Goal: Task Accomplishment & Management: Manage account settings

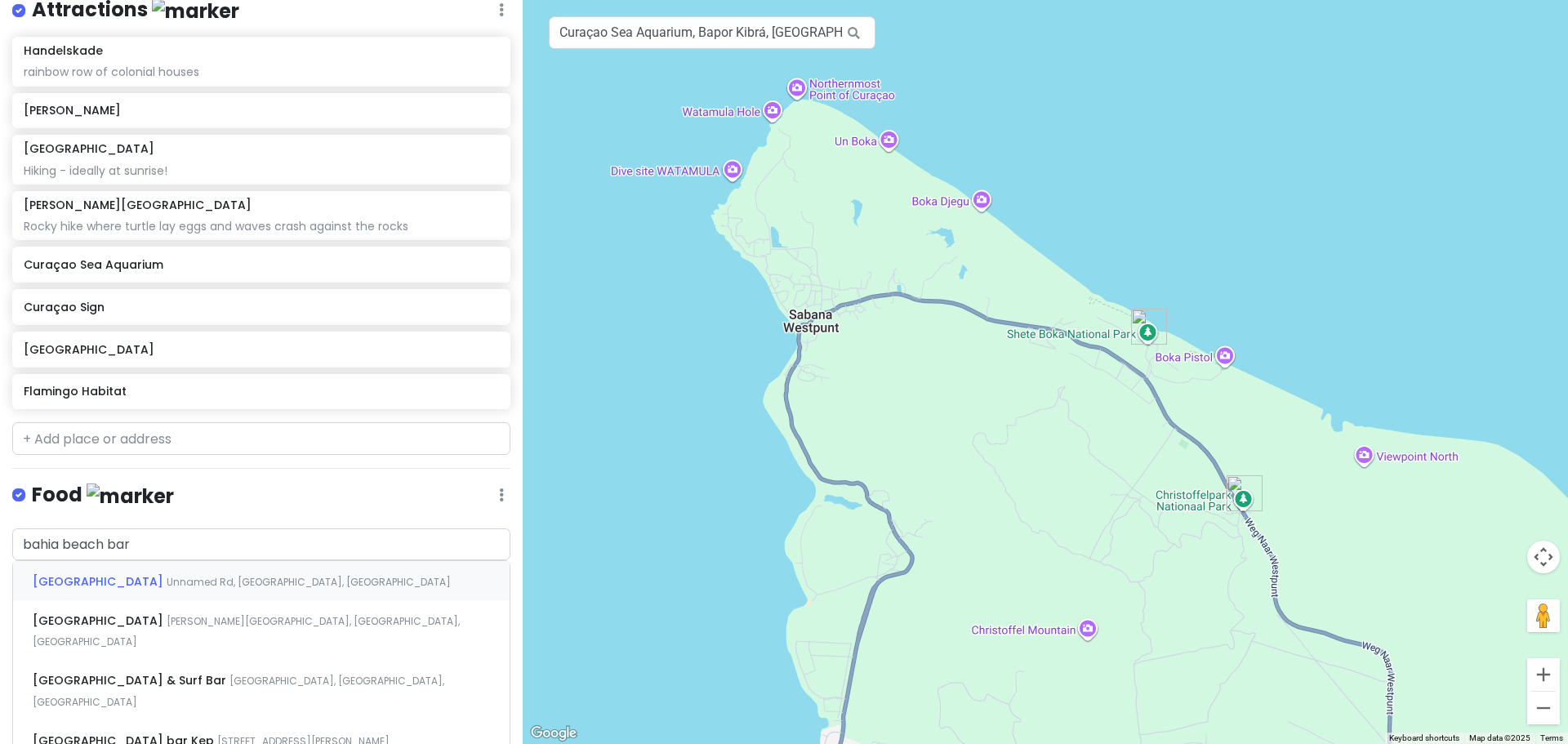
scroll to position [330, 0]
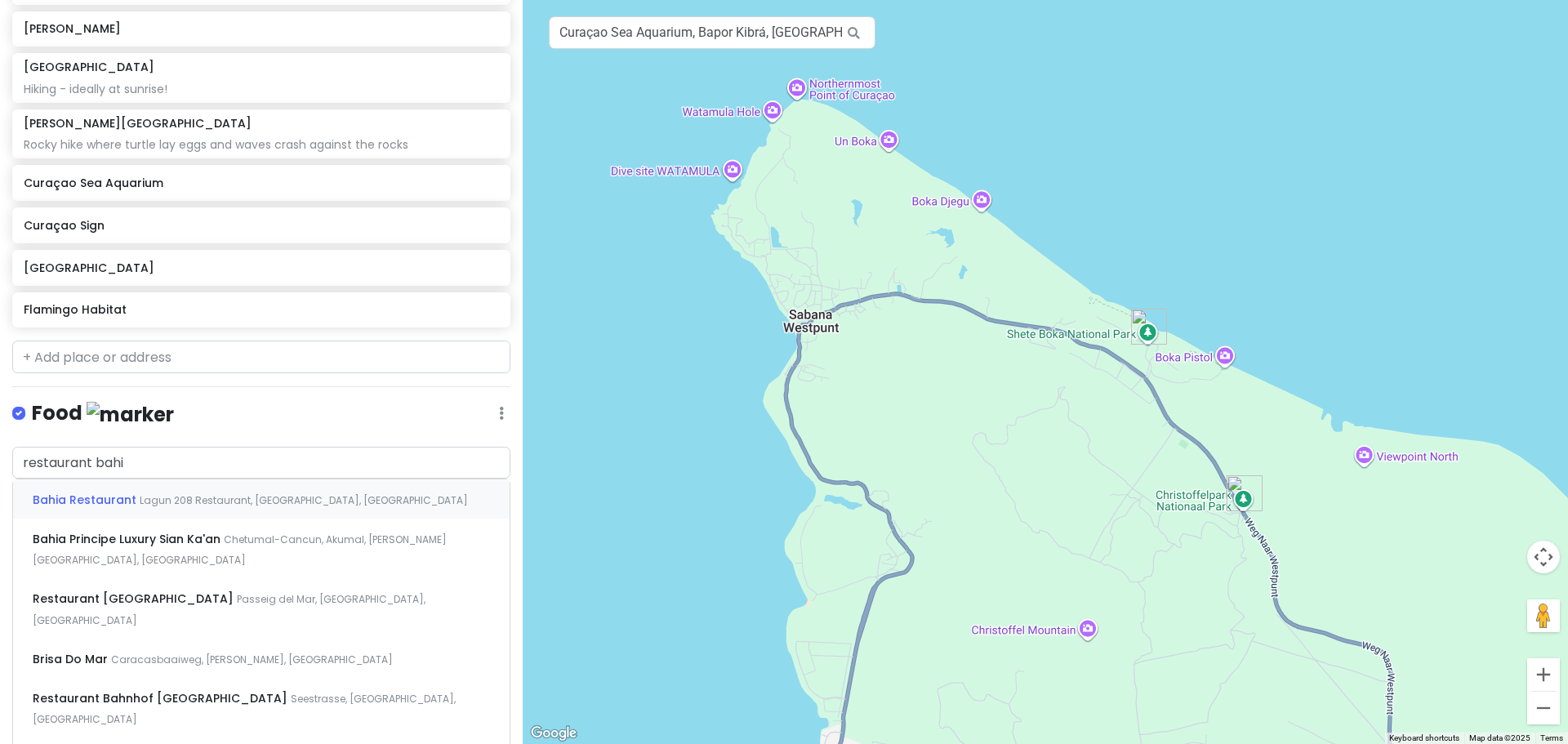
type input "restaurant [GEOGRAPHIC_DATA]"
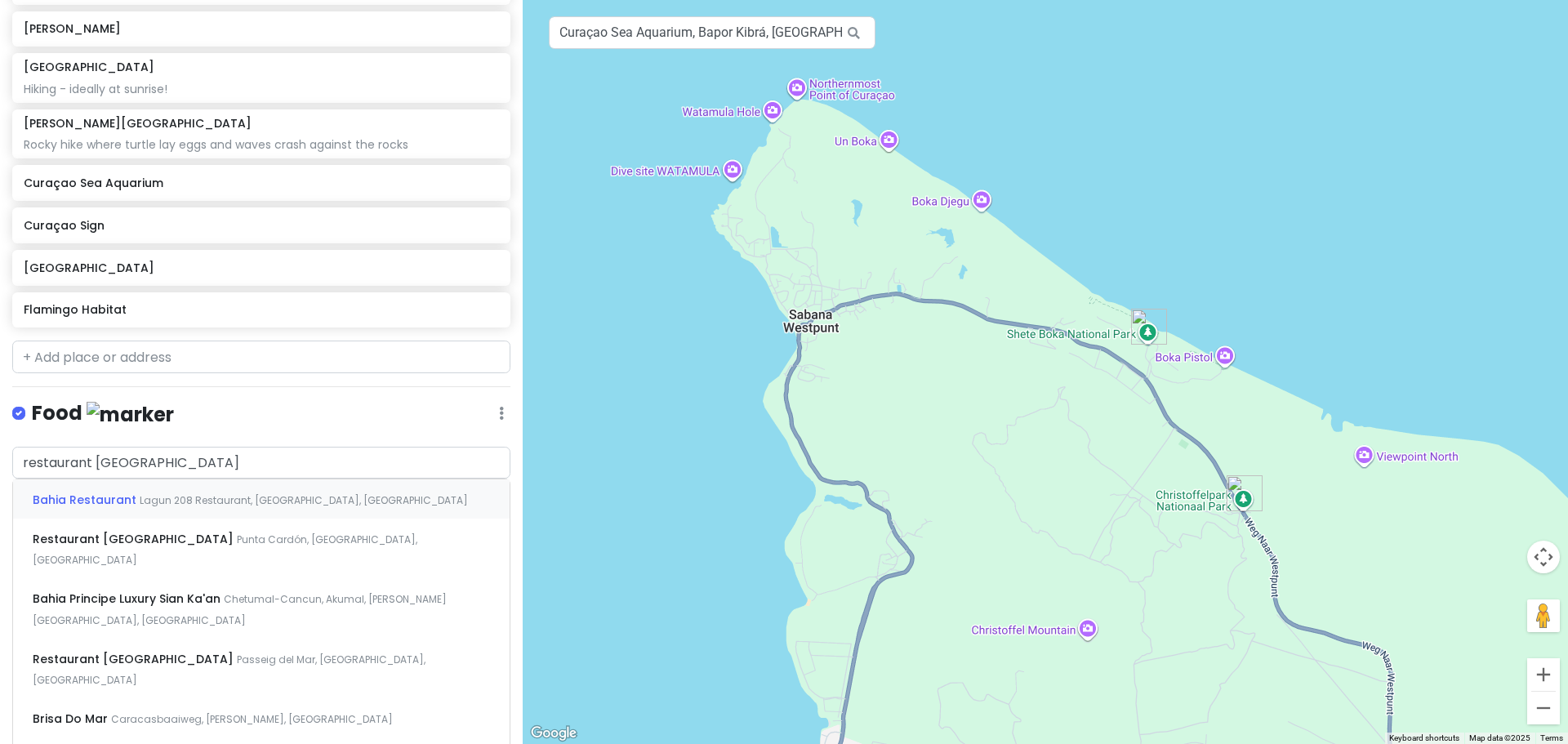
click at [361, 494] on div "Bahia Restaurant Lagun 208 Restaurant, [GEOGRAPHIC_DATA], [GEOGRAPHIC_DATA]" at bounding box center [261, 499] width 496 height 39
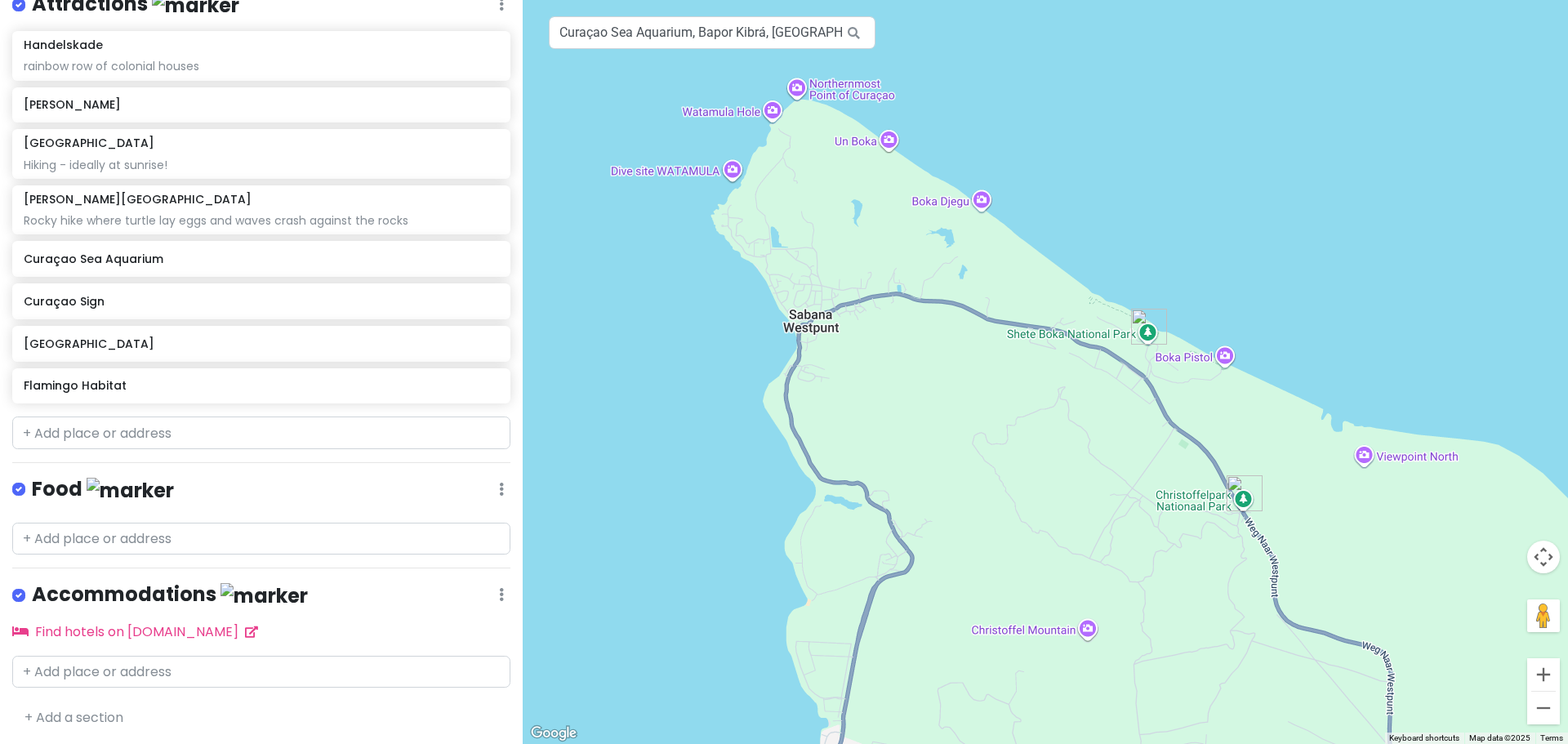
scroll to position [296, 0]
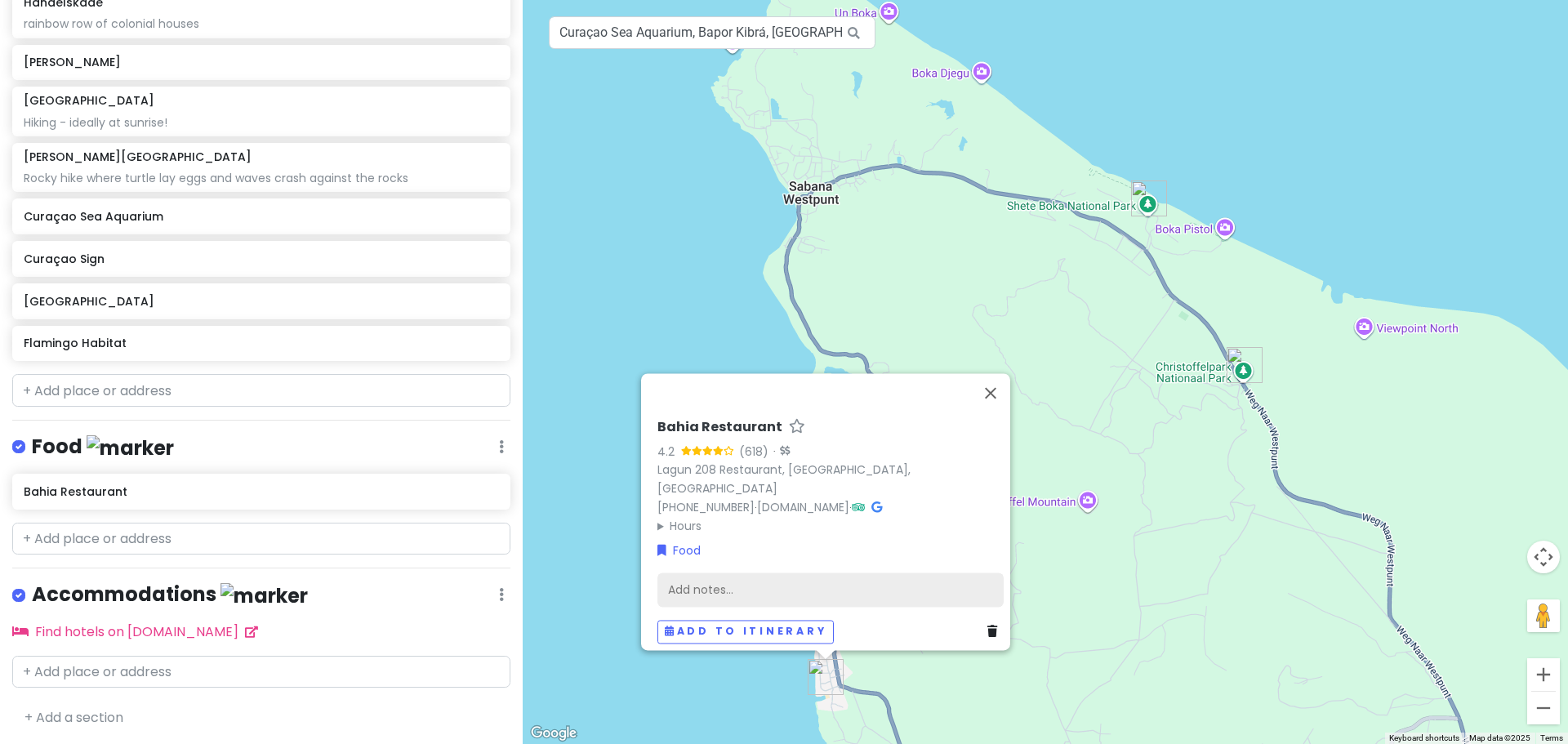
click at [747, 576] on div "Add notes..." at bounding box center [830, 589] width 346 height 34
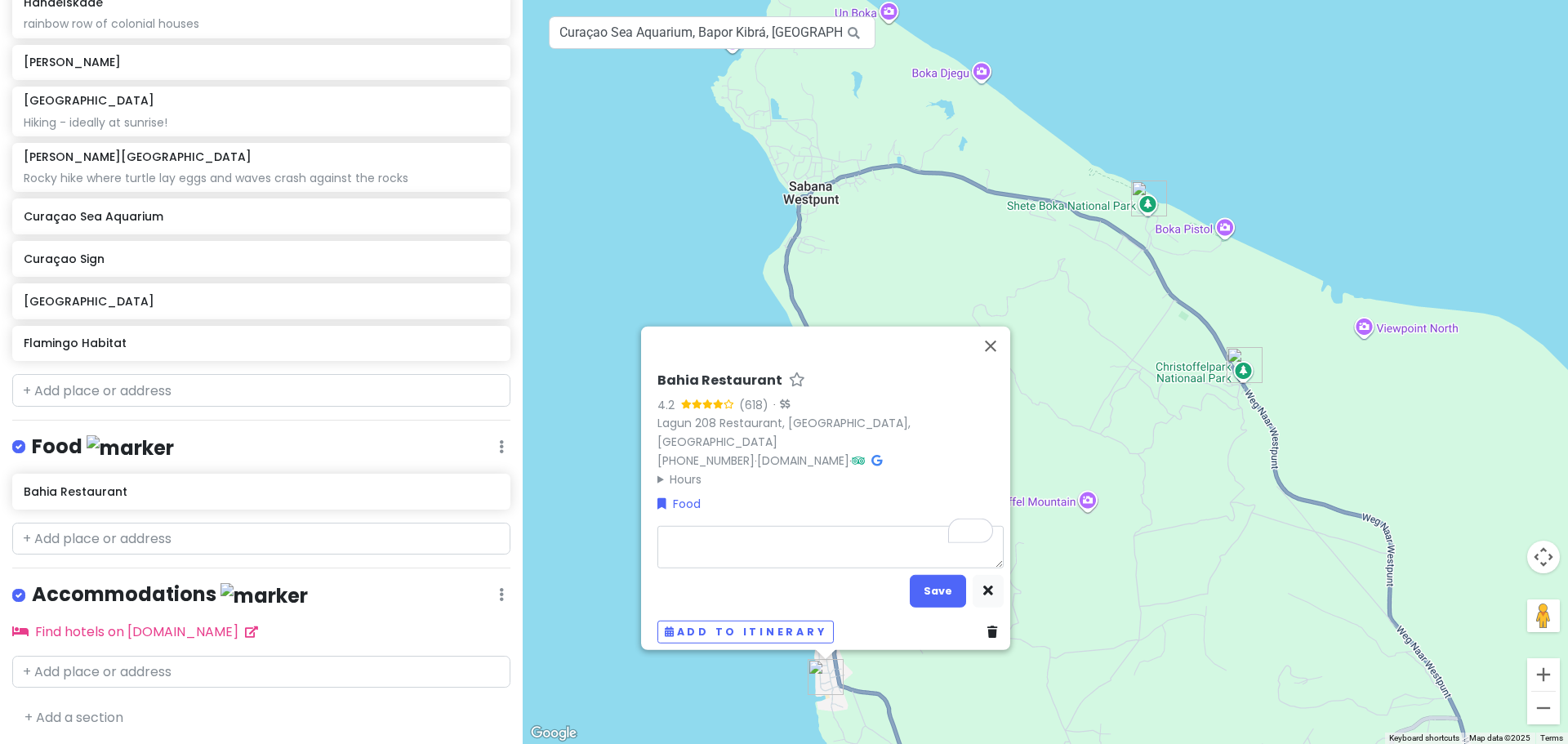
type textarea "x"
type textarea "g"
type textarea "x"
type textarea "gr"
type textarea "x"
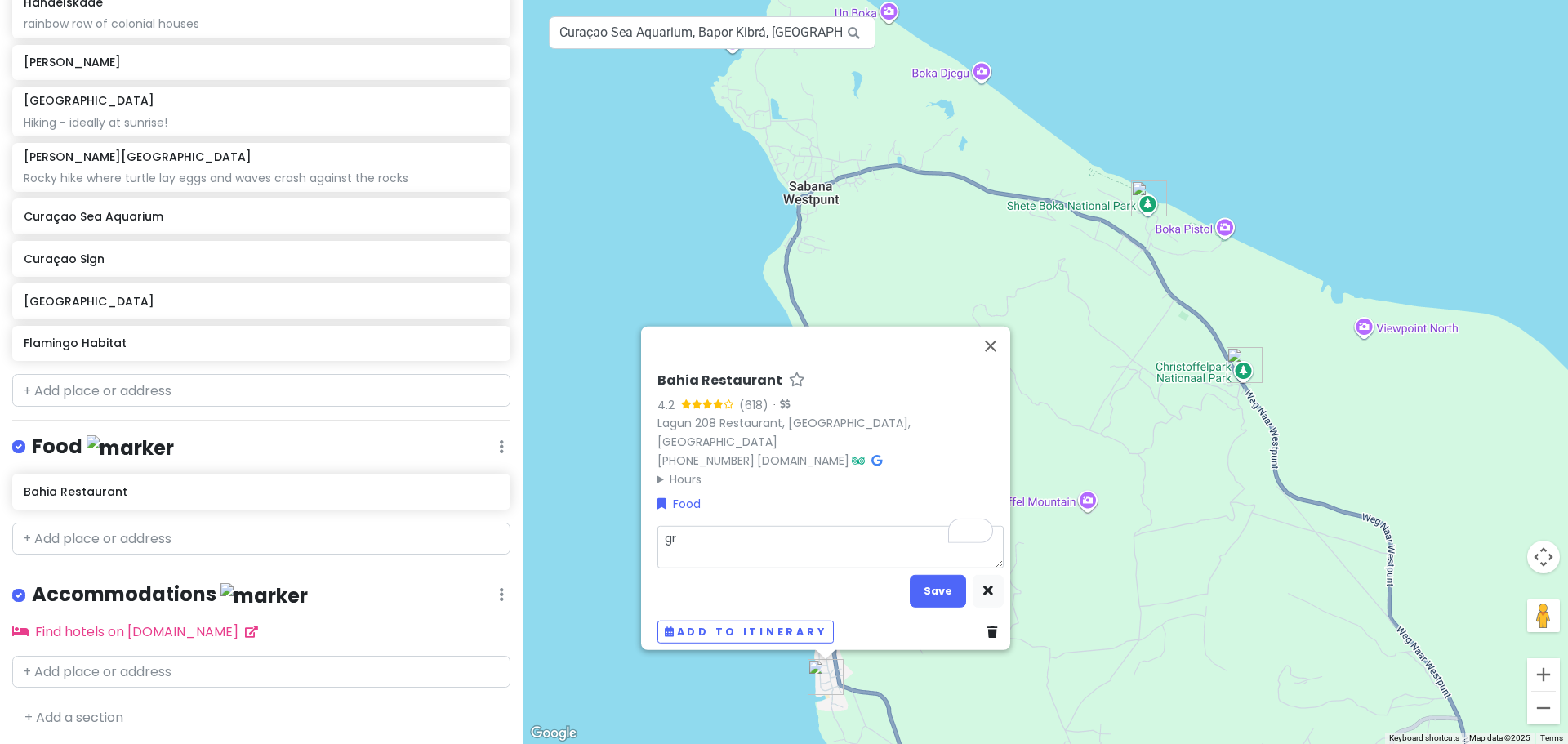
type textarea "gre"
type textarea "x"
type textarea "grea"
type textarea "x"
type textarea "great"
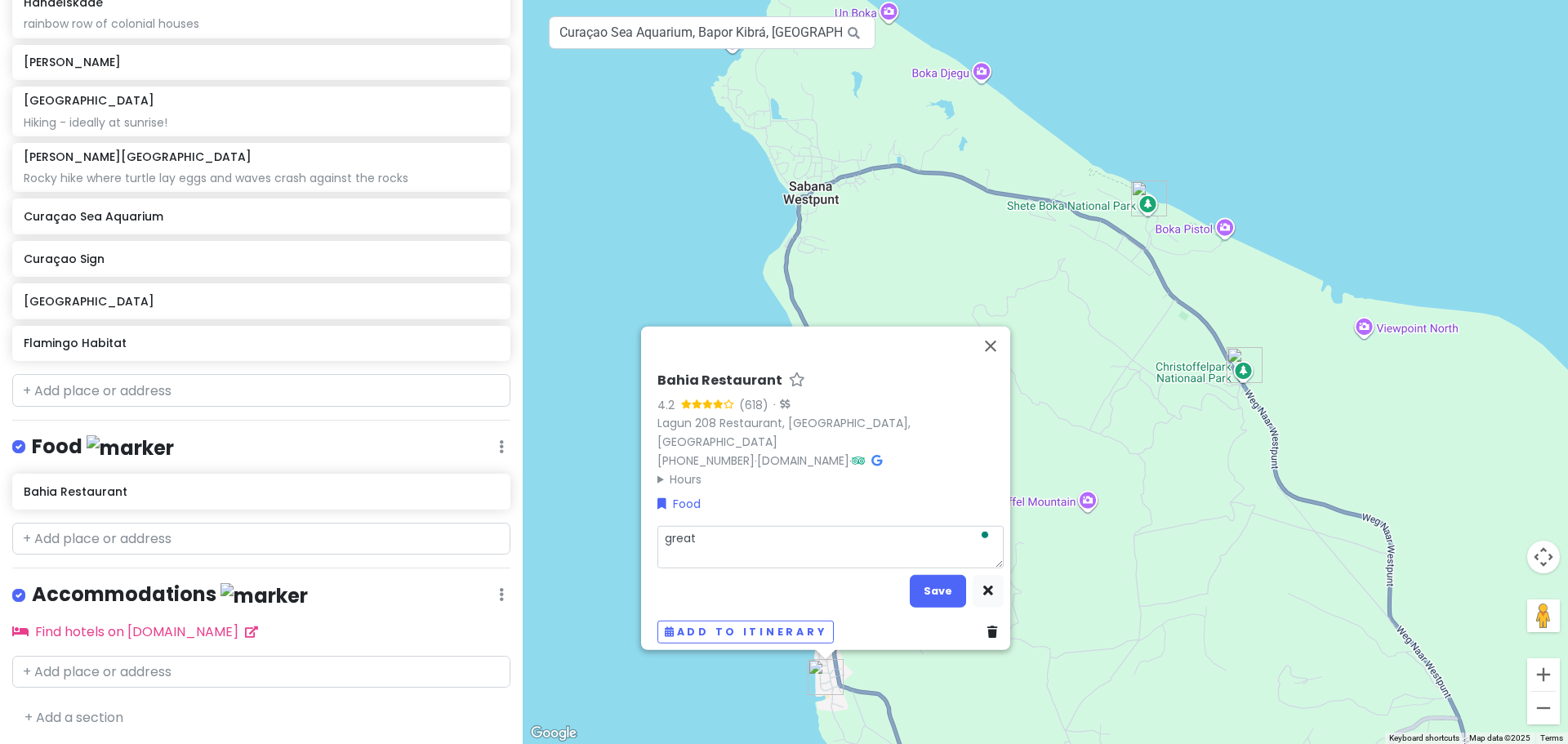
type textarea "x"
type textarea "great"
type textarea "x"
type textarea "great v"
type textarea "x"
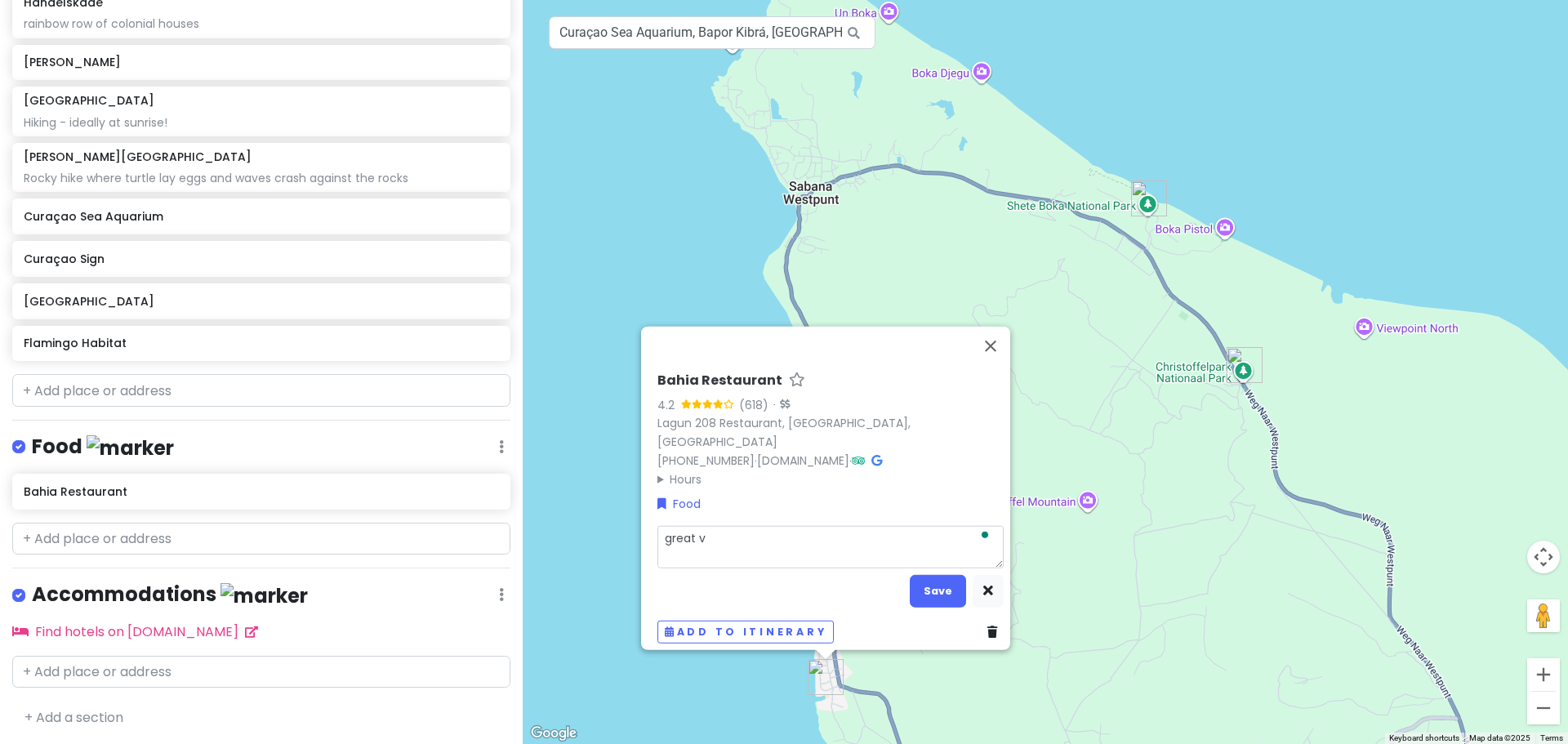
type textarea "great vi"
type textarea "x"
type textarea "great vie"
type textarea "x"
type textarea "great view"
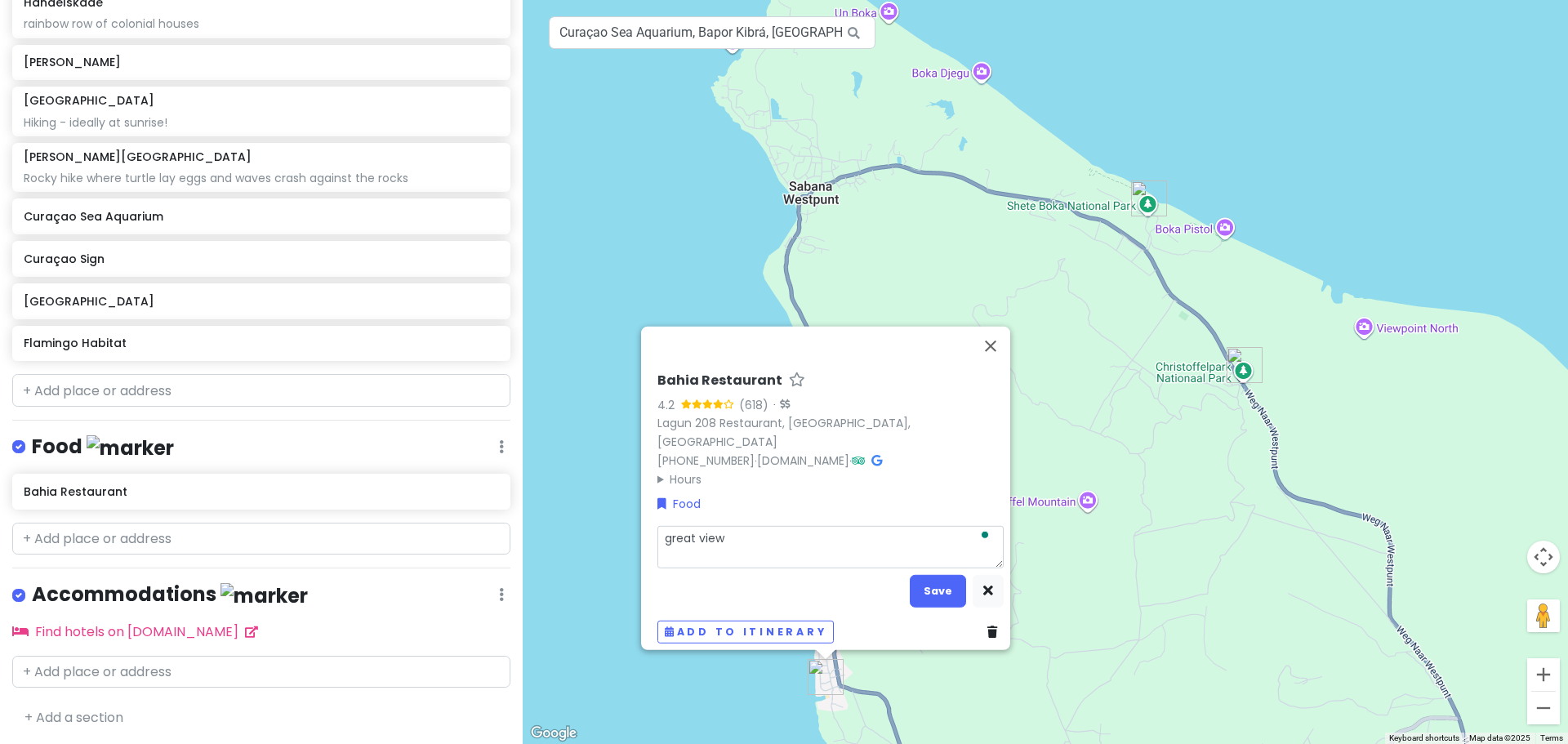
type textarea "x"
type textarea "great views"
type textarea "x"
type textarea "great views"
type textarea "x"
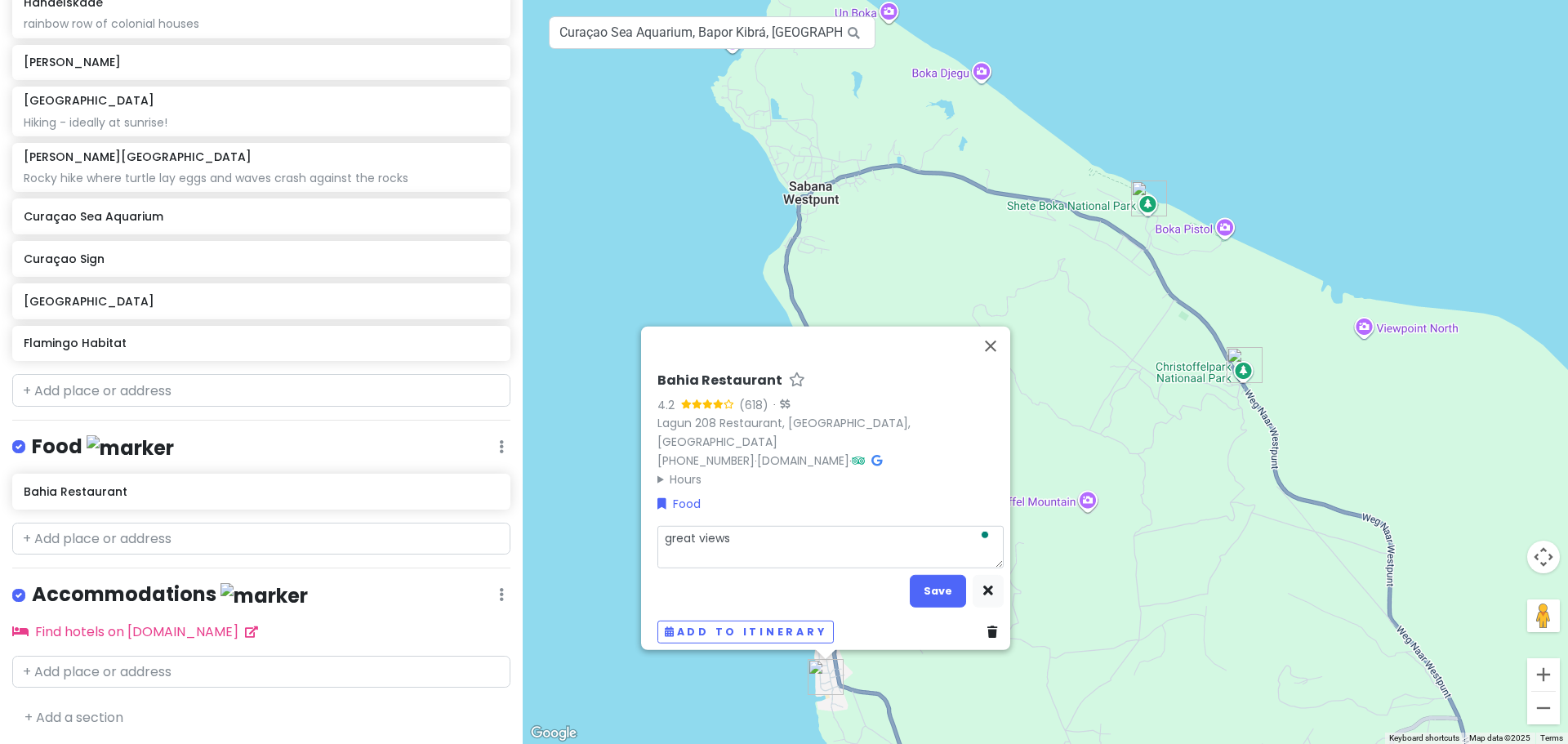
type textarea "great views a"
type textarea "x"
type textarea "great views an"
type textarea "x"
type textarea "great views and"
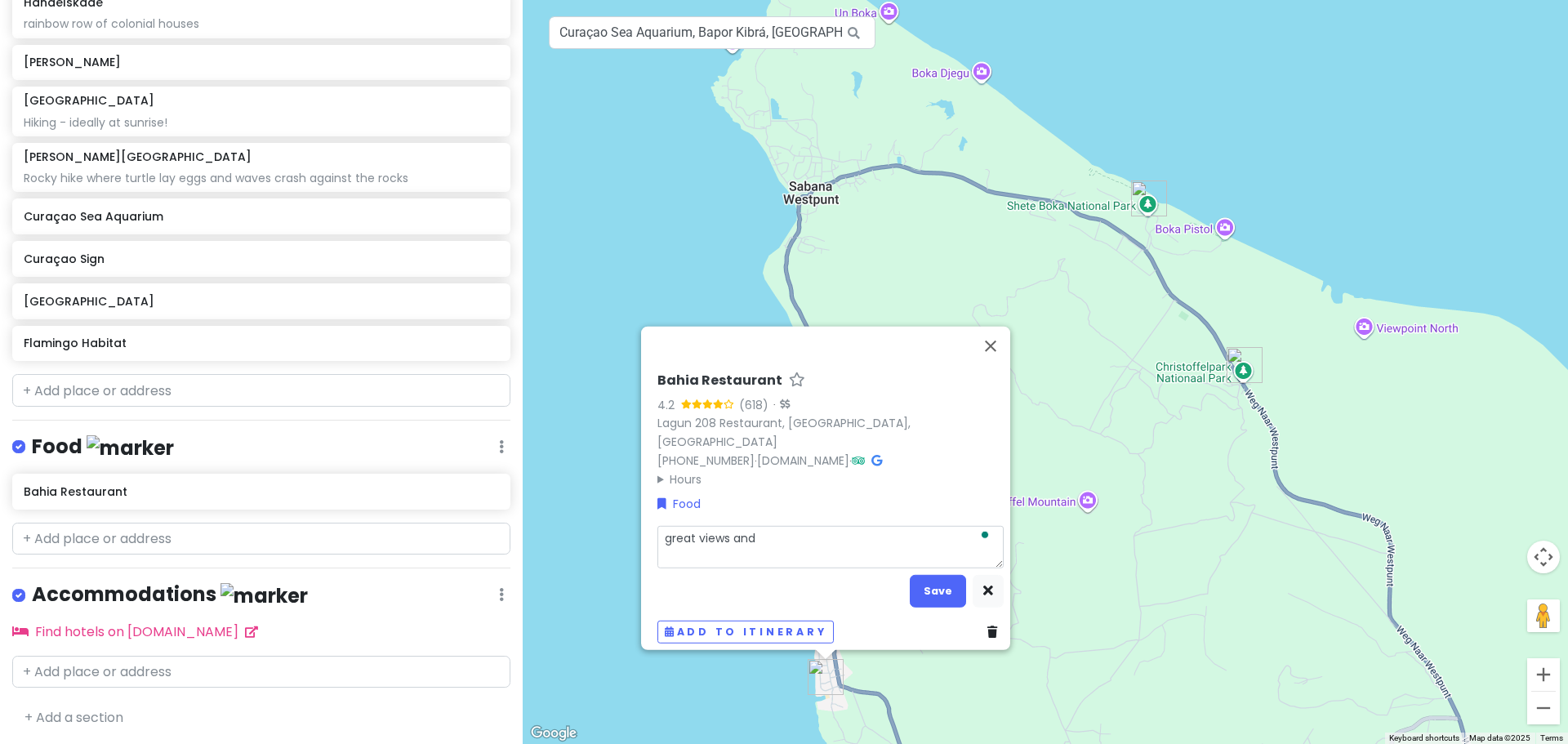
type textarea "x"
type textarea "great views and"
type textarea "x"
type textarea "great views and C"
type textarea "x"
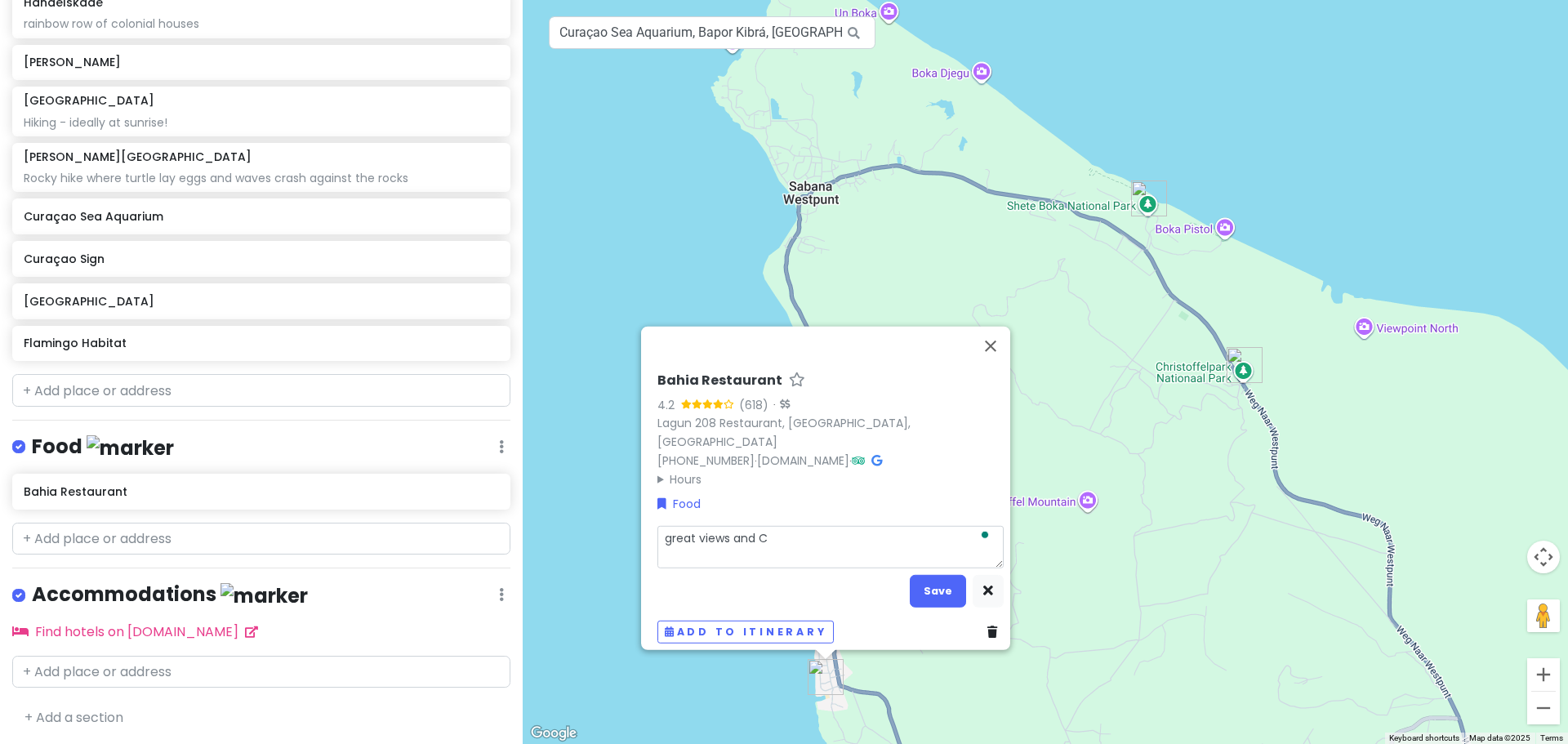
type textarea "great views and Ca"
type textarea "x"
type textarea "great views and Car"
type textarea "x"
type textarea "great views and Cari"
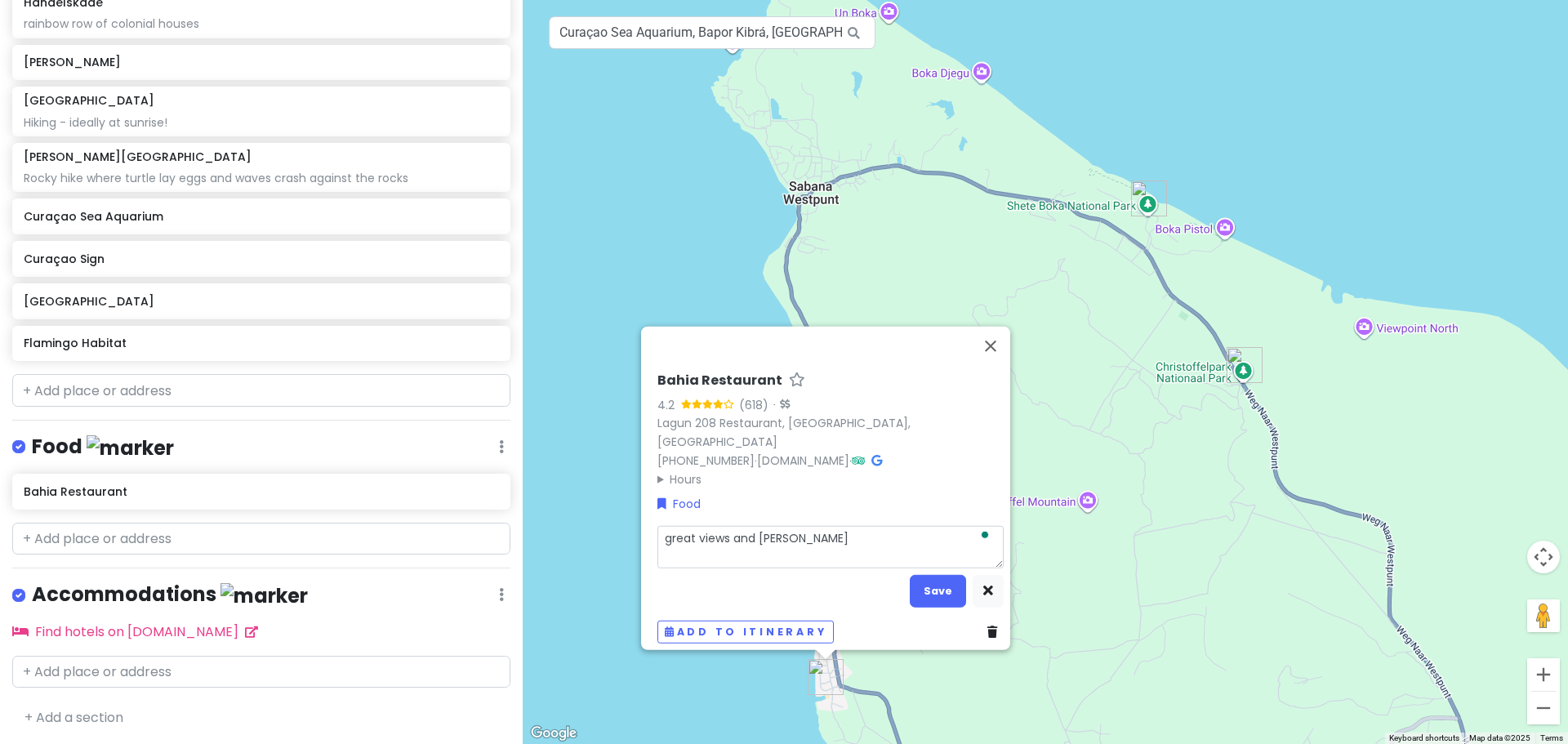
type textarea "x"
type textarea "great views and Carib"
type textarea "x"
type textarea "great views and Caribb"
type textarea "x"
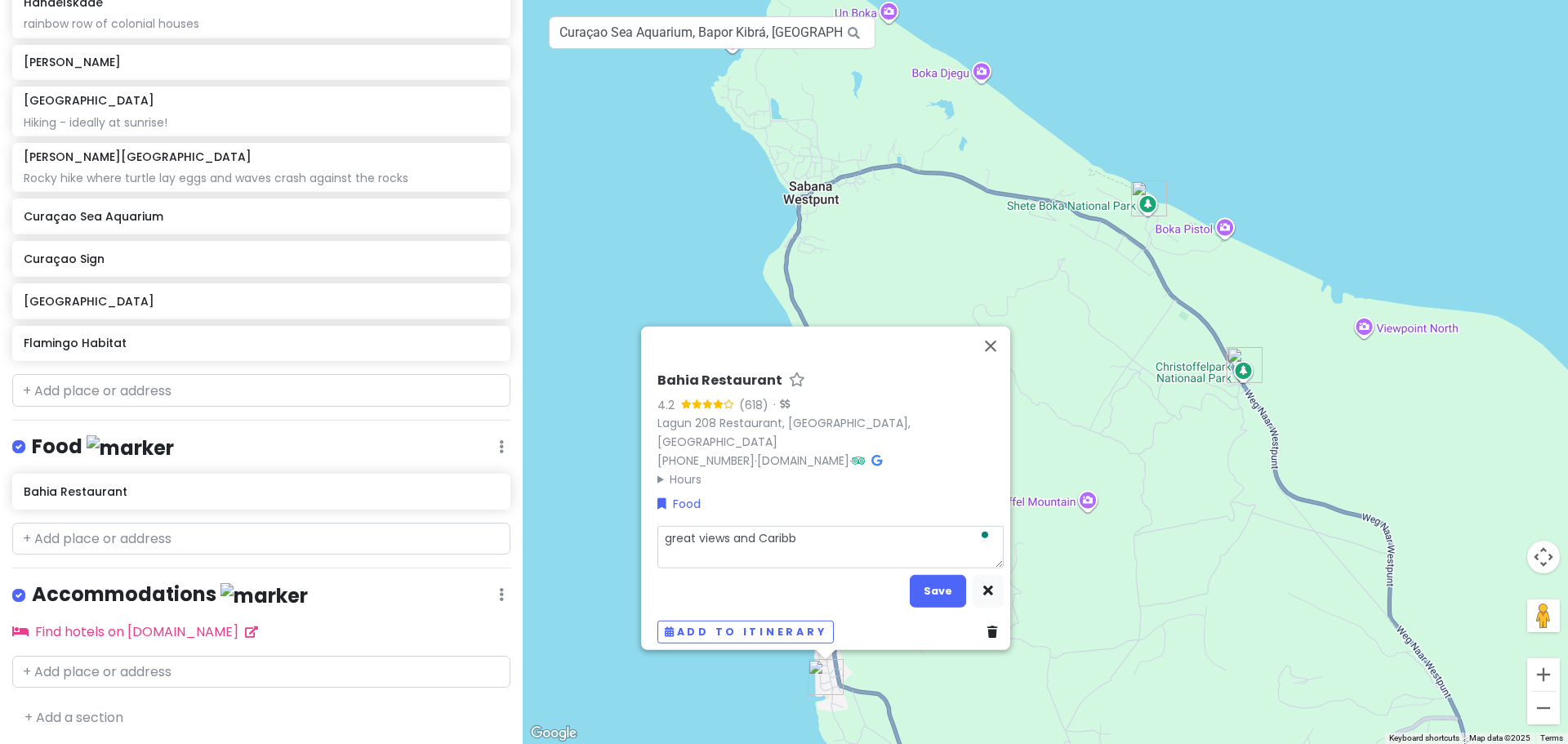
type textarea "great views and Caribbe"
type textarea "x"
type textarea "great views and Caribbea"
type textarea "x"
type textarea "great views and Caribbean"
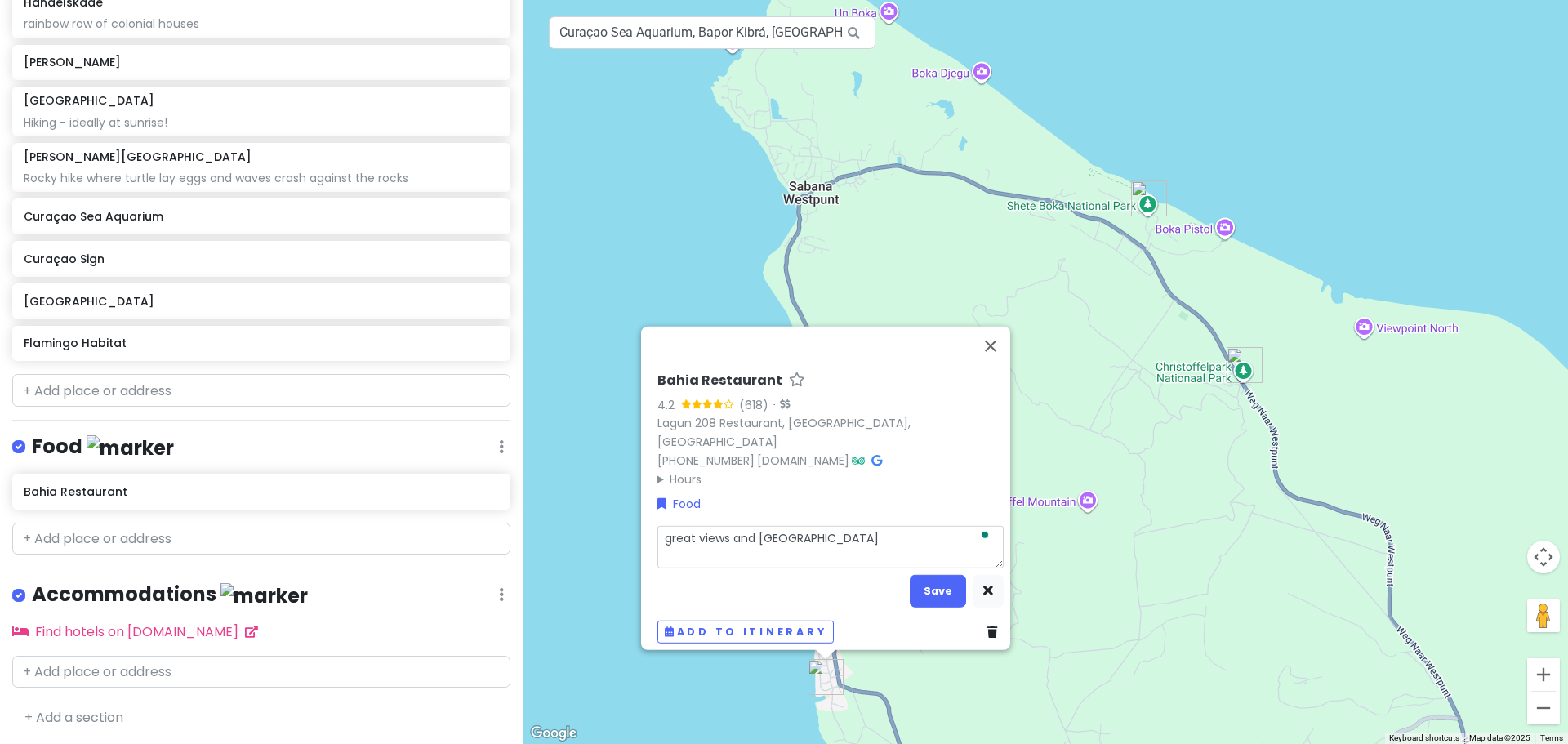
type textarea "x"
type textarea "great views and Caribbean"
type textarea "x"
type textarea "great views and Caribbean f"
type textarea "x"
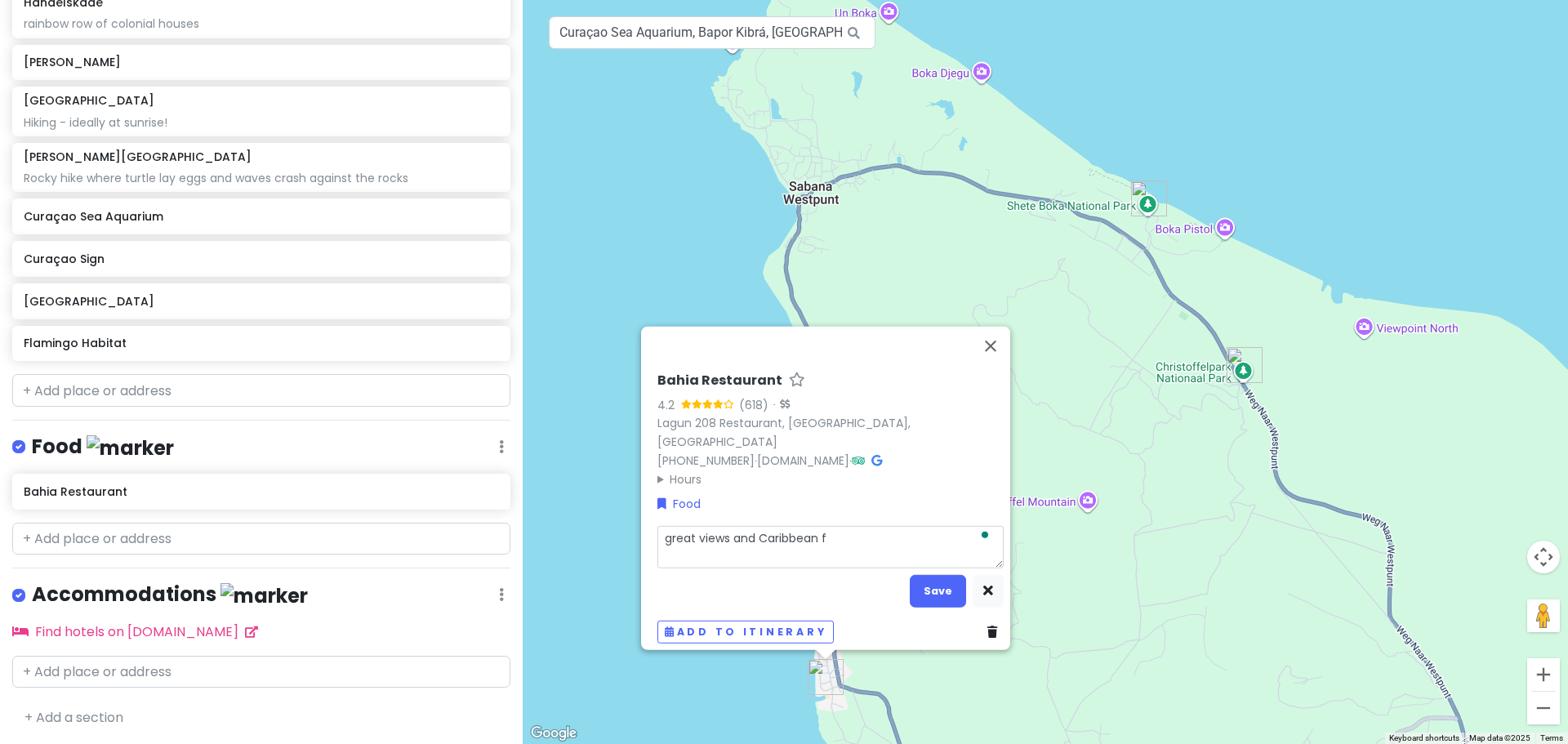
type textarea "great views and Caribbean fo"
type textarea "x"
type textarea "great views and Caribbean foo"
type textarea "x"
type textarea "great views and Caribbean food"
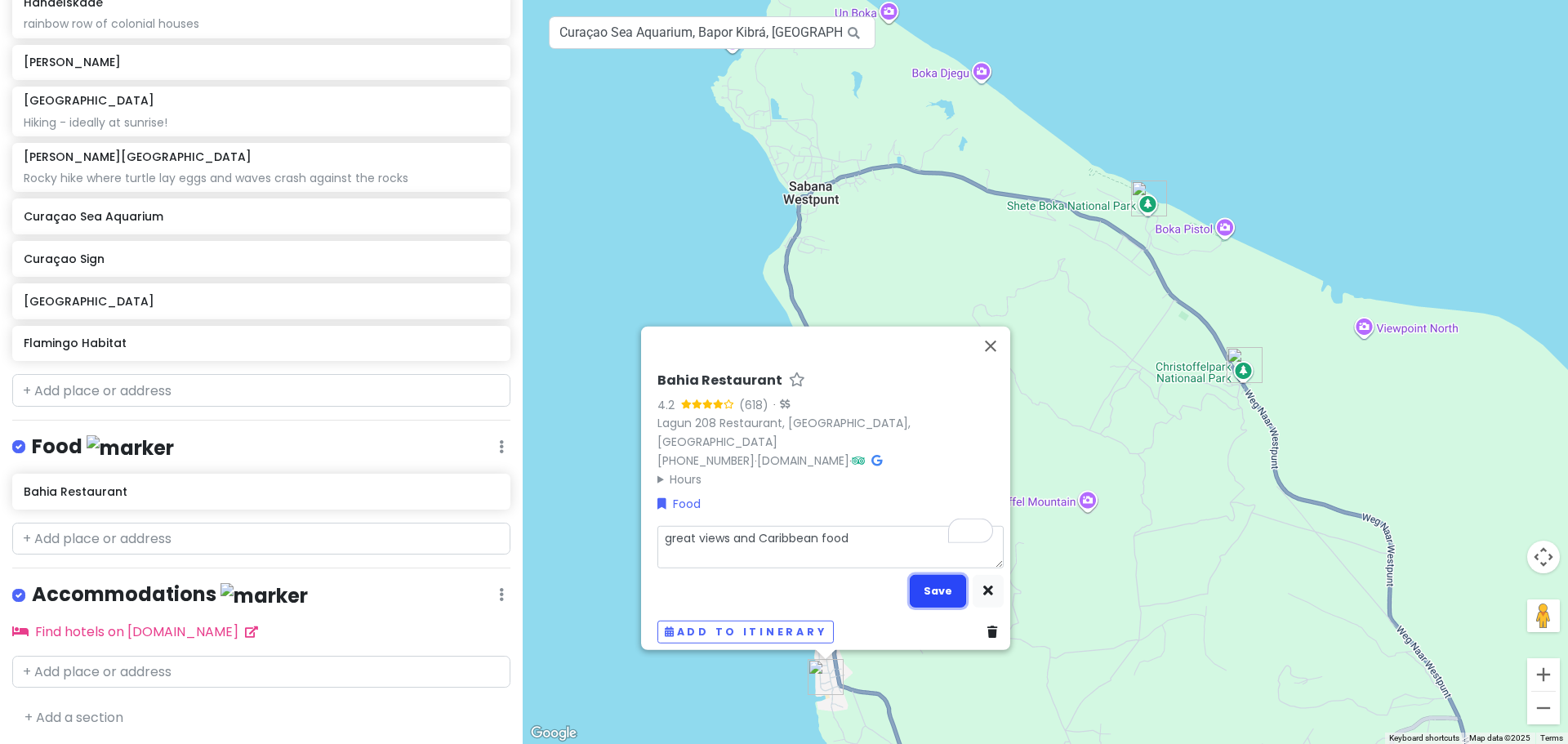
click at [933, 581] on button "Save" at bounding box center [938, 591] width 56 height 32
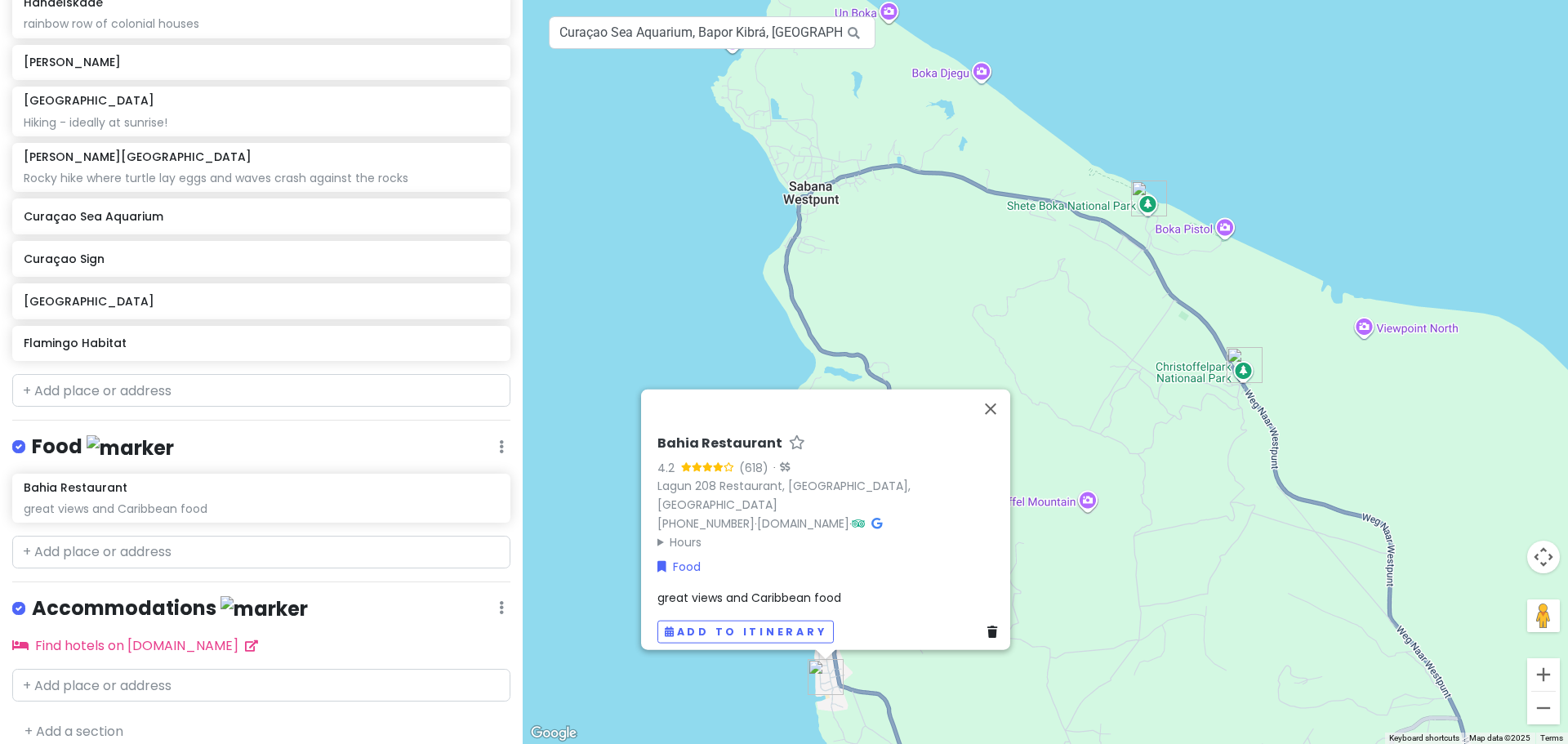
click at [499, 602] on icon at bounding box center [502, 608] width 5 height 13
click at [448, 488] on link "Edit" at bounding box center [453, 494] width 130 height 39
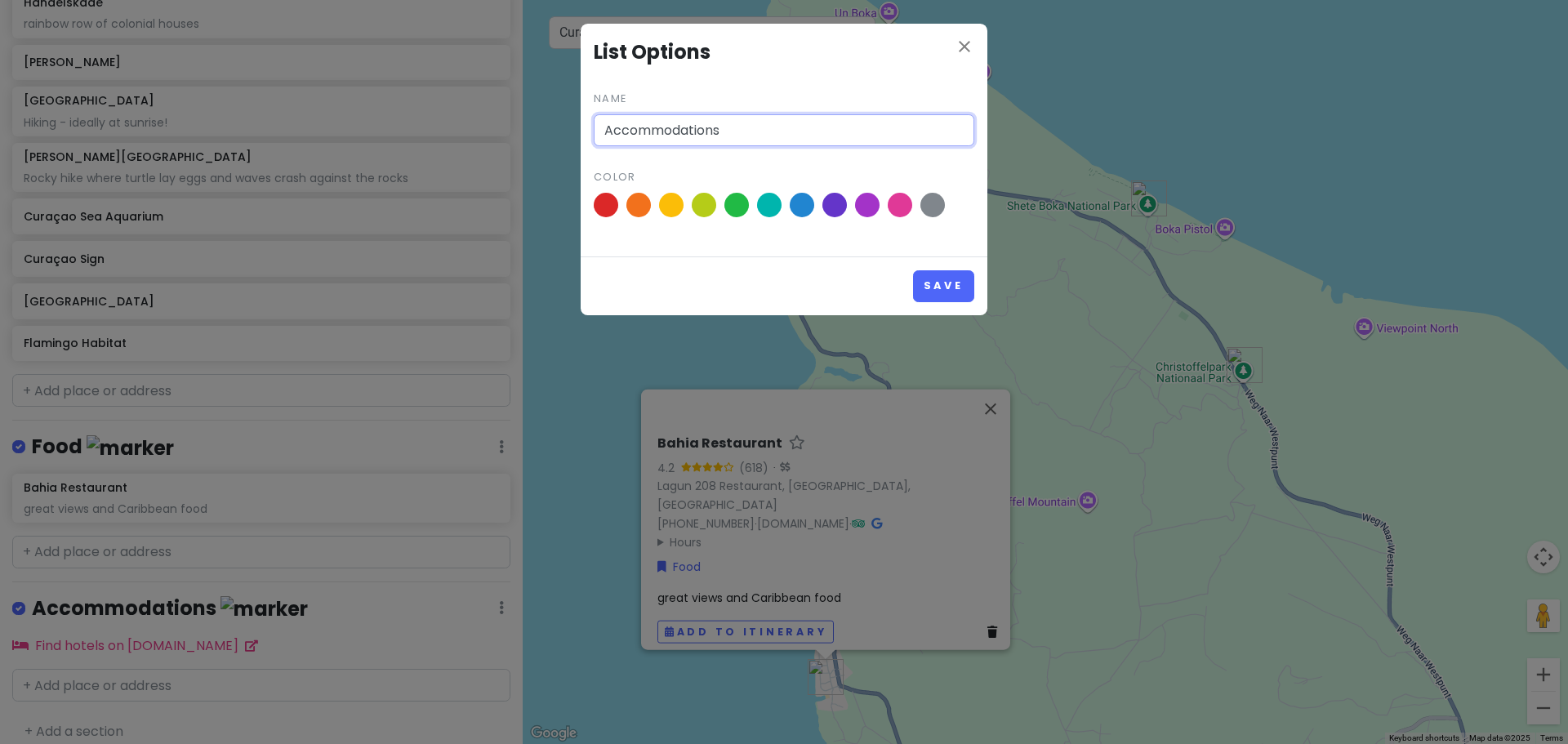
click at [762, 127] on input "Accommodations" at bounding box center [784, 131] width 381 height 33
type input "Beaches"
click at [662, 205] on span at bounding box center [671, 205] width 29 height 29
click at [0, 0] on input "radio" at bounding box center [0, 0] width 0 height 0
click at [957, 290] on button "Save" at bounding box center [944, 286] width 61 height 32
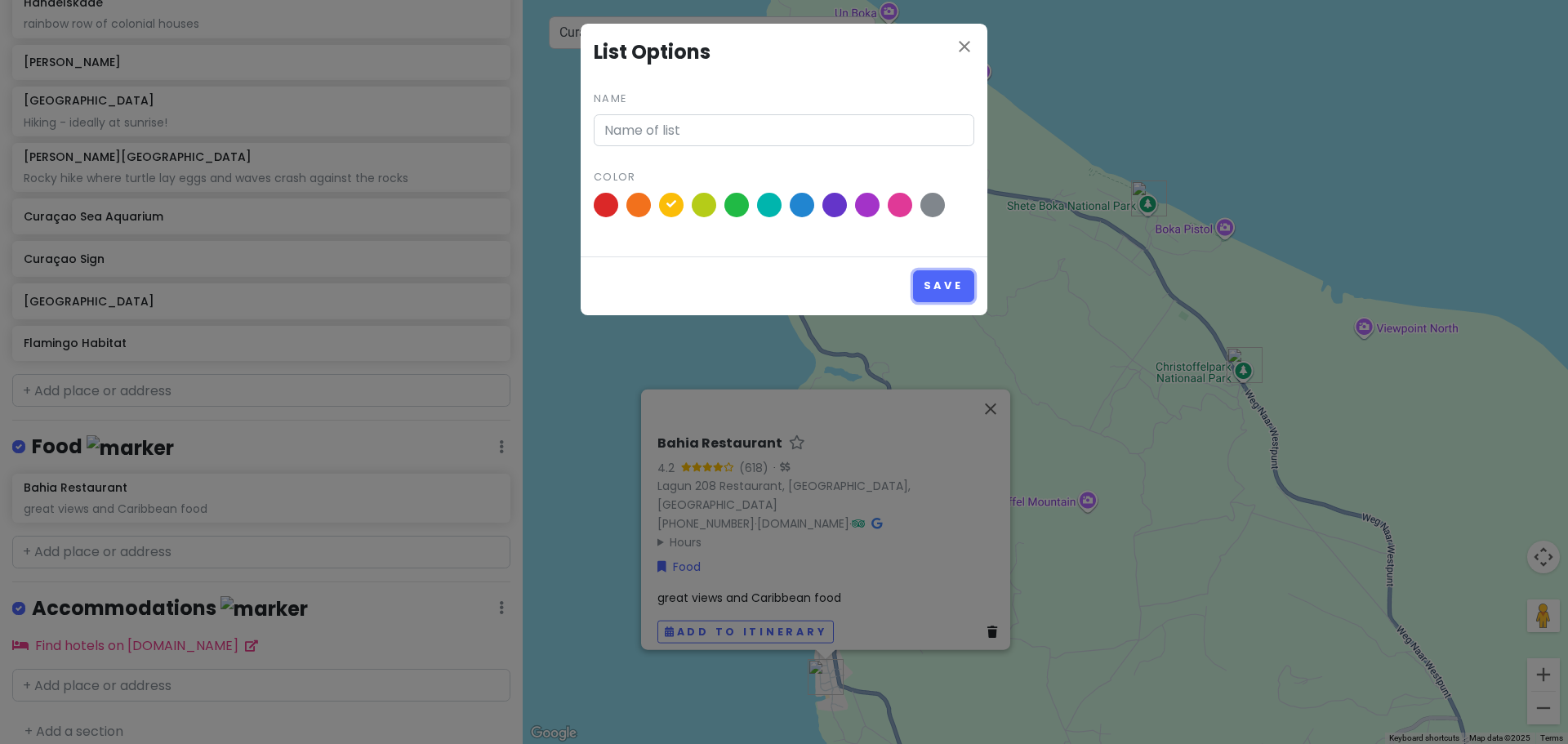
scroll to position [282, 0]
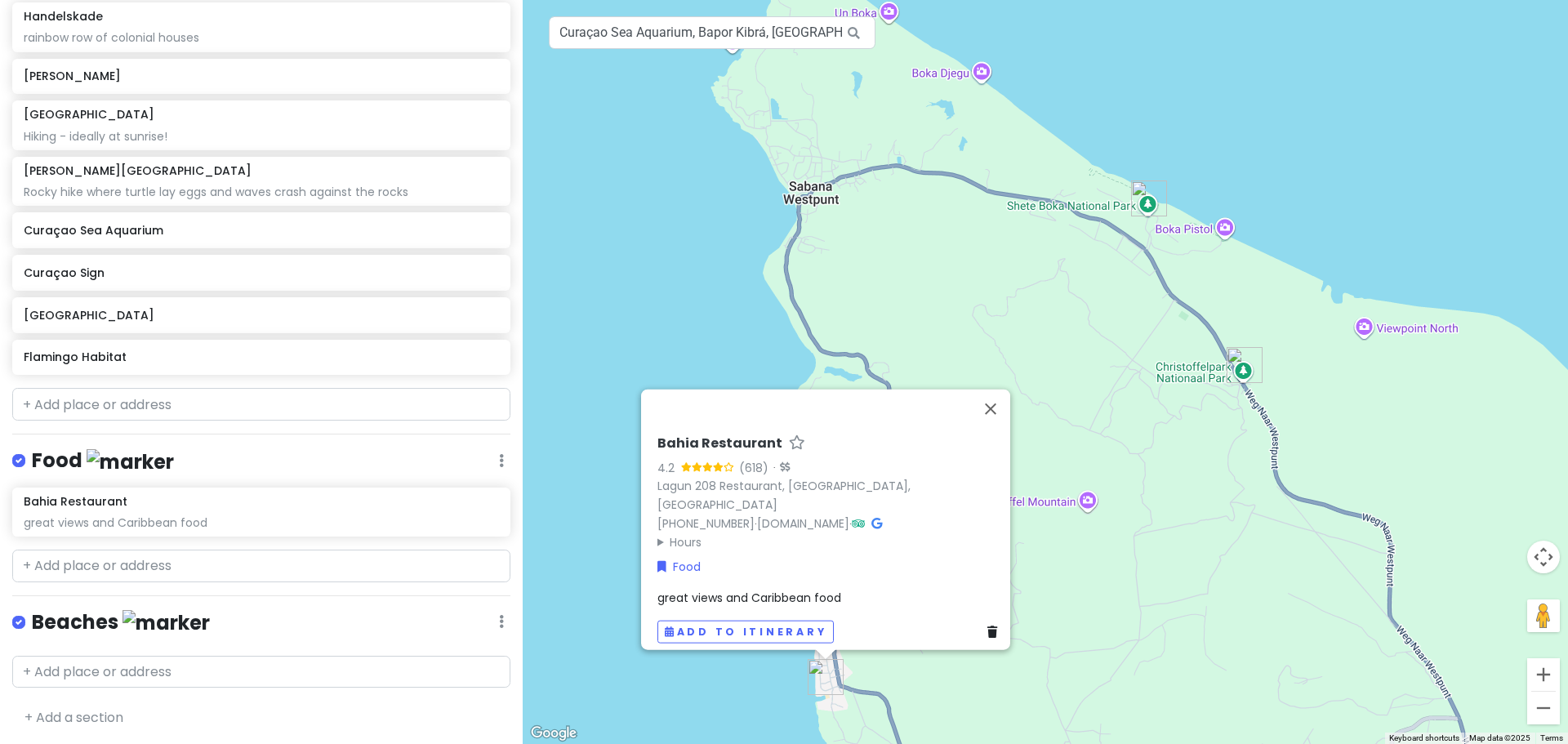
click at [485, 453] on div "Food Edit Reorder Delete List" at bounding box center [261, 464] width 498 height 34
click at [499, 459] on icon at bounding box center [502, 460] width 5 height 13
click at [450, 514] on link "Edit" at bounding box center [453, 509] width 130 height 39
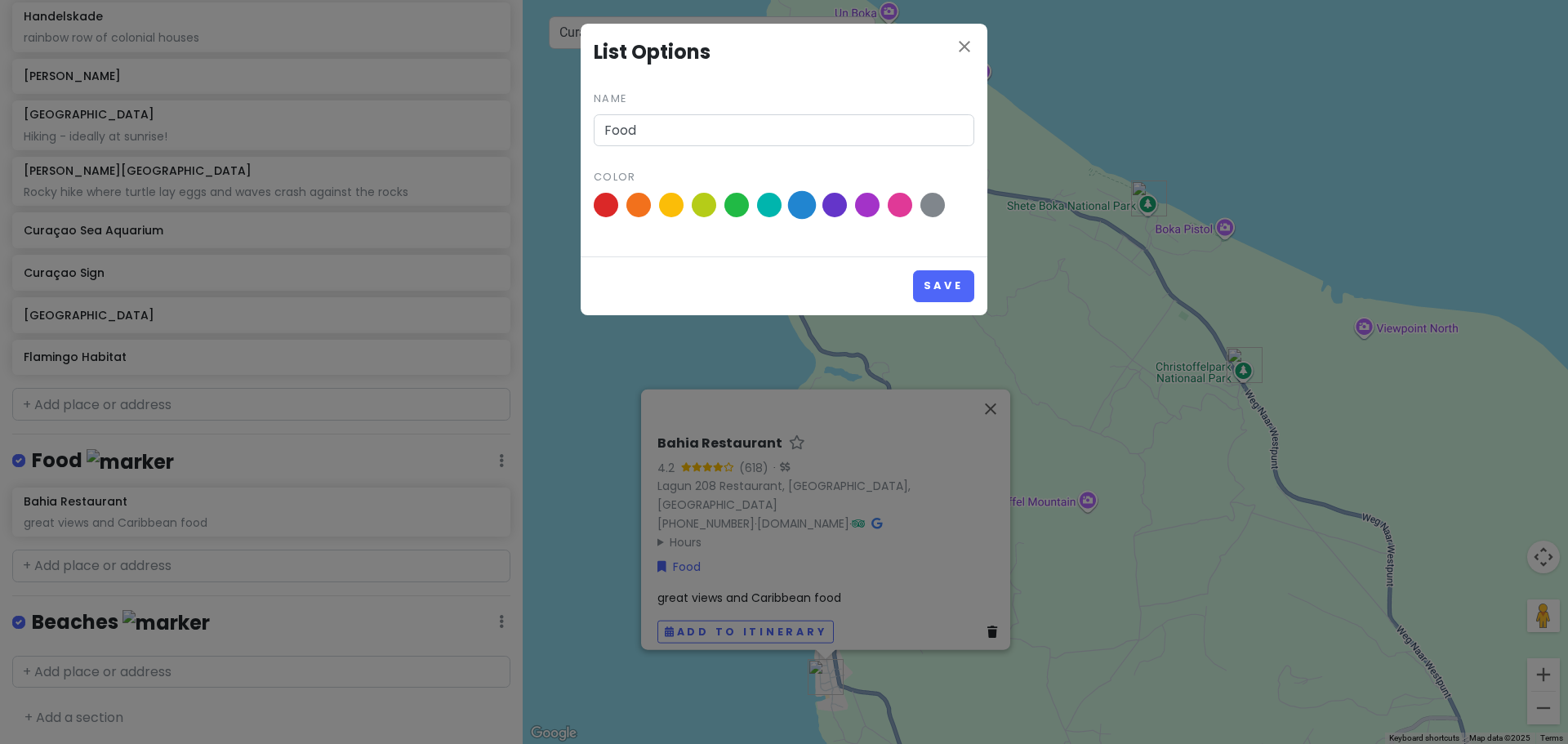
click at [801, 214] on span at bounding box center [802, 205] width 29 height 29
click at [0, 0] on input "radio" at bounding box center [0, 0] width 0 height 0
click at [737, 204] on span at bounding box center [737, 205] width 29 height 29
click at [0, 0] on input "radio" at bounding box center [0, 0] width 0 height 0
click at [919, 287] on button "Save" at bounding box center [944, 286] width 61 height 32
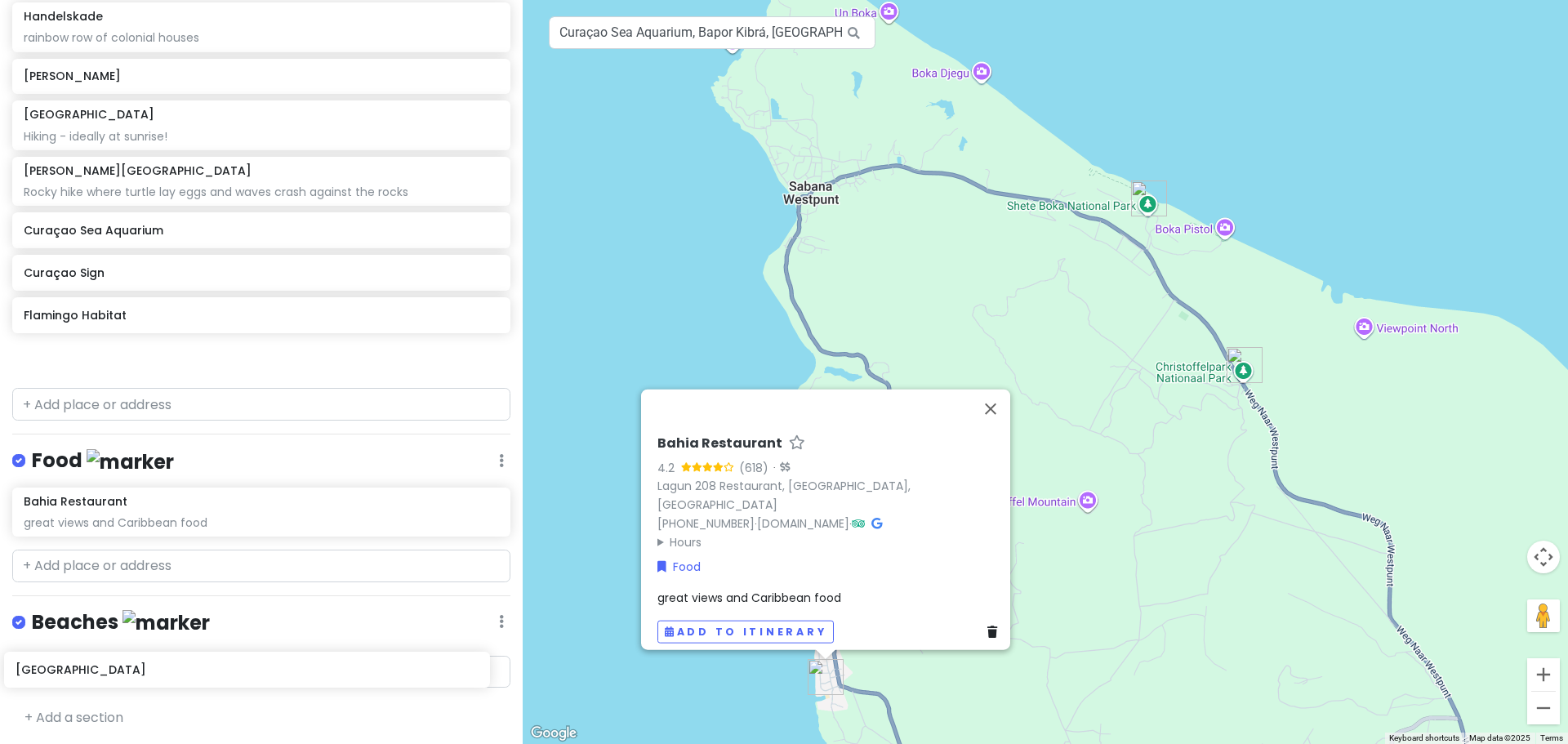
drag, startPoint x: 153, startPoint y: 305, endPoint x: 148, endPoint y: 661, distance: 356.0
click at [147, 661] on div "Curaçao 2026 Private Change Dates Make a Copy Delete Trip Go Pro ⚡️ Give Feedba…" at bounding box center [261, 372] width 522 height 744
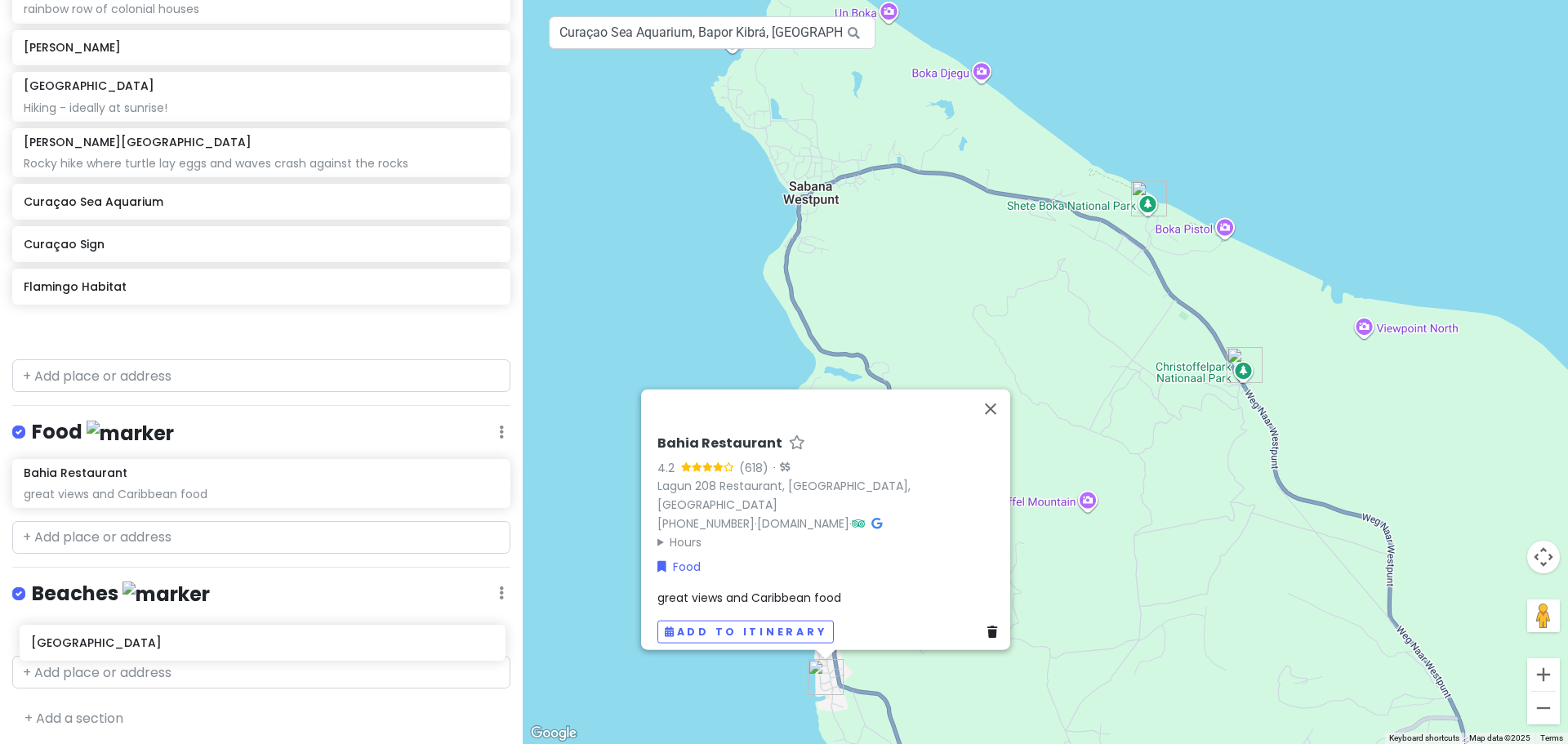
drag, startPoint x: 75, startPoint y: 315, endPoint x: 83, endPoint y: 643, distance: 328.1
click at [83, 643] on div "Curaçao 2026 Private Change Dates Make a Copy Delete Trip Go Pro ⚡️ Give Feedba…" at bounding box center [261, 372] width 522 height 744
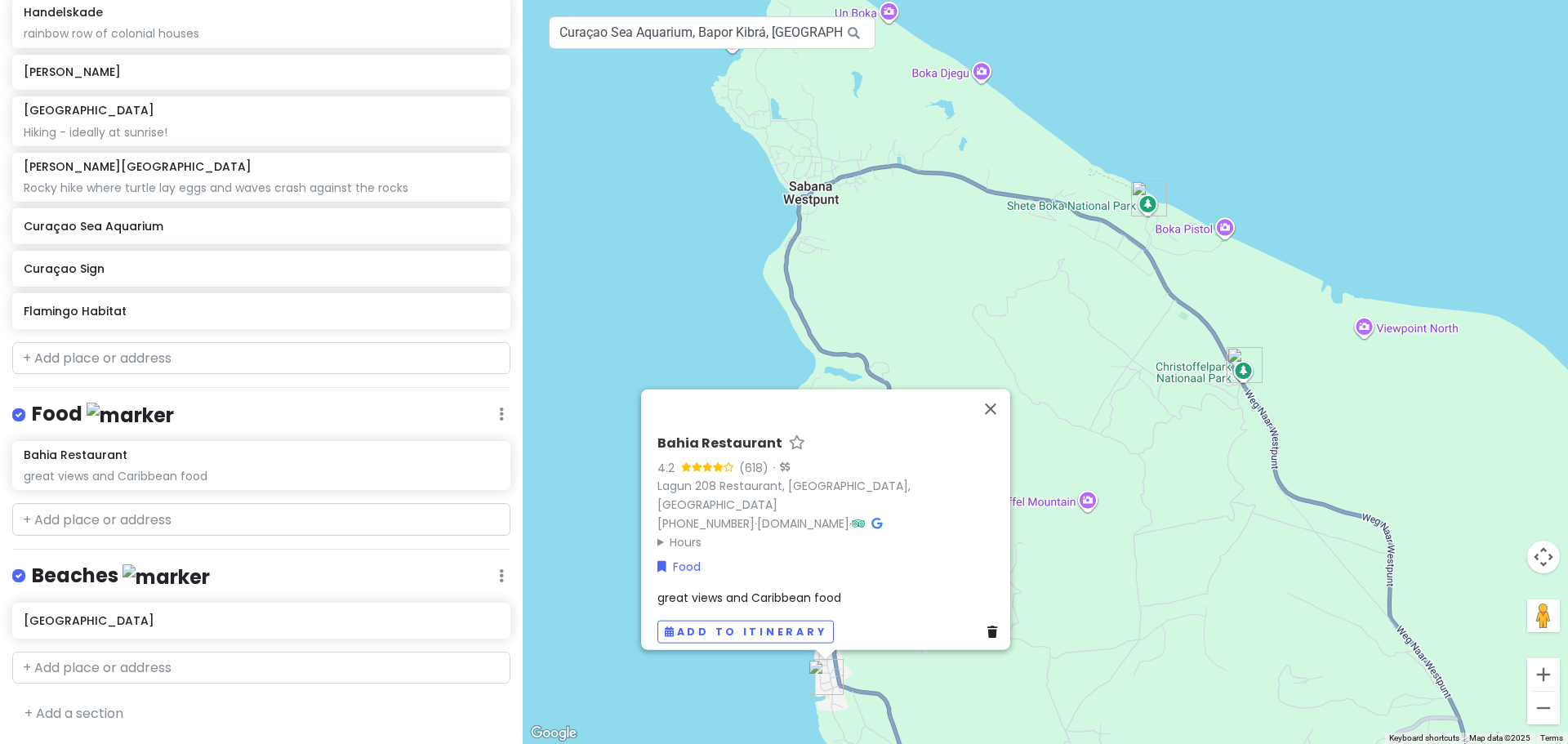
scroll to position [227, 0]
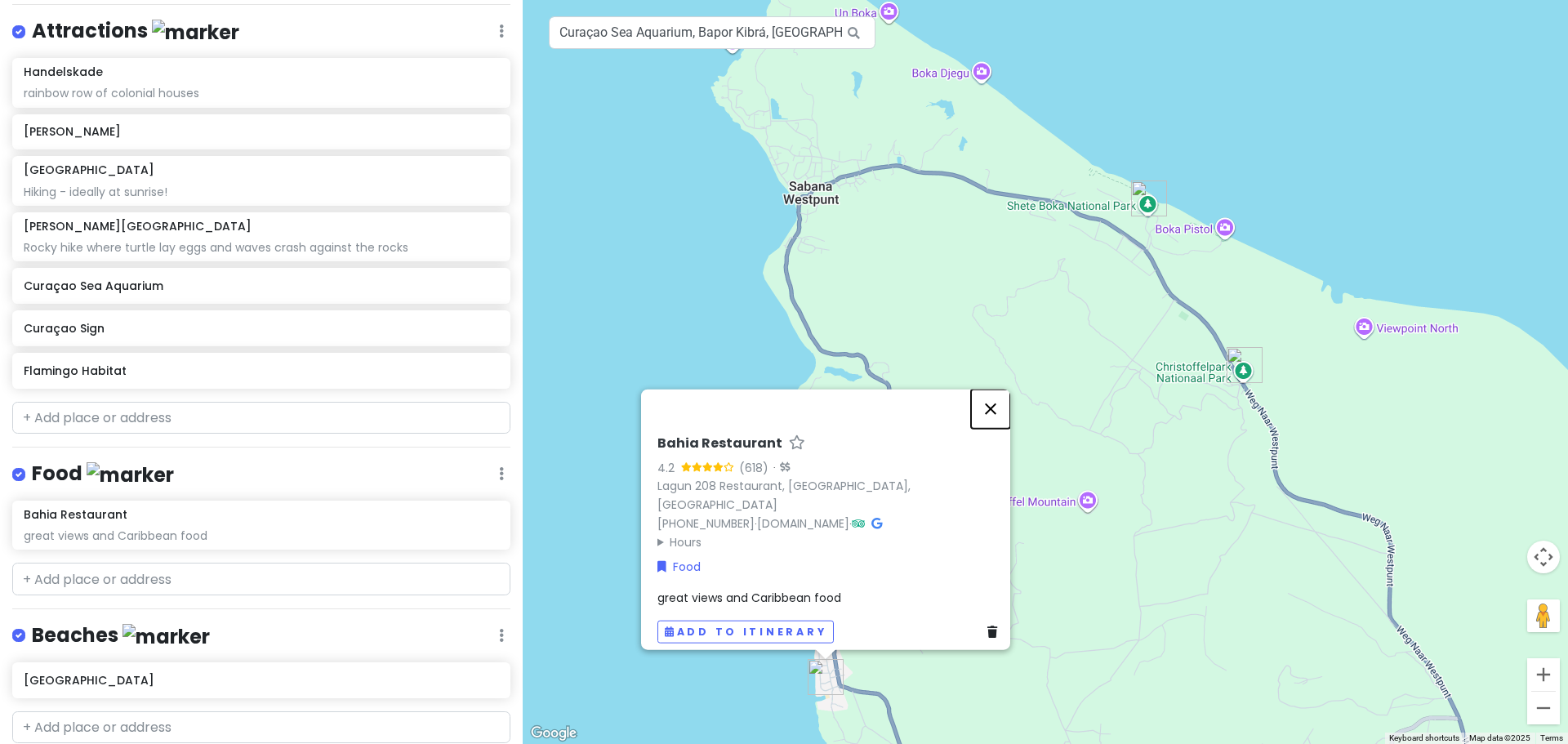
click at [999, 417] on button "Close" at bounding box center [990, 408] width 39 height 39
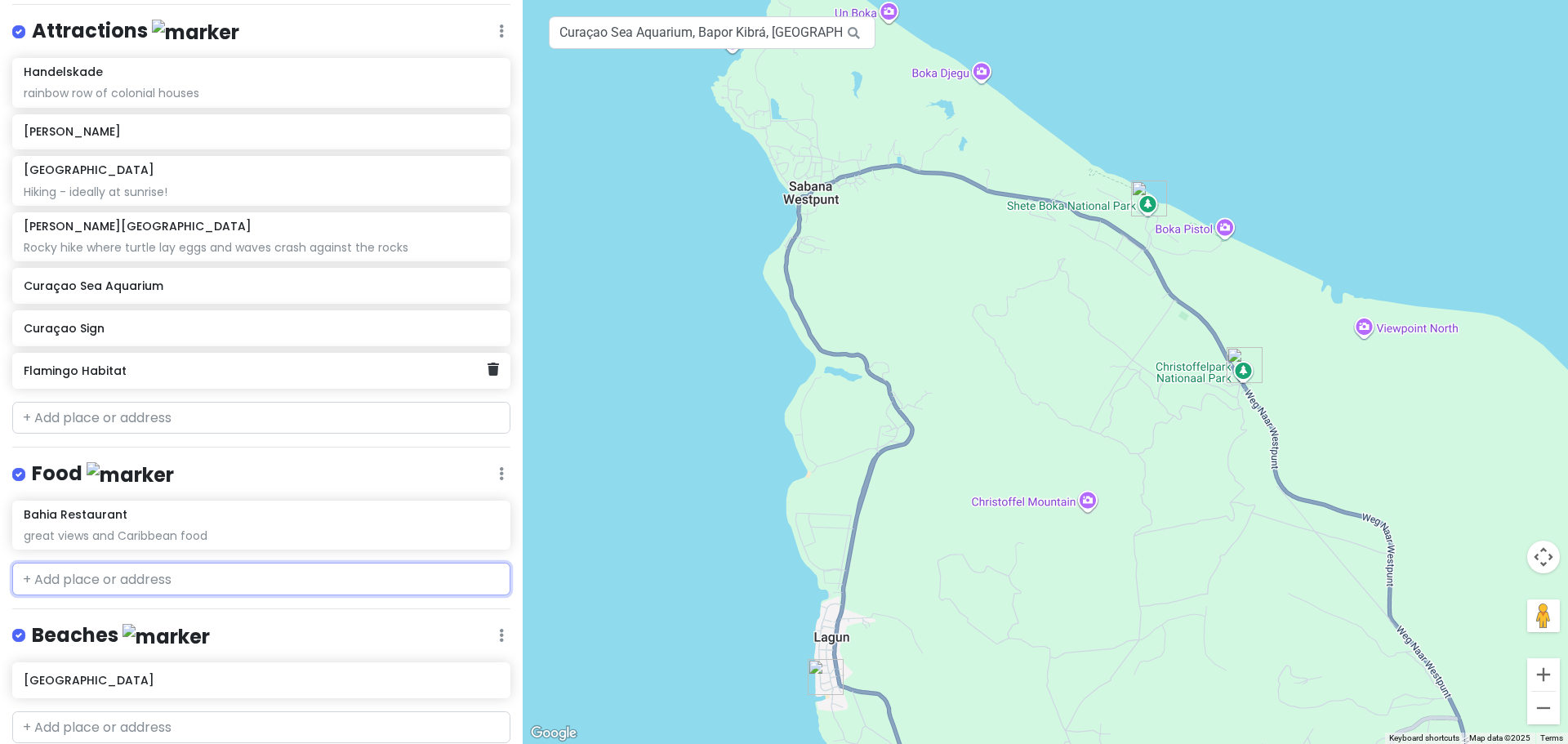
scroll to position [282, 0]
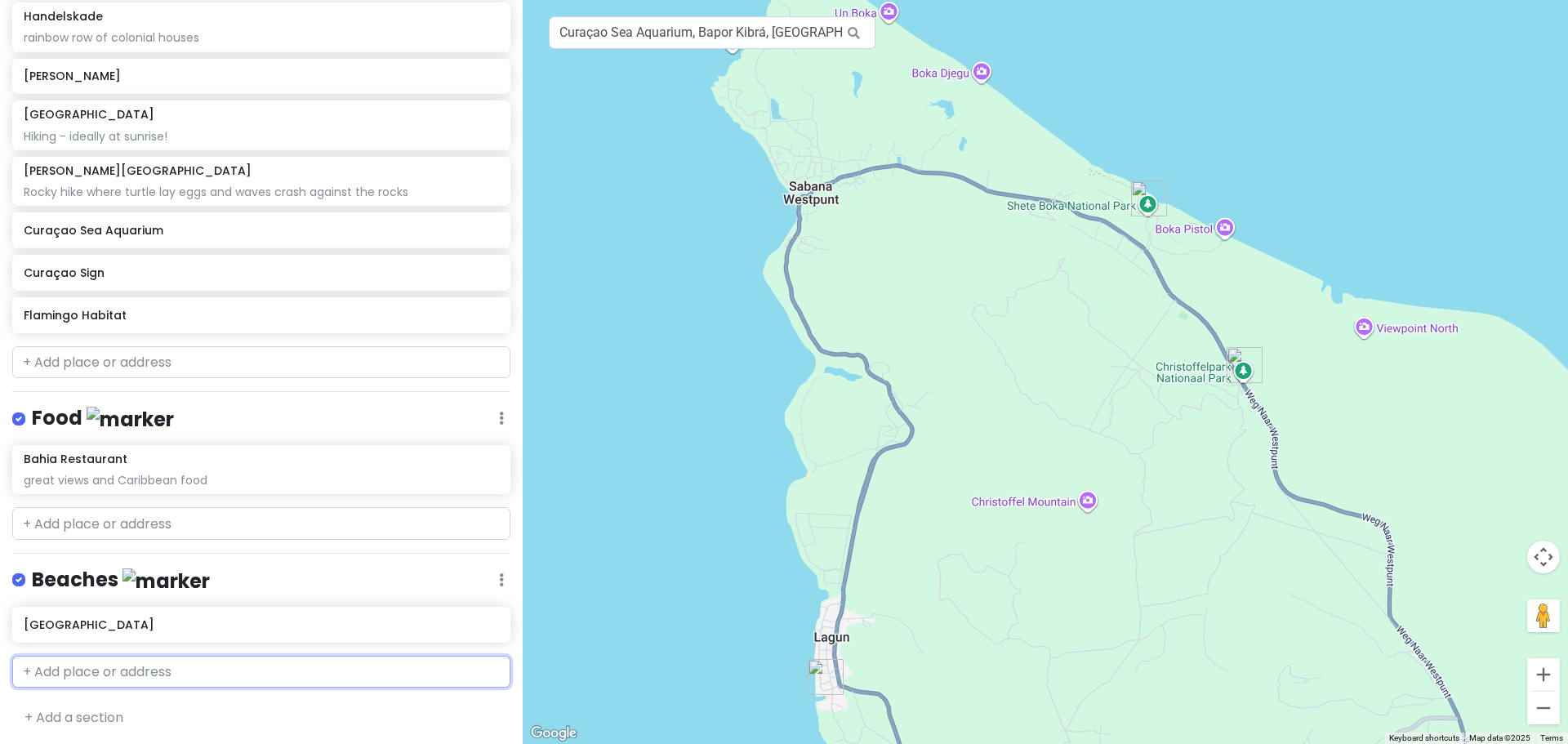
click at [115, 656] on input "text" at bounding box center [261, 673] width 498 height 33
type input "playa lagun bea"
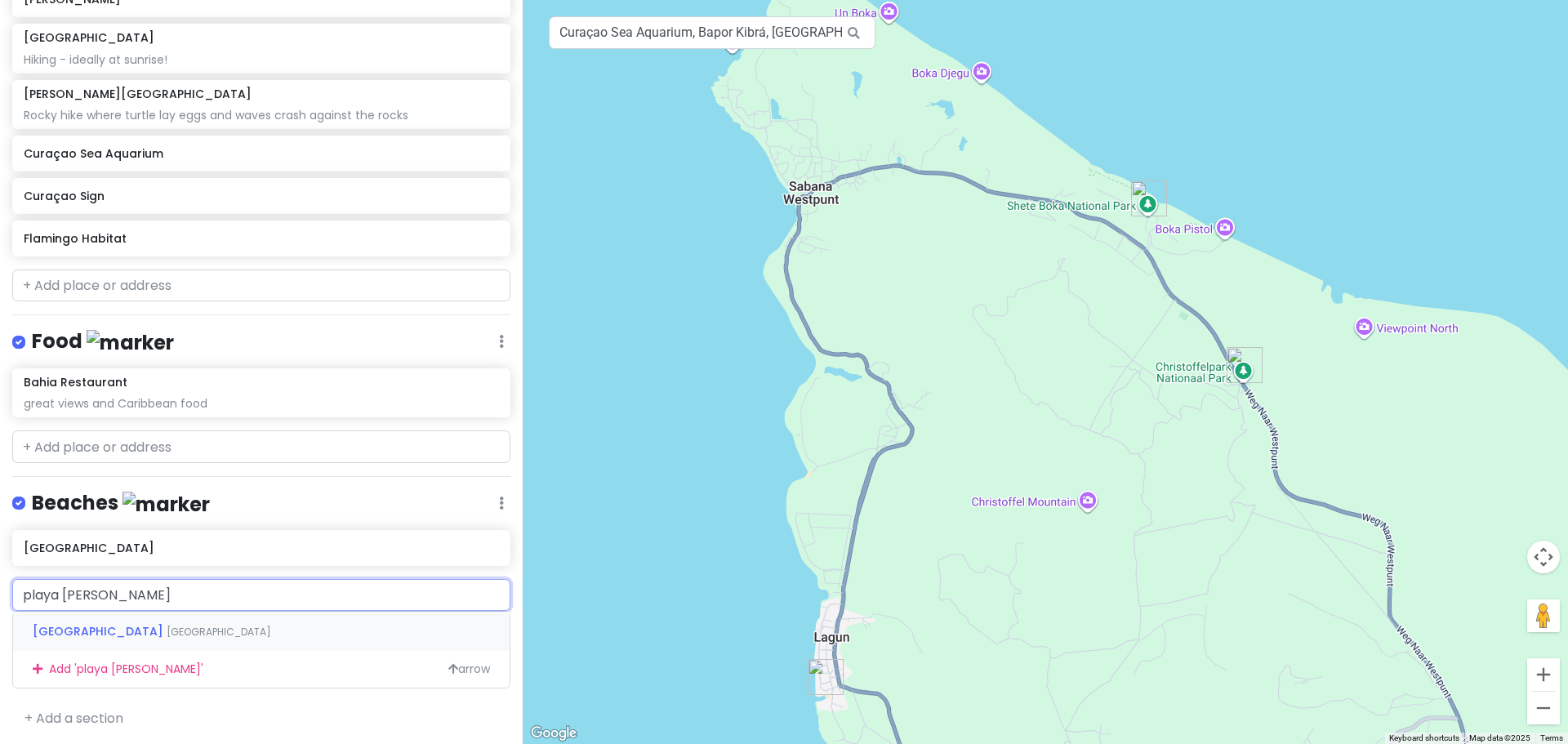
click at [153, 629] on div "Playa Lagun Curaçao" at bounding box center [261, 631] width 496 height 39
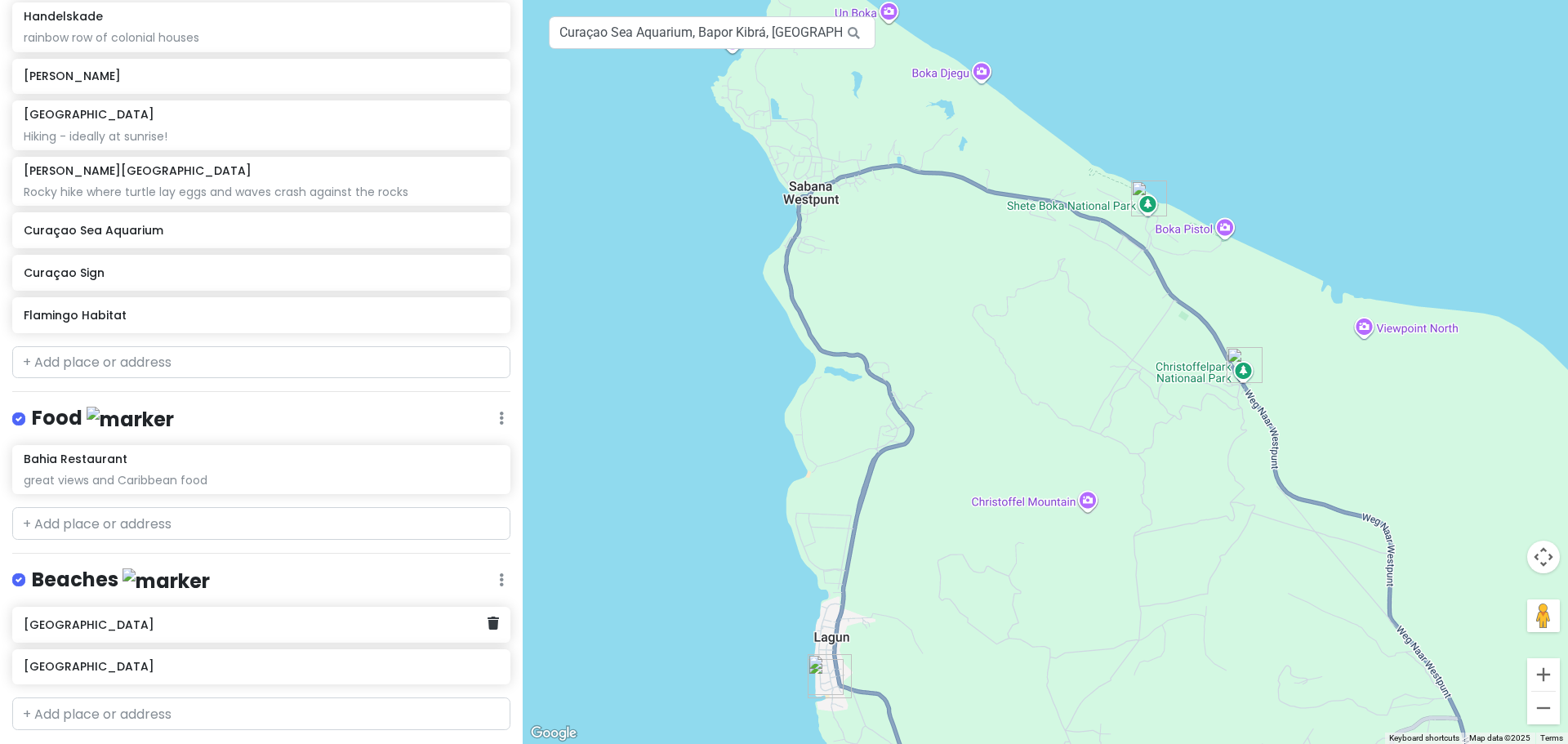
scroll to position [324, 0]
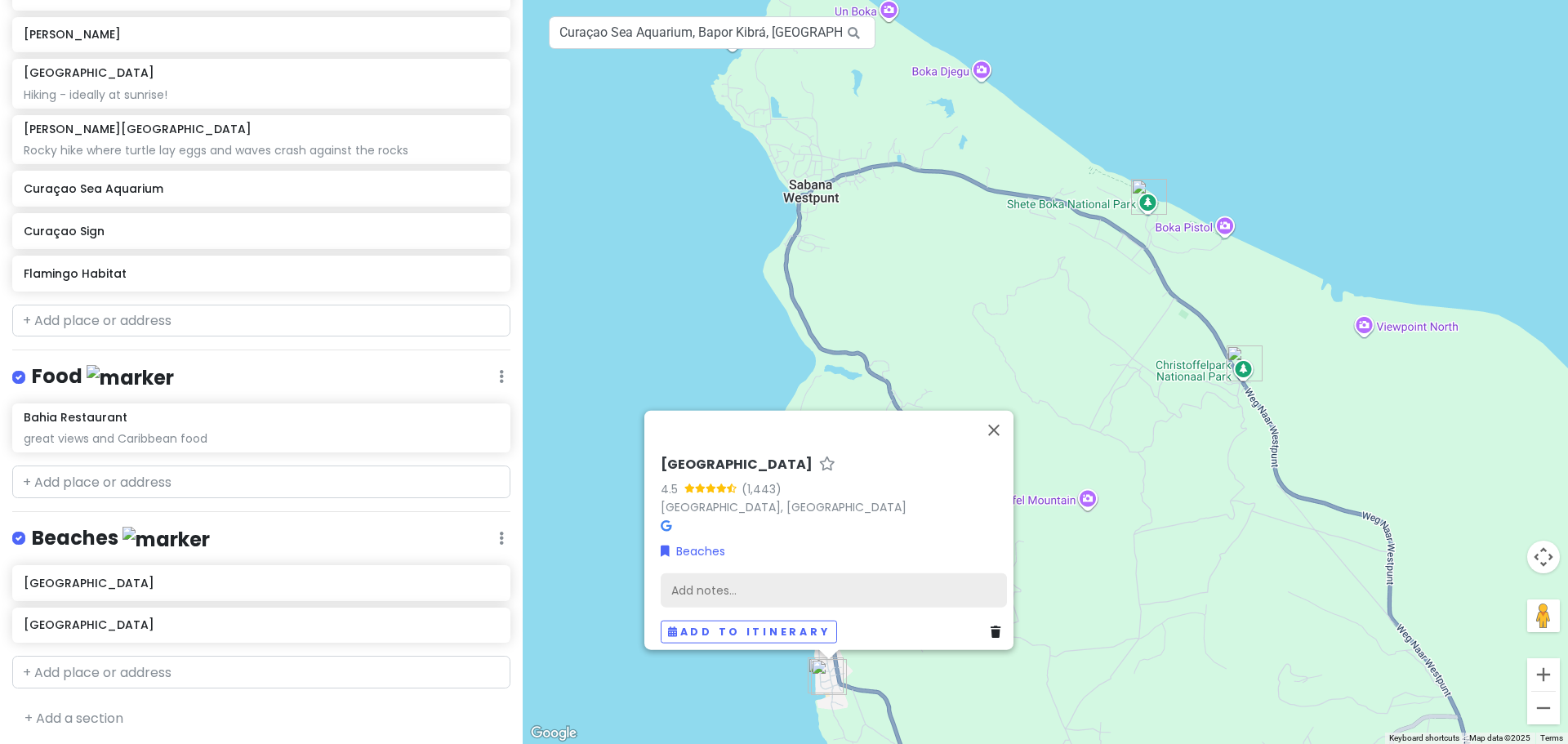
click at [850, 575] on div "Add notes..." at bounding box center [834, 589] width 346 height 34
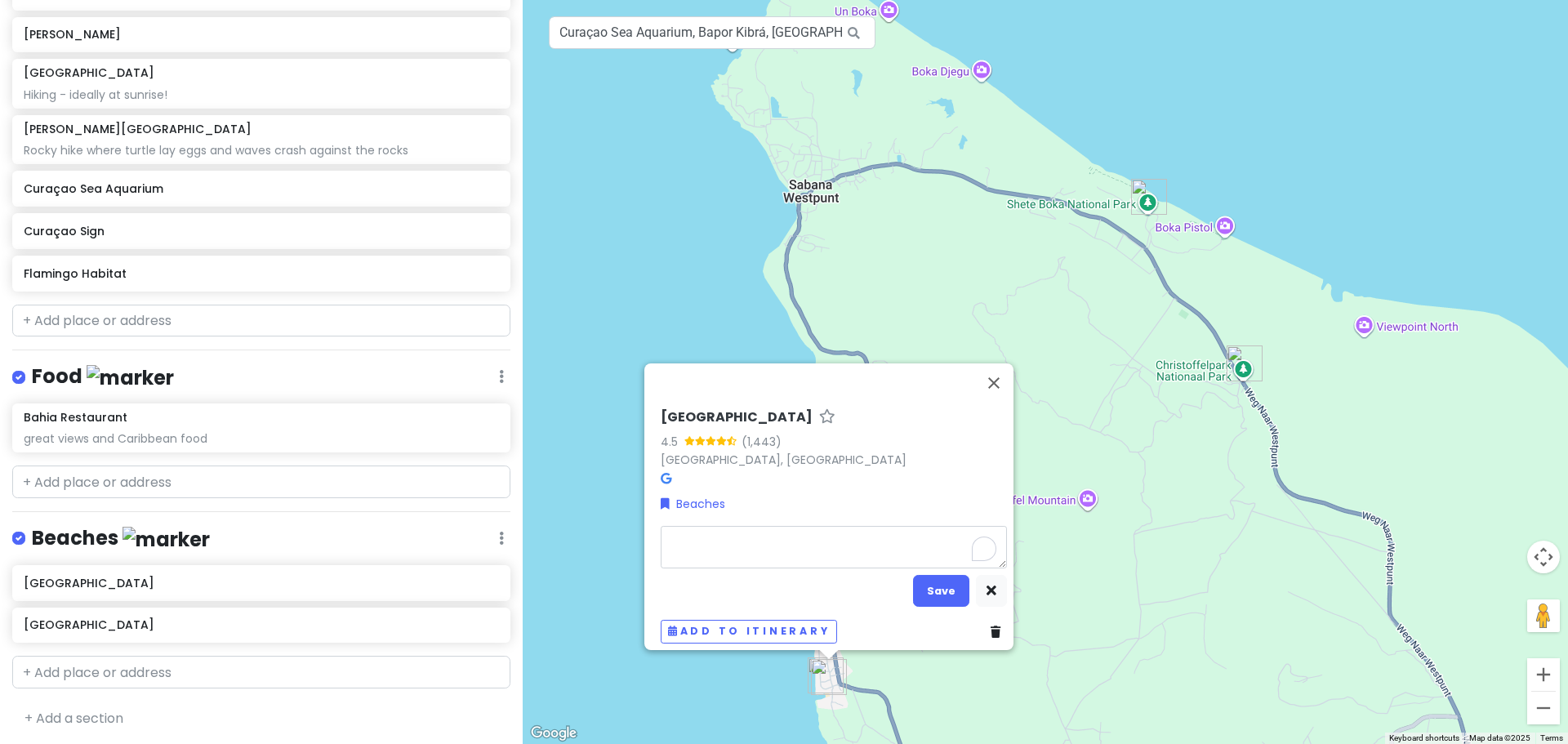
type textarea "x"
type textarea "S"
type textarea "x"
type textarea "Sm"
type textarea "x"
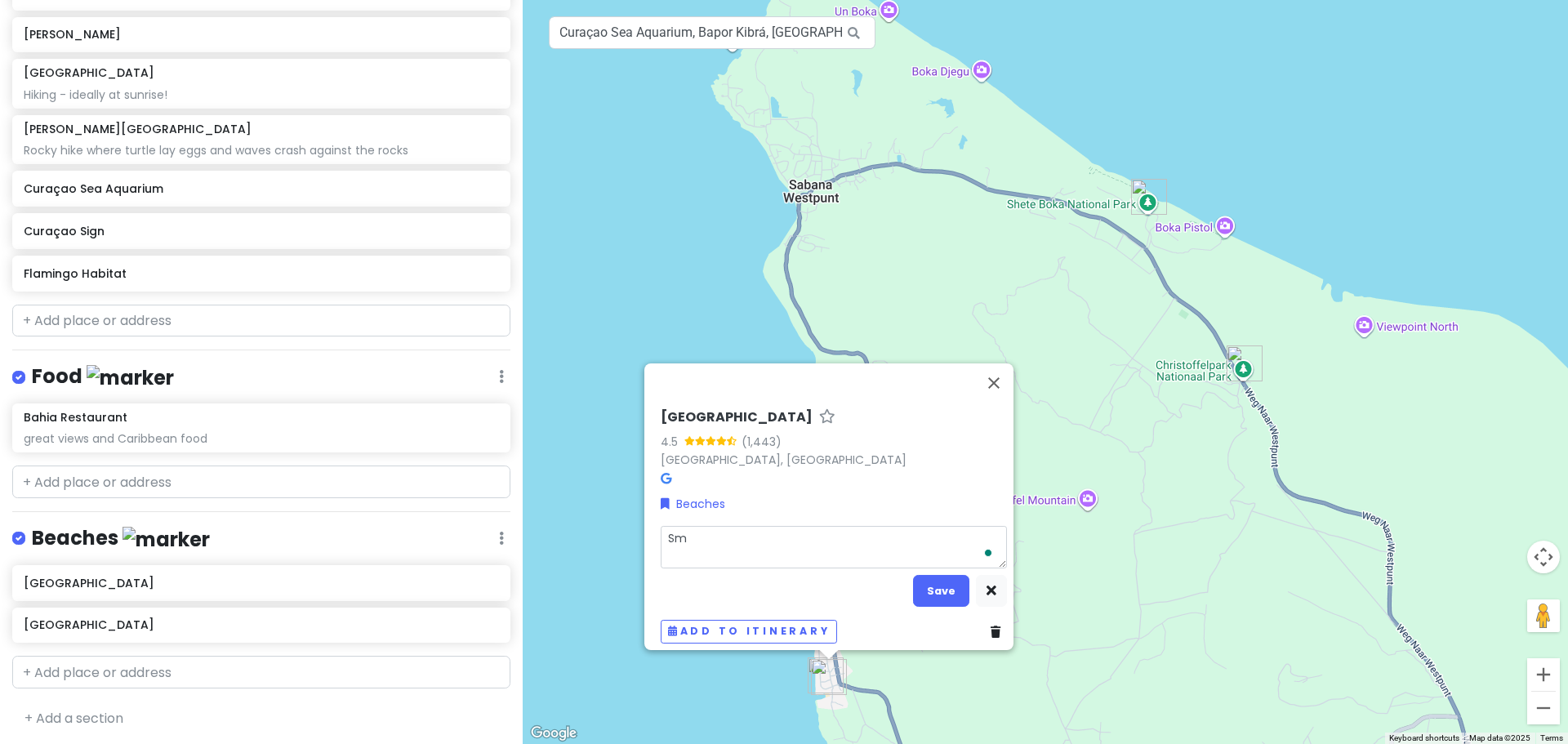
type textarea "Sma"
type textarea "x"
type textarea "Smal"
type textarea "x"
type textarea "Small"
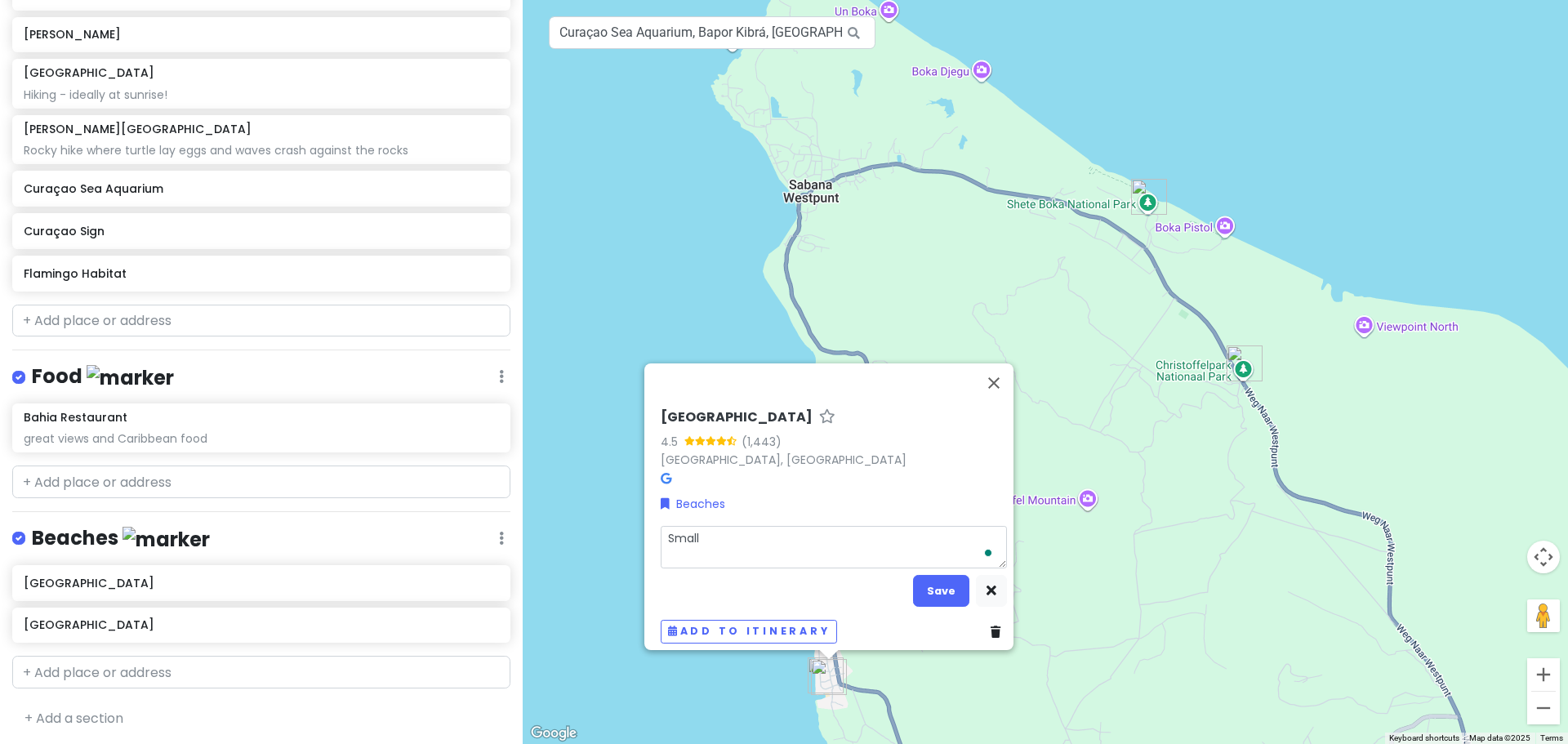
type textarea "x"
type textarea "Small,"
type textarea "x"
type textarea "Small,"
type textarea "x"
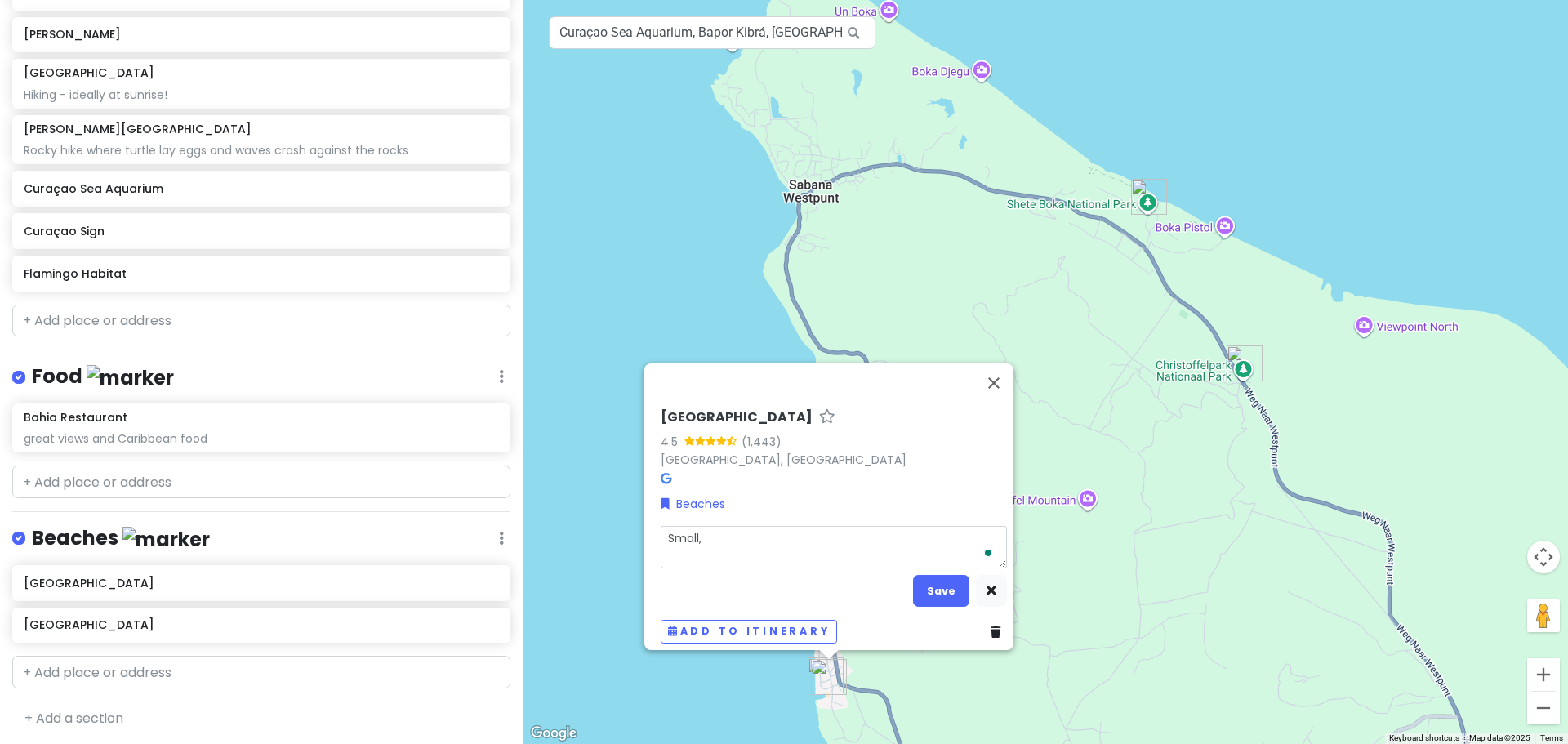
type textarea "Small, s"
type textarea "x"
type textarea "Small, sh"
type textarea "x"
type textarea "Small, she"
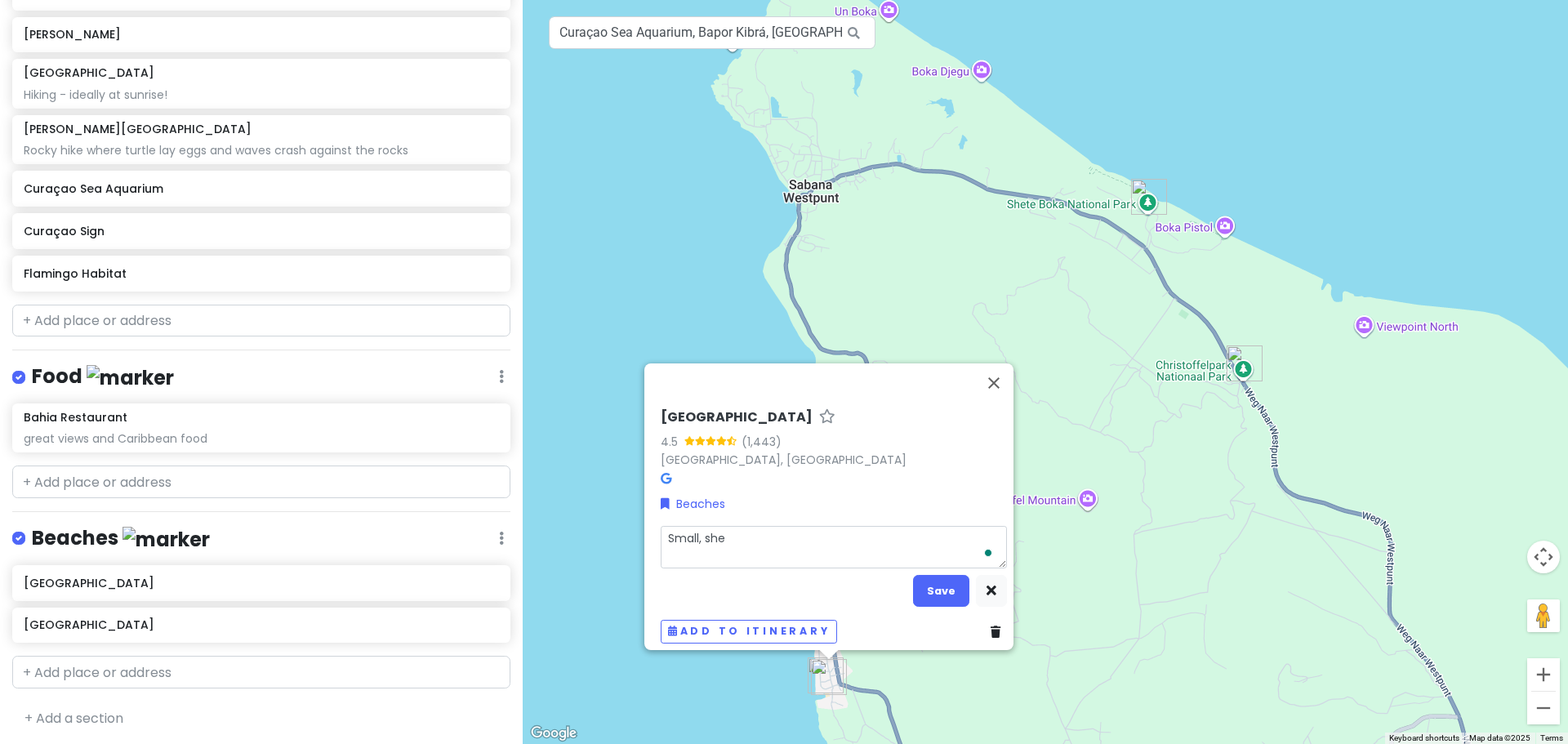
type textarea "x"
type textarea "Small, shel"
type textarea "x"
type textarea "Small, shelt"
type textarea "x"
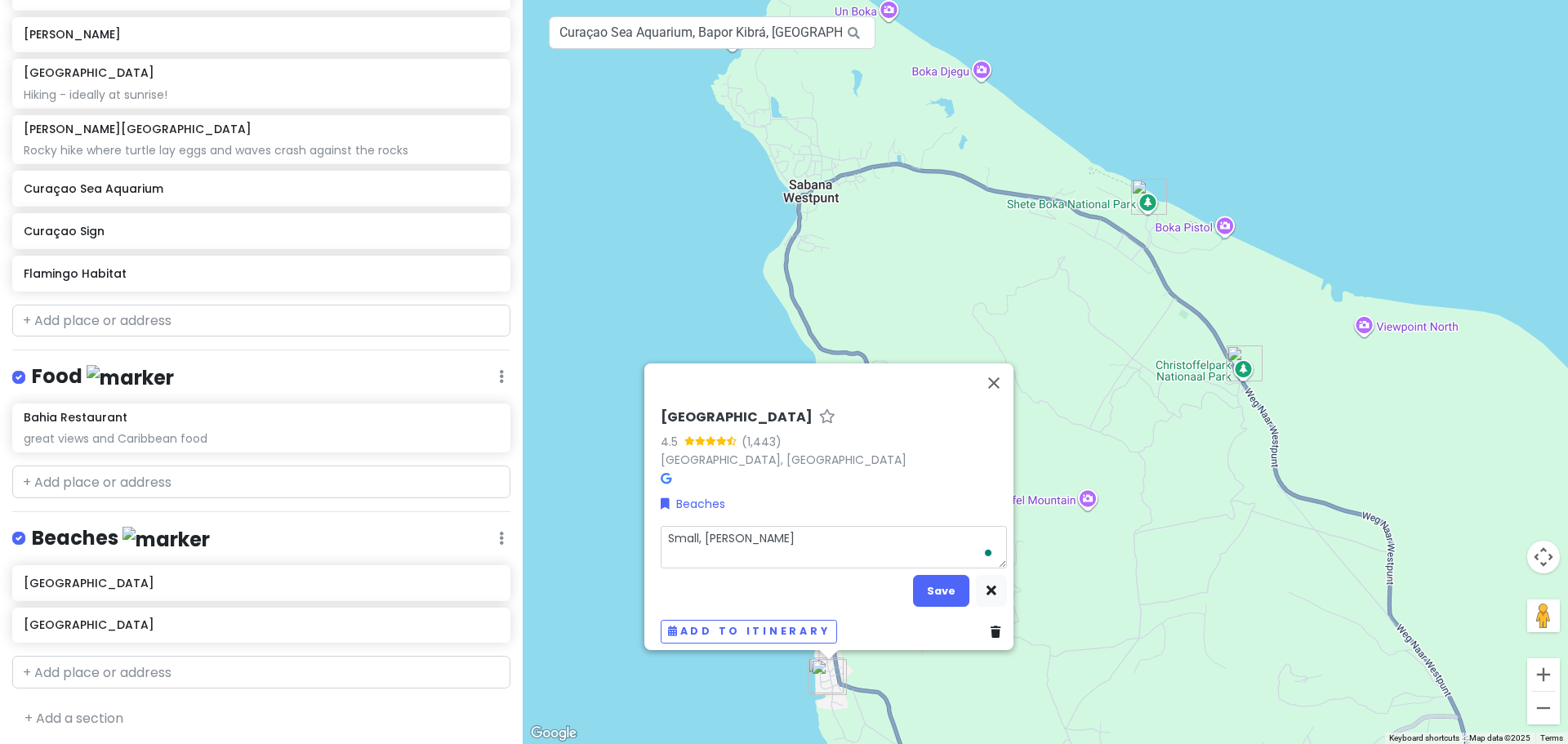
type textarea "Small, shelte"
type textarea "x"
type textarea "Small, shelter"
type textarea "x"
type textarea "Small, sheltere"
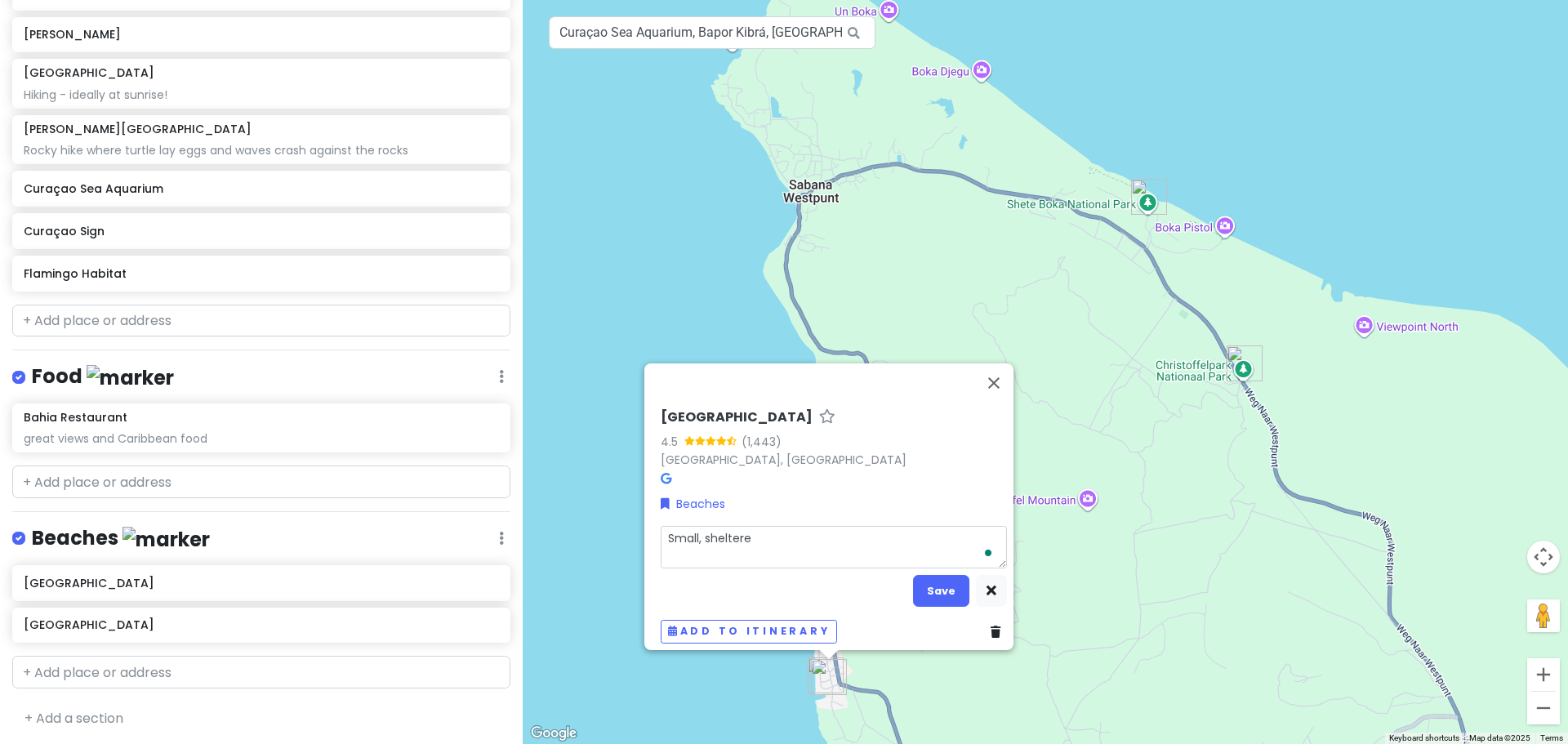
type textarea "x"
type textarea "Small, sheltered"
type textarea "x"
type textarea "Small, sheltered"
type textarea "x"
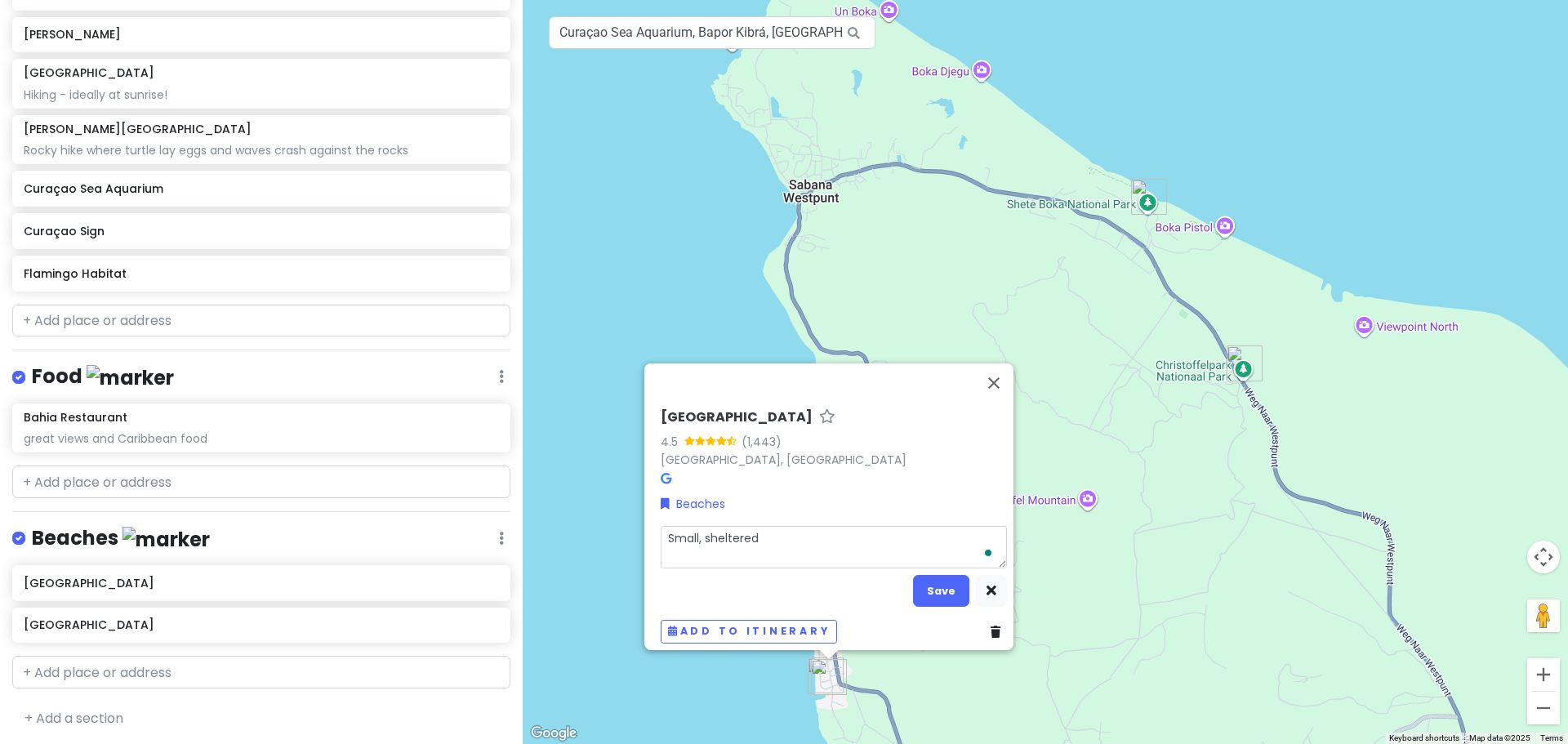
type textarea "Small, sheltered c"
type textarea "x"
type textarea "Small, sheltered co"
type textarea "x"
type textarea "Small, sheltered cov"
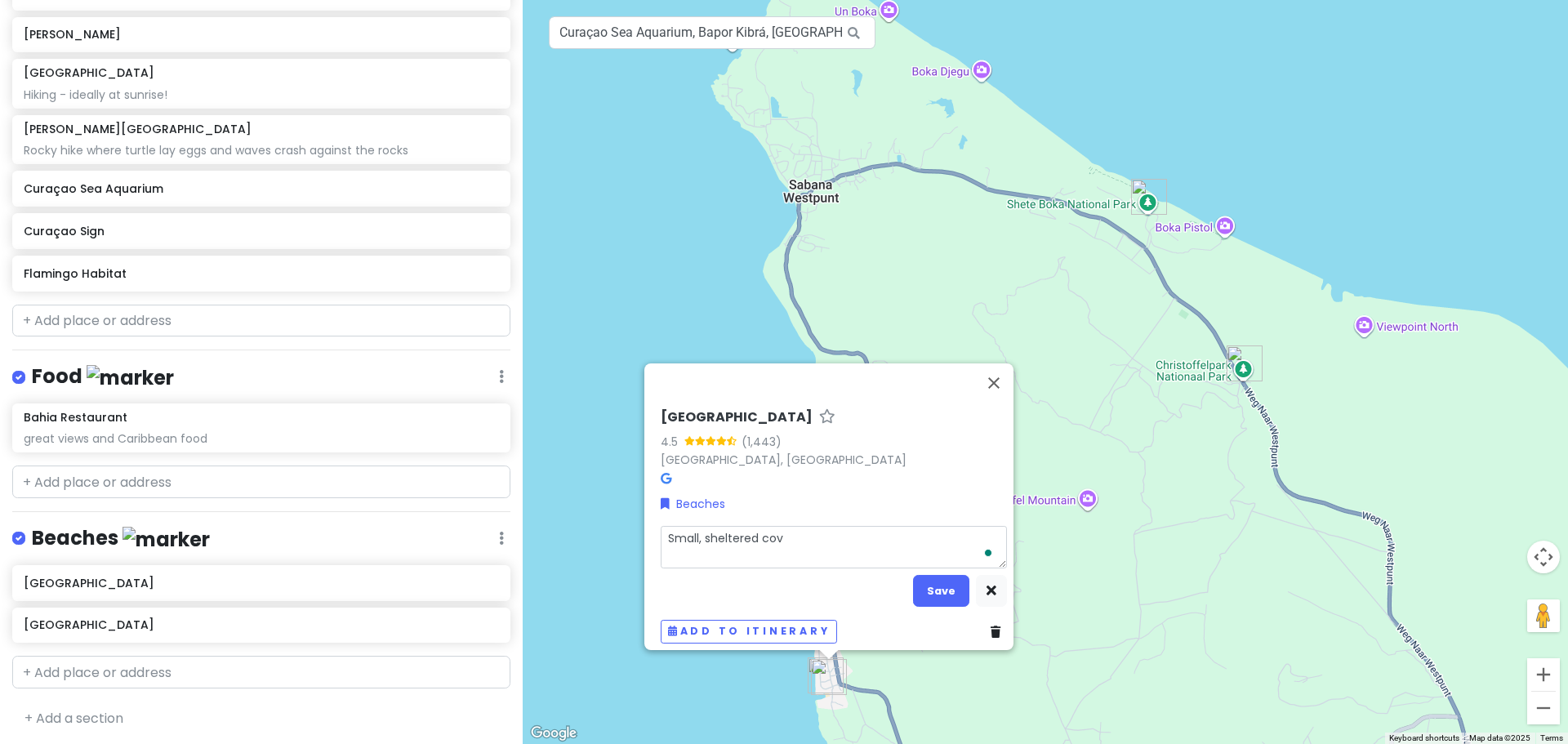
type textarea "x"
type textarea "Small, sheltered cove"
type textarea "x"
type textarea "Small, sheltered cove"
type textarea "x"
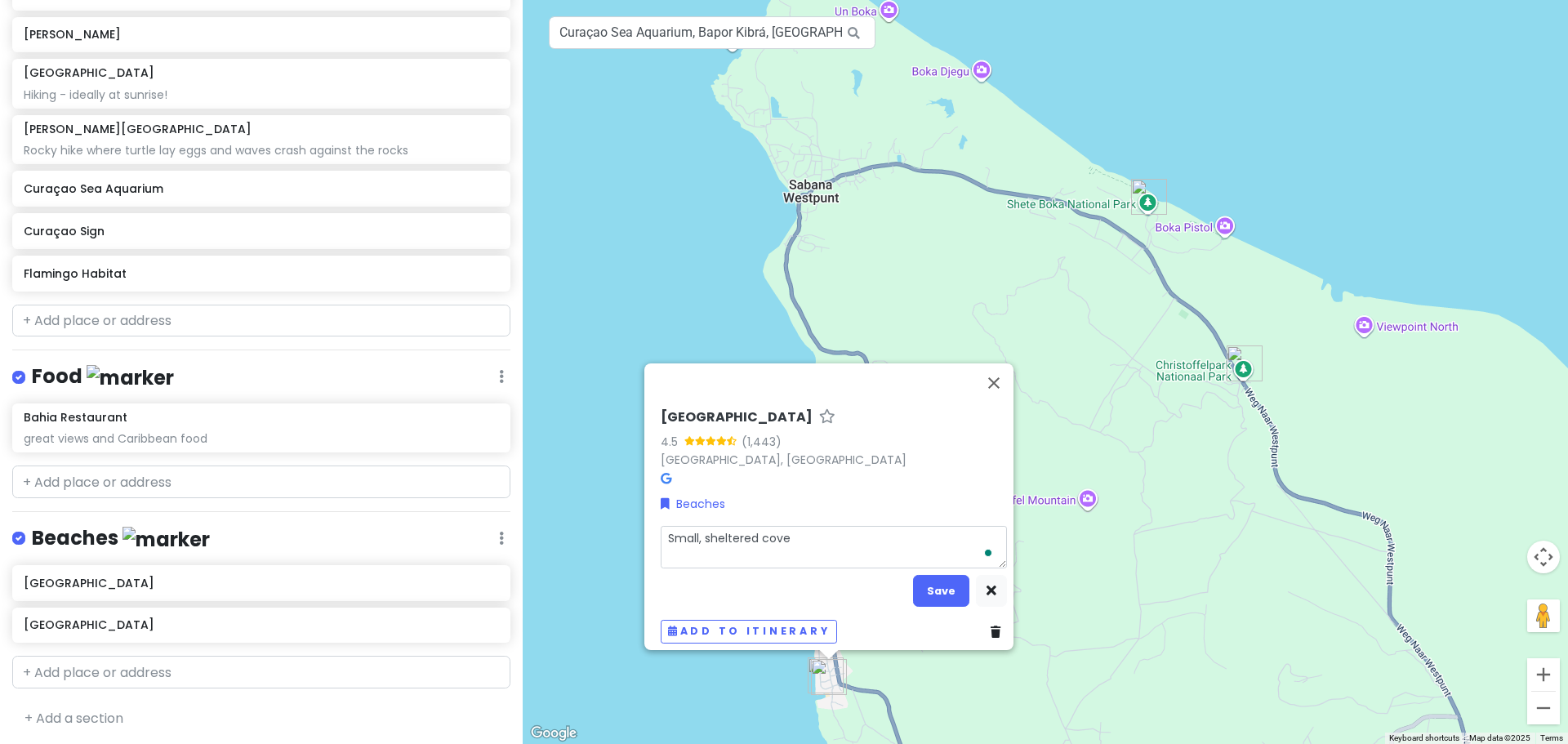
type textarea "Small, sheltered cove w"
type textarea "x"
type textarea "Small, sheltered cove wi"
type textarea "x"
type textarea "Small, sheltered cove wit"
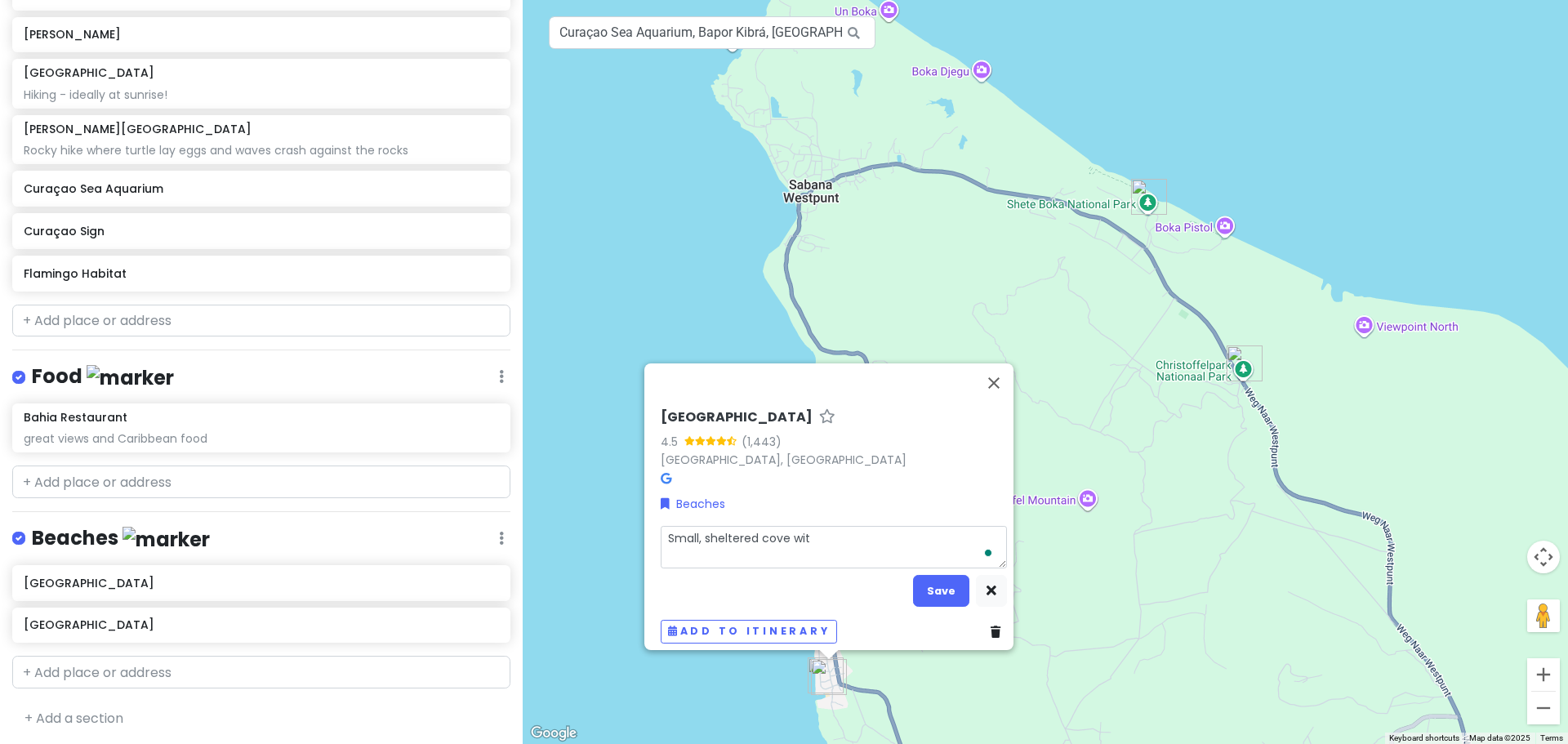
type textarea "x"
type textarea "Small, sheltered cove with"
type textarea "x"
type textarea "Small, sheltered cove with"
type textarea "x"
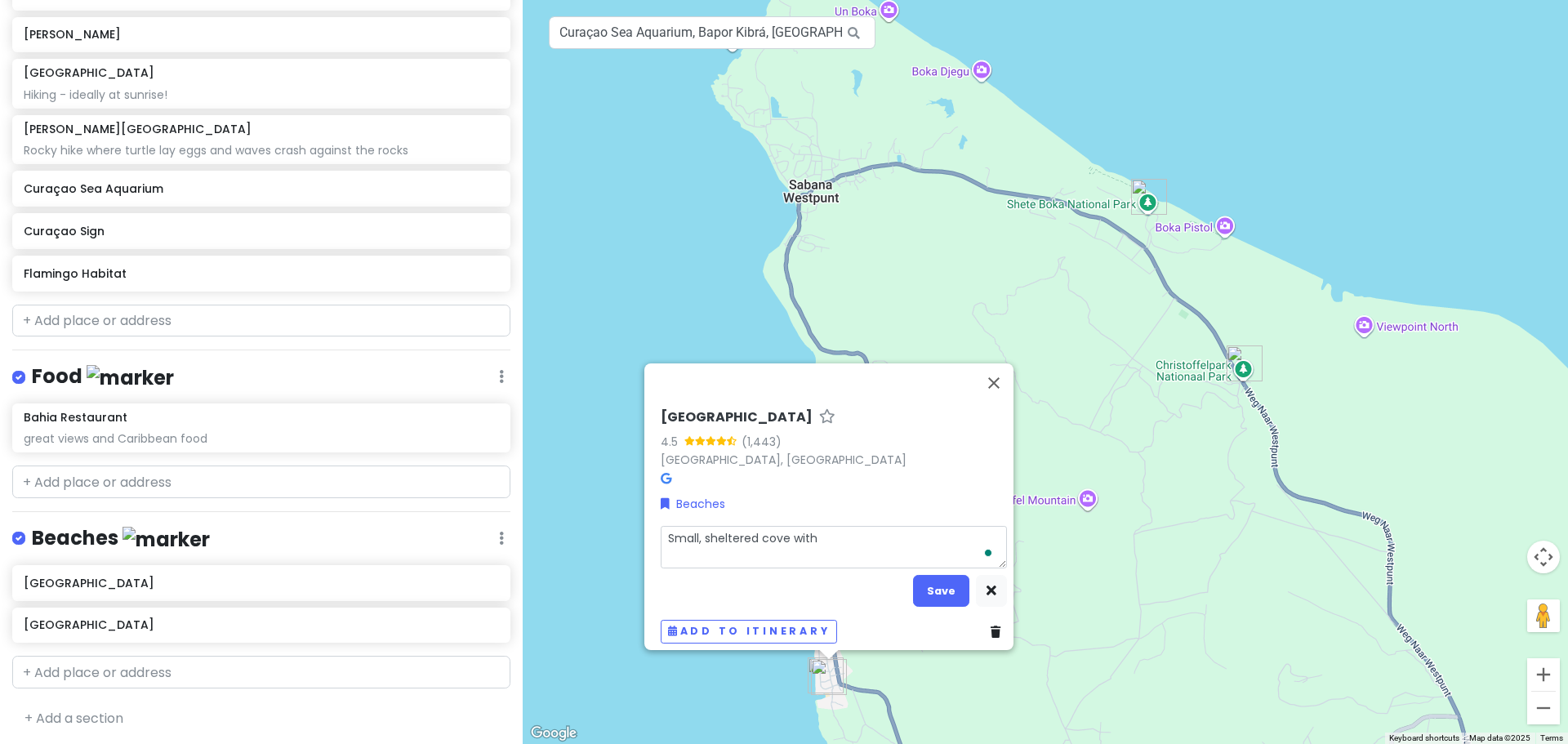
type textarea "Small, sheltered cove with c"
type textarea "x"
type textarea "Small, sheltered cove with ca"
type textarea "x"
type textarea "Small, sheltered cove with cal"
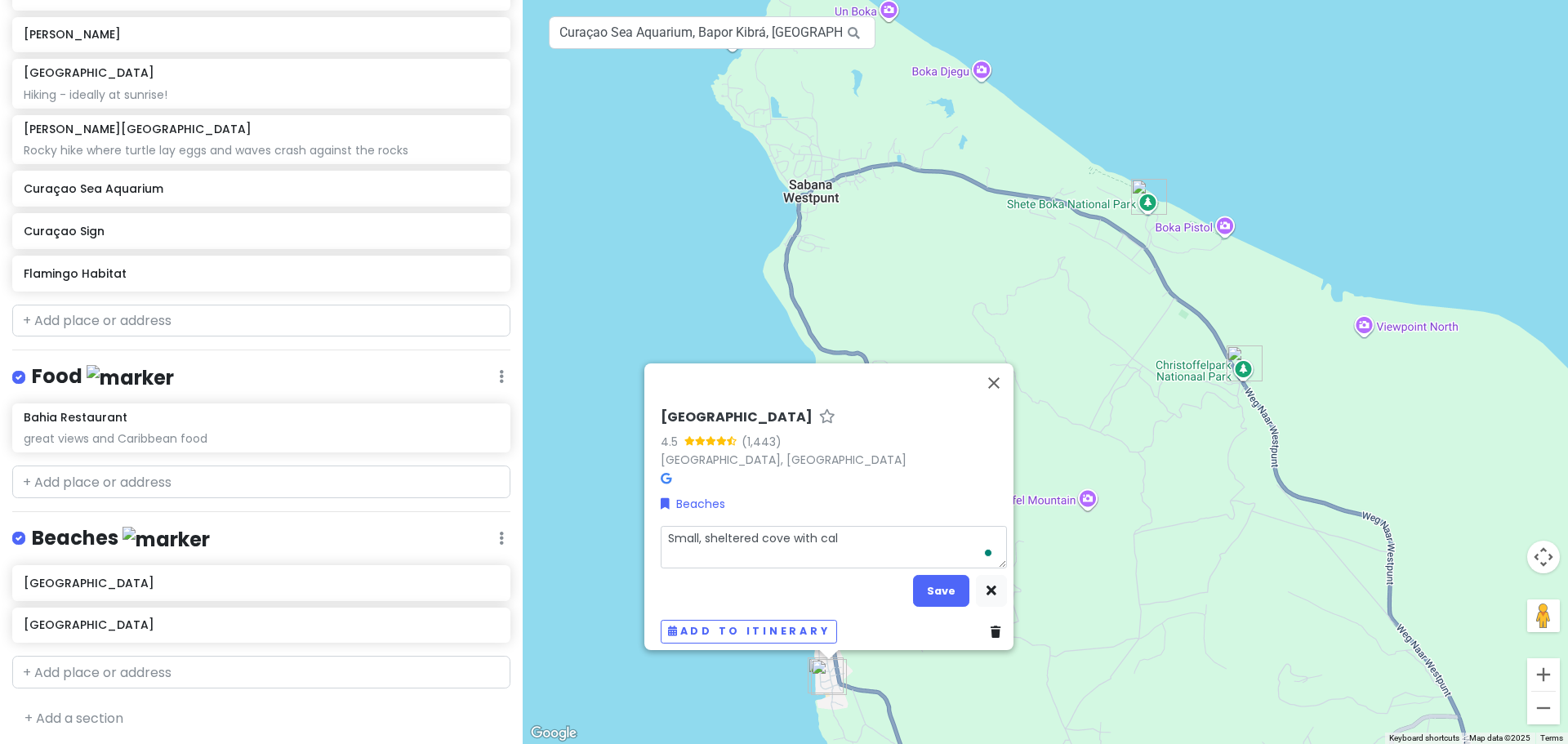
type textarea "x"
type textarea "Small, sheltered cove with calm"
type textarea "x"
type textarea "Small, sheltered cove with calm"
type textarea "x"
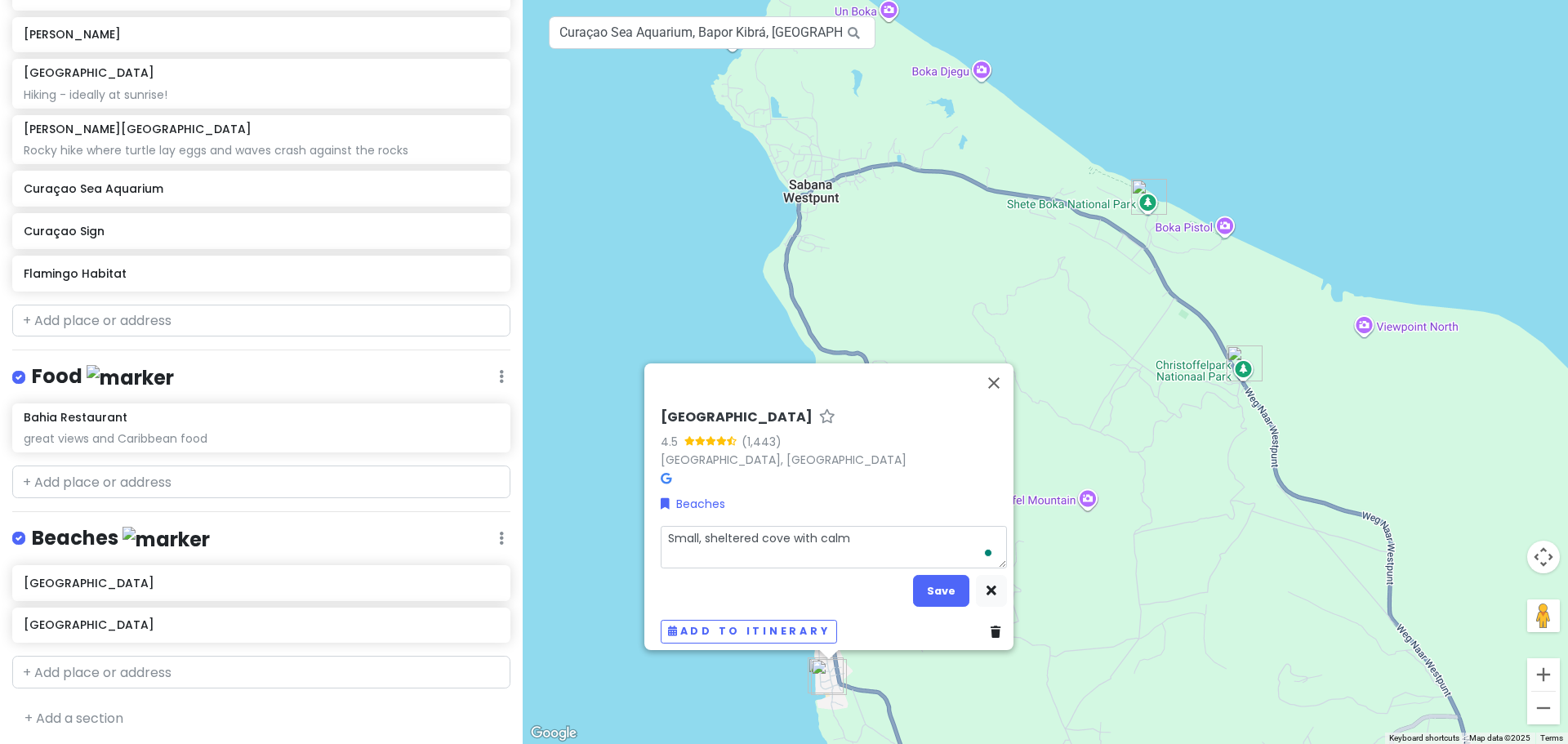
type textarea "Small, sheltered cove with calm w"
type textarea "x"
type textarea "Small, sheltered cove with calm wa"
type textarea "x"
type textarea "Small, sheltered cove with calm wat"
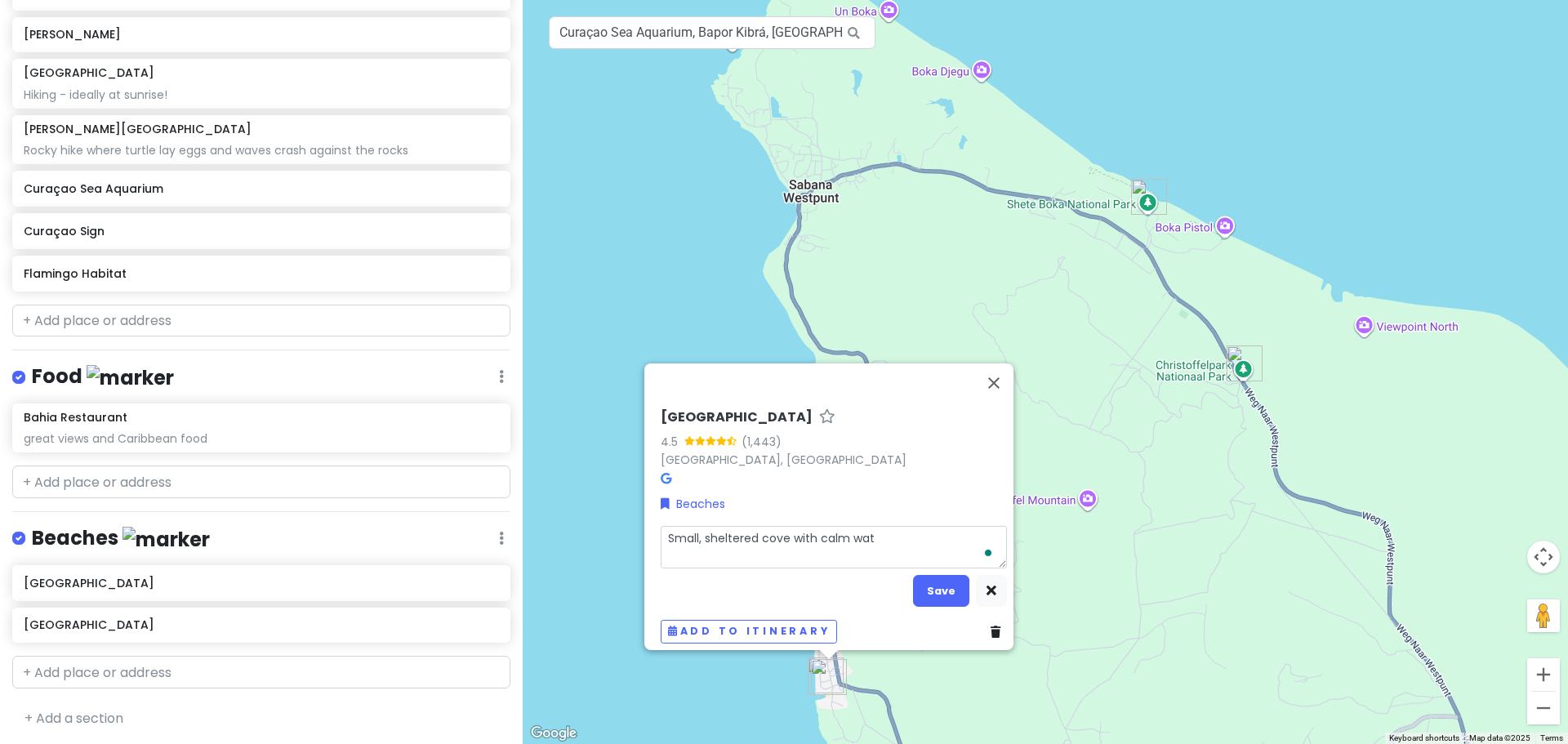
type textarea "x"
type textarea "Small, sheltered cove with calm wate"
type textarea "x"
type textarea "Small, sheltered cove with calm water"
type textarea "x"
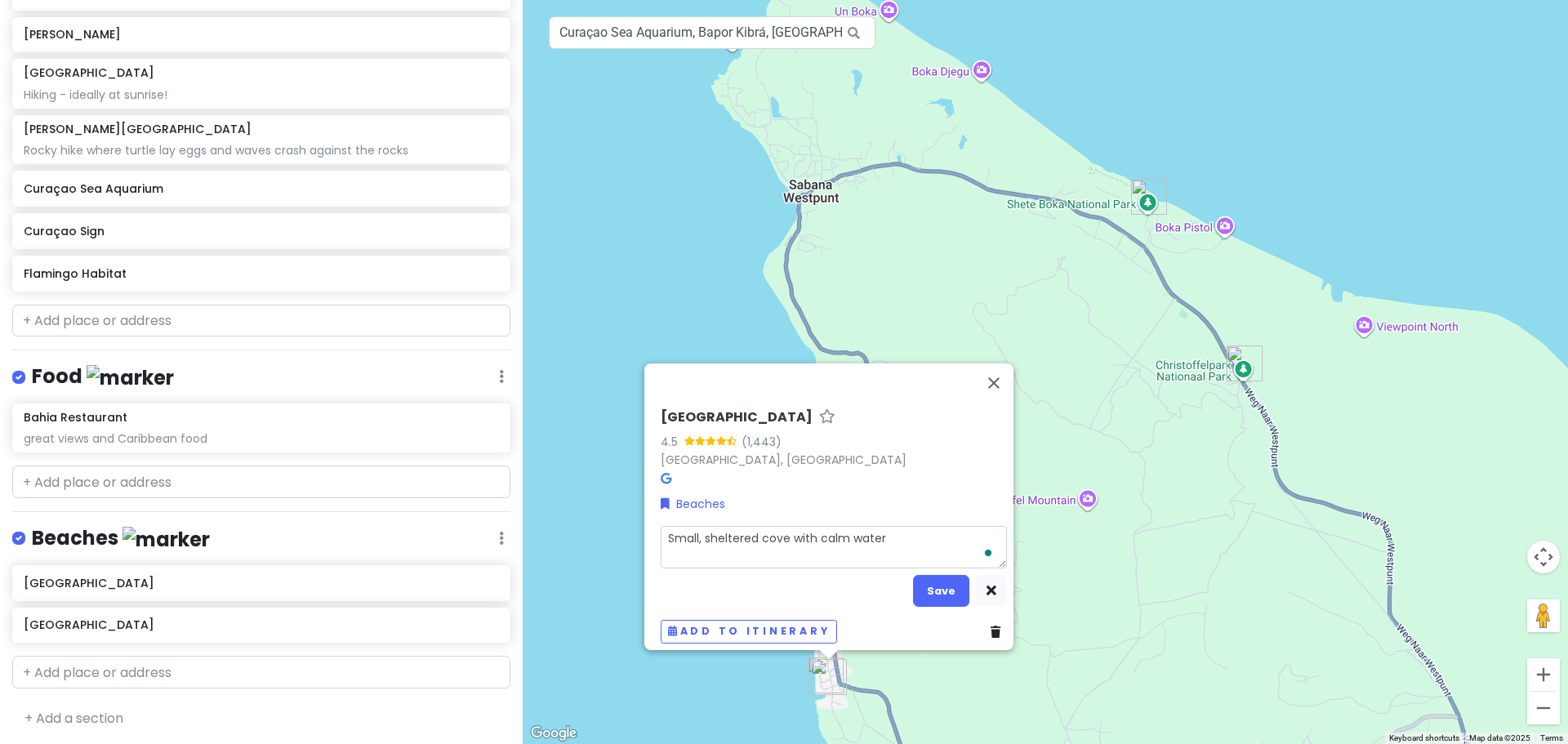
type textarea "Small, sheltered cove with calm waters"
type textarea "x"
type textarea "Small, sheltered cove with calm waters"
type textarea "x"
type textarea "Small, sheltered cove with calm waters"
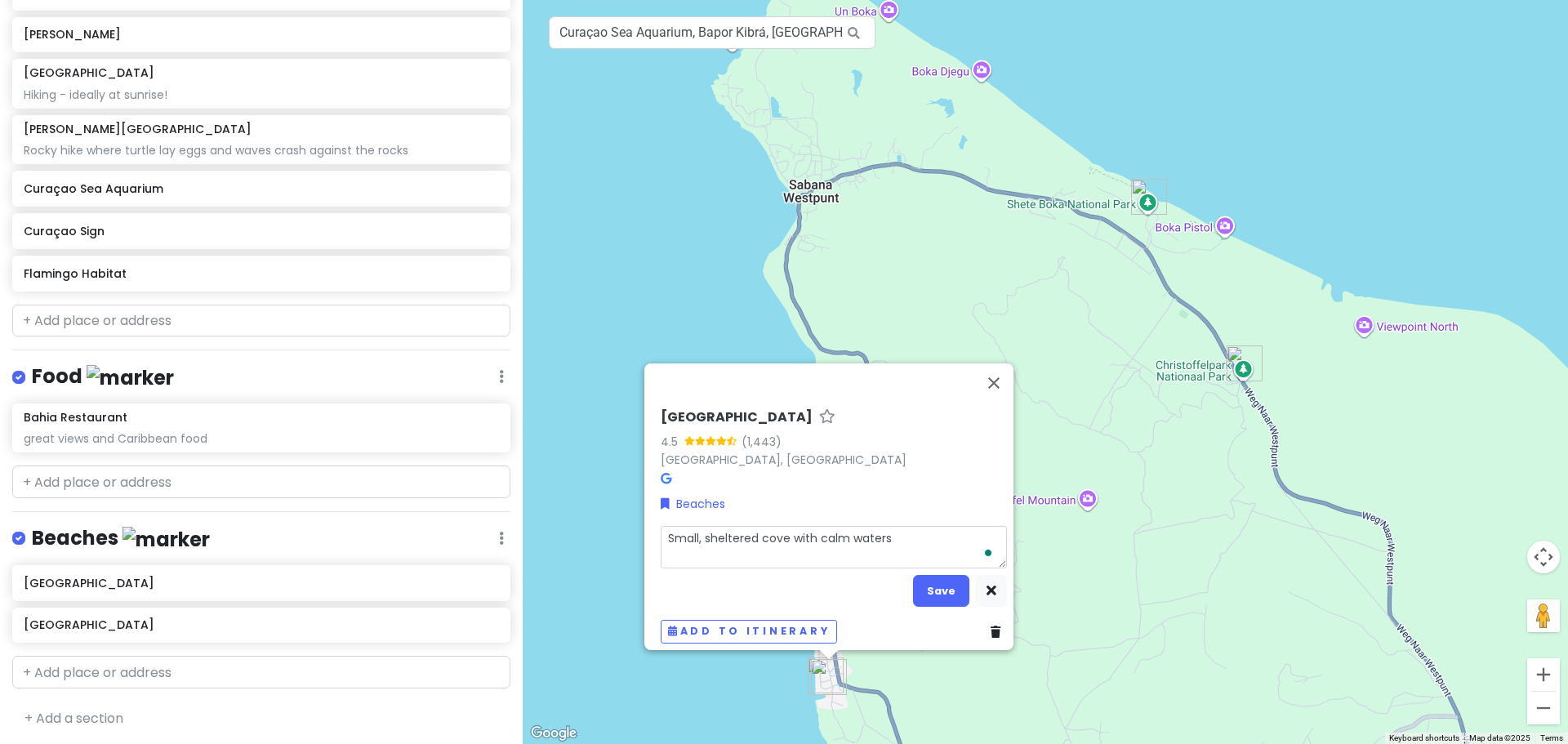
type textarea "x"
type textarea "Small, sheltered cove with calm waters."
type textarea "x"
type textarea "Small, sheltered cove with calm waters."
type textarea "x"
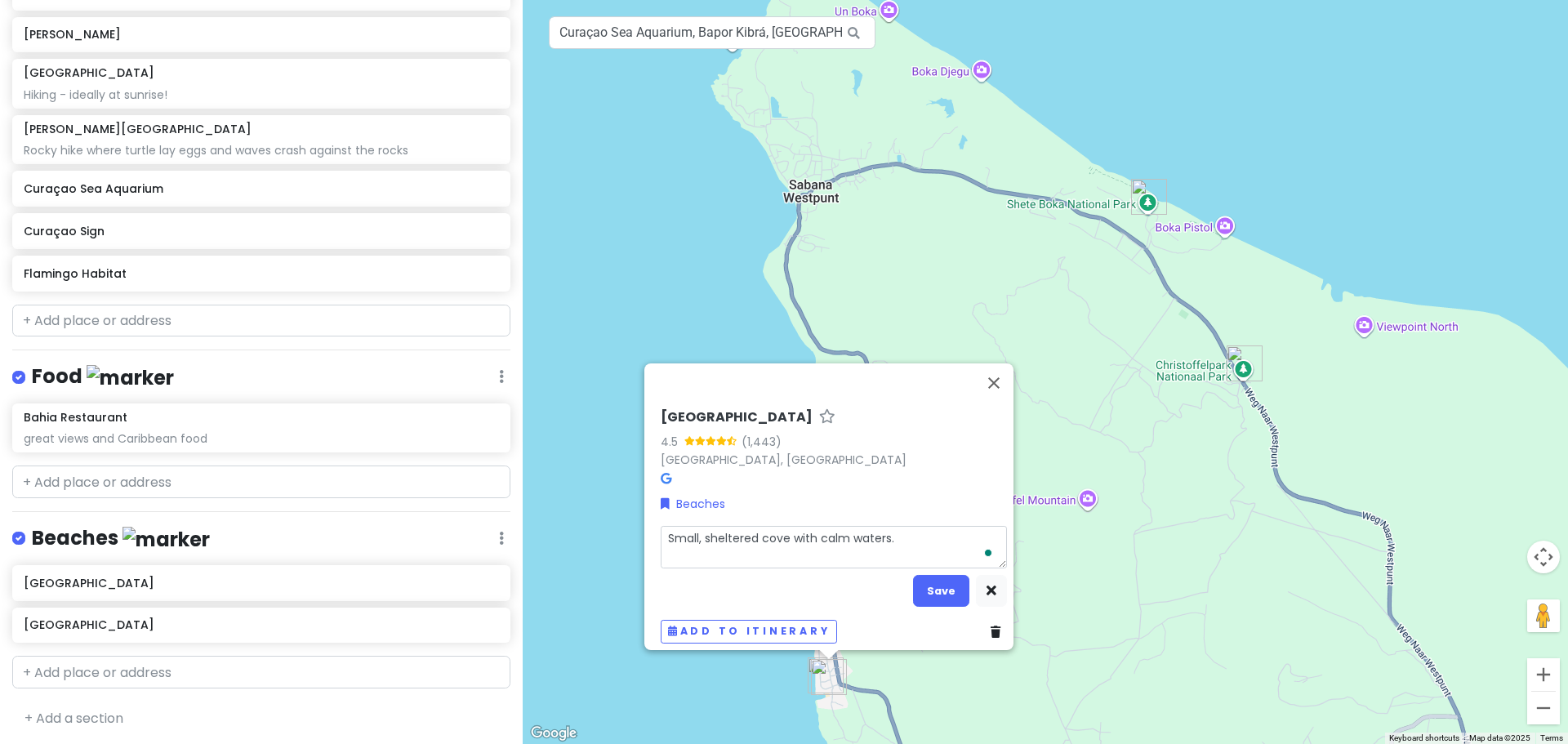
type textarea "Small, sheltered cove with calm waters. C"
type textarea "x"
type textarea "Small, sheltered cove with calm waters. Ca"
type textarea "x"
type textarea "Small, sheltered cove with calm waters. Can"
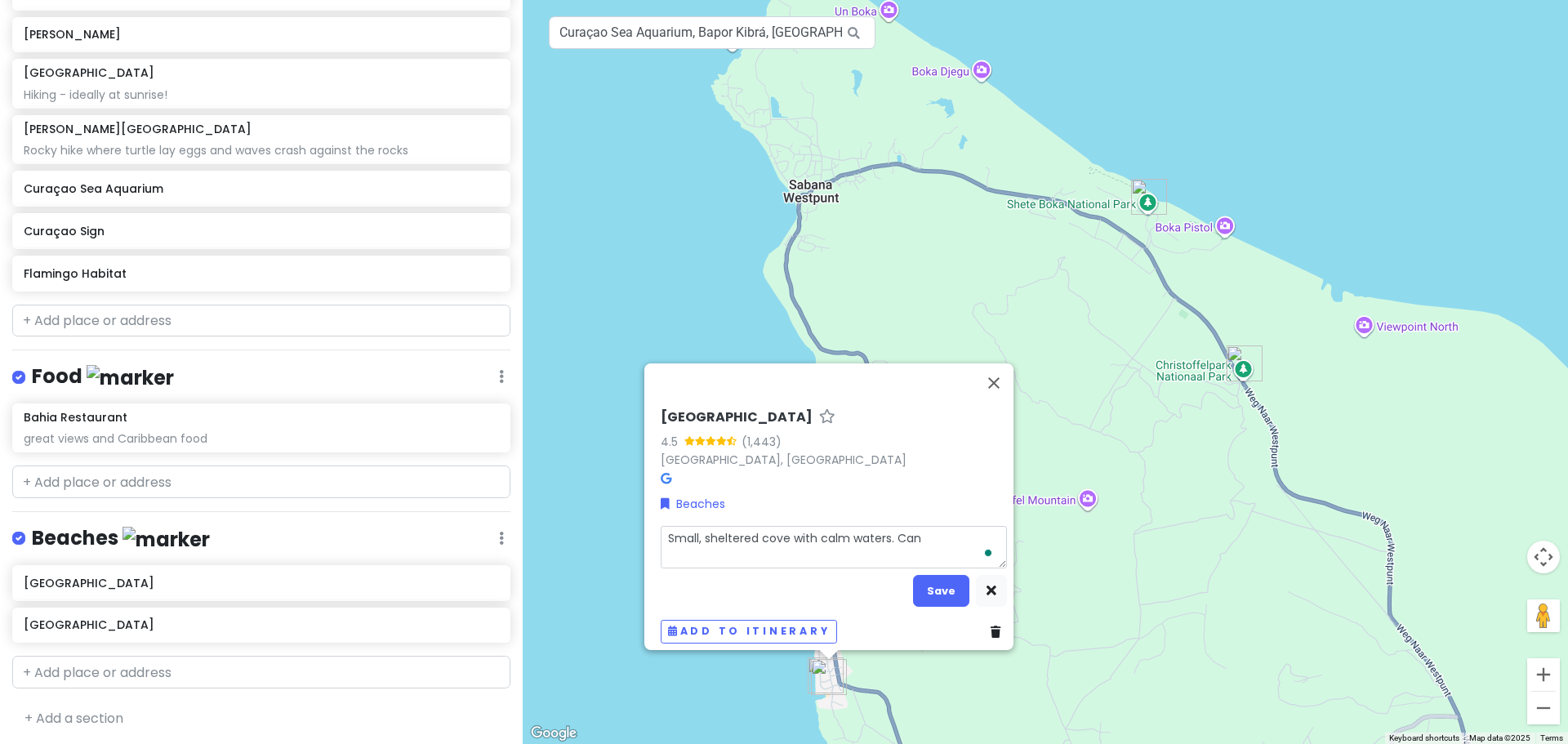
type textarea "x"
type textarea "Small, sheltered cove with calm waters. Can"
type textarea "x"
type textarea "Small, sheltered cove with calm waters. Can r"
type textarea "x"
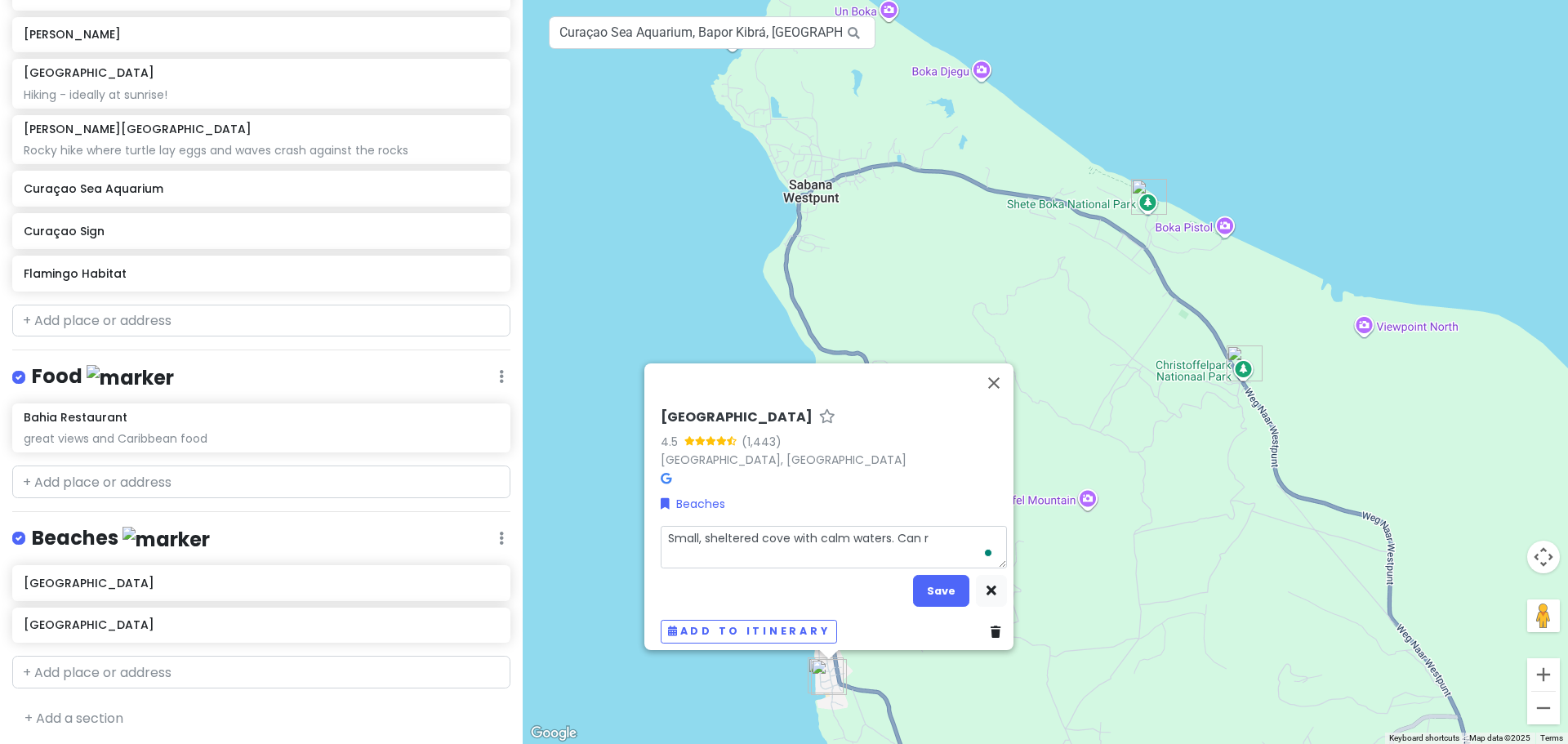
type textarea "Small, sheltered cove with calm waters. Can re"
type textarea "x"
type textarea "Small, sheltered cove with calm waters. Can red"
type textarea "x"
type textarea "Small, sheltered cove with calm waters. Can red"
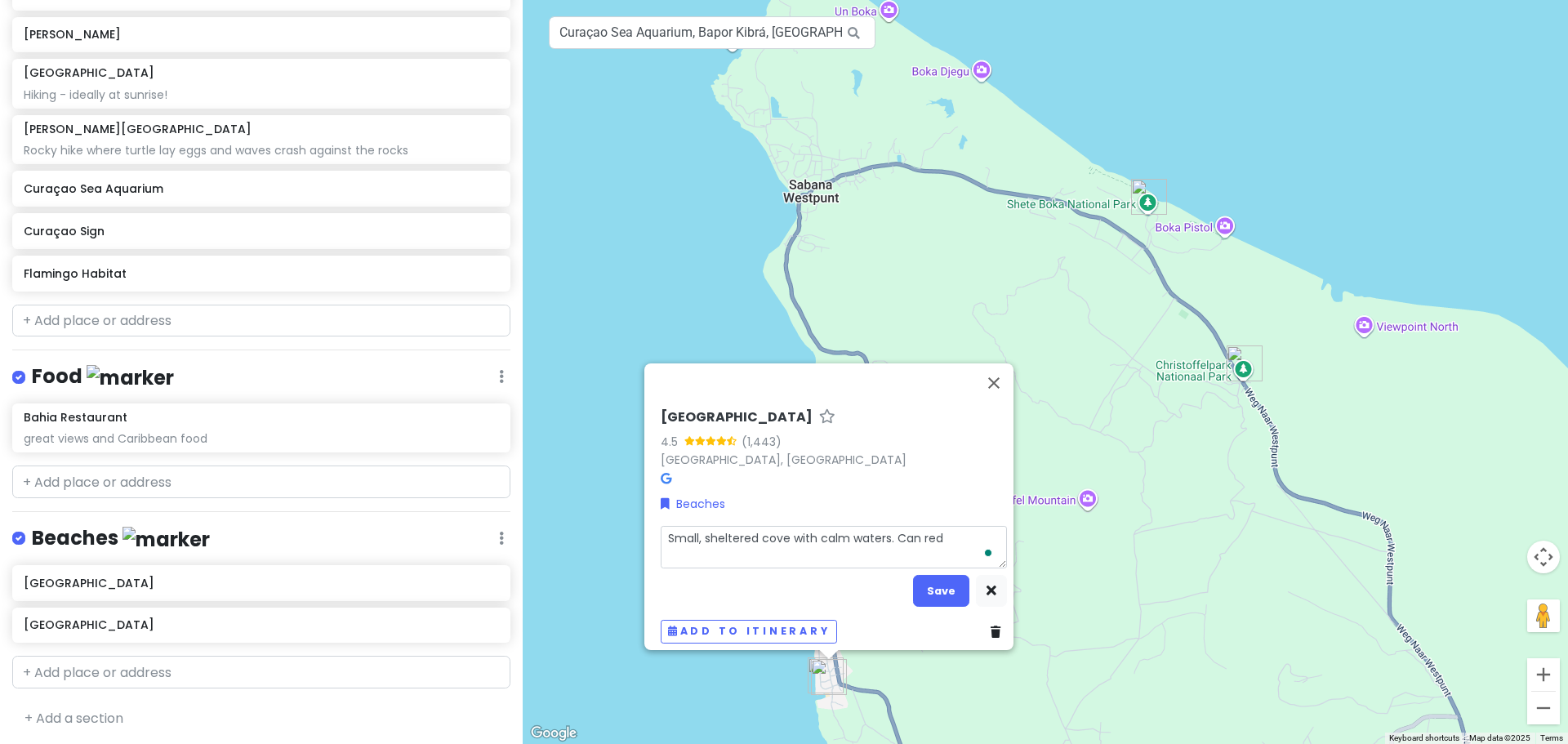
type textarea "x"
type textarea "Small, sheltered cove with calm waters. Can red"
type textarea "x"
type textarea "Small, sheltered cove with calm waters. Can re"
type textarea "x"
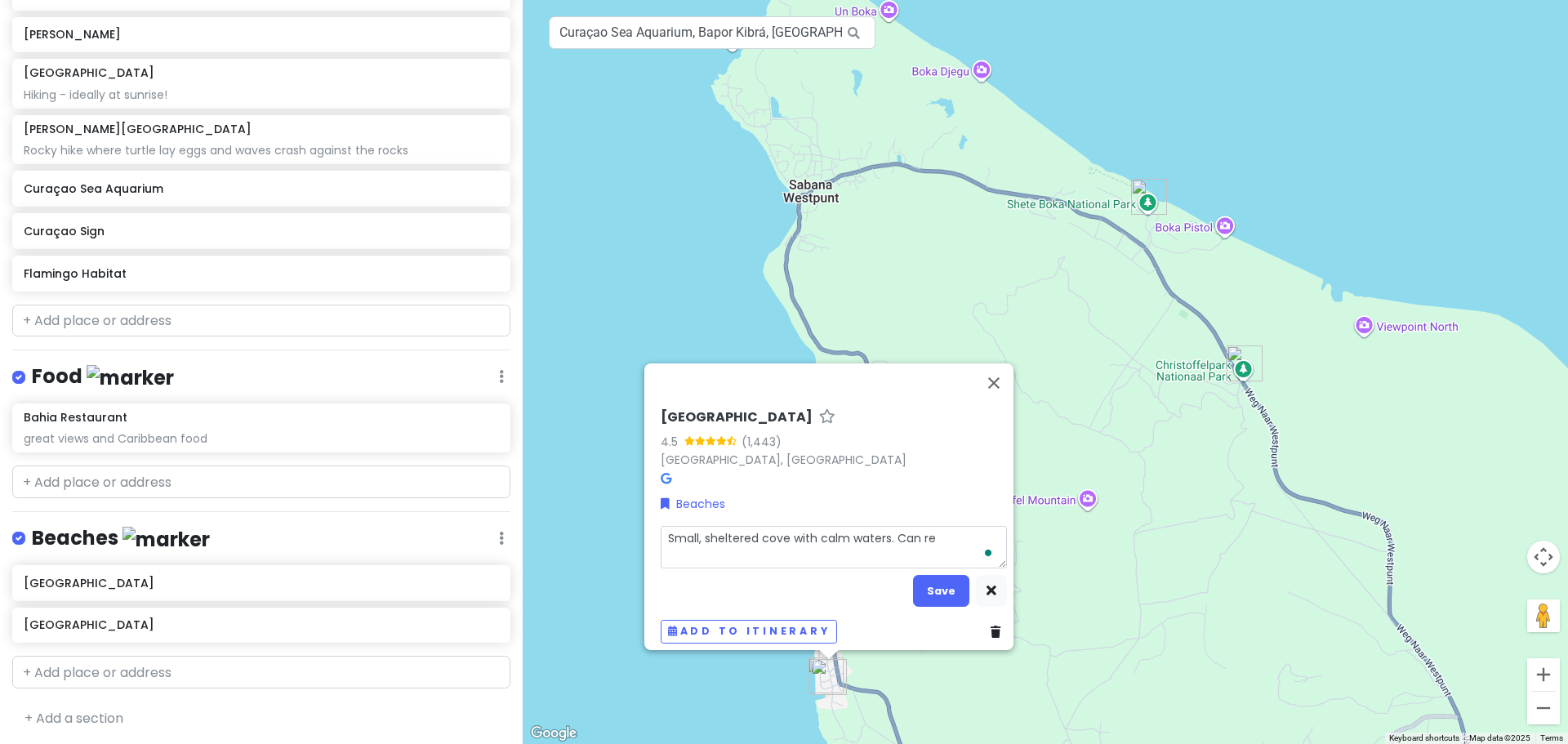
type textarea "Small, sheltered cove with calm waters. Can ren"
type textarea "x"
type textarea "Small, sheltered cove with calm waters. Can rent"
type textarea "x"
type textarea "Small, sheltered cove with calm waters. Can rent"
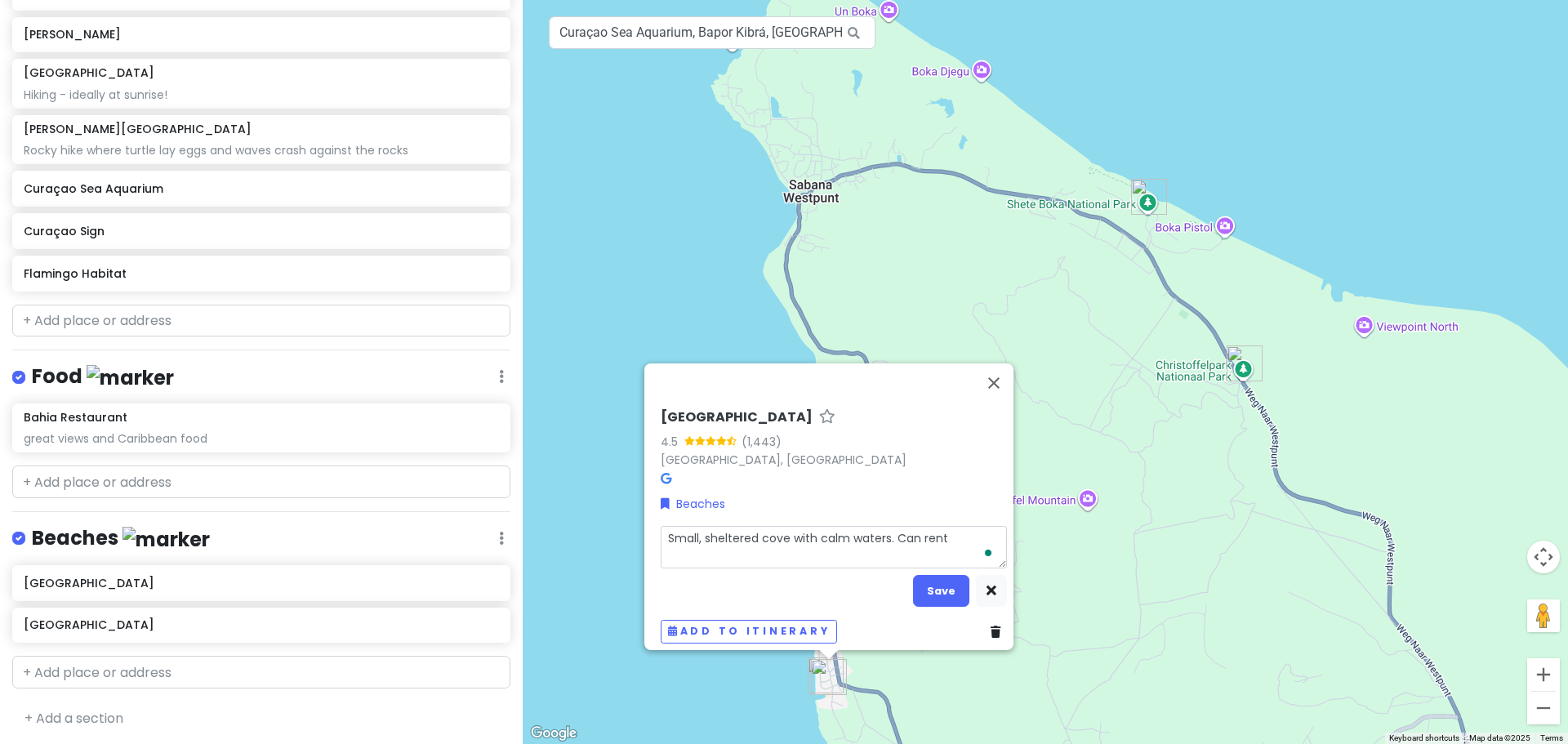
type textarea "x"
type textarea "Small, sheltered cove with calm waters. Can rent b"
type textarea "x"
type textarea "Small, sheltered cove with calm waters. Can rent be"
type textarea "x"
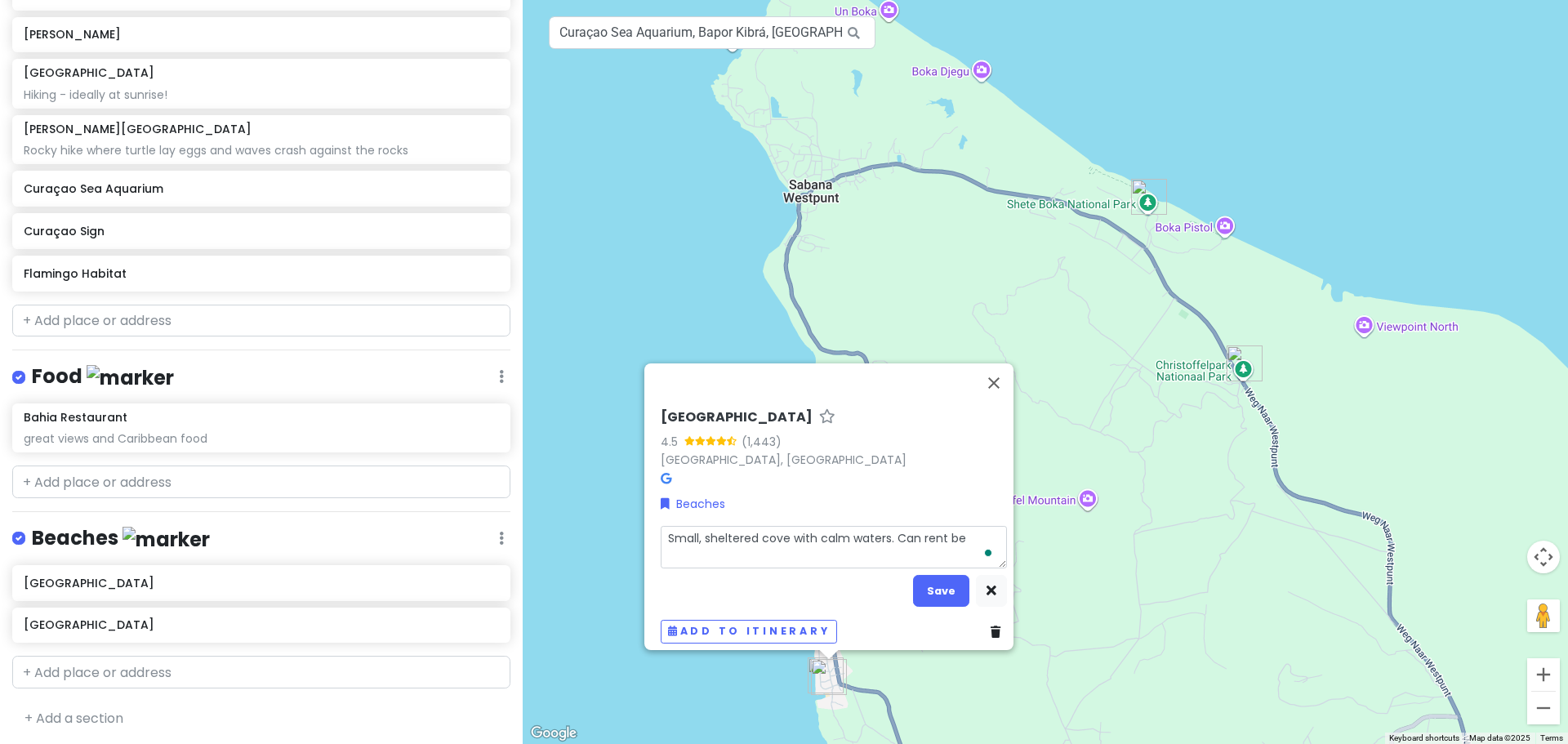
type textarea "Small, sheltered cove with calm waters. Can rent bea"
type textarea "x"
type textarea "Small, sheltered cove with calm waters. Can rent beac"
type textarea "x"
type textarea "Small, sheltered cove with calm waters. Can rent beach"
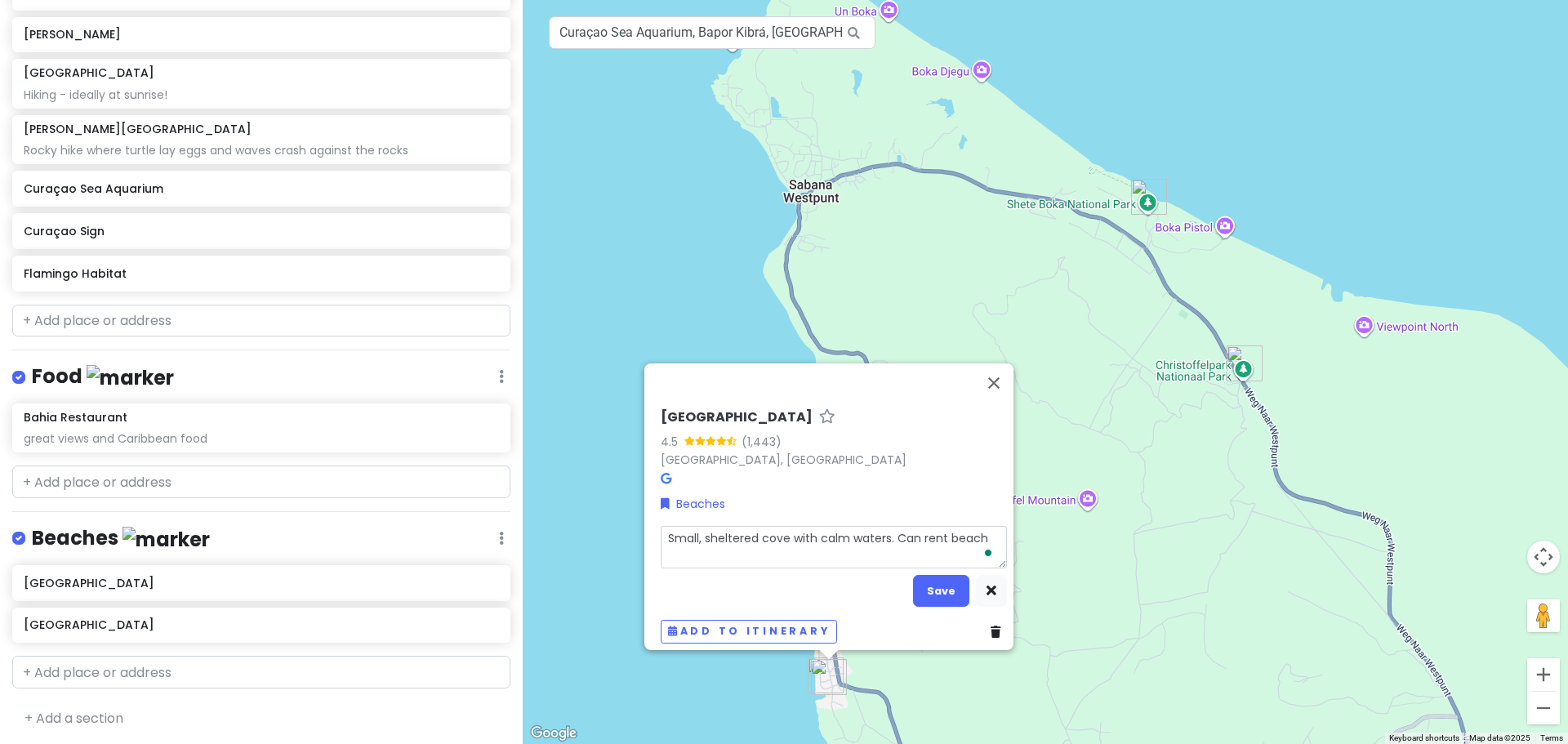
type textarea "x"
type textarea "Small, sheltered cove with calm waters. Can rent beach"
type textarea "x"
type textarea "Small, sheltered cove with calm waters. Can rent beach b"
type textarea "x"
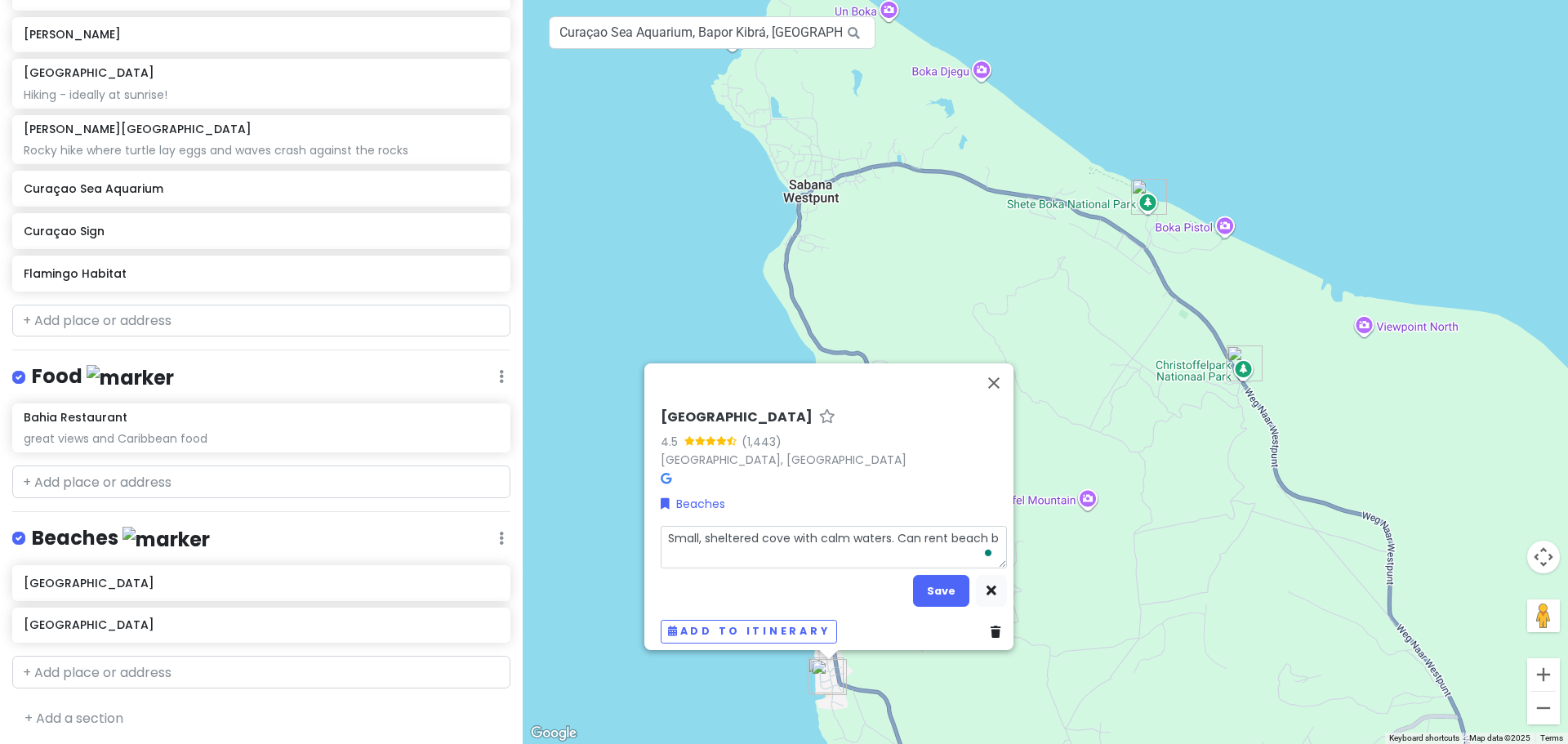
type textarea "Small, sheltered cove with calm waters. Can rent beach be"
type textarea "x"
type textarea "Small, sheltered cove with calm waters. Can rent beach bed"
type textarea "x"
type textarea "Small, sheltered cove with calm waters. Can rent beach beds"
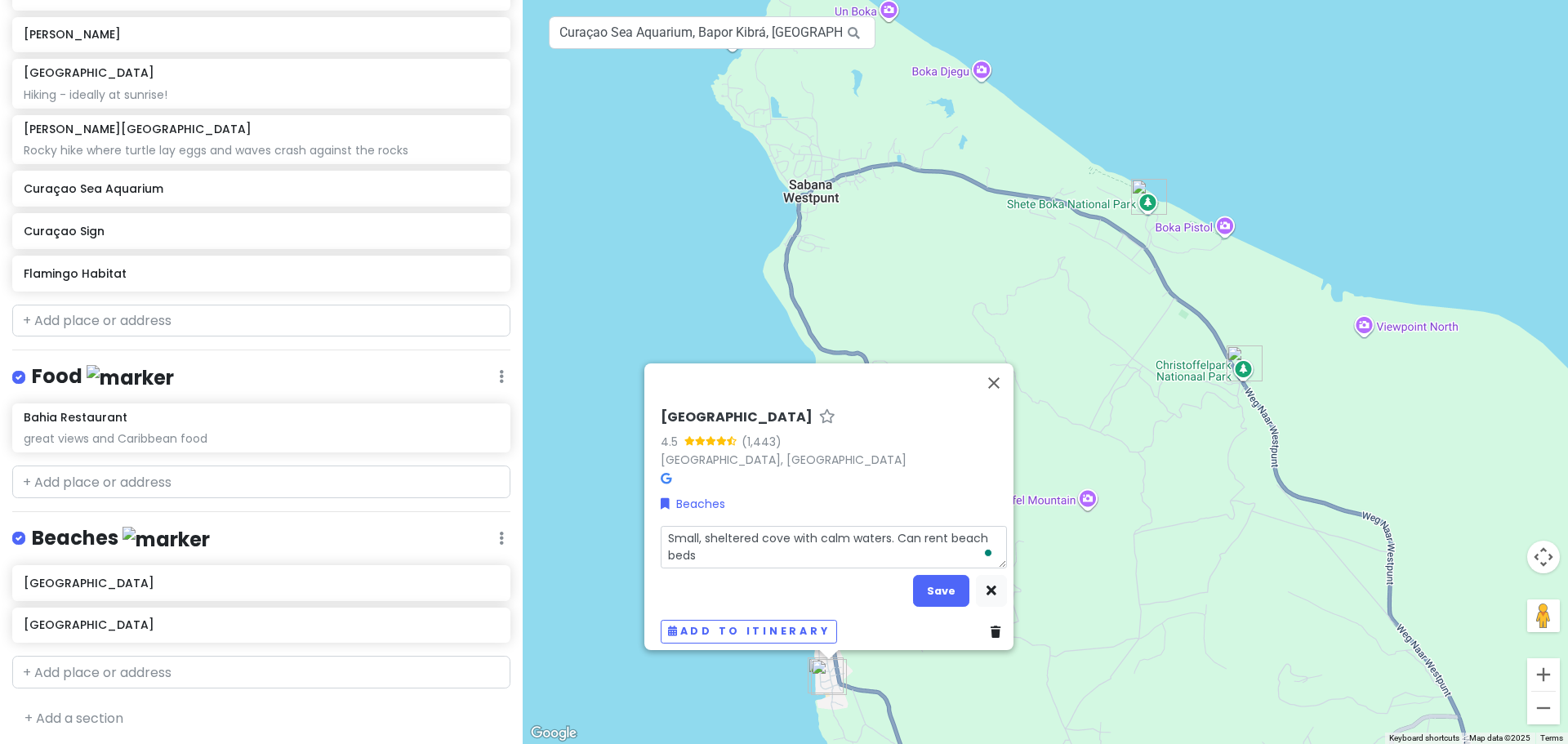
type textarea "x"
type textarea "Small, sheltered cove with calm waters. Can rent beach beds"
type textarea "x"
click at [932, 575] on button "Save" at bounding box center [941, 591] width 56 height 32
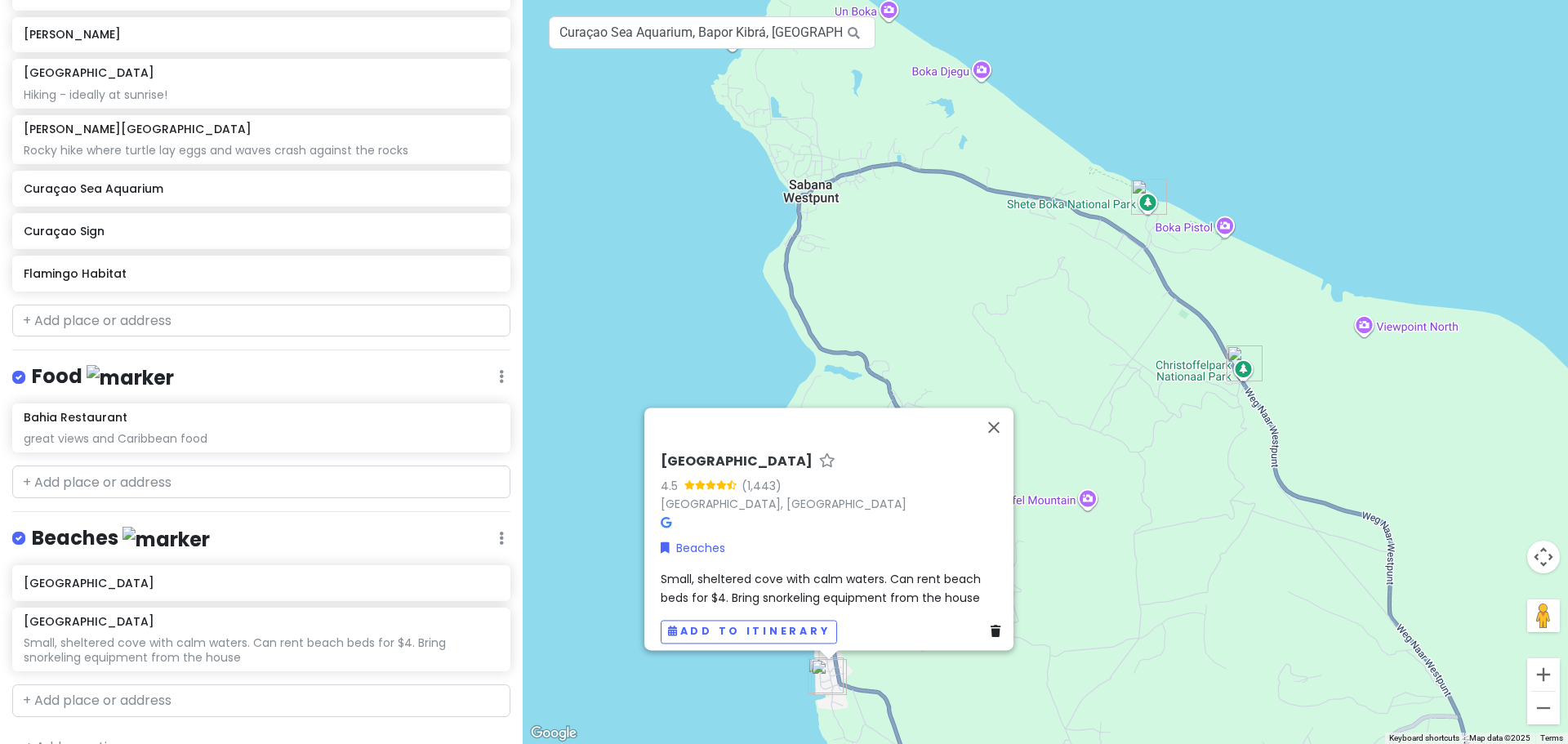
click at [883, 575] on span "Small, sheltered cove with calm waters. Can rent beach beds for $4. Bring snork…" at bounding box center [822, 588] width 323 height 34
click at [909, 576] on span "Small, sheltered cove with calm waters. Can rent beach beds for $4. Bring snork…" at bounding box center [822, 588] width 323 height 34
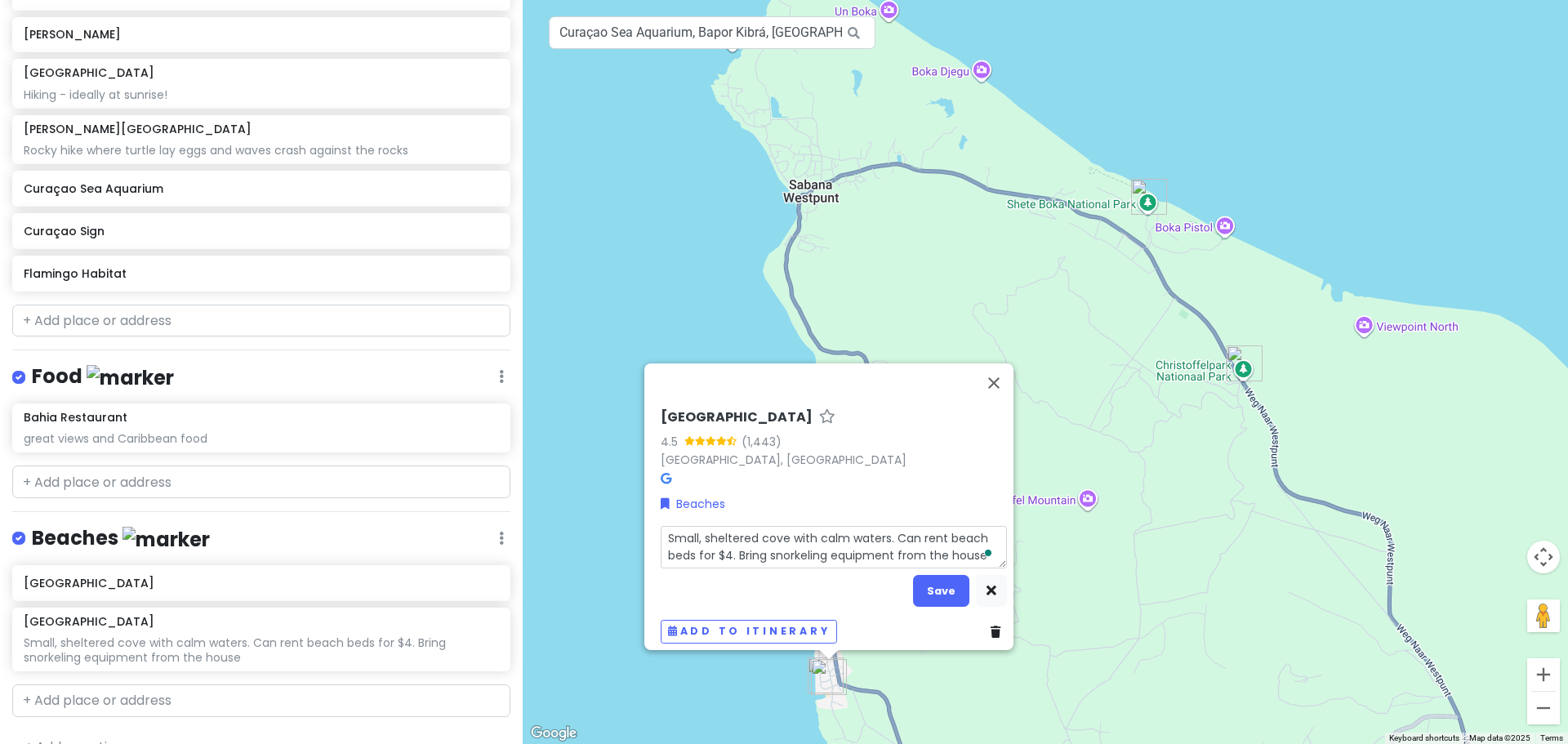
click at [873, 555] on textarea "Small, sheltered cove with calm waters. Can rent beach beds for $4. Bring snork…" at bounding box center [834, 547] width 346 height 43
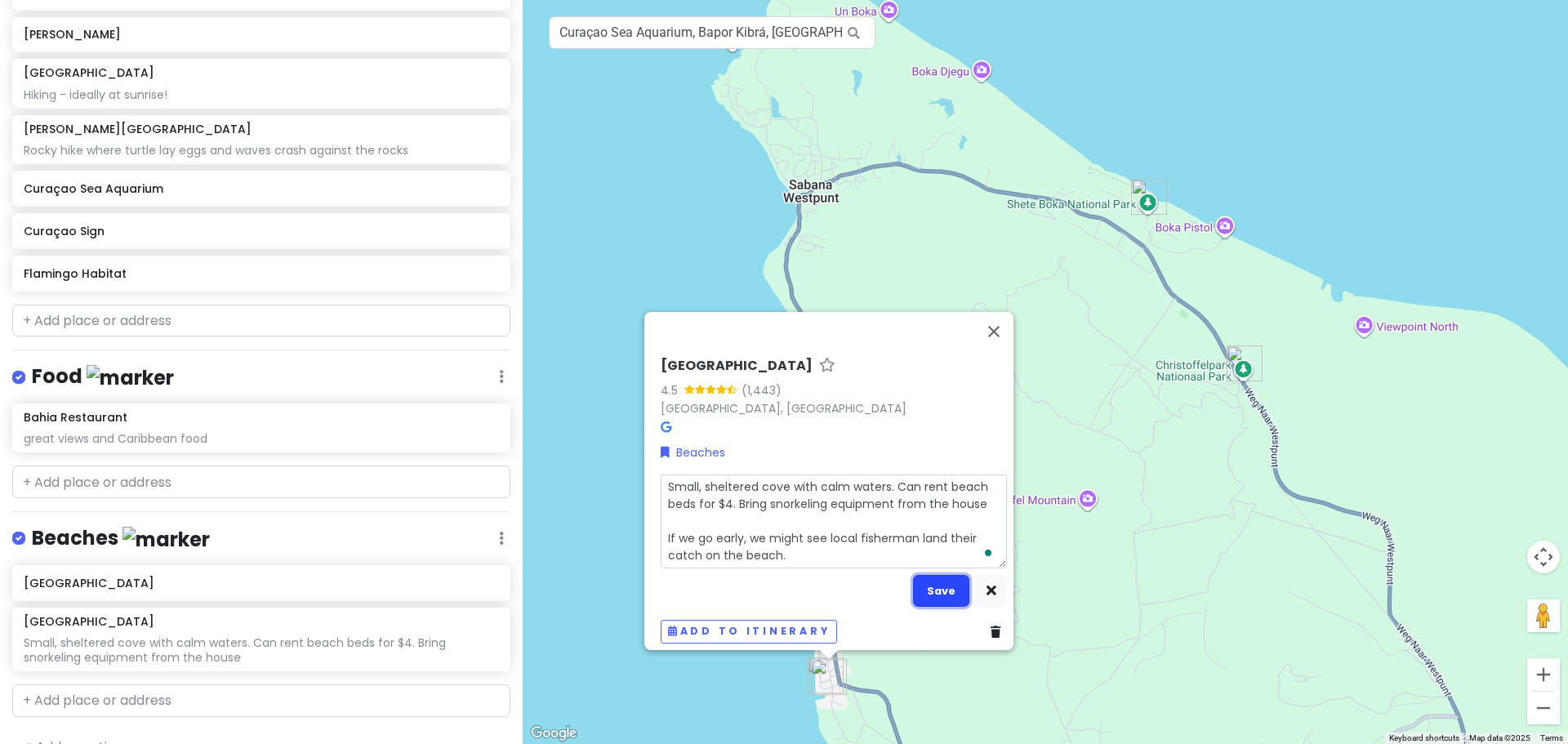
click at [936, 577] on button "Save" at bounding box center [941, 591] width 56 height 32
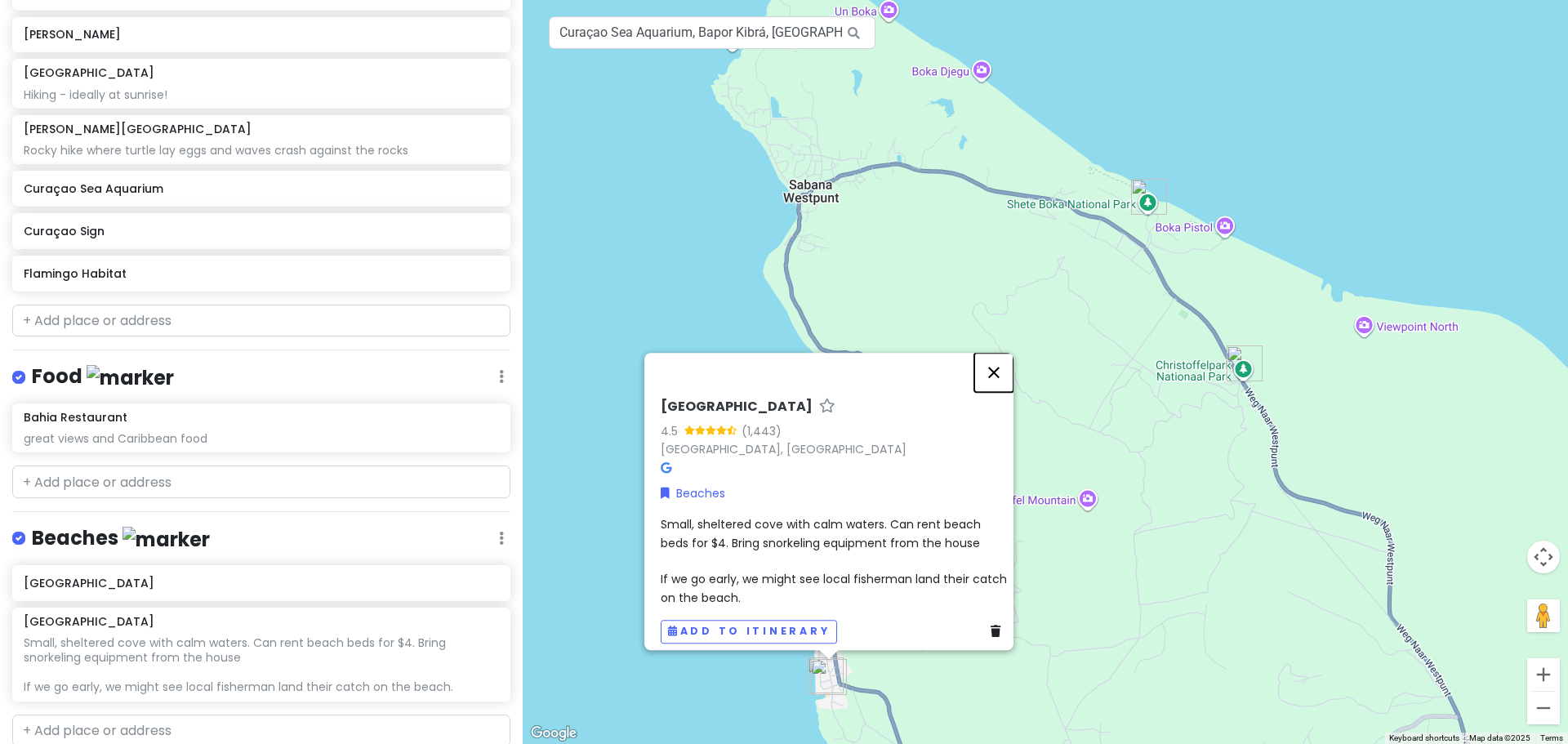
click at [998, 364] on button "Close" at bounding box center [993, 372] width 39 height 39
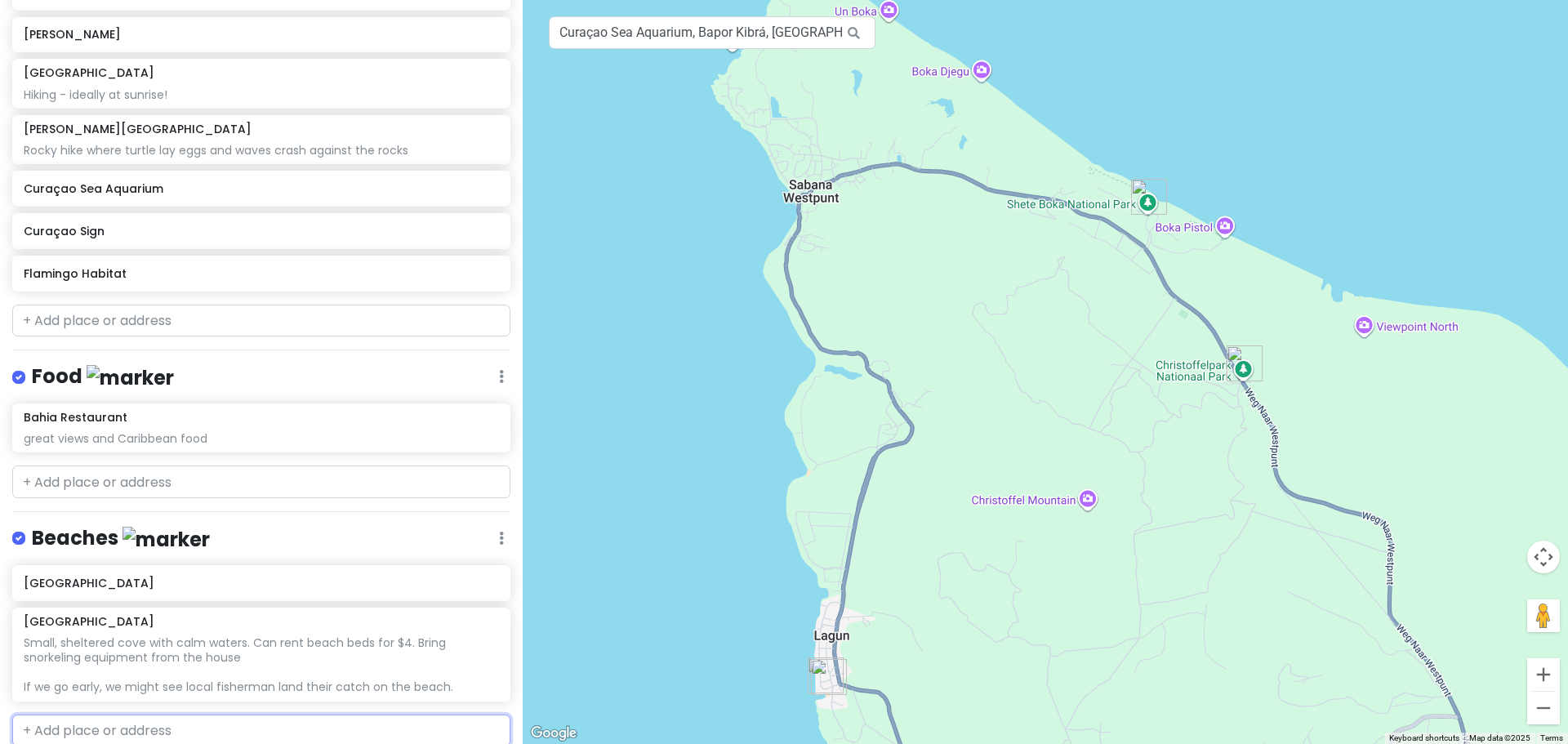
scroll to position [383, 0]
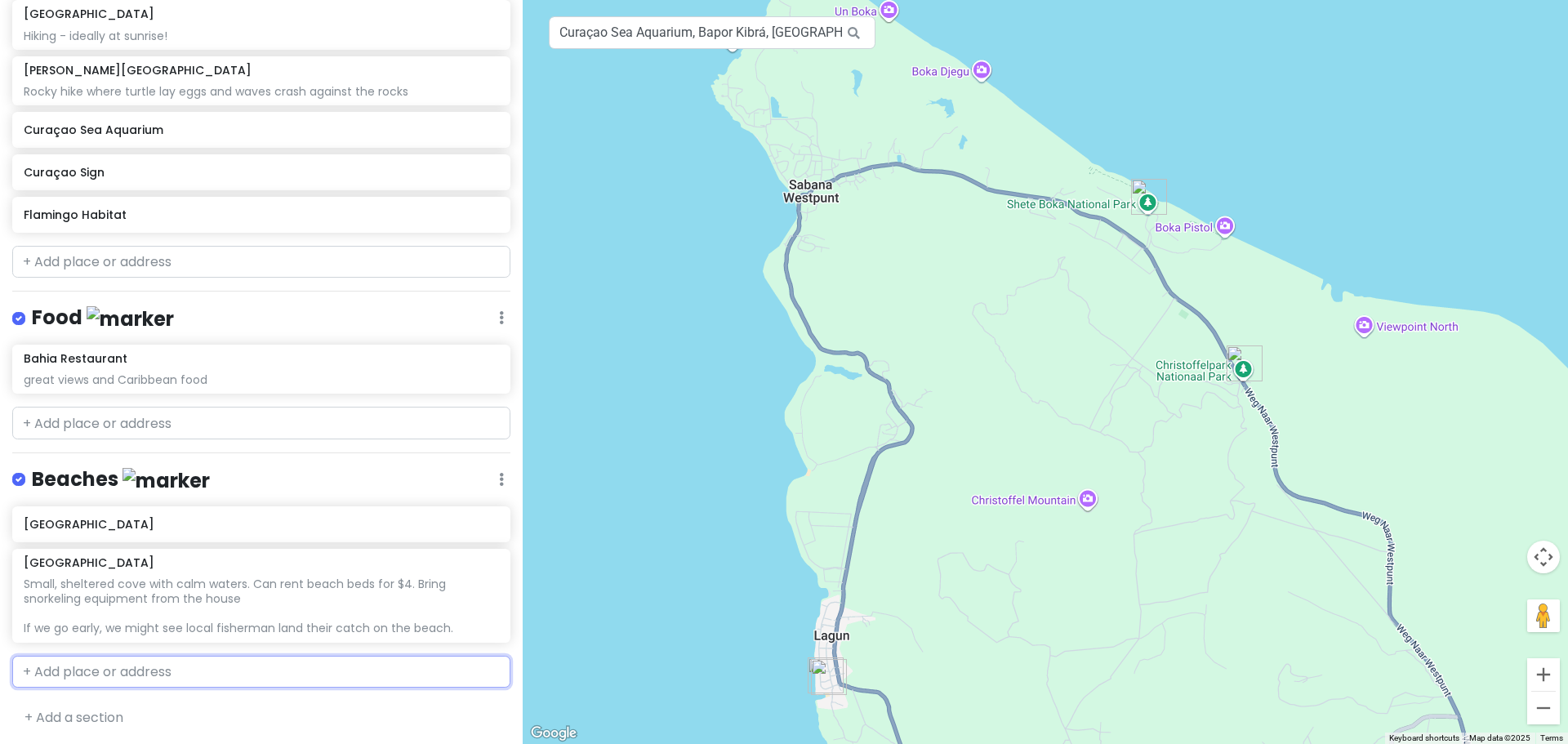
click at [201, 669] on input "text" at bounding box center [261, 673] width 498 height 33
click at [294, 691] on div "Cas Abao Curaçao" at bounding box center [261, 707] width 496 height 39
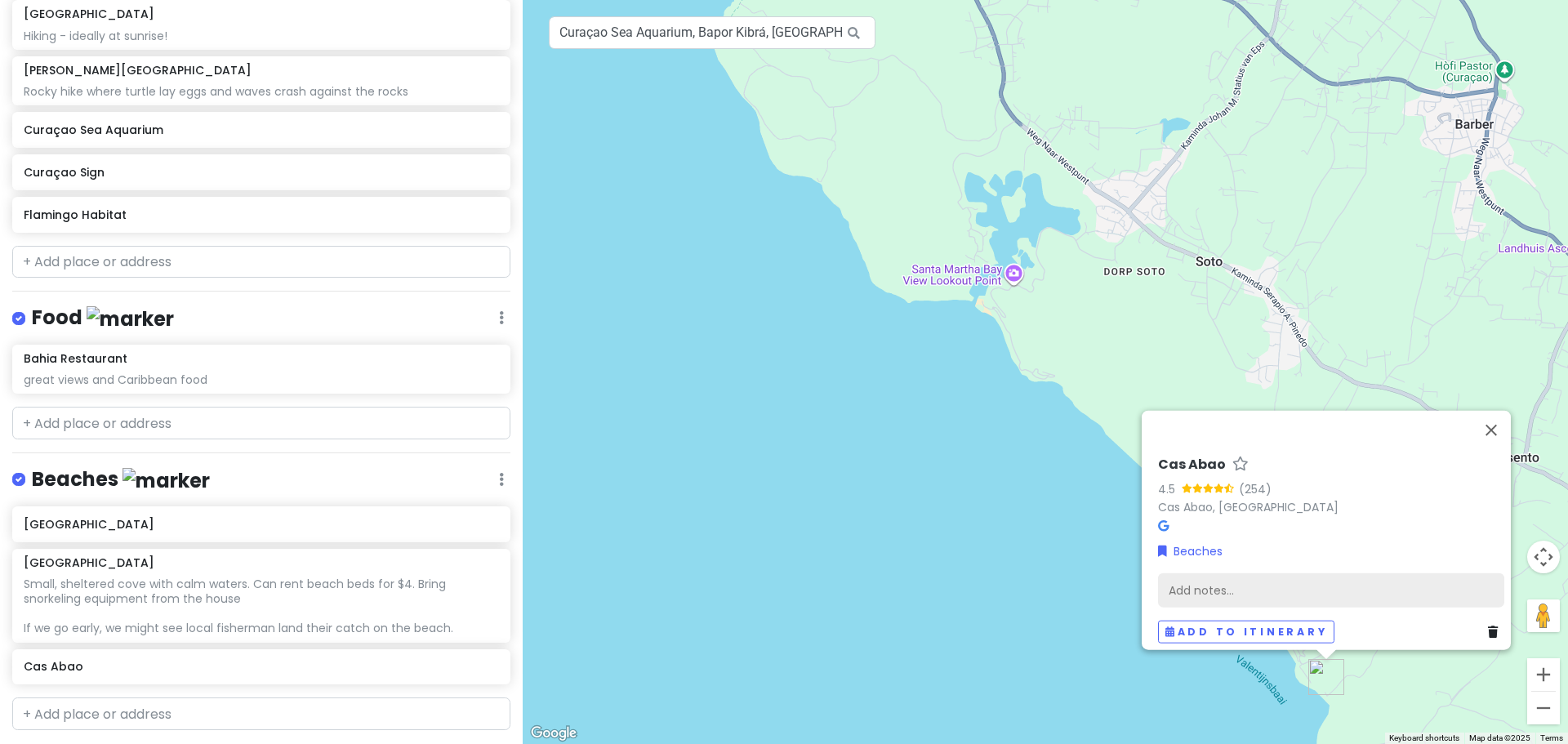
click at [1279, 573] on div "Add notes..." at bounding box center [1331, 589] width 346 height 34
click at [1290, 573] on div "Add notes..." at bounding box center [1331, 589] width 346 height 34
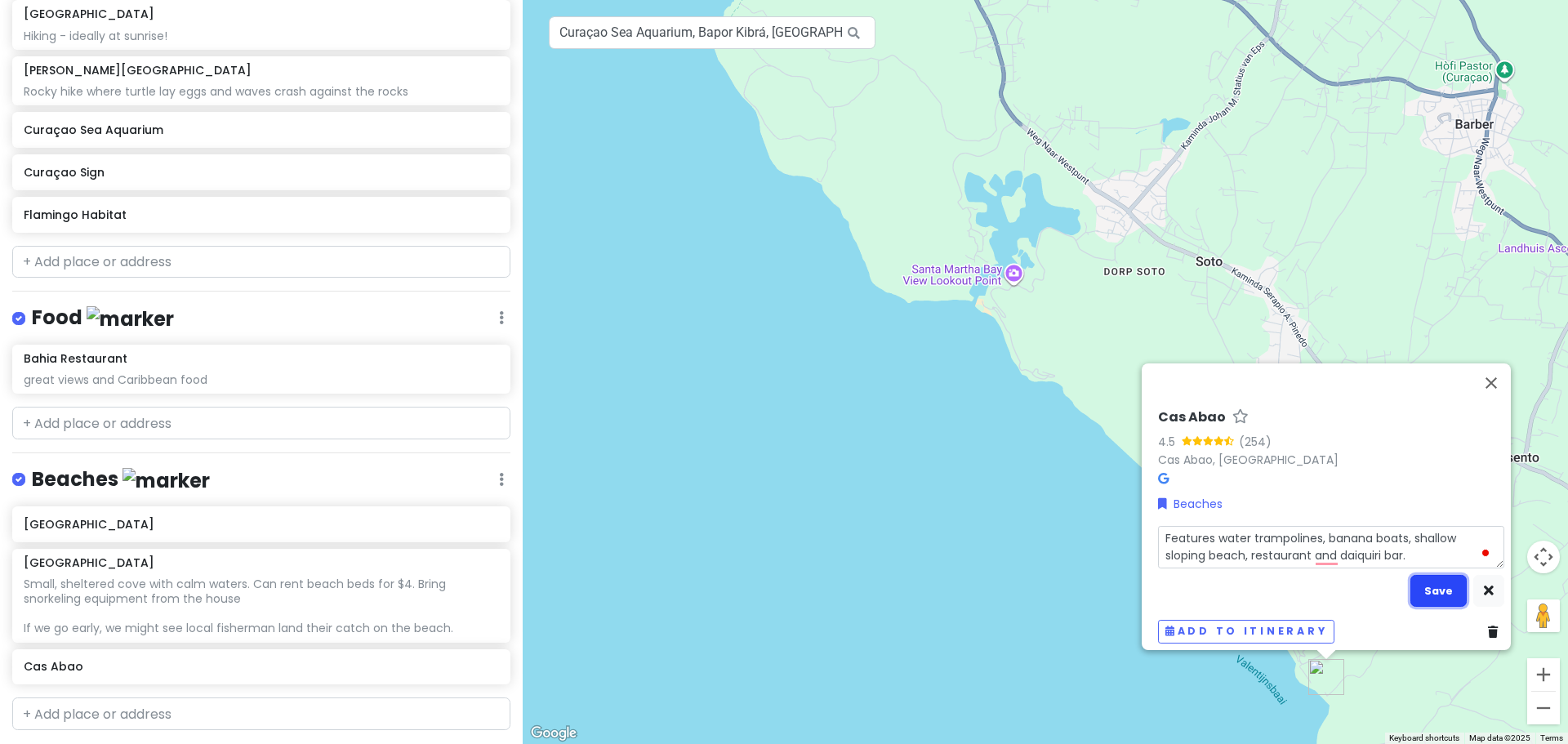
click at [1436, 575] on button "Save" at bounding box center [1438, 591] width 56 height 32
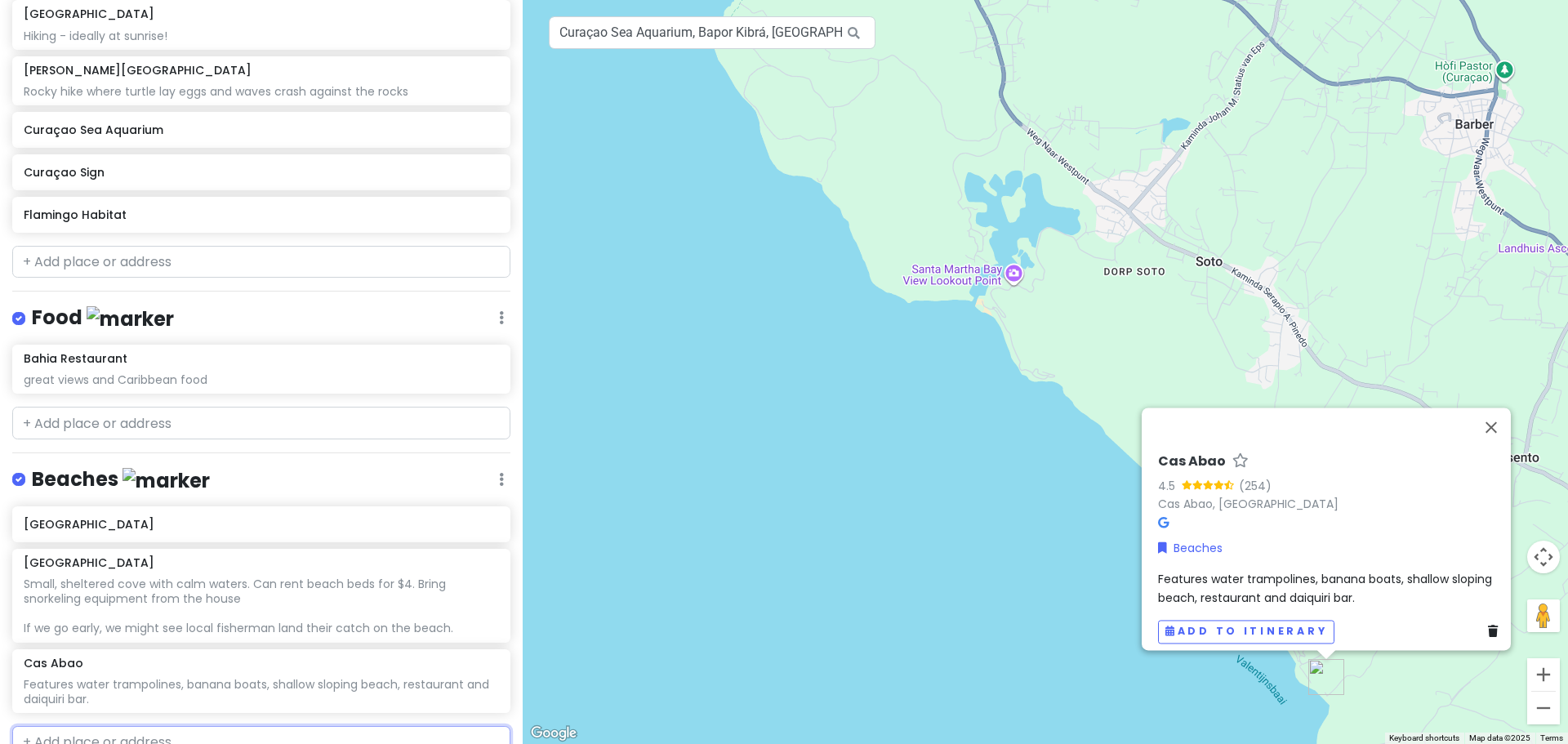
click at [278, 731] on input "text" at bounding box center [261, 742] width 498 height 33
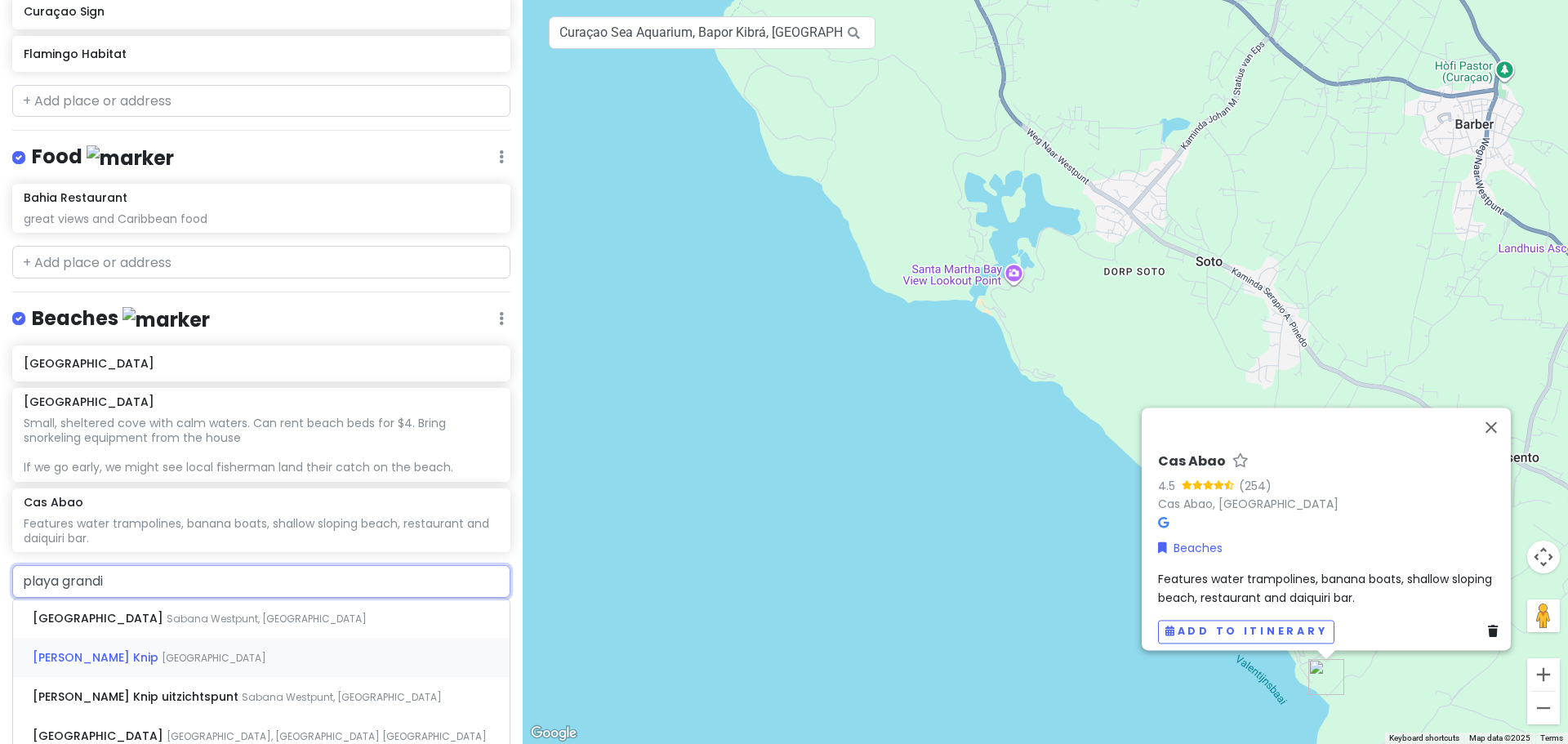
scroll to position [550, 0]
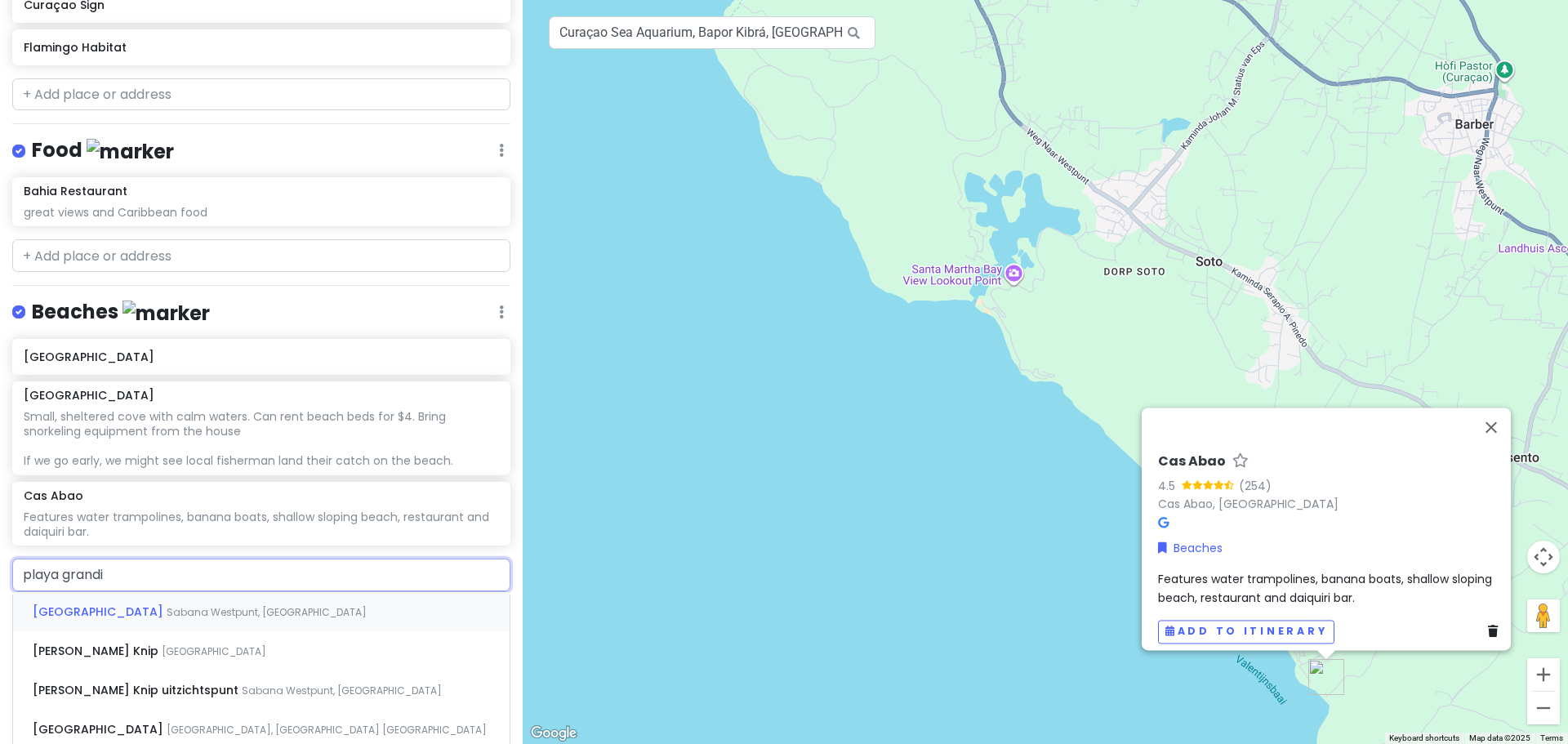
click at [289, 615] on div "Playa Grandi Sabana Westpunt, Curaçao" at bounding box center [261, 611] width 496 height 39
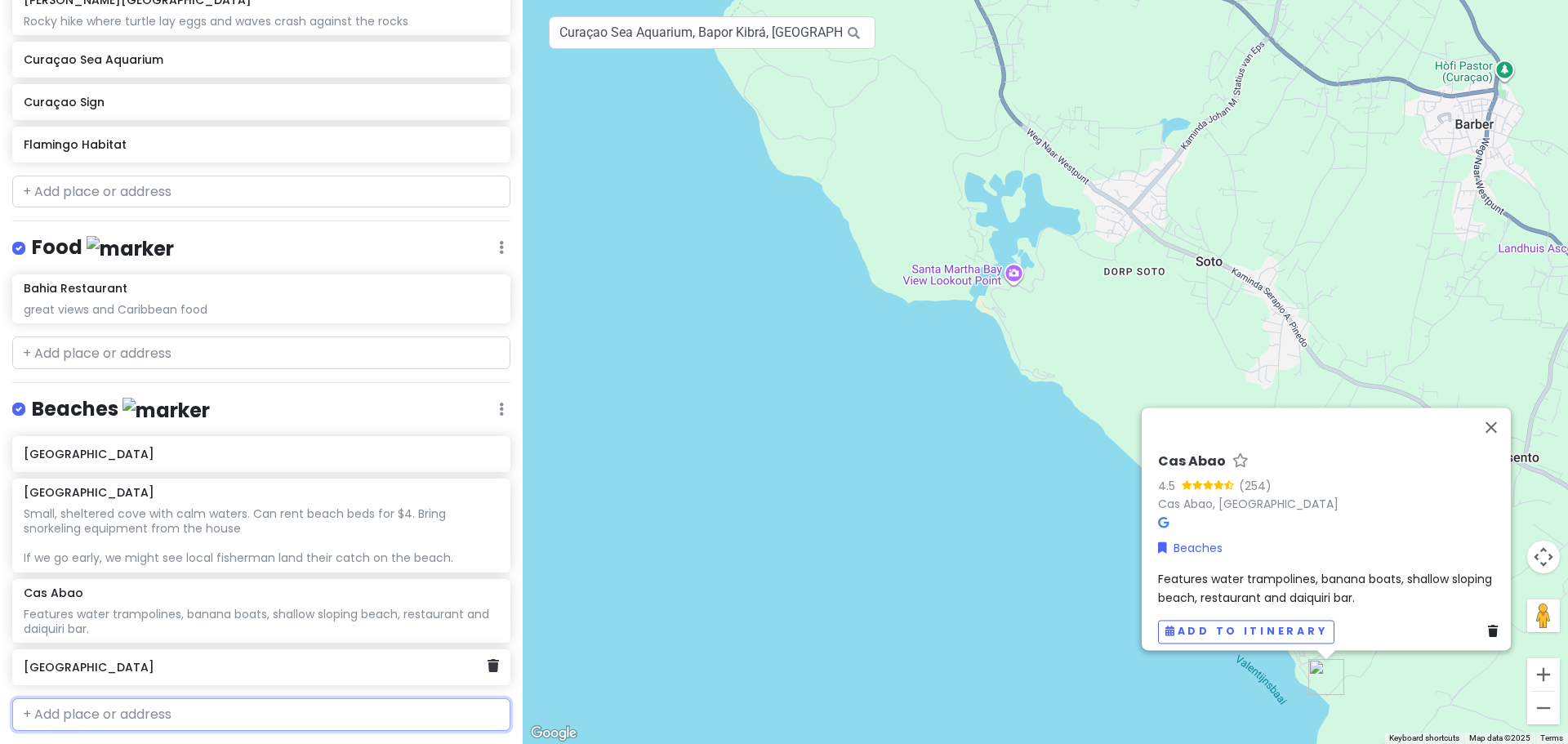
scroll to position [495, 0]
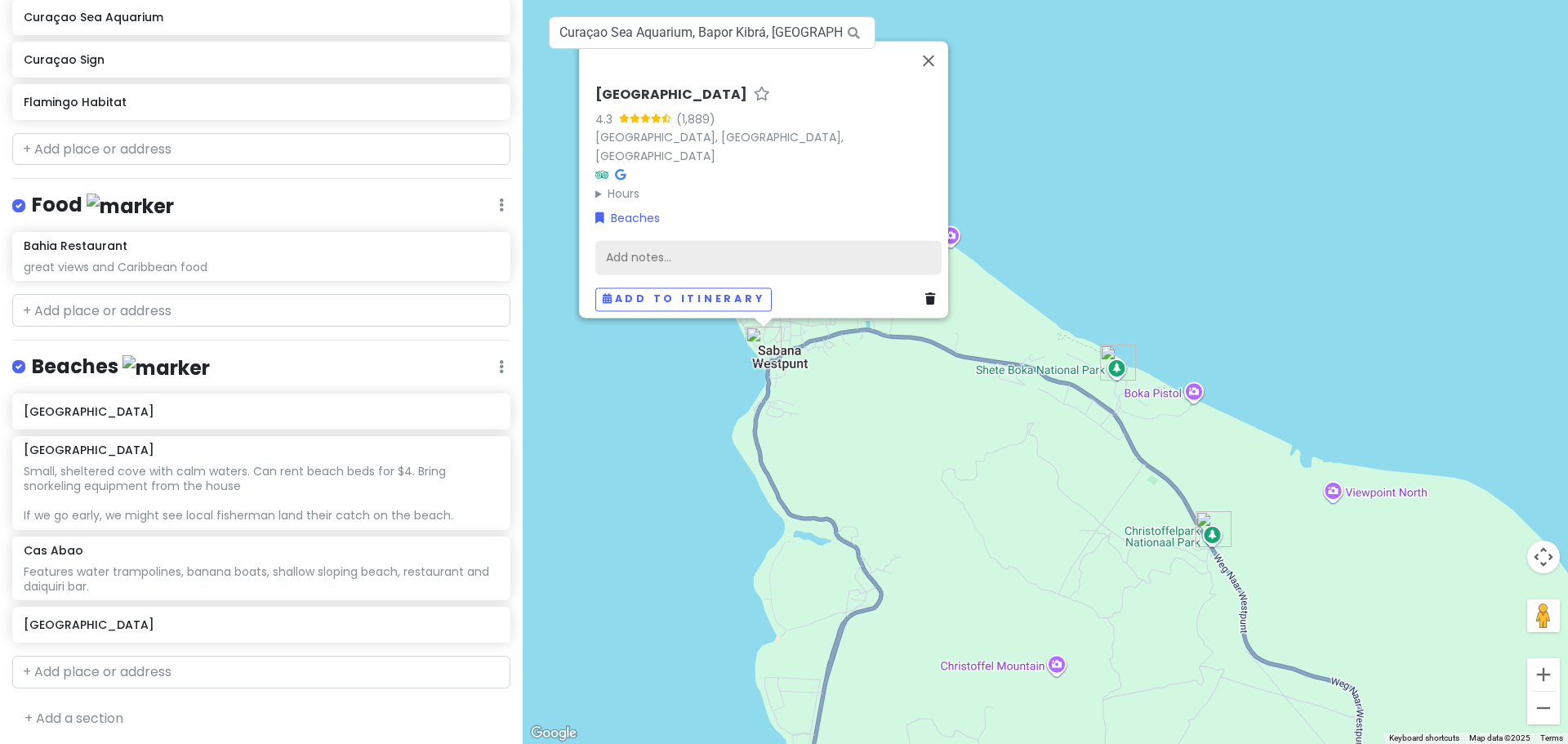
click at [720, 249] on div "Add notes..." at bounding box center [768, 256] width 346 height 34
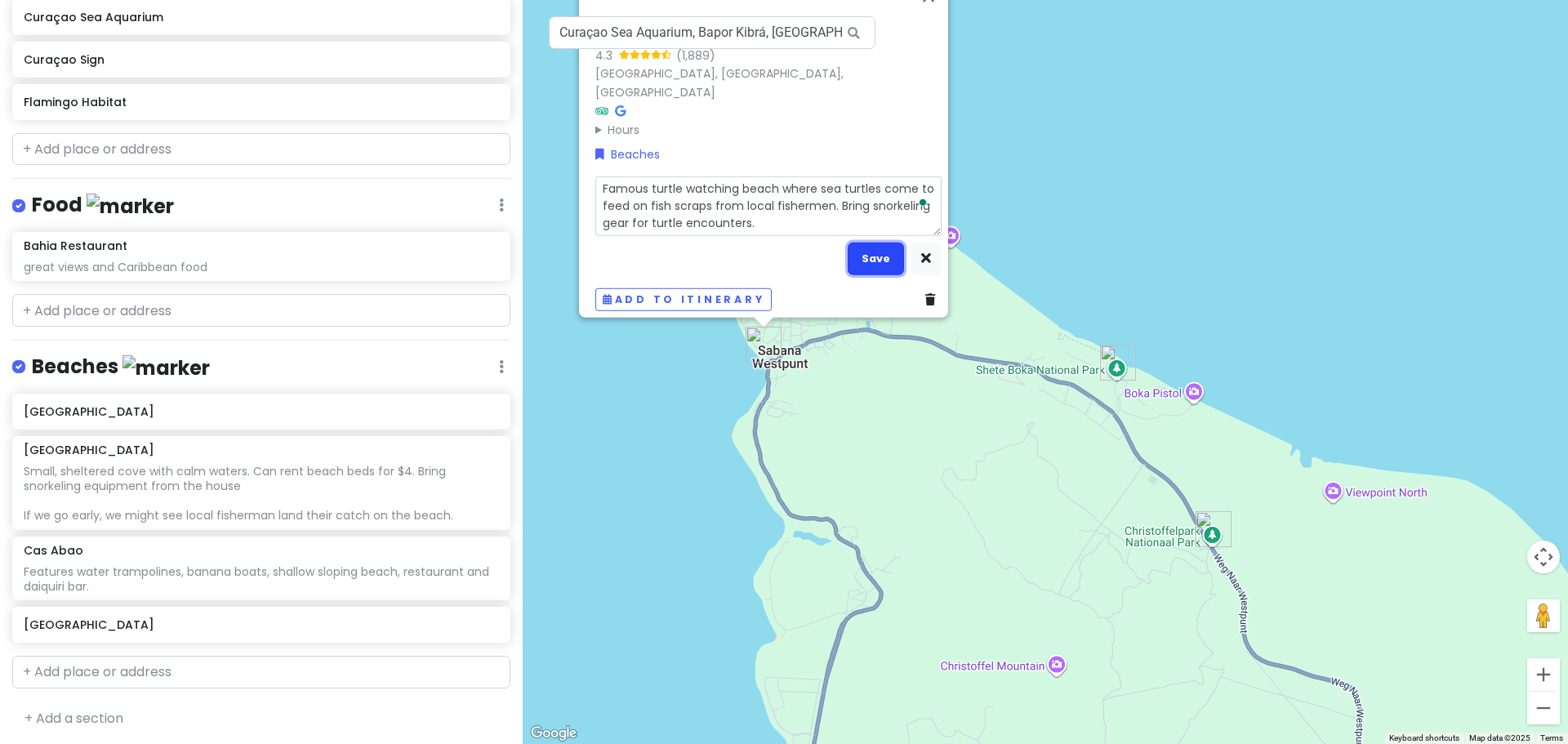
click at [867, 258] on button "Save" at bounding box center [875, 258] width 56 height 32
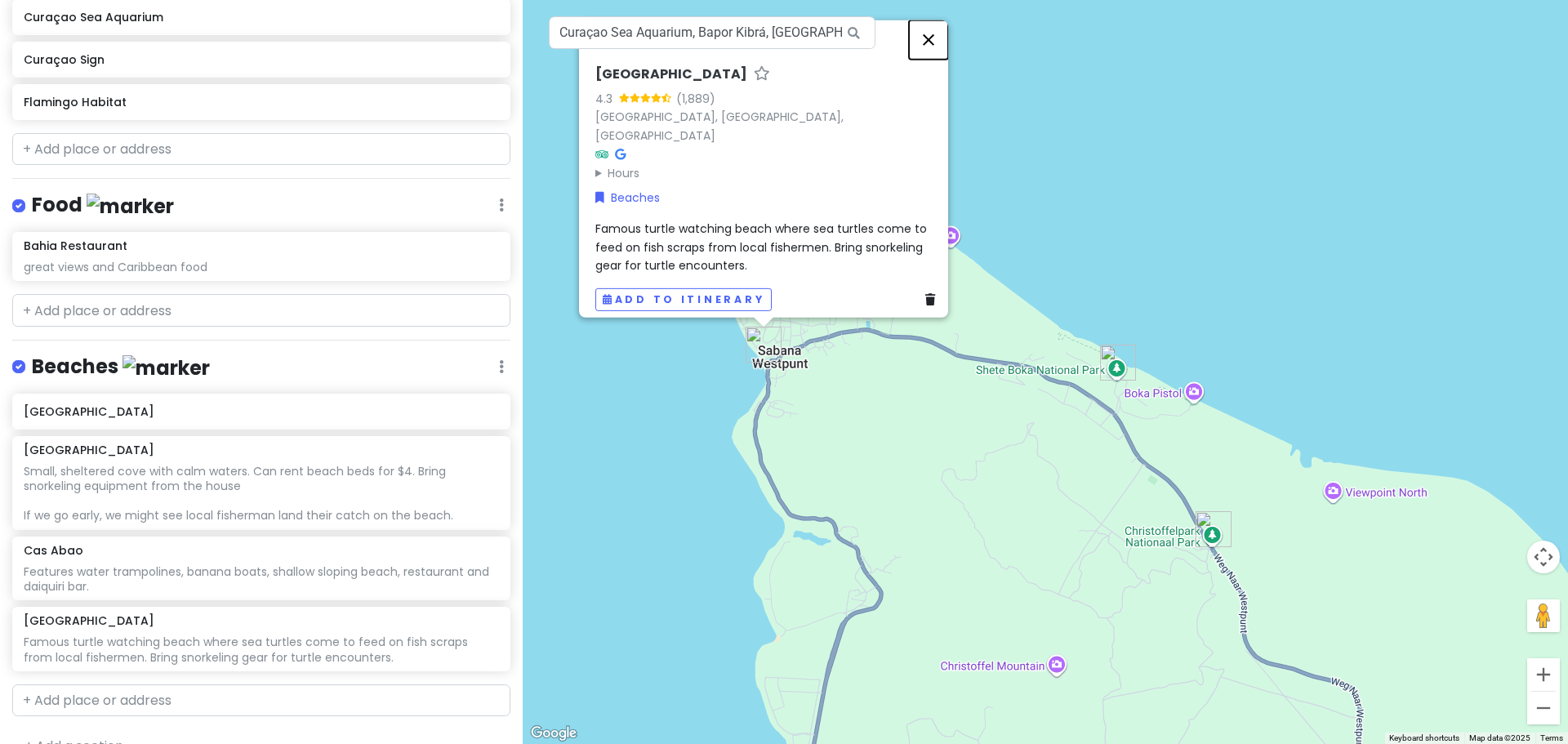
click at [940, 46] on button "Close" at bounding box center [928, 39] width 39 height 39
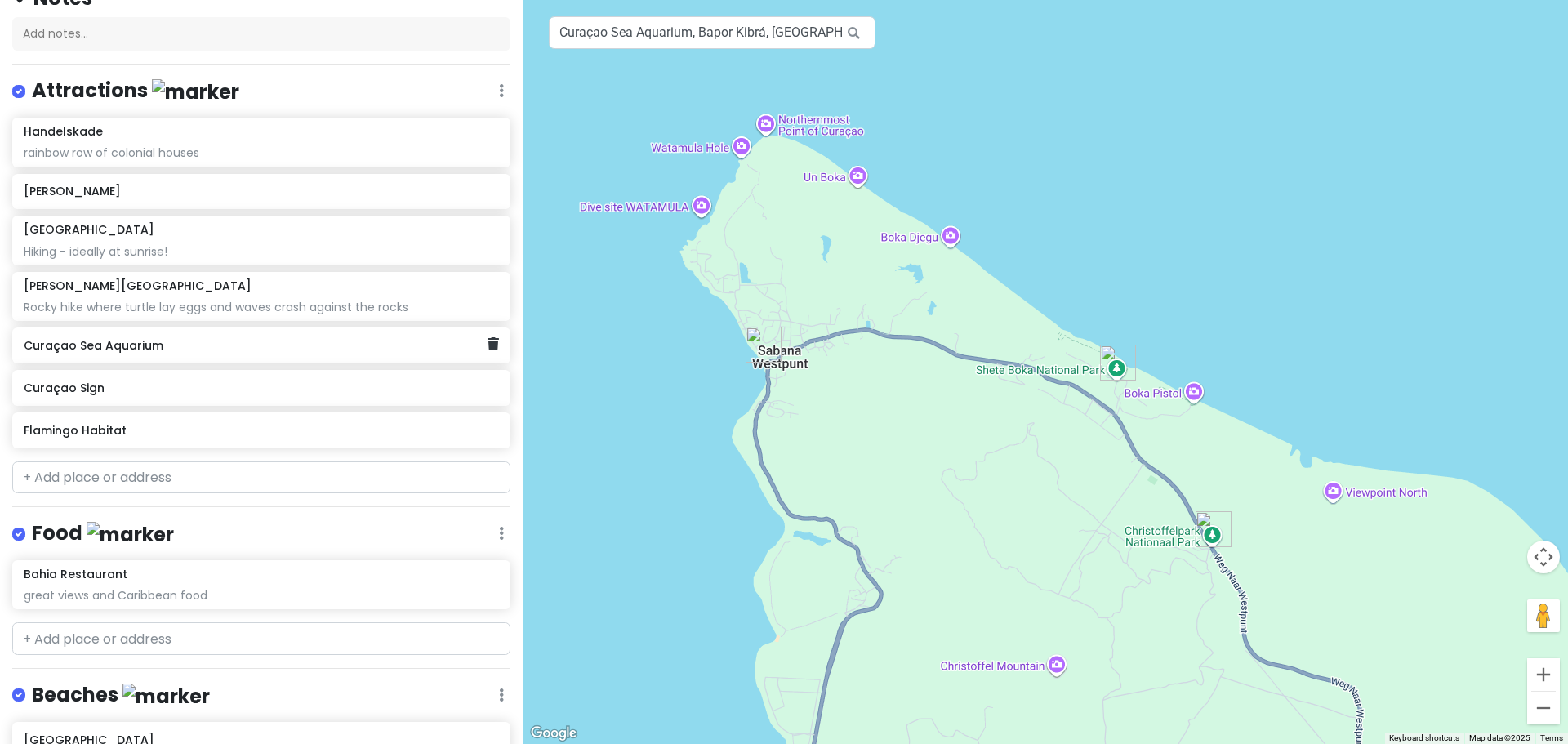
scroll to position [169, 0]
click at [159, 467] on input "text" at bounding box center [261, 476] width 498 height 33
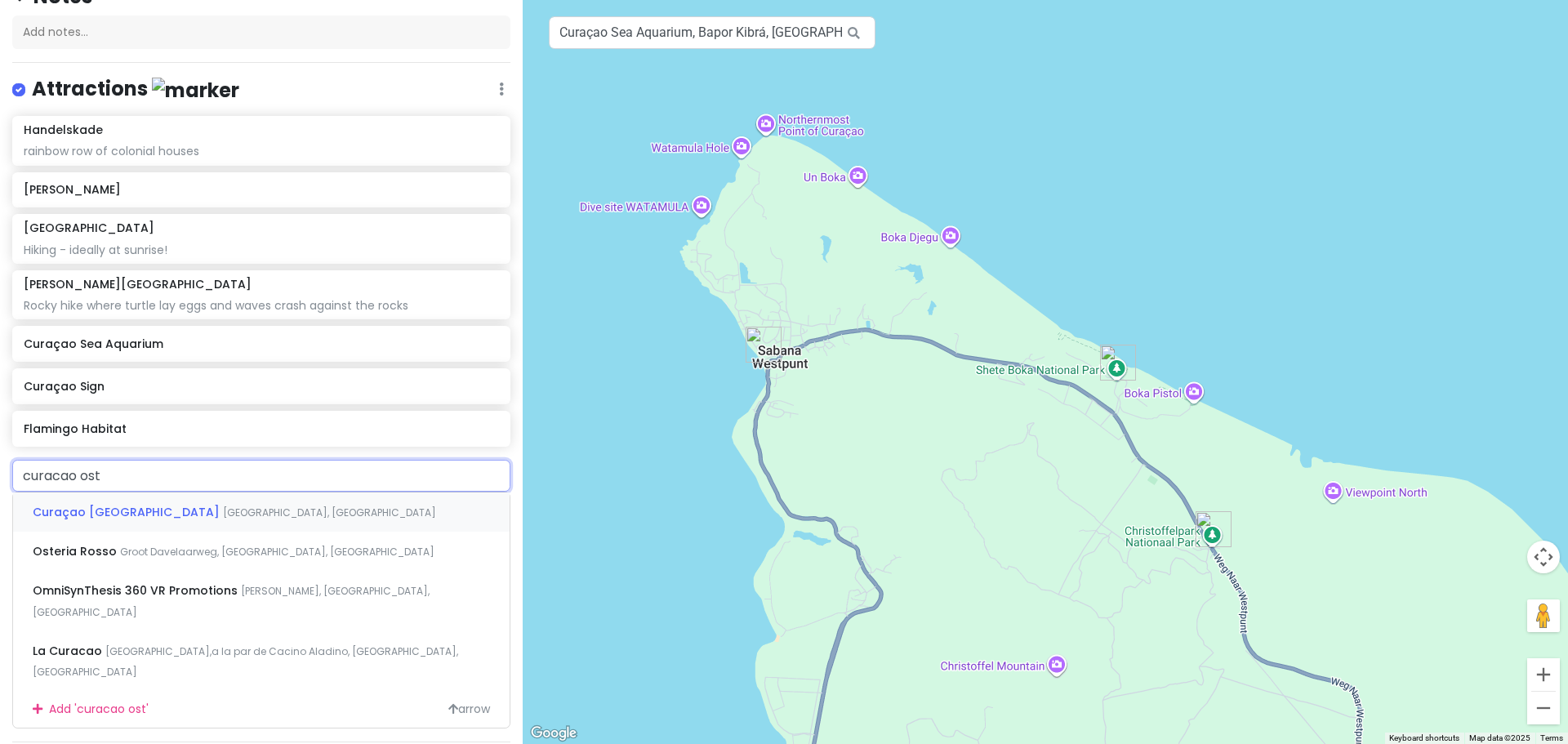
click at [184, 521] on div "Curaçao Ostrich Farm Willemstad, Curaçao" at bounding box center [261, 512] width 496 height 39
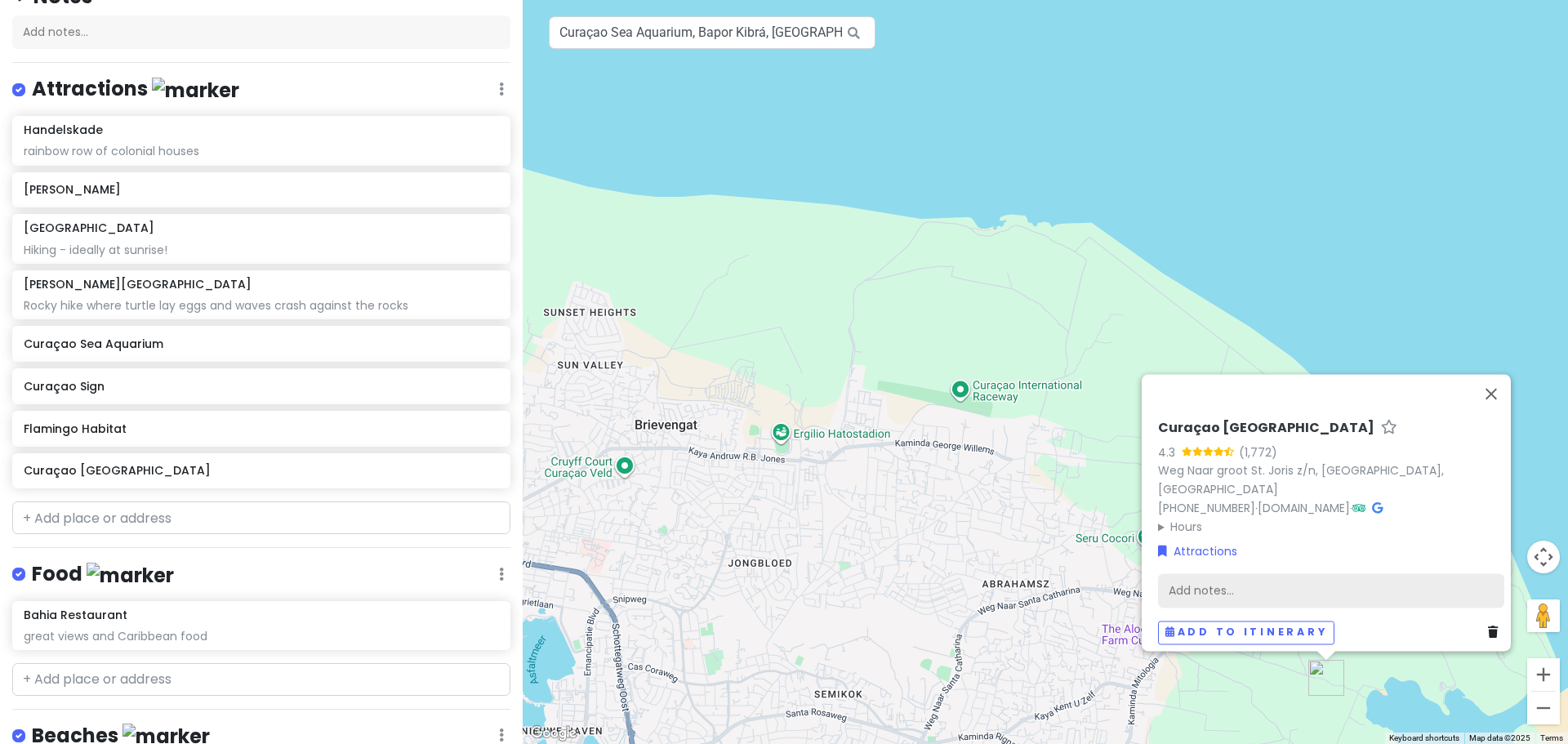
click at [1246, 575] on div "Add notes..." at bounding box center [1331, 590] width 346 height 34
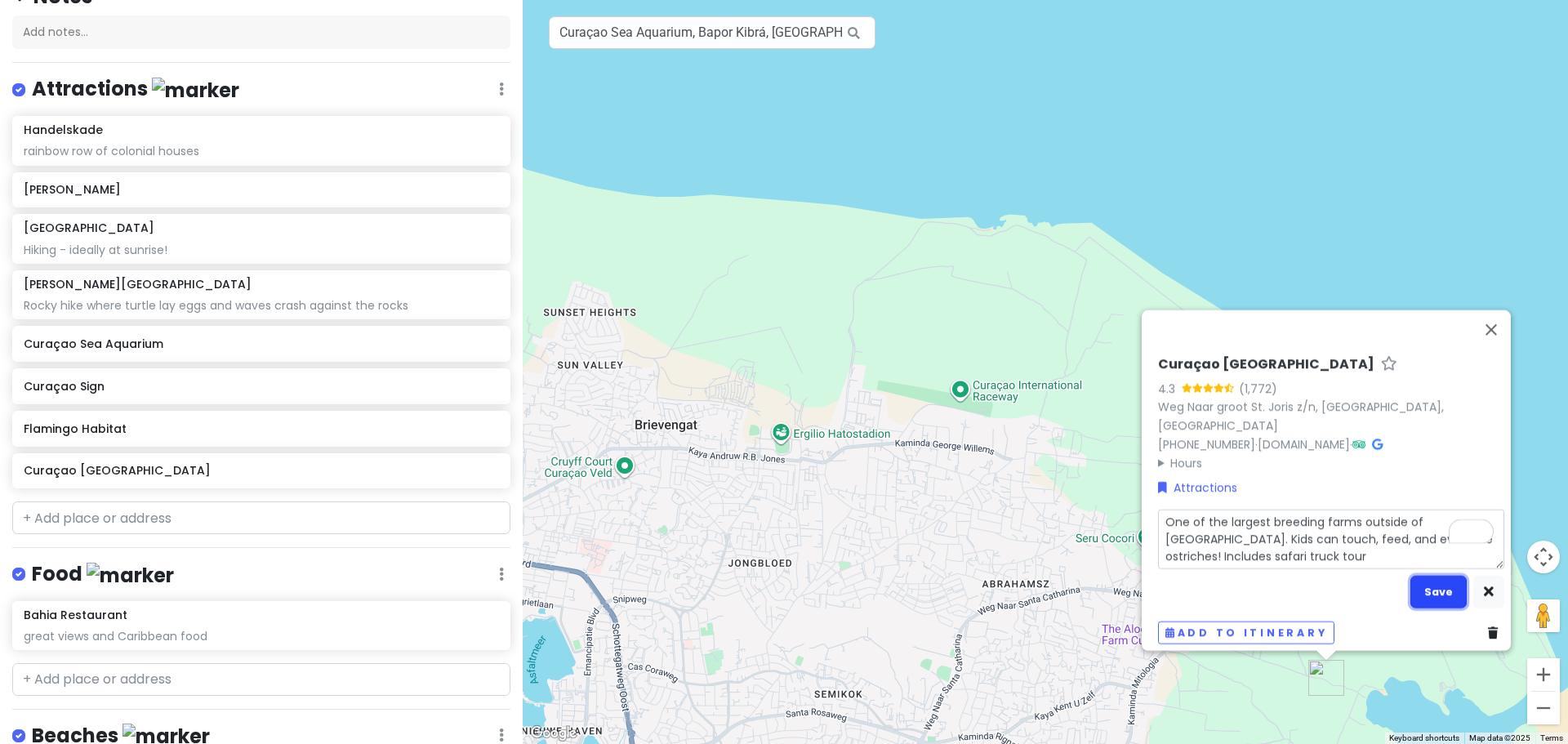
click at [1423, 581] on button "Save" at bounding box center [1438, 591] width 56 height 32
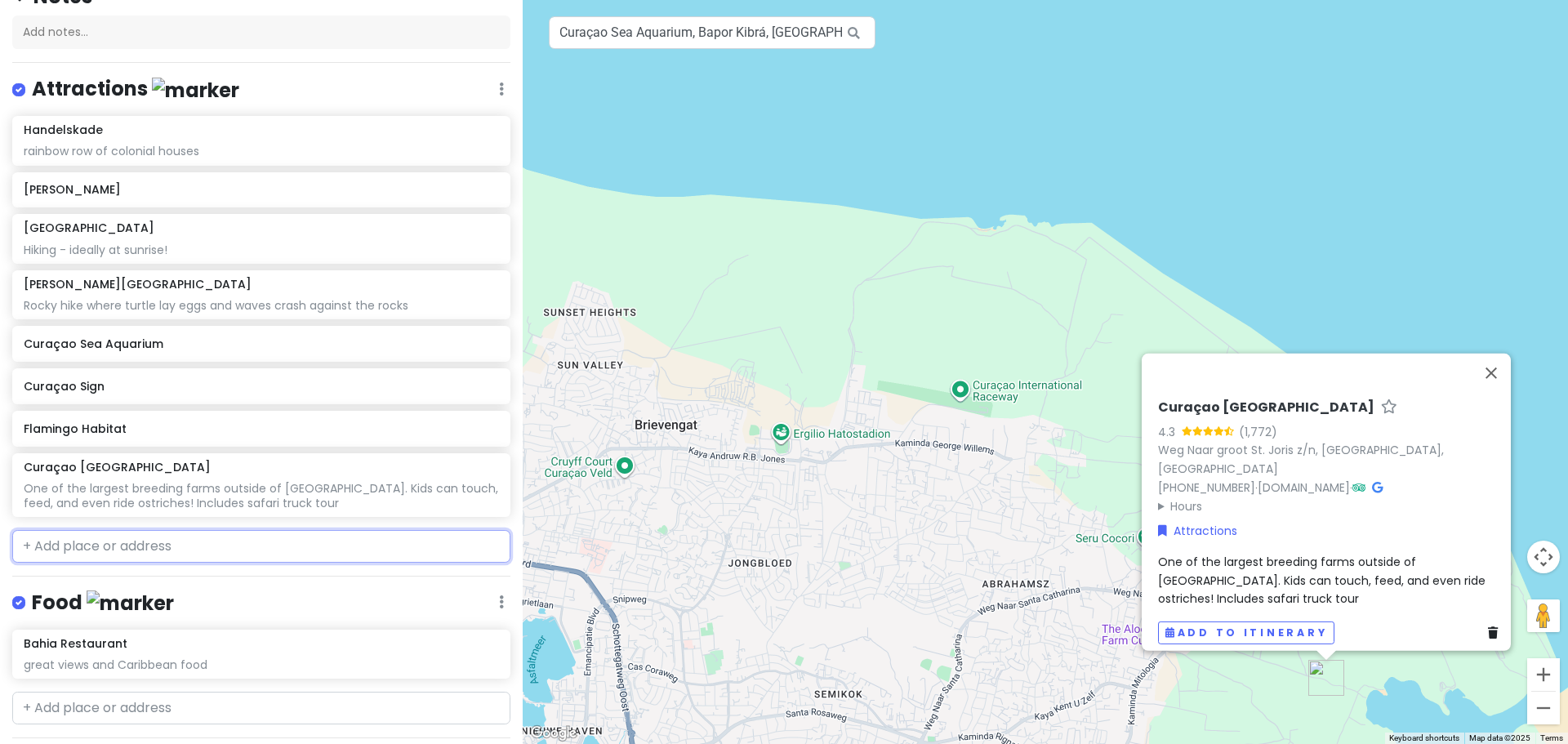
click at [166, 547] on input "text" at bounding box center [261, 547] width 498 height 33
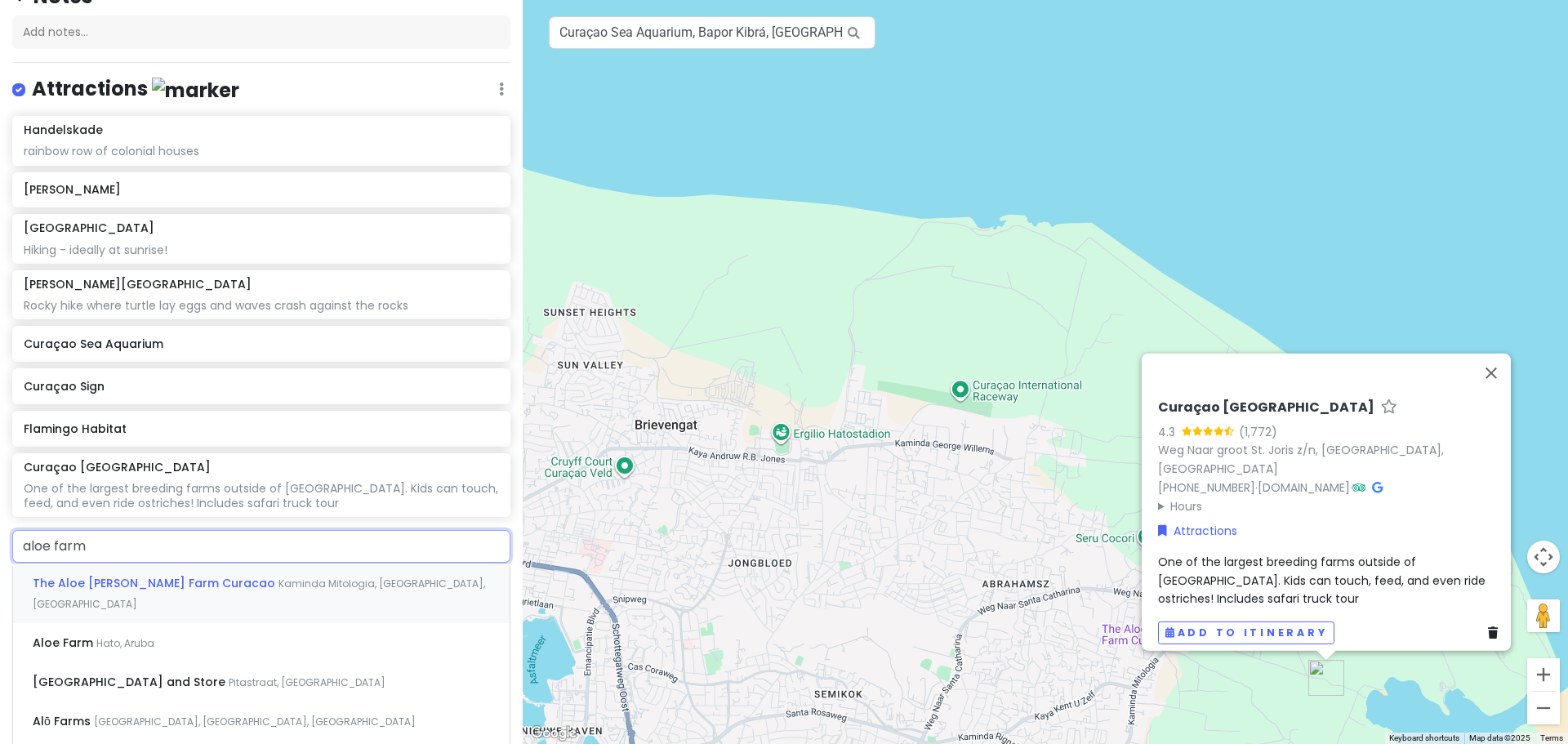
click at [160, 575] on span "The Aloe [PERSON_NAME] Farm Curacao" at bounding box center [156, 583] width 246 height 17
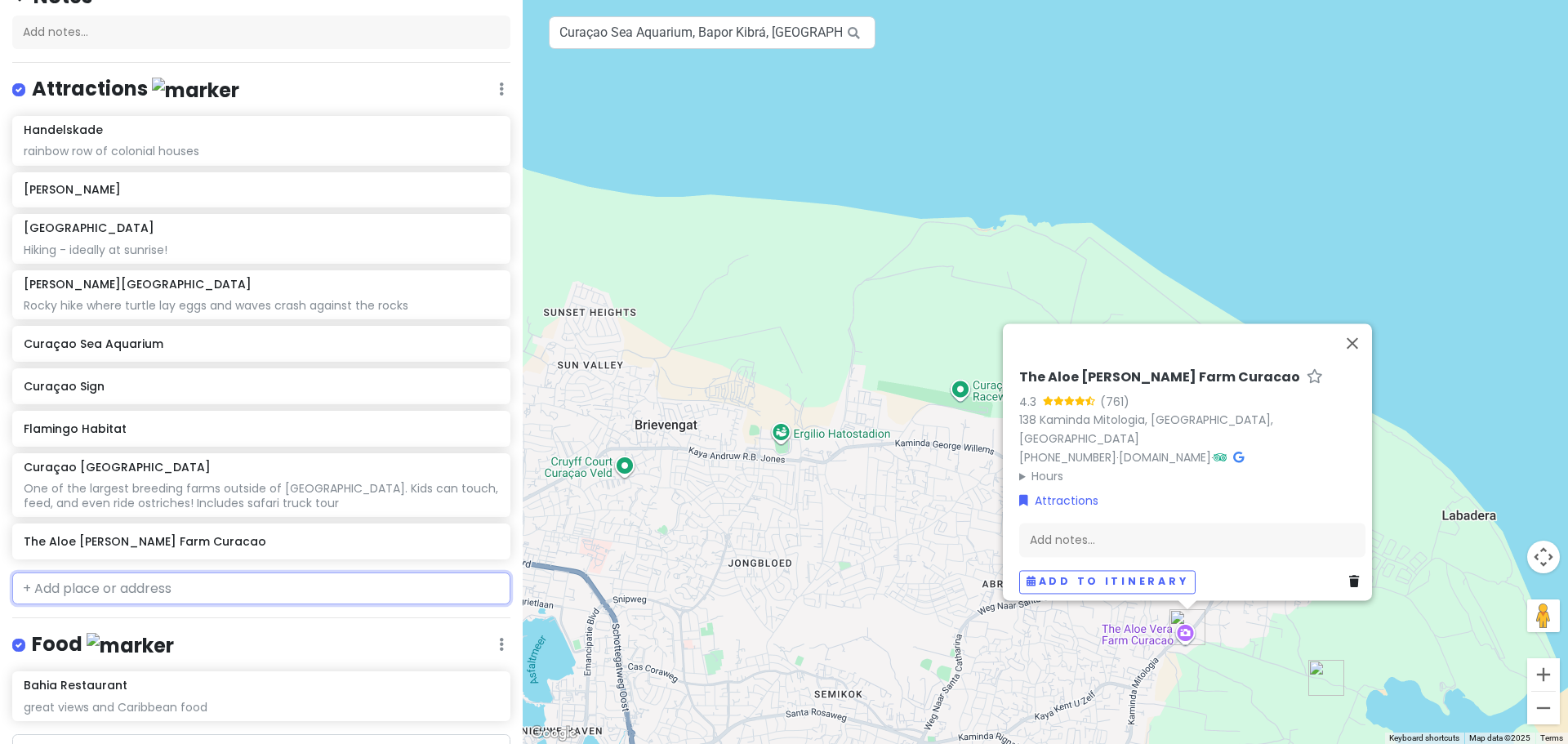
click at [136, 587] on input "text" at bounding box center [261, 589] width 498 height 33
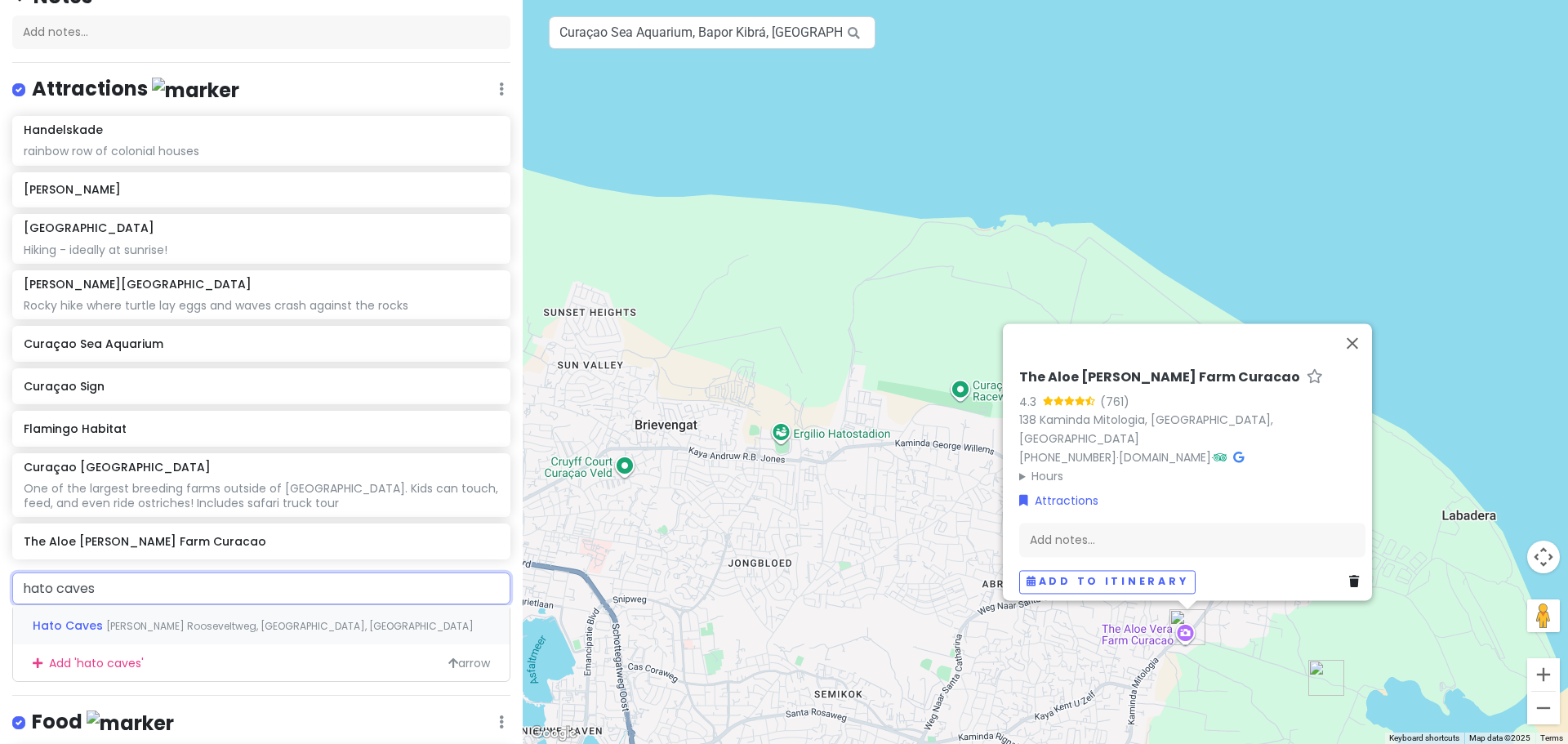
click at [146, 625] on span "Franklin D. Rooseveltweg, Willemstad, Curaçao" at bounding box center [289, 626] width 368 height 14
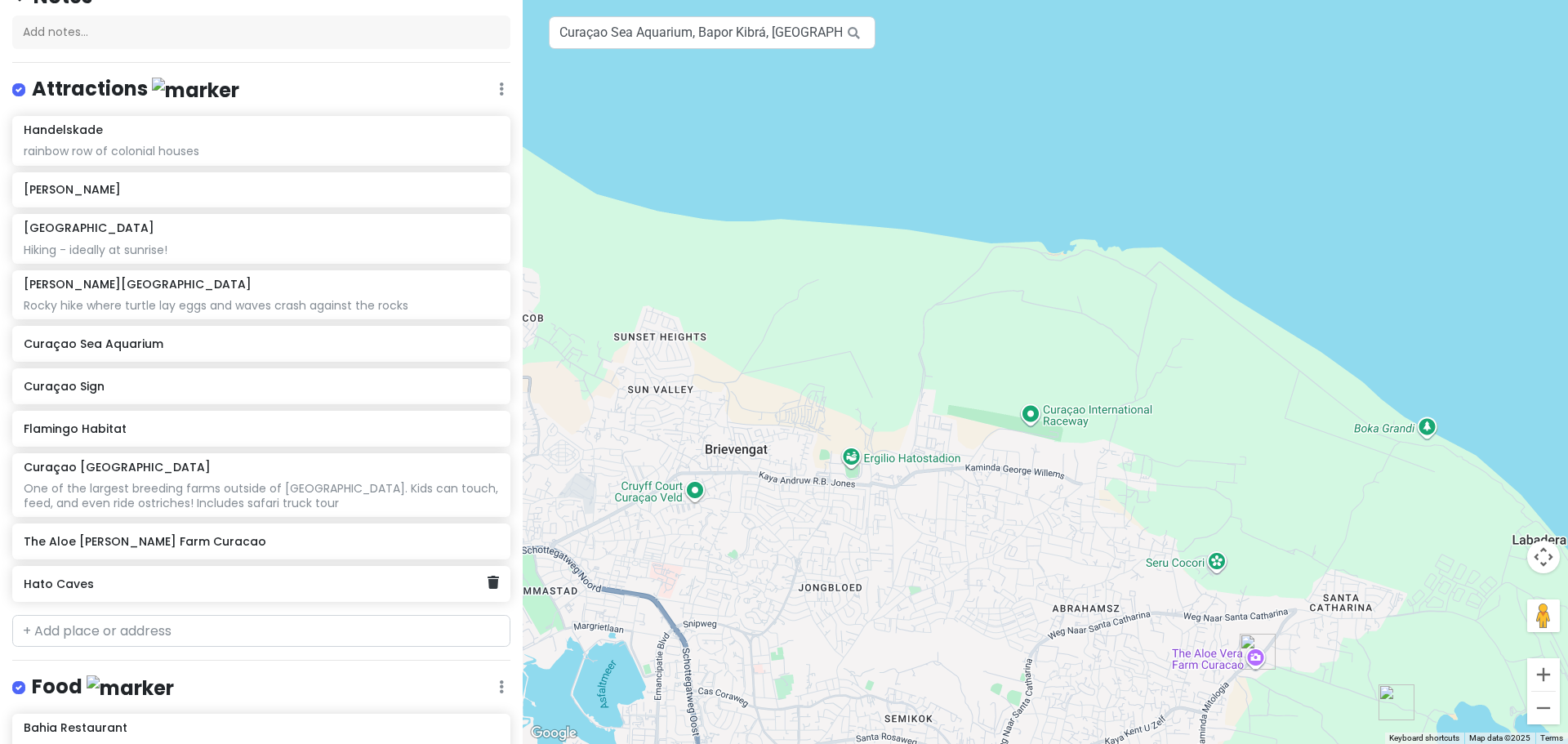
click at [191, 588] on h6 "Hato Caves" at bounding box center [255, 583] width 463 height 15
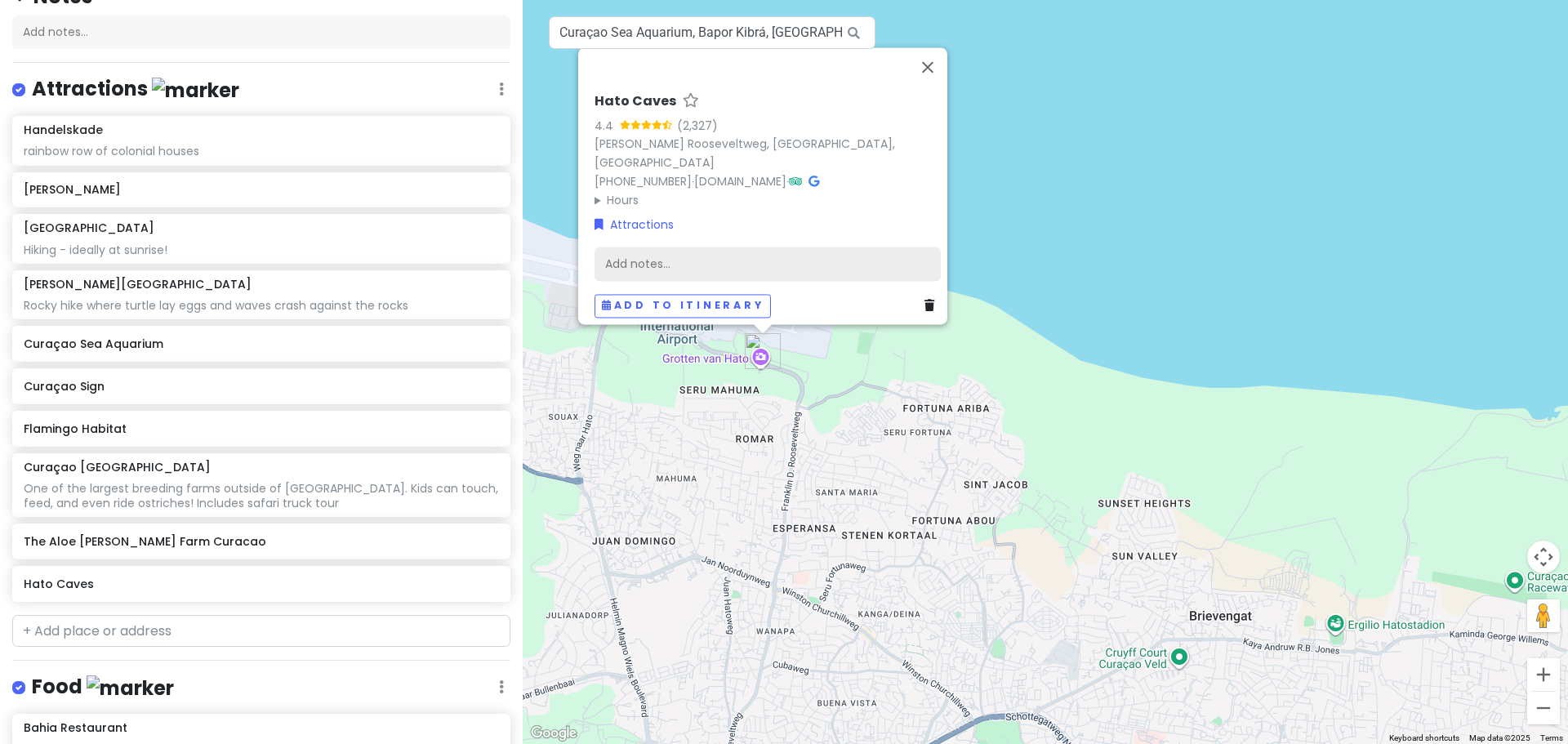
click at [771, 254] on div "Add notes..." at bounding box center [767, 263] width 346 height 34
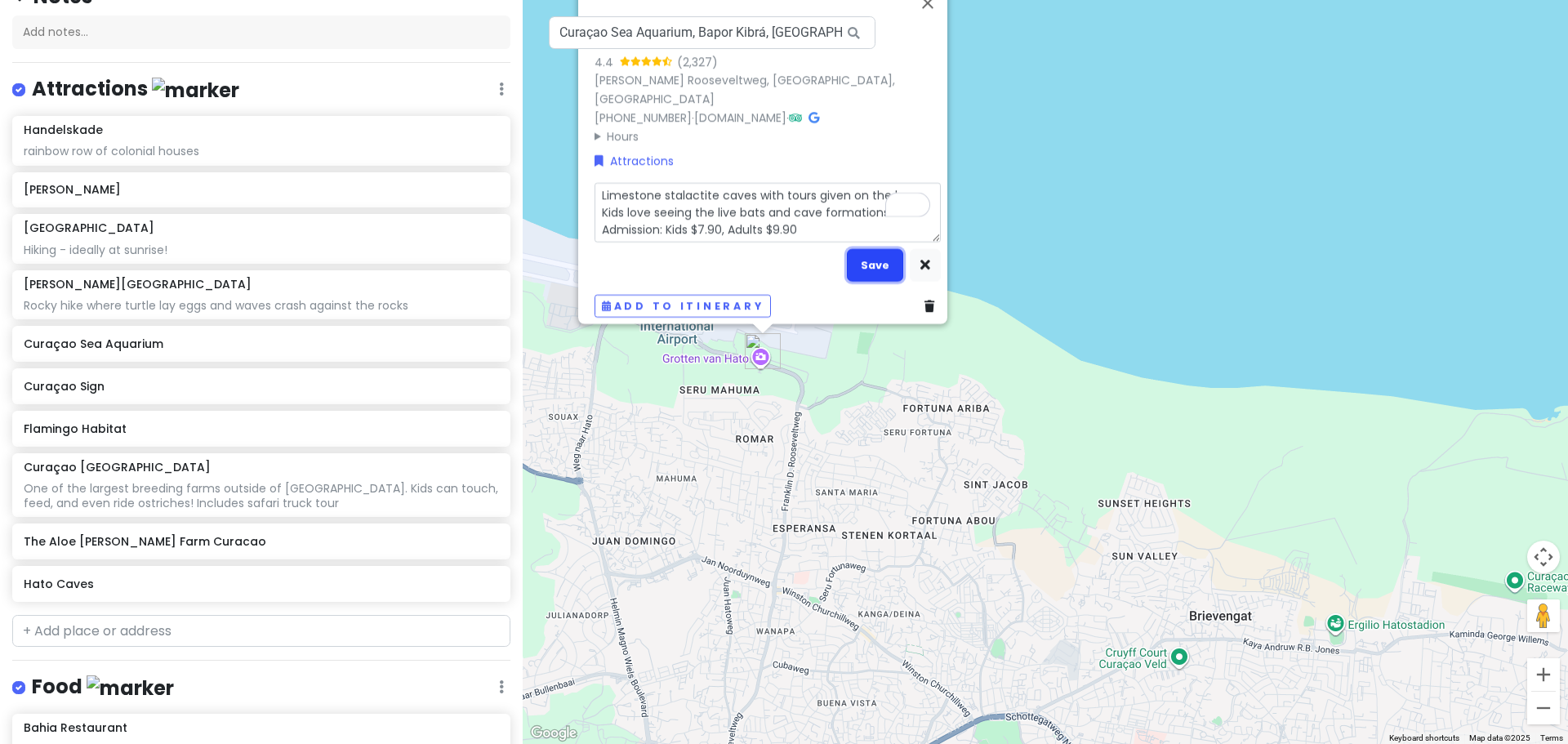
click at [873, 252] on button "Save" at bounding box center [874, 265] width 56 height 32
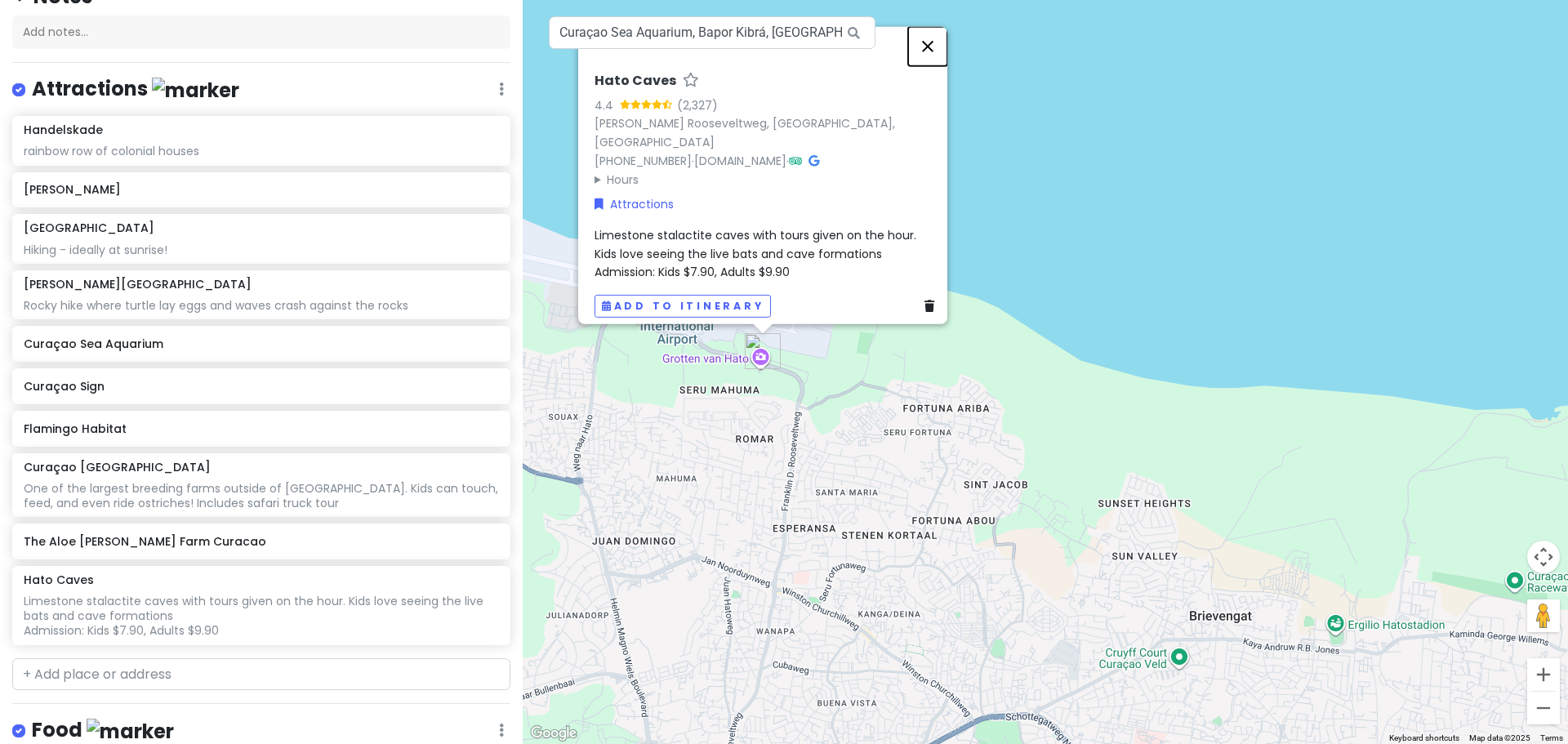
click at [941, 48] on button "Close" at bounding box center [927, 45] width 39 height 39
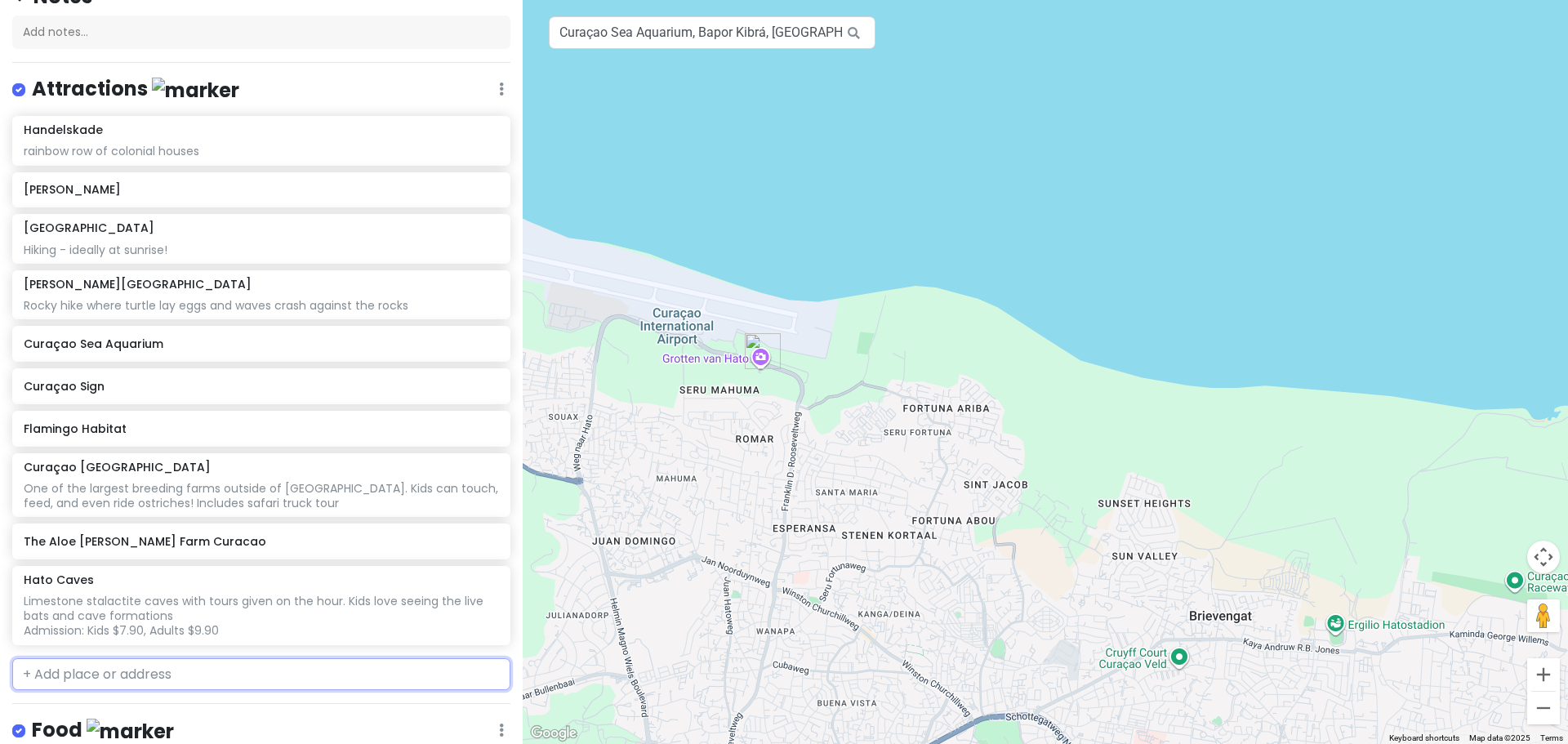
click at [105, 671] on input "text" at bounding box center [261, 674] width 498 height 33
click at [152, 702] on span "Dolphin Academy Curacao" at bounding box center [116, 710] width 165 height 17
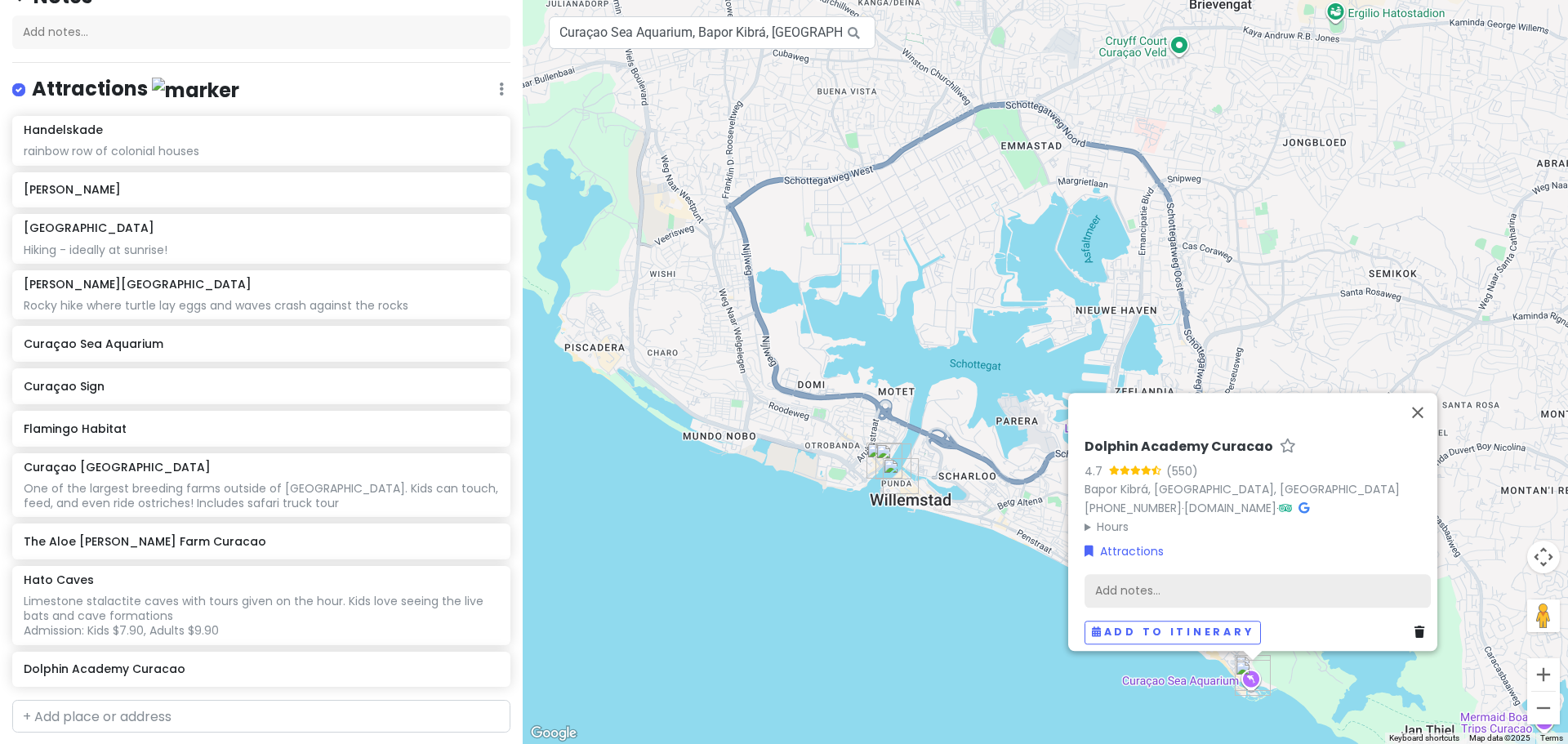
click at [1258, 585] on div "Add notes..." at bounding box center [1258, 590] width 346 height 34
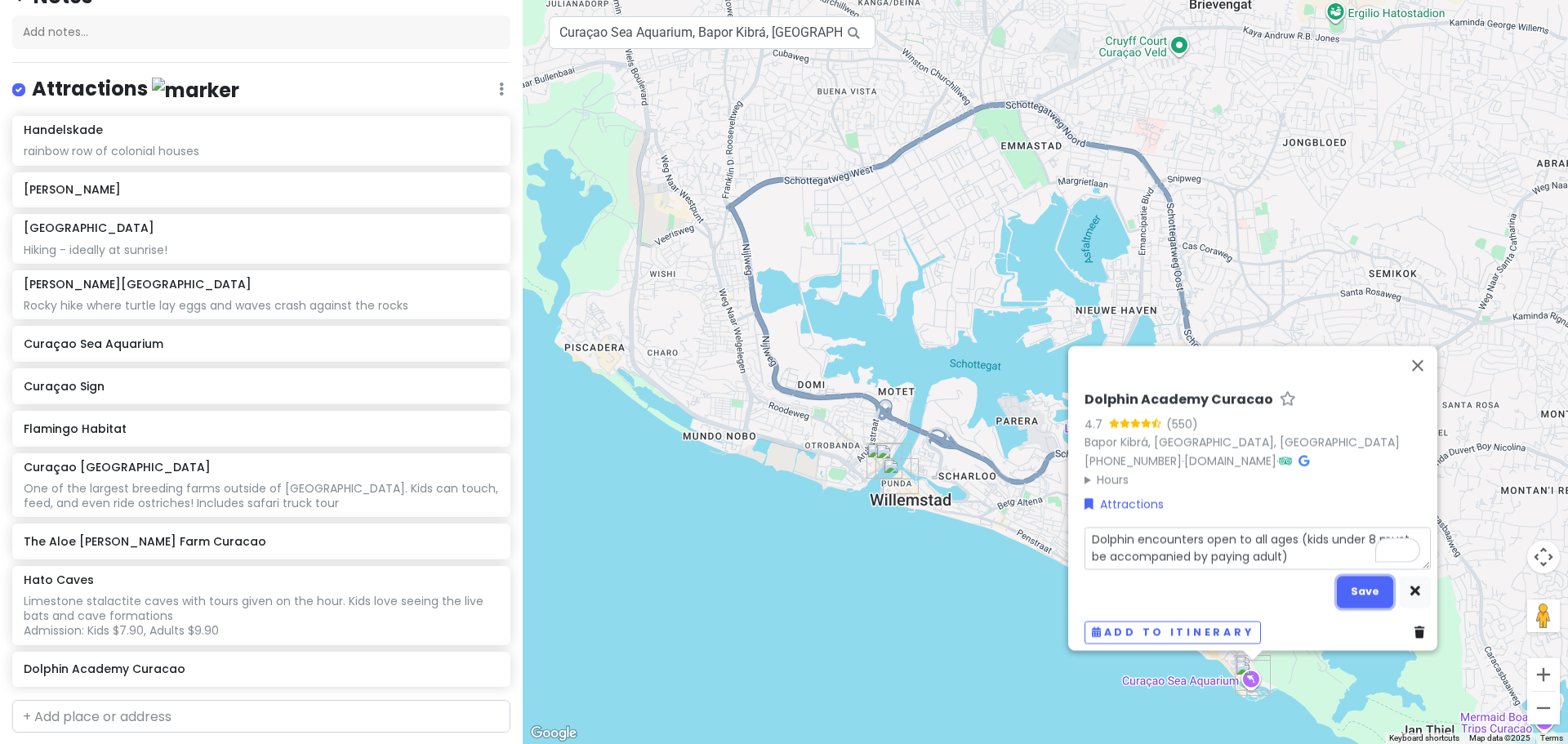
click at [1345, 588] on button "Save" at bounding box center [1365, 591] width 56 height 32
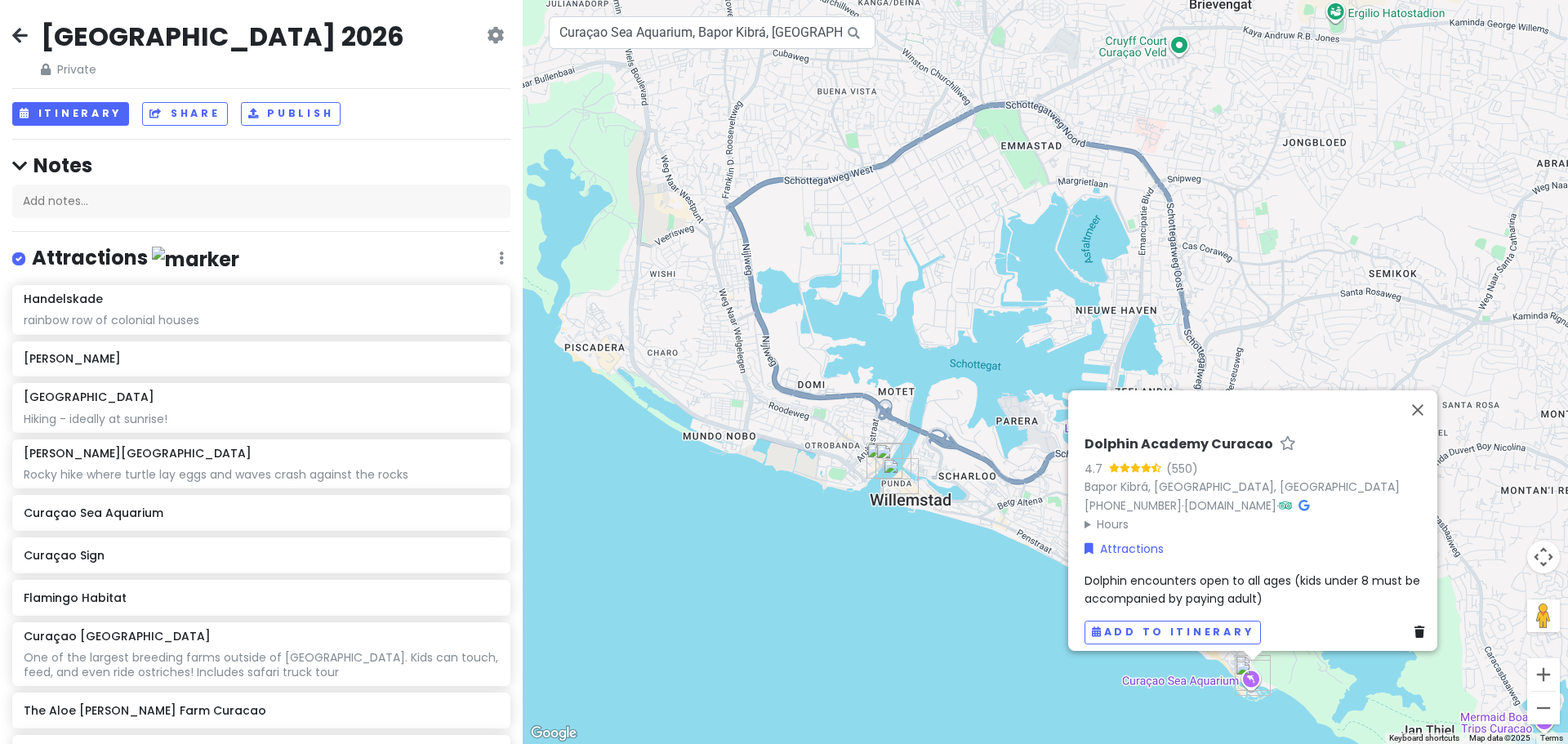
scroll to position [169, 0]
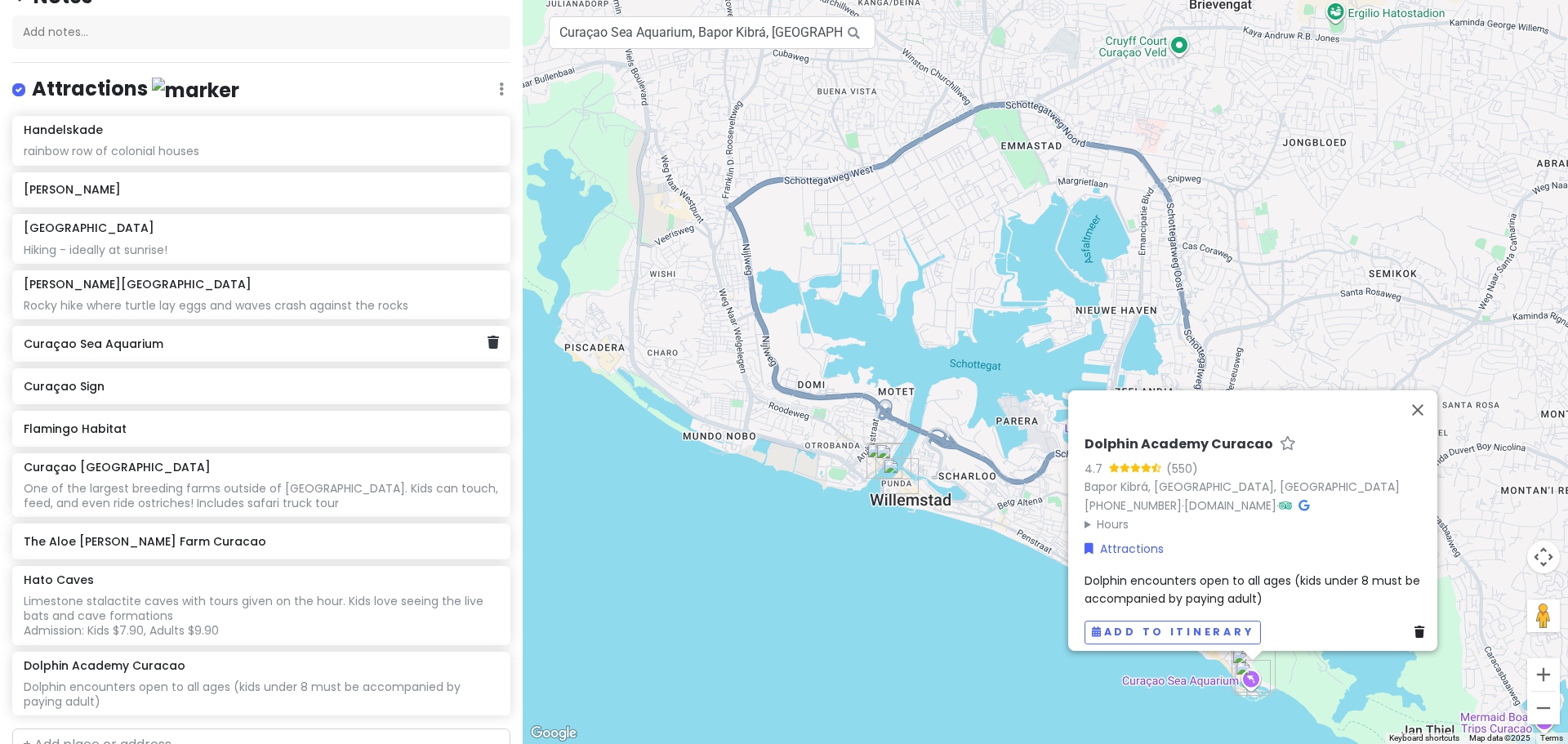
click at [250, 341] on h6 "Curaçao Sea Aquarium" at bounding box center [255, 343] width 463 height 15
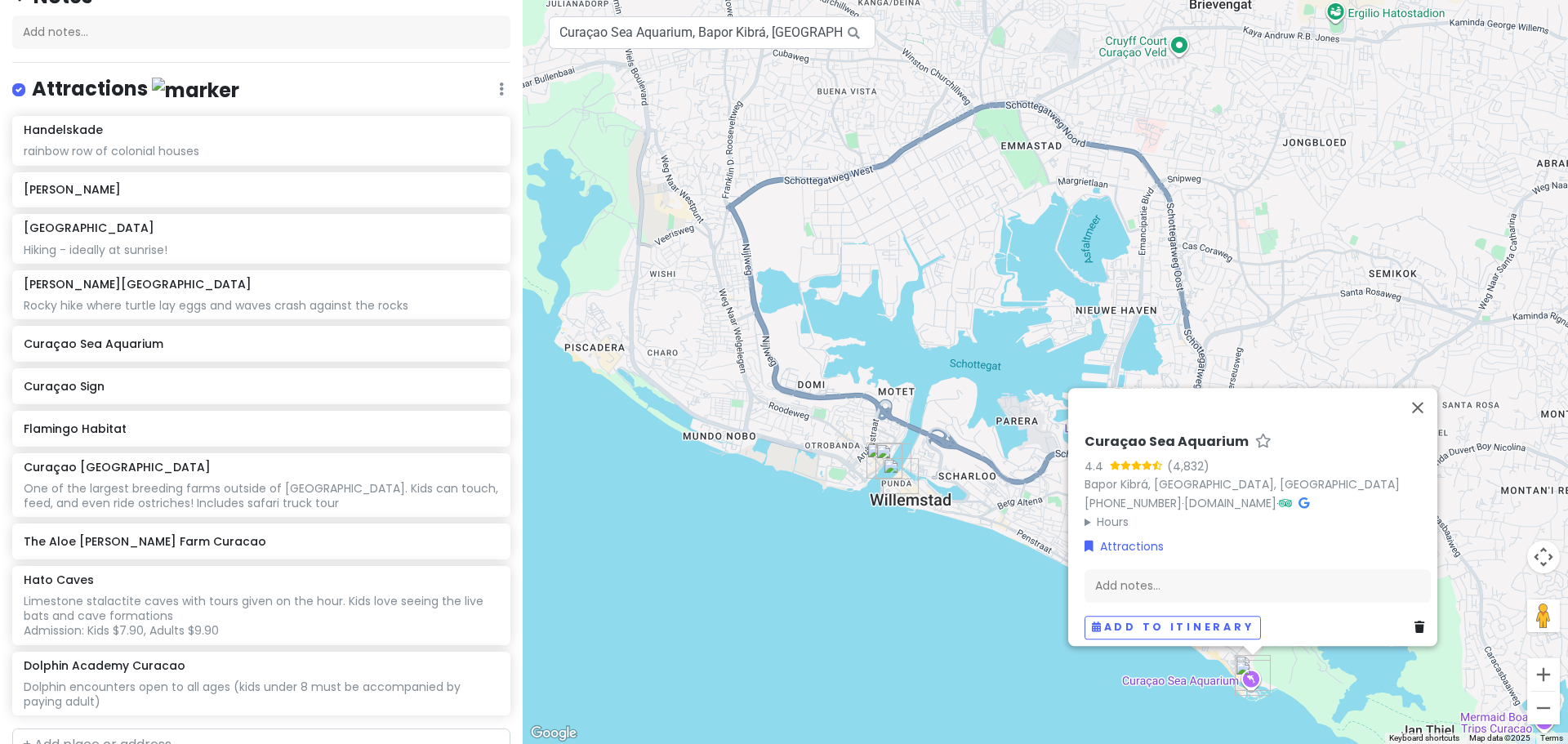
click at [1247, 574] on div "Add notes..." at bounding box center [1258, 585] width 346 height 34
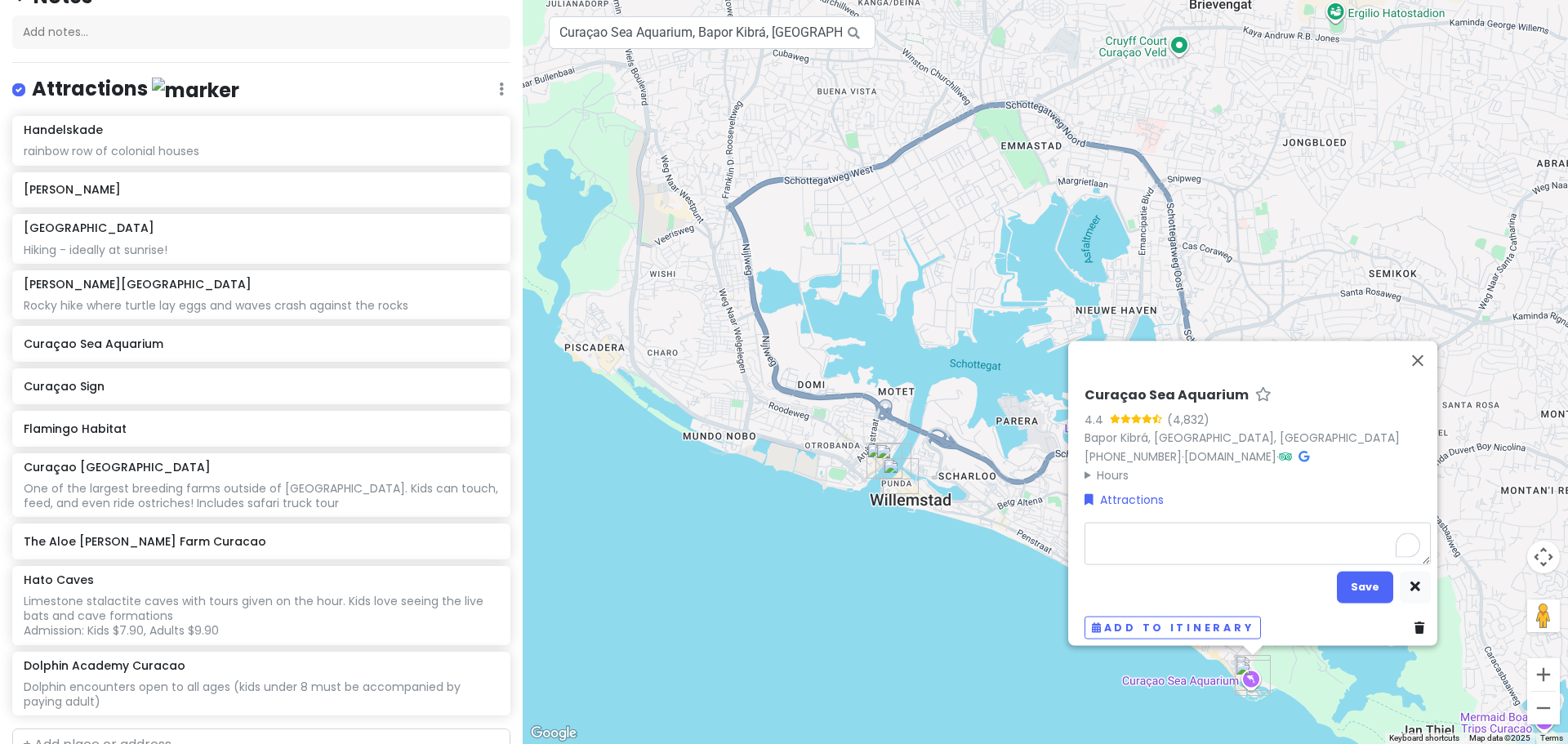
type textarea "x"
type textarea "Open-water aquarium with hands-on experiences, feeding shows, flamingo pool, do…"
click at [1370, 571] on button "Save" at bounding box center [1365, 587] width 56 height 32
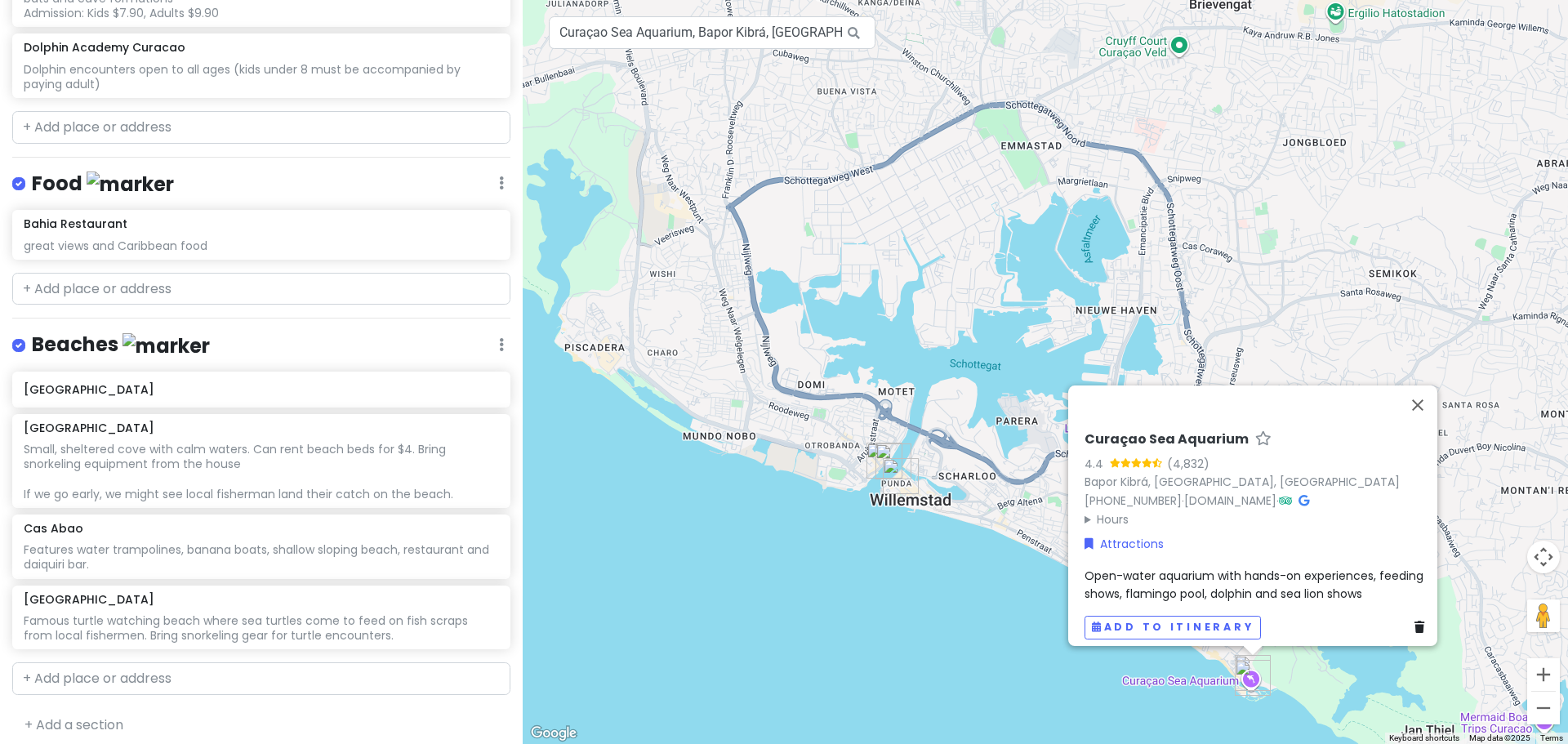
scroll to position [821, 0]
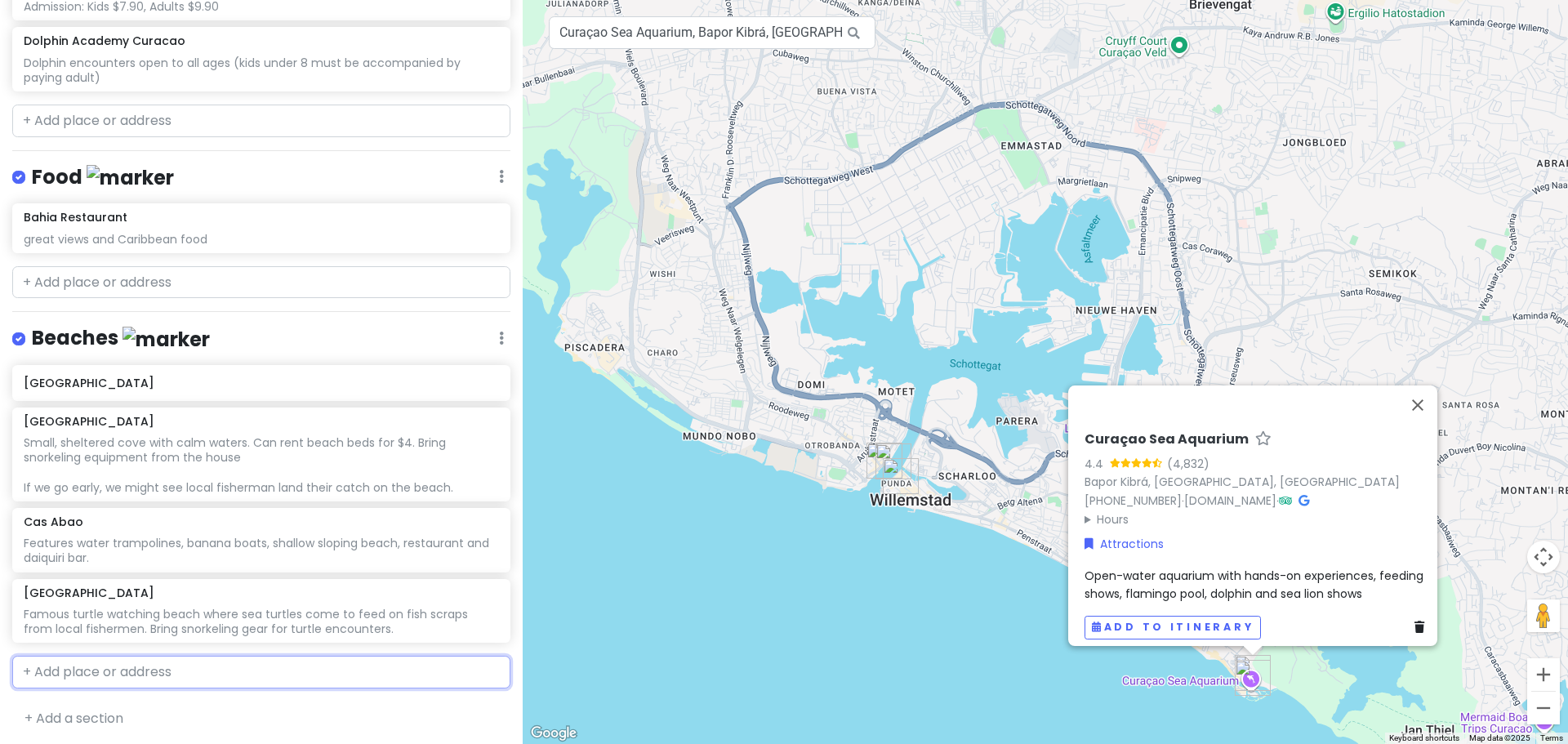
click at [123, 664] on input "text" at bounding box center [261, 673] width 498 height 33
type input "mambo beach"
click at [167, 708] on span "Bapor Kibrá, [GEOGRAPHIC_DATA], [GEOGRAPHIC_DATA]" at bounding box center [304, 709] width 276 height 14
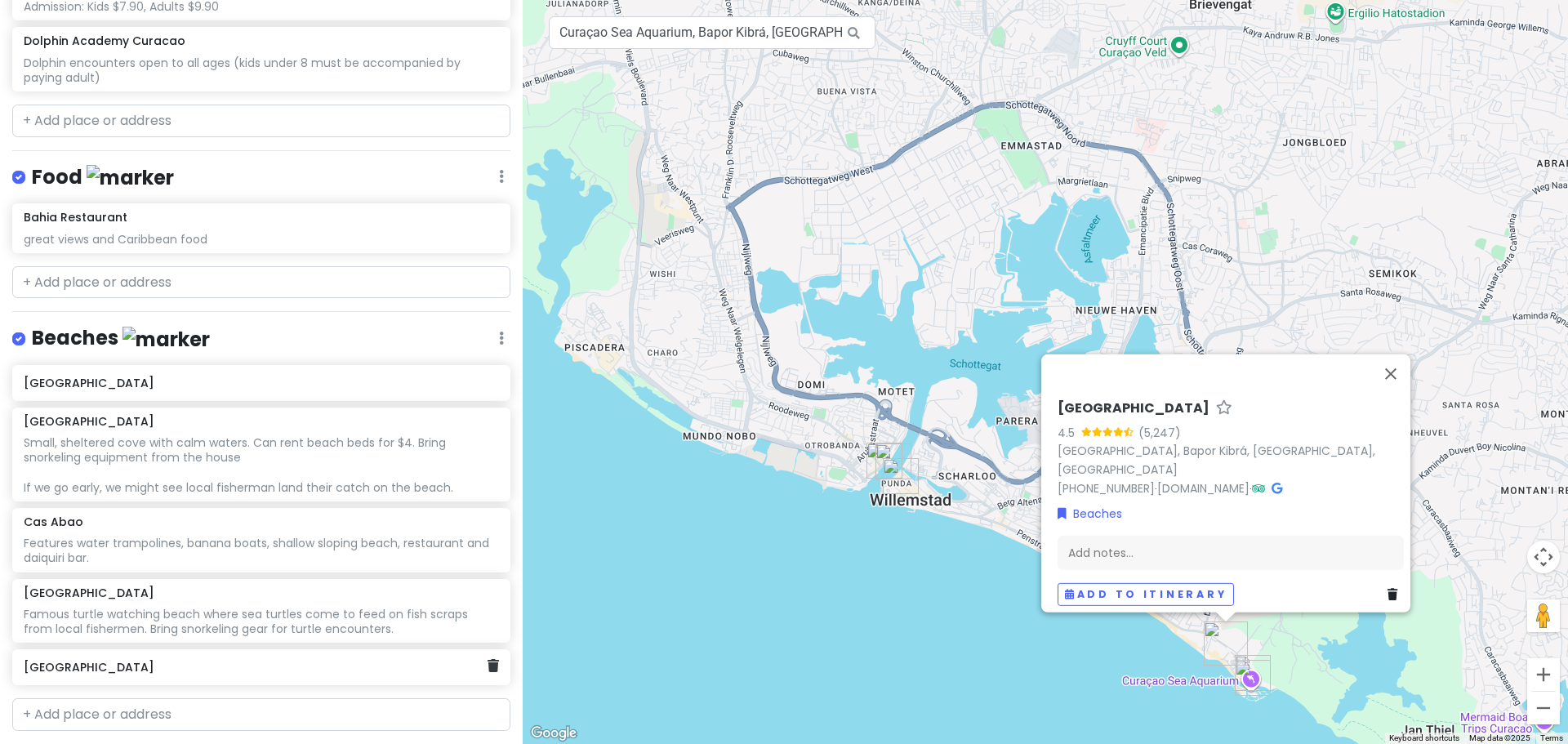
click at [243, 673] on div "[GEOGRAPHIC_DATA]" at bounding box center [255, 668] width 463 height 23
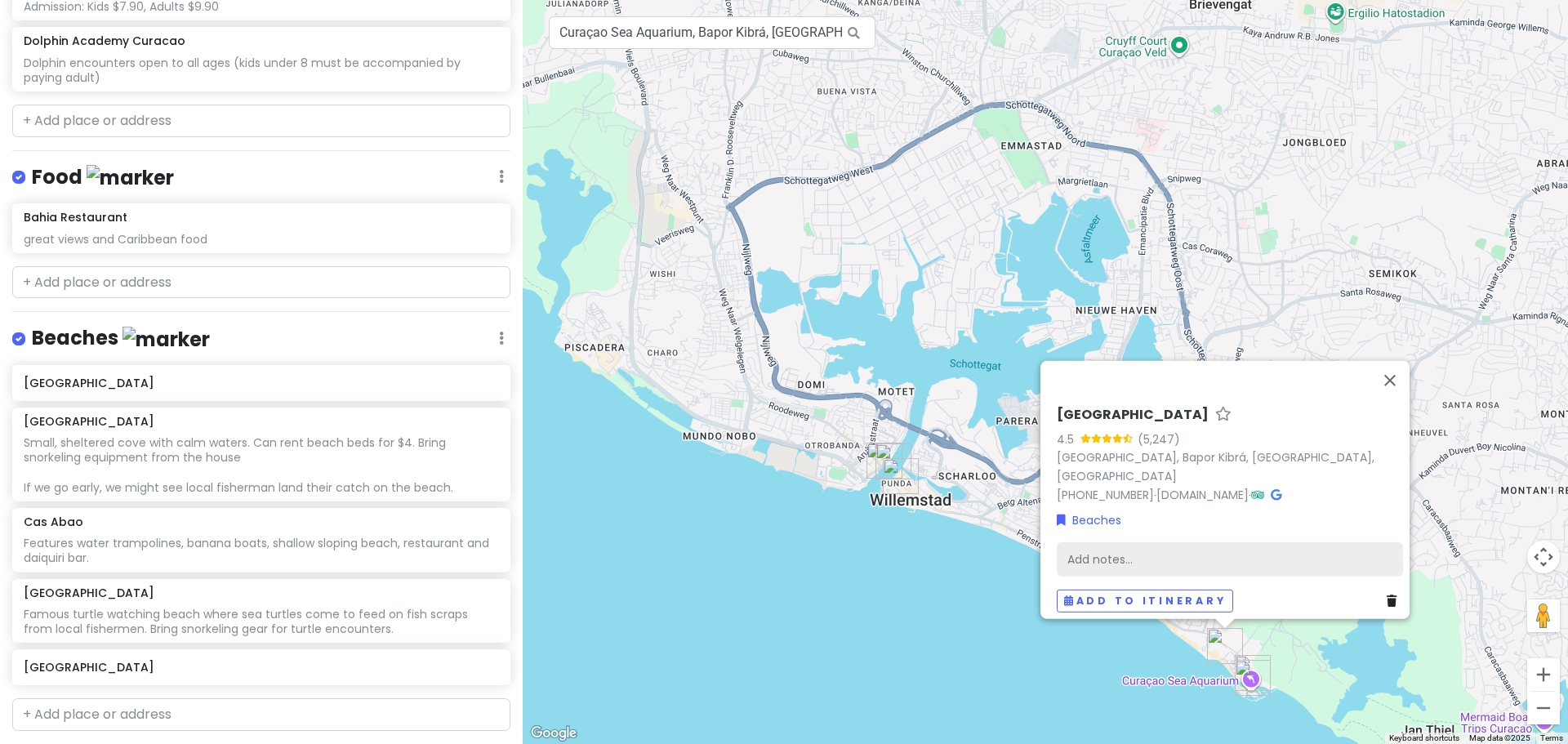
click at [1216, 549] on div "Add notes..." at bounding box center [1230, 558] width 346 height 34
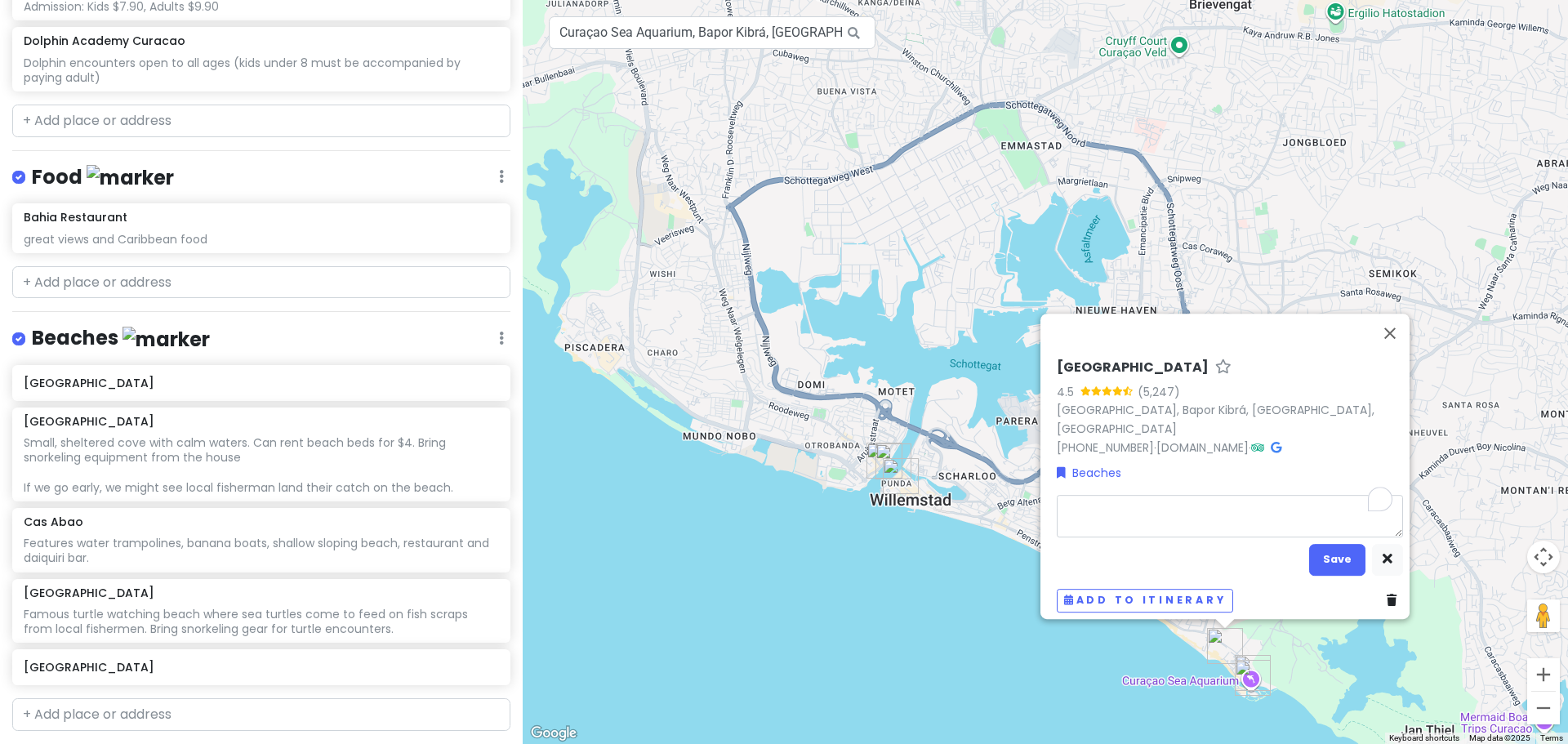
type textarea "x"
type textarea "Large beach with fine sand, protected by breakwater rocks (no waves), perfect f…"
click at [1339, 551] on button "Save" at bounding box center [1337, 560] width 56 height 32
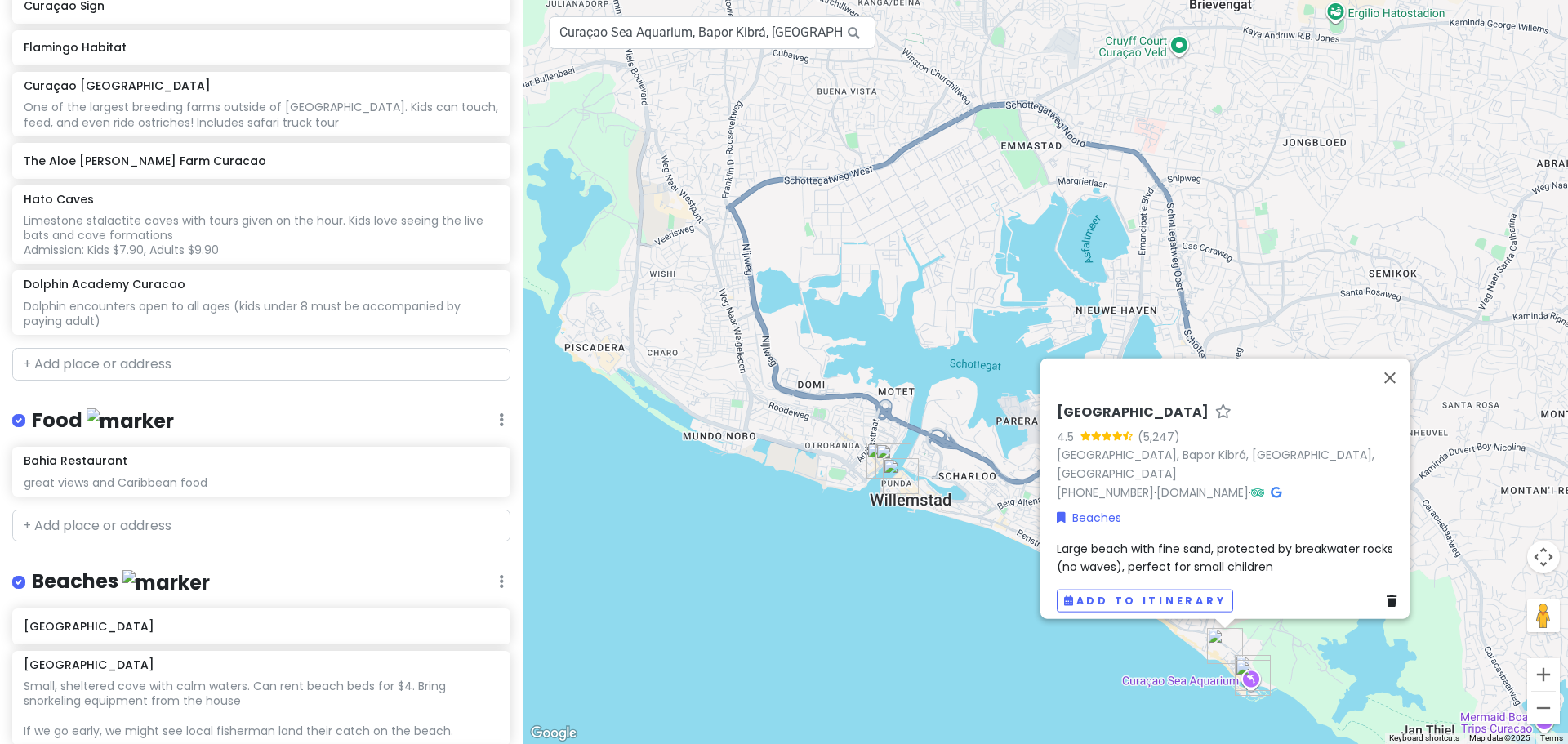
scroll to position [576, 0]
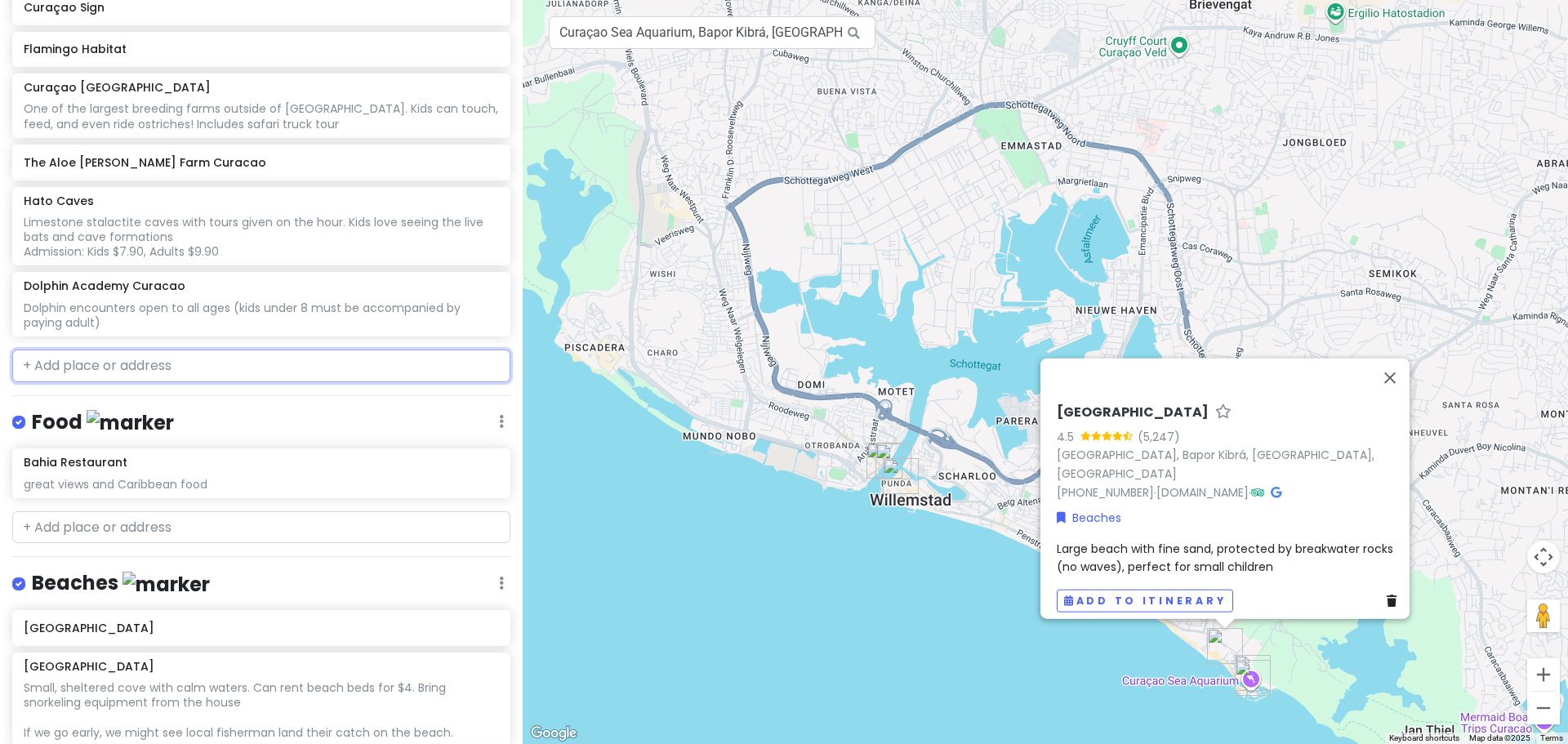
click at [175, 363] on input "text" at bounding box center [261, 366] width 498 height 33
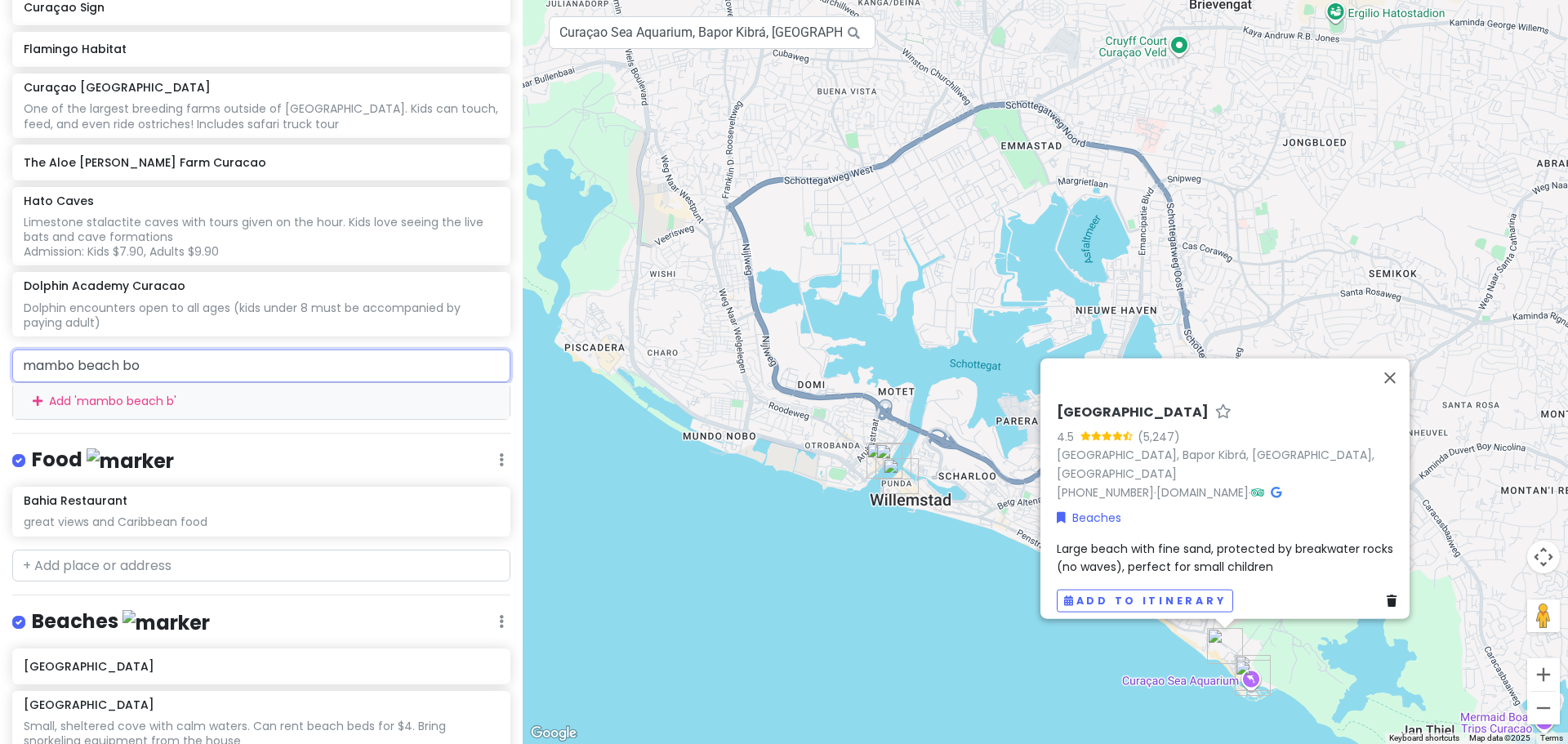
type input "mambo beach bou"
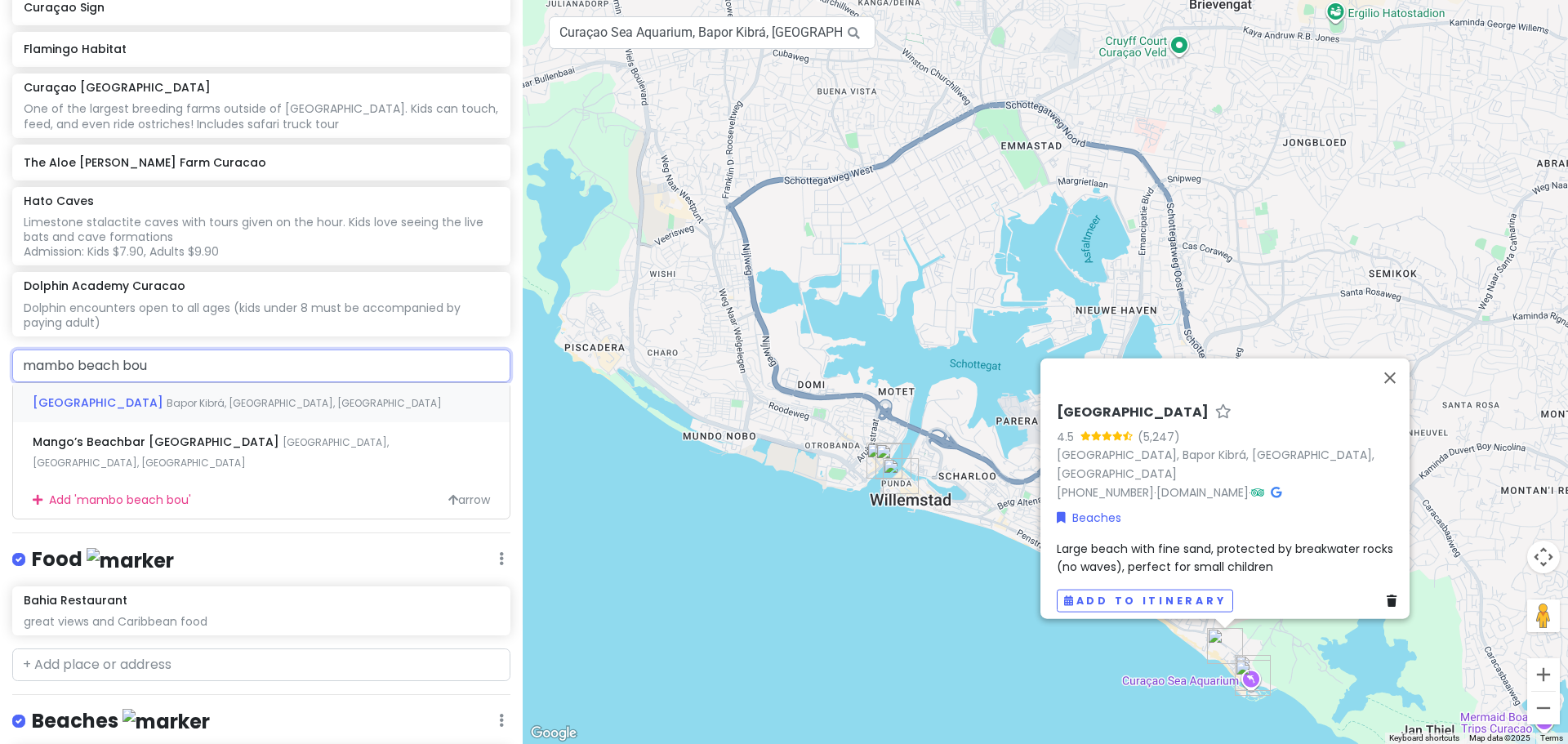
click at [185, 401] on span "Bapor Kibrá, [GEOGRAPHIC_DATA], [GEOGRAPHIC_DATA]" at bounding box center [304, 403] width 276 height 14
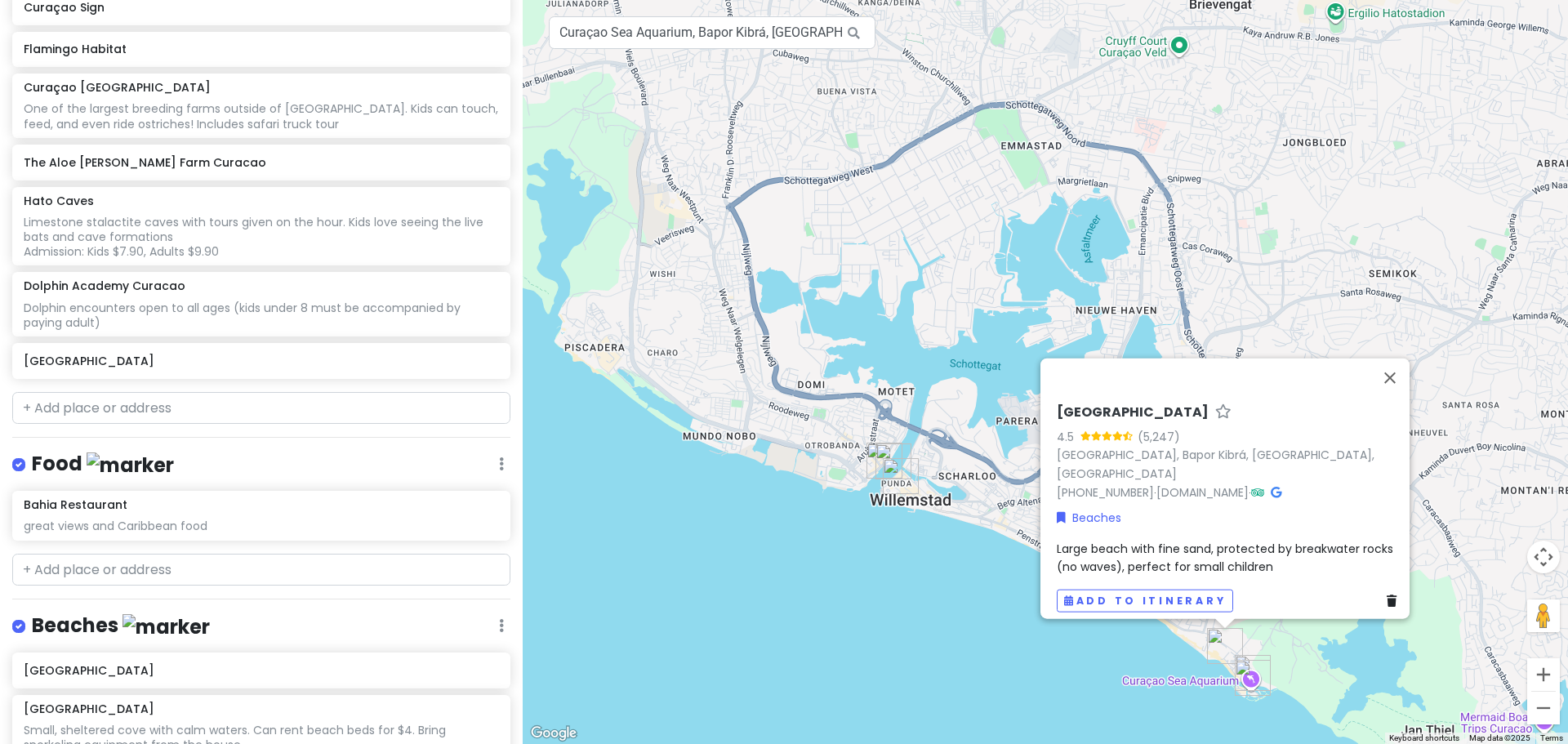
scroll to position [619, 0]
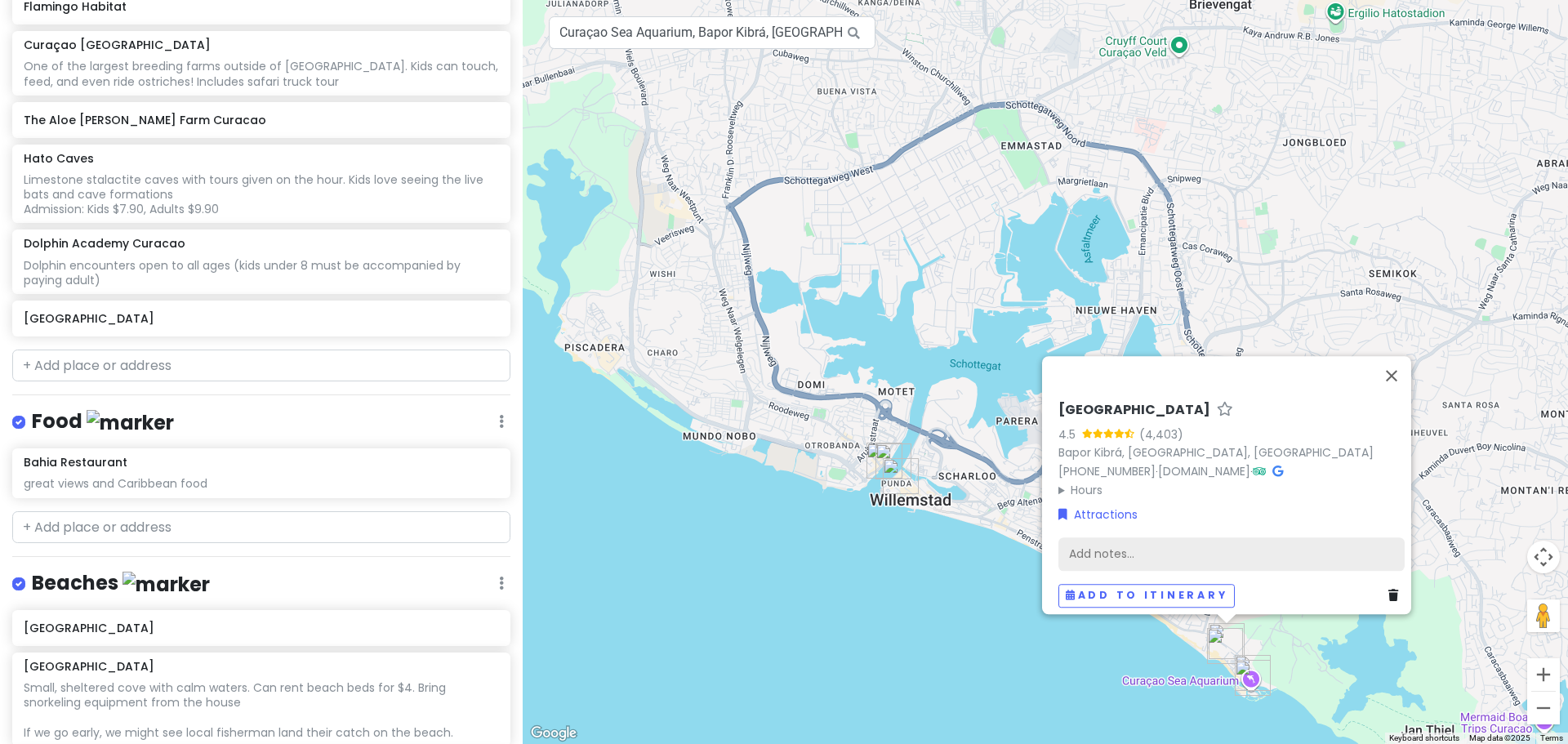
click at [1206, 537] on div "Add notes..." at bounding box center [1232, 553] width 346 height 34
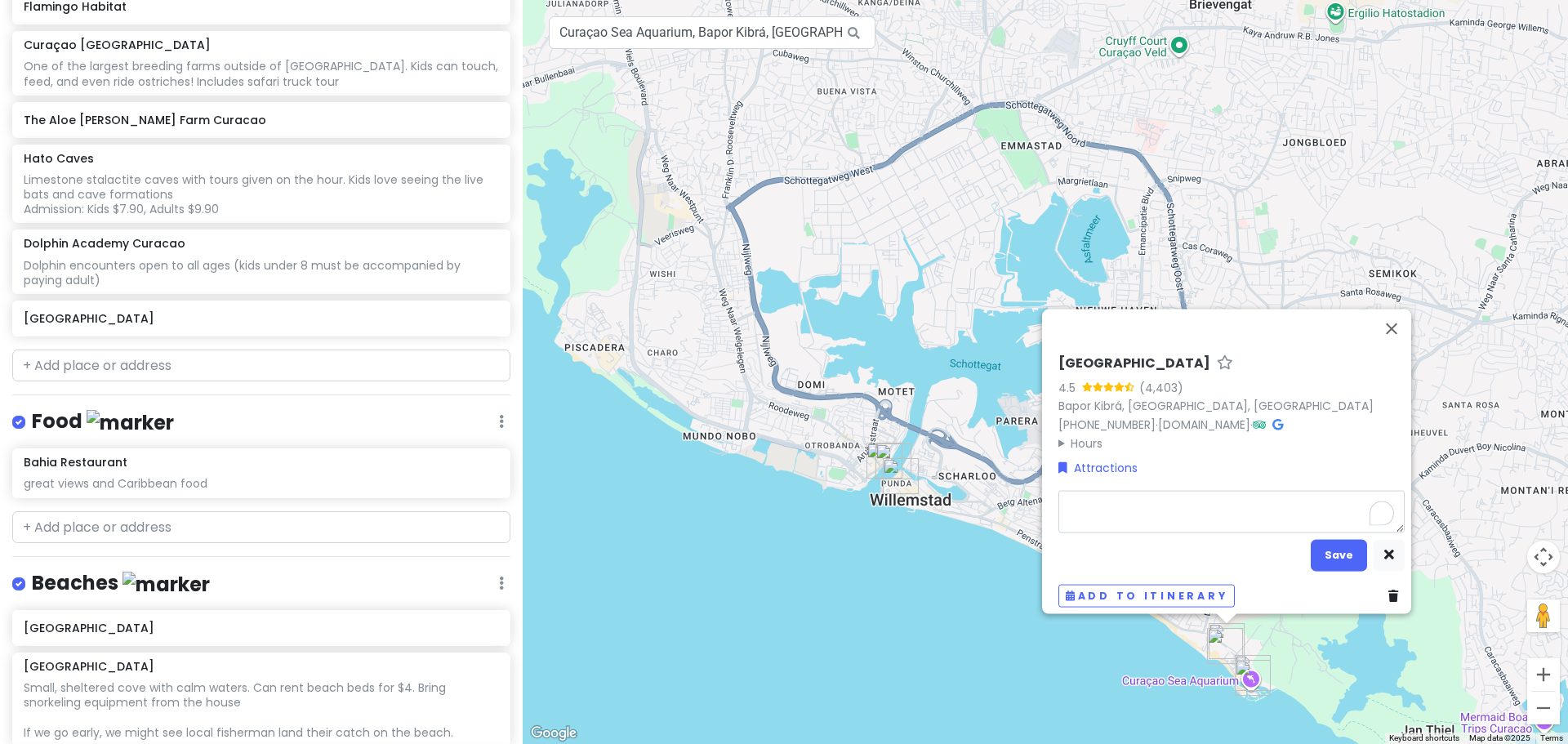
type textarea "x"
type textarea "shopping, dining and entertainment"
click at [1331, 543] on button "Save" at bounding box center [1339, 555] width 56 height 32
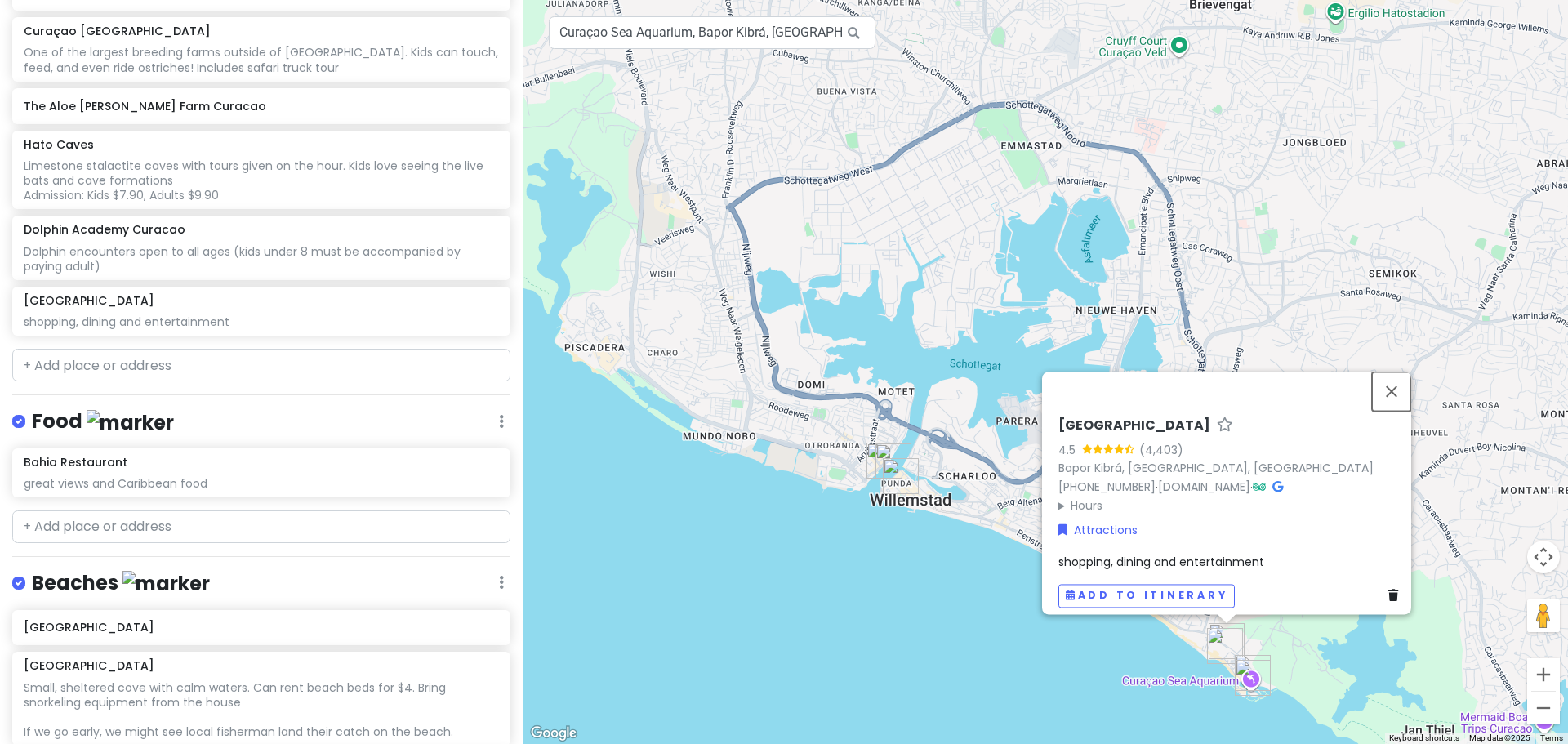
click at [1404, 376] on button "Close" at bounding box center [1392, 391] width 39 height 39
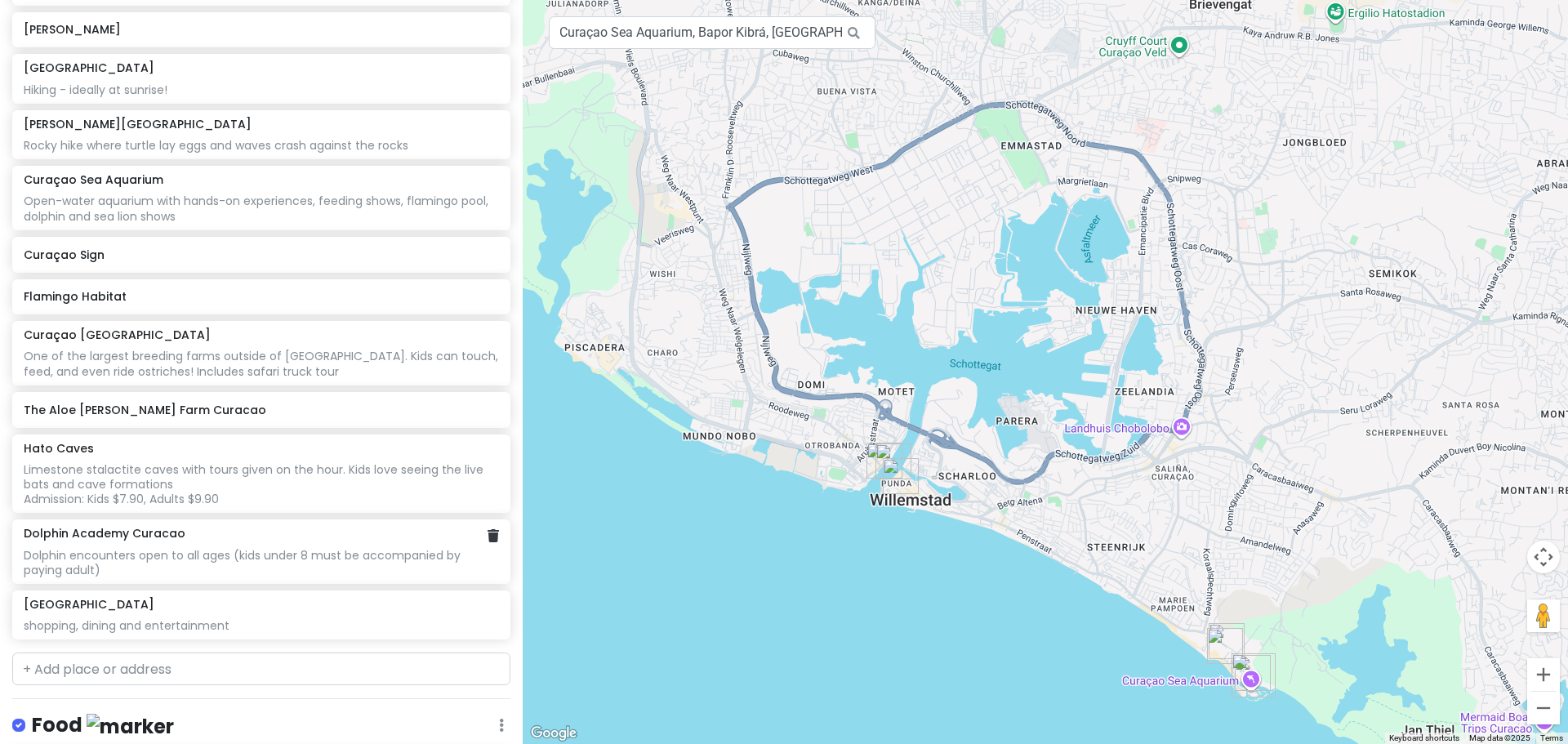
scroll to position [143, 0]
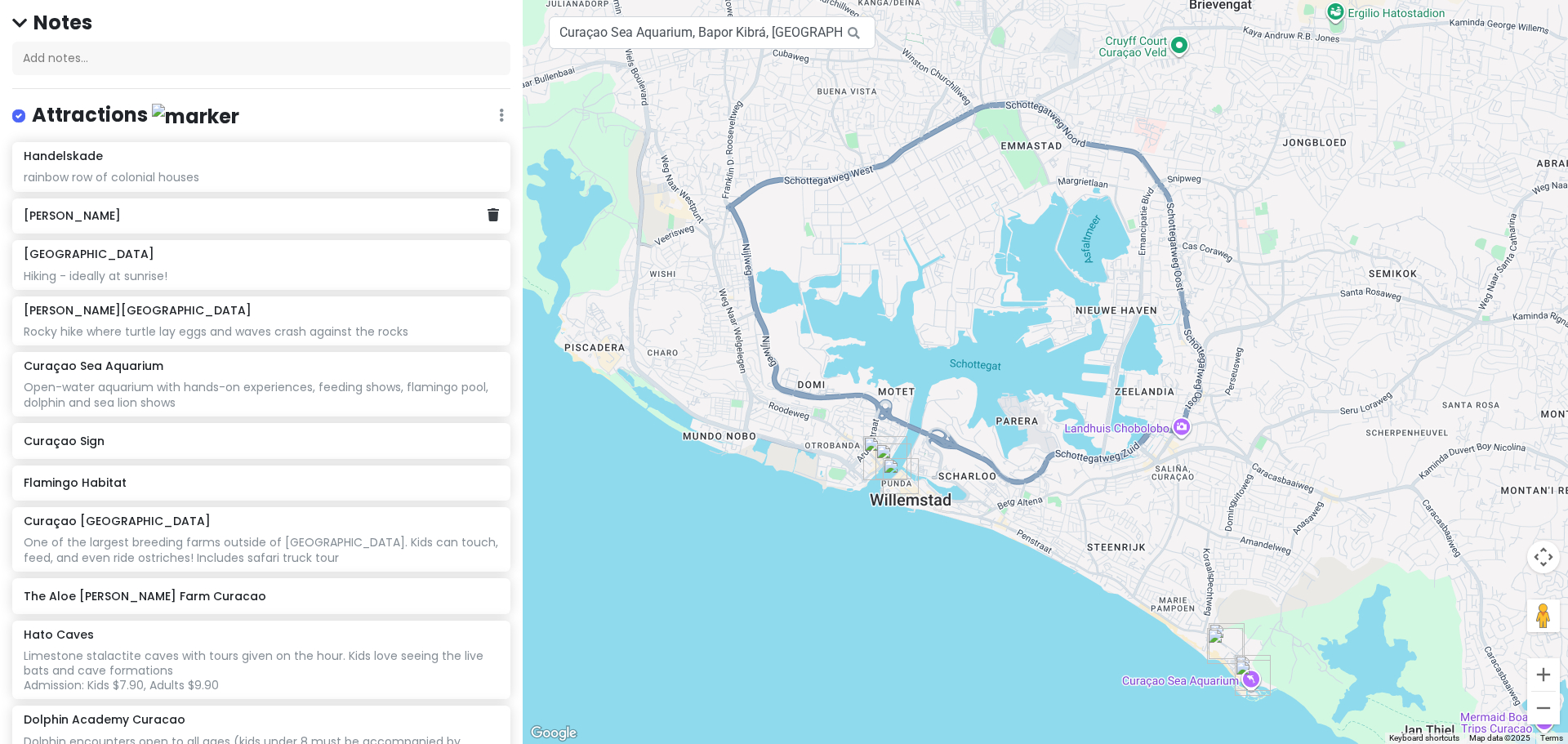
click at [209, 222] on h6 "[PERSON_NAME]" at bounding box center [255, 216] width 463 height 15
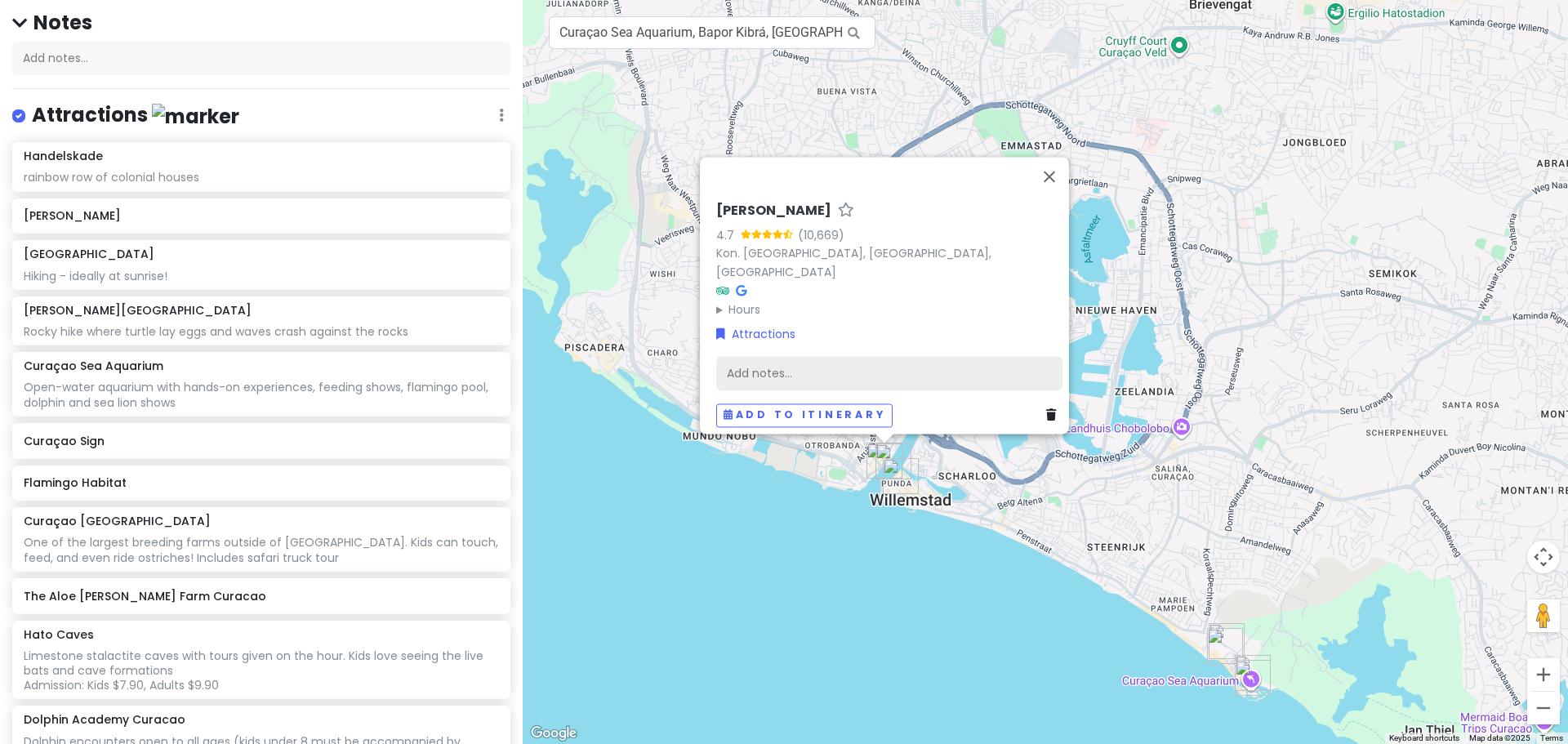
click at [774, 375] on div "Add notes..." at bounding box center [889, 373] width 346 height 34
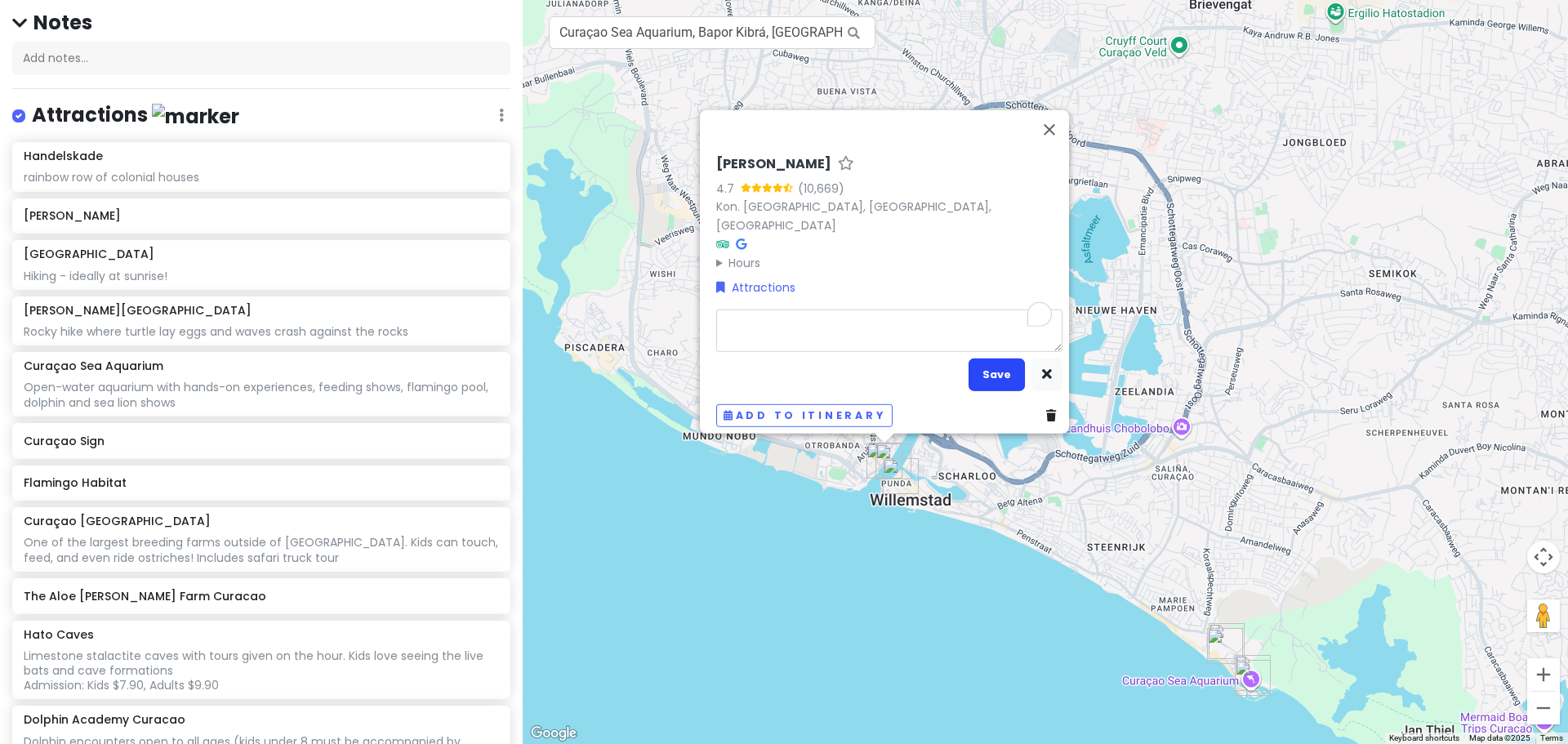
type textarea "x"
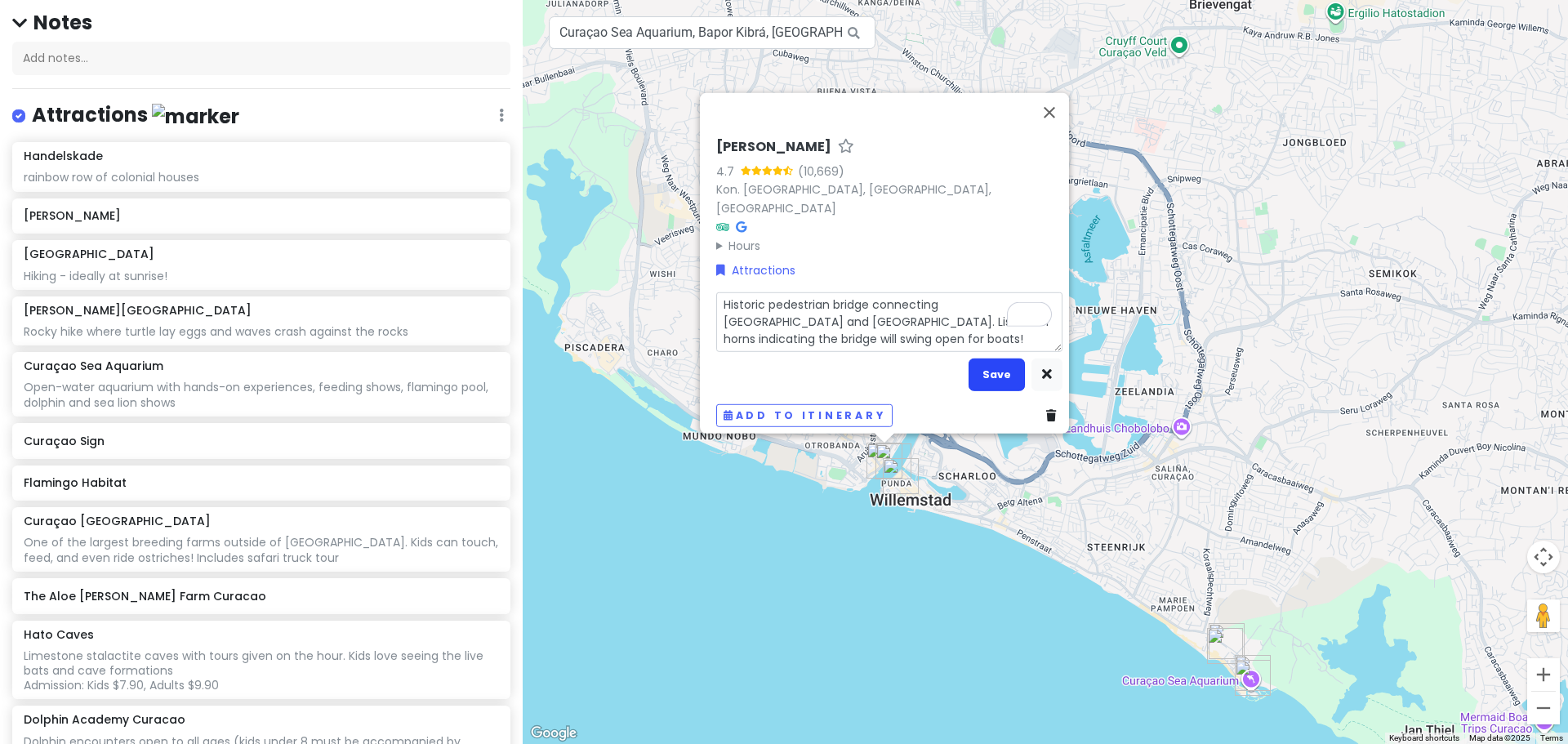
type textarea "Historic pedestrian bridge connecting [GEOGRAPHIC_DATA] and [GEOGRAPHIC_DATA]. …"
click at [996, 358] on button "Save" at bounding box center [996, 374] width 56 height 32
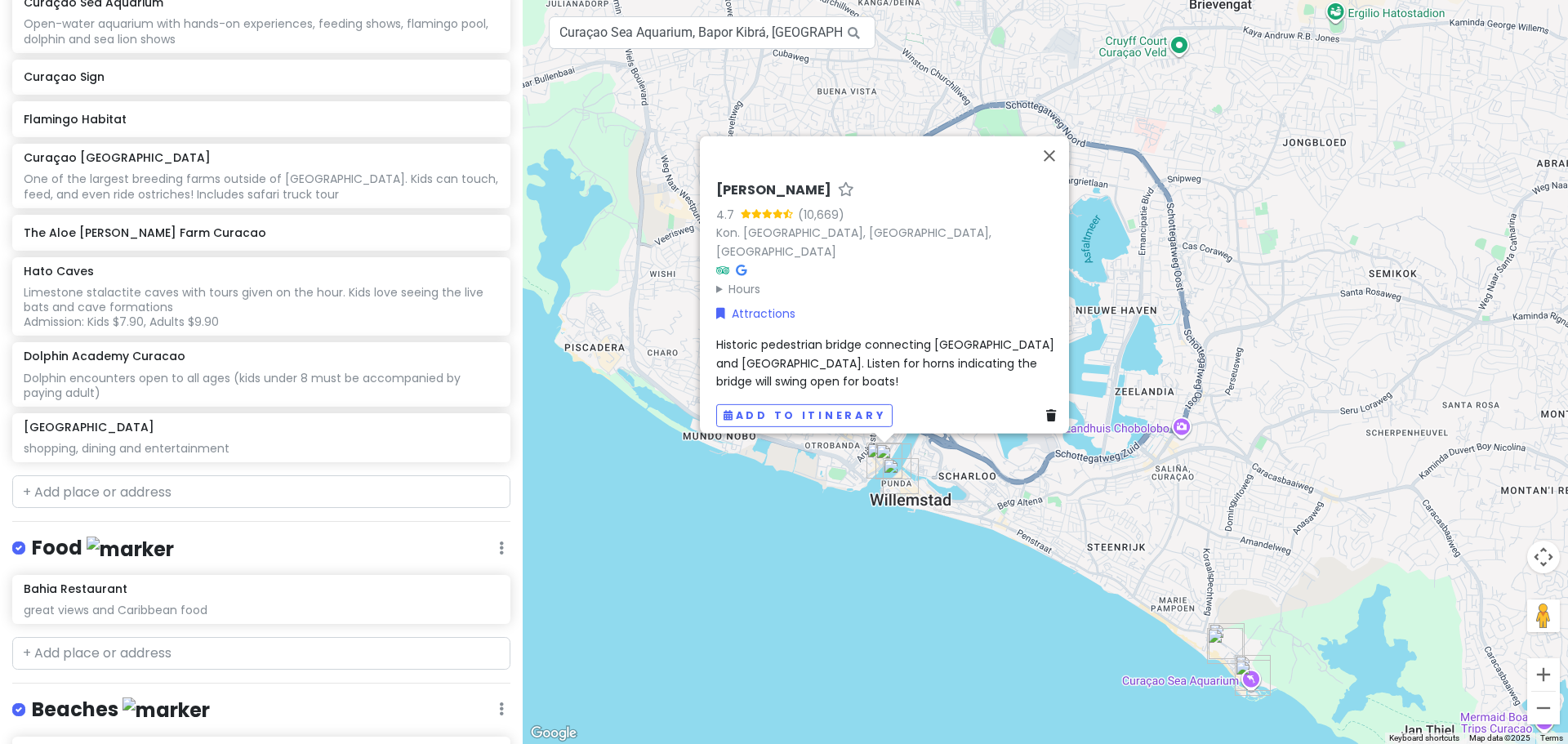
scroll to position [551, 0]
click at [164, 635] on input "text" at bounding box center [261, 652] width 498 height 33
type input "flo"
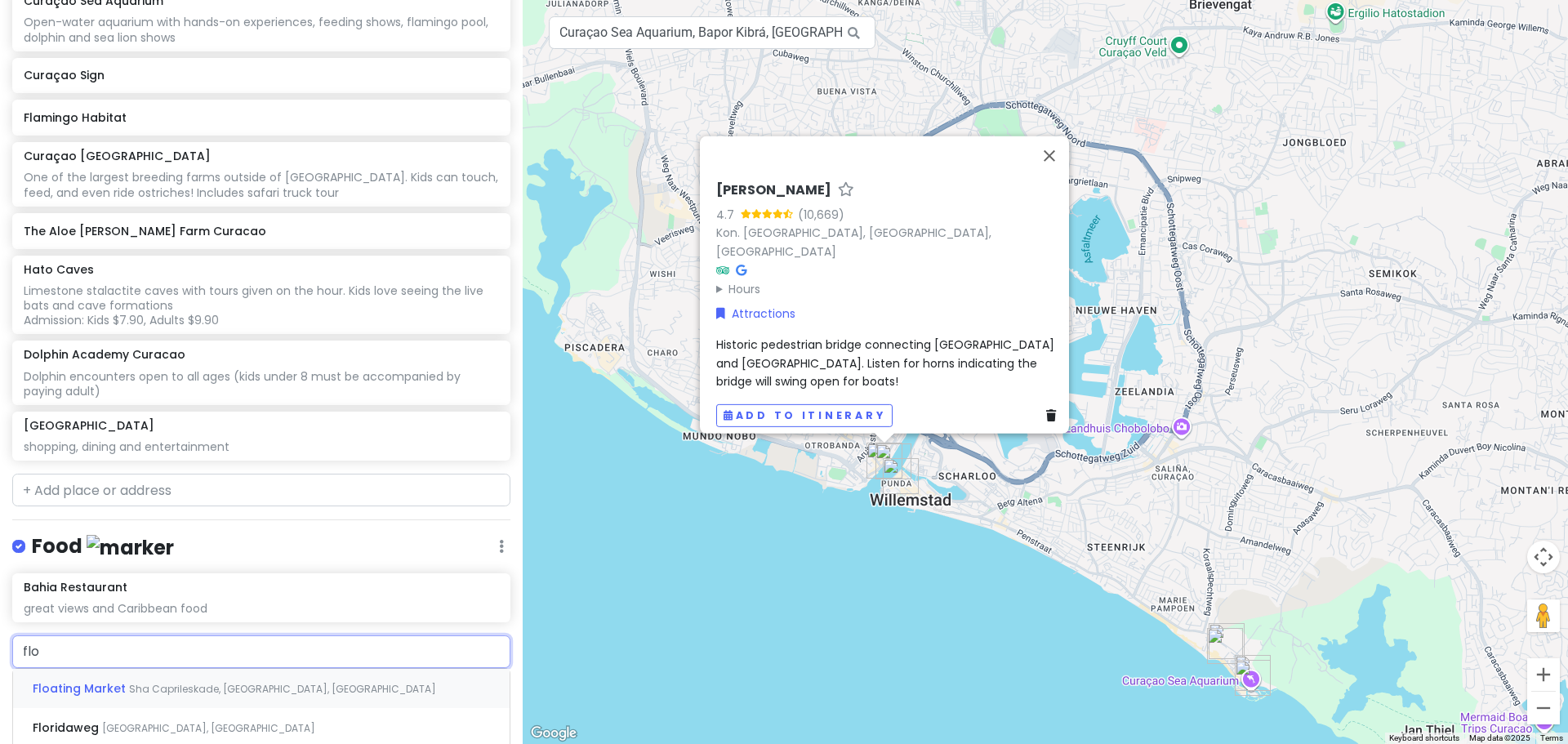
click at [254, 682] on span "Sha Caprileskade, [GEOGRAPHIC_DATA], [GEOGRAPHIC_DATA]" at bounding box center [282, 689] width 307 height 14
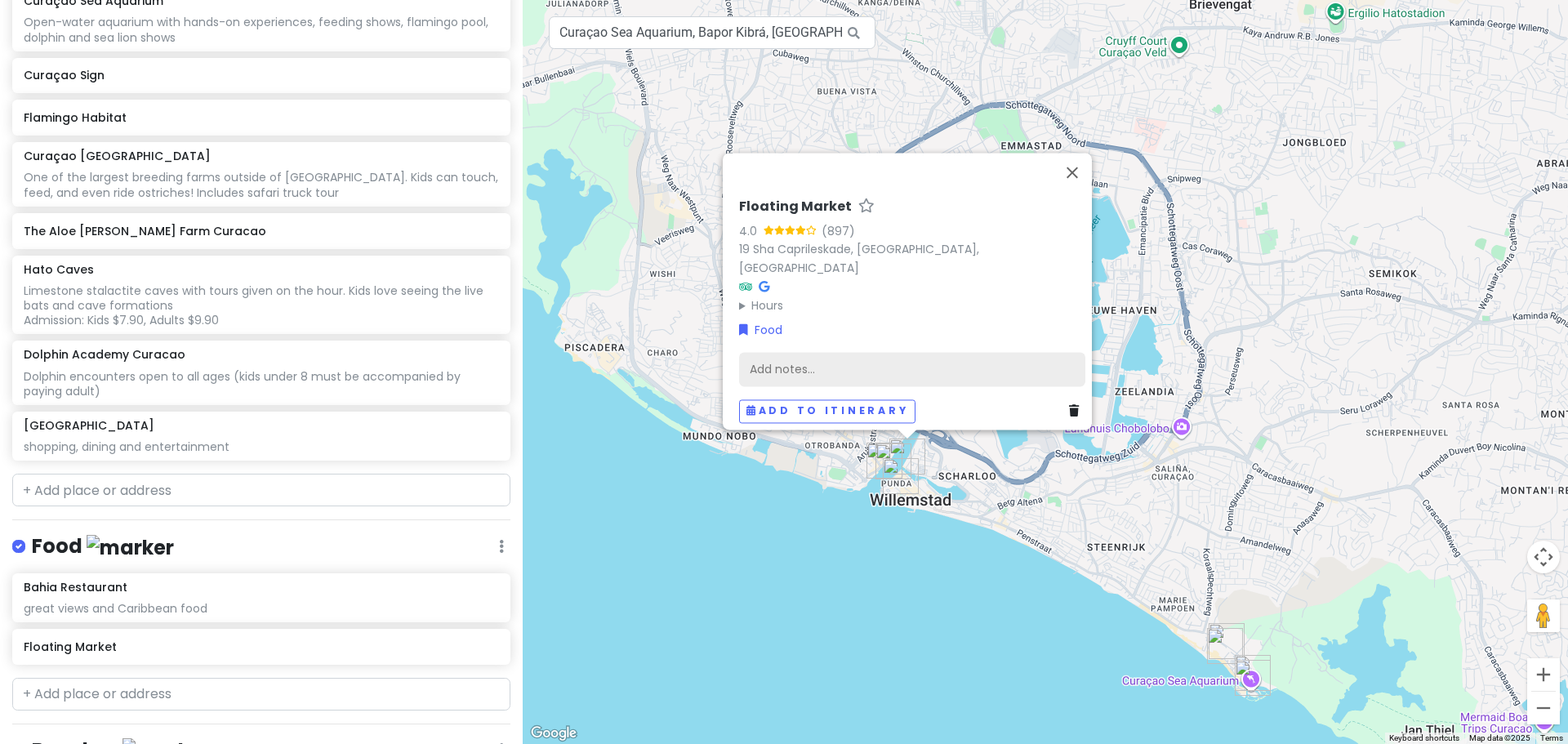
click at [940, 355] on div "Add notes..." at bounding box center [912, 369] width 346 height 34
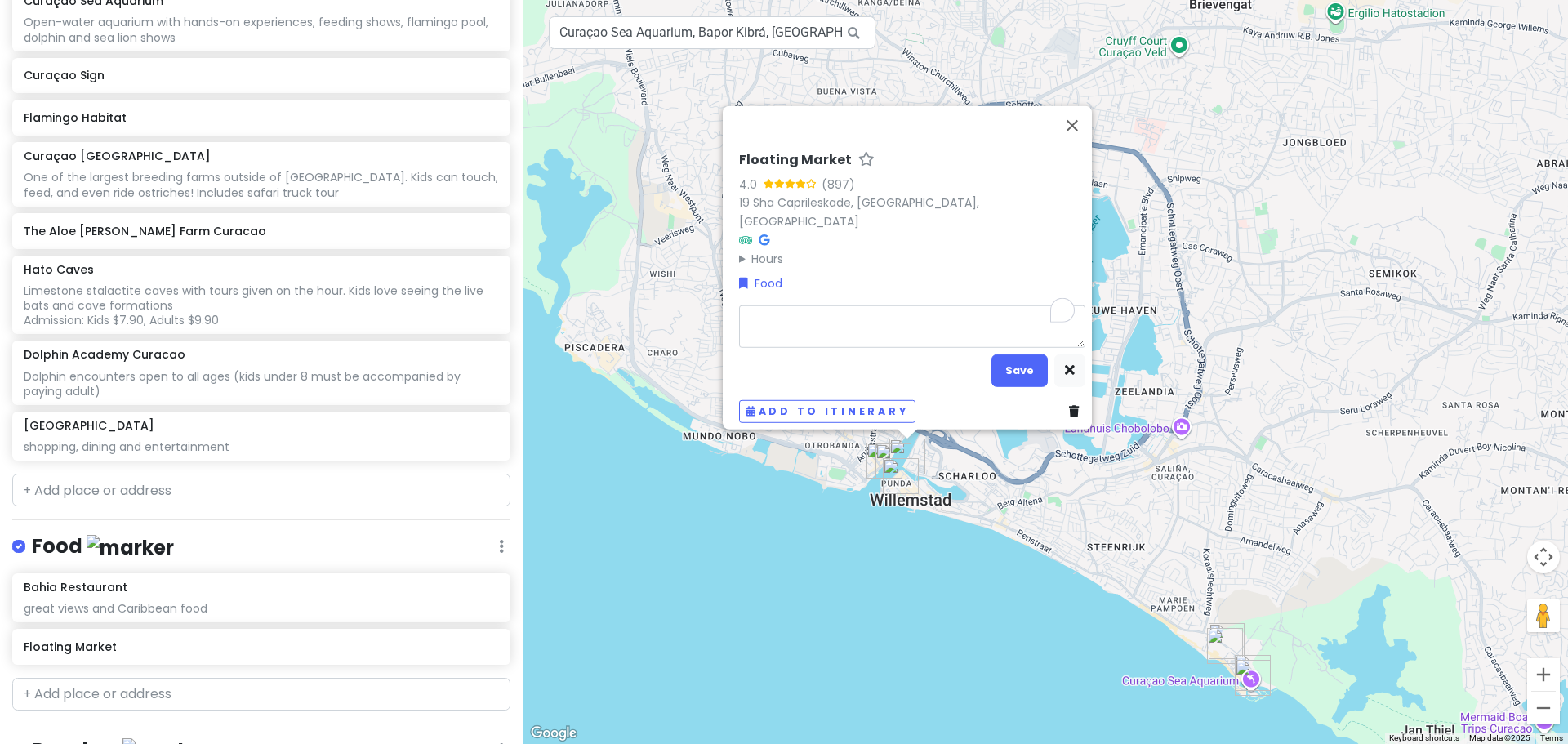
type textarea "x"
type textarea "Fresh fruit, fish, and souvenirs. Open 6am-7pm at [GEOGRAPHIC_DATA]"
click at [1021, 364] on button "Save" at bounding box center [1020, 370] width 56 height 32
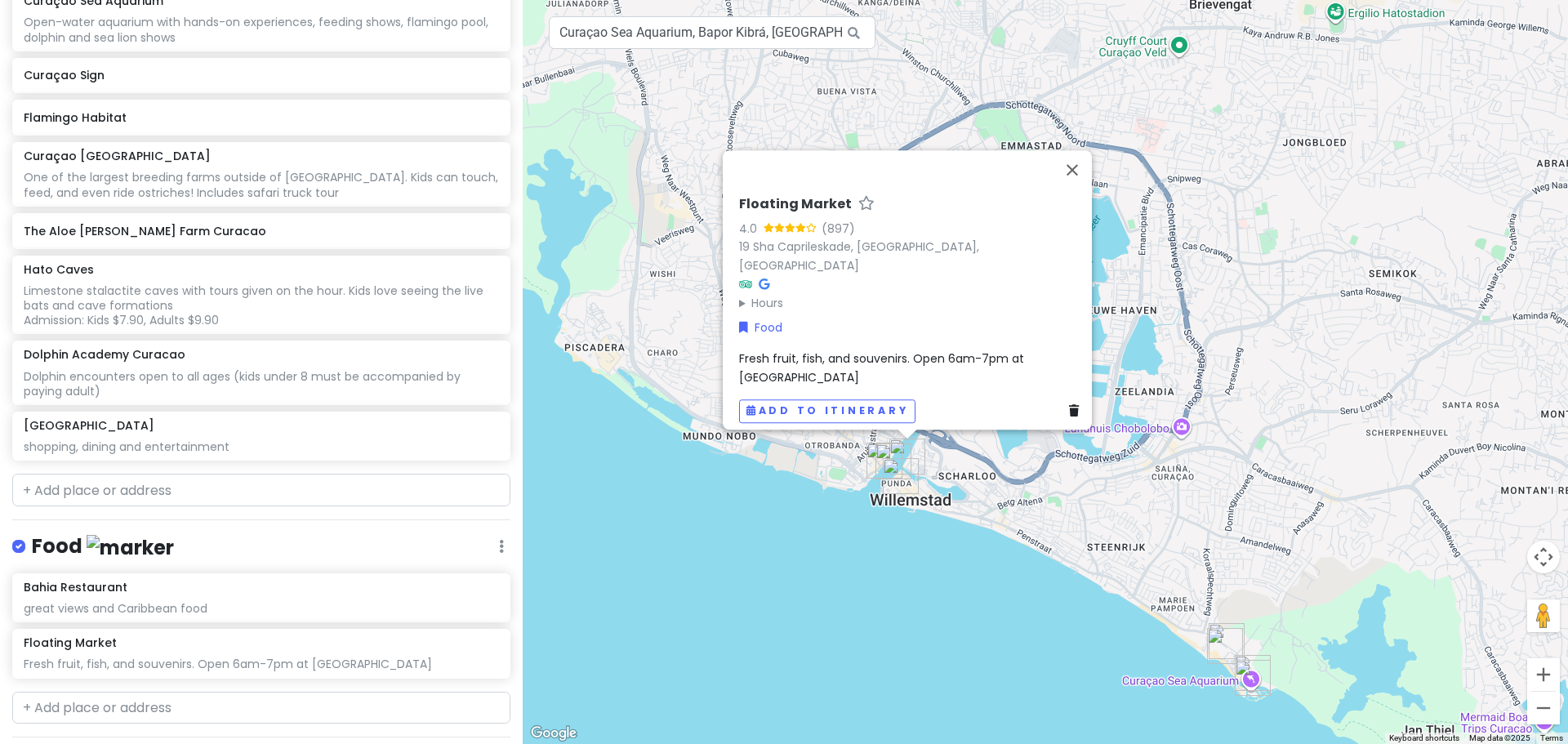
click at [986, 350] on span "Fresh fruit, fish, and souvenirs. Open 6am-7pm at [GEOGRAPHIC_DATA]" at bounding box center [883, 367] width 289 height 34
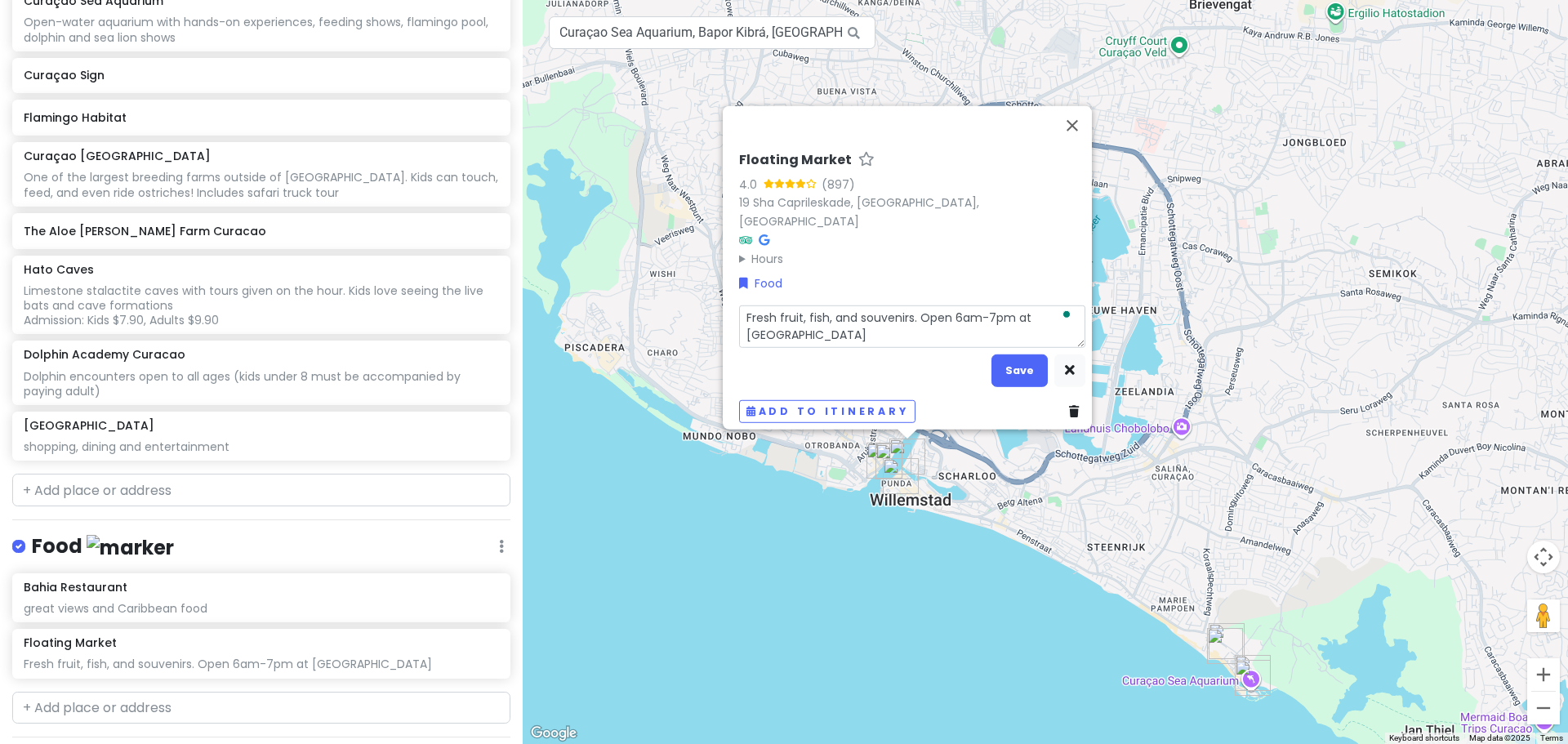
drag, startPoint x: 985, startPoint y: 329, endPoint x: 1007, endPoint y: 310, distance: 29.1
click at [1007, 310] on textarea "Fresh fruit, fish, and souvenirs. Open 6am-7pm at [GEOGRAPHIC_DATA]" at bounding box center [912, 326] width 346 height 43
type textarea "x"
type textarea "Fresh fruit, fish, and souvenirs. Open 6am-7pm"
type textarea "x"
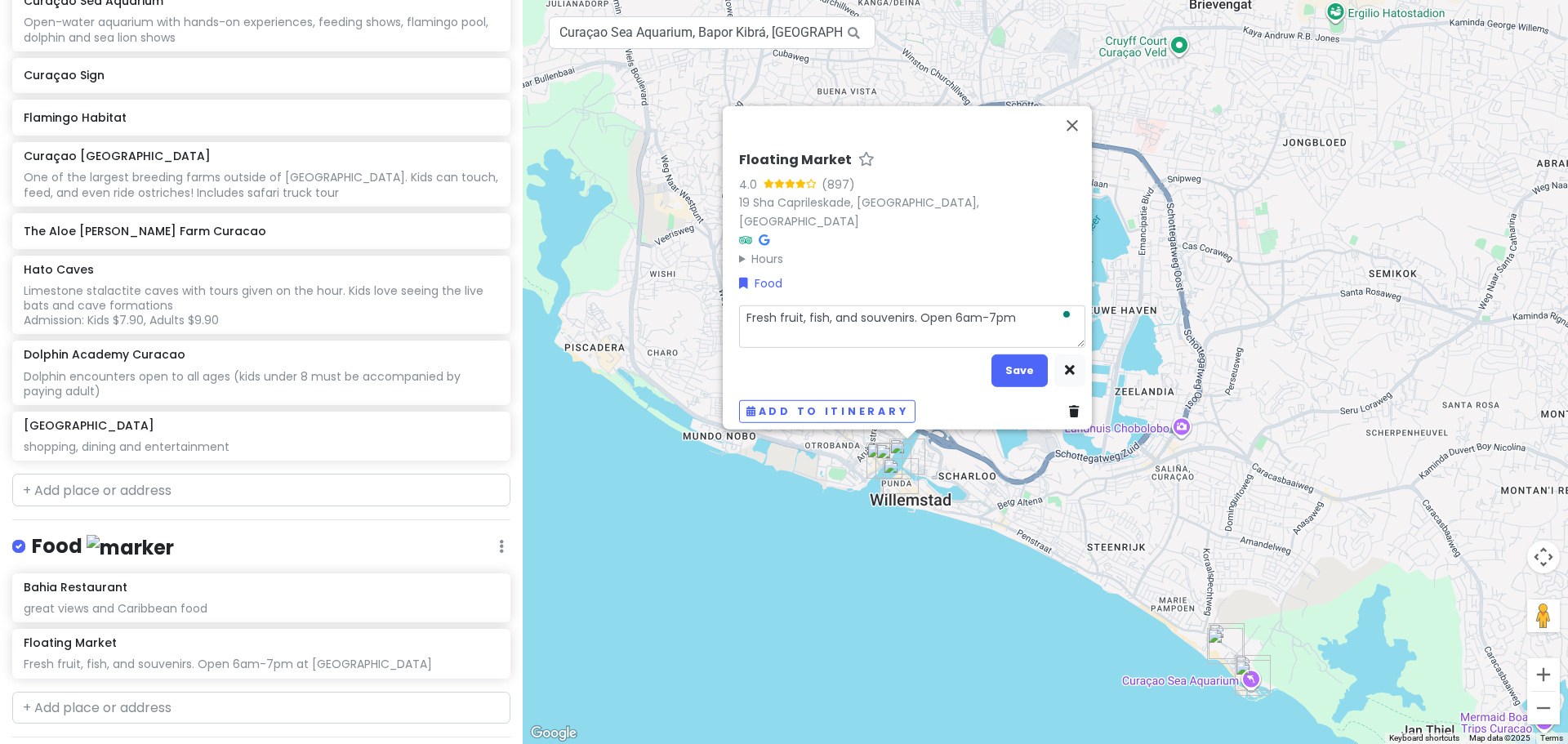
type textarea "Fresh fruit, fish, and souvenirs. Open 6am-7pm"
click at [1004, 361] on button "Save" at bounding box center [1020, 370] width 56 height 32
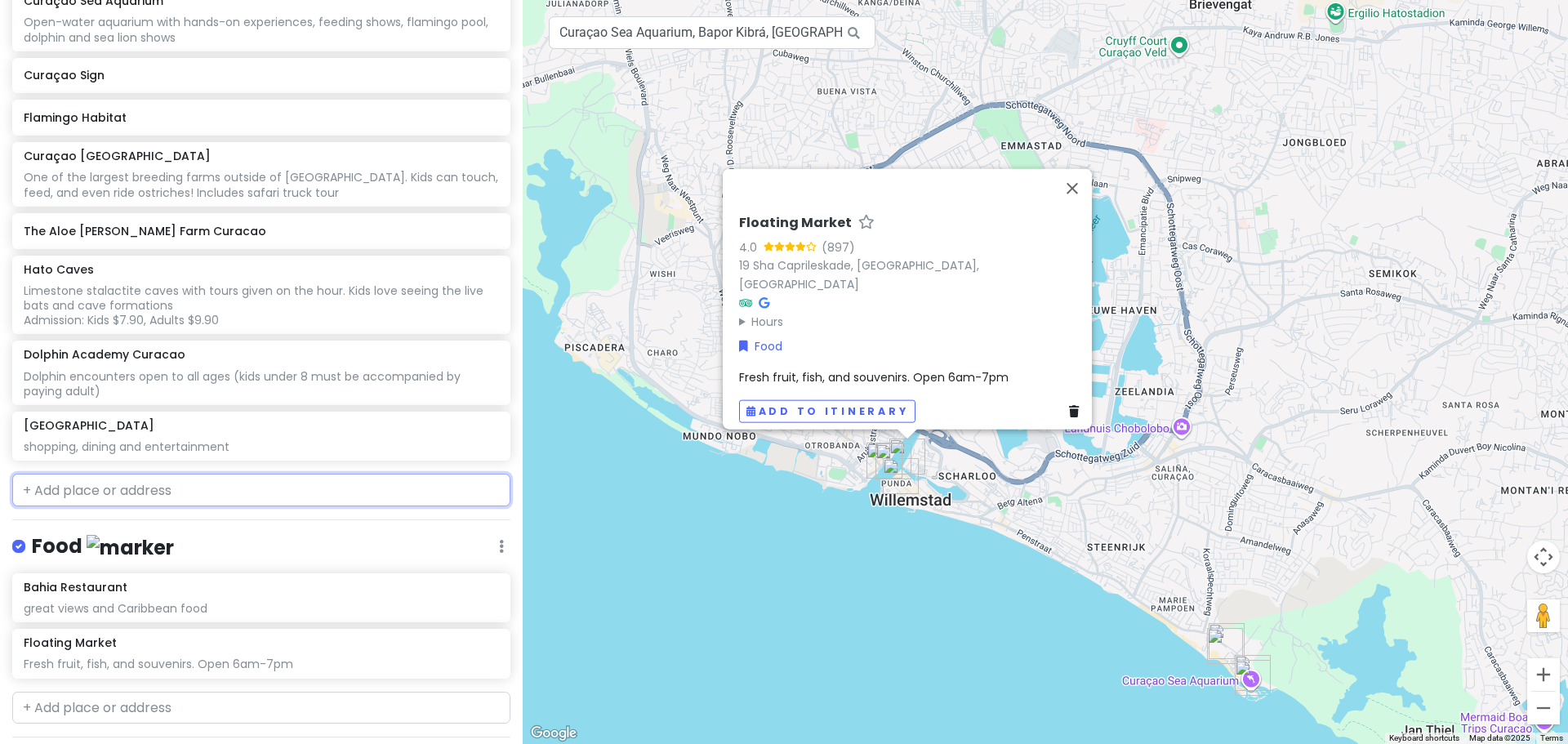
click at [288, 478] on input "text" at bounding box center [261, 490] width 498 height 33
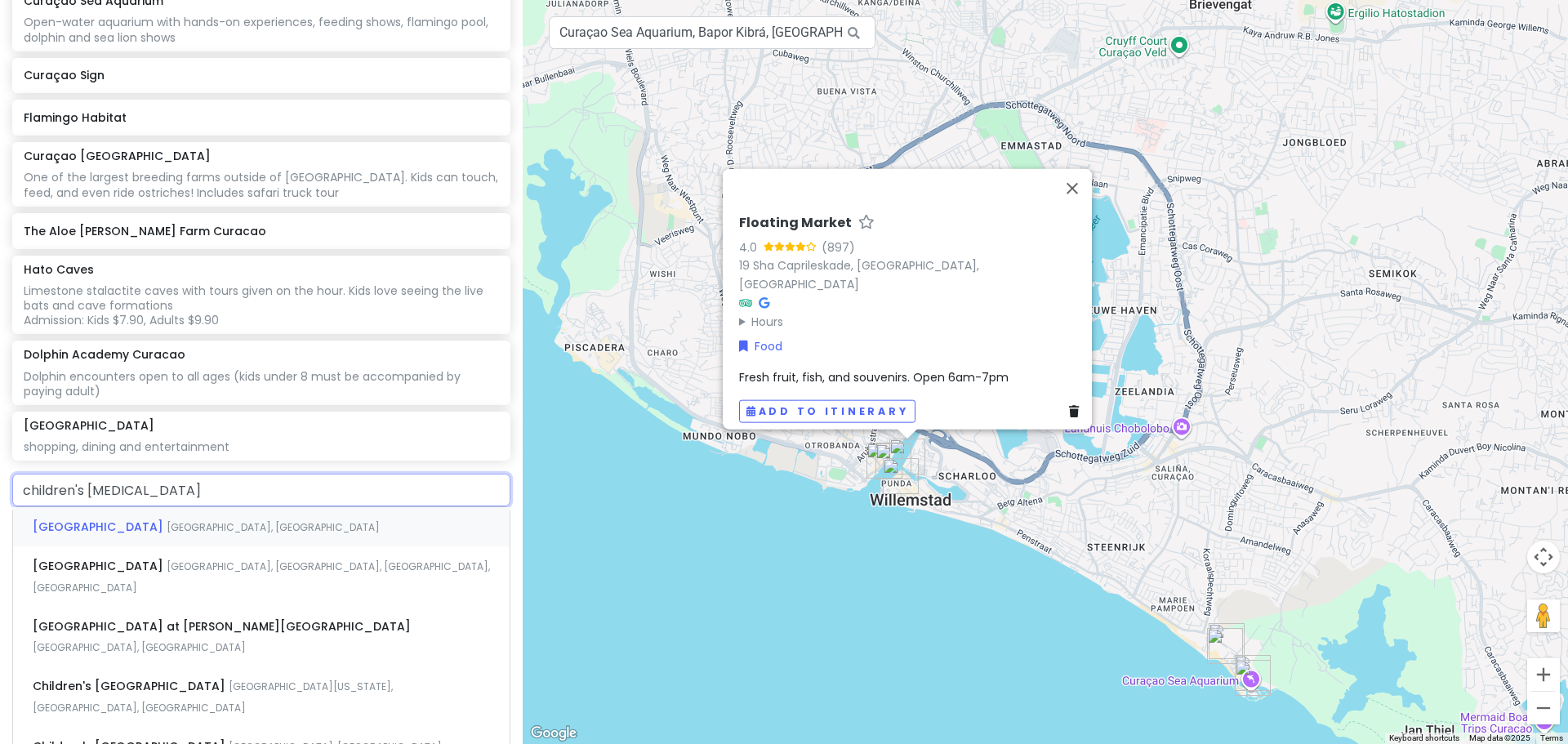
type input "children's museu"
click at [316, 508] on div "[GEOGRAPHIC_DATA] [GEOGRAPHIC_DATA] [GEOGRAPHIC_DATA], [GEOGRAPHIC_DATA]" at bounding box center [261, 527] width 496 height 39
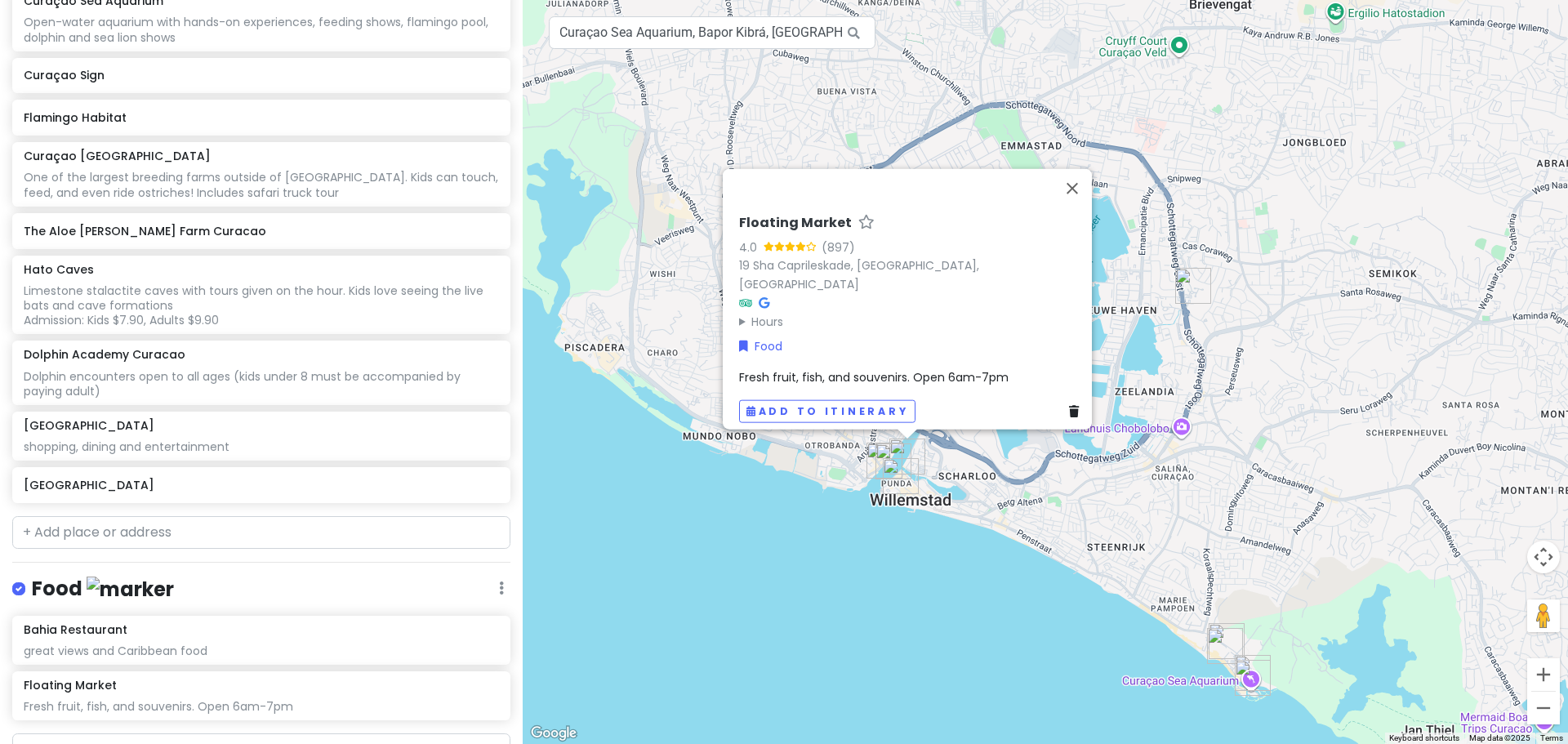
scroll to position [594, 0]
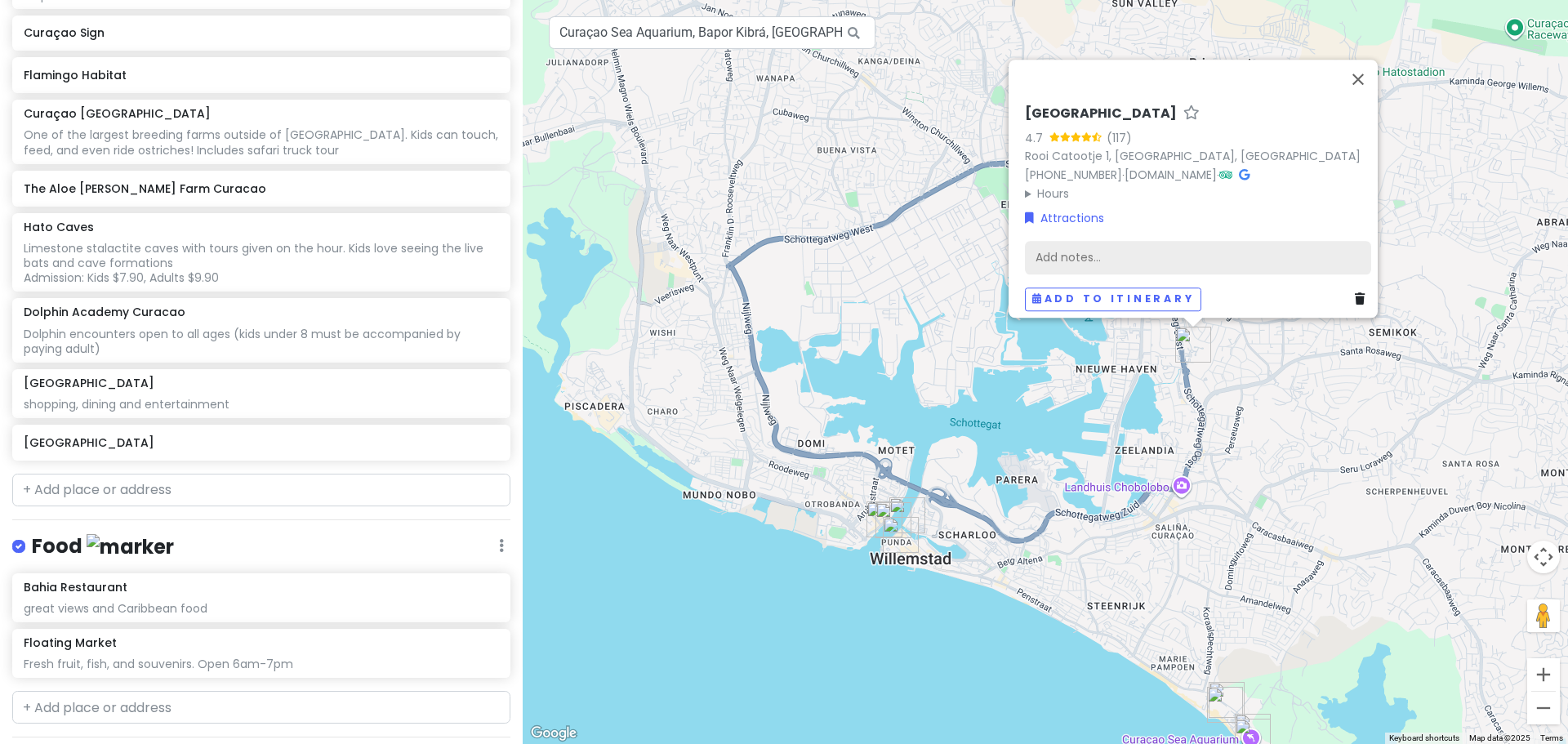
click at [1147, 245] on div "Add notes..." at bounding box center [1198, 256] width 346 height 34
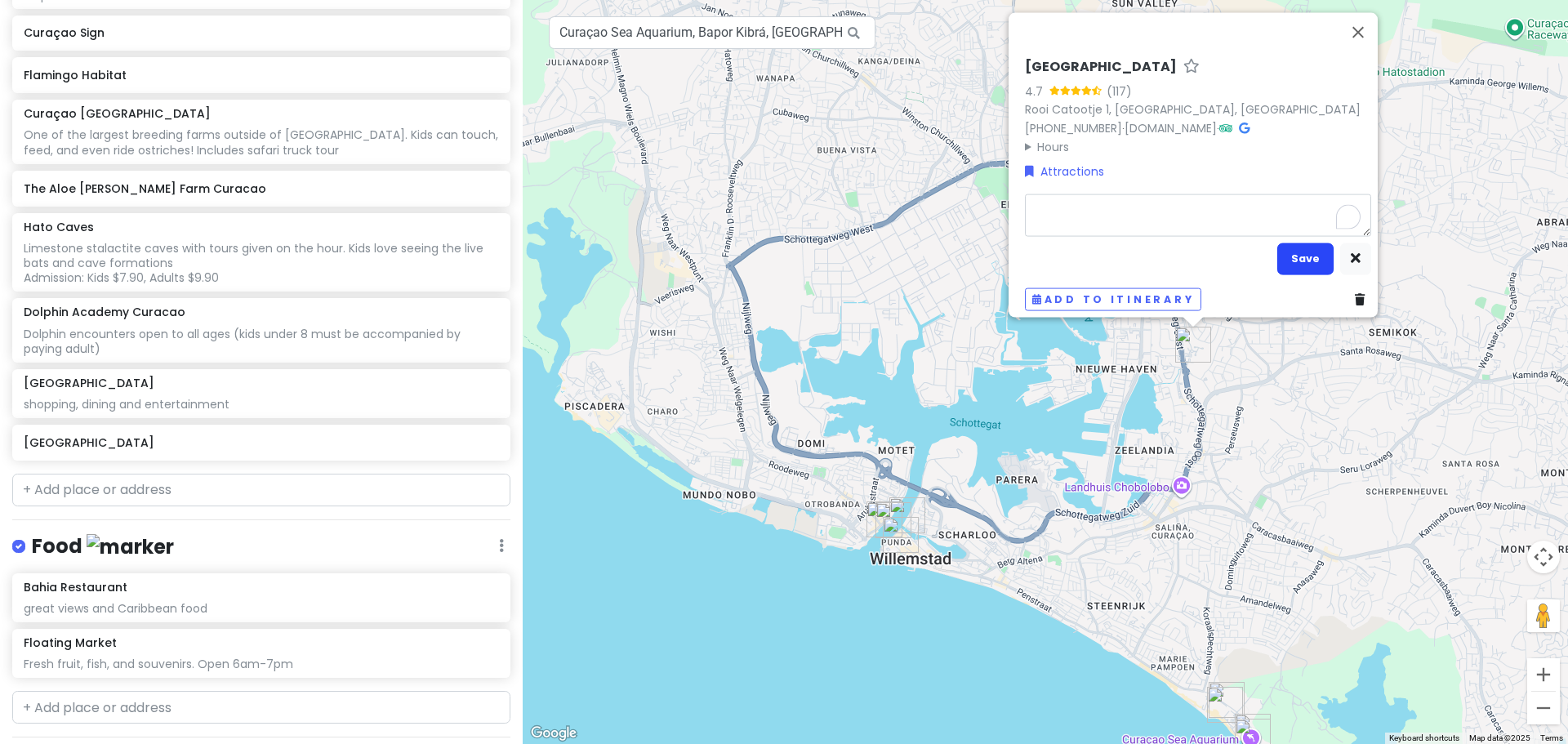
type textarea "Hands-on exhibits for ages [DEMOGRAPHIC_DATA] with indoor and outdoor activitie…"
type textarea "x"
type textarea "Hands-on exhibits for ages [DEMOGRAPHIC_DATA] with indoor and outdoor activitie…"
click at [1303, 245] on button "Save" at bounding box center [1306, 258] width 56 height 32
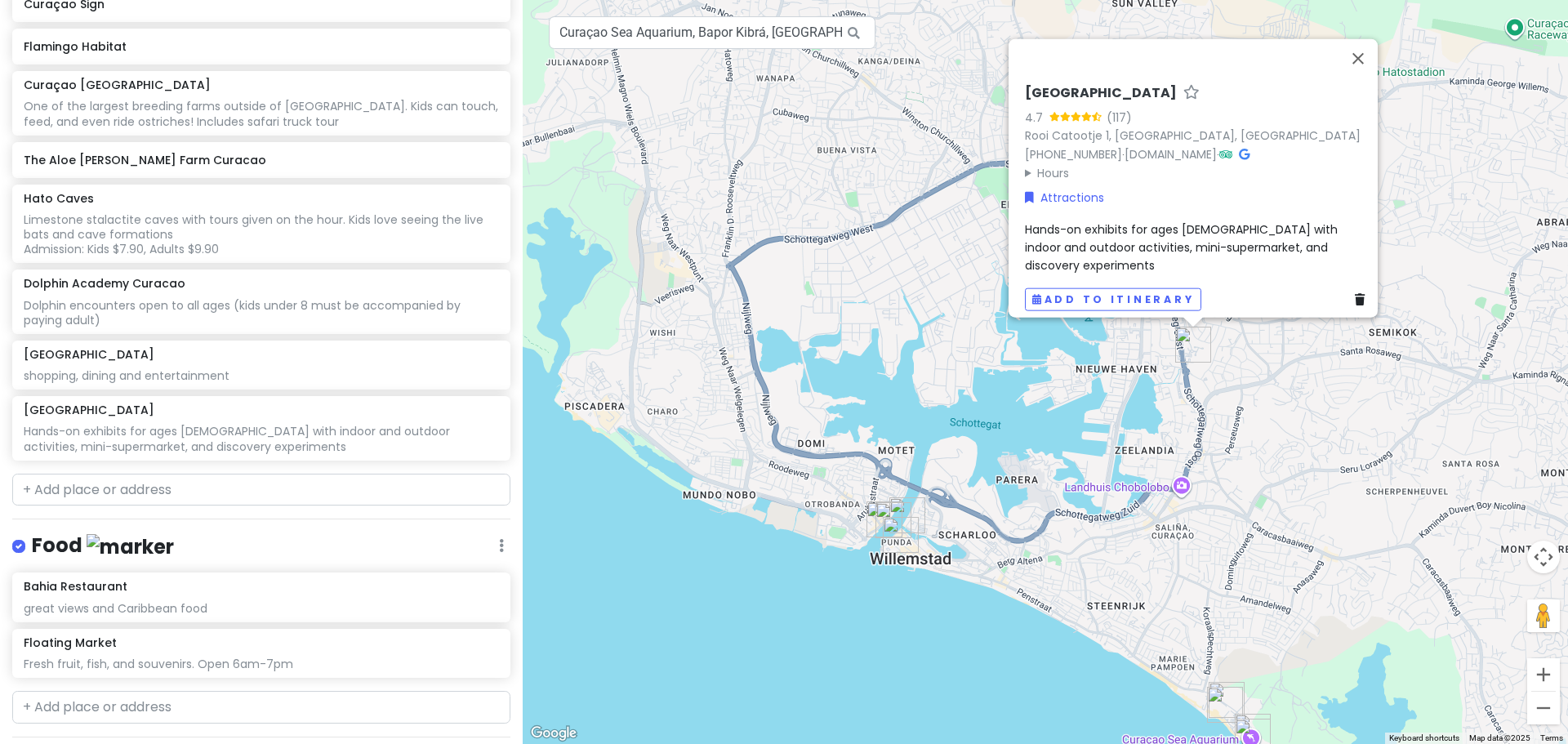
scroll to position [1103, 0]
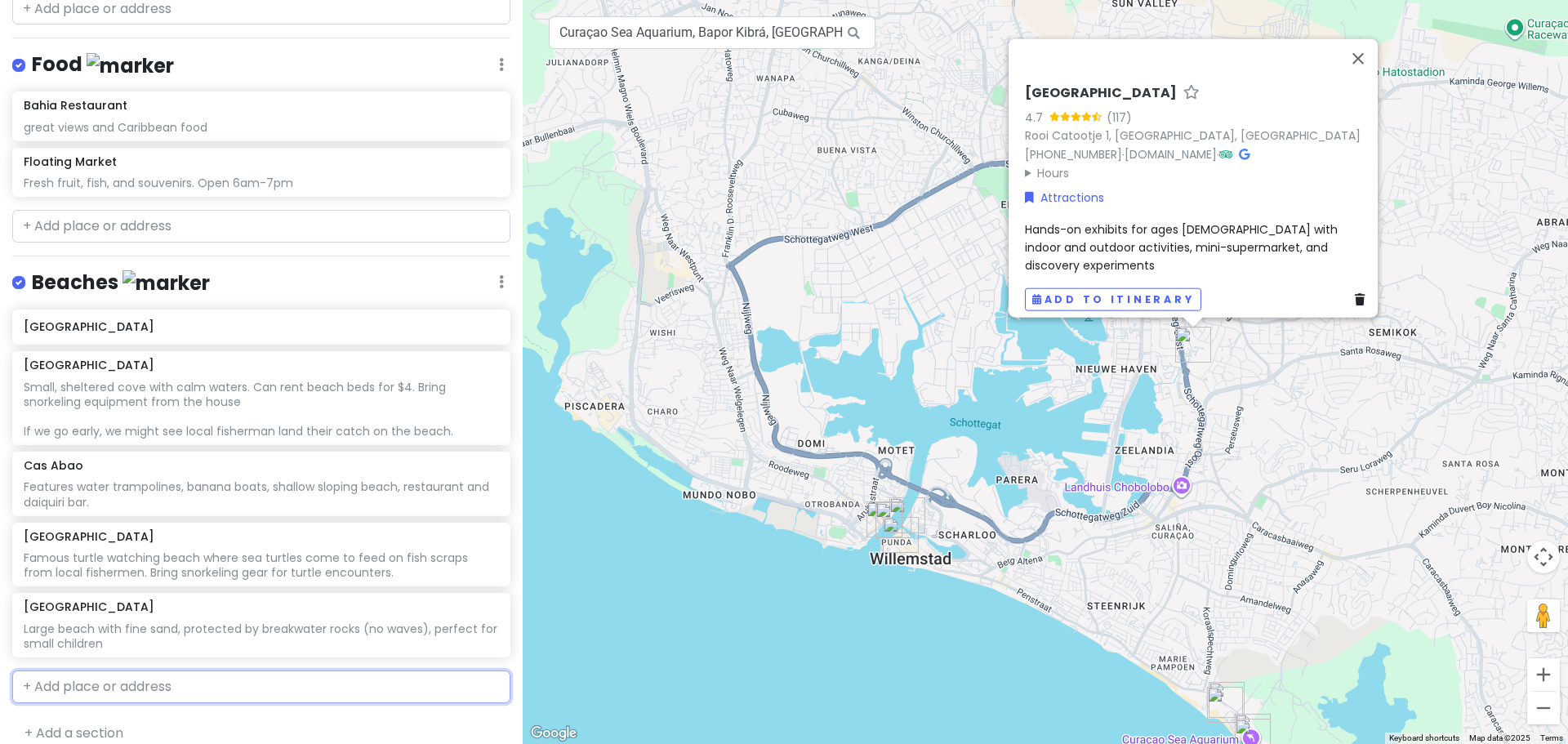
click at [149, 670] on input "text" at bounding box center [261, 687] width 498 height 33
type input "[PERSON_NAME]"
click at [174, 717] on span "[PERSON_NAME], [GEOGRAPHIC_DATA]" at bounding box center [267, 724] width 187 height 14
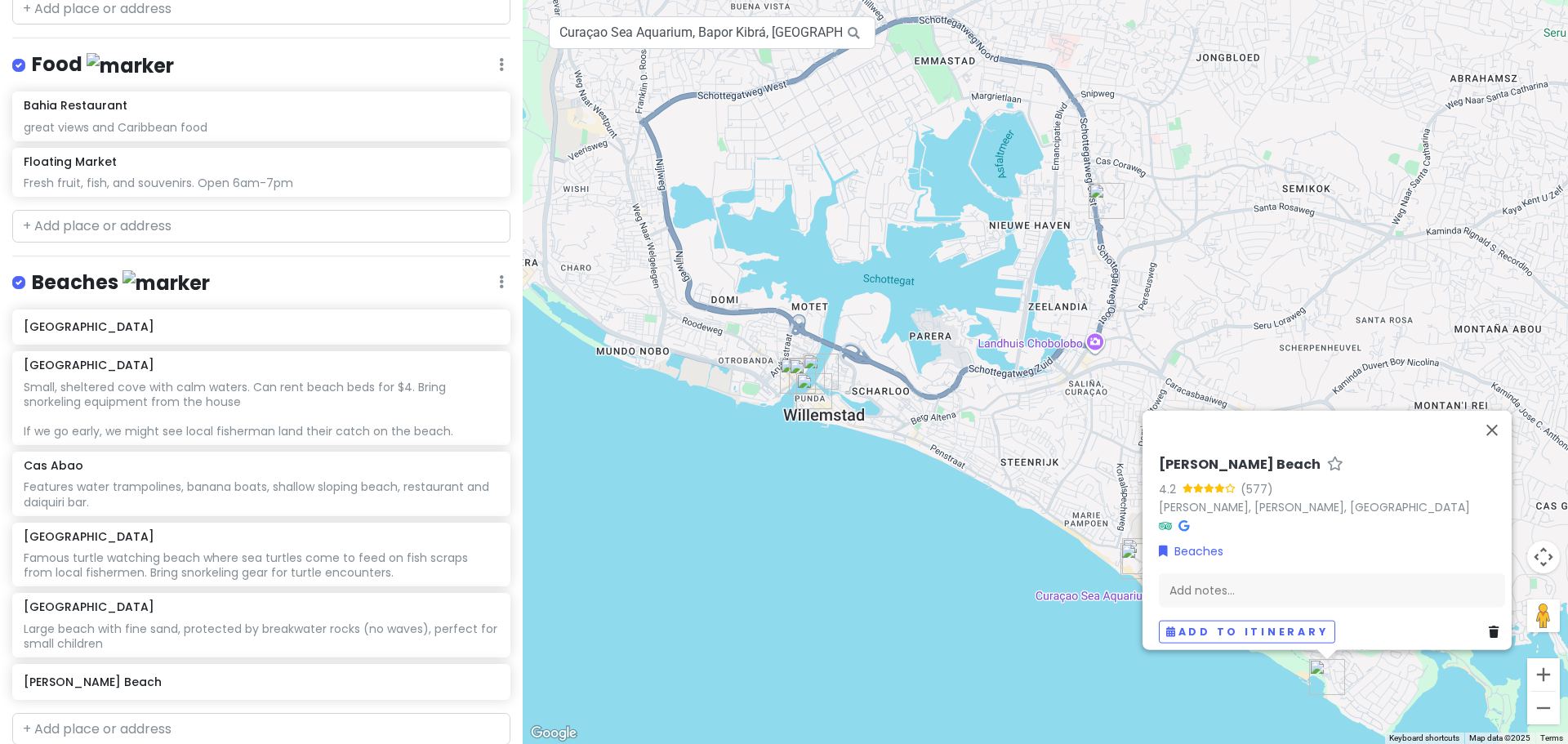
click at [1213, 561] on div "[PERSON_NAME] Beach 4.2 (577) [PERSON_NAME], [PERSON_NAME], [GEOGRAPHIC_DATA] B…" at bounding box center [1332, 549] width 359 height 200
click at [1236, 579] on div "Add notes..." at bounding box center [1332, 589] width 346 height 34
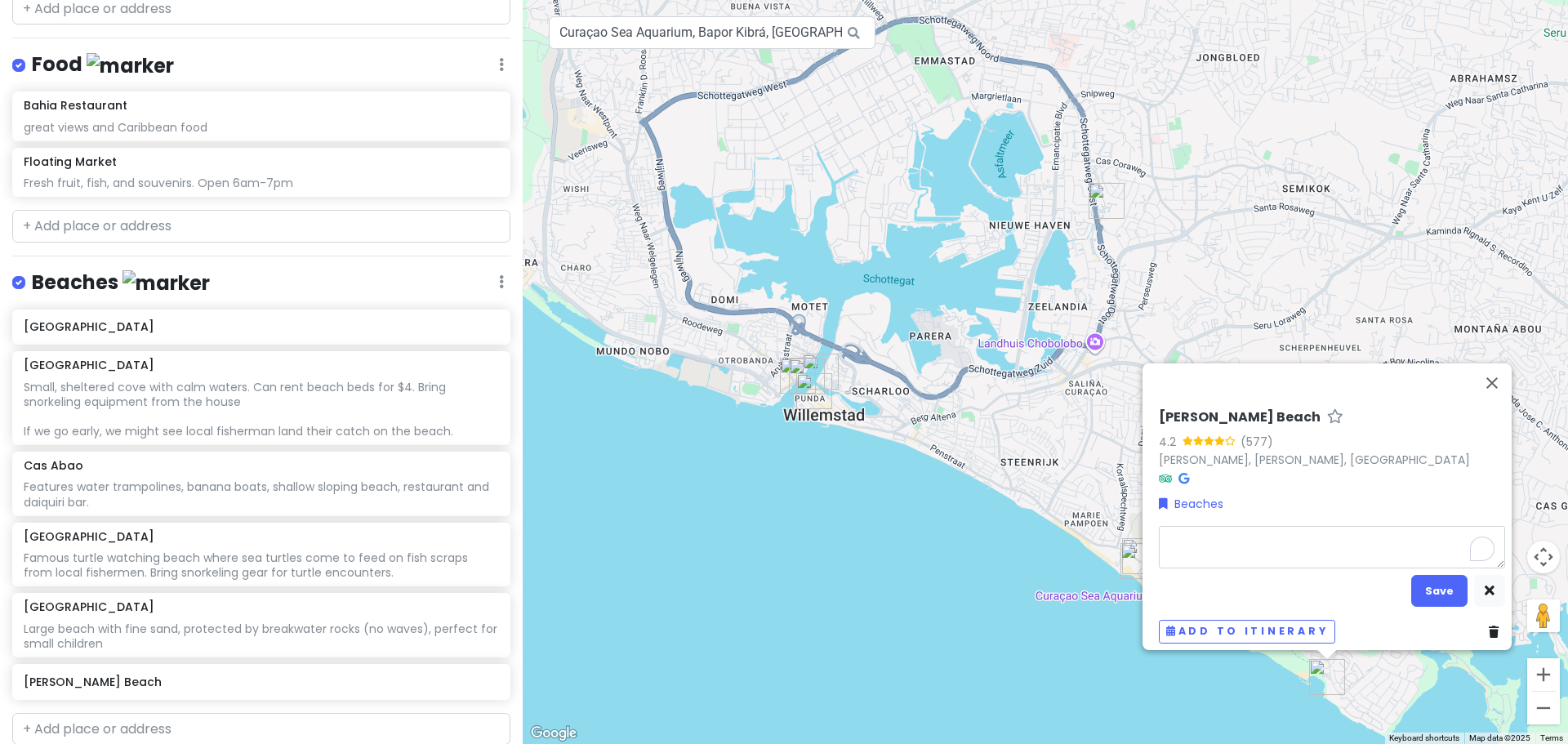
type textarea "x"
type textarea "Family-friendly beach with playground, snack bar, jet pack experience, and divi…"
click at [1420, 576] on button "Save" at bounding box center [1439, 591] width 56 height 32
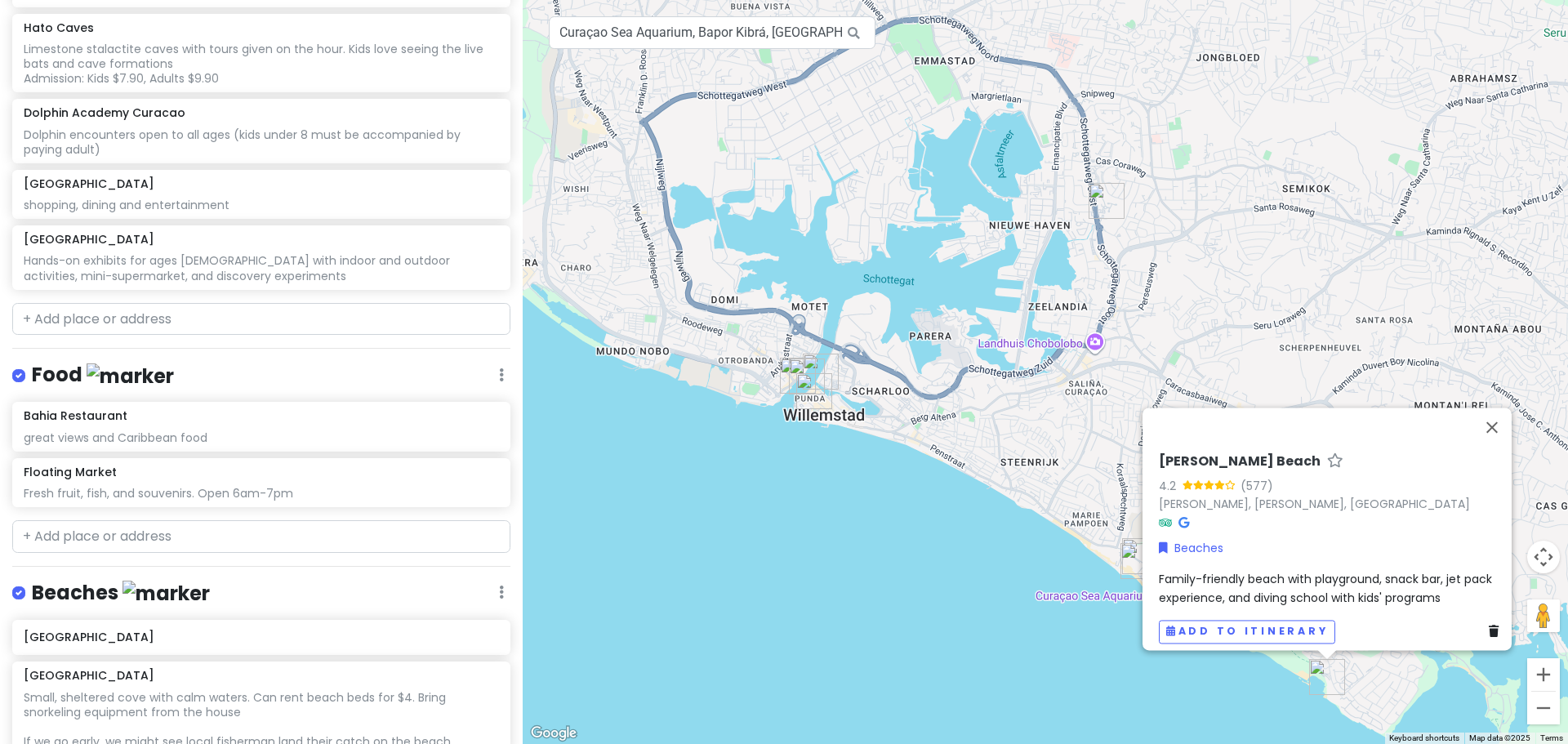
scroll to position [695, 0]
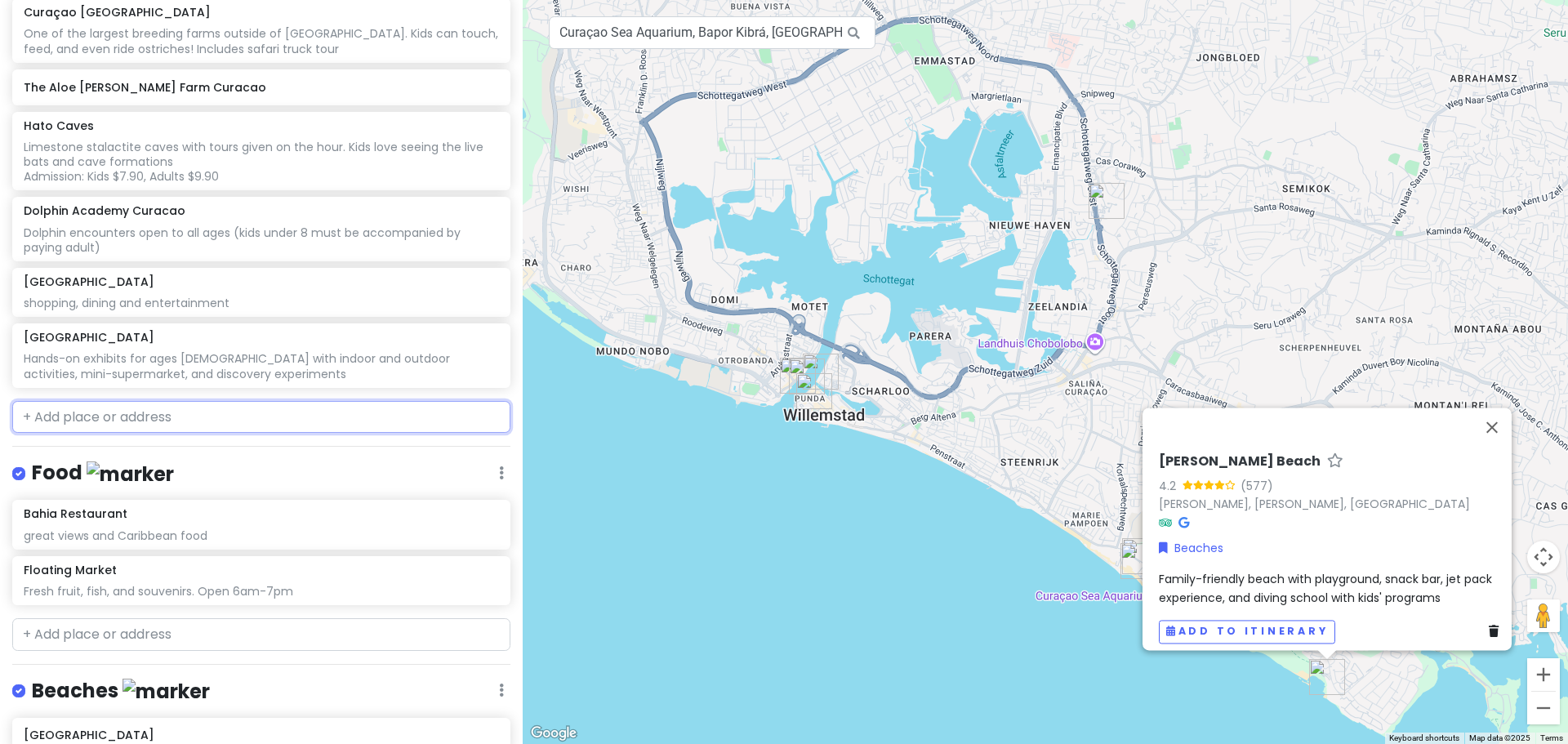
click at [166, 401] on input "text" at bounding box center [261, 417] width 498 height 33
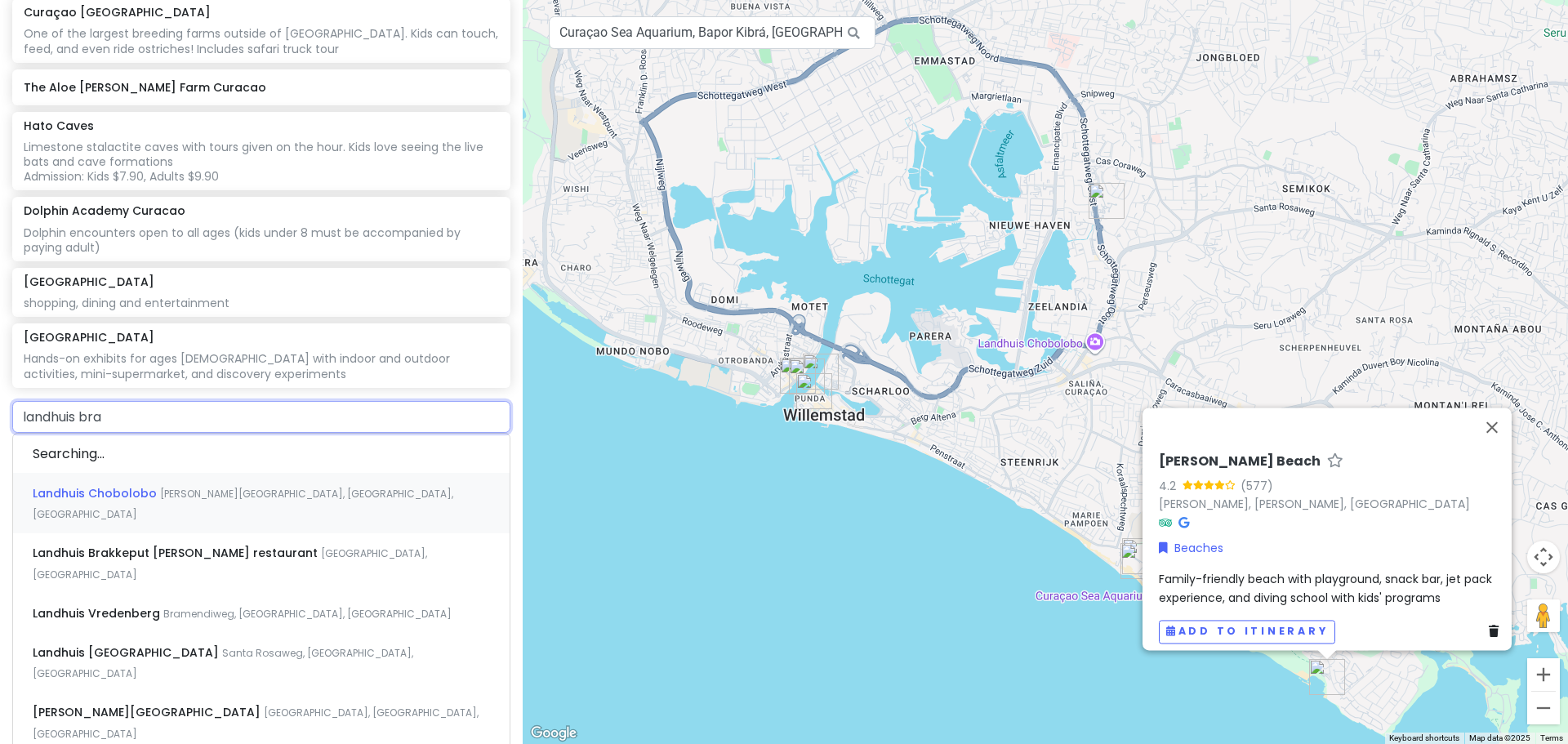
type input "landhuis brak"
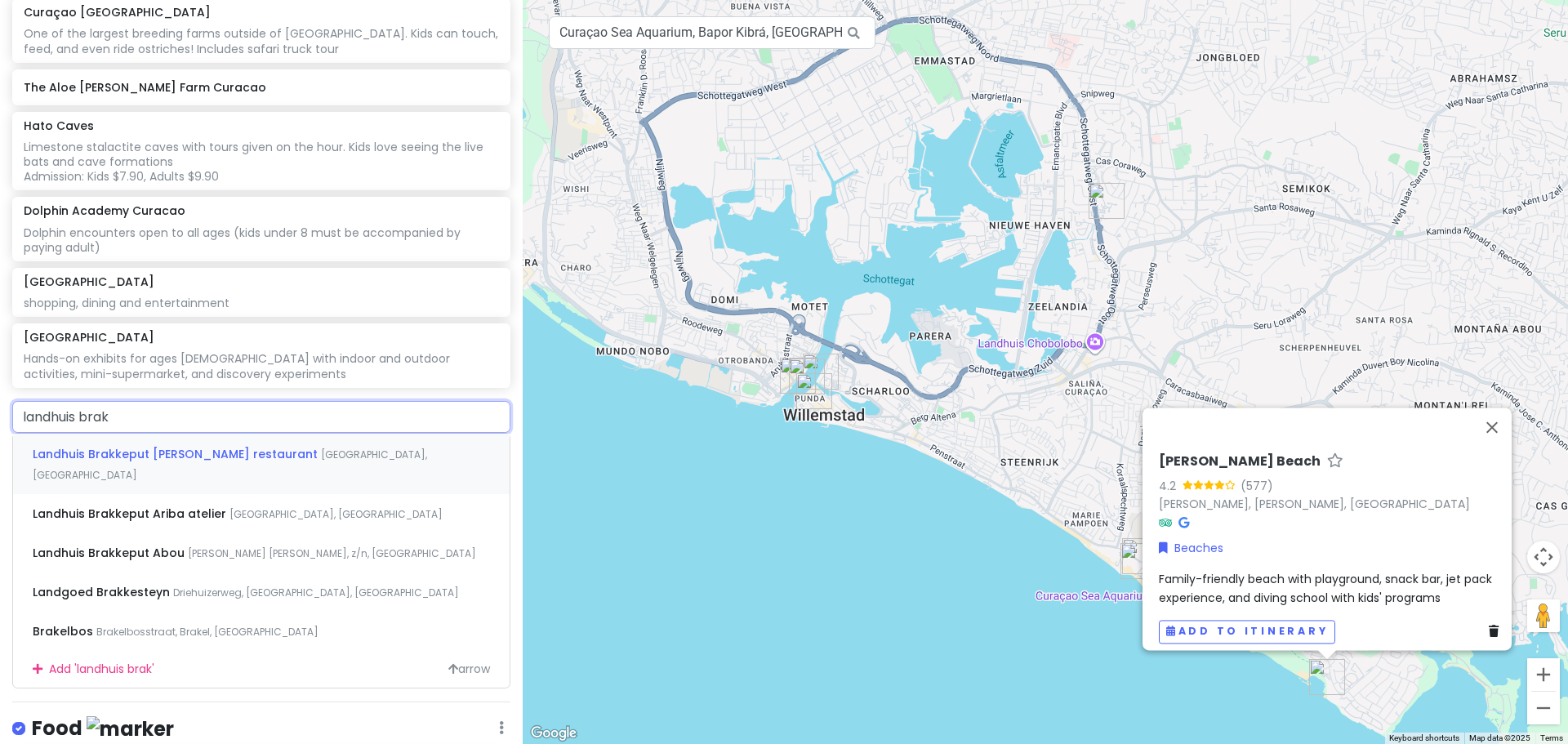
click at [206, 446] on span "Landhuis Brakkeput [PERSON_NAME] restaurant" at bounding box center [177, 454] width 289 height 17
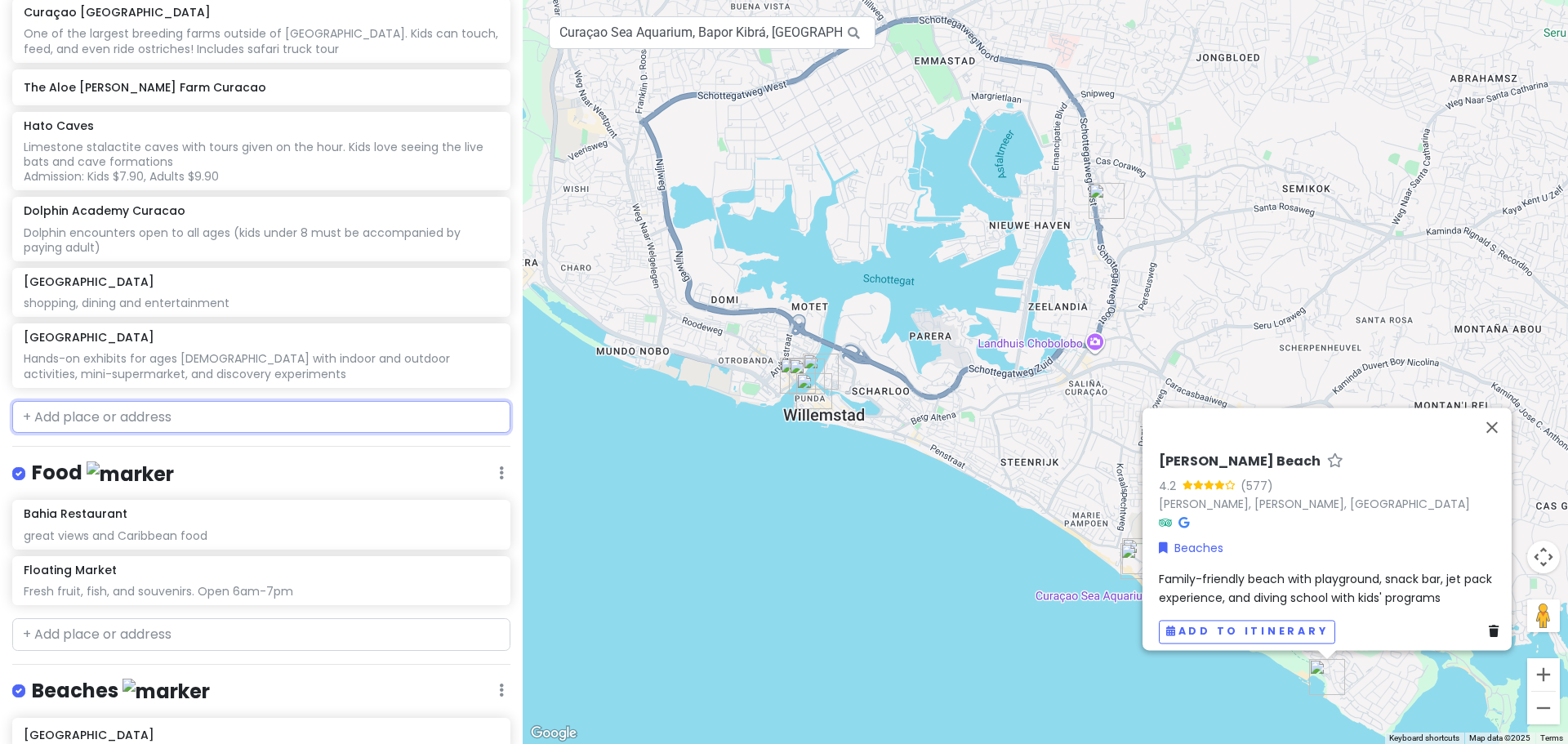
scroll to position [737, 0]
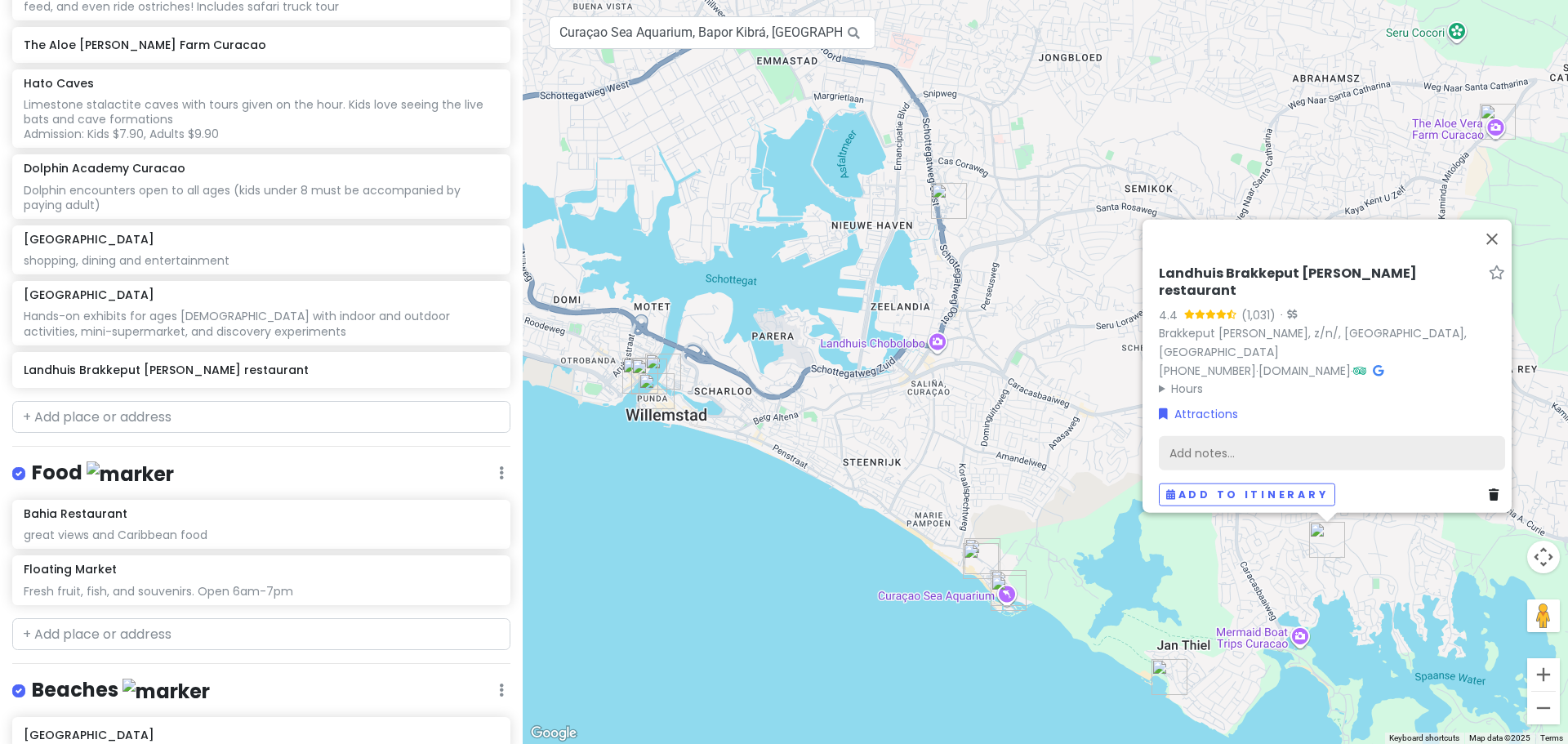
click at [1304, 440] on div "Add notes..." at bounding box center [1332, 452] width 346 height 34
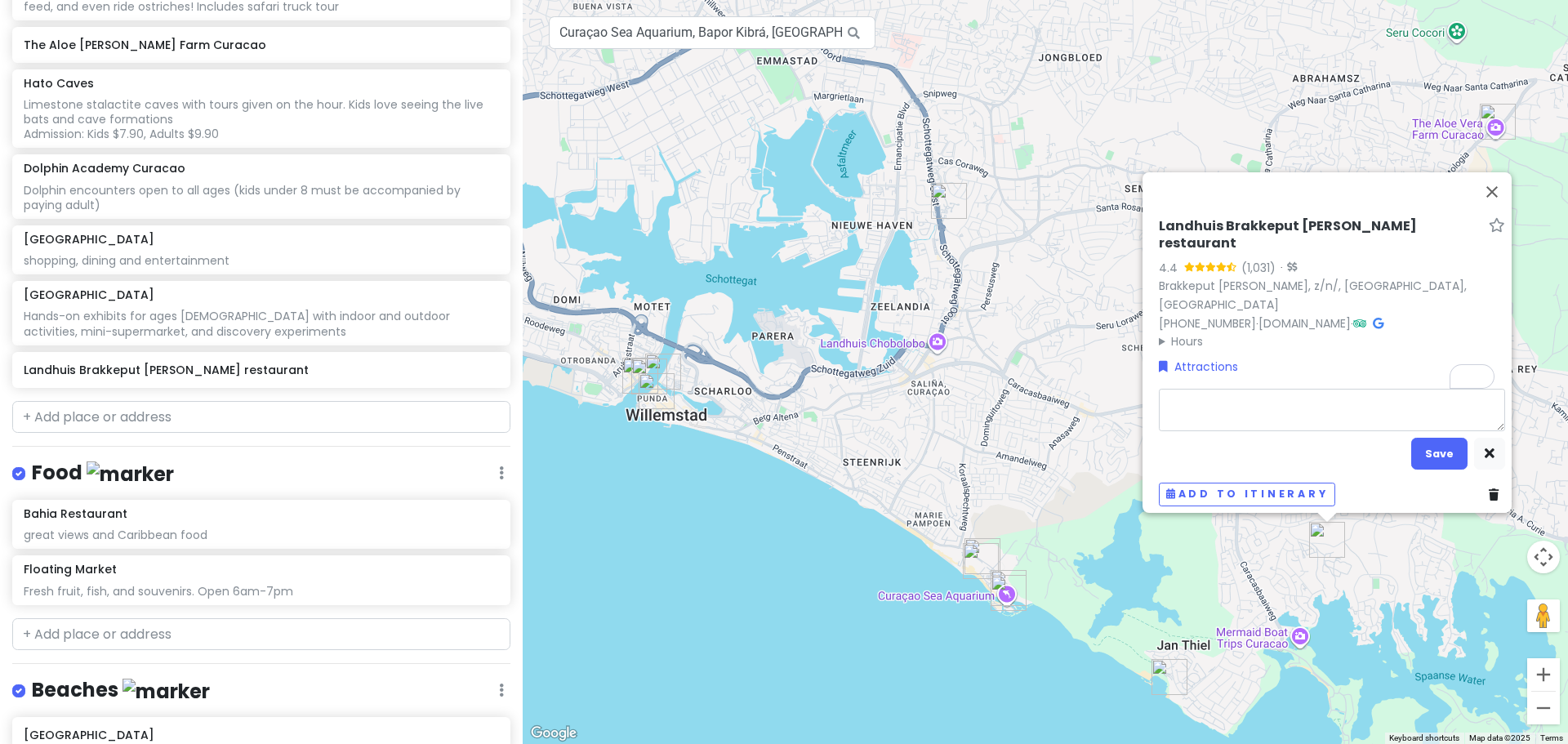
type textarea "x"
type textarea "Wed-Sun, 4-10pm, 5 ANG per person"
type textarea "x"
type textarea "MWed-Sun, 4-10pm, 5 ANG per person"
type textarea "x"
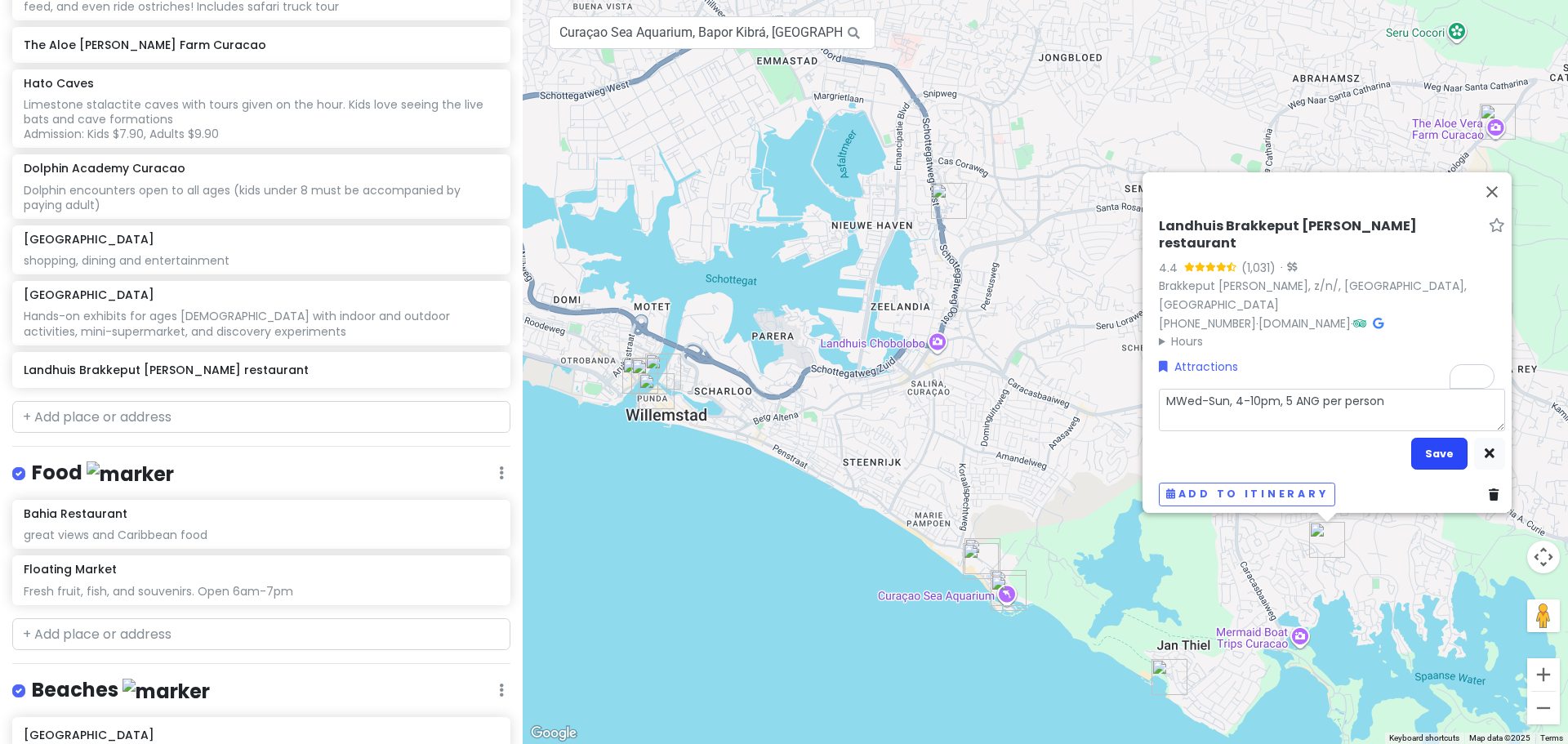
type textarea "MiWed-Sun, 4-10pm, 5 ANG per person"
type textarea "x"
type textarea "MinWed-Sun, 4-10pm, 5 ANG per person"
type textarea "x"
type textarea "MiniWed-Sun, 4-10pm, 5 ANG per person"
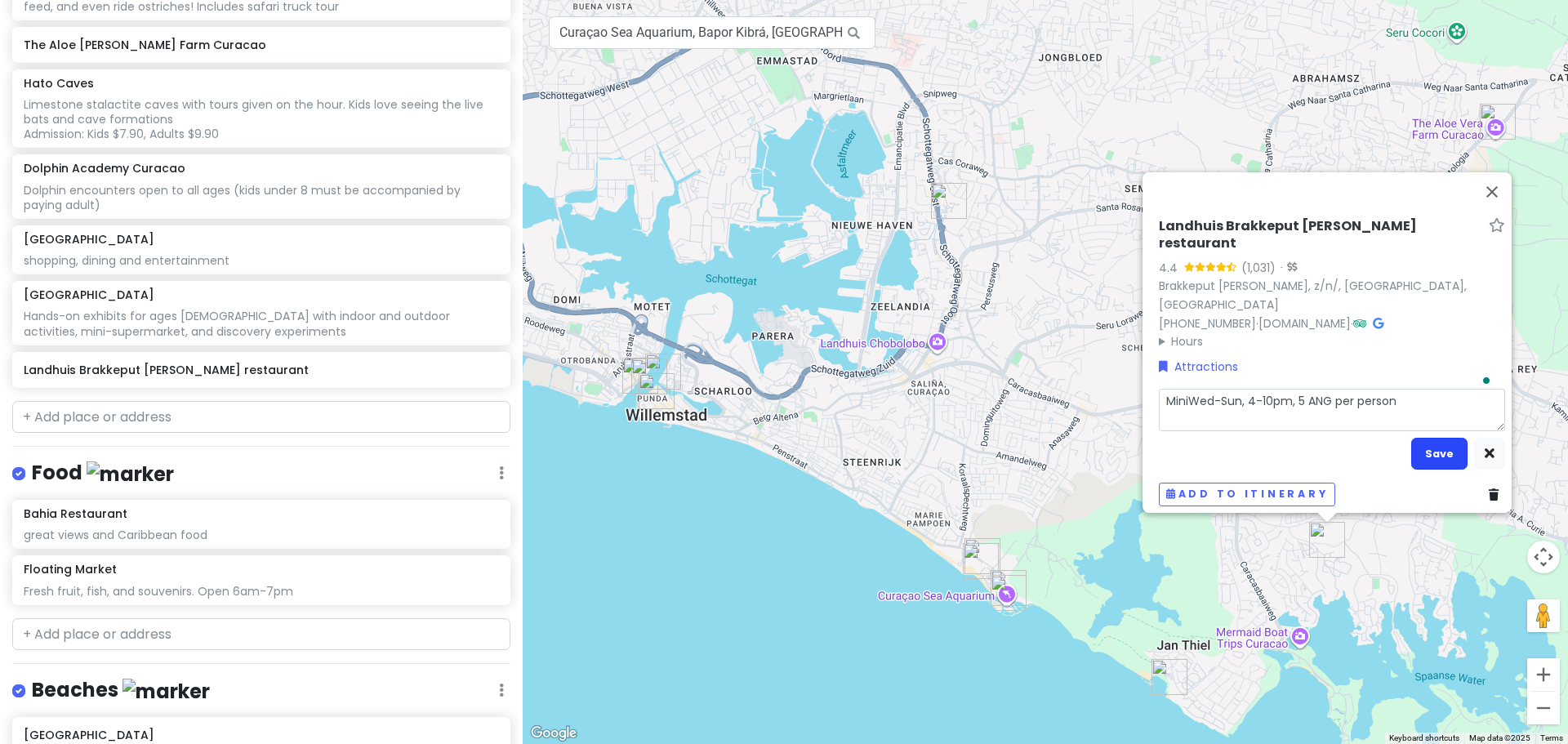
type textarea "x"
type textarea "Mini-Wed-Sun, 4-10pm, 5 ANG per person"
type textarea "x"
type textarea "Mini-gWed-Sun, 4-10pm, 5 ANG per person"
type textarea "x"
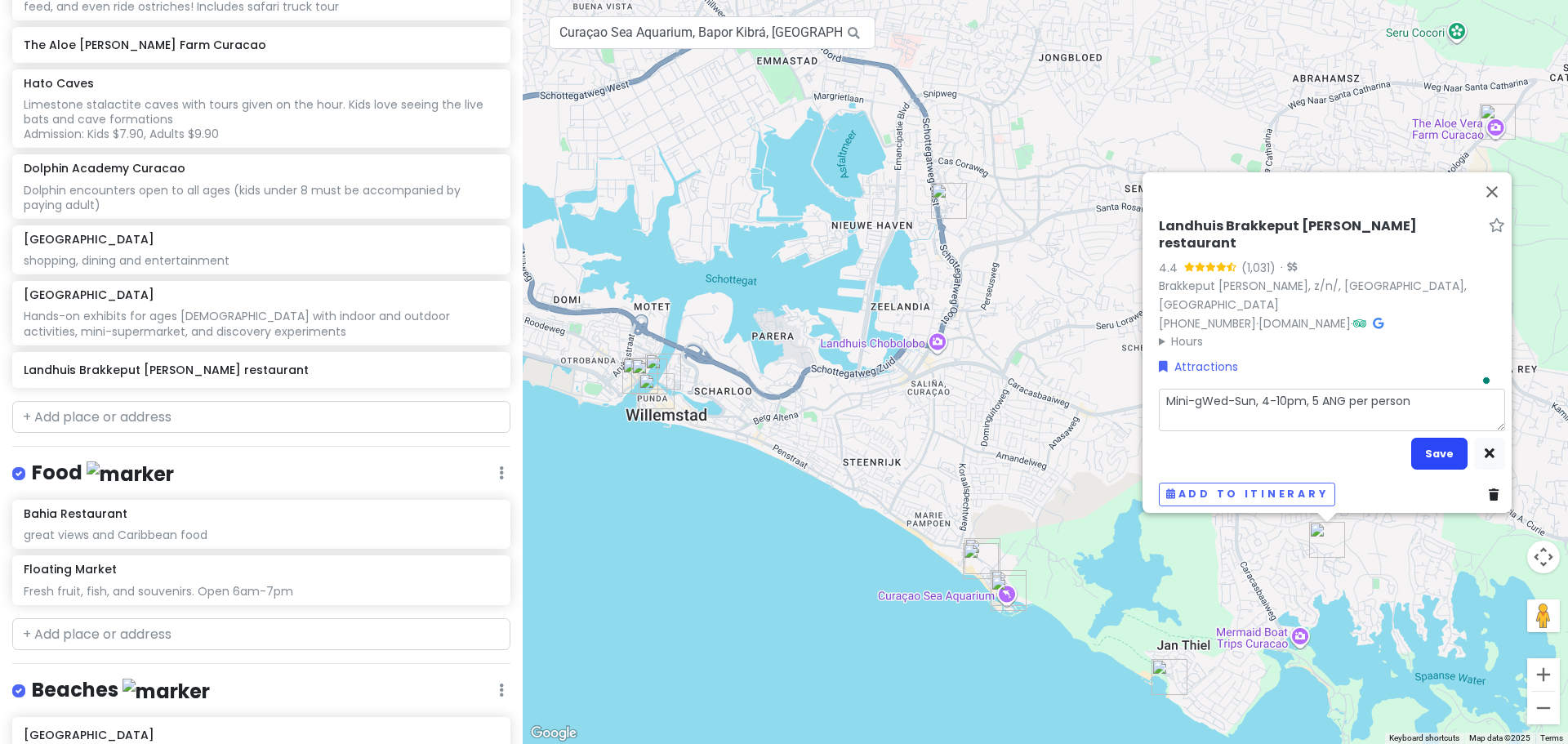
type textarea "Mini-goWed-Sun, 4-10pm, 5 ANG per person"
type textarea "x"
type textarea "Mini-golWed-Sun, 4-10pm, 5 ANG per person"
type textarea "x"
type textarea "Mini-goldWed-Sun, 4-10pm, 5 ANG per person"
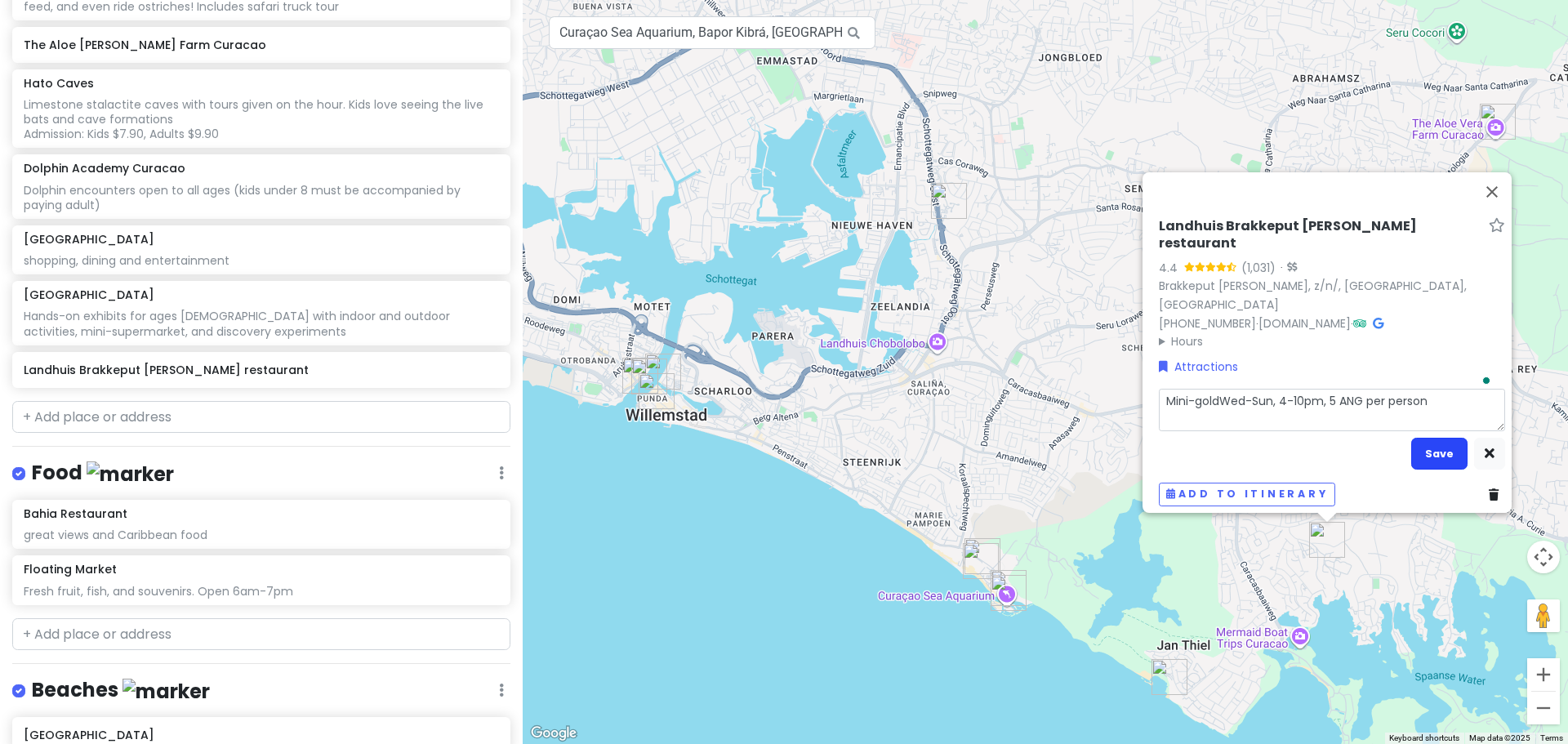
type textarea "x"
type textarea "Mini-gold:Wed-Sun, 4-10pm, 5 ANG per person"
type textarea "x"
type textarea "Mini-gold: Wed-Sun, 4-10pm, 5 ANG per person"
type textarea "x"
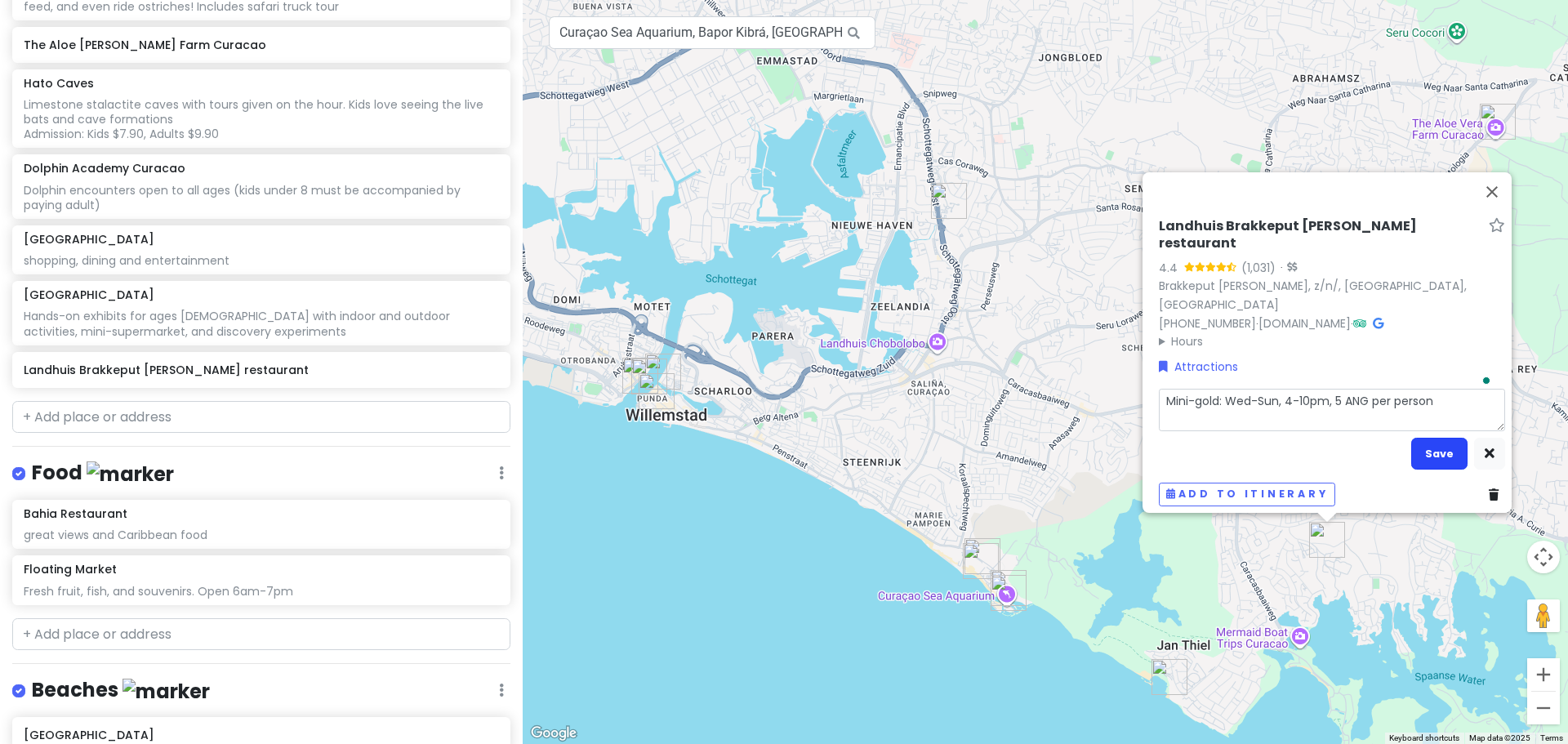
type textarea "Mini-gold:Wed-Sun, 4-10pm, 5 ANG per person"
type textarea "x"
type textarea "Mini-goldWed-Sun, 4-10pm, 5 ANG per person"
type textarea "x"
type textarea "Mini-golWed-Sun, 4-10pm, 5 ANG per person"
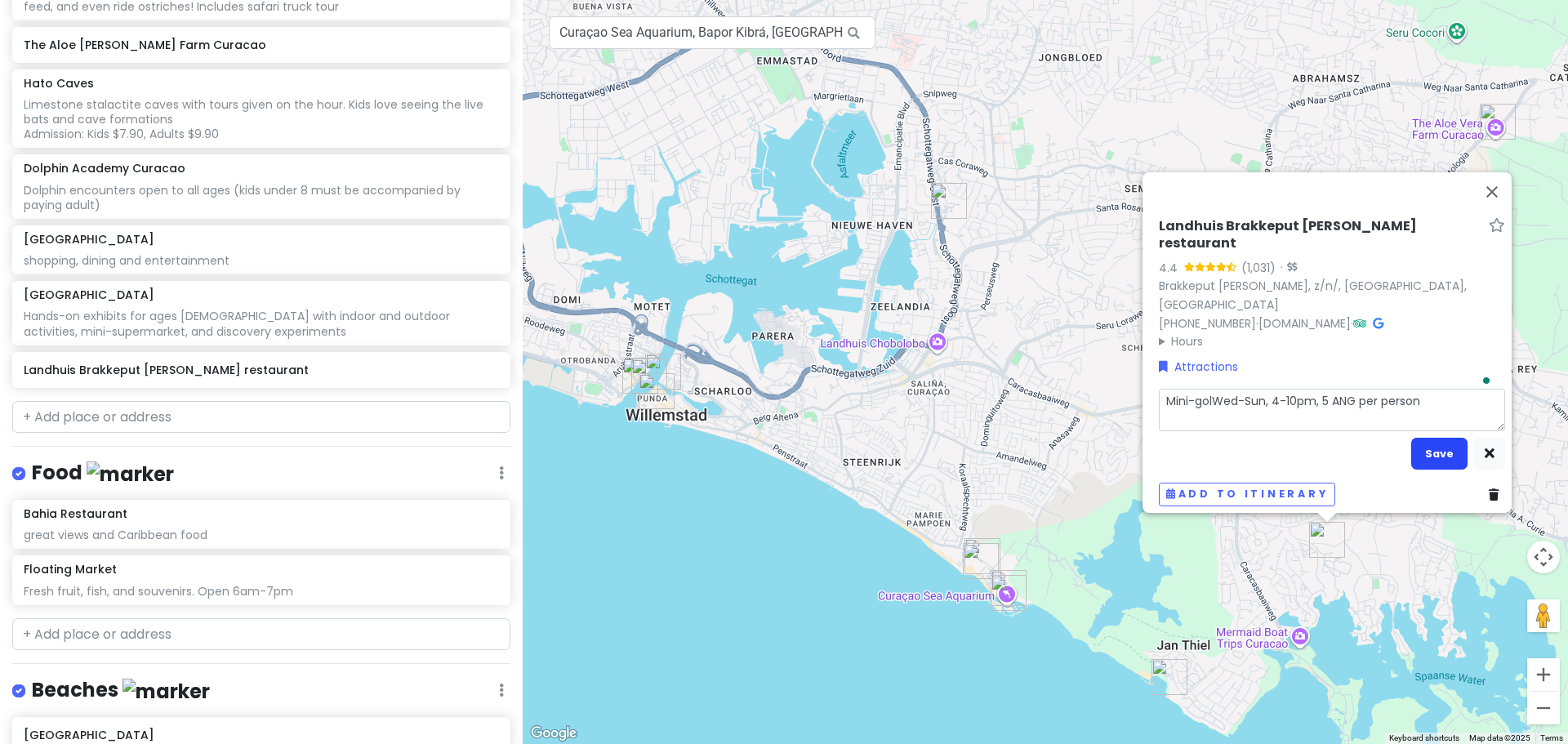
type textarea "x"
type textarea "Mini-golfWed-Sun, 4-10pm, 5 ANG per person"
type textarea "x"
type textarea "Mini-golf:Wed-Sun, 4-10pm, 5 ANG per person"
type textarea "x"
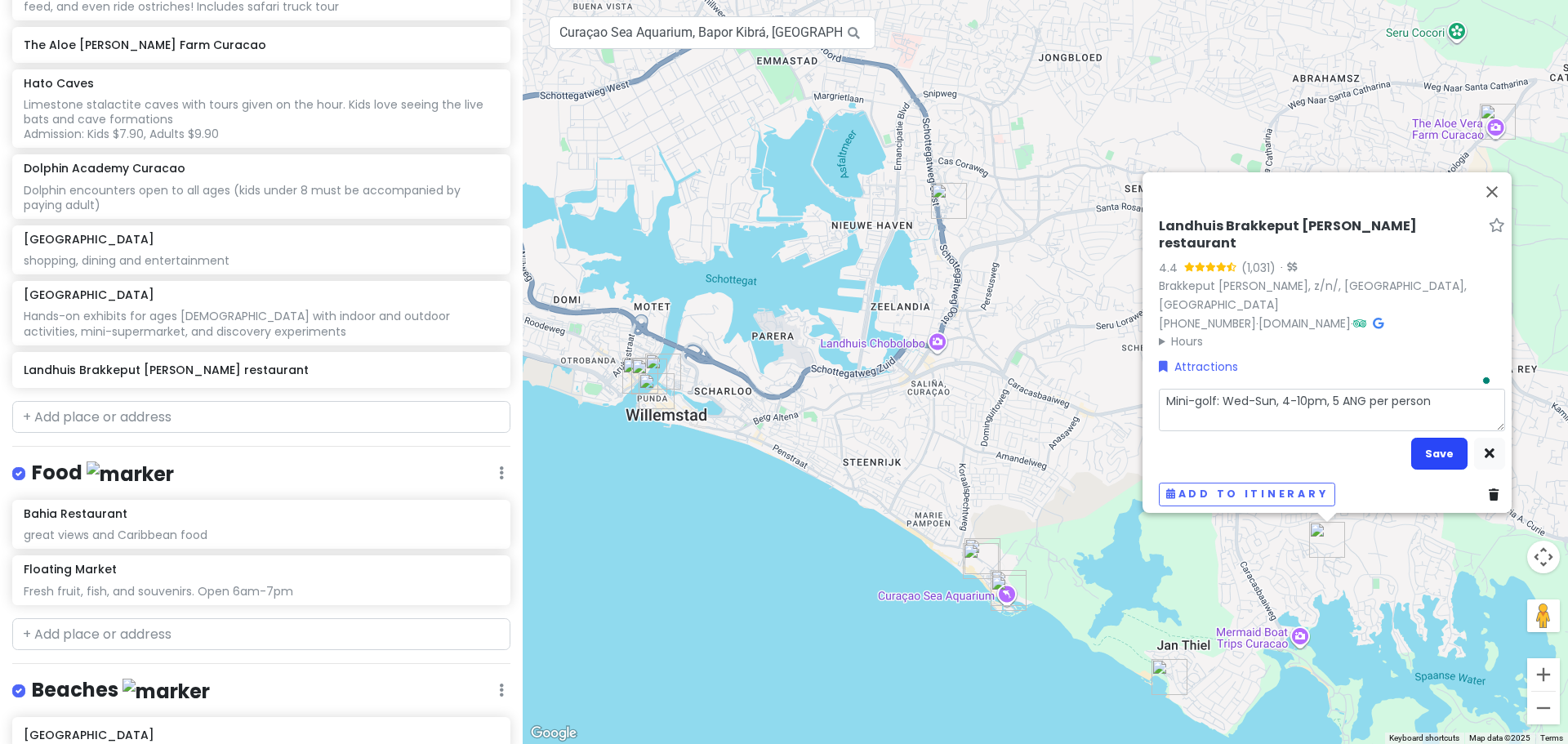
type textarea "Mini-golf: Wed-Sun, 4-10pm, 5 ANG per person"
click button "Save"
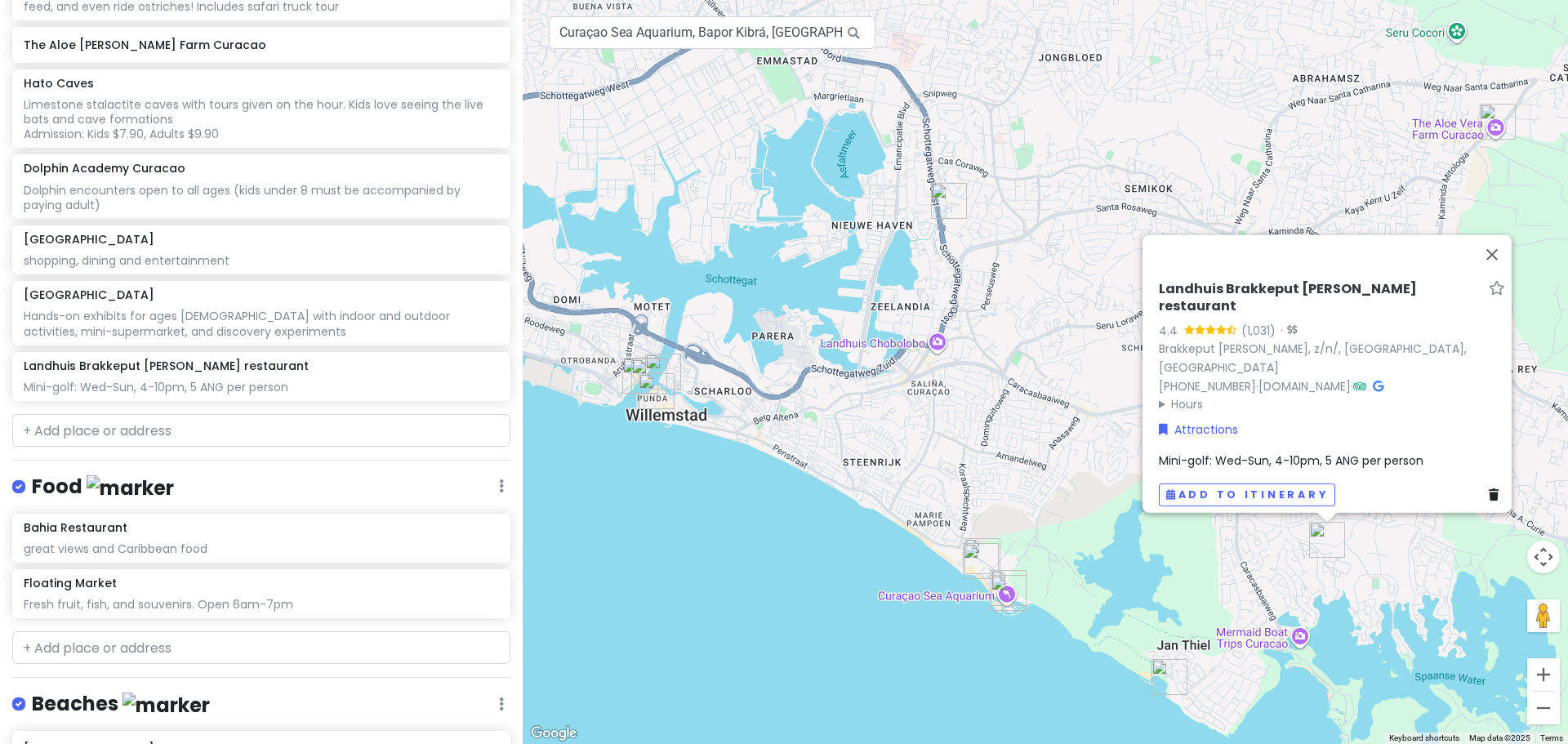
scroll to position [751, 0]
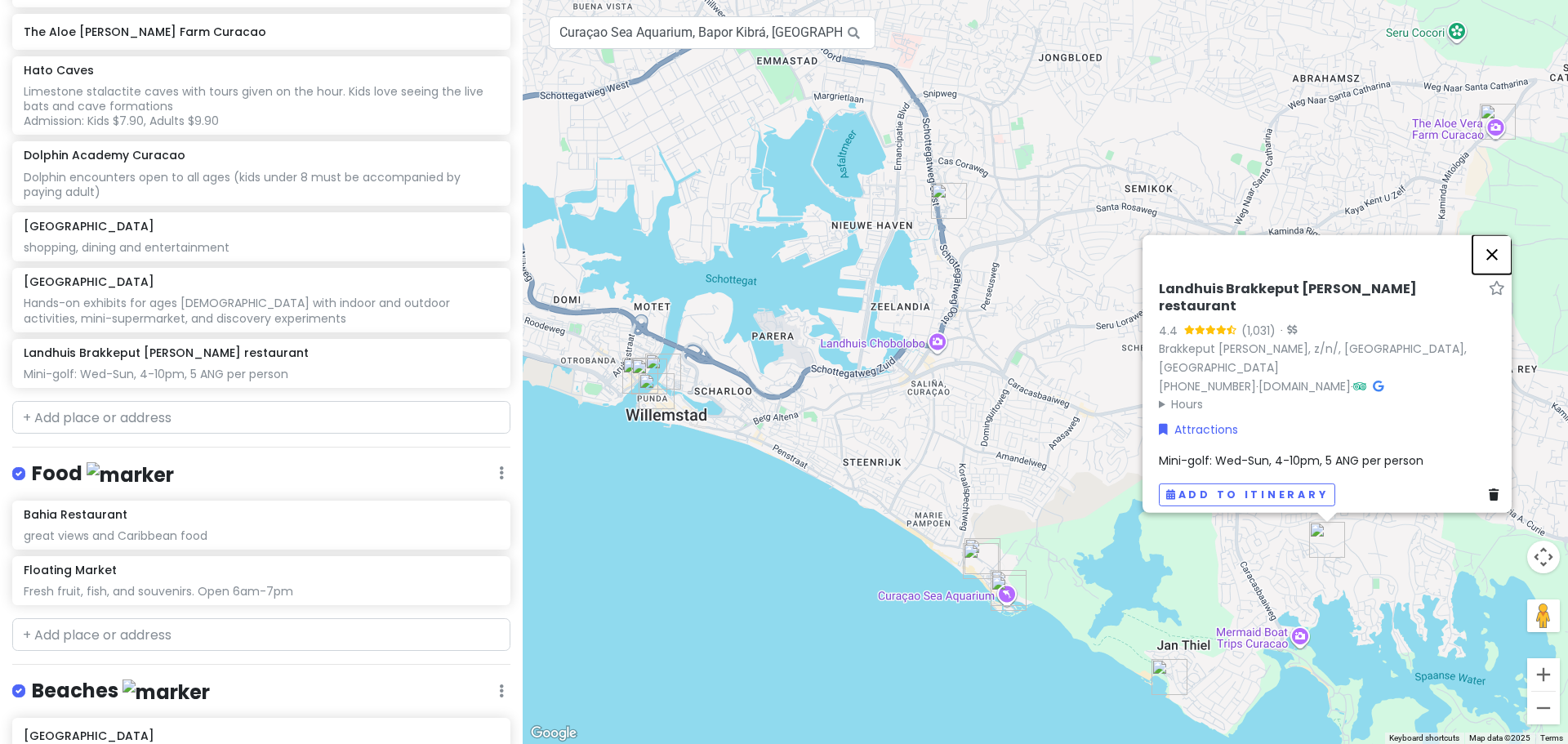
click button "Close"
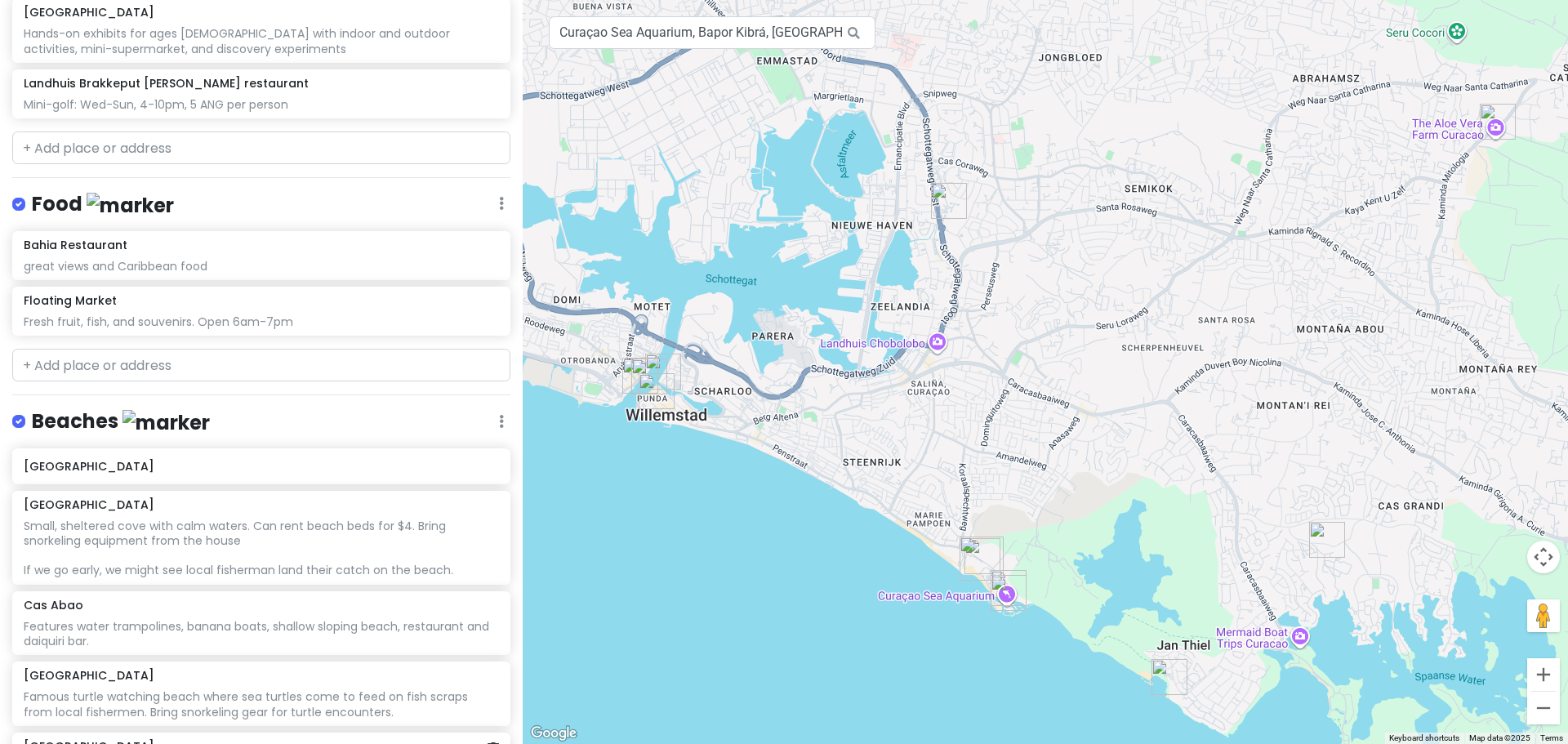
scroll to position [1230, 0]
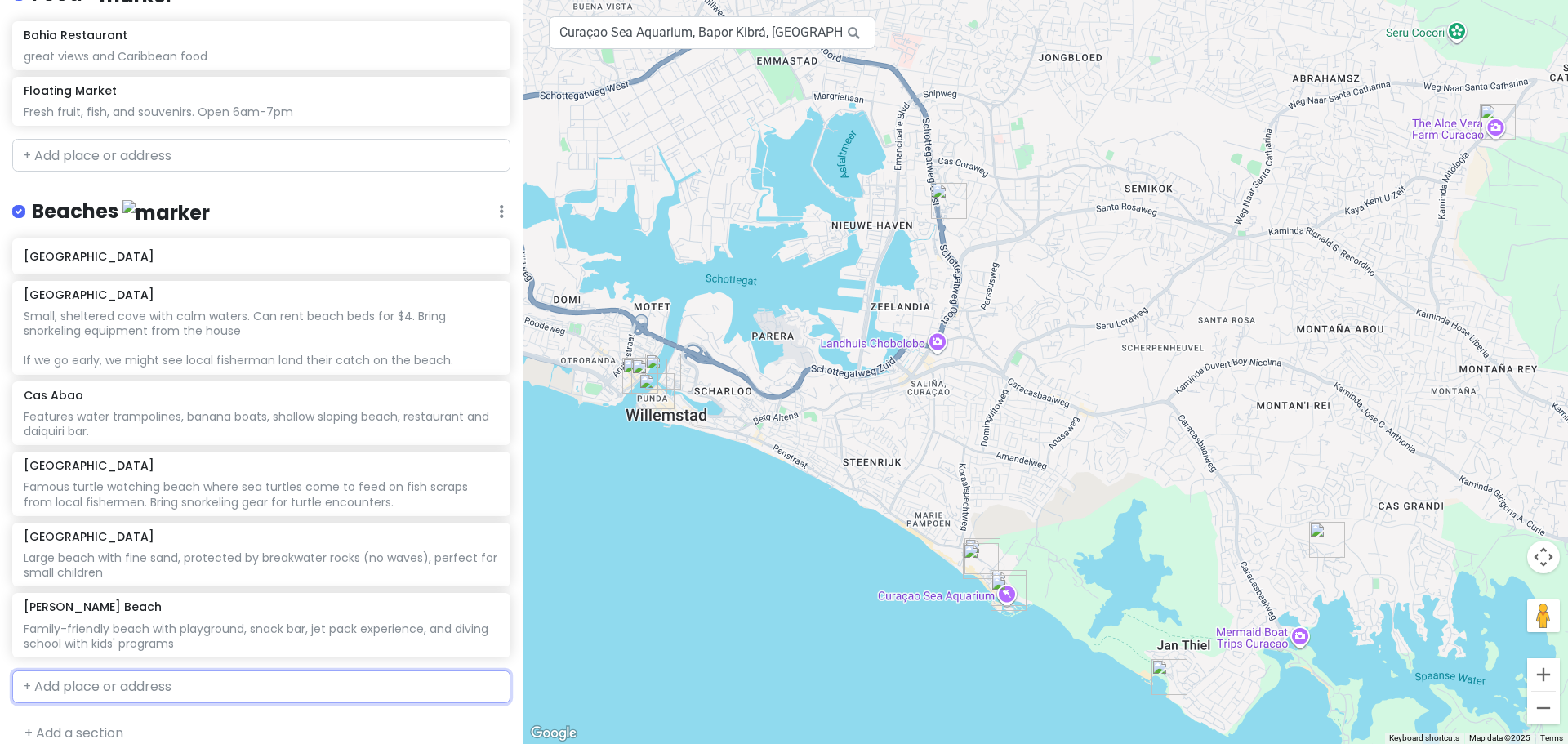
click input "text"
type input "blue bay"
click span "Sint Michiel, [GEOGRAPHIC_DATA]"
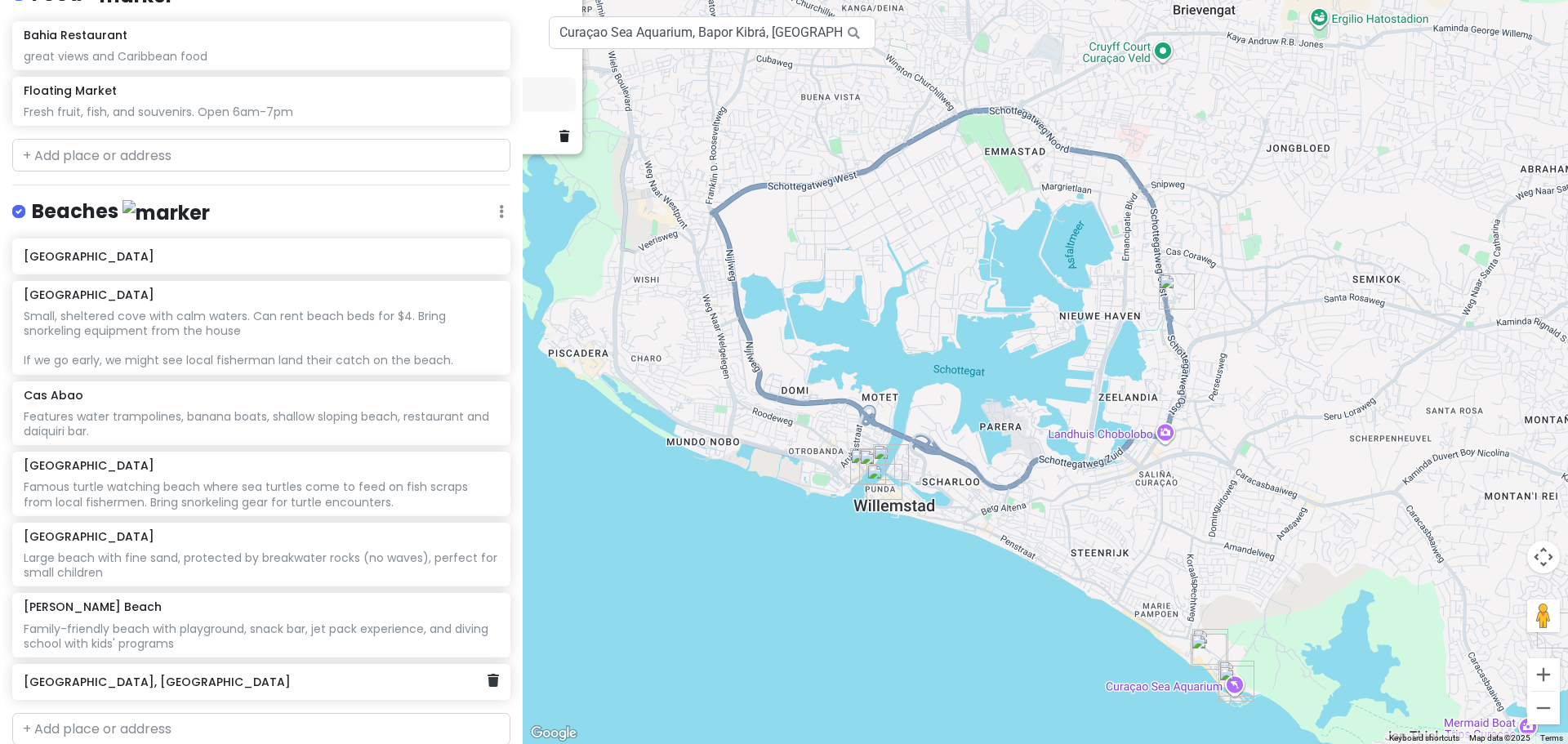
click div "[GEOGRAPHIC_DATA], [GEOGRAPHIC_DATA]"
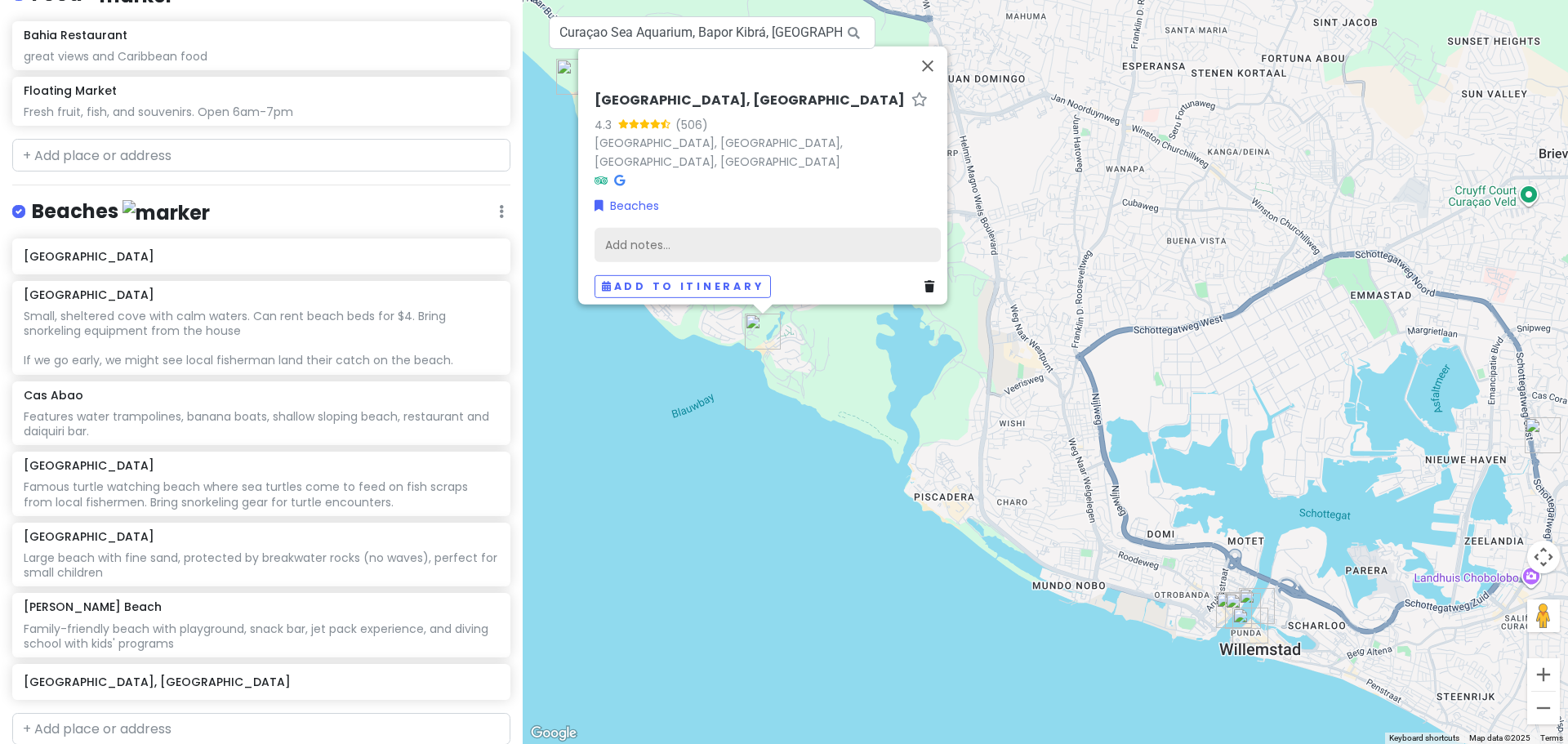
click div "Add notes..."
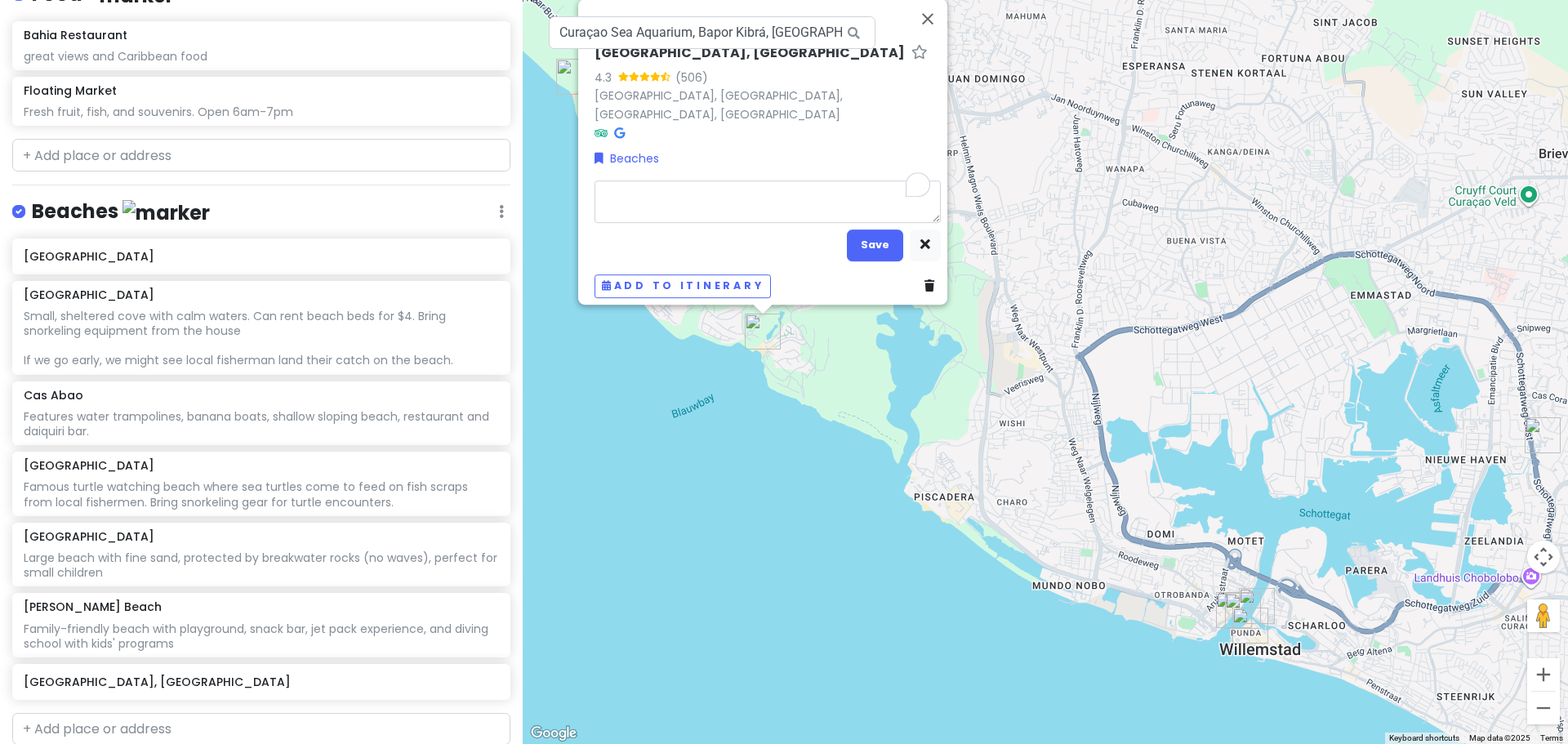
type textarea "x"
type textarea "Shallow sloping beach with playground and pool"
click button "Save"
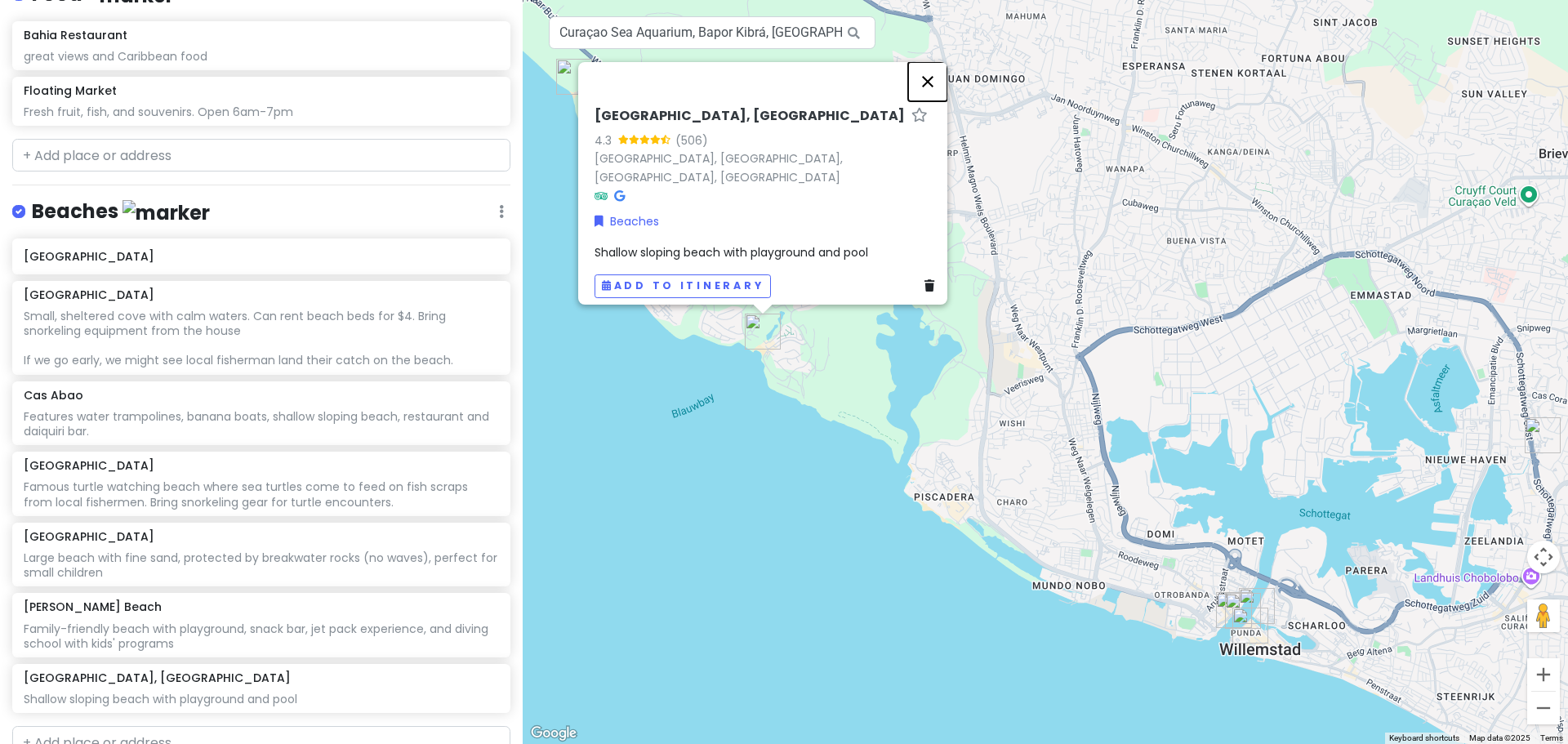
click button "Close"
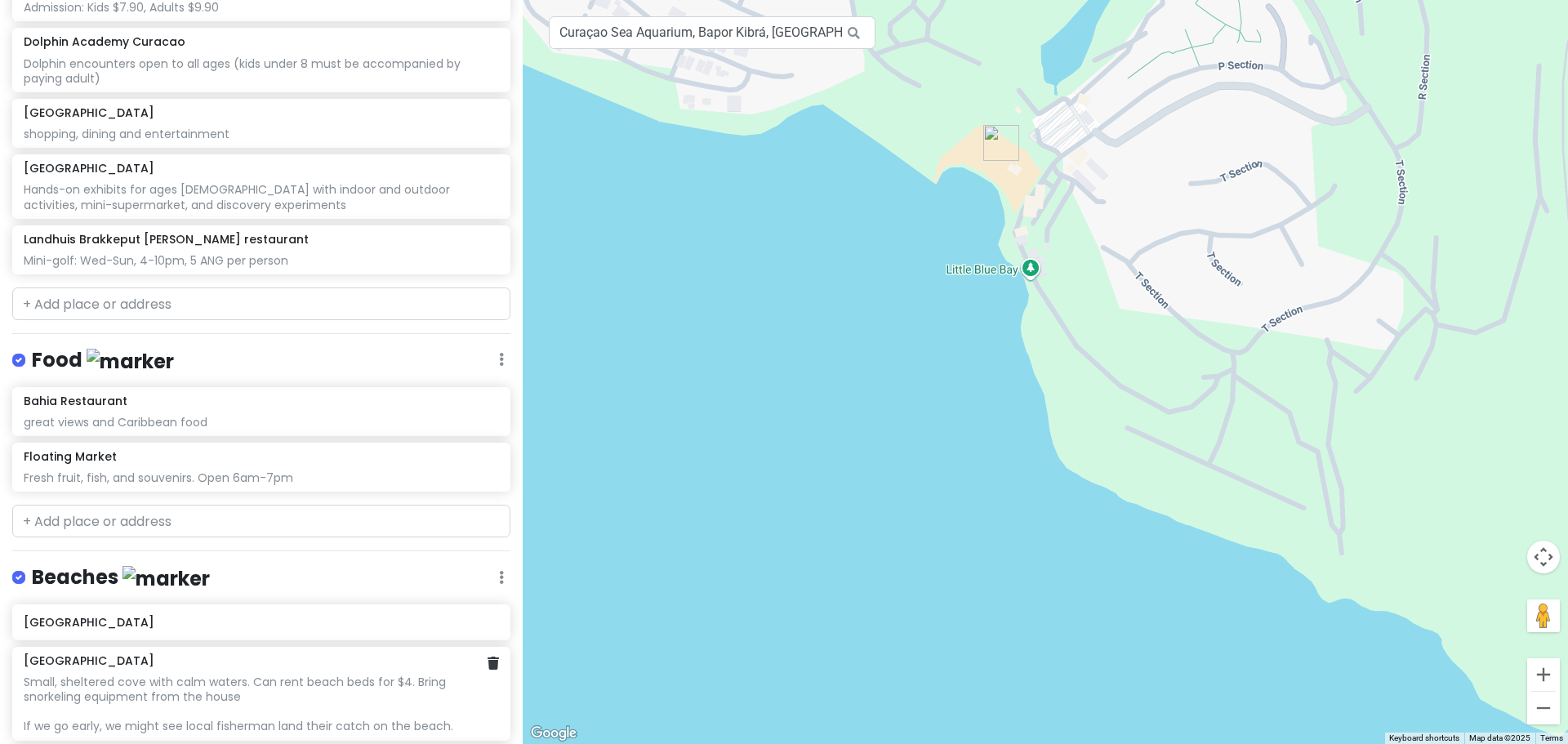
scroll to position [821, 0]
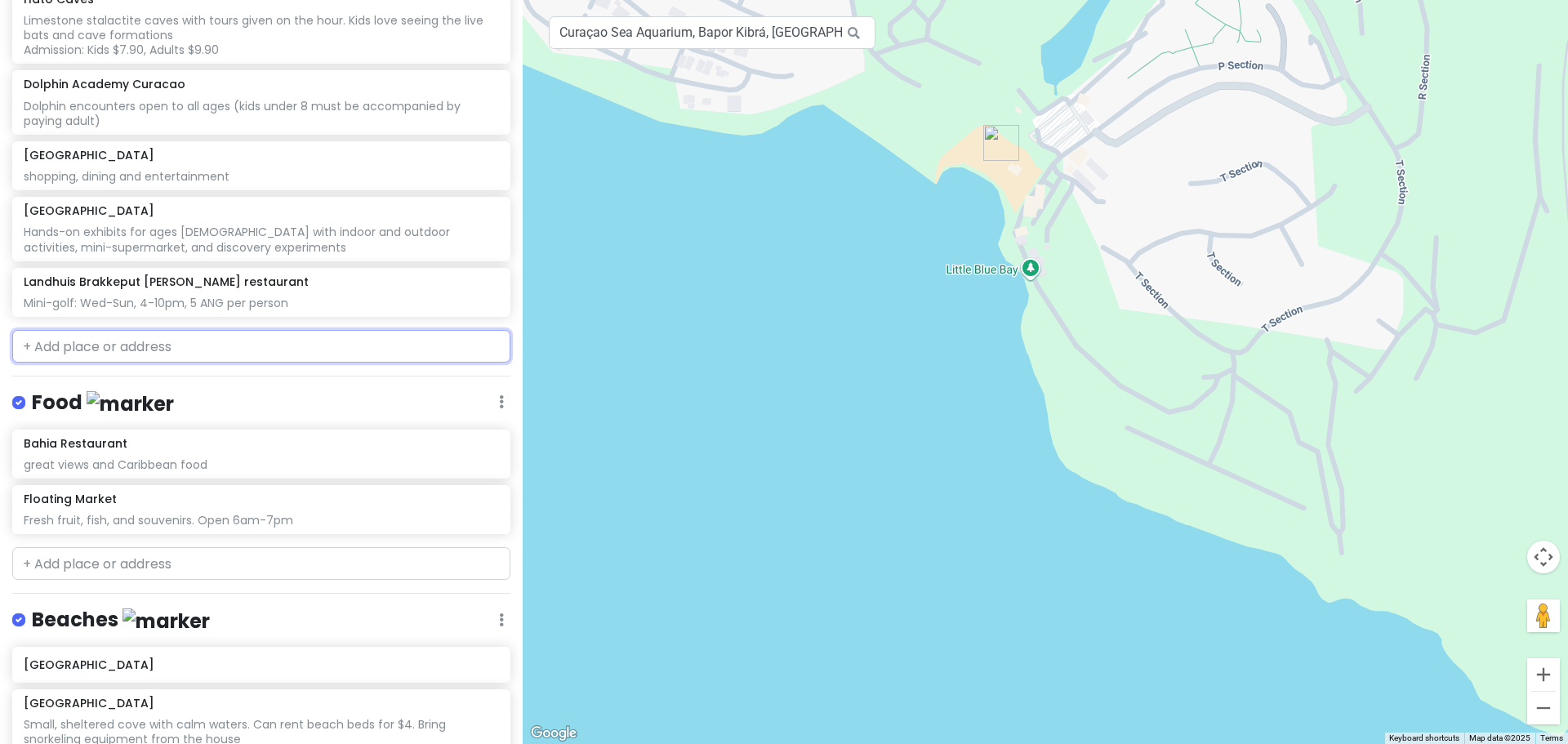
click at [171, 335] on input "text" at bounding box center [261, 347] width 498 height 33
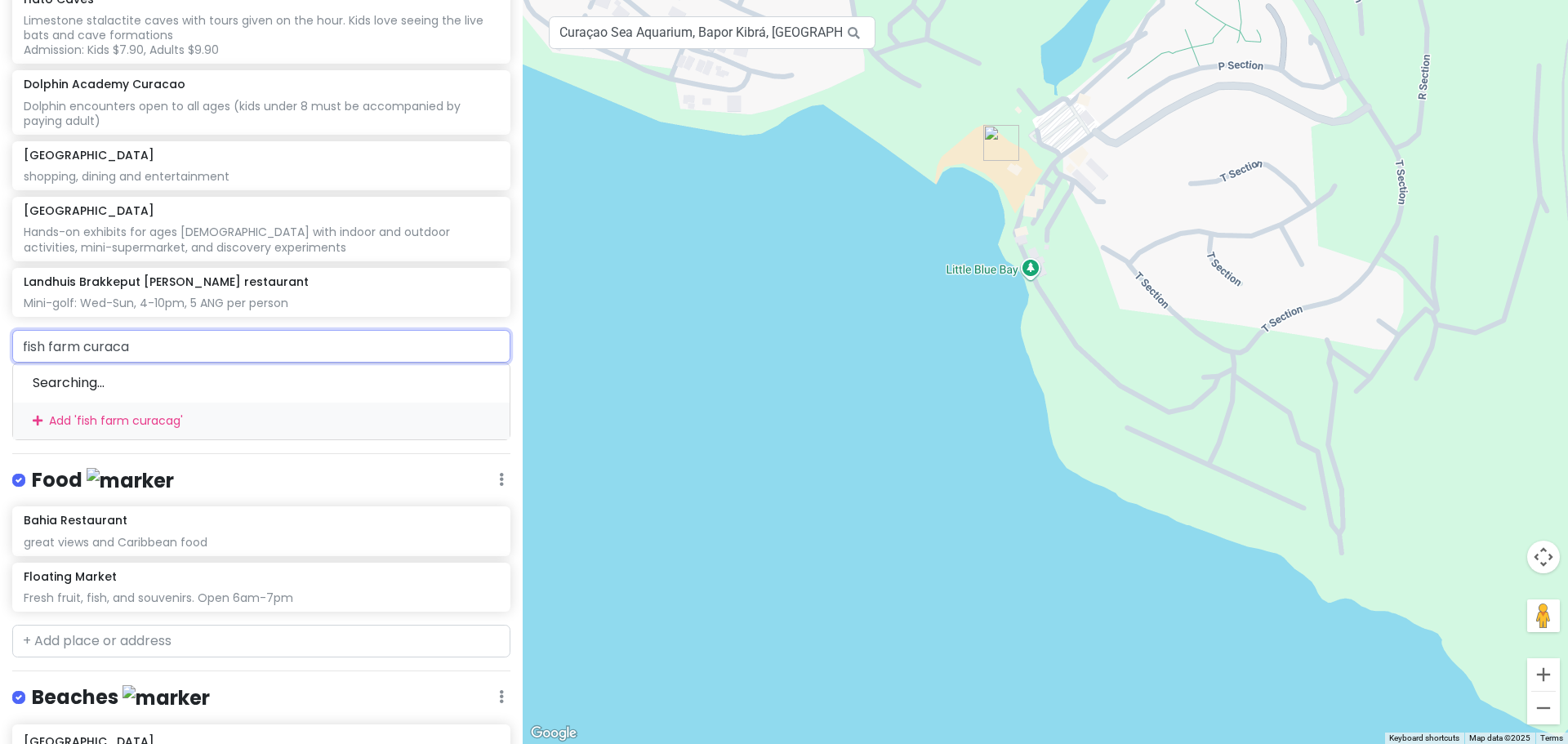
type input "fish farm curacao"
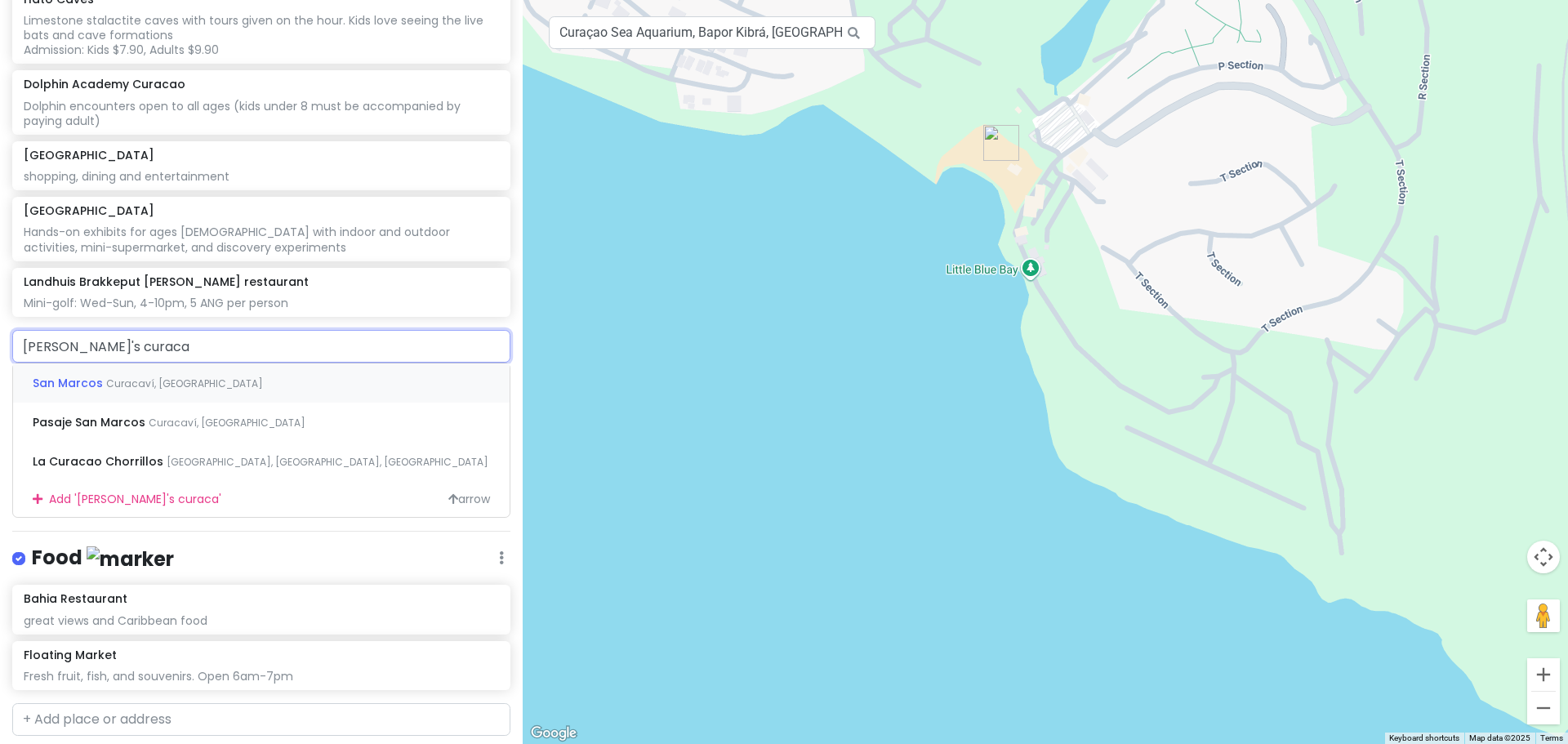
type input "marco's curacao"
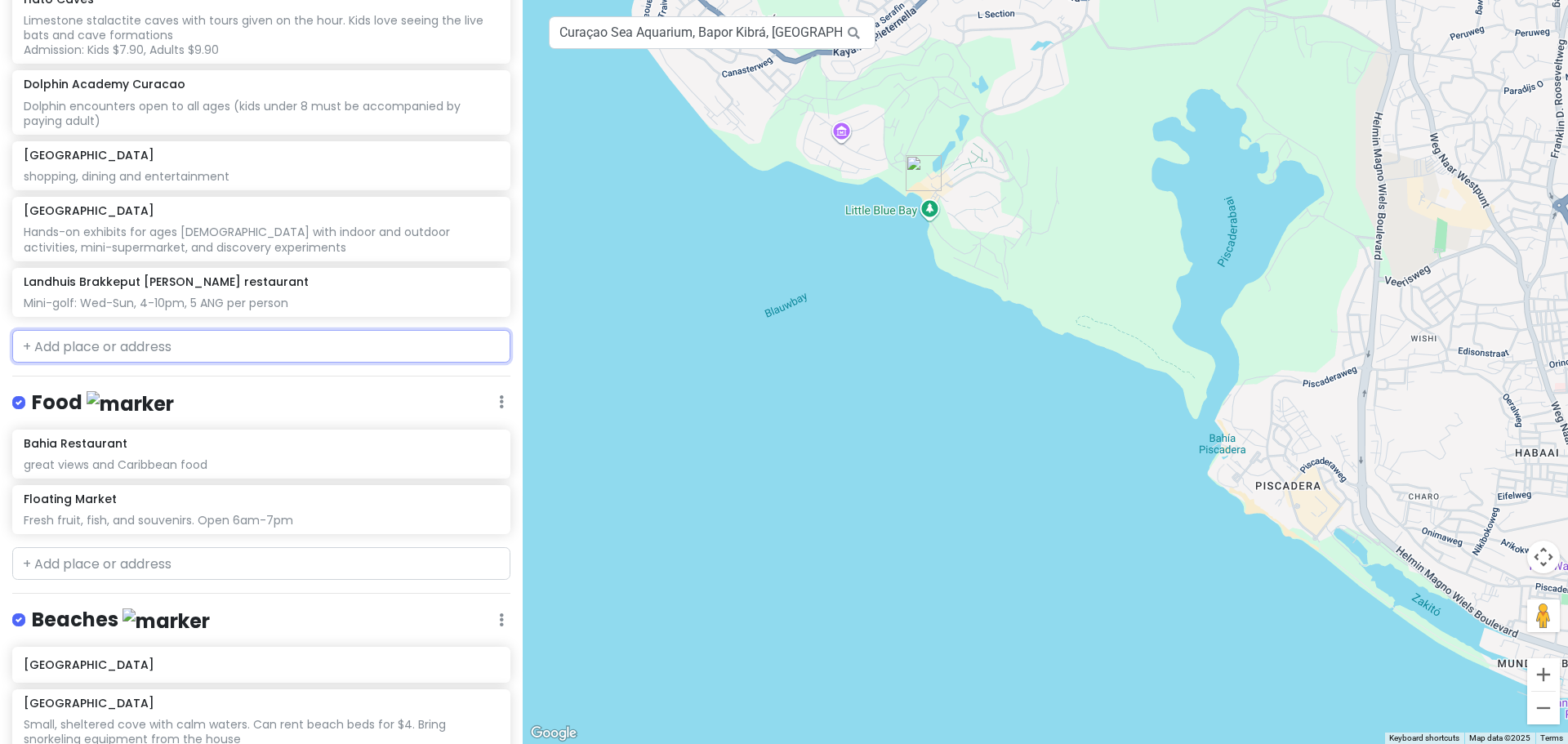
click at [129, 330] on input "text" at bounding box center [261, 347] width 498 height 33
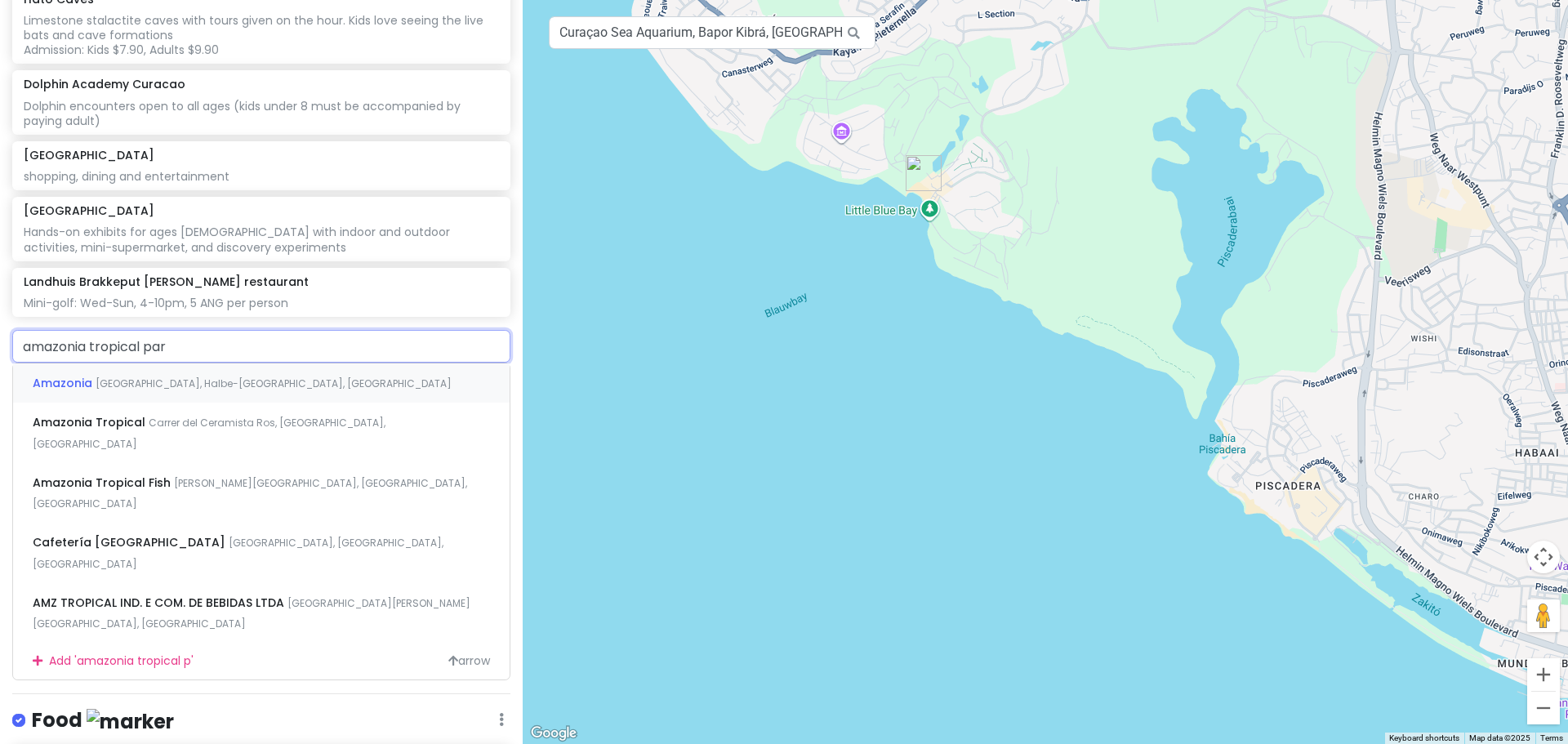
type input "amazonia tropical park"
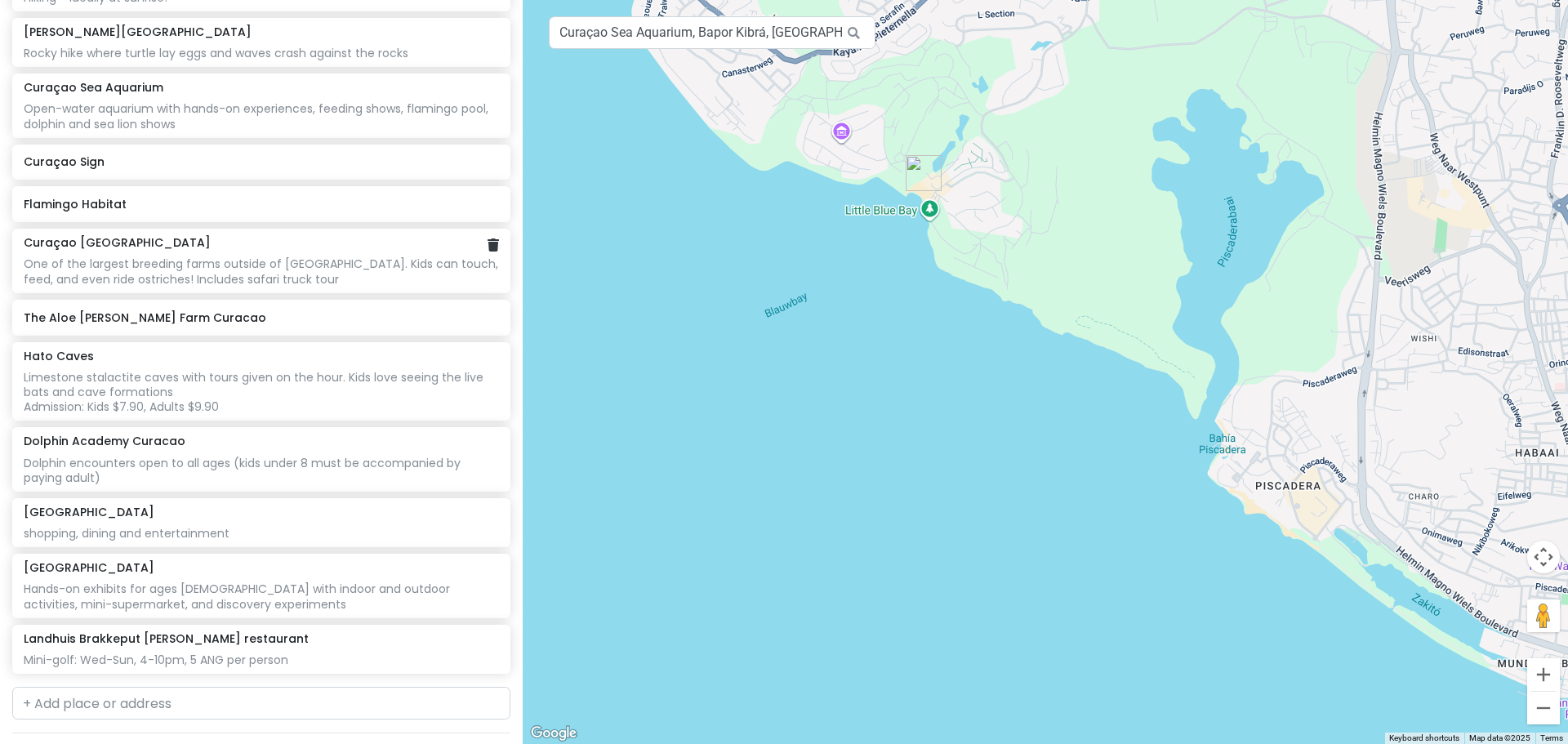
scroll to position [413, 0]
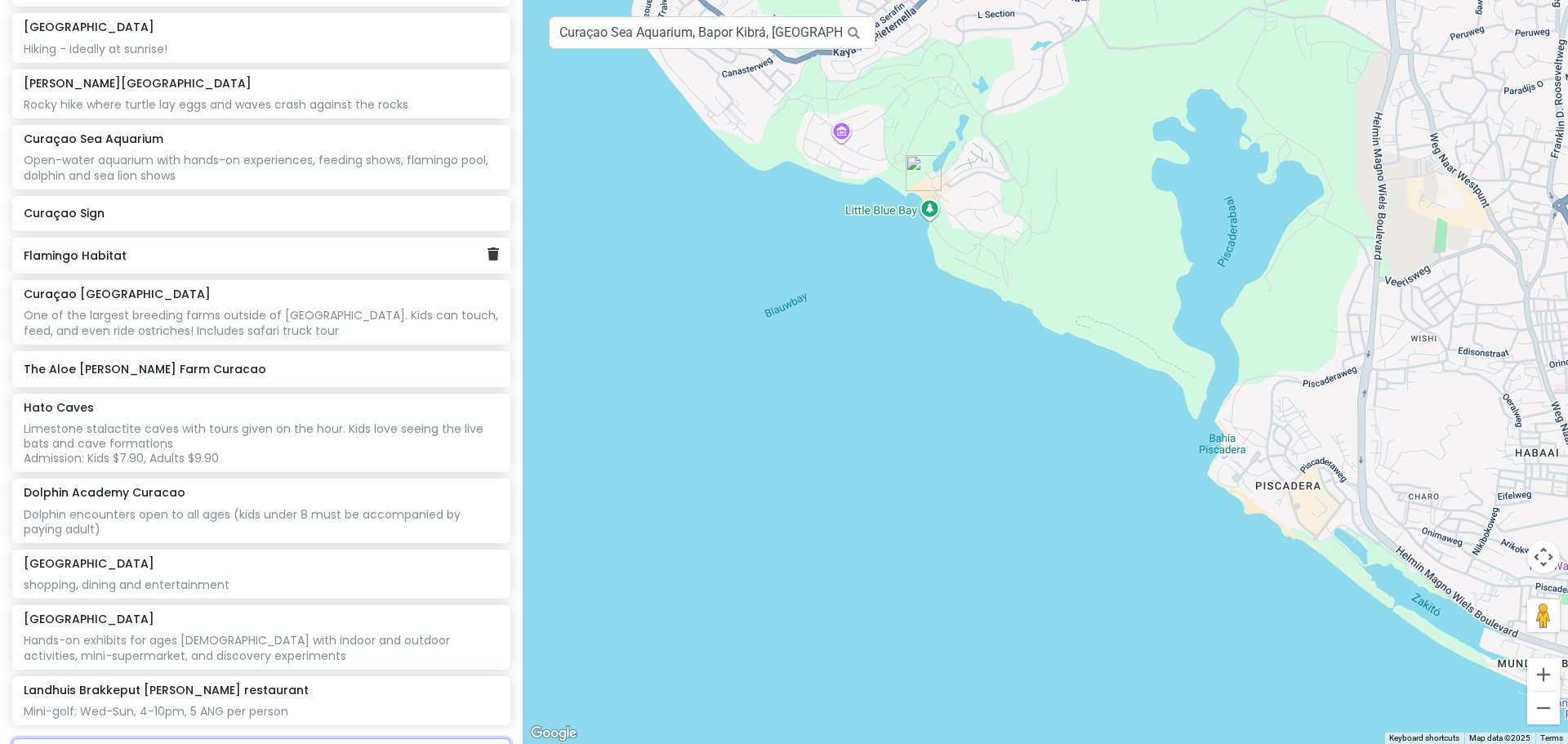
click at [111, 249] on h6 "Flamingo Habitat" at bounding box center [255, 256] width 463 height 15
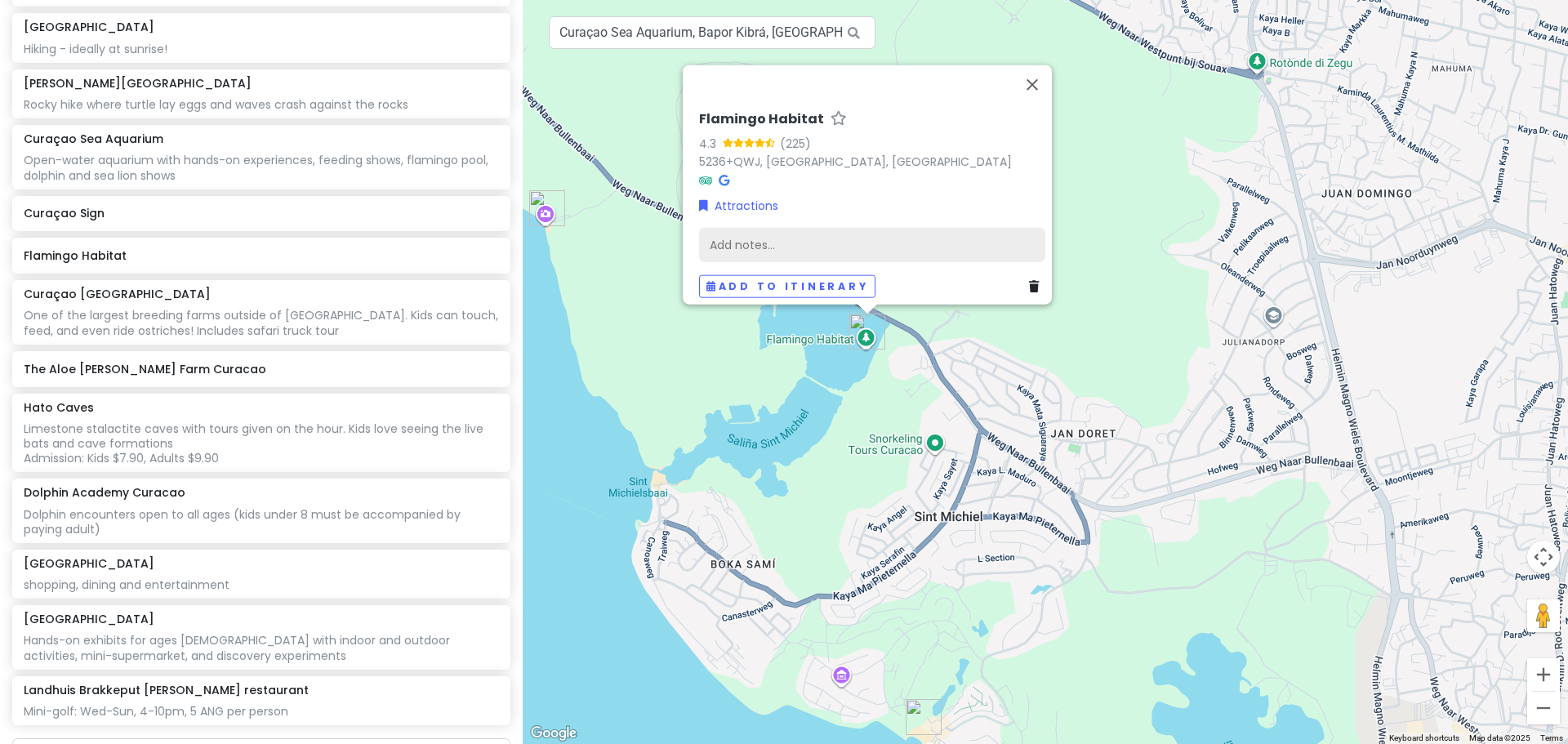
click at [876, 234] on div "Add notes..." at bounding box center [872, 243] width 346 height 34
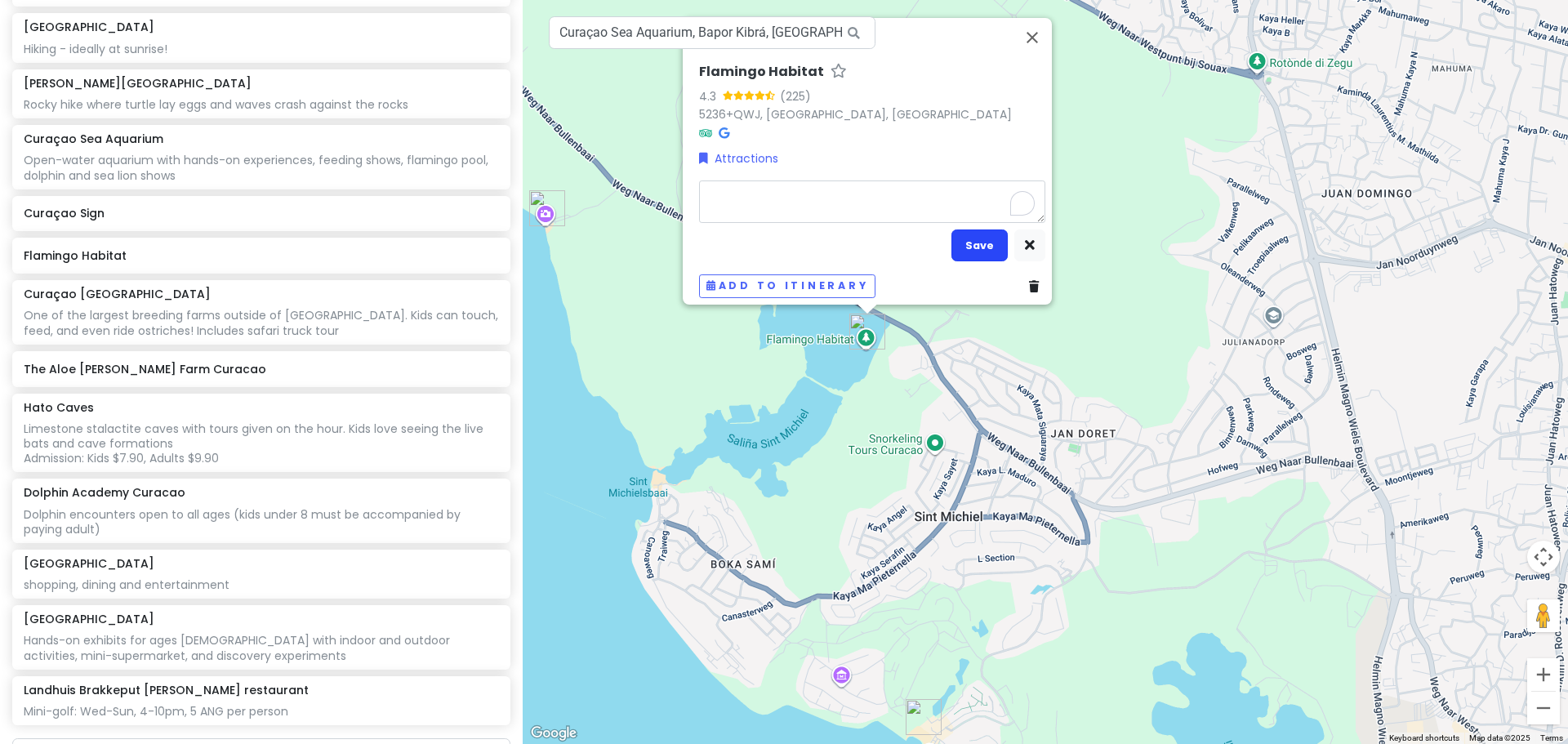
type textarea "leisurely hike along scenic coastlines where you'll have the opportunity to spo…"
type textarea "x"
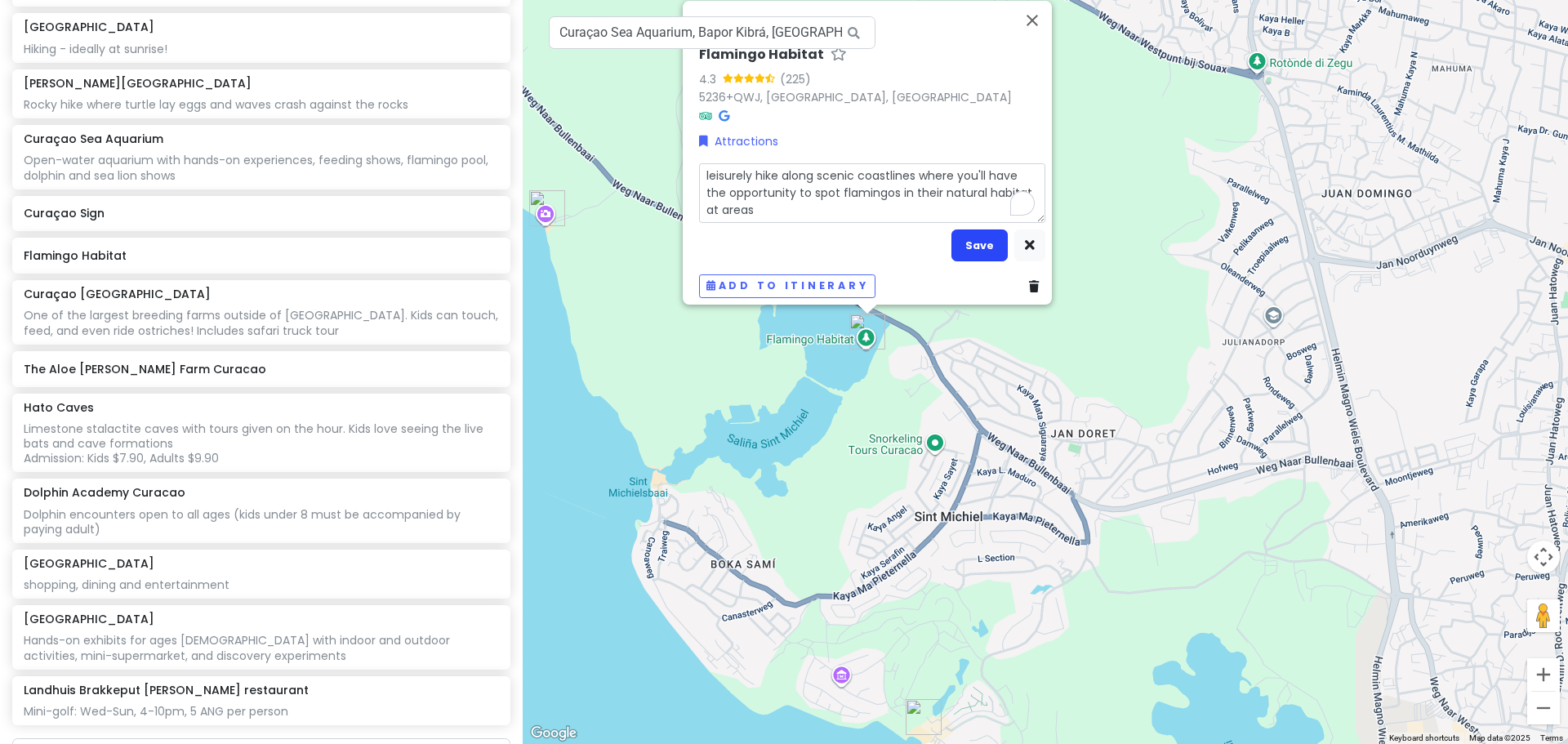
type textarea "leisurely hike along scenic coastlines where you'll have the opportunity to spo…"
click at [981, 237] on button "Save" at bounding box center [980, 245] width 56 height 32
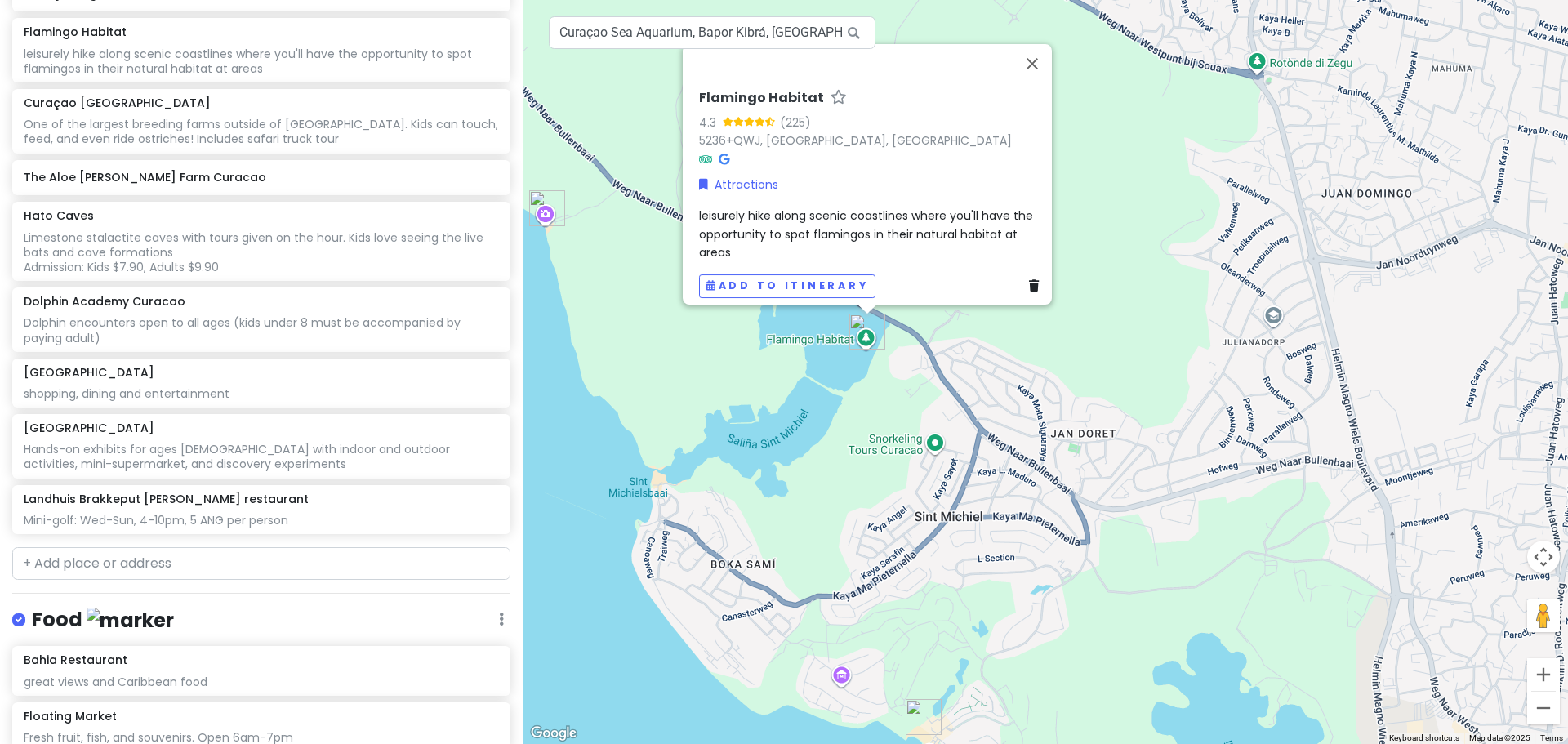
scroll to position [686, 0]
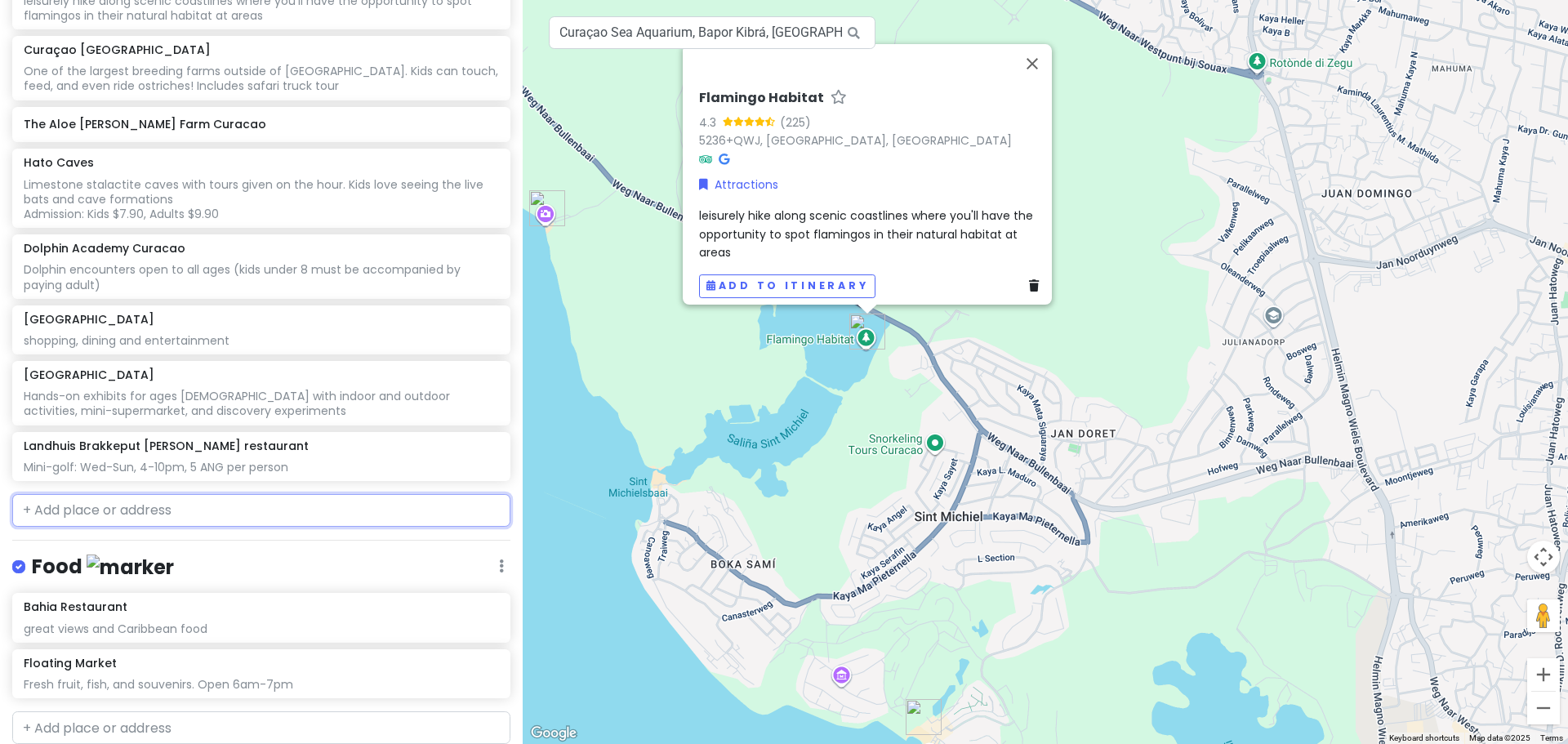
click at [184, 494] on input "text" at bounding box center [261, 510] width 498 height 33
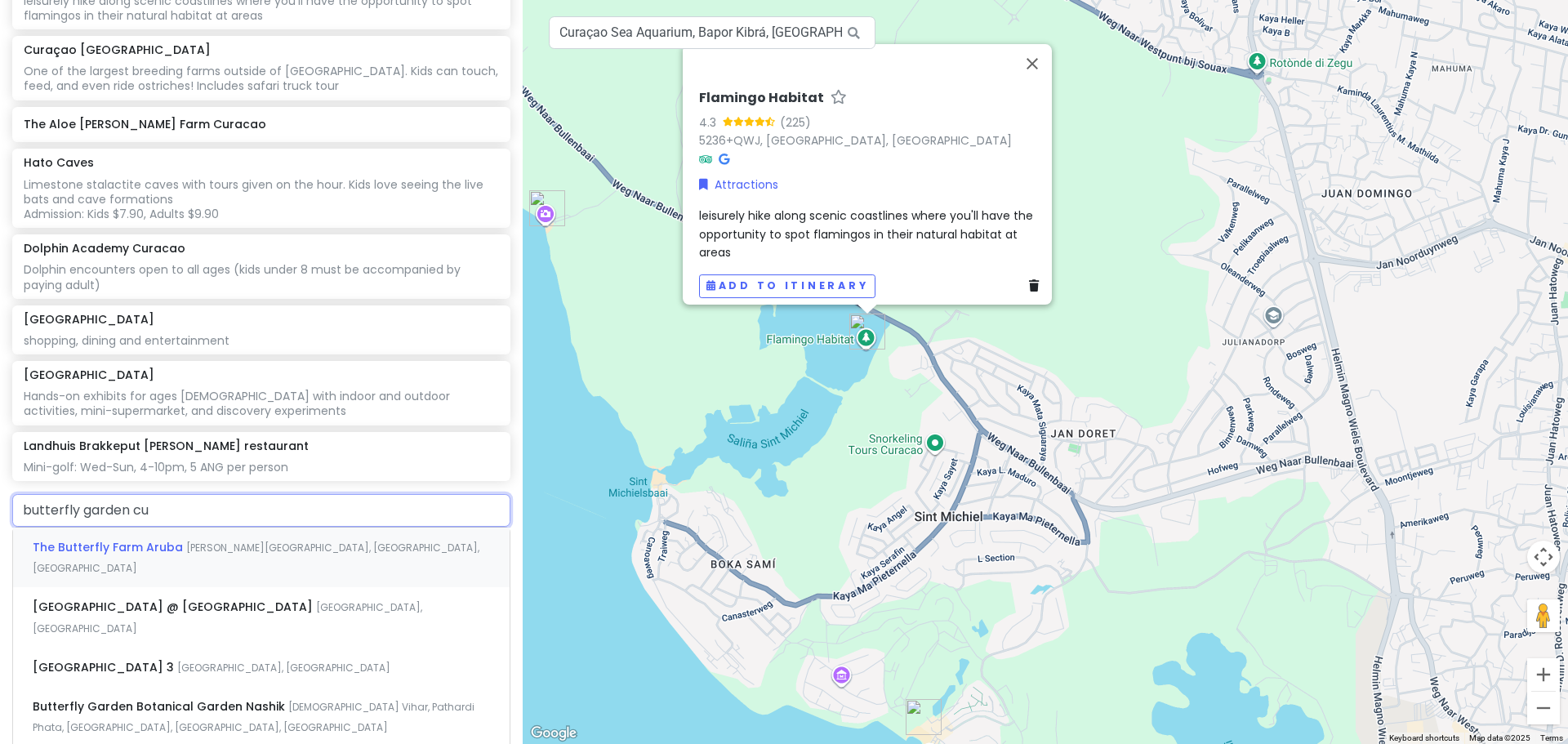
type input "butterfly garden cur"
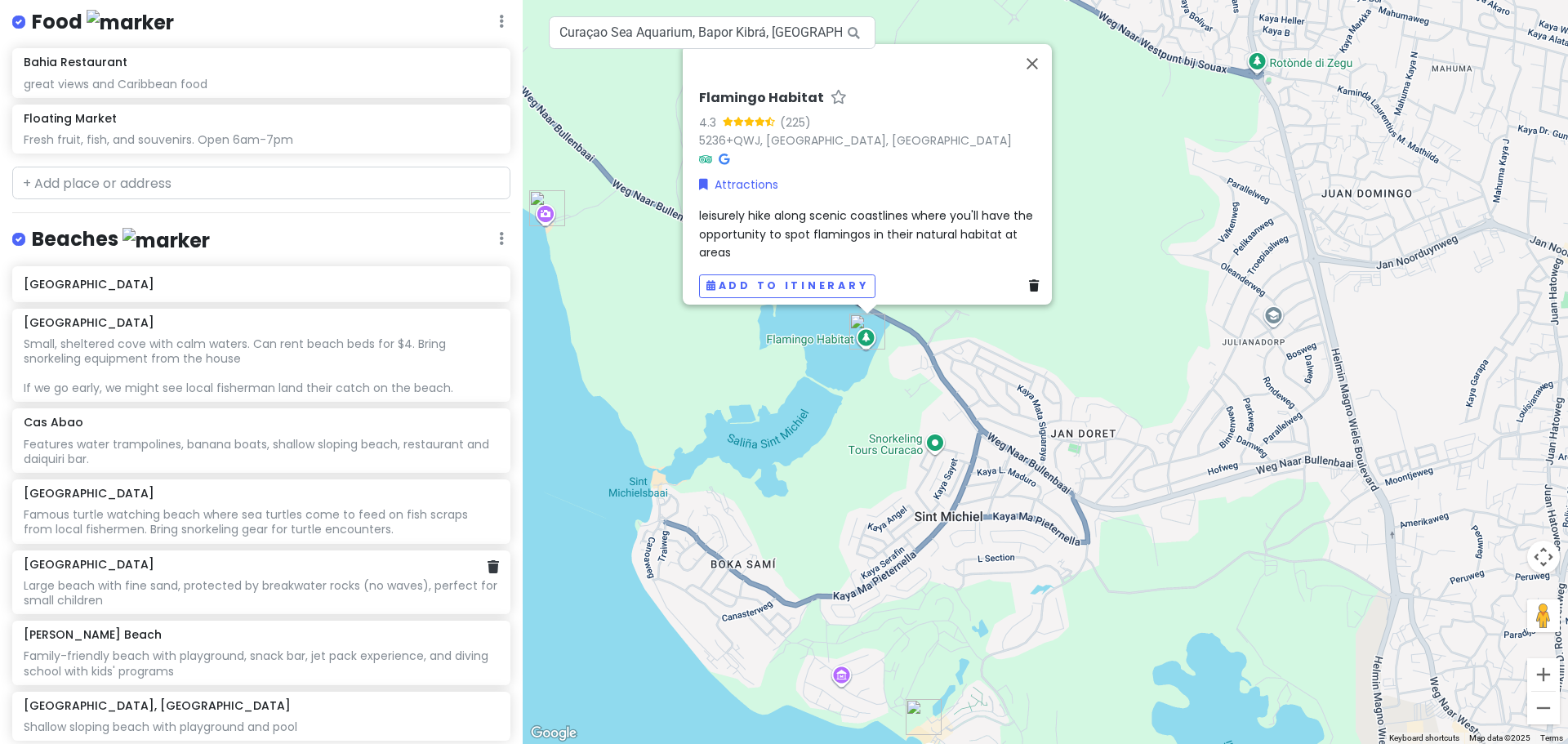
scroll to position [1314, 0]
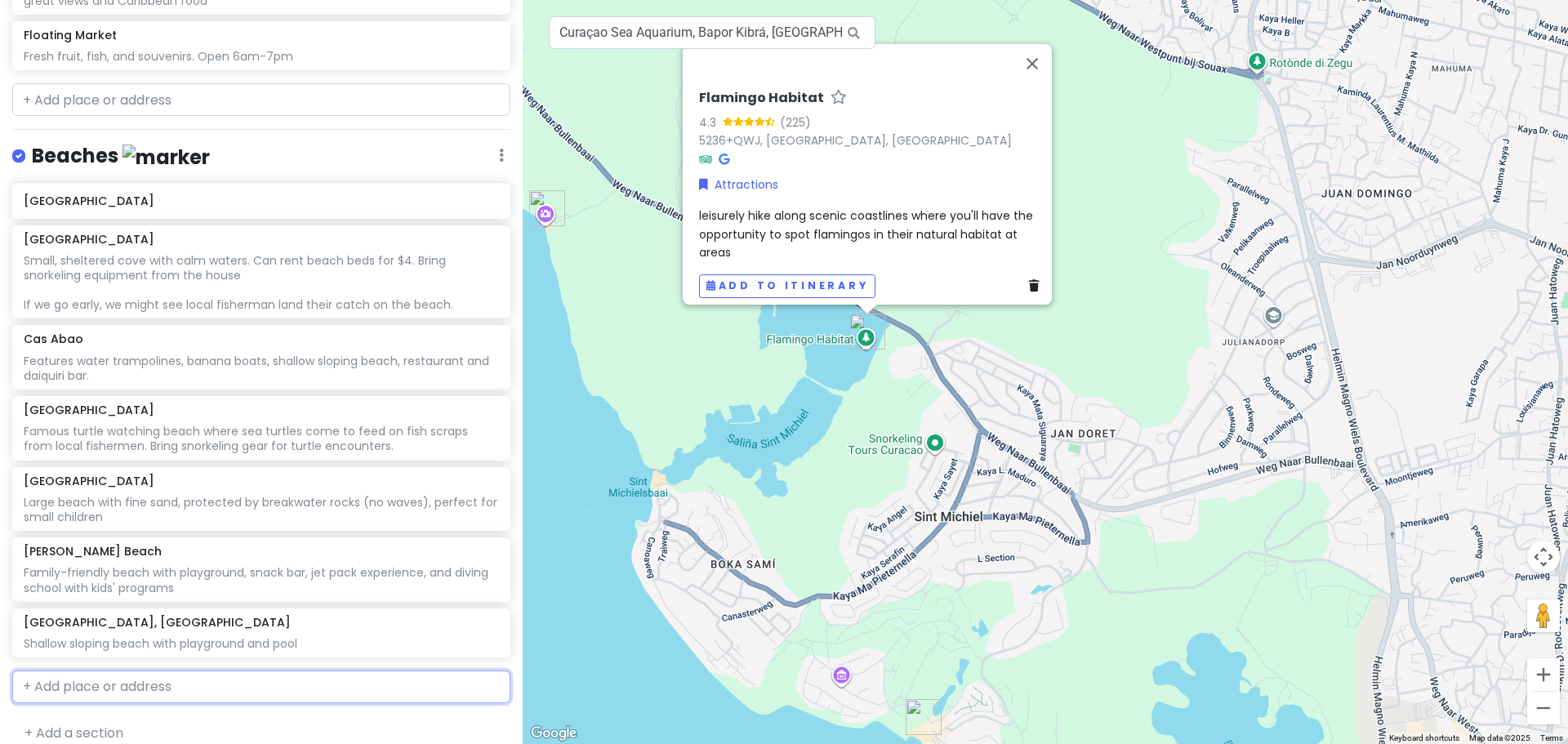
click at [127, 670] on input "text" at bounding box center [261, 687] width 498 height 33
click at [641, 41] on input "Curaçao Sea Aquarium, Bapor Kibrá, Willemstad, Curaçao" at bounding box center [712, 33] width 327 height 33
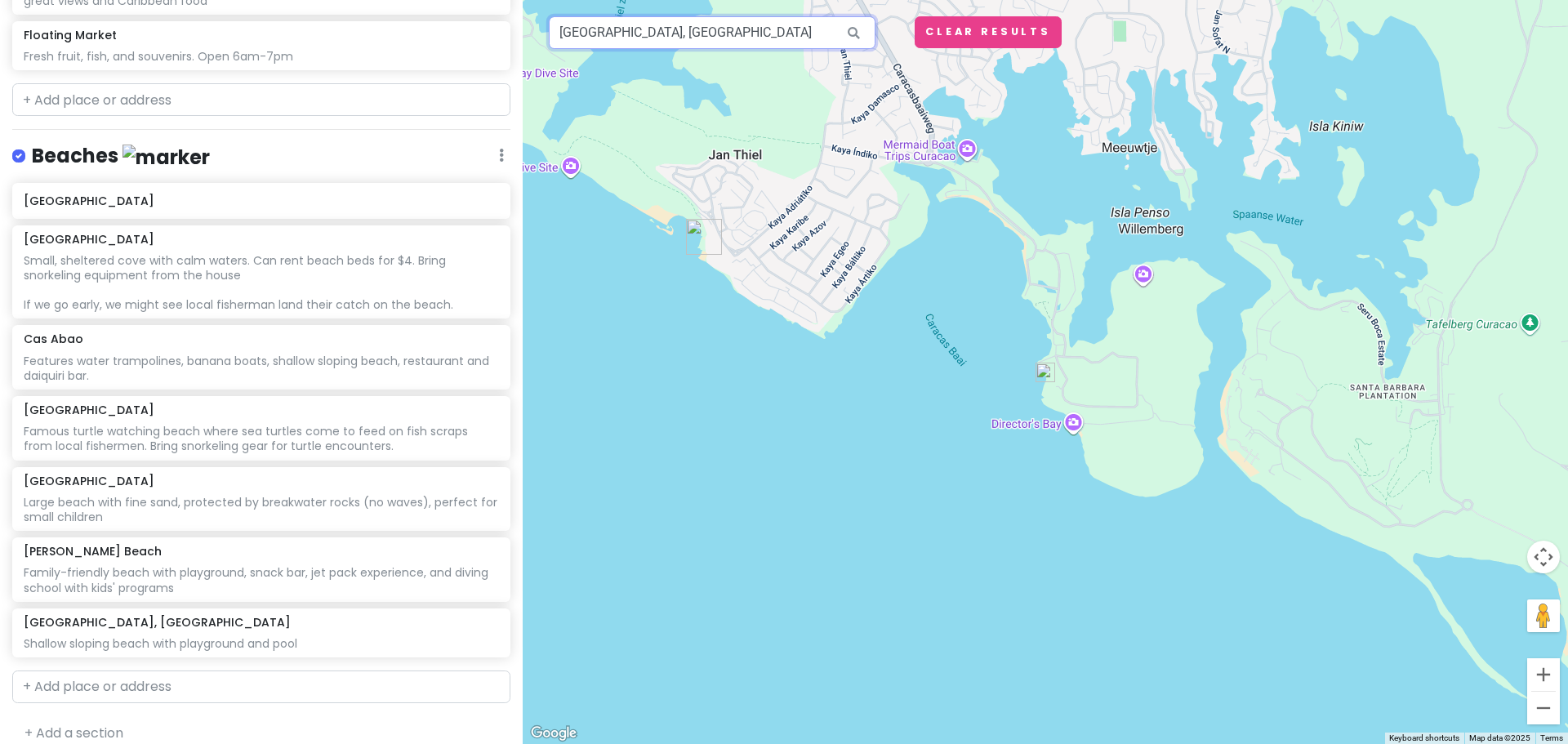
click at [722, 34] on input "Tugboat Beach, Curaçao" at bounding box center [712, 33] width 327 height 33
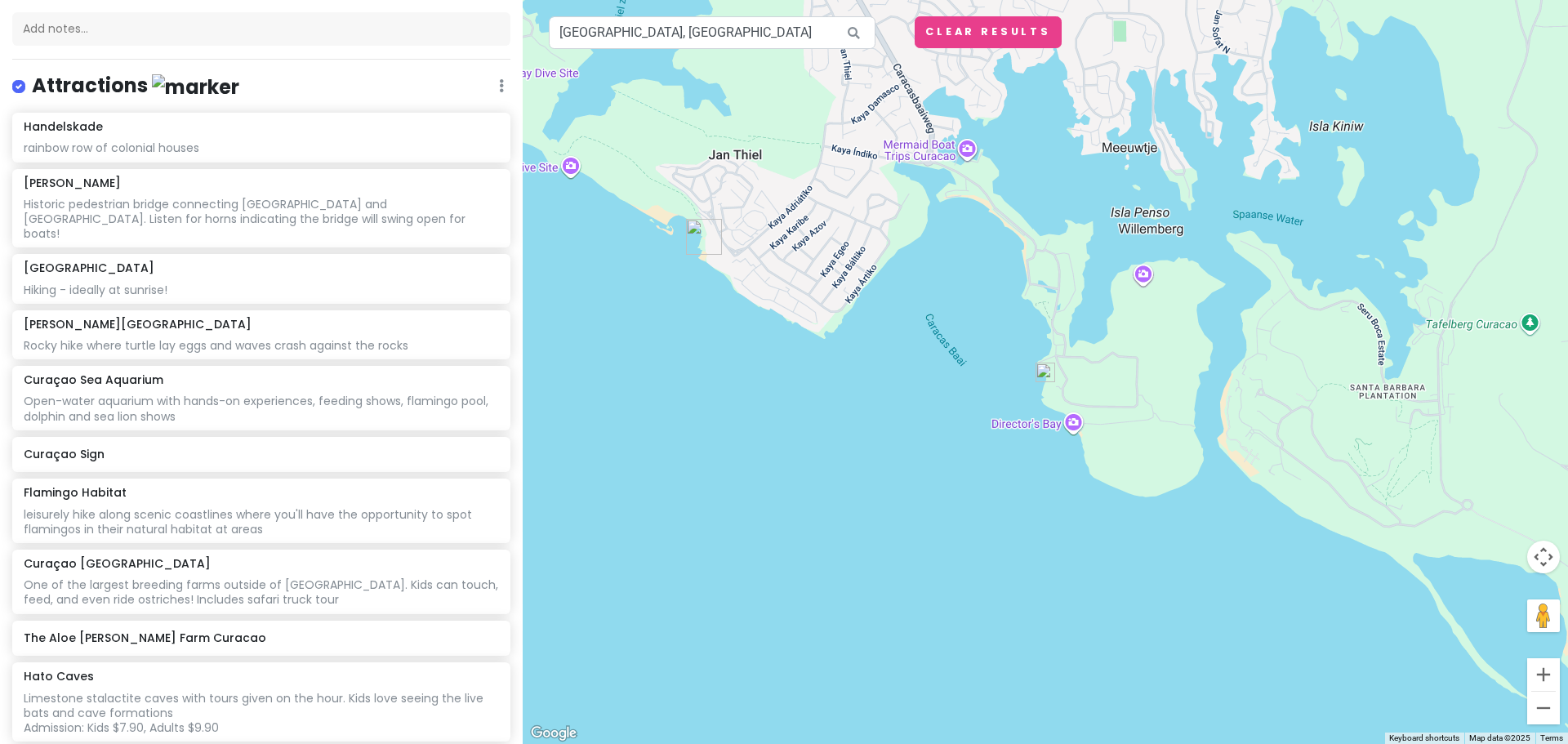
scroll to position [170, 0]
click at [714, 30] on input "Tugboat Beach, Curaçao" at bounding box center [712, 33] width 327 height 33
paste input "Shete Boca"
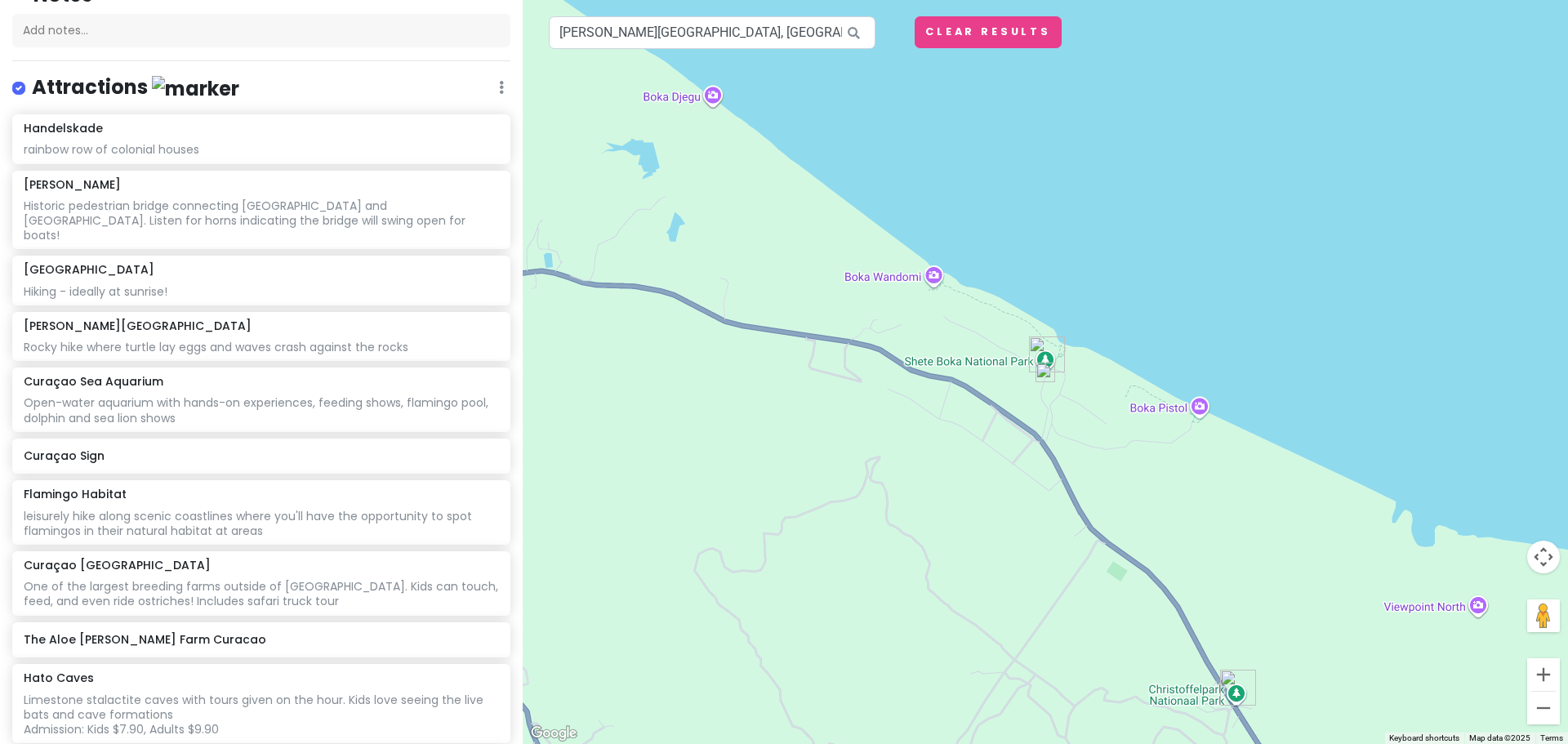
click at [1045, 376] on img at bounding box center [1045, 372] width 20 height 20
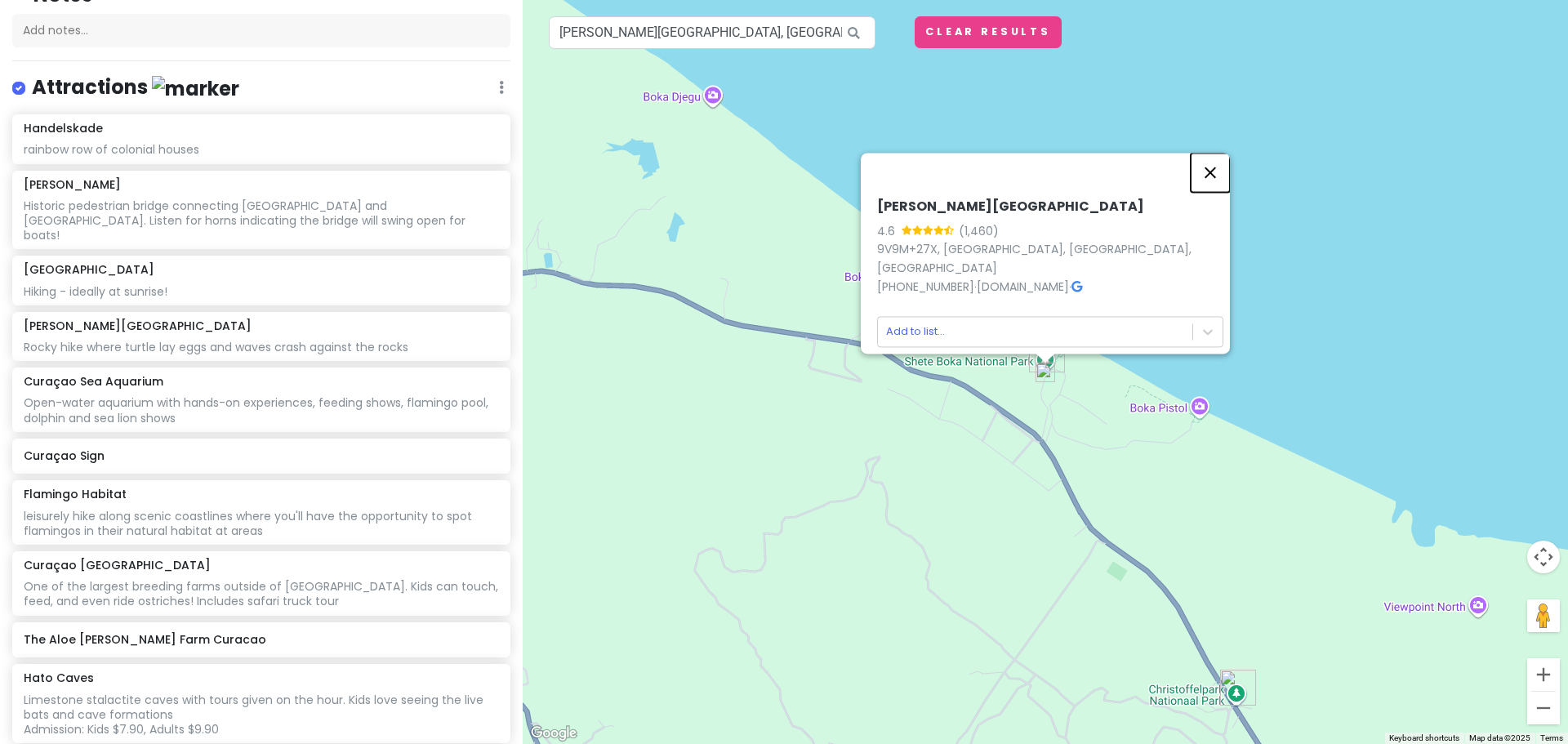
click at [1219, 183] on button "Close" at bounding box center [1210, 172] width 39 height 39
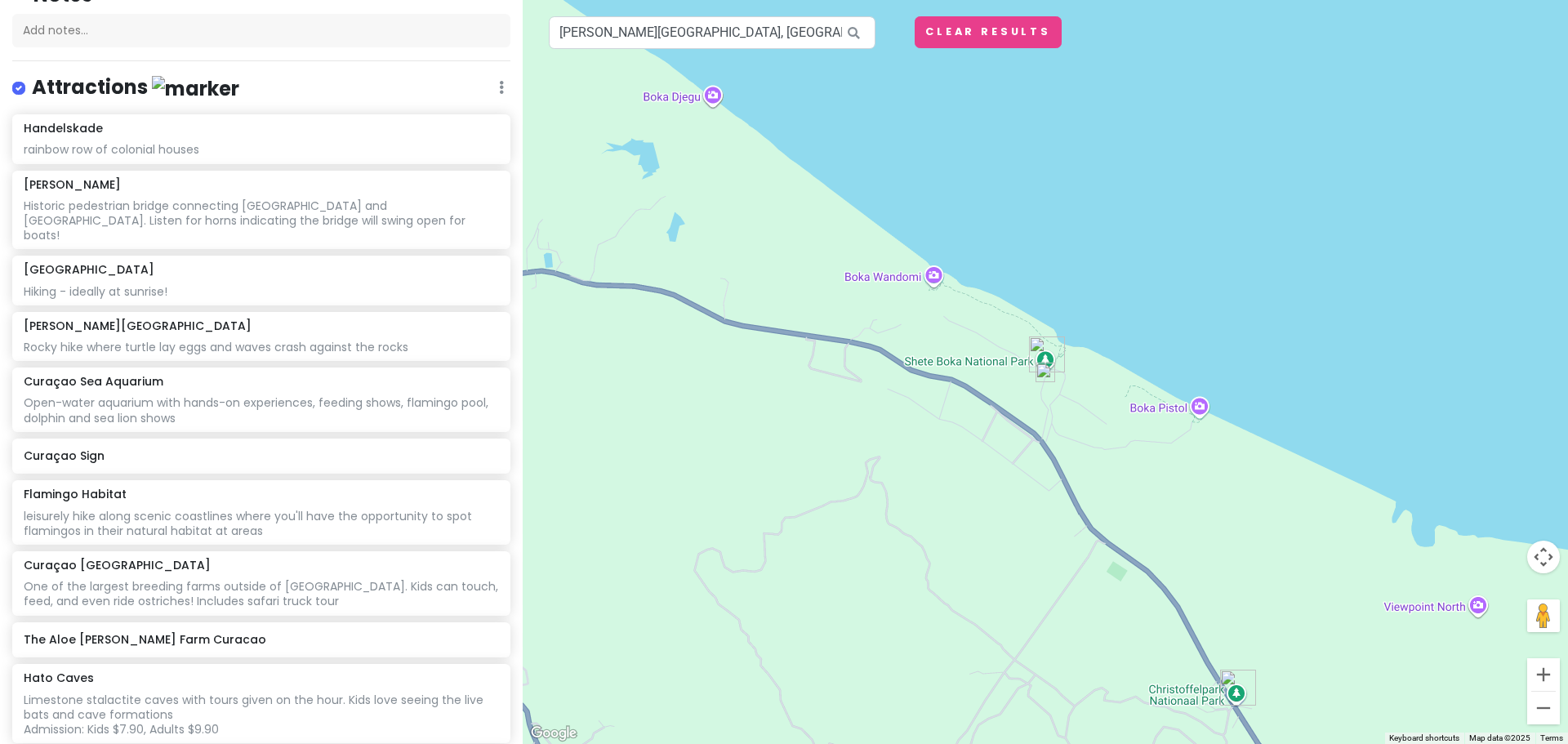
click at [1045, 351] on img "Shete Boka National Park" at bounding box center [1046, 354] width 36 height 36
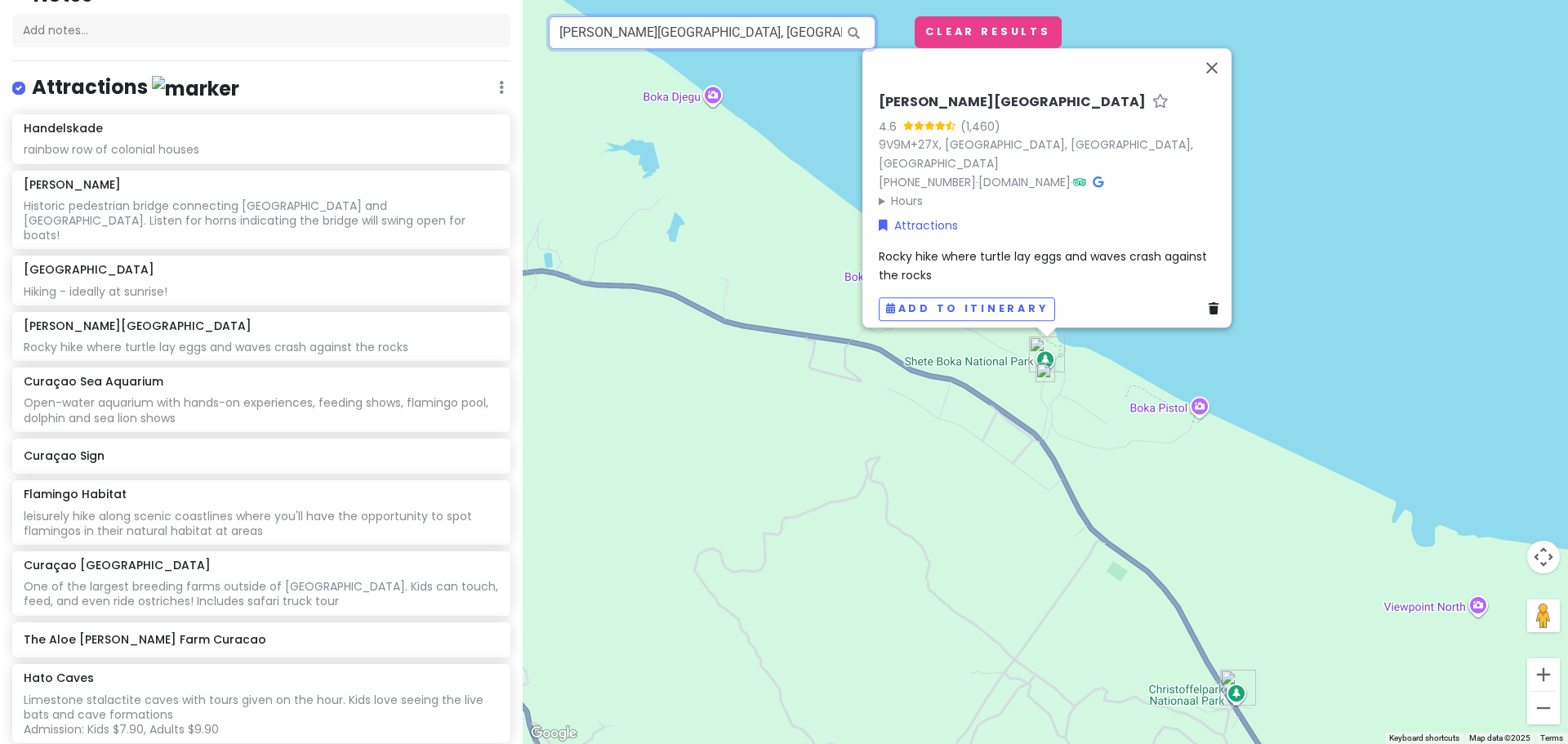
click at [801, 28] on input "Shete Boka National Park, Weg Naar Westpunt, Willemstad, Curaçao" at bounding box center [712, 33] width 327 height 33
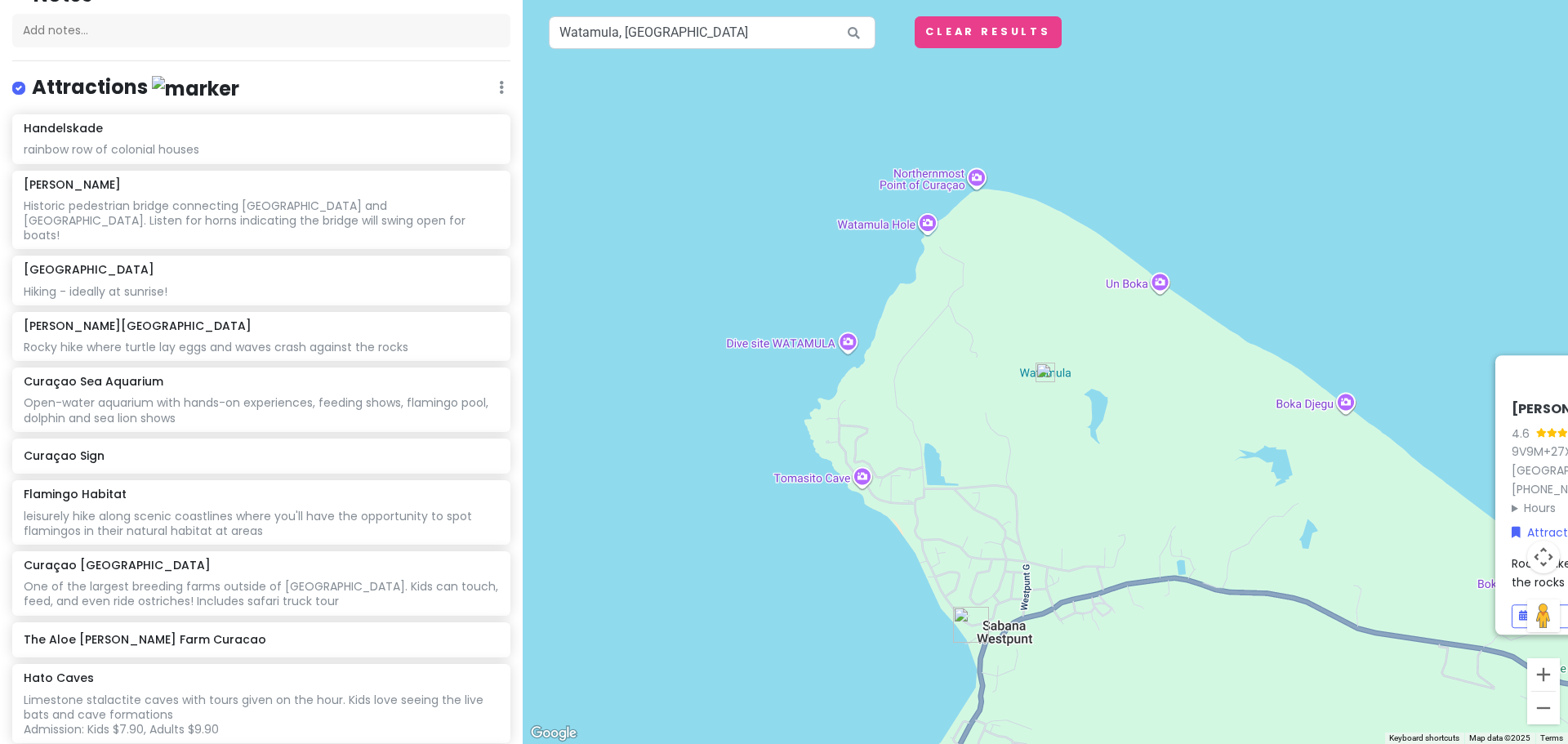
click at [1044, 366] on img at bounding box center [1045, 372] width 20 height 20
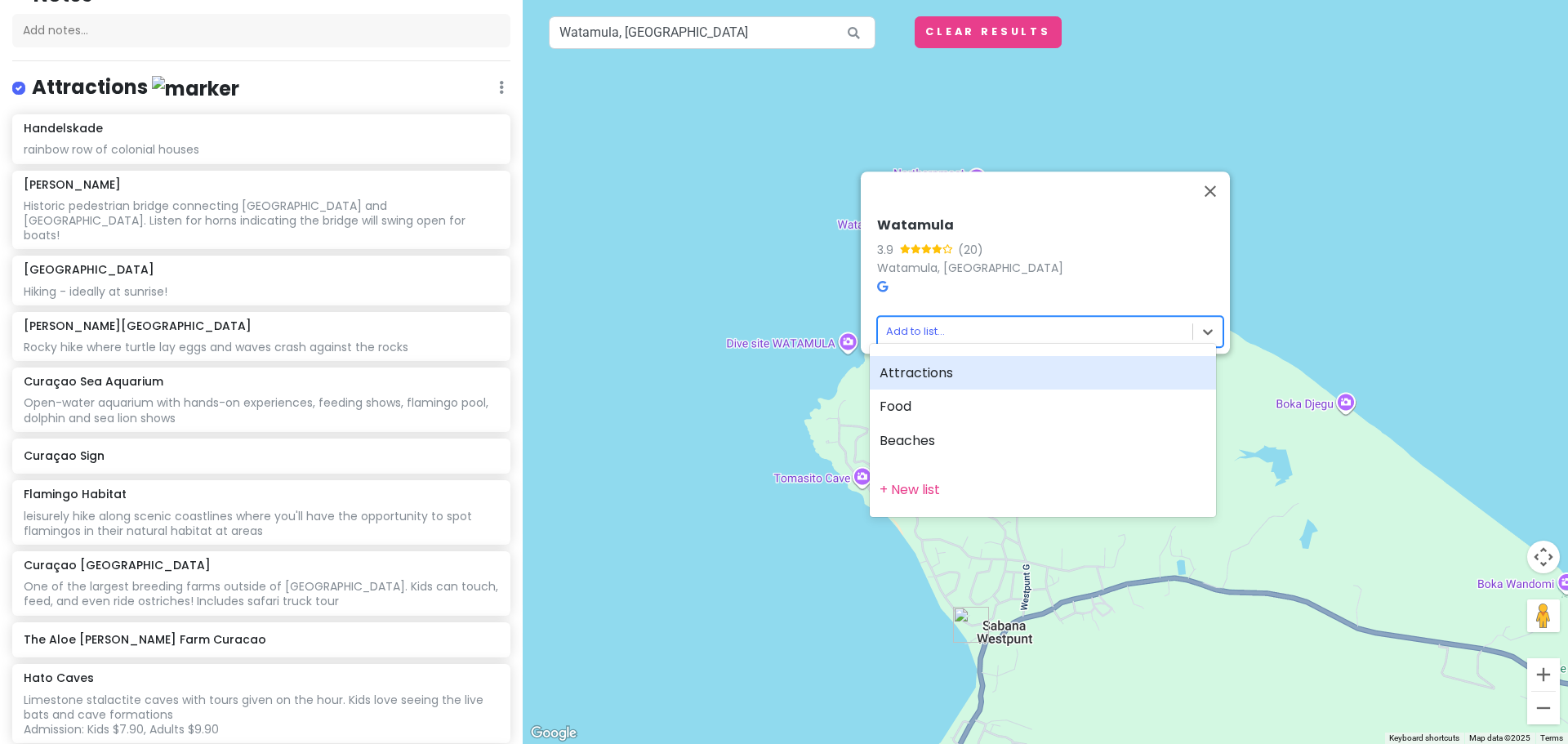
click at [1026, 325] on body "Curaçao 2026 Private Change Dates Make a Copy Delete Trip Go Pro ⚡️ Give Feedba…" at bounding box center [784, 372] width 1568 height 744
click at [973, 372] on div "Attractions" at bounding box center [1043, 373] width 346 height 34
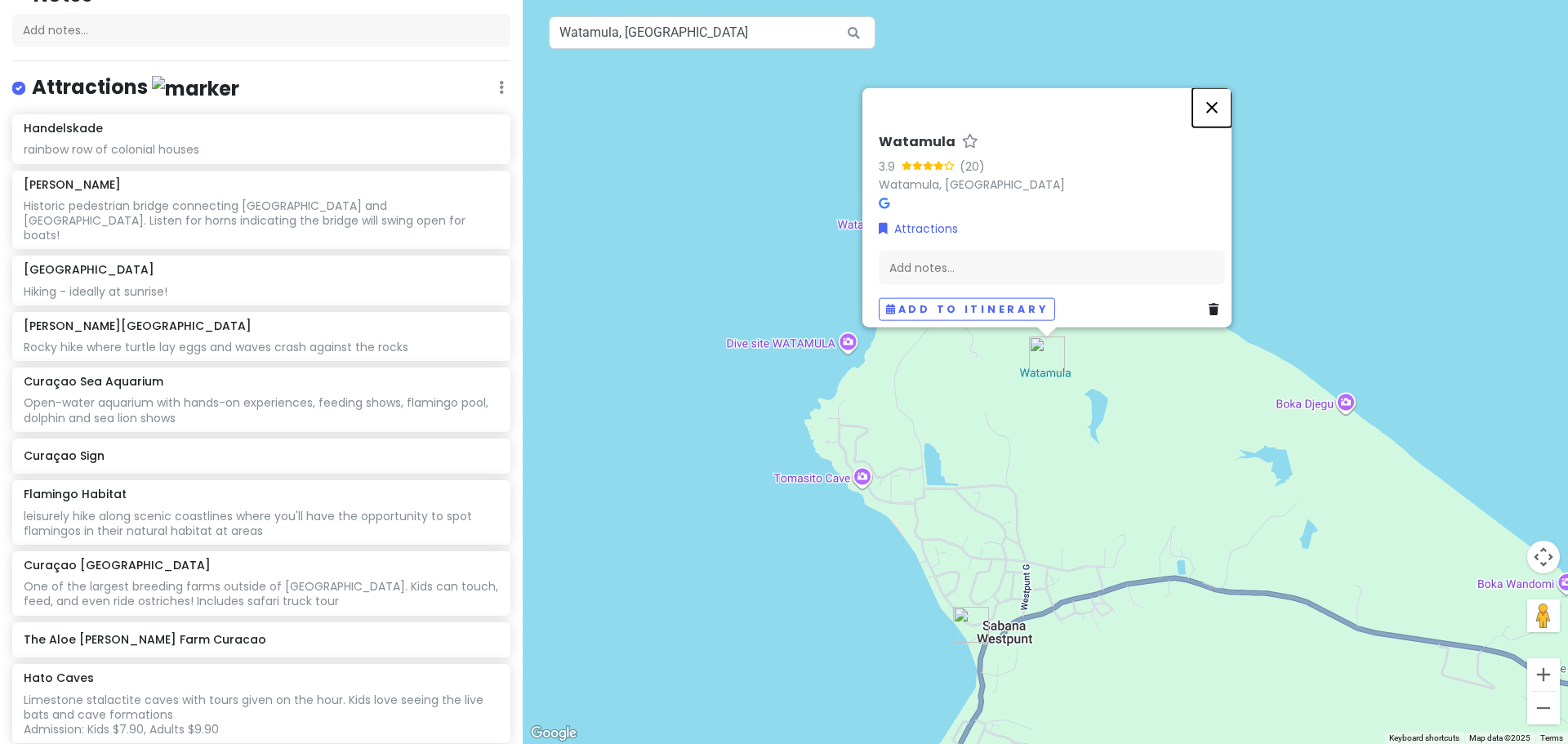
click at [1215, 101] on button "Close" at bounding box center [1212, 107] width 39 height 39
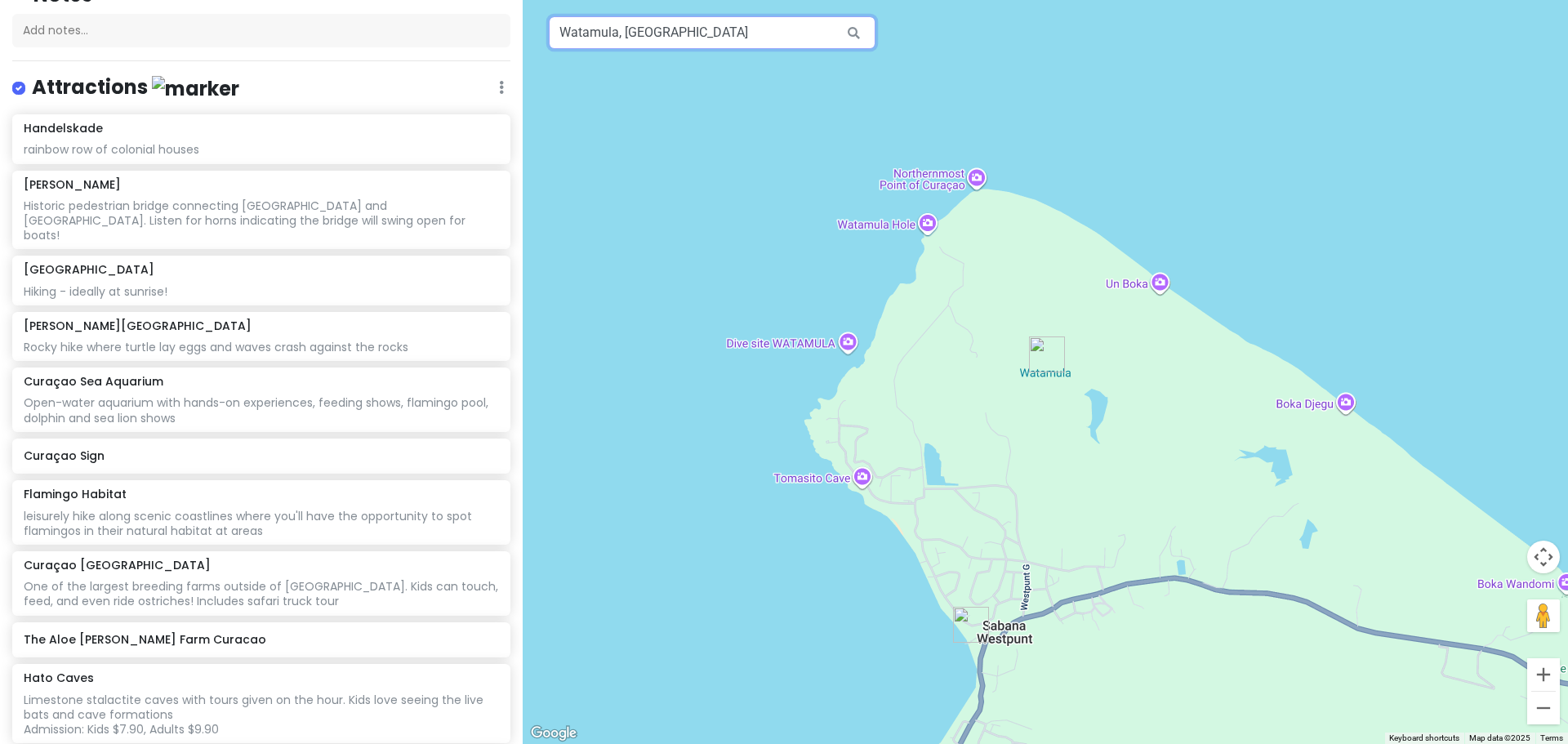
click at [690, 23] on input "Watamula, Curaçao" at bounding box center [712, 33] width 327 height 33
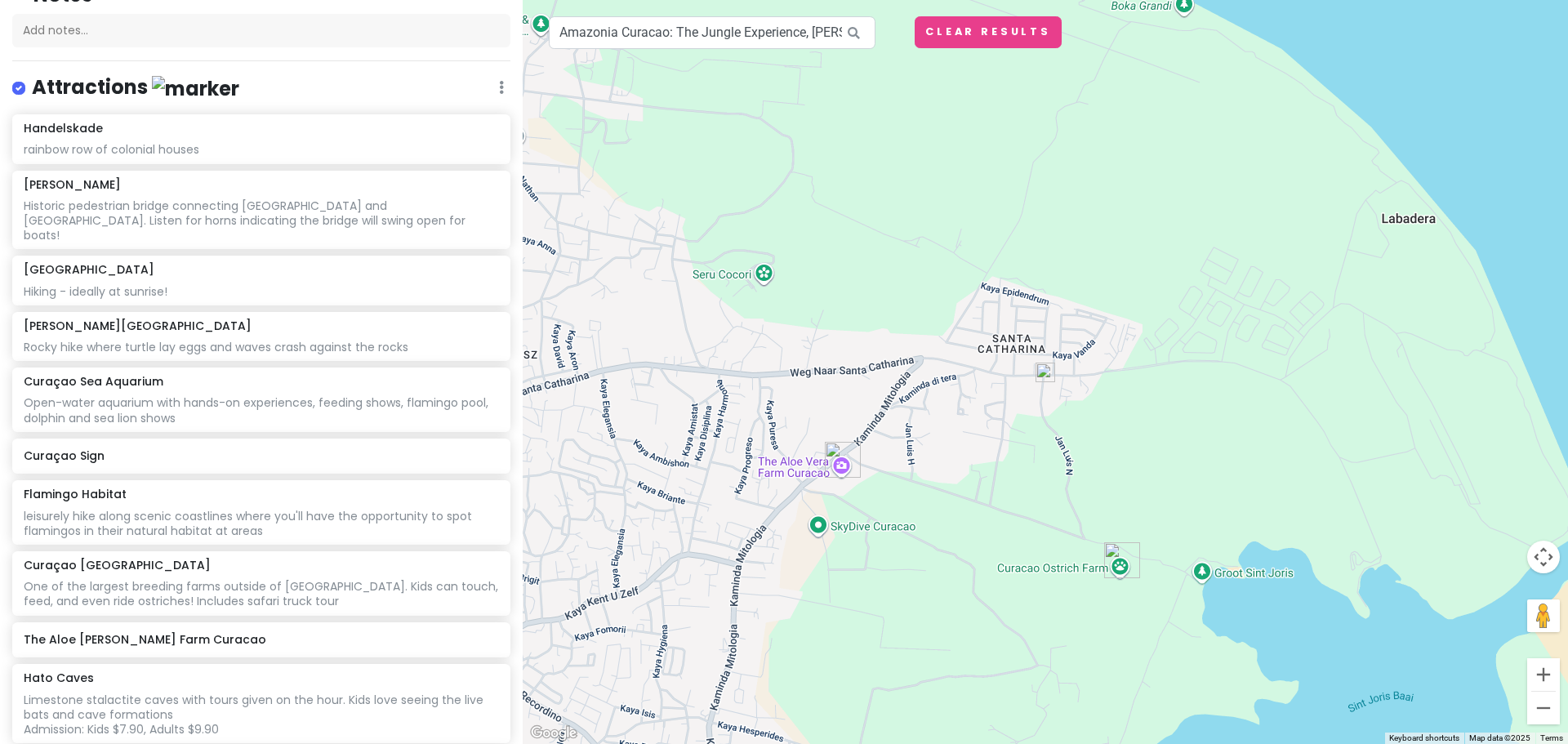
click at [1048, 372] on img at bounding box center [1045, 372] width 20 height 20
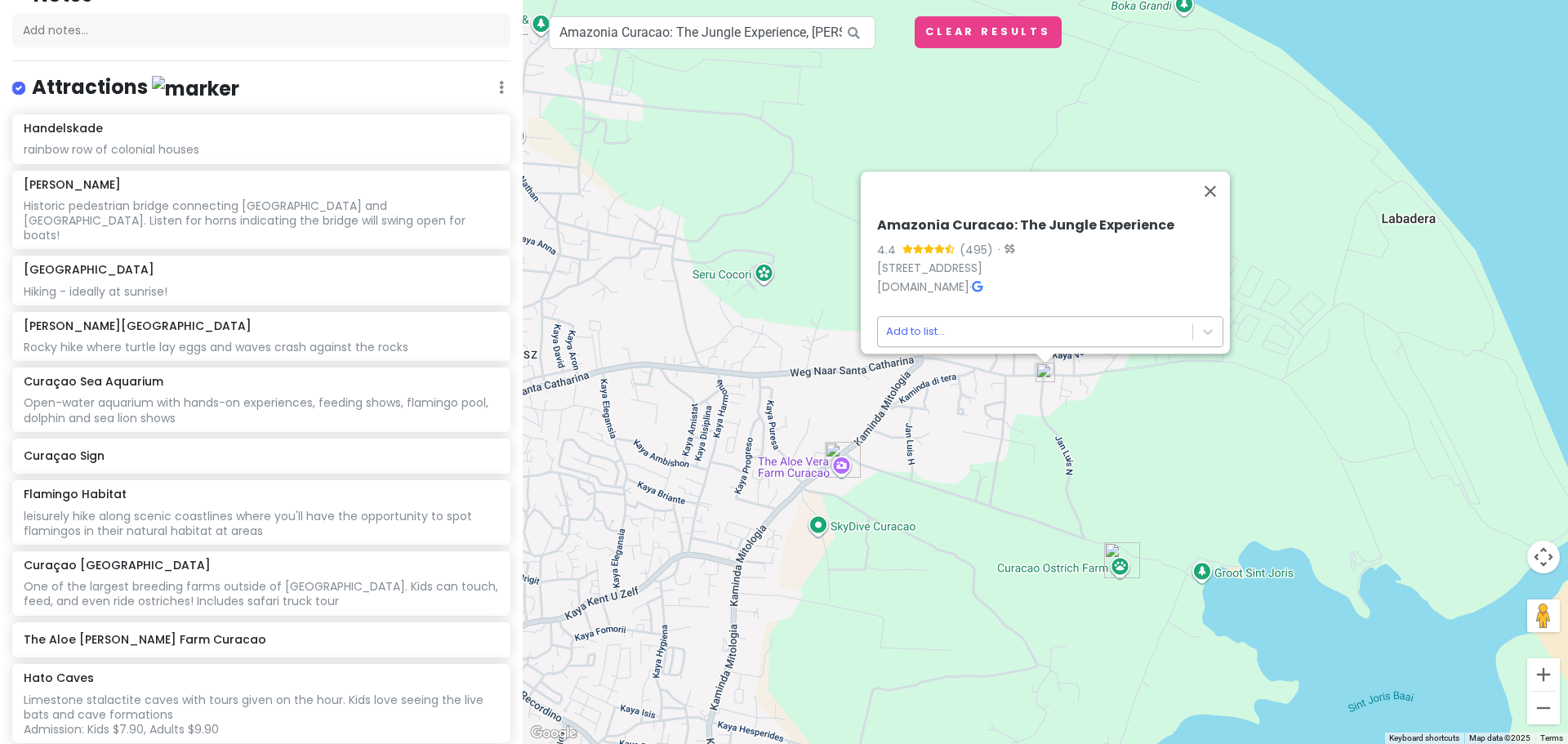
click at [1011, 332] on body "Curaçao 2026 Private Change Dates Make a Copy Delete Trip Go Pro ⚡️ Give Feedba…" at bounding box center [784, 372] width 1568 height 744
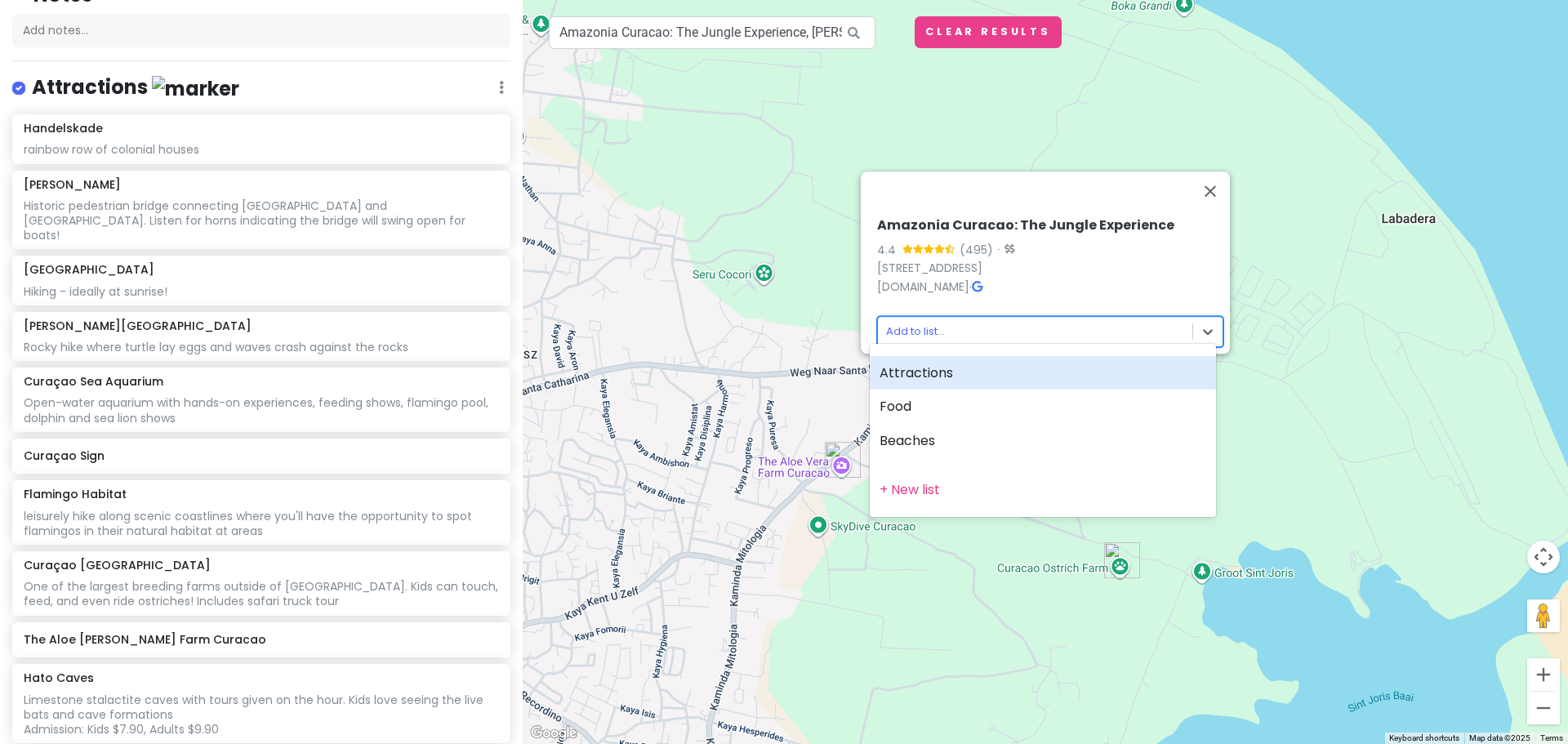
click at [976, 366] on div "Attractions" at bounding box center [1043, 373] width 346 height 34
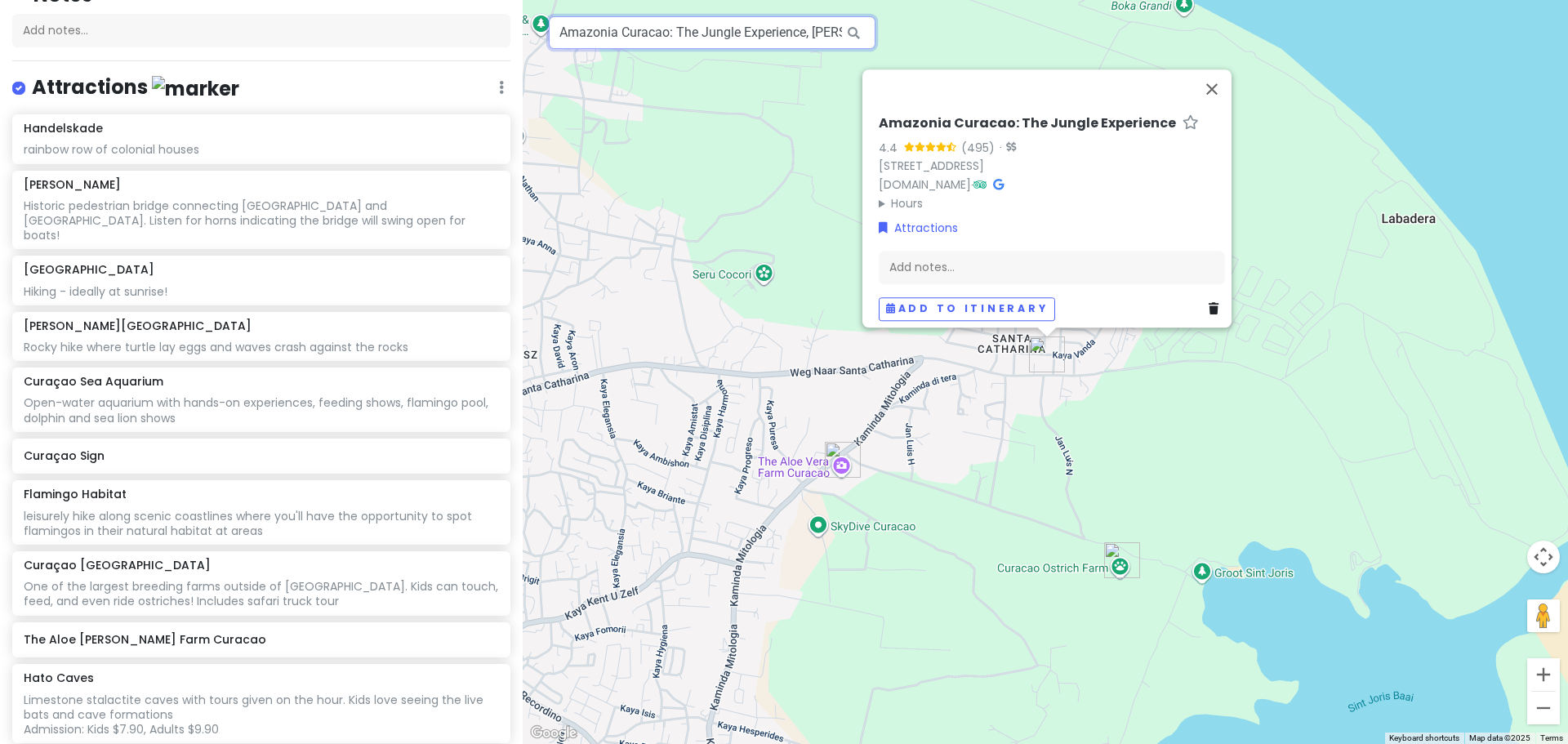
click at [640, 27] on input "Amazonia Curacao: The Jungle Experience, Kaminda Hensley F.A. Bam-Bam Meulens, …" at bounding box center [712, 33] width 327 height 33
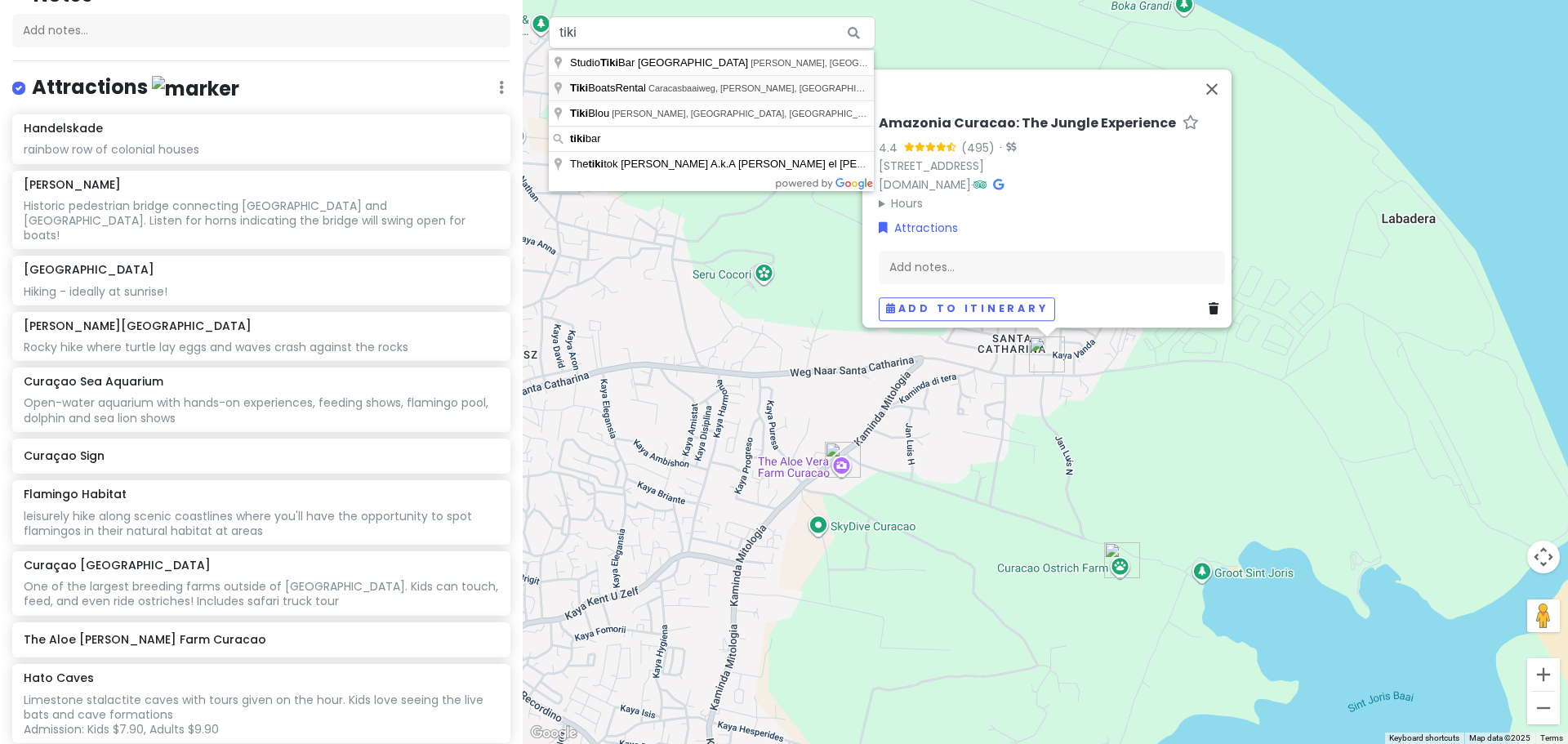
type input "TikiBoatsRental, Caracasbaaiweg, Jan Thiel, Curaçao"
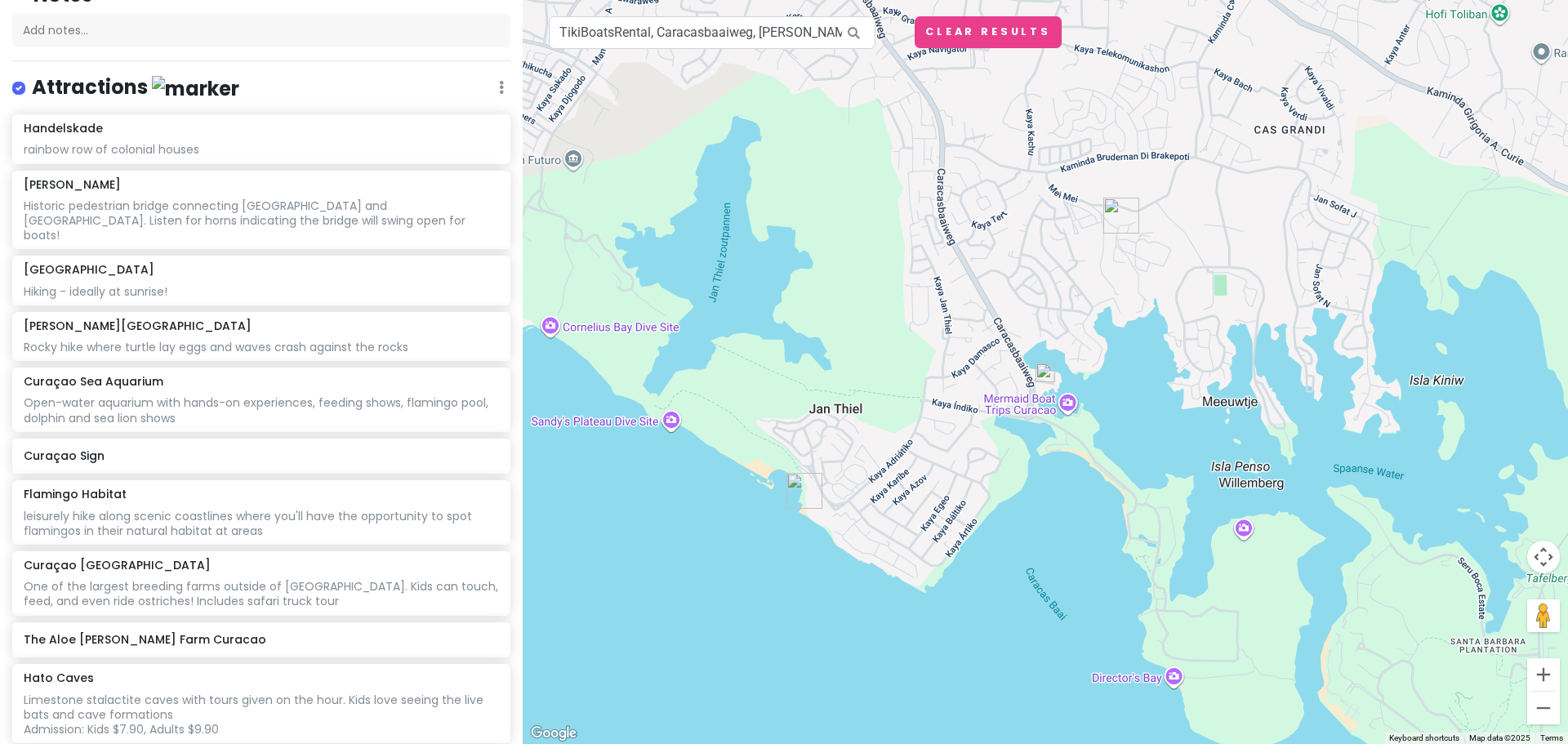
click at [1050, 377] on img at bounding box center [1045, 372] width 20 height 20
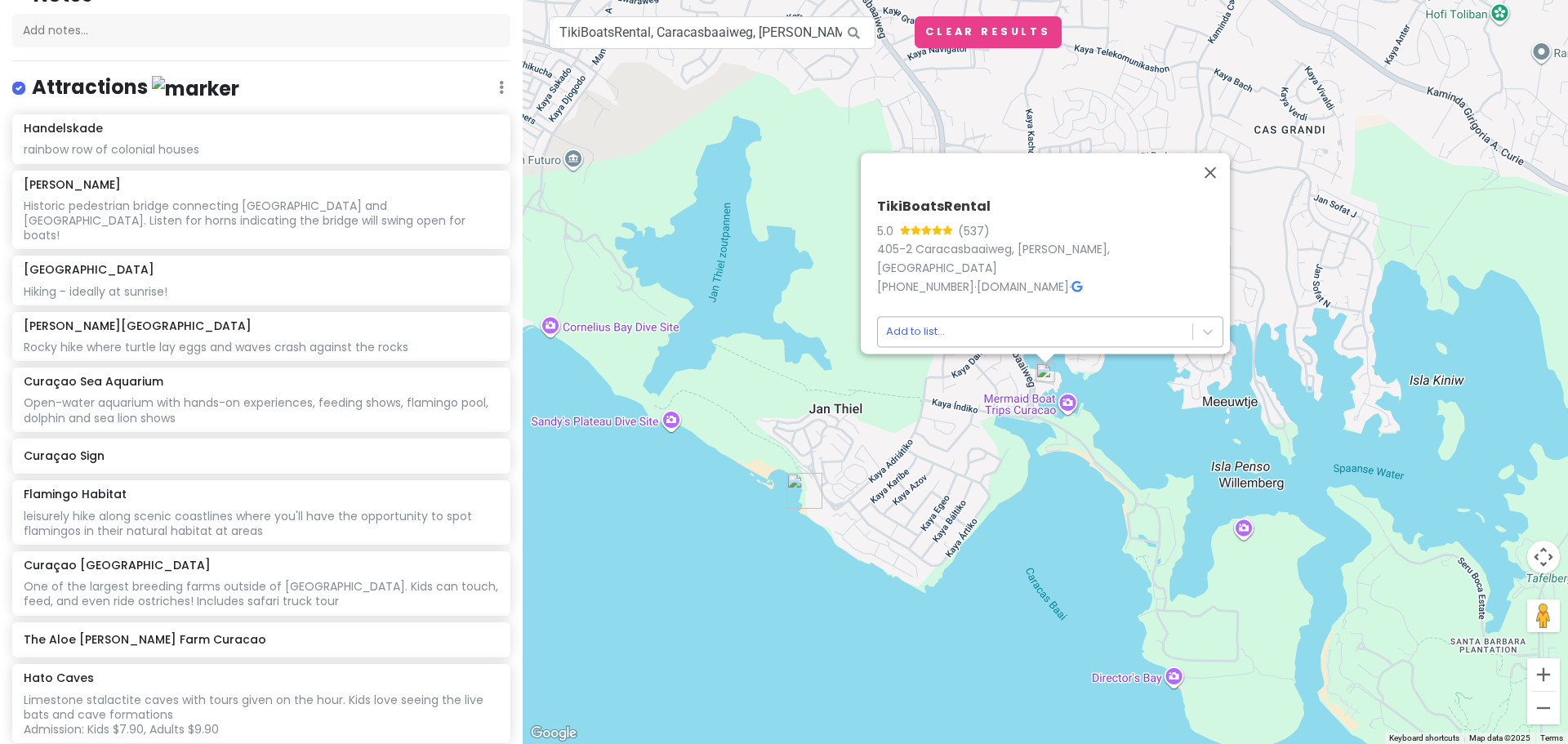
click at [1036, 329] on body "Curaçao 2026 Private Change Dates Make a Copy Delete Trip Go Pro ⚡️ Give Feedba…" at bounding box center [784, 372] width 1568 height 744
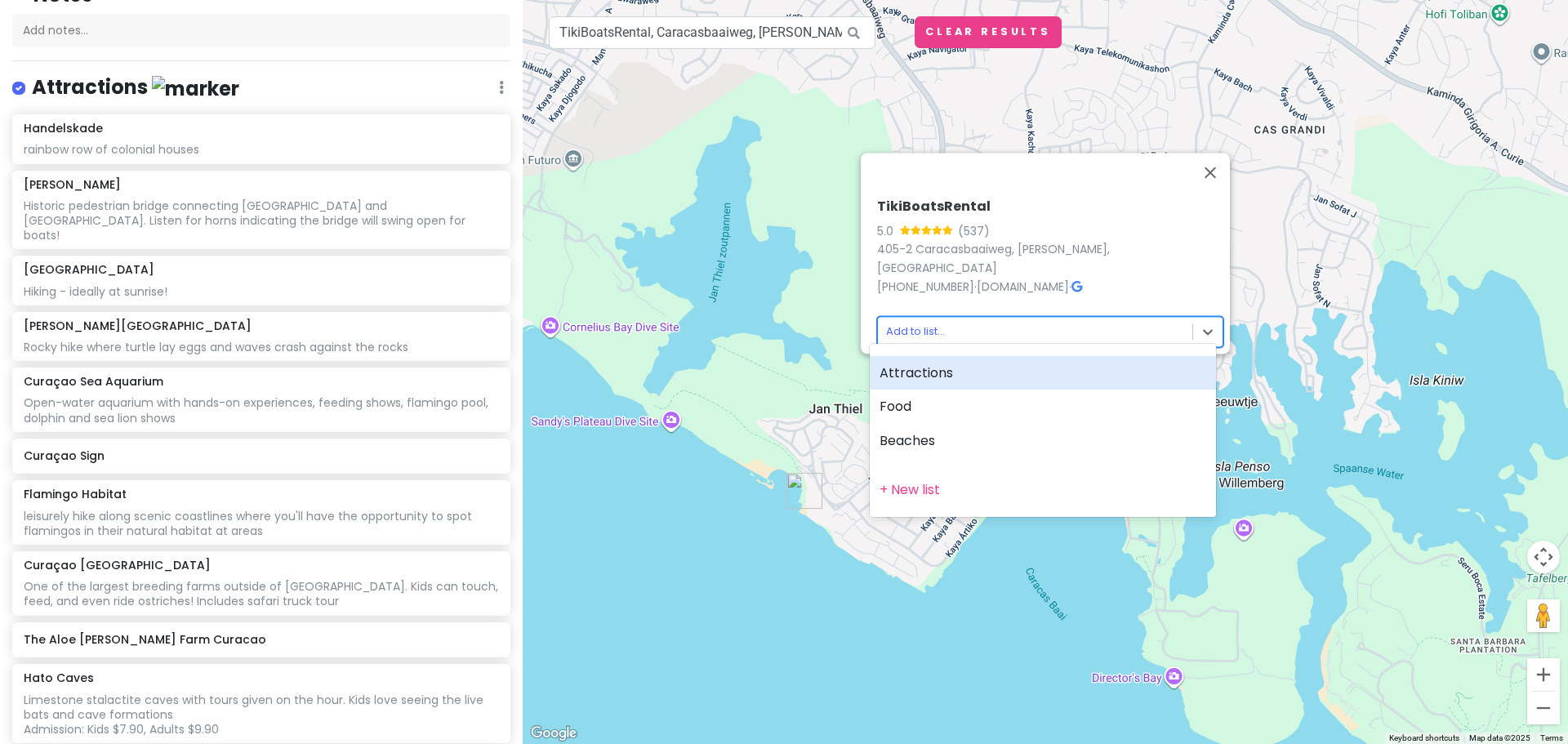
click at [935, 376] on div "Attractions" at bounding box center [1043, 373] width 346 height 34
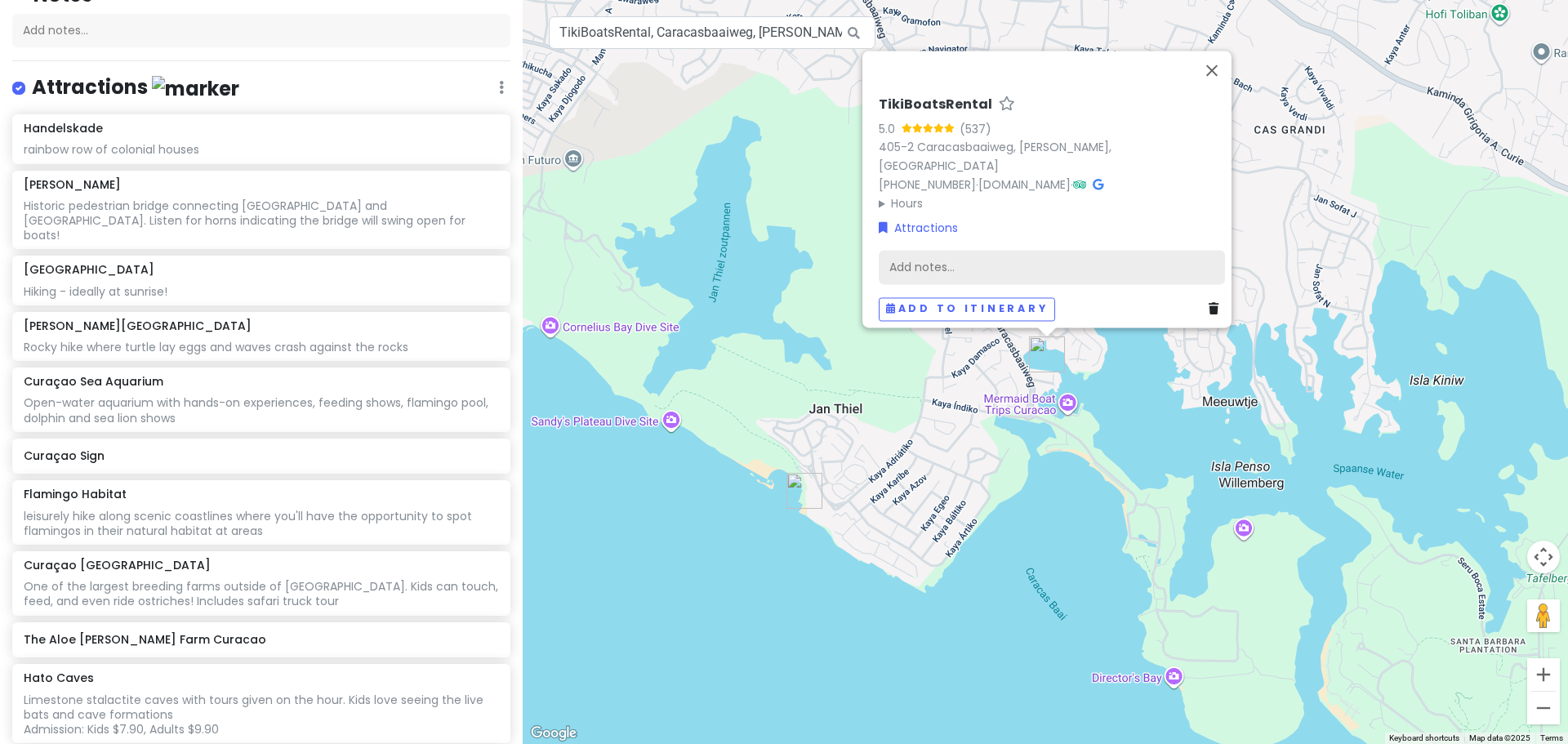
click at [1016, 250] on div "Add notes..." at bounding box center [1052, 267] width 346 height 34
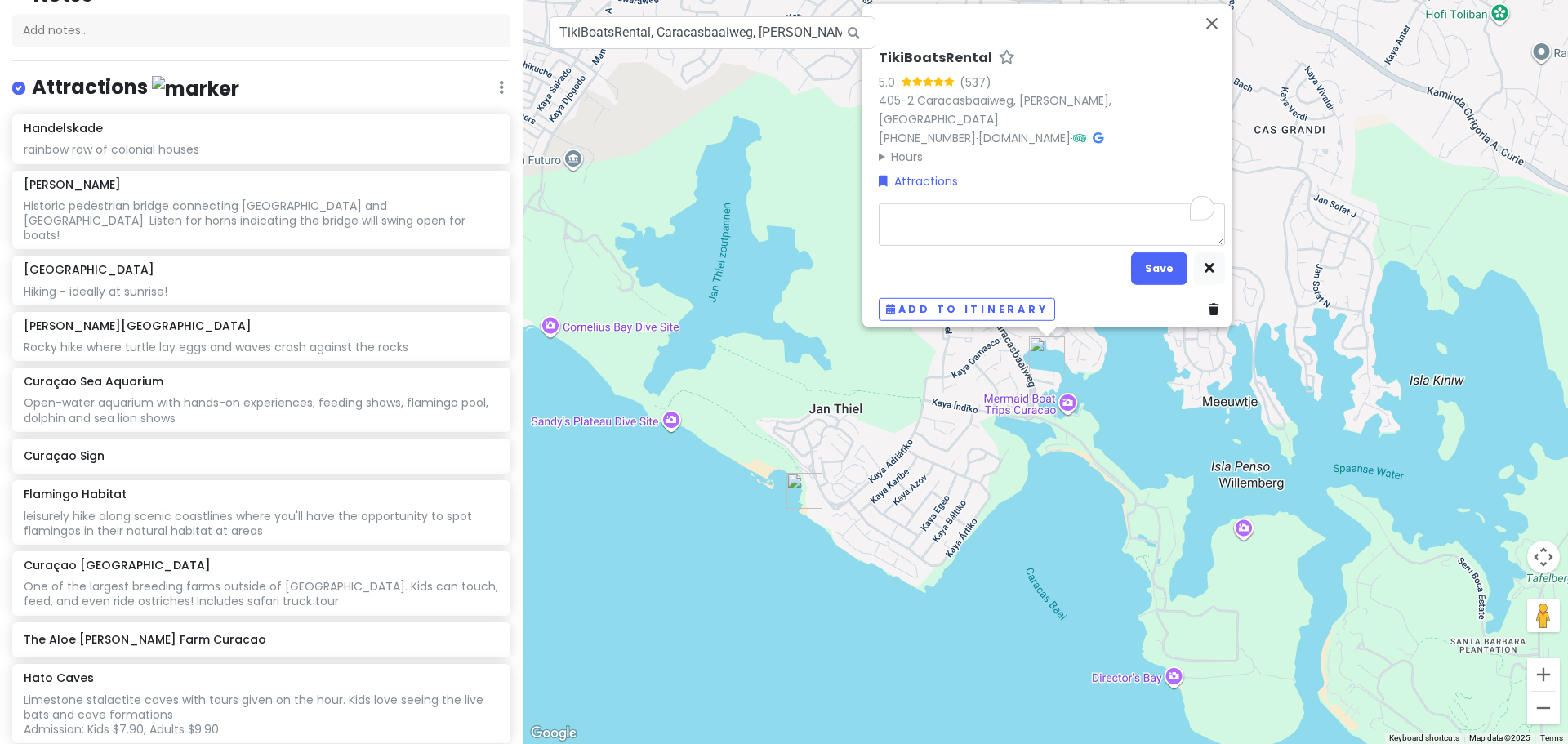
type textarea "x"
type textarea "C"
type textarea "x"
type textarea "Ca"
type textarea "x"
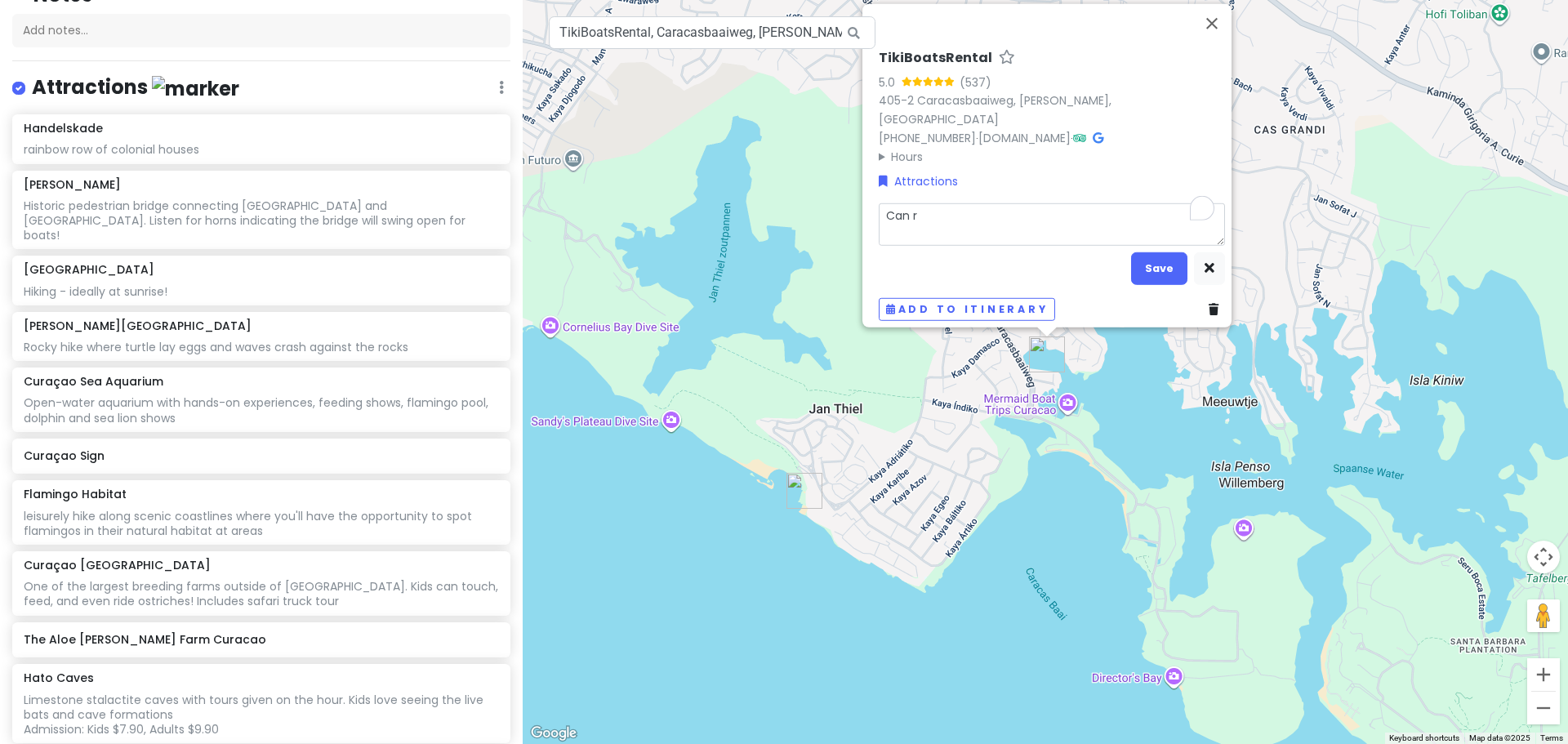
type textarea "Can re"
type textarea "x"
type textarea "Can rent"
type textarea "x"
type textarea "Can rent"
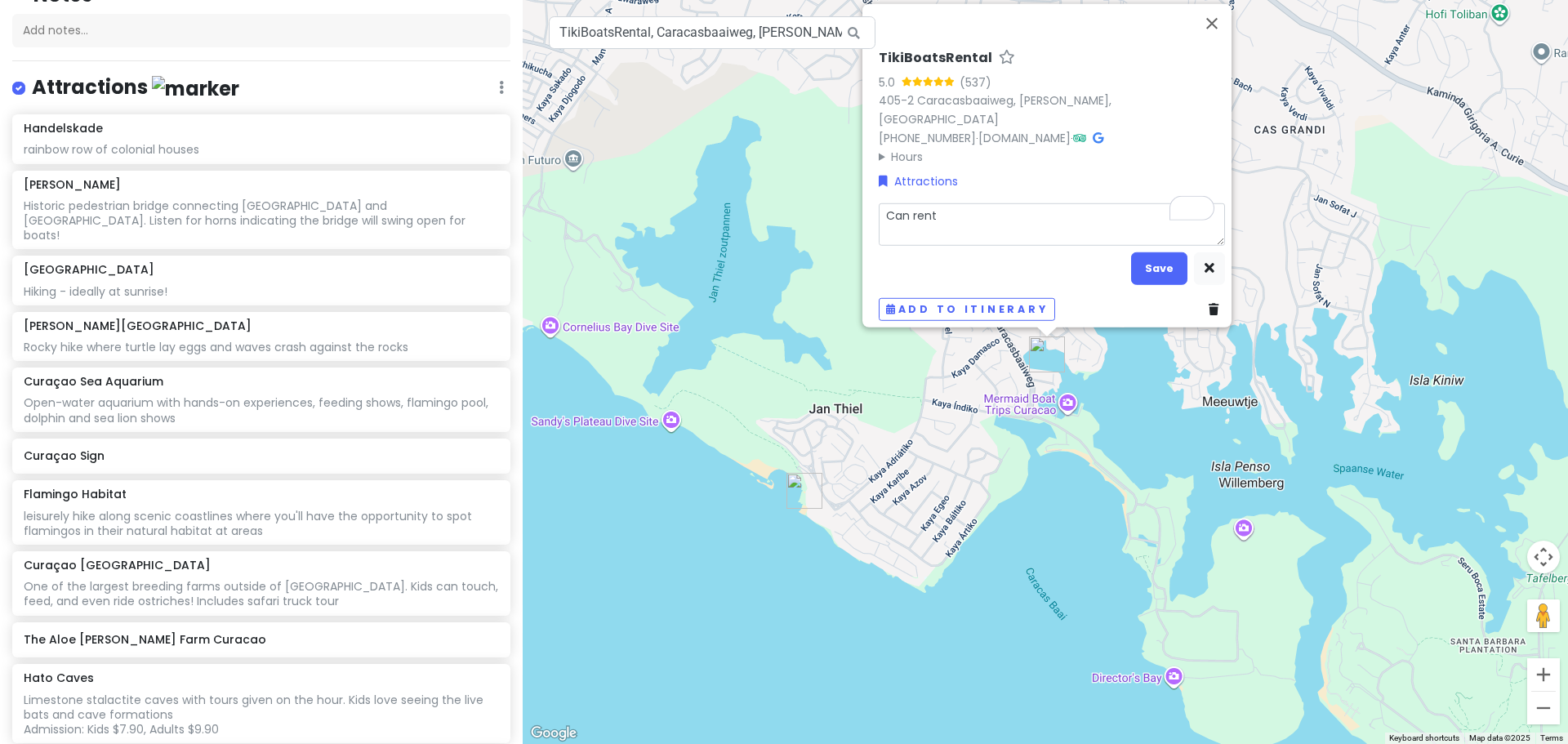
type textarea "x"
type textarea "Can rent a"
type textarea "x"
type textarea "Can rent a"
type textarea "x"
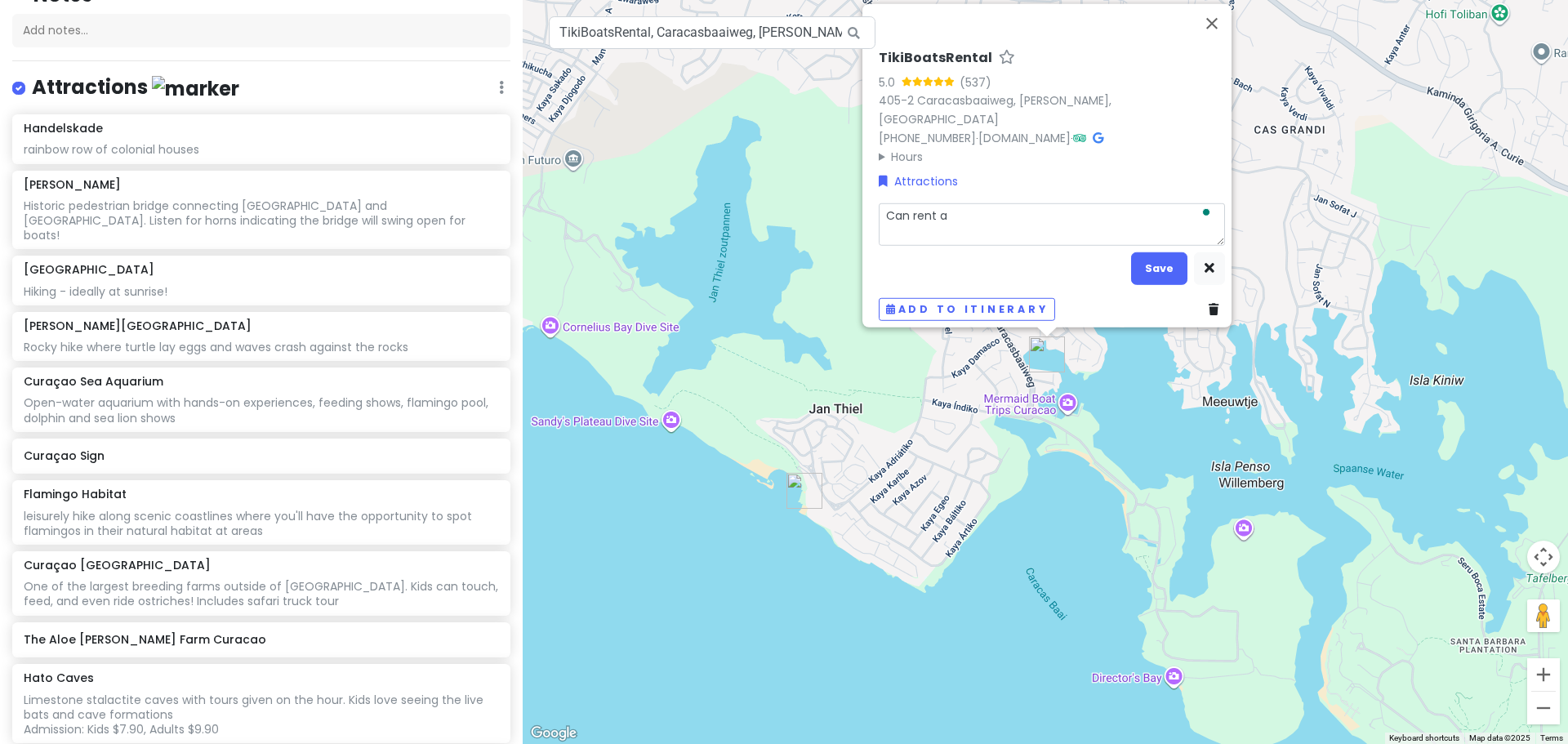
type textarea "Can rent a b"
type textarea "x"
type textarea "Can rent a bo"
type textarea "x"
type textarea "Can rent a boa"
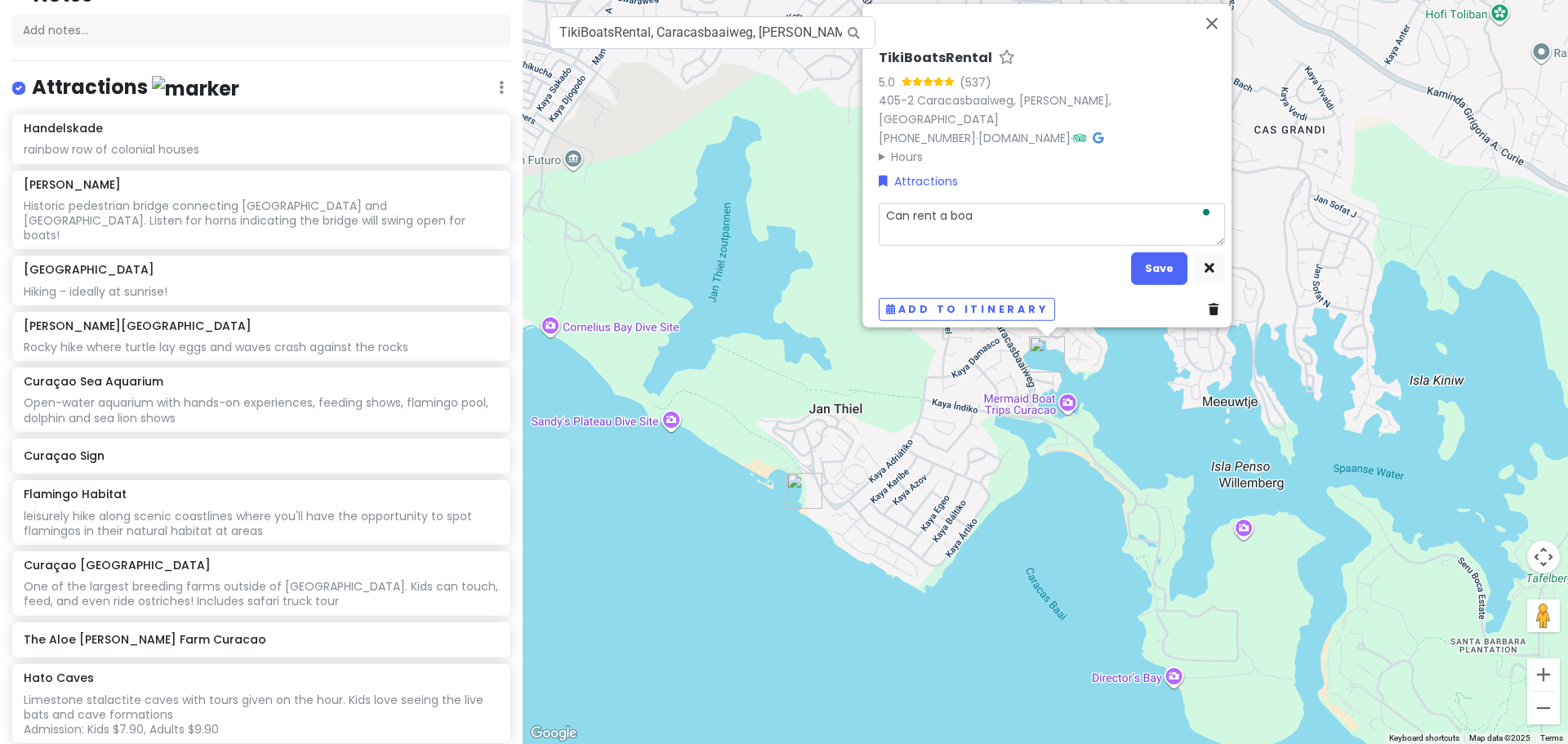
type textarea "x"
type textarea "Can rent a boat"
type textarea "x"
type textarea "Can rent a boat"
type textarea "x"
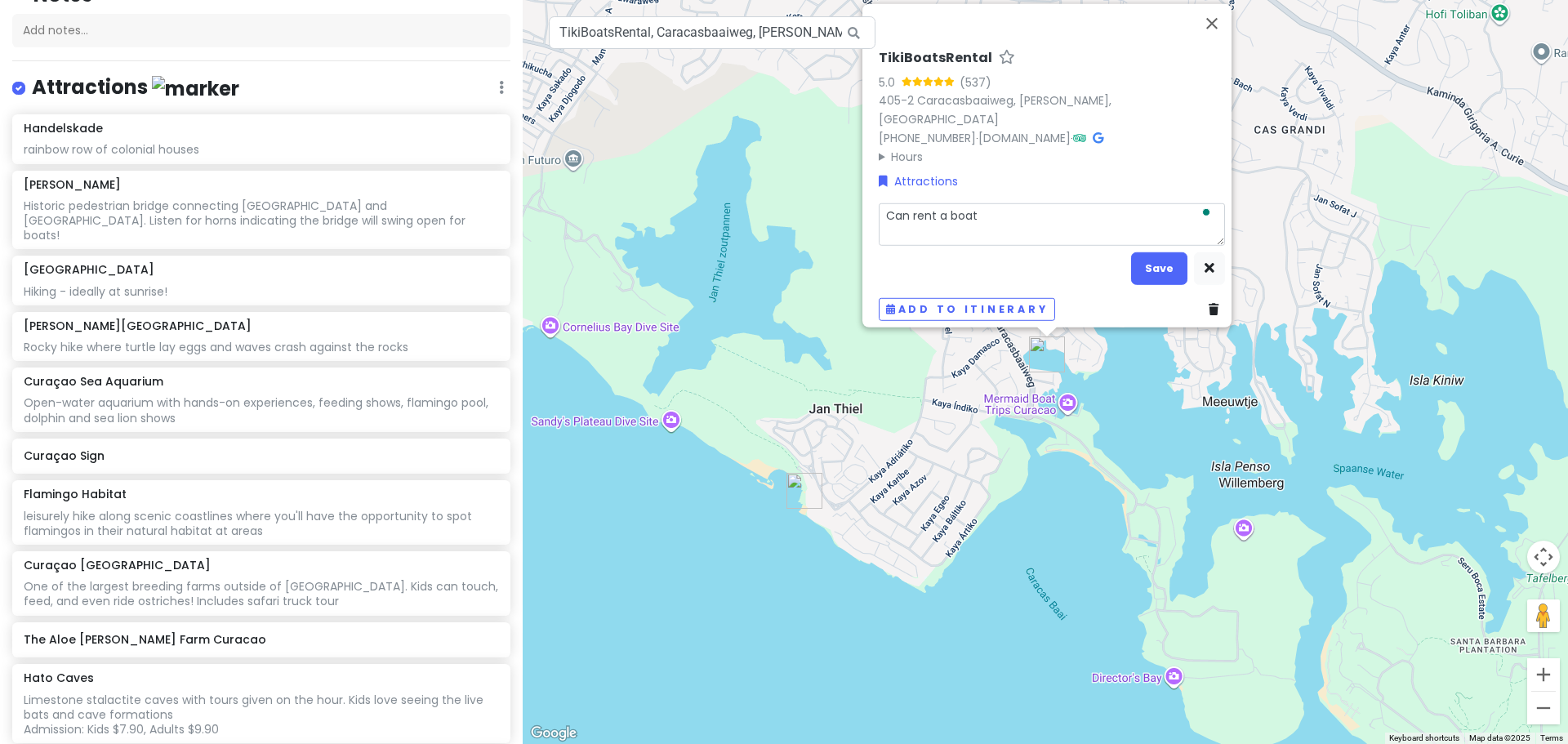
type textarea "Can rent a boat a"
type textarea "x"
type textarea "Can rent a boat an"
type textarea "x"
type textarea "Can rent a boat and"
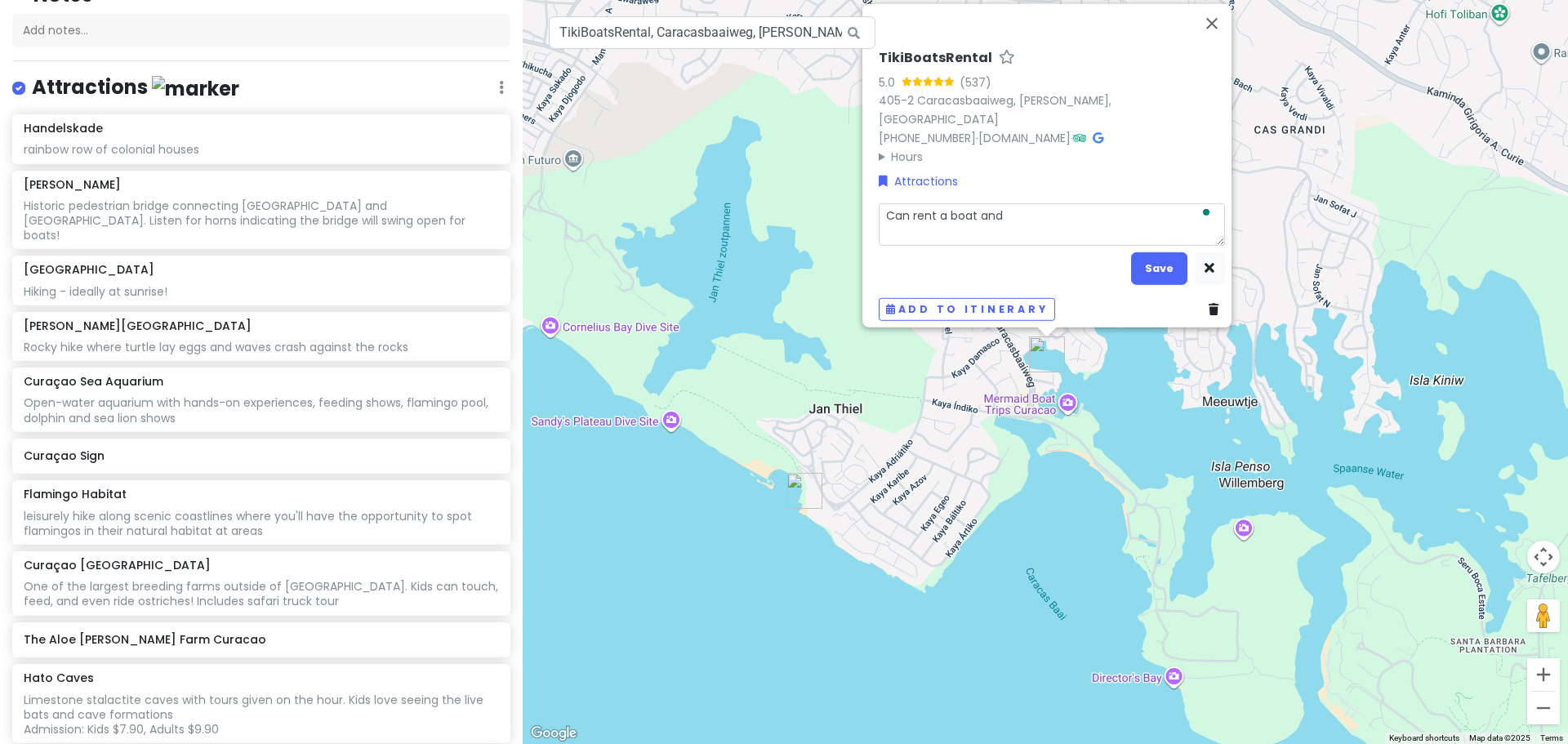
type textarea "x"
type textarea "Can rent a boat and"
type textarea "x"
type textarea "Can rent a boat and f"
type textarea "x"
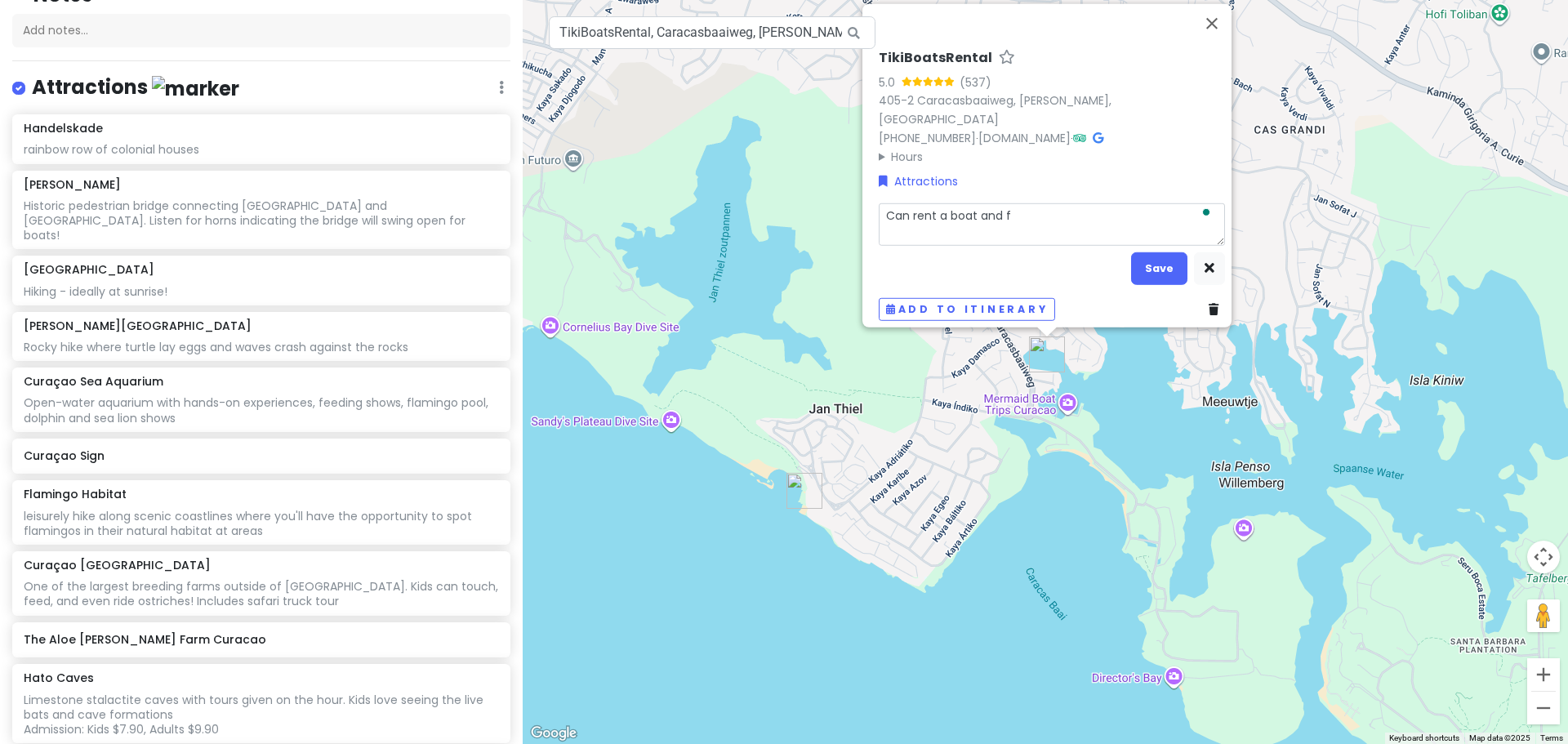
type textarea "Can rent a boat and fl"
type textarea "x"
type textarea "Can rent a boat and flo"
type textarea "x"
type textarea "Can rent a boat and floa"
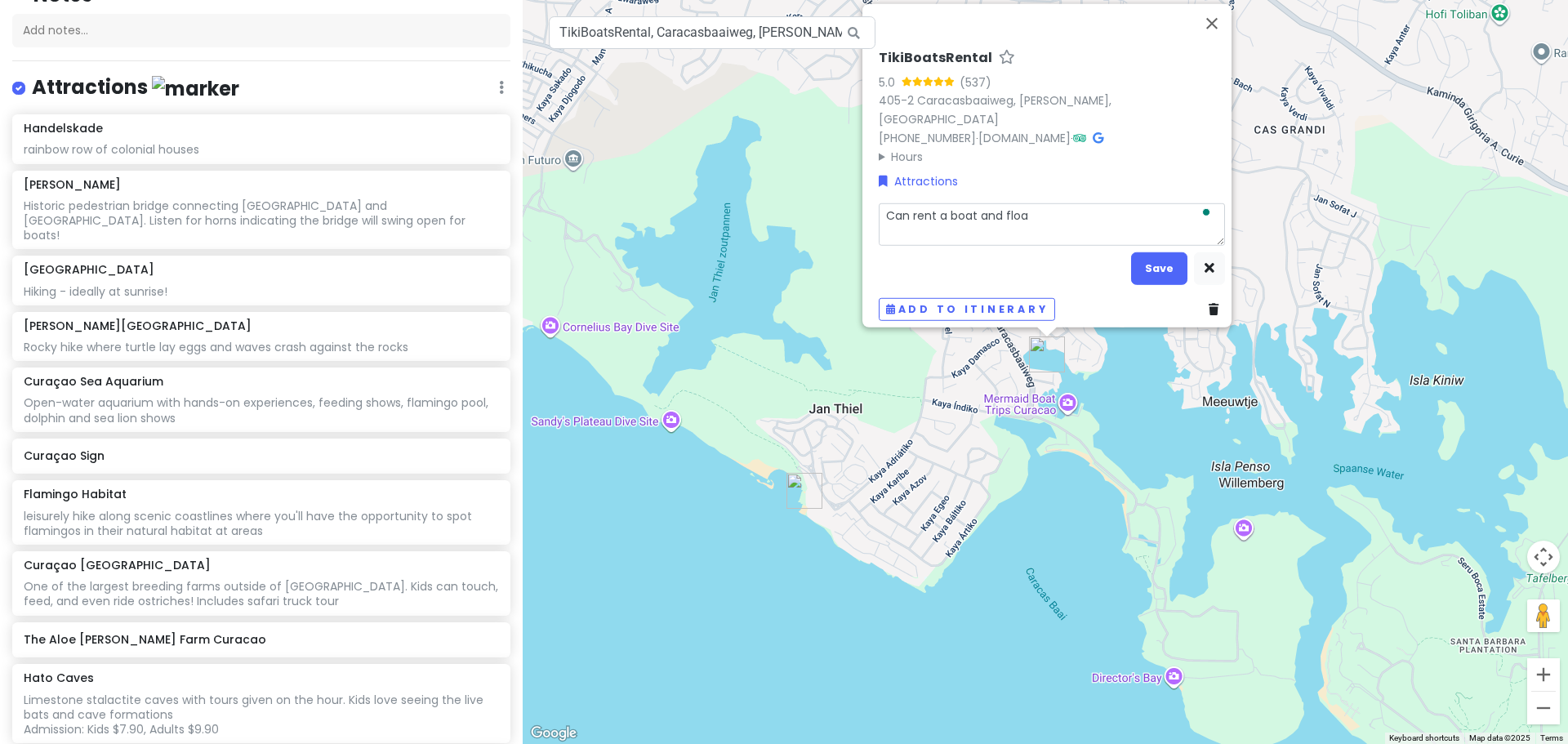
type textarea "x"
type textarea "Can rent a boat and float"
type textarea "x"
type textarea "Can rent a boat and float"
type textarea "x"
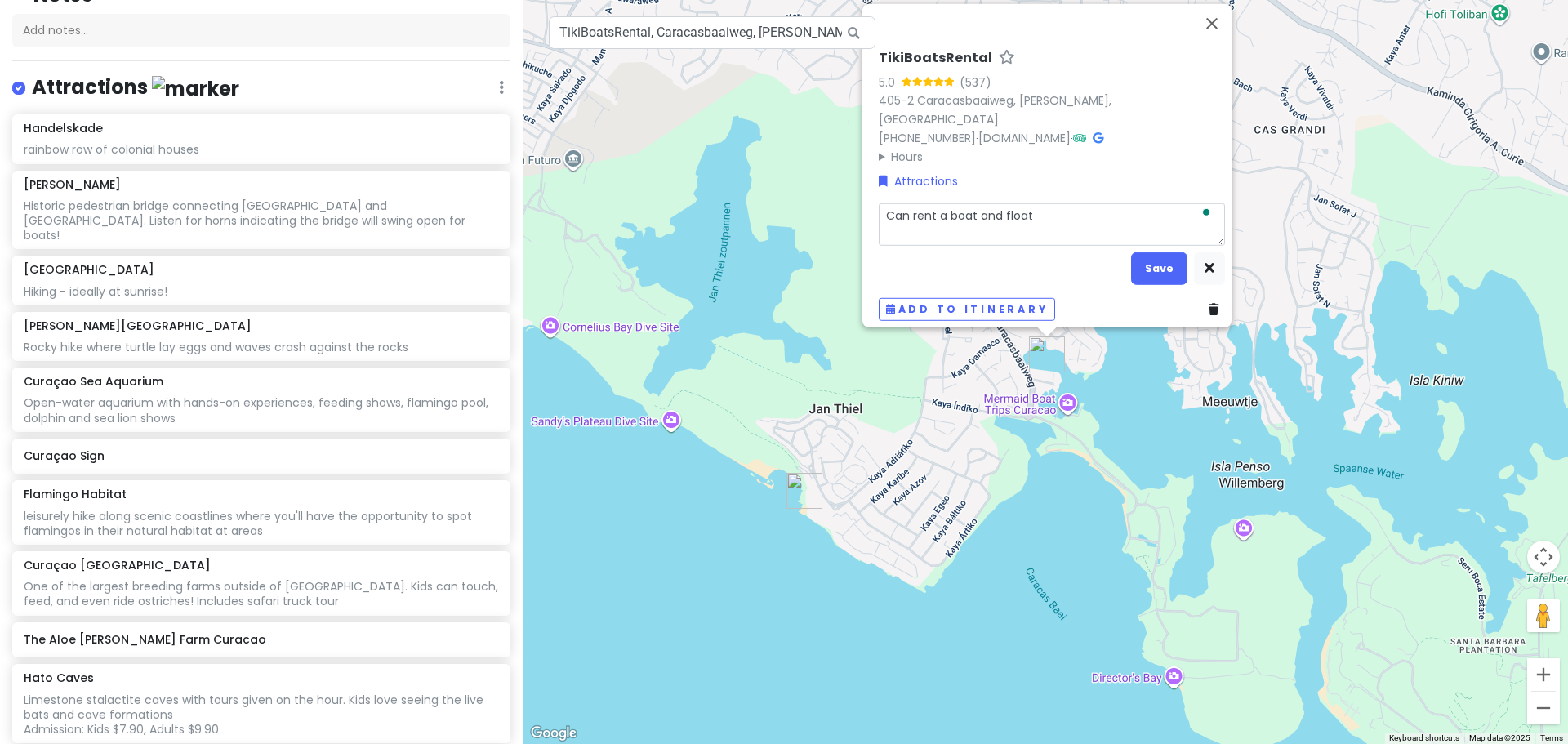
type textarea "Can rent a boat and float a"
type textarea "x"
type textarea "Can rent a boat and float ar"
type textarea "x"
type textarea "Can rent a boat and float arou"
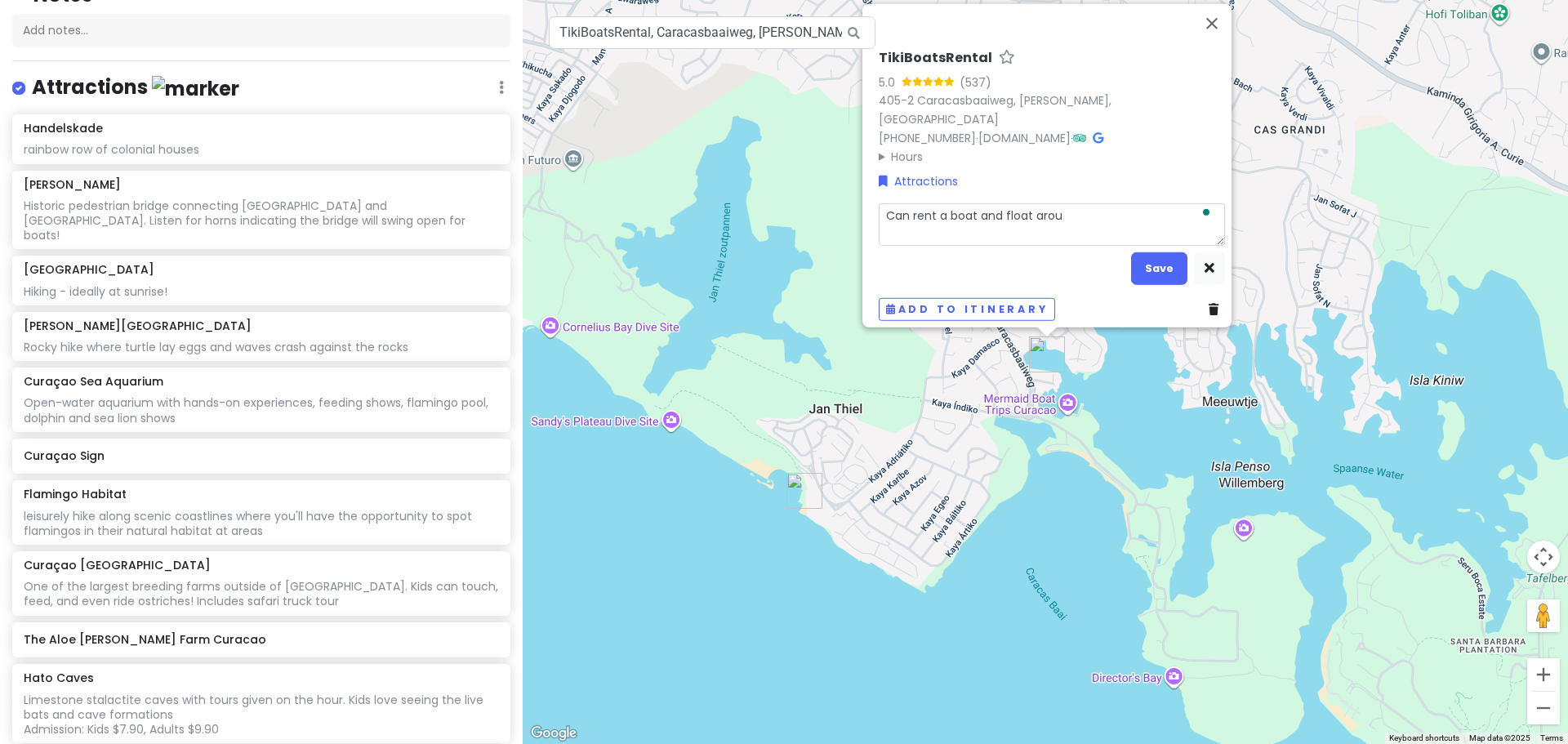
type textarea "x"
type textarea "Can rent a boat and float aroun"
type textarea "x"
type textarea "Can rent a boat and float around"
click at [1146, 254] on button "Save" at bounding box center [1159, 268] width 56 height 32
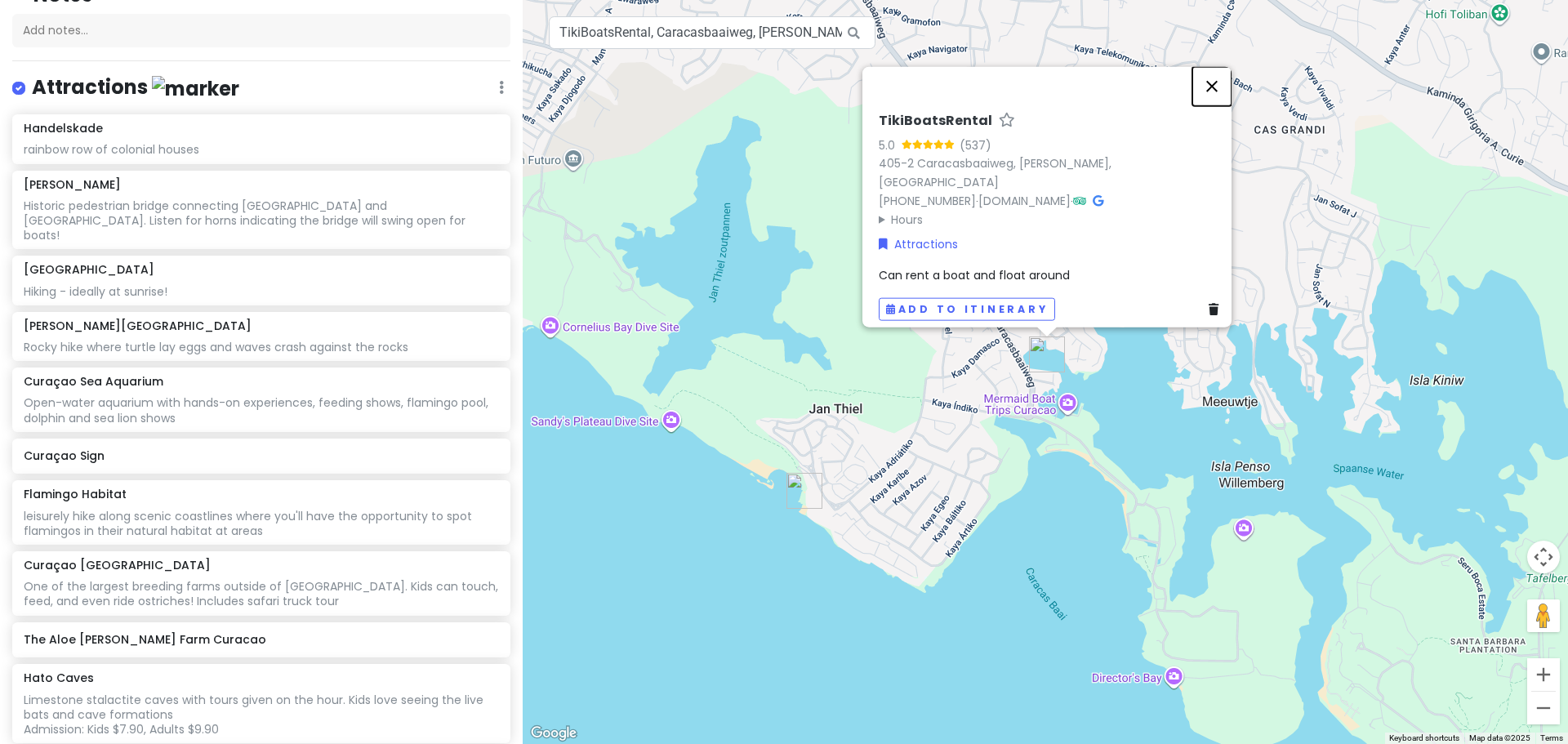
click at [1217, 93] on button "Close" at bounding box center [1212, 85] width 39 height 39
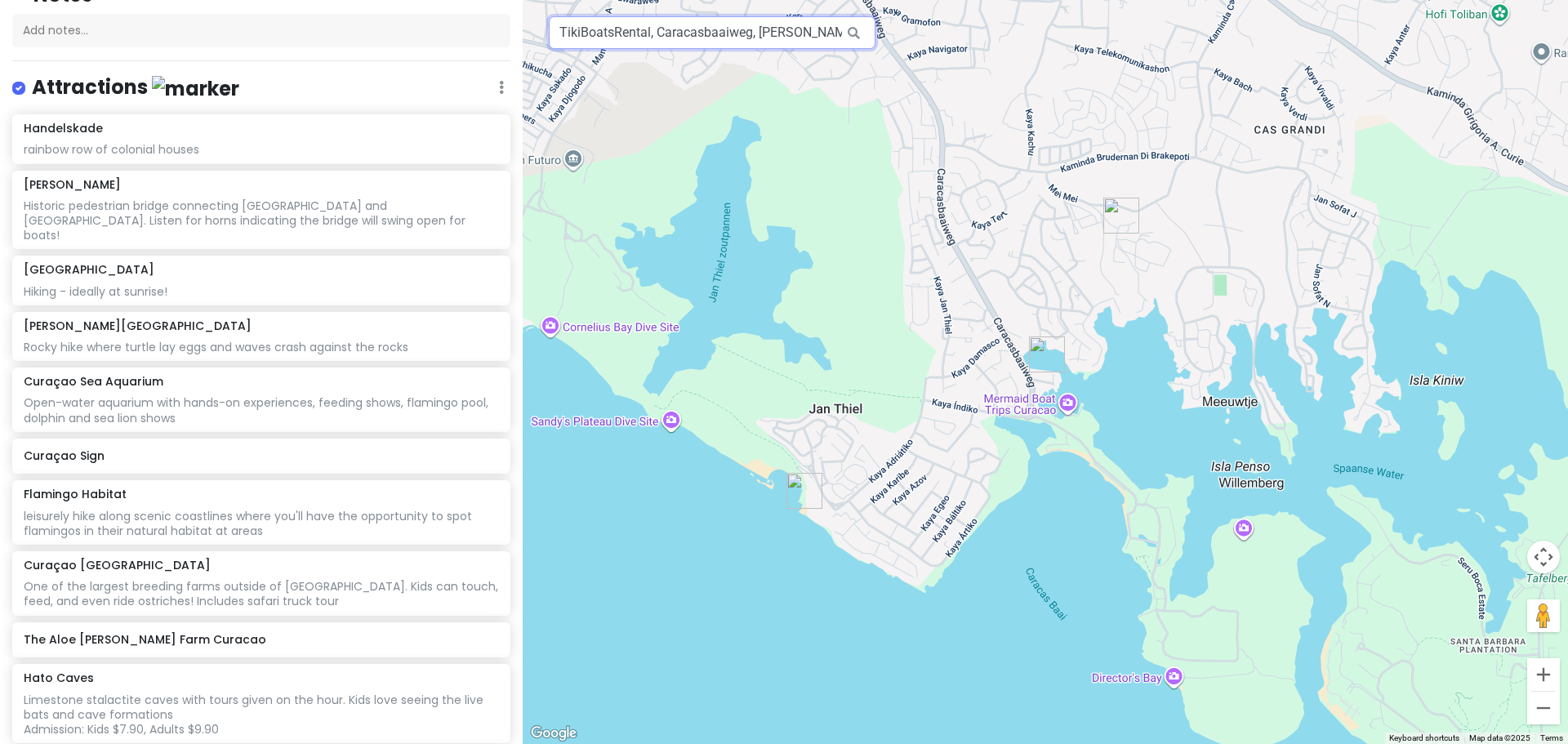
click at [651, 32] on input "TikiBoatsRental, Caracasbaaiweg, Jan Thiel, Curaçao" at bounding box center [712, 33] width 327 height 33
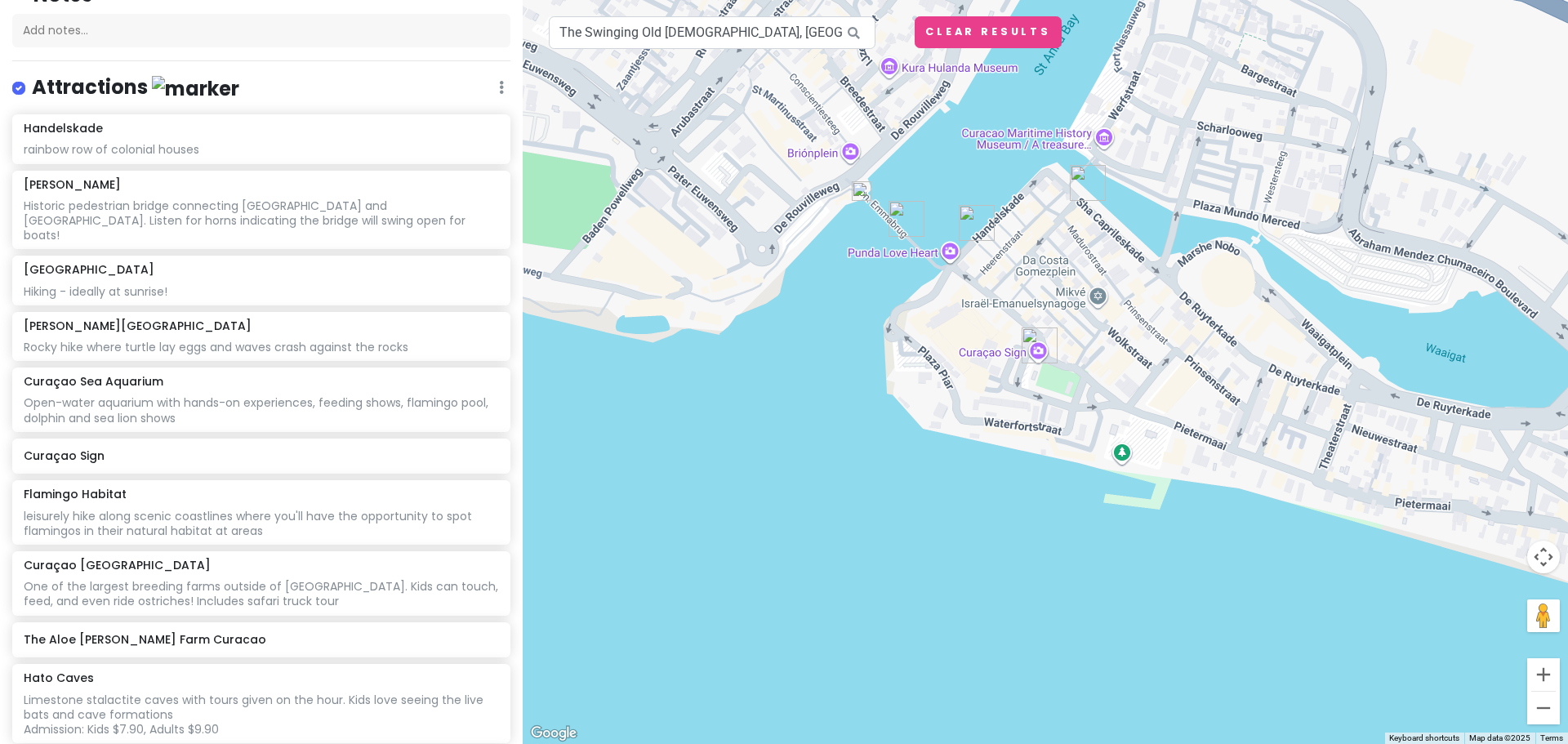
drag, startPoint x: 767, startPoint y: 206, endPoint x: 825, endPoint y: 312, distance: 120.8
click at [825, 312] on div at bounding box center [1045, 372] width 1046 height 744
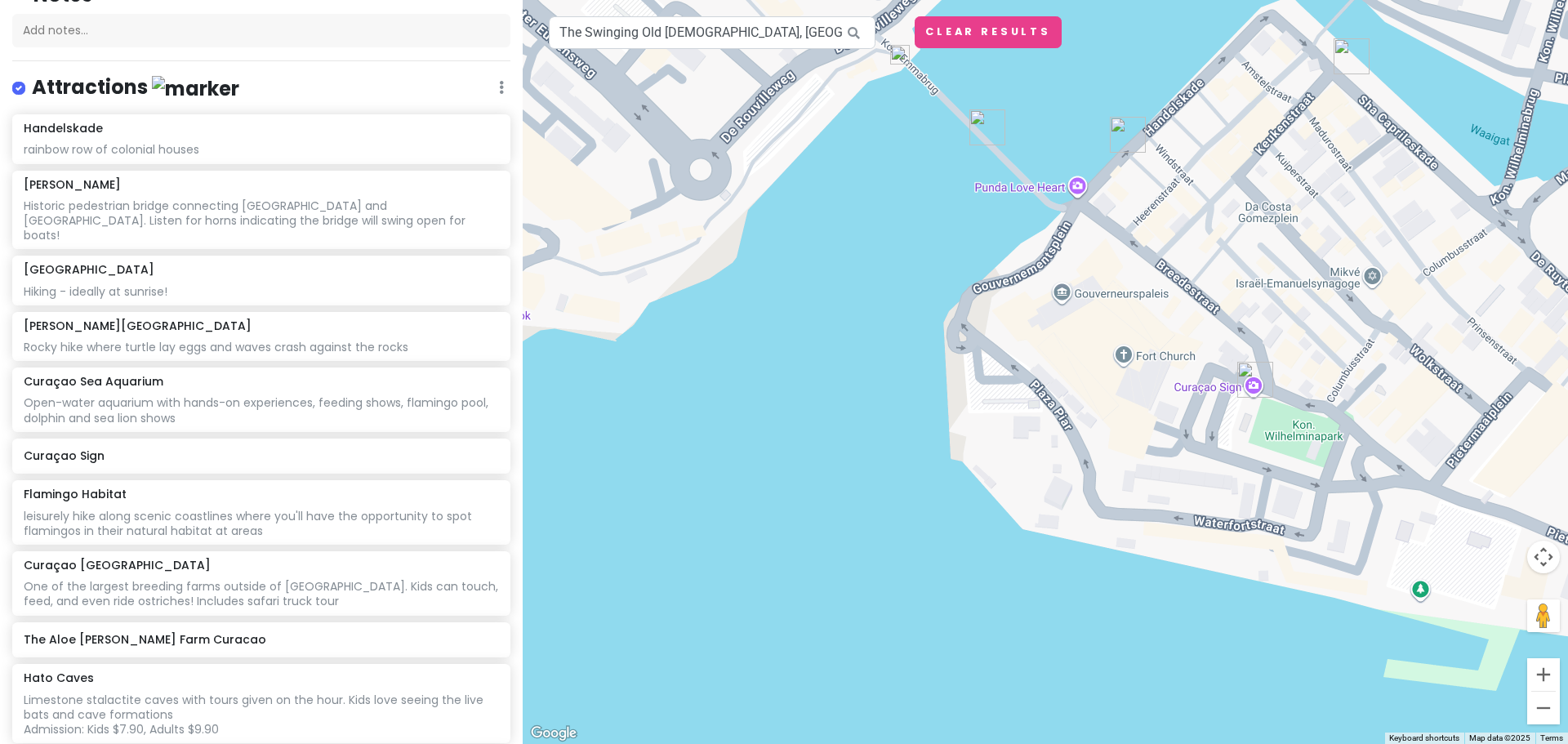
click at [903, 59] on img at bounding box center [900, 55] width 20 height 20
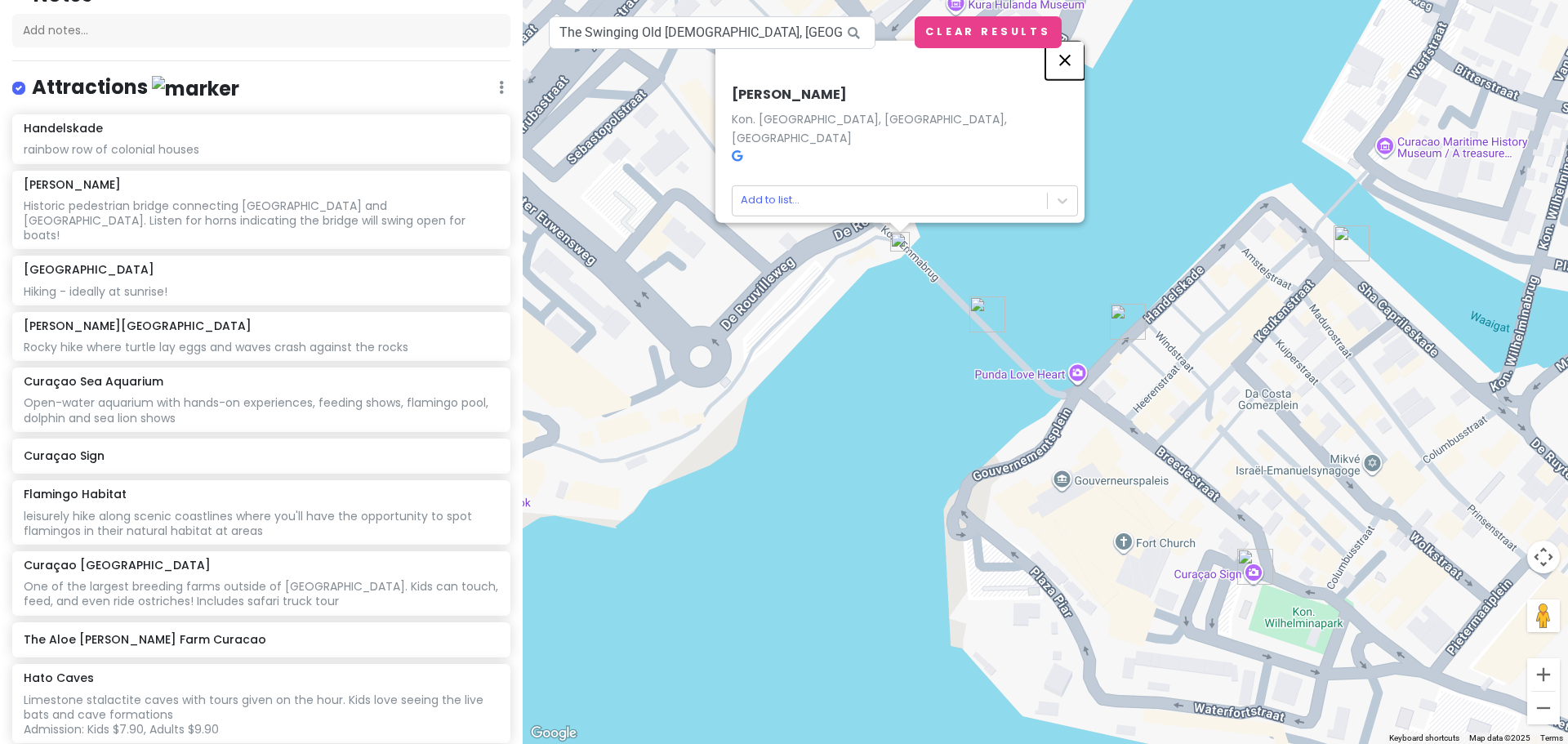
click at [1070, 64] on button "Close" at bounding box center [1065, 59] width 39 height 39
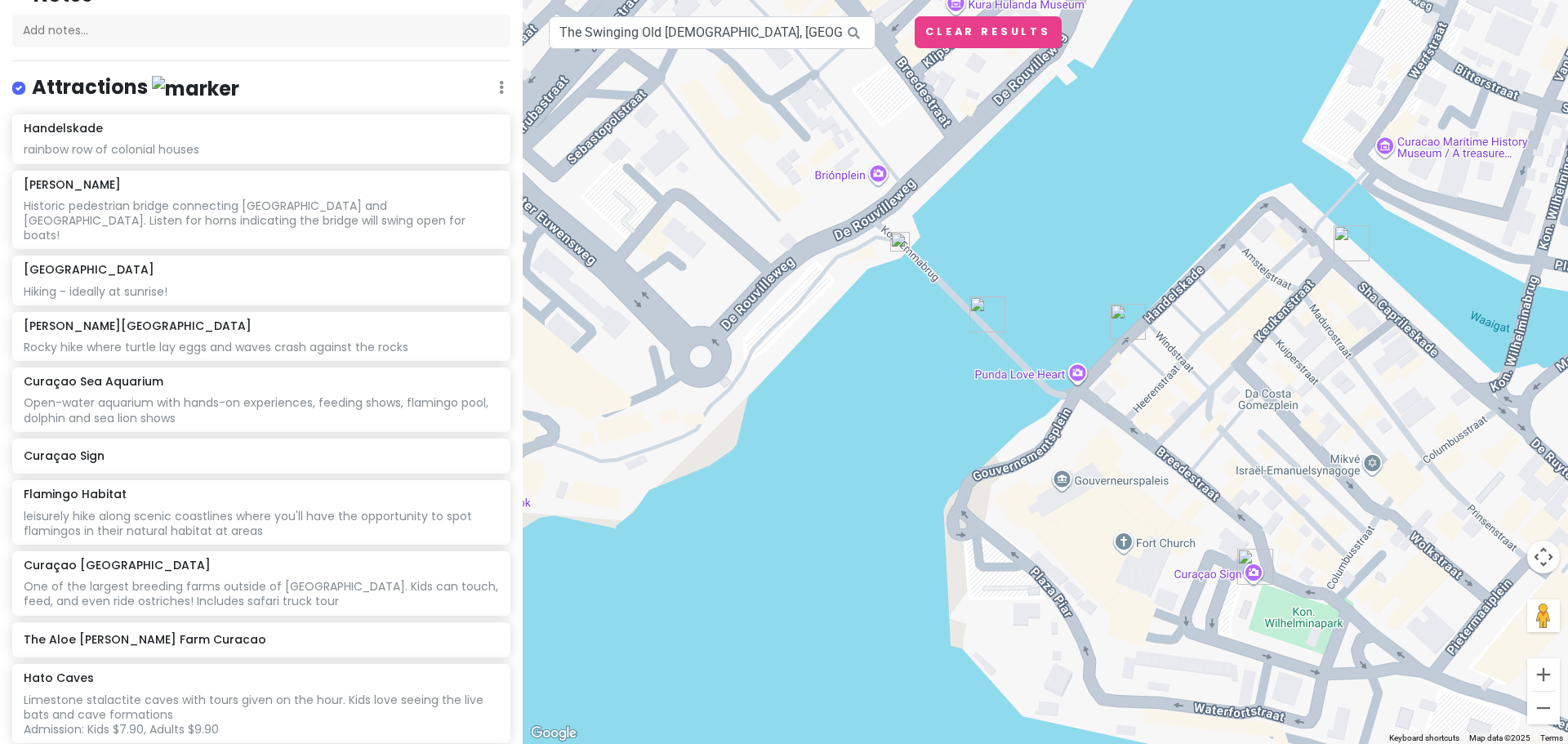
click at [985, 315] on img "Queen Emma Bridge" at bounding box center [987, 314] width 36 height 36
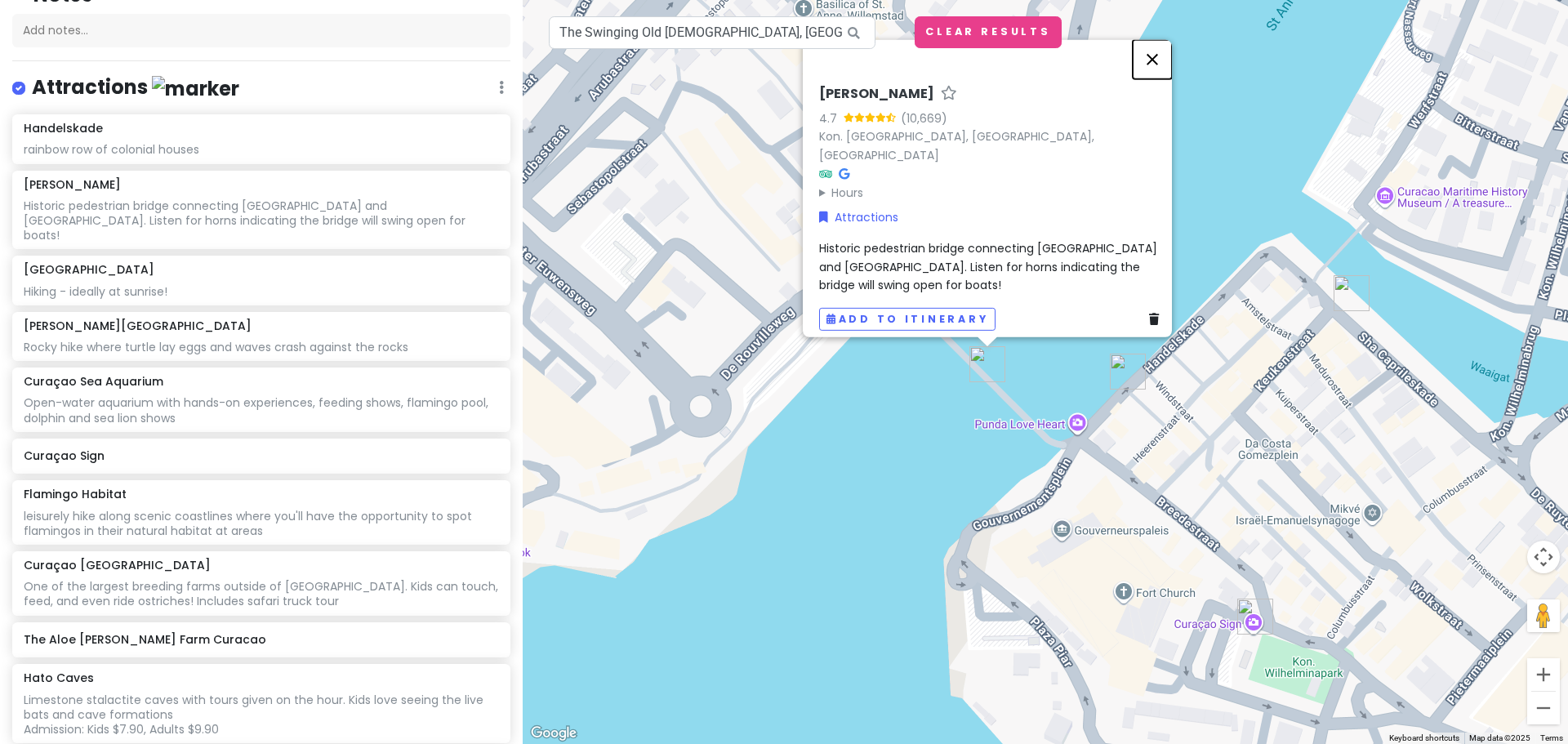
click at [1157, 67] on button "Close" at bounding box center [1152, 58] width 39 height 39
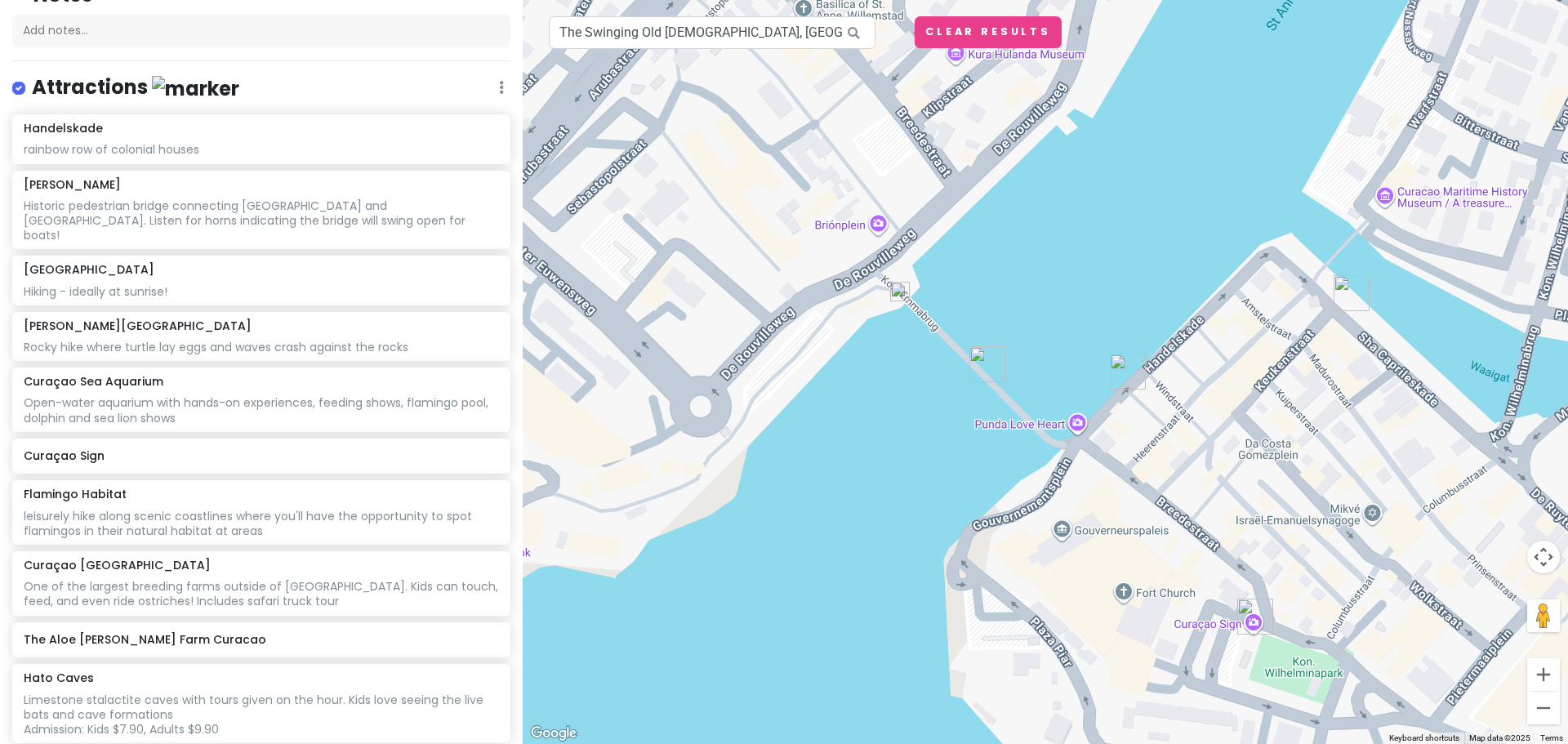
click at [1122, 362] on img "Handelskade" at bounding box center [1127, 371] width 36 height 36
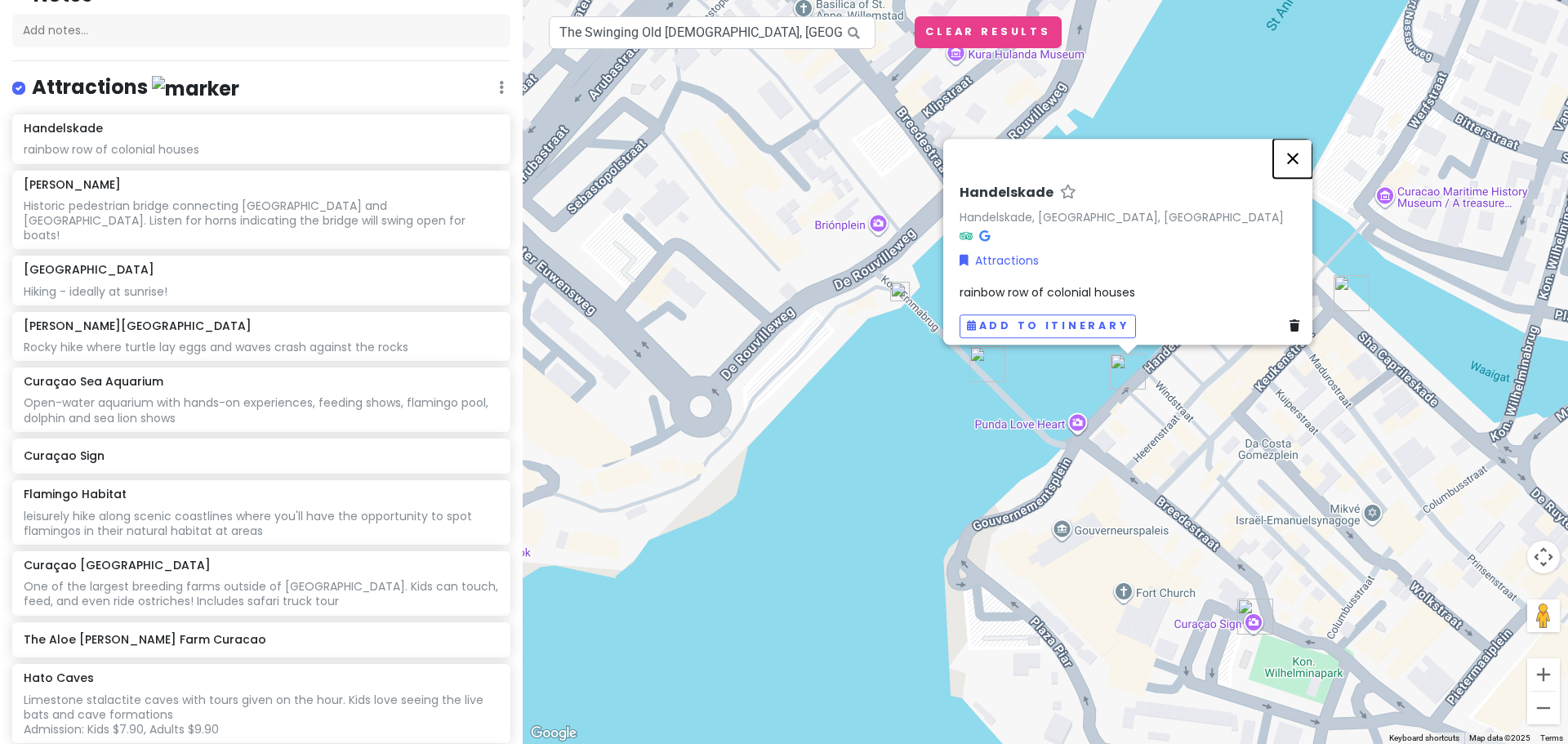
click at [1308, 145] on button "Close" at bounding box center [1292, 158] width 39 height 39
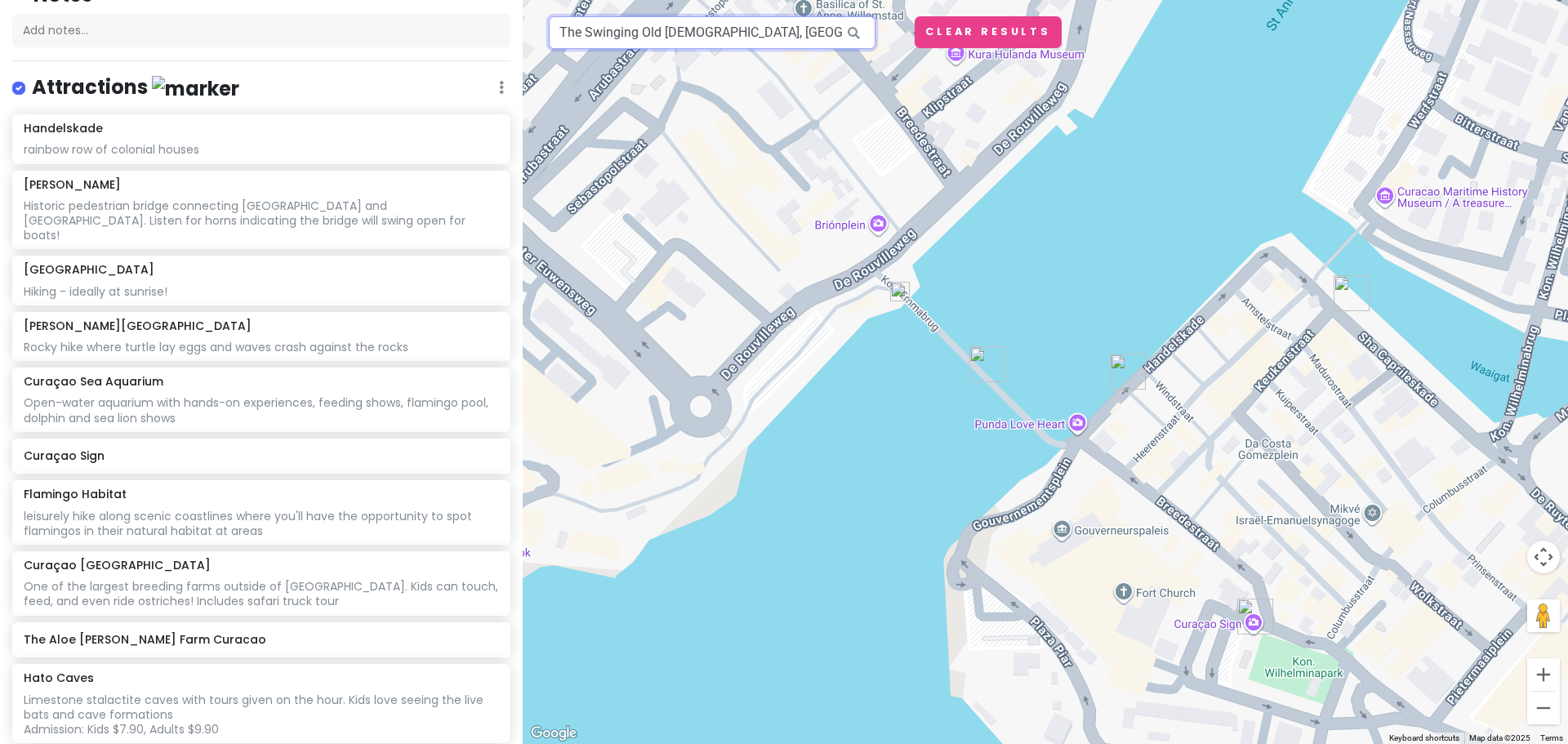
click at [748, 39] on input "The Swinging Old Lady, Willemstad, Curaçao" at bounding box center [712, 33] width 327 height 33
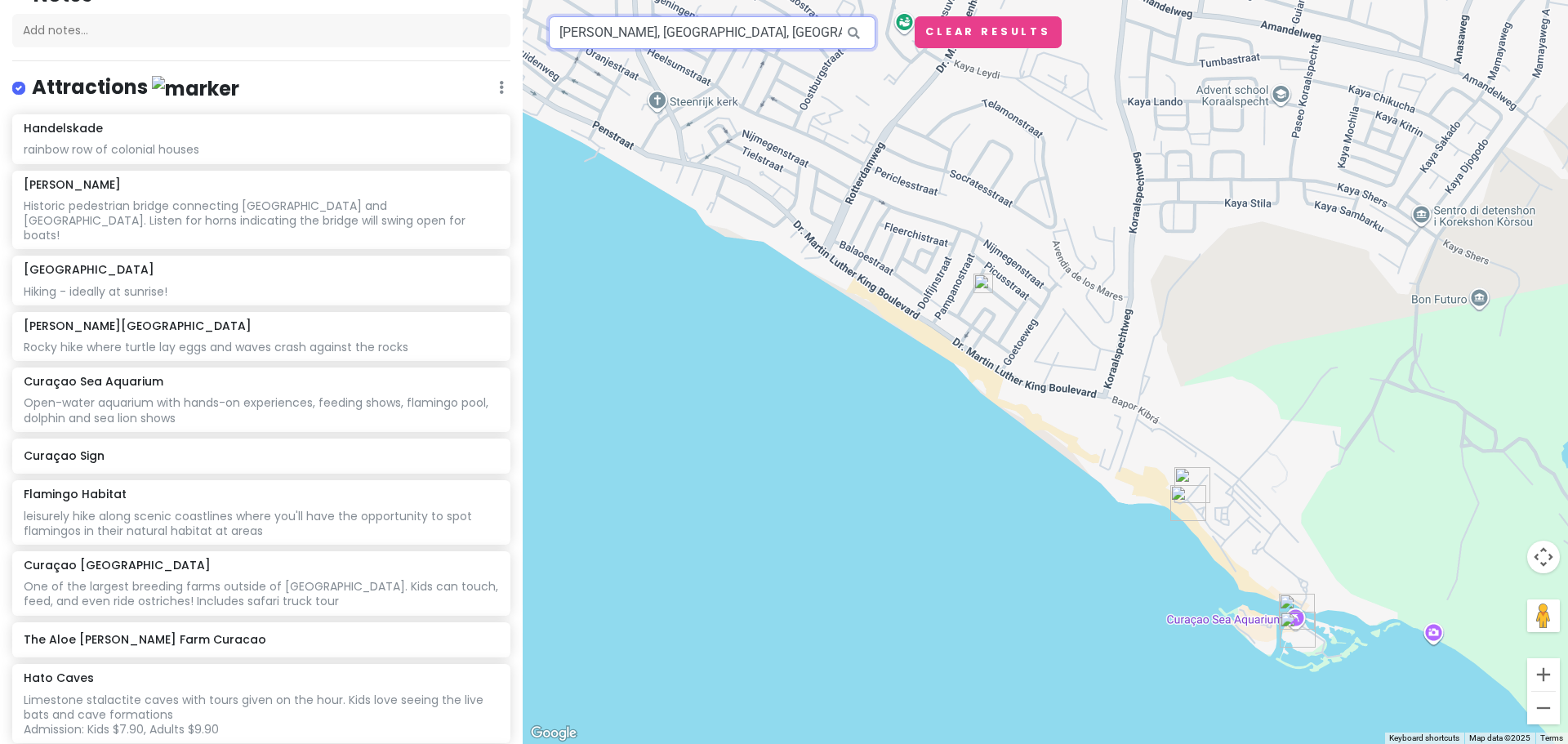
click at [600, 33] on input "Marie Pampoen, Willemstad, Curaçao" at bounding box center [712, 33] width 327 height 33
type input "curacao butterfly garden"
click at [715, 23] on input "text" at bounding box center [712, 33] width 327 height 33
click at [716, 40] on input "text" at bounding box center [712, 33] width 327 height 33
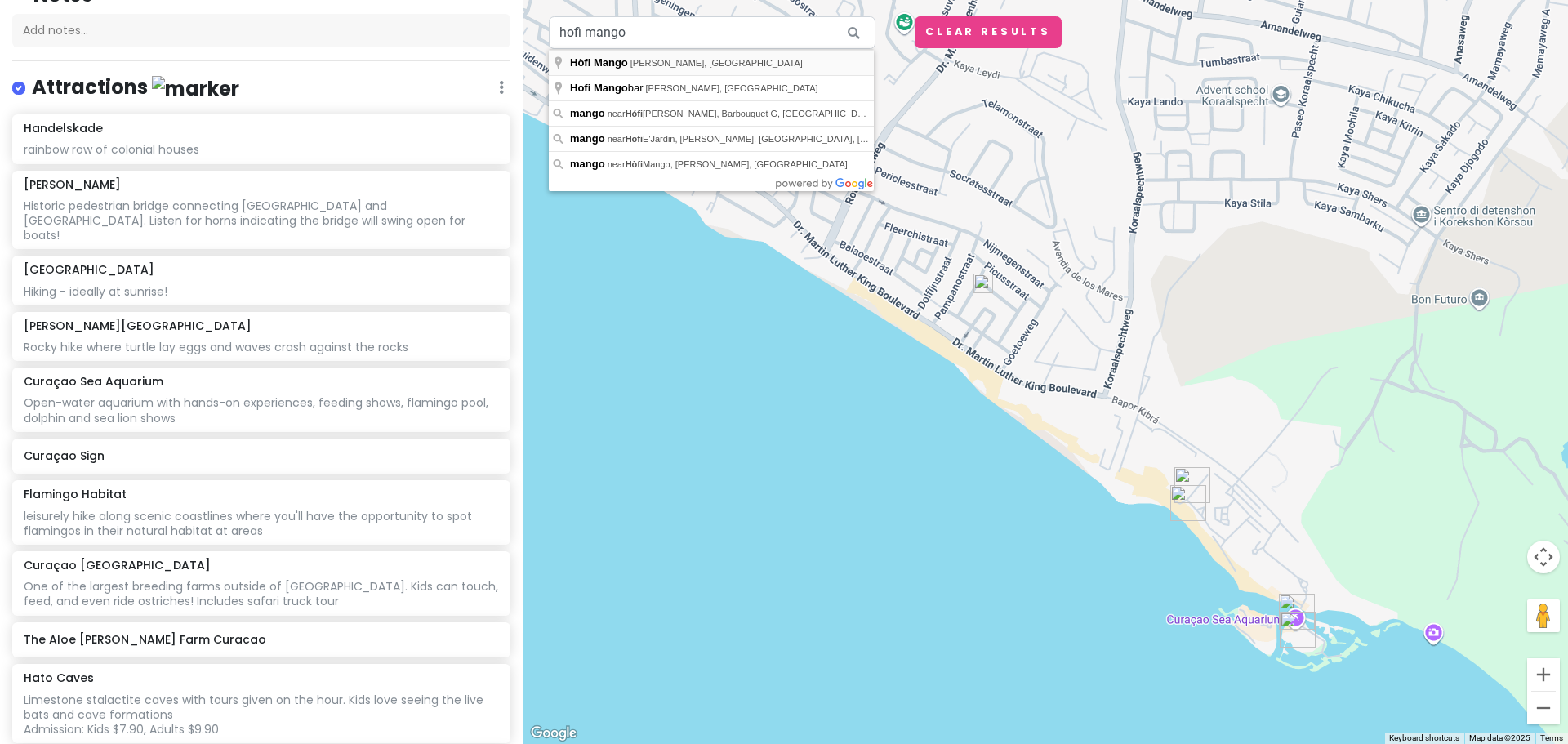
type input "Hòfi Mango, Hòfi Mango, Curaçao"
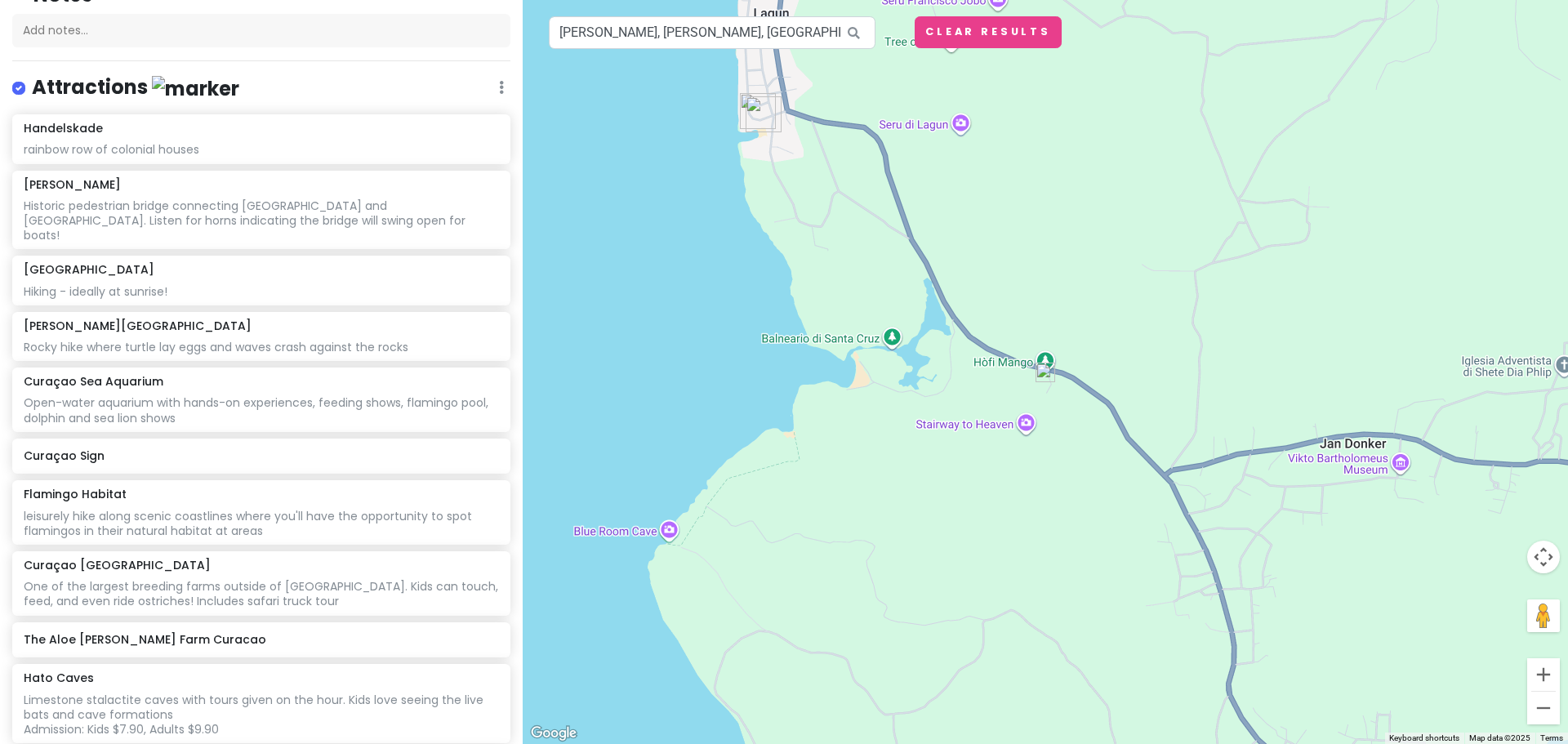
click at [761, 117] on img "Playa Lagun" at bounding box center [763, 114] width 36 height 36
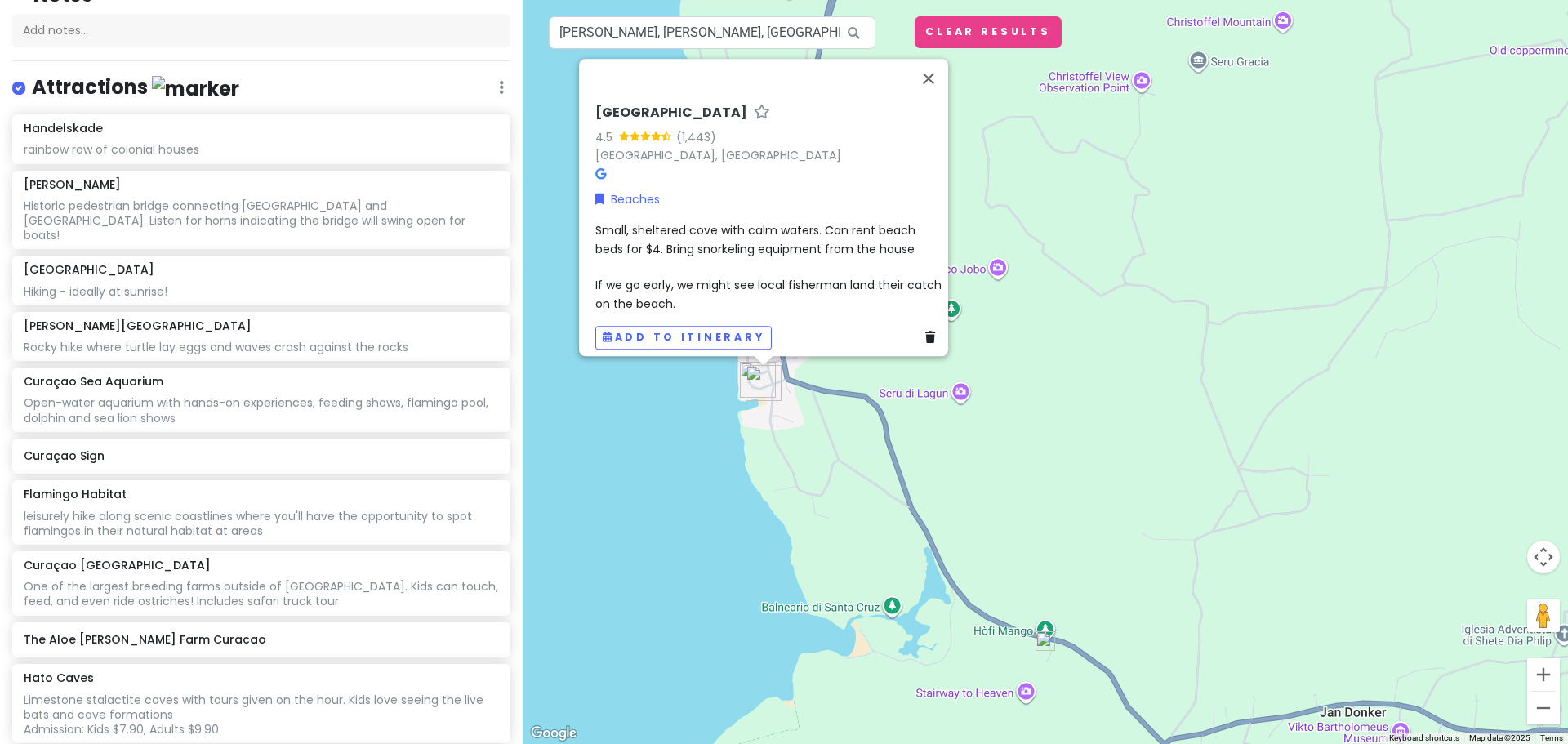
click at [1048, 641] on img at bounding box center [1045, 641] width 20 height 20
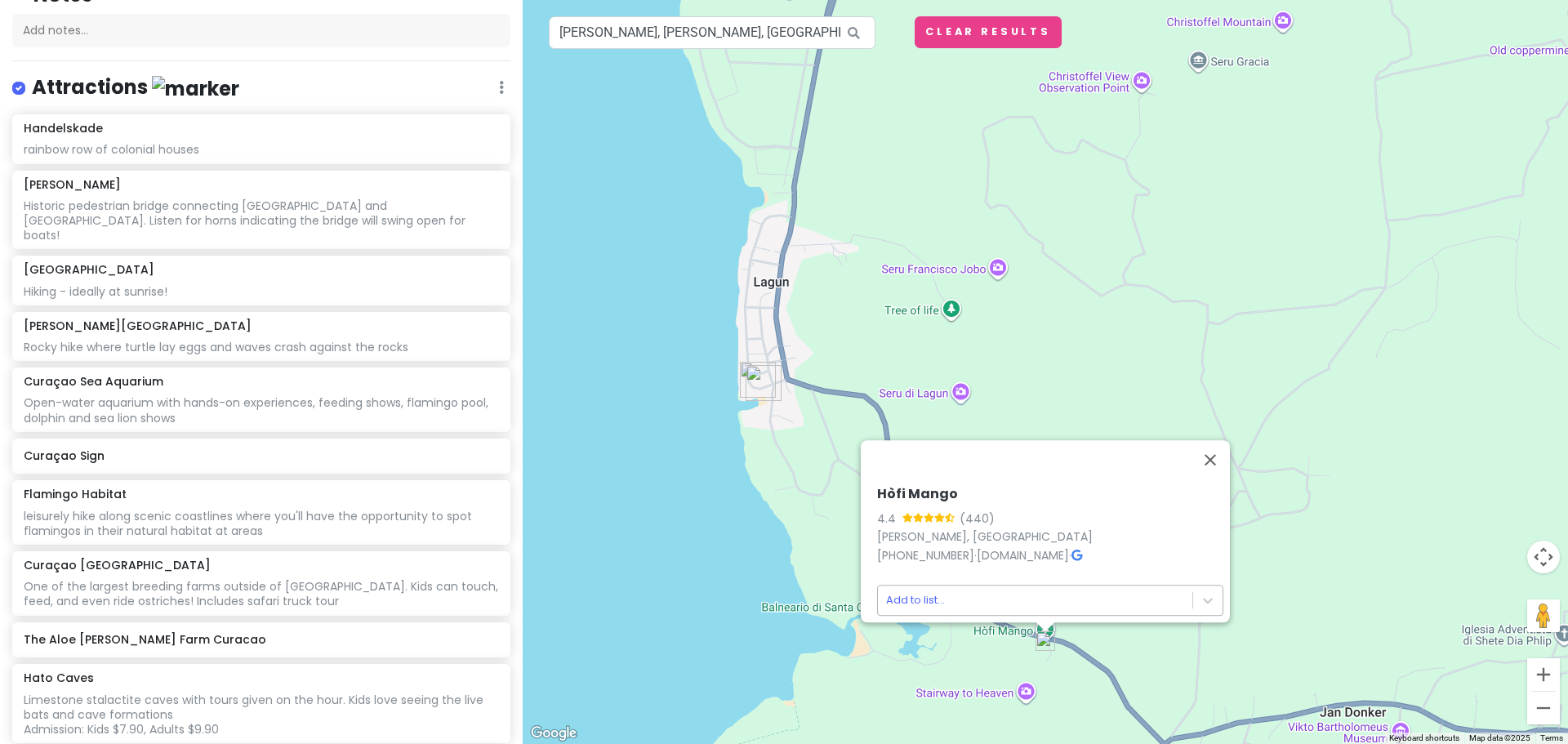
click at [1051, 595] on body "Curaçao 2026 Private Change Dates Make a Copy Delete Trip Go Pro ⚡️ Give Feedba…" at bounding box center [784, 372] width 1568 height 744
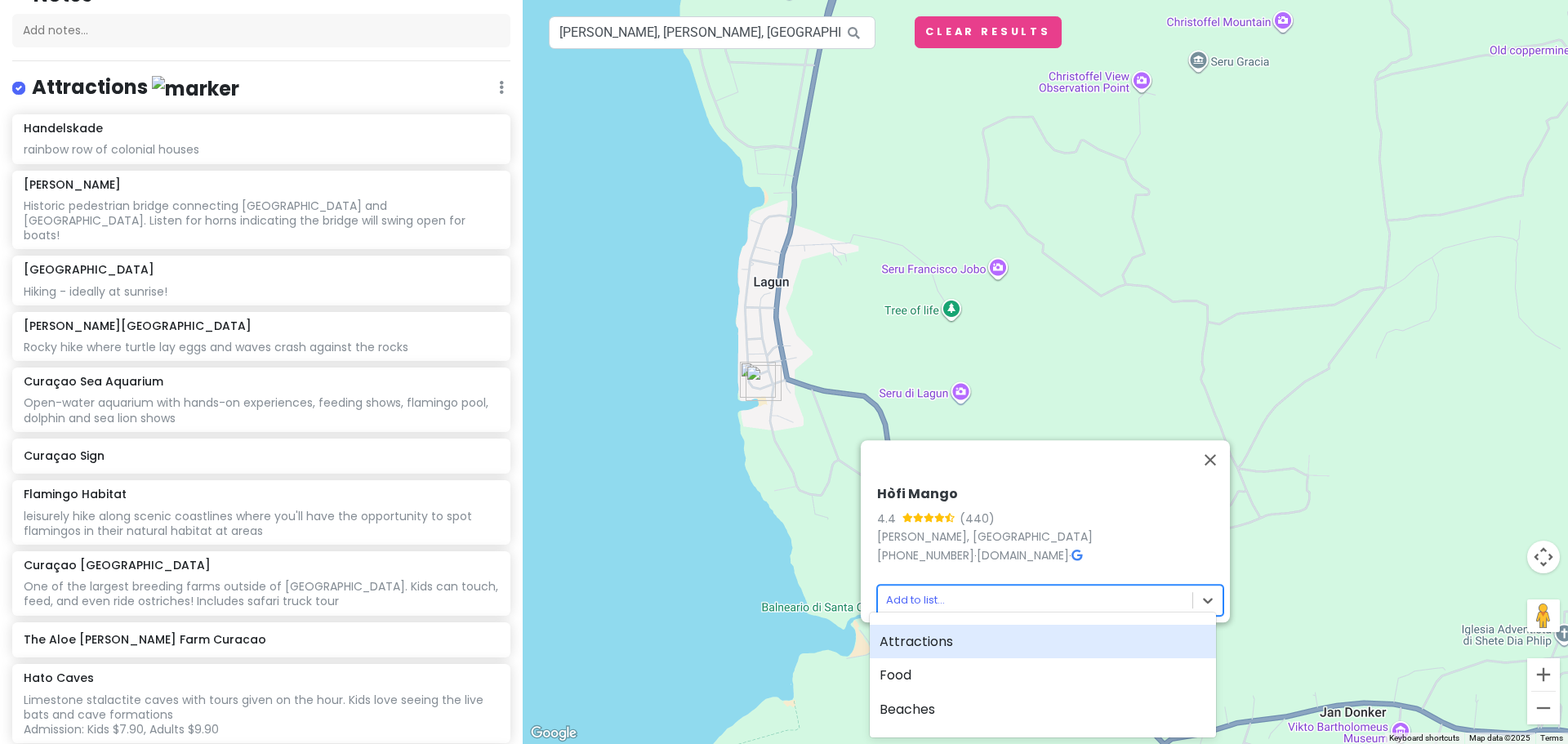
click at [1023, 645] on div "Attractions" at bounding box center [1043, 641] width 346 height 34
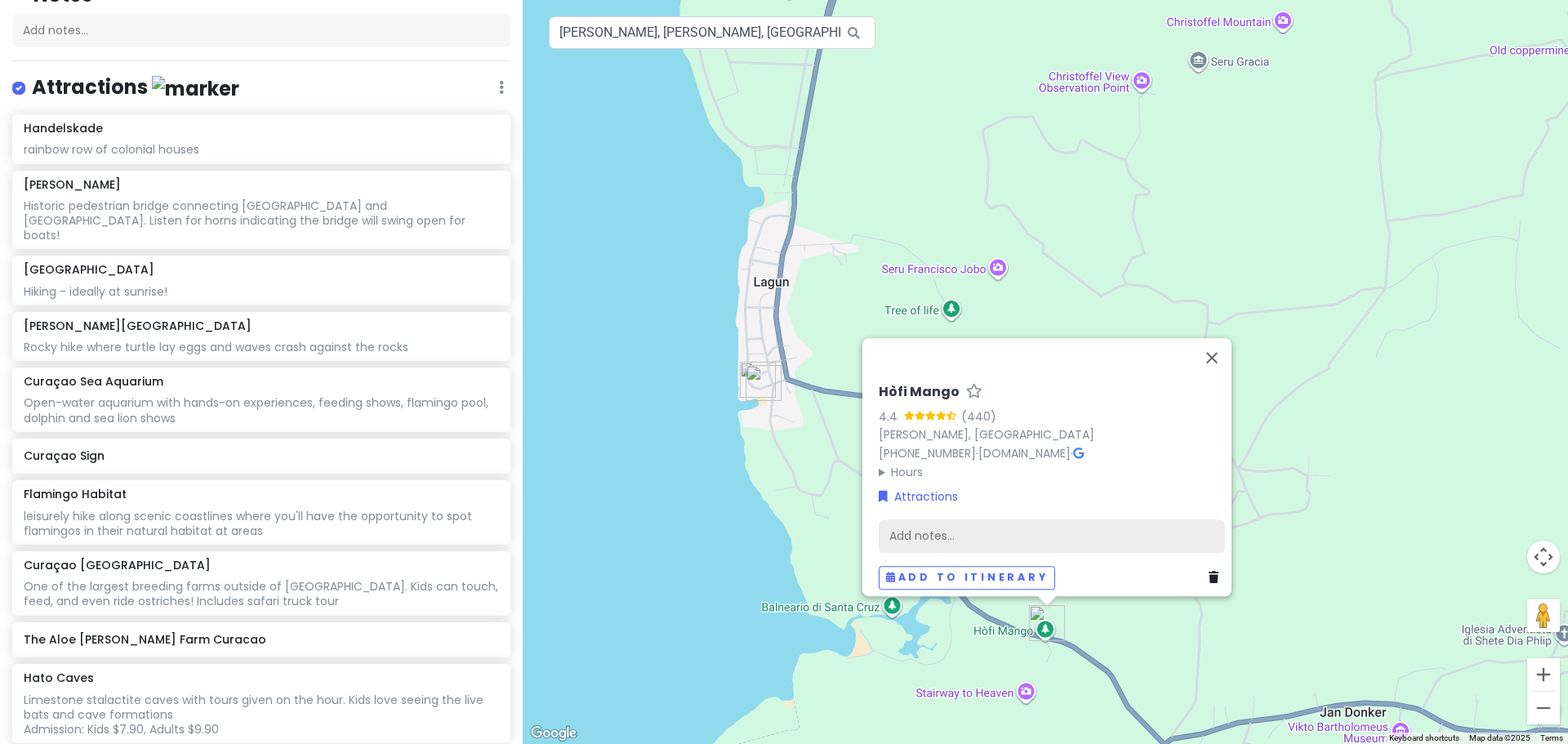
click at [1019, 522] on div "Add notes..." at bounding box center [1052, 535] width 346 height 34
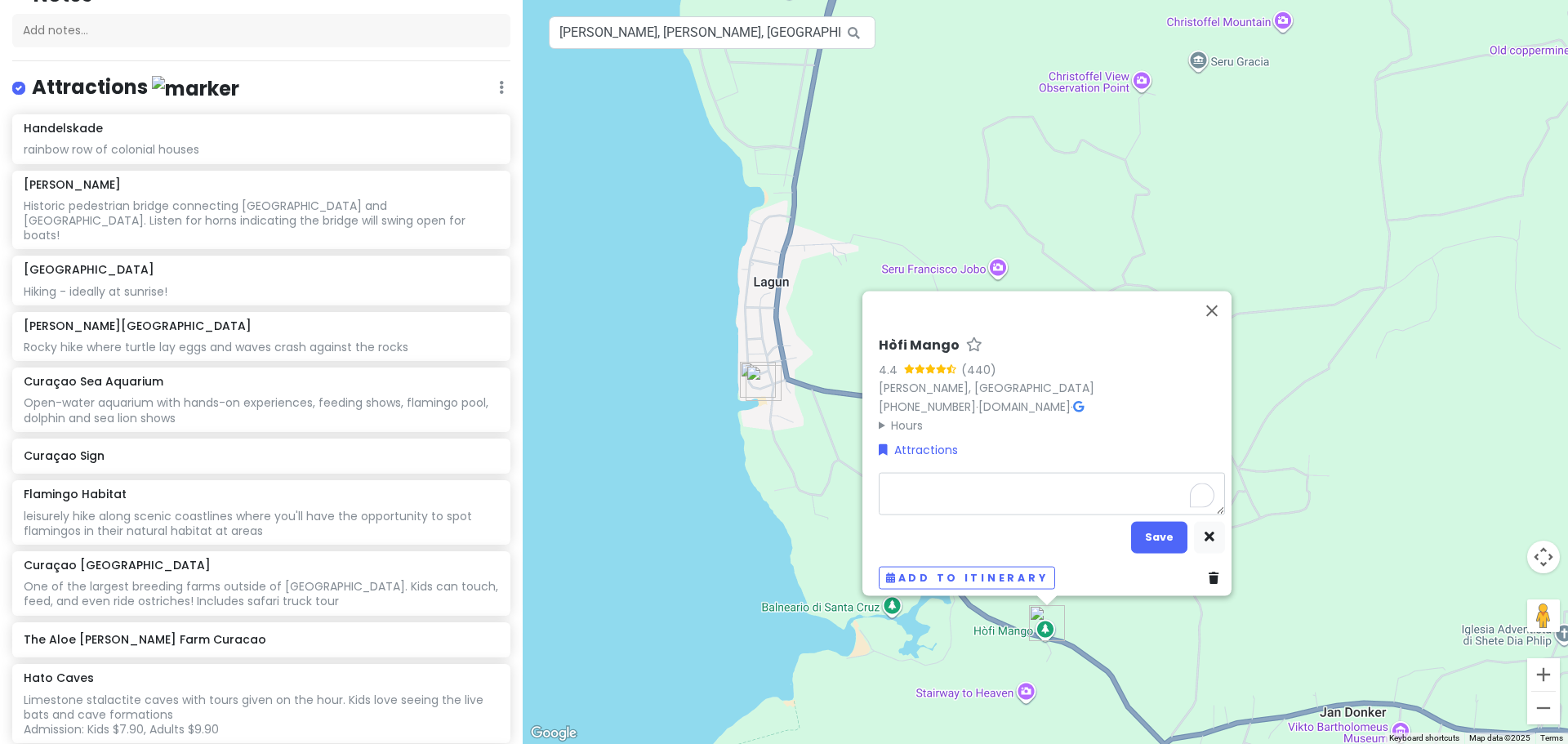
type textarea "x"
type textarea "B"
type textarea "x"
type textarea "Bu"
type textarea "x"
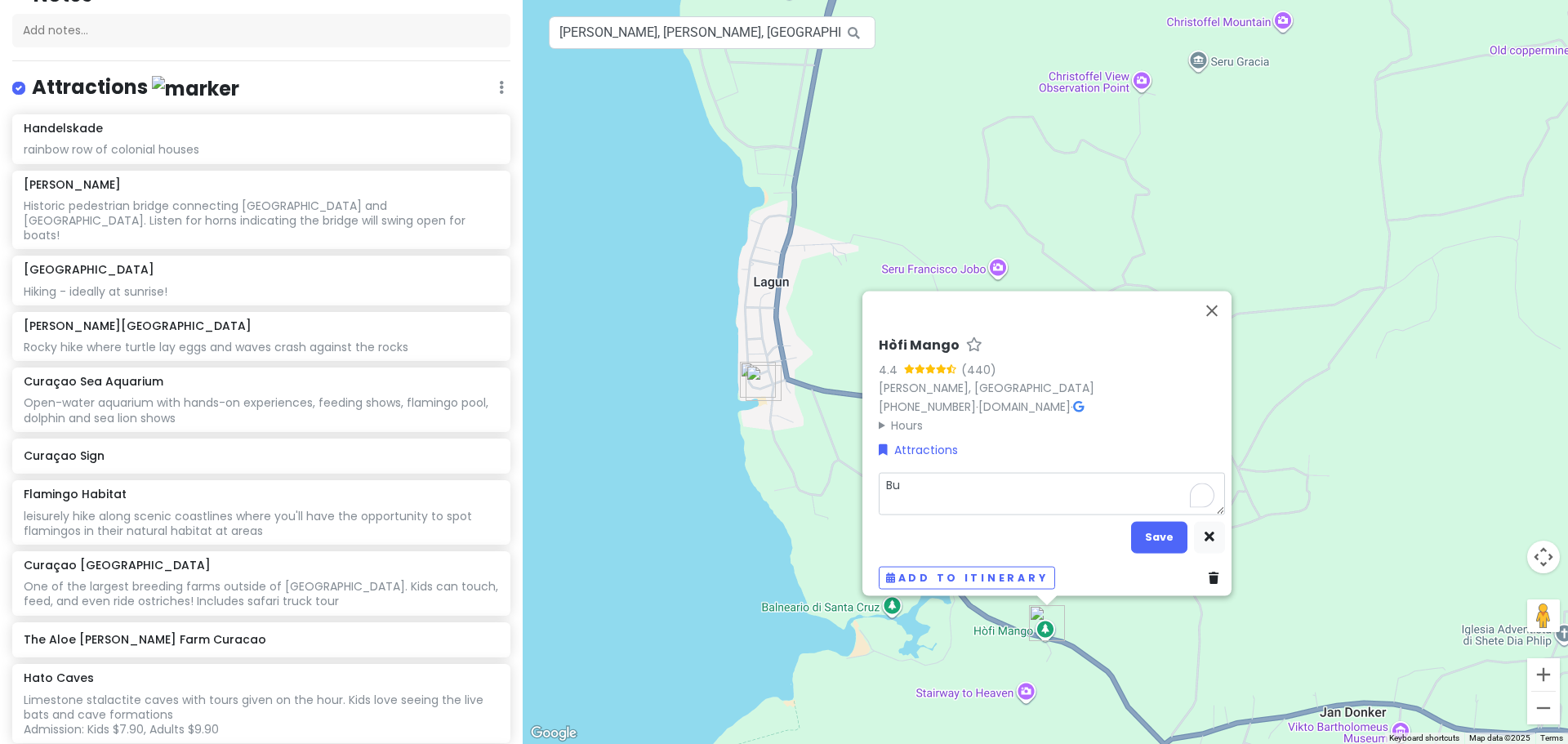
type textarea "But"
type textarea "x"
type textarea "Butt"
type textarea "x"
type textarea "Butte"
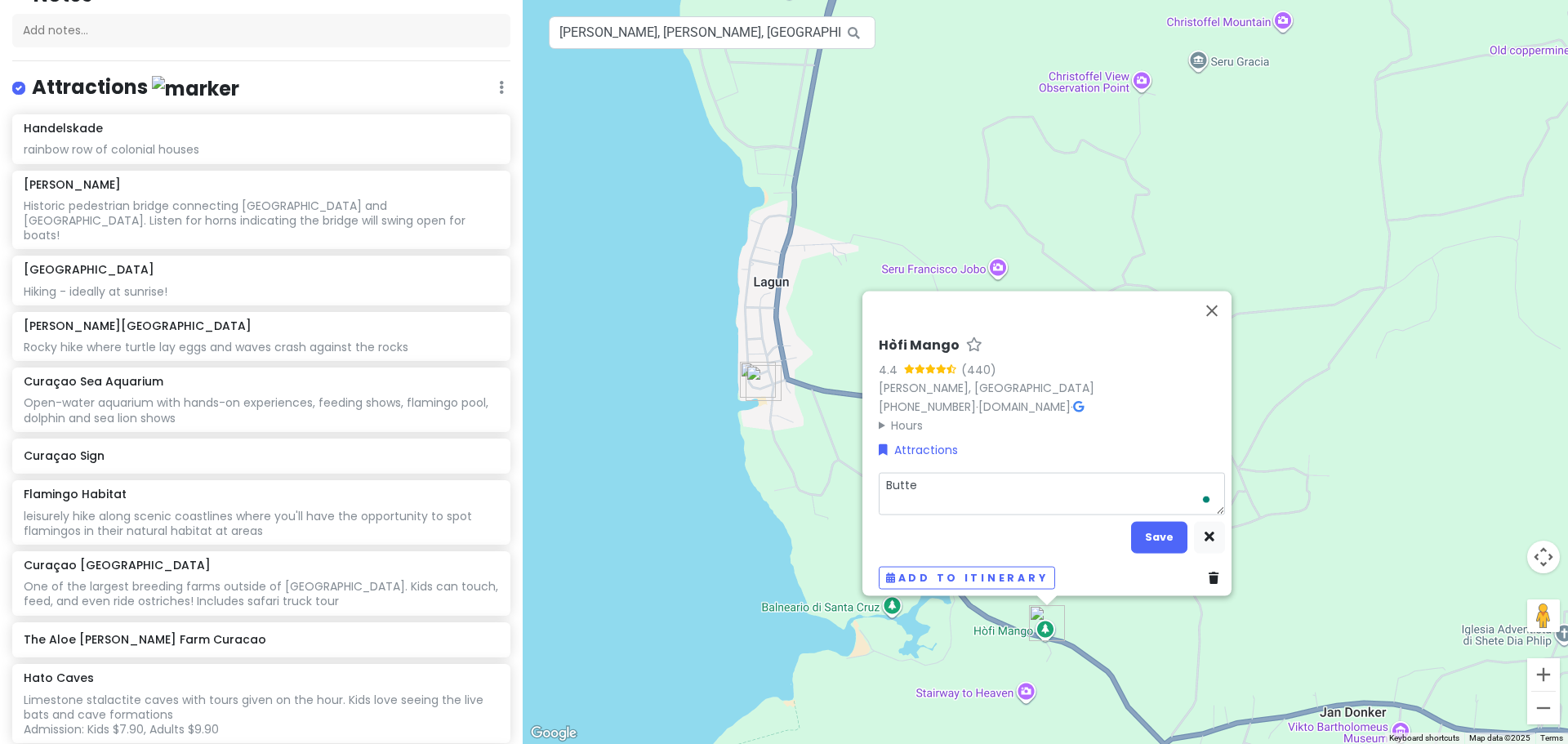
type textarea "x"
type textarea "Butter"
type textarea "x"
type textarea "Butterf"
type textarea "x"
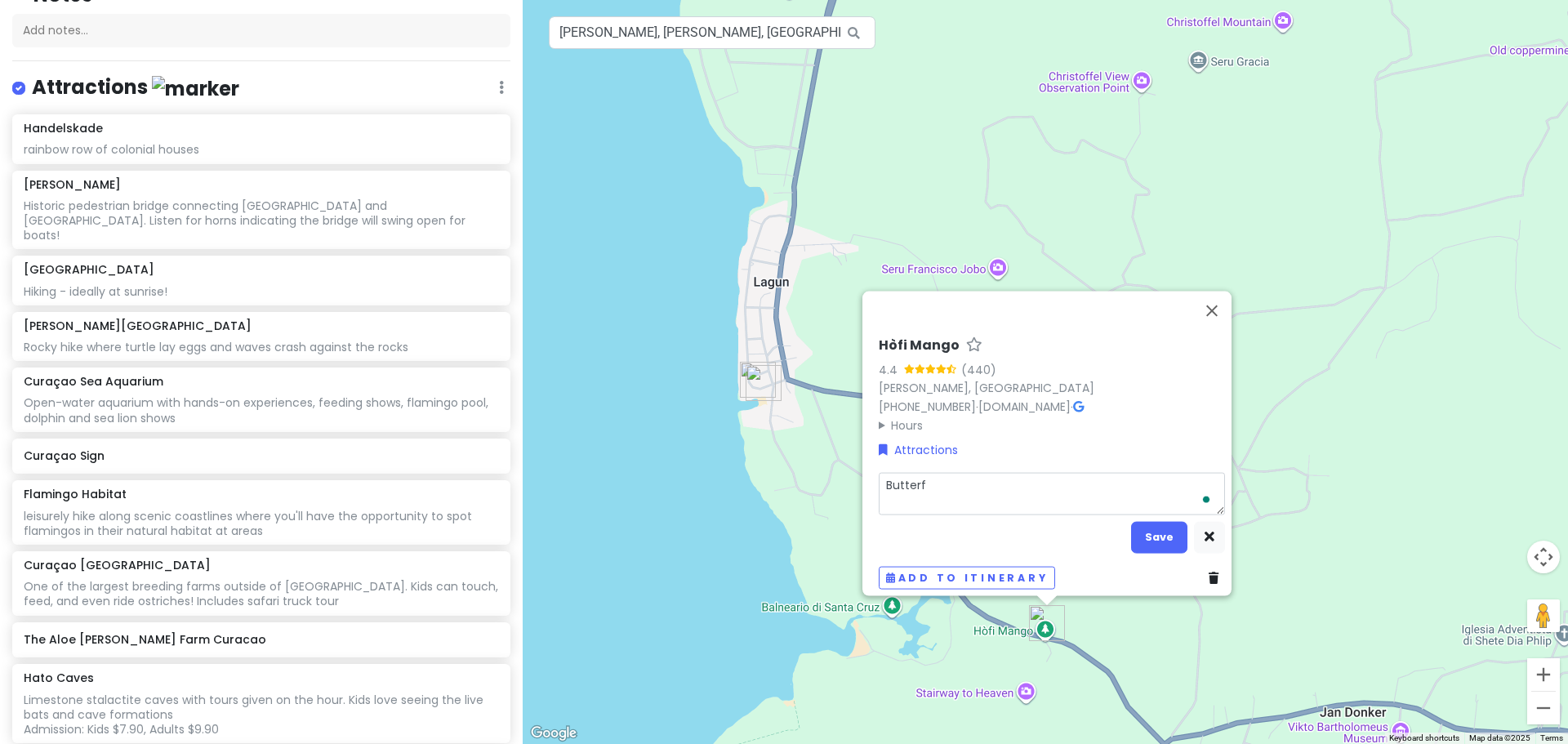
type textarea "Butterfl"
type textarea "x"
type textarea "Butterfly"
type textarea "x"
type textarea "Butterfly"
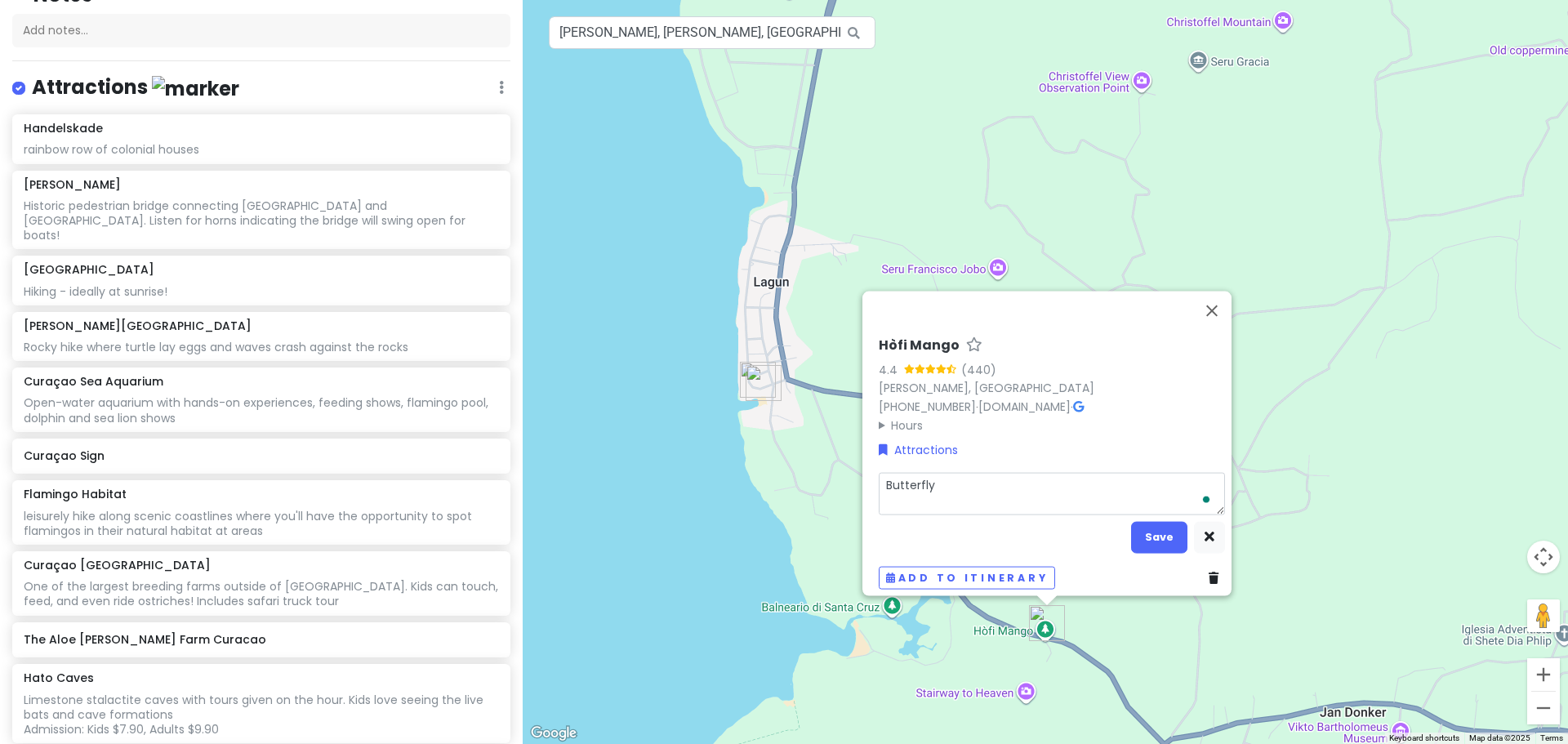
type textarea "x"
type textarea "Butterfly g"
type textarea "x"
type textarea "Butterfly gar"
type textarea "x"
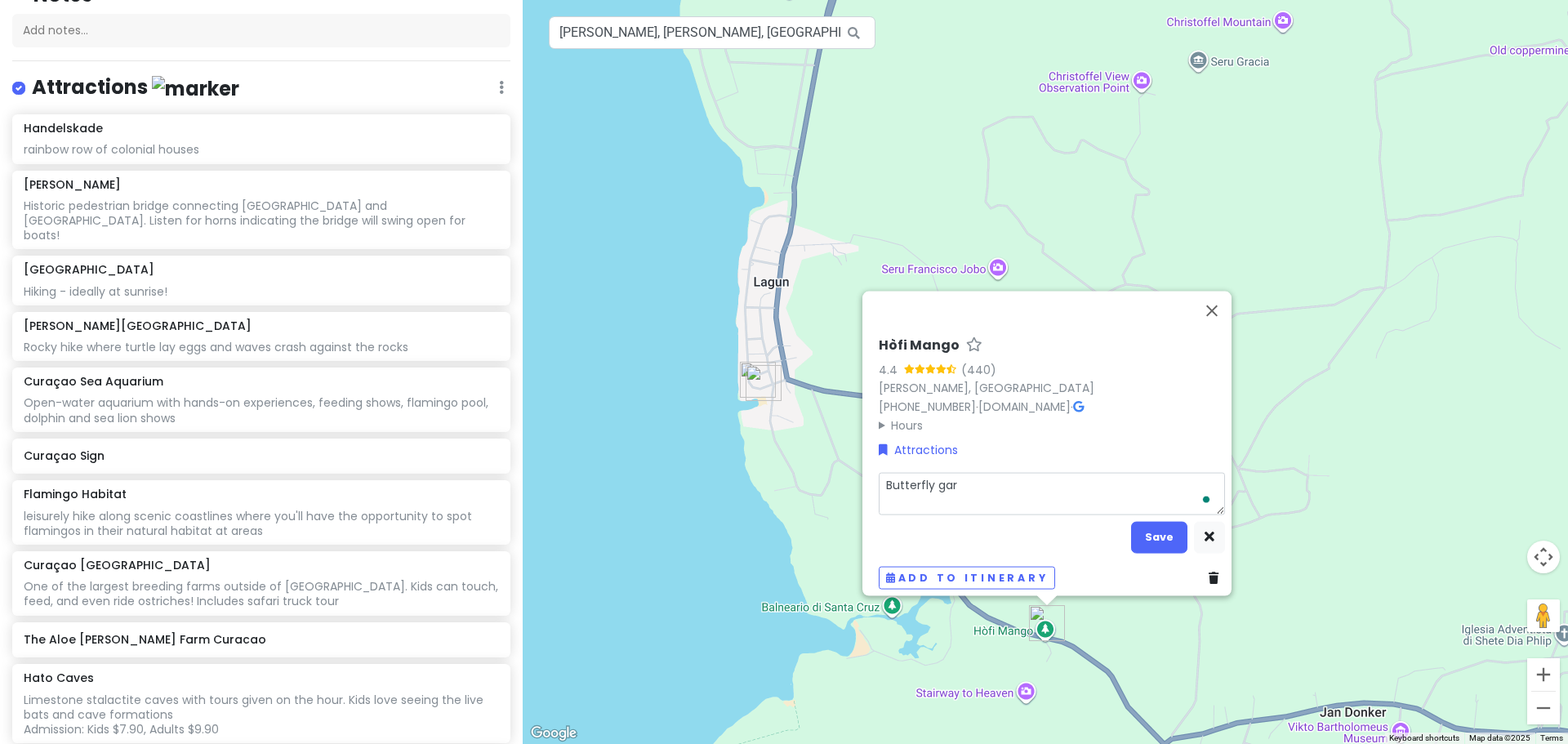
type textarea "Butterfly gart"
type textarea "x"
type textarea "Butterfly gartd"
type textarea "x"
type textarea "Butterfly gartde"
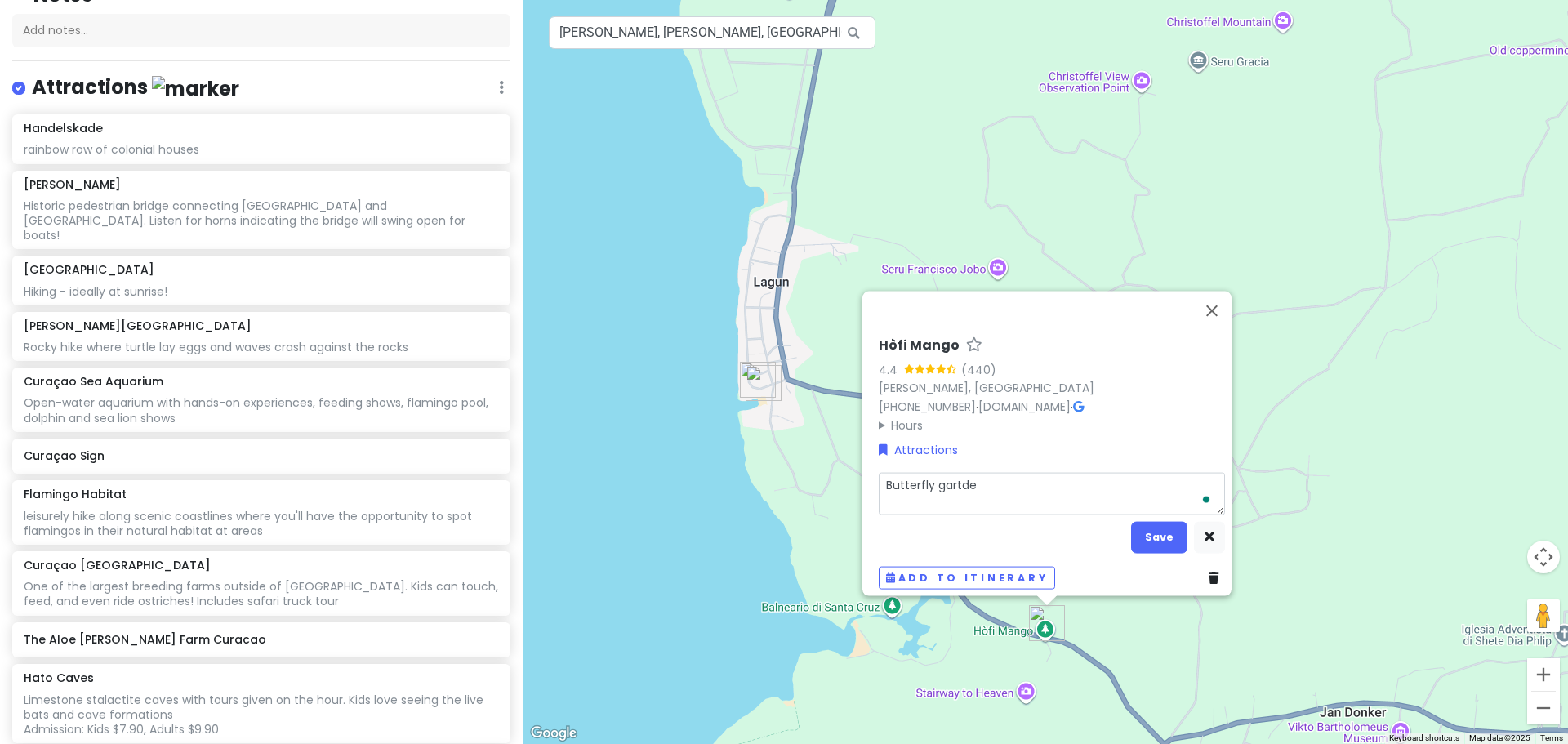
type textarea "x"
type textarea "Butterfly gartden"
type textarea "x"
type textarea "Butterfly gartden,"
type textarea "x"
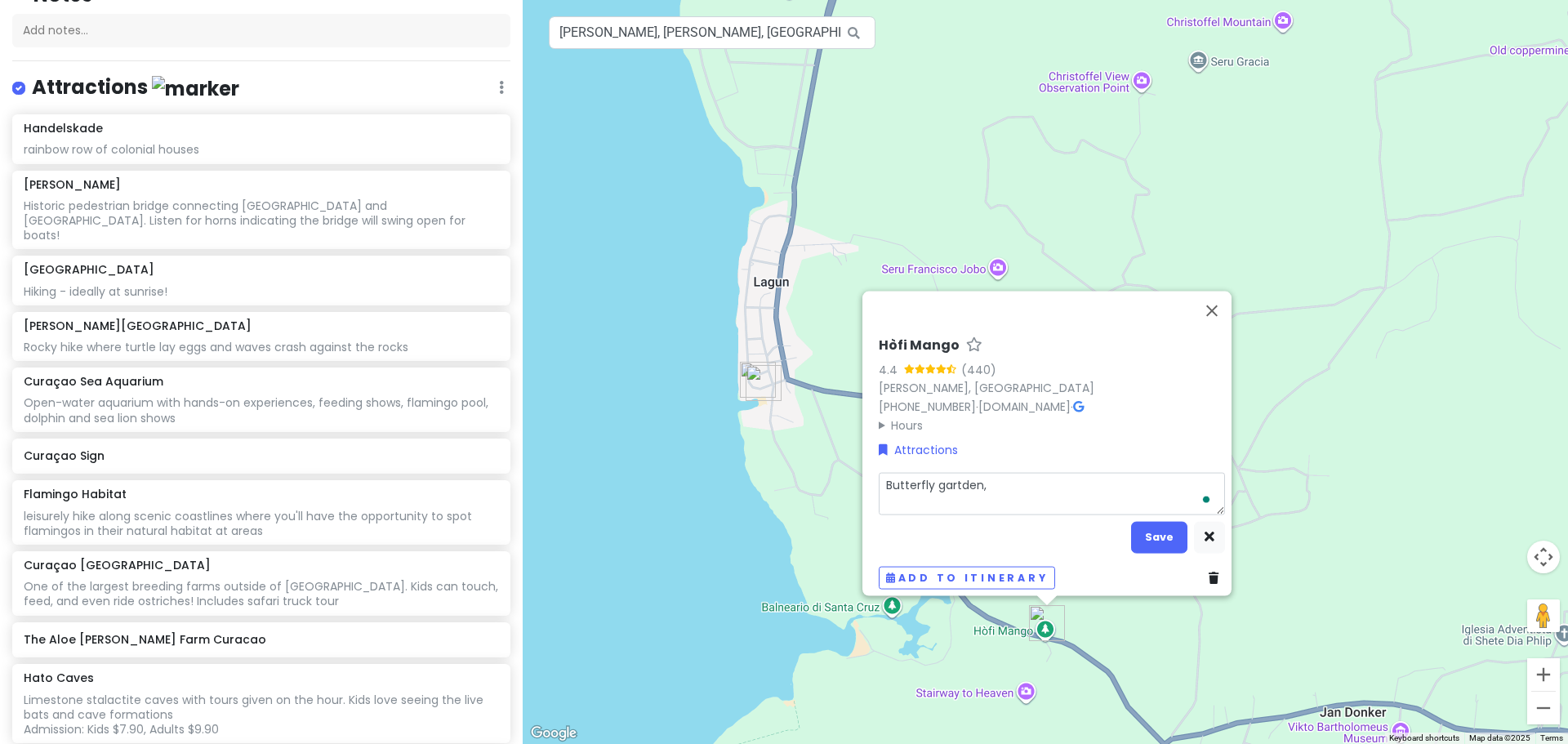
type textarea "Butterfly gartden"
type textarea "x"
type textarea "Butterfly gartde"
type textarea "x"
type textarea "Butterfly gartd"
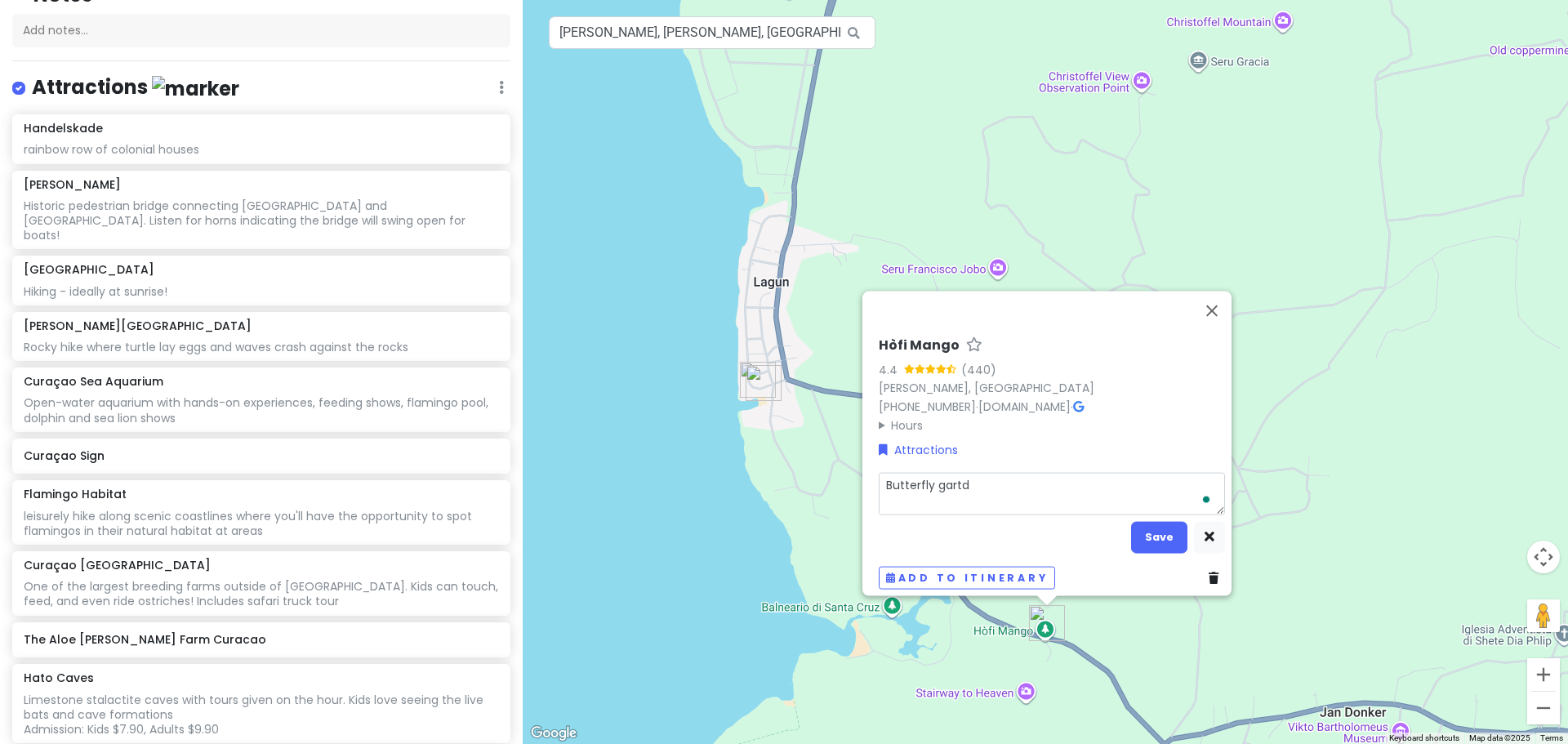
type textarea "x"
type textarea "Butterfly gart"
type textarea "x"
type textarea "Butterfly gar"
type textarea "x"
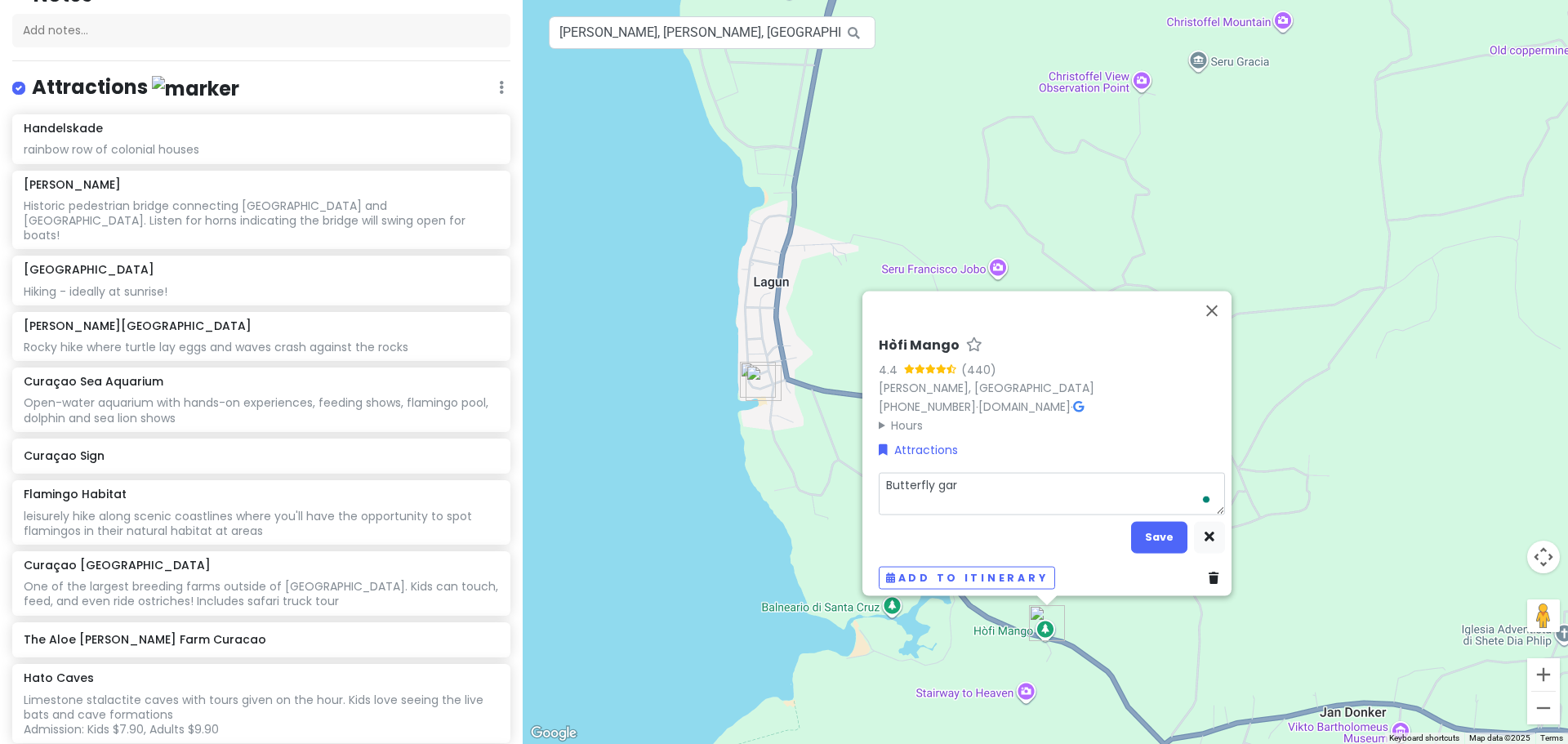
type textarea "Butterfly gard"
type textarea "x"
type textarea "Butterfly garde"
type textarea "x"
type textarea "Butterfly garden"
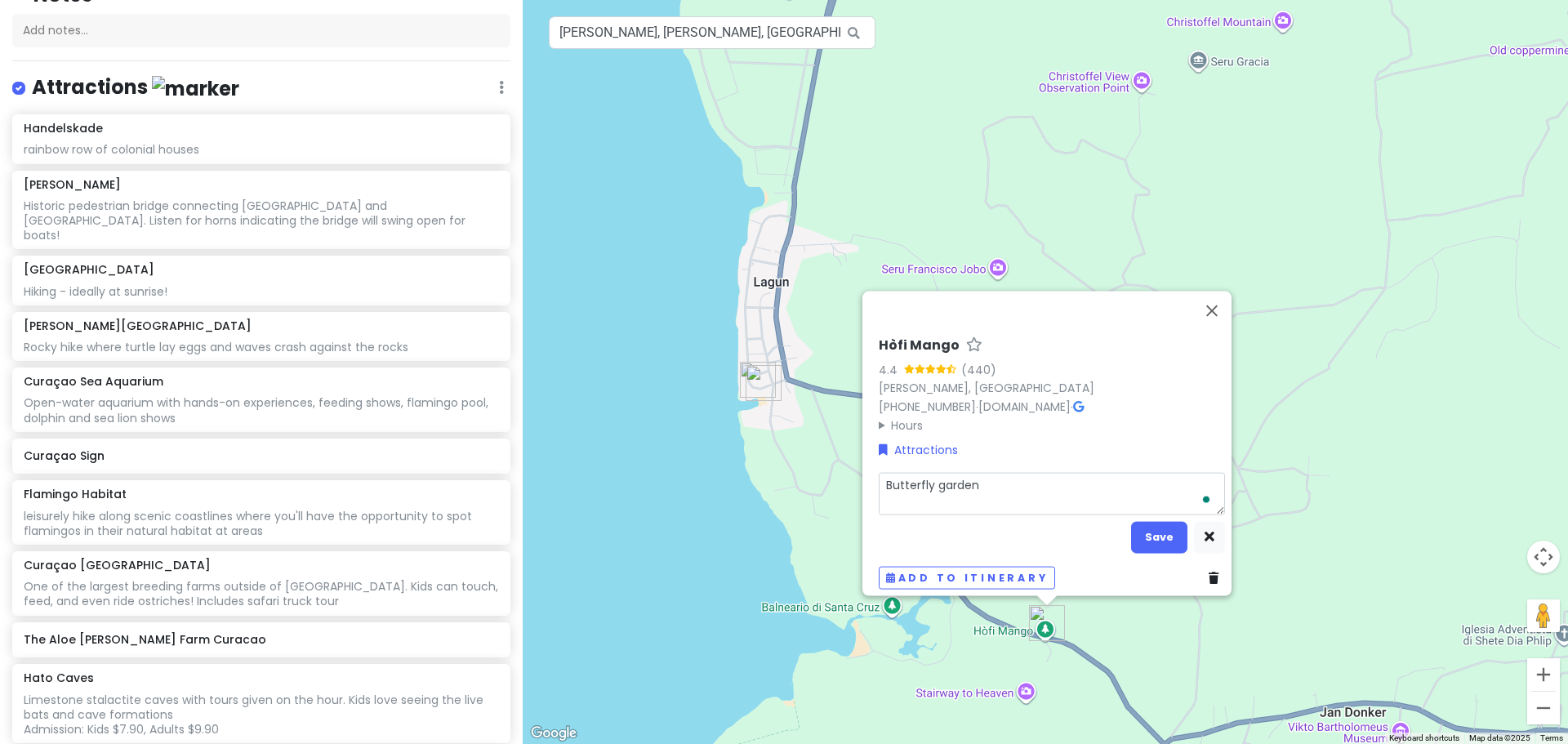
type textarea "x"
type textarea "Butterfly garden,"
type textarea "x"
type textarea "Butterfly garden,"
type textarea "x"
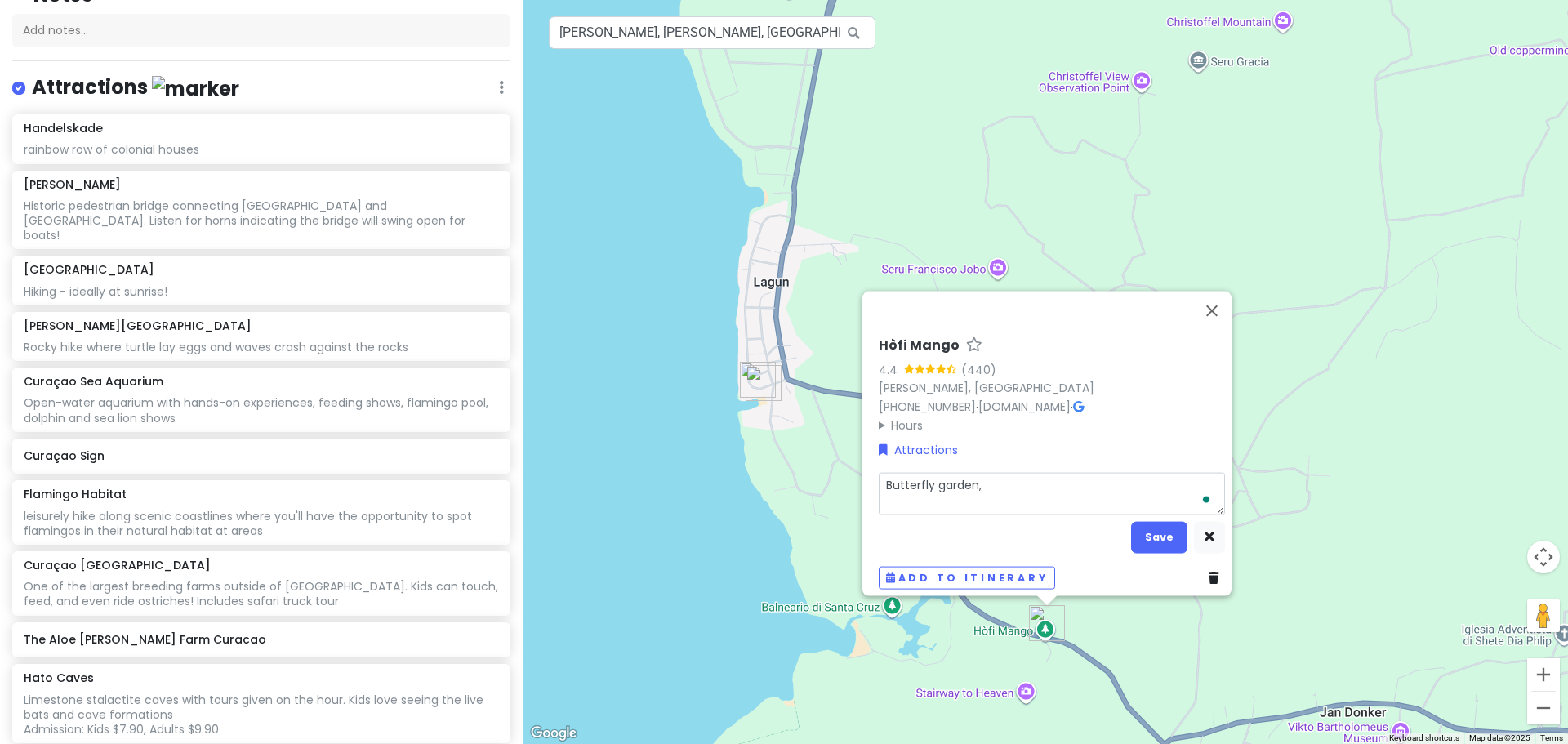
type textarea "Butterfly garden, f"
type textarea "x"
type textarea "Butterfly garden, fr"
type textarea "x"
type textarea "Butterfly garden, fre"
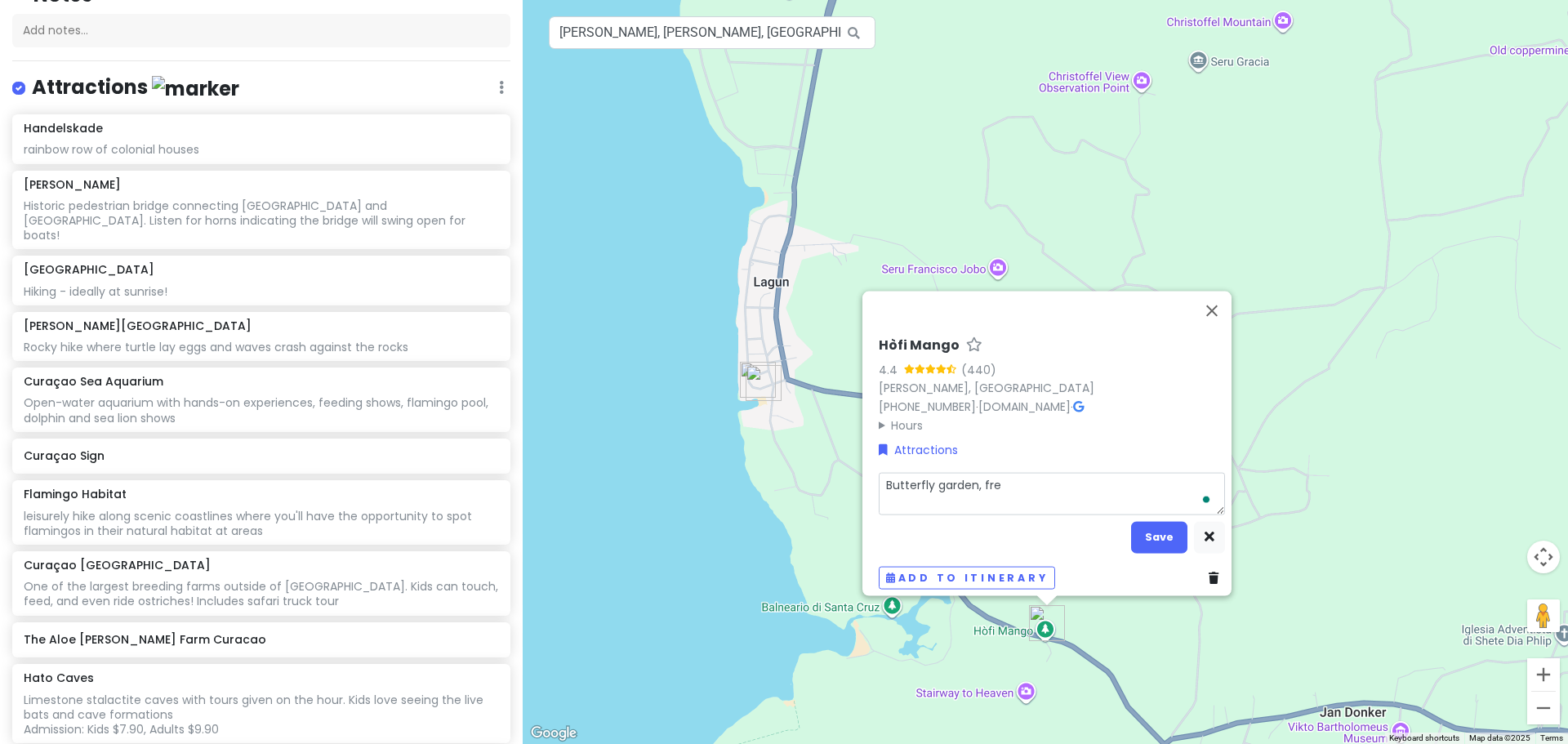
type textarea "x"
type textarea "Butterfly garden, fres"
type textarea "x"
type textarea "Butterfly garden, fresh"
type textarea "x"
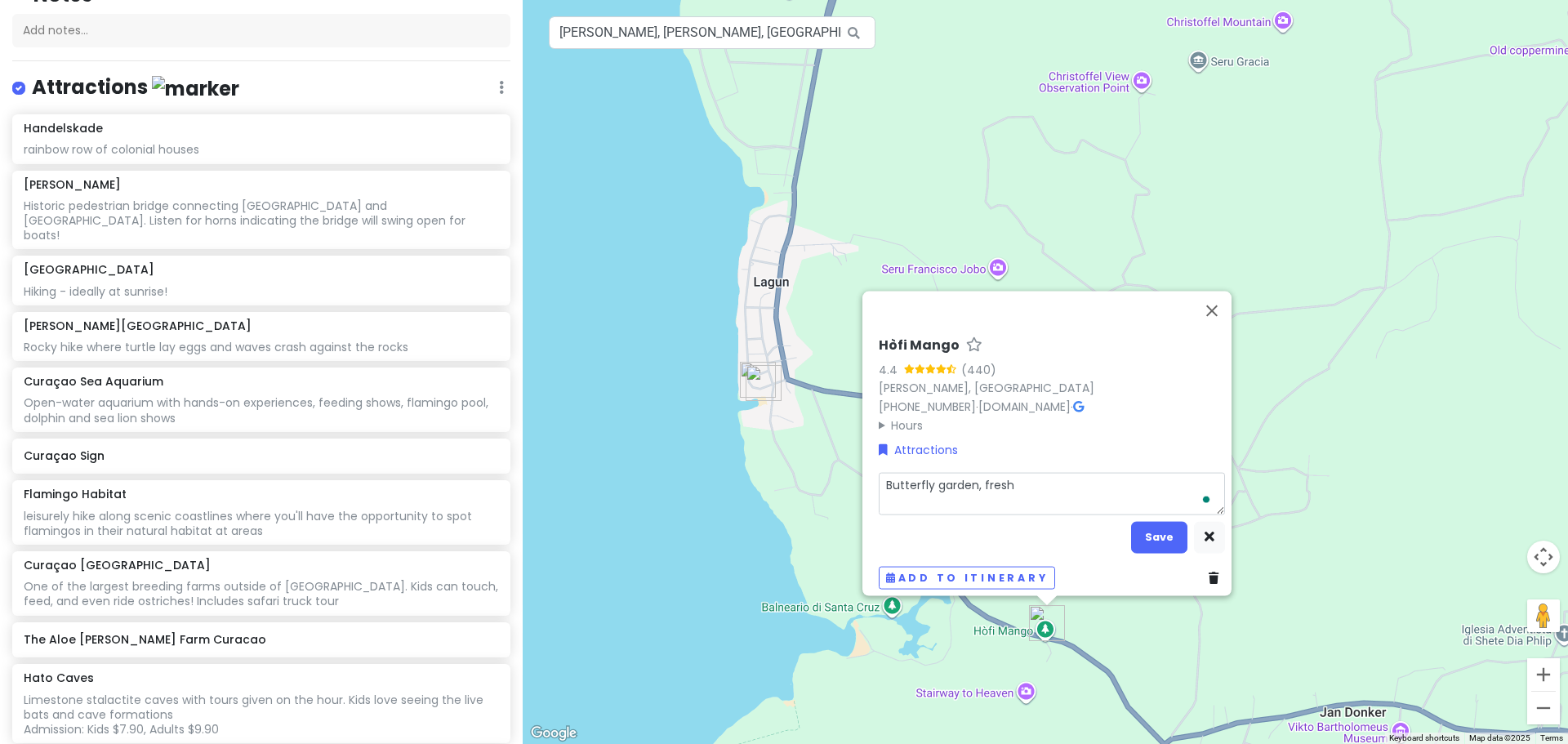
type textarea "Butterfly garden, fresh"
type textarea "x"
type textarea "Butterfly garden, fresh j"
type textarea "x"
type textarea "Butterfly garden, fresh ju"
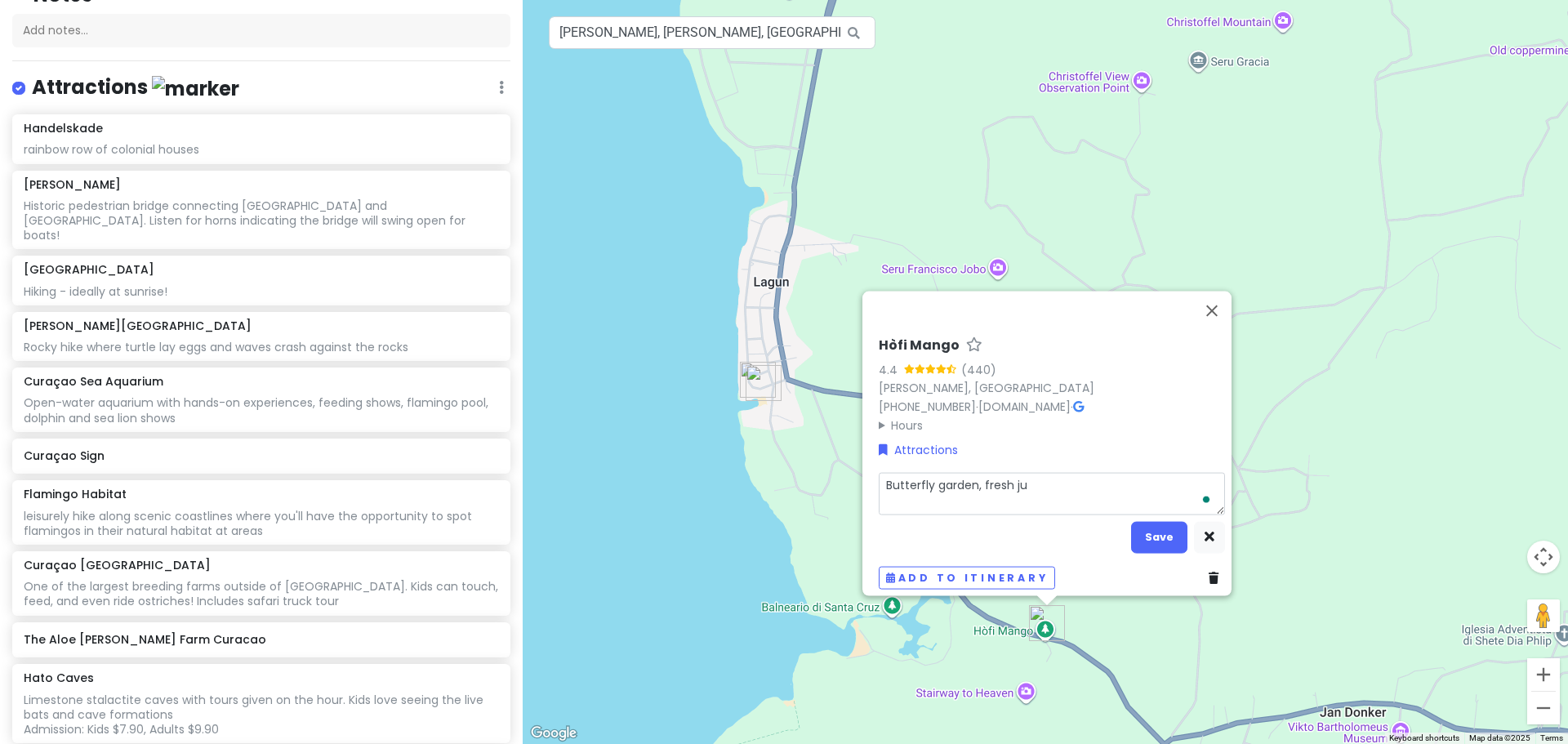
type textarea "x"
type textarea "Butterfly garden, fresh jui"
type textarea "x"
type textarea "Butterfly garden, fresh juic"
type textarea "x"
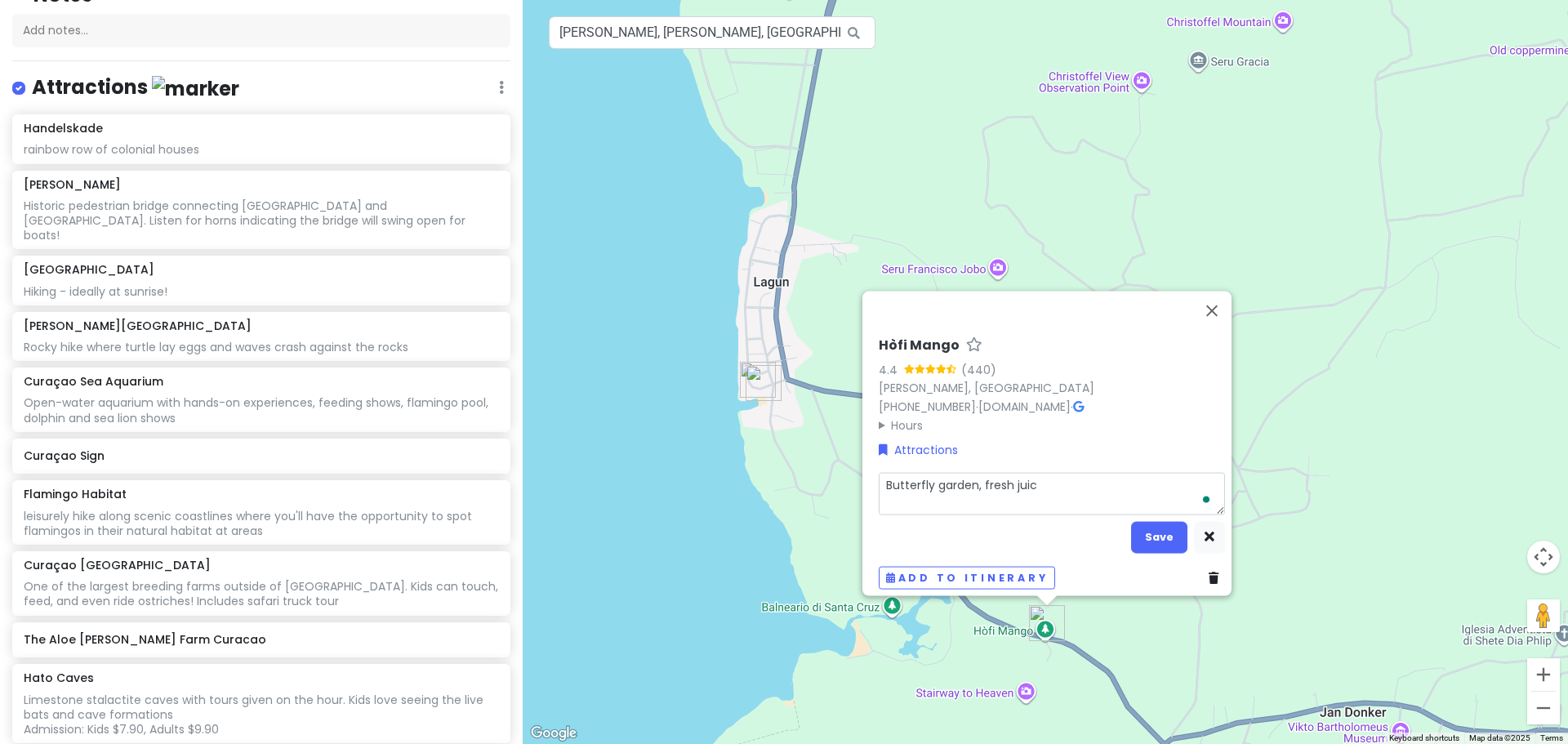
type textarea "Butterfly garden, fresh juice"
type textarea "x"
type textarea "Butterfly garden, fresh juice,"
type textarea "x"
type textarea "Butterfly garden, fresh juice,"
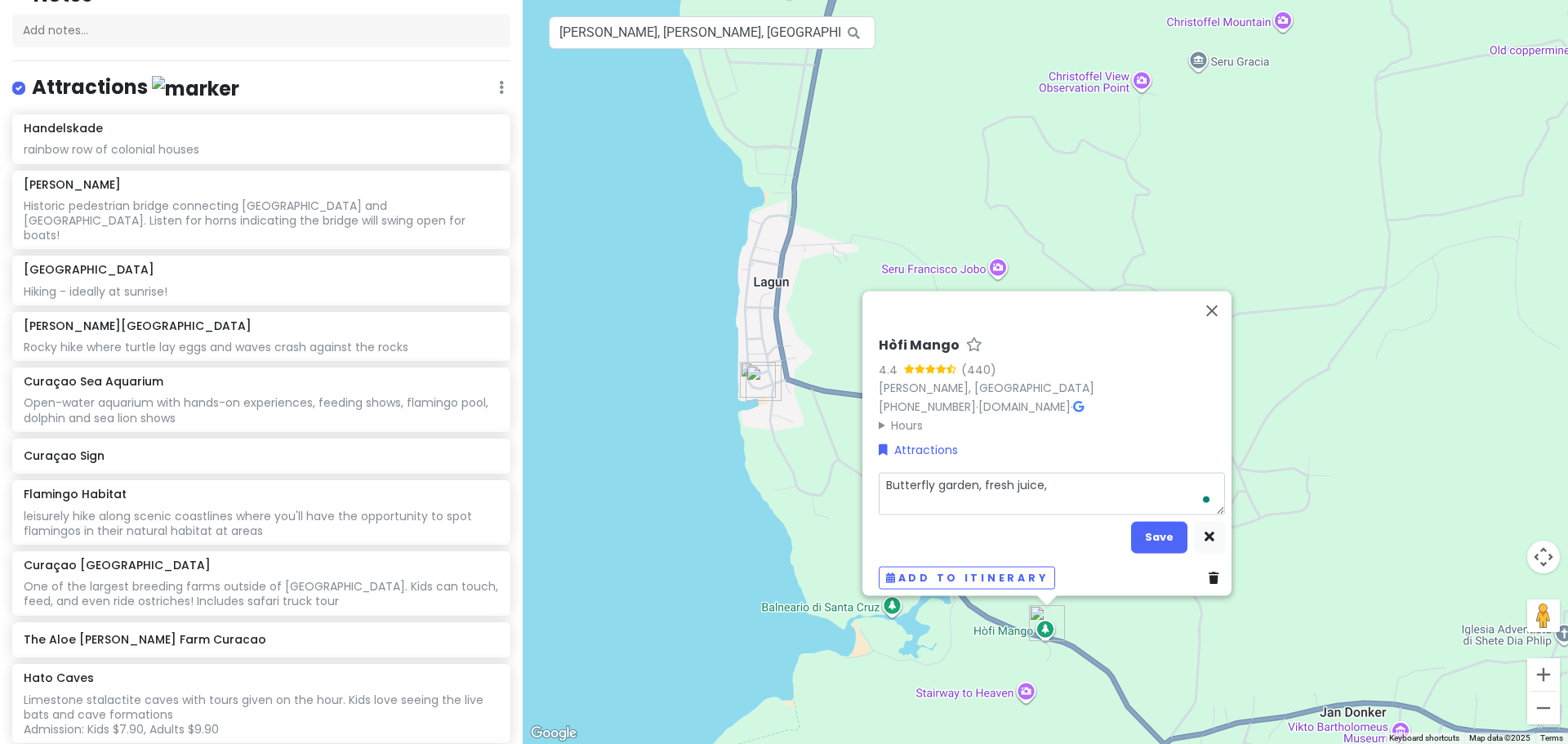
type textarea "x"
type textarea "Butterfly garden, fresh juice, r"
type textarea "x"
type textarea "Butterfly garden, fresh juice, re"
type textarea "x"
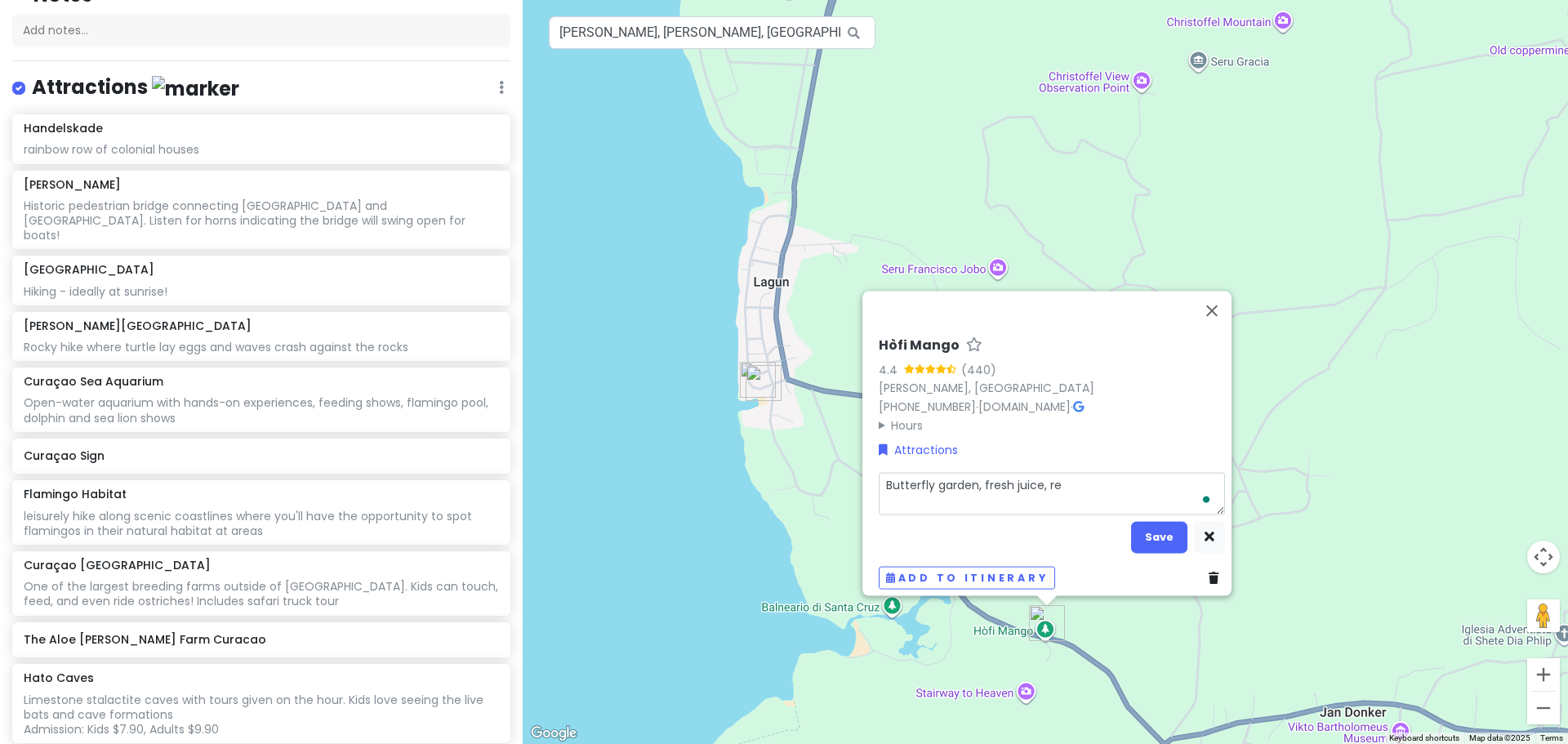
type textarea "Butterfly garden, fresh juice, res"
type textarea "x"
type textarea "Butterfly garden, fresh juice, rest"
type textarea "x"
type textarea "Butterfly garden, fresh juice, resta"
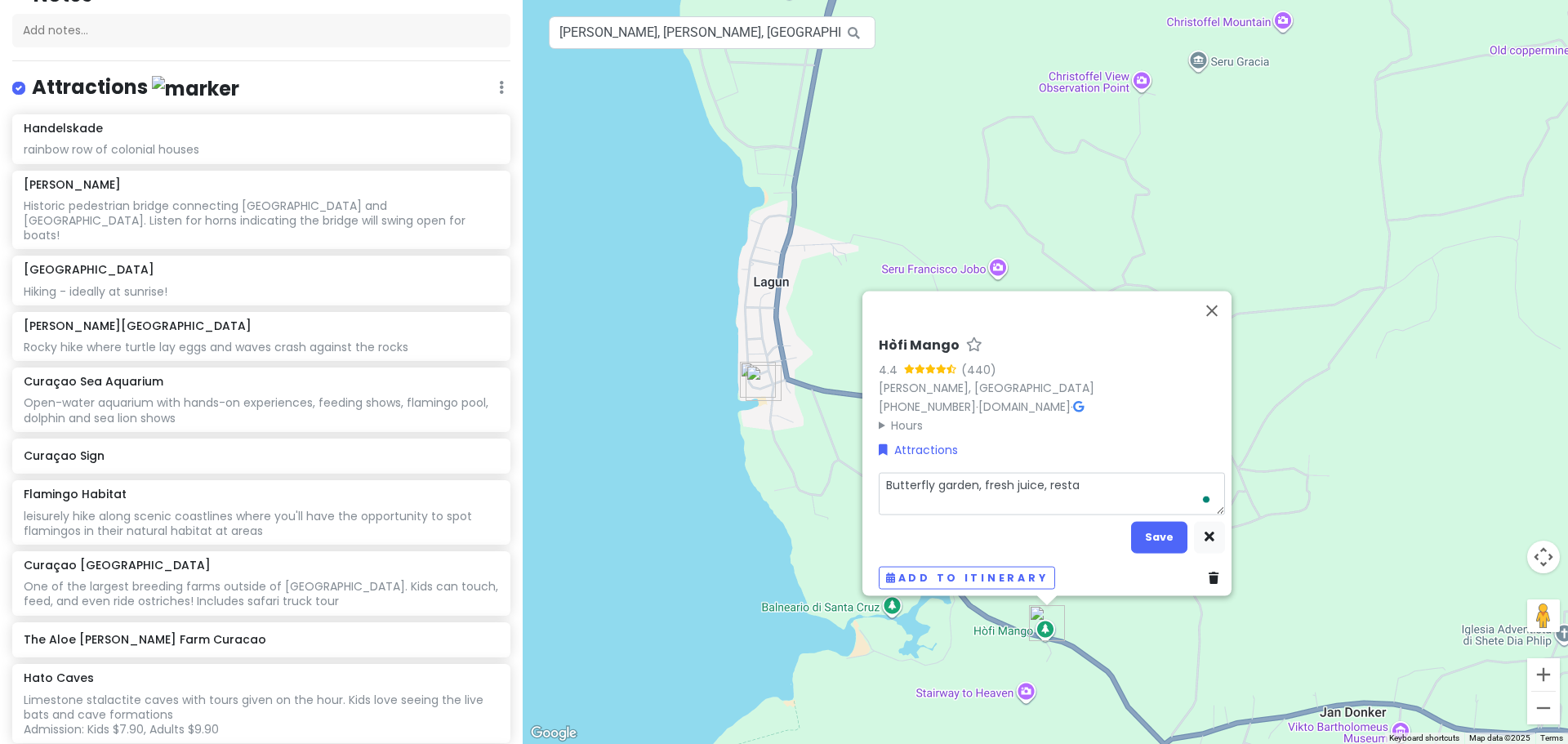
type textarea "x"
type textarea "Butterfly garden, fresh juice, restar"
type textarea "x"
type textarea "Butterfly garden, fresh juice, restara"
type textarea "x"
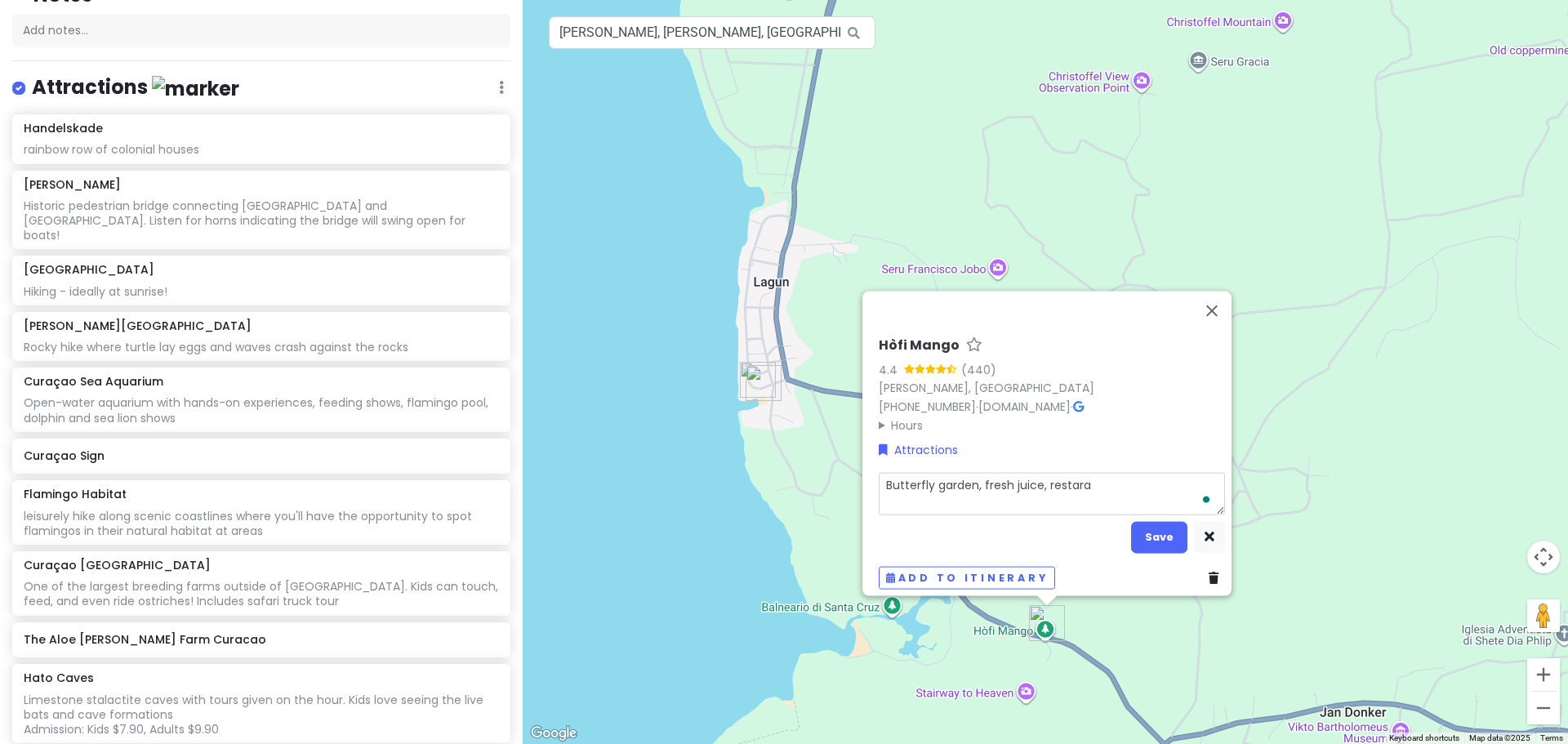
type textarea "Butterfly garden, fresh juice, restarau"
type textarea "x"
type textarea "Butterfly garden, fresh juice, restaraut"
type textarea "x"
type textarea "Butterfly garden, fresh juice, restarau"
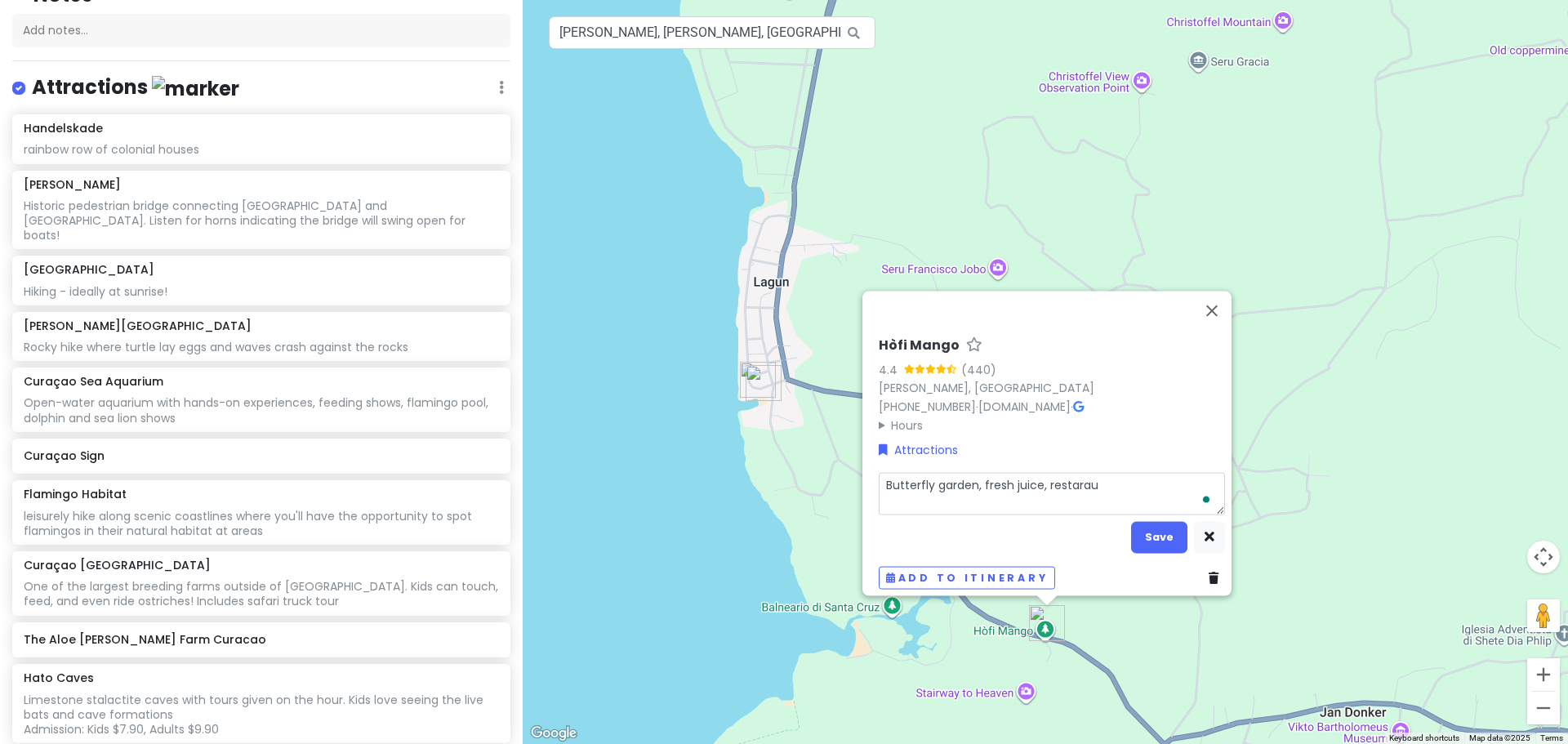
type textarea "x"
type textarea "Butterfly garden, fresh juice,"
type textarea "x"
type textarea "Butterfly garden, fresh juice"
type textarea "x"
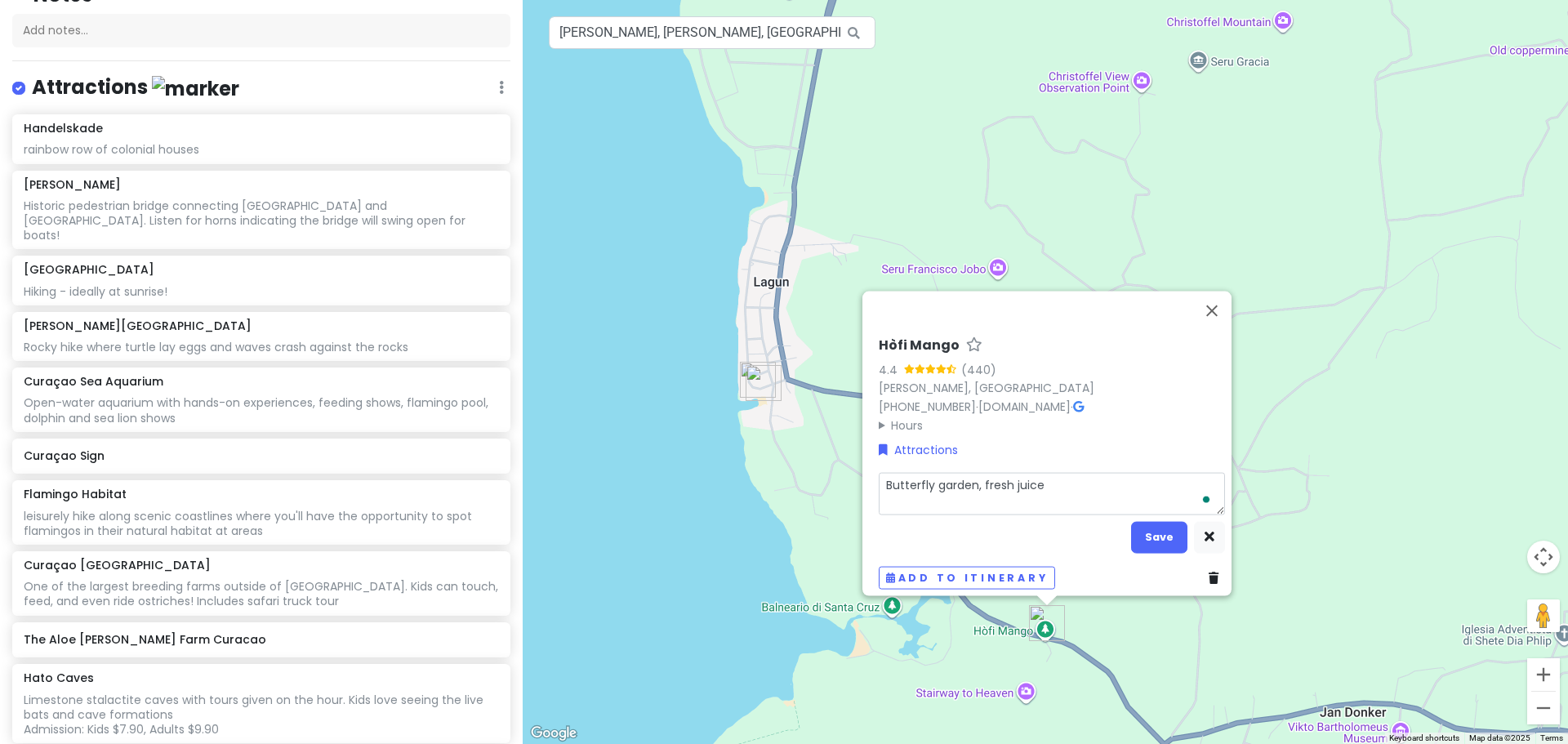
type textarea "Butterfly garden, fresh juice"
type textarea "x"
type textarea "Butterfly garden, fresh juice b"
type textarea "x"
type textarea "Butterfly garden, fresh juice ba"
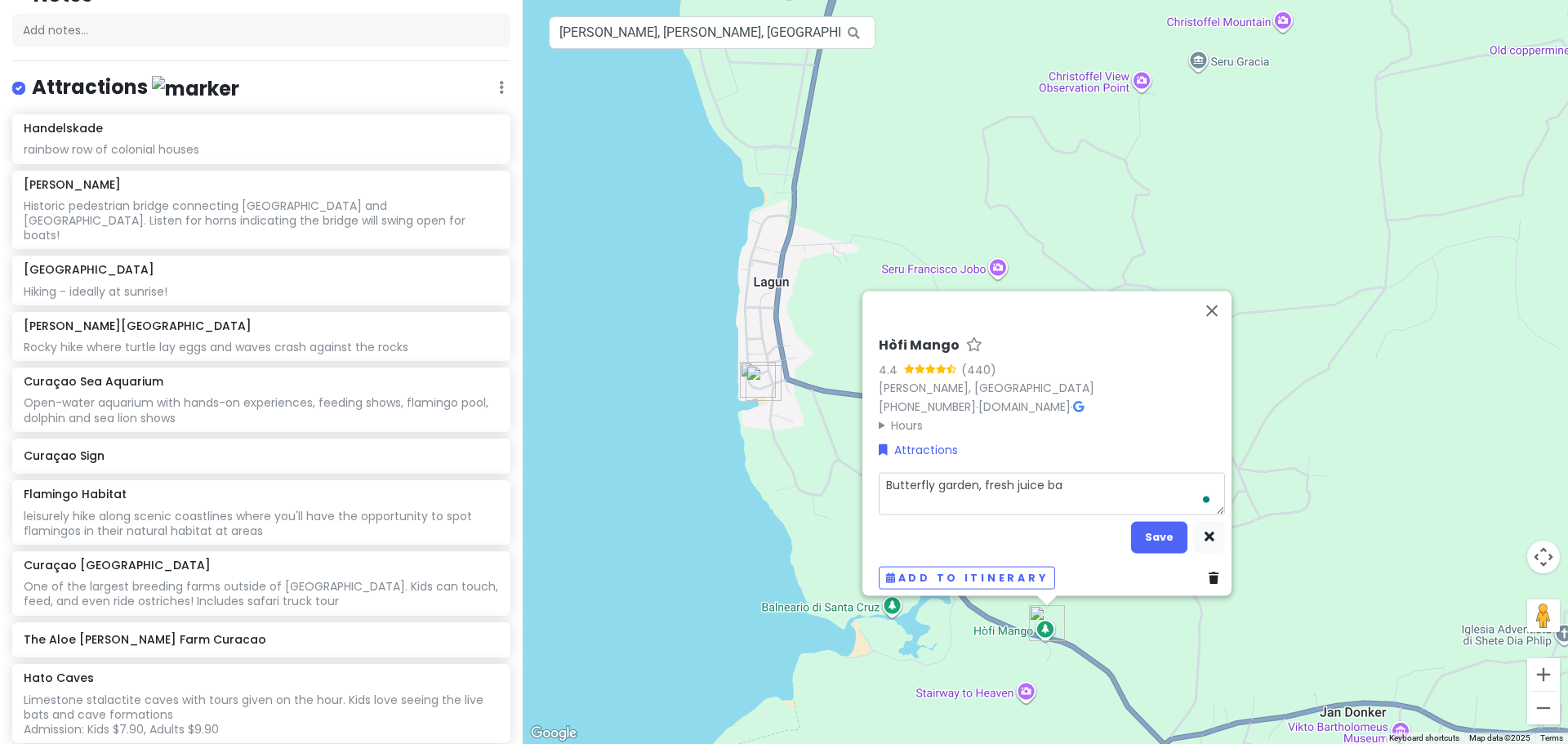
type textarea "x"
type textarea "Butterfly garden, fresh juice bar"
type textarea "x"
type textarea "Butterfly garden, fresh juice bar,"
type textarea "x"
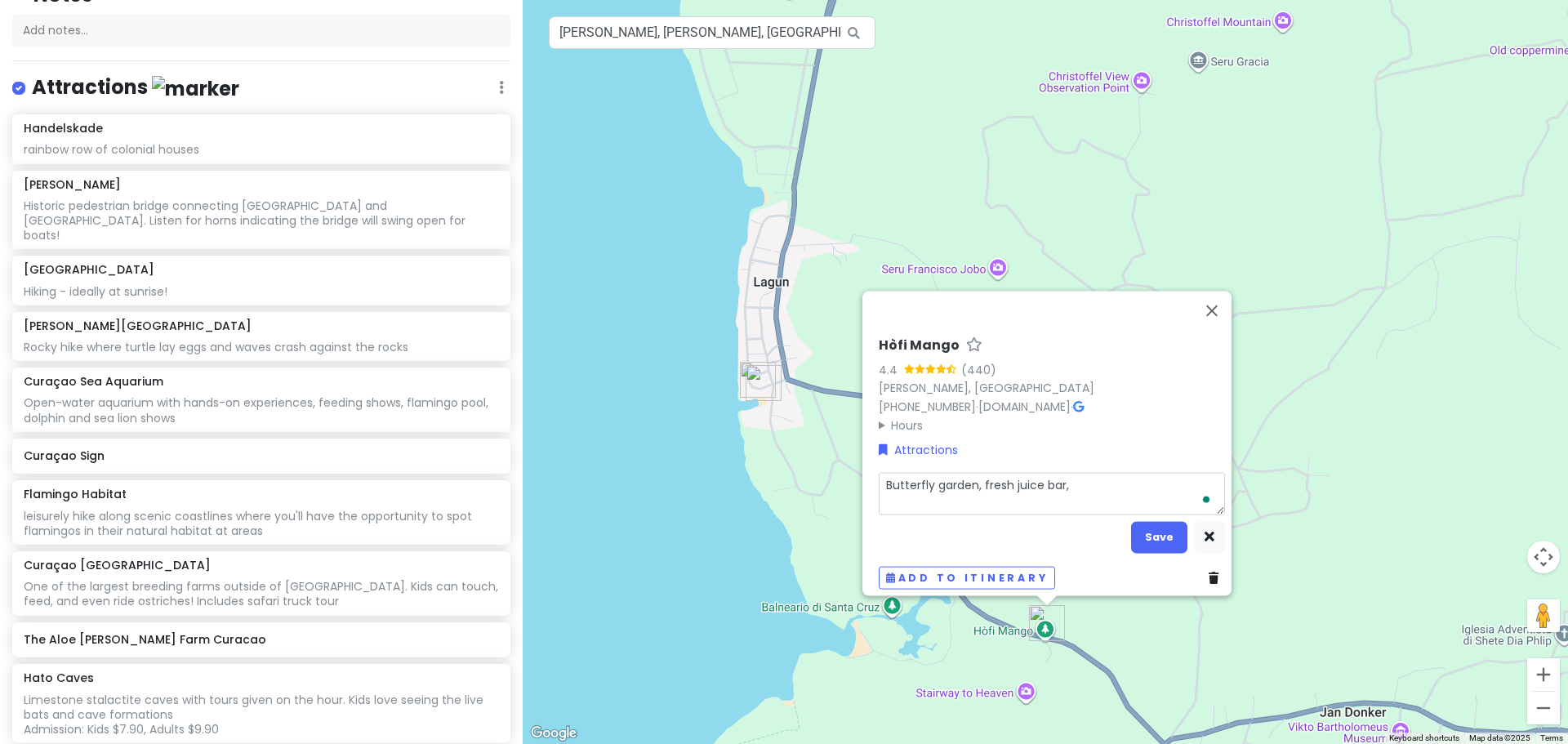
type textarea "Butterfly garden, fresh juice bar,"
type textarea "x"
type textarea "Butterfly garden, fresh juice bar, r"
type textarea "x"
type textarea "Butterfly garden, fresh juice bar, re"
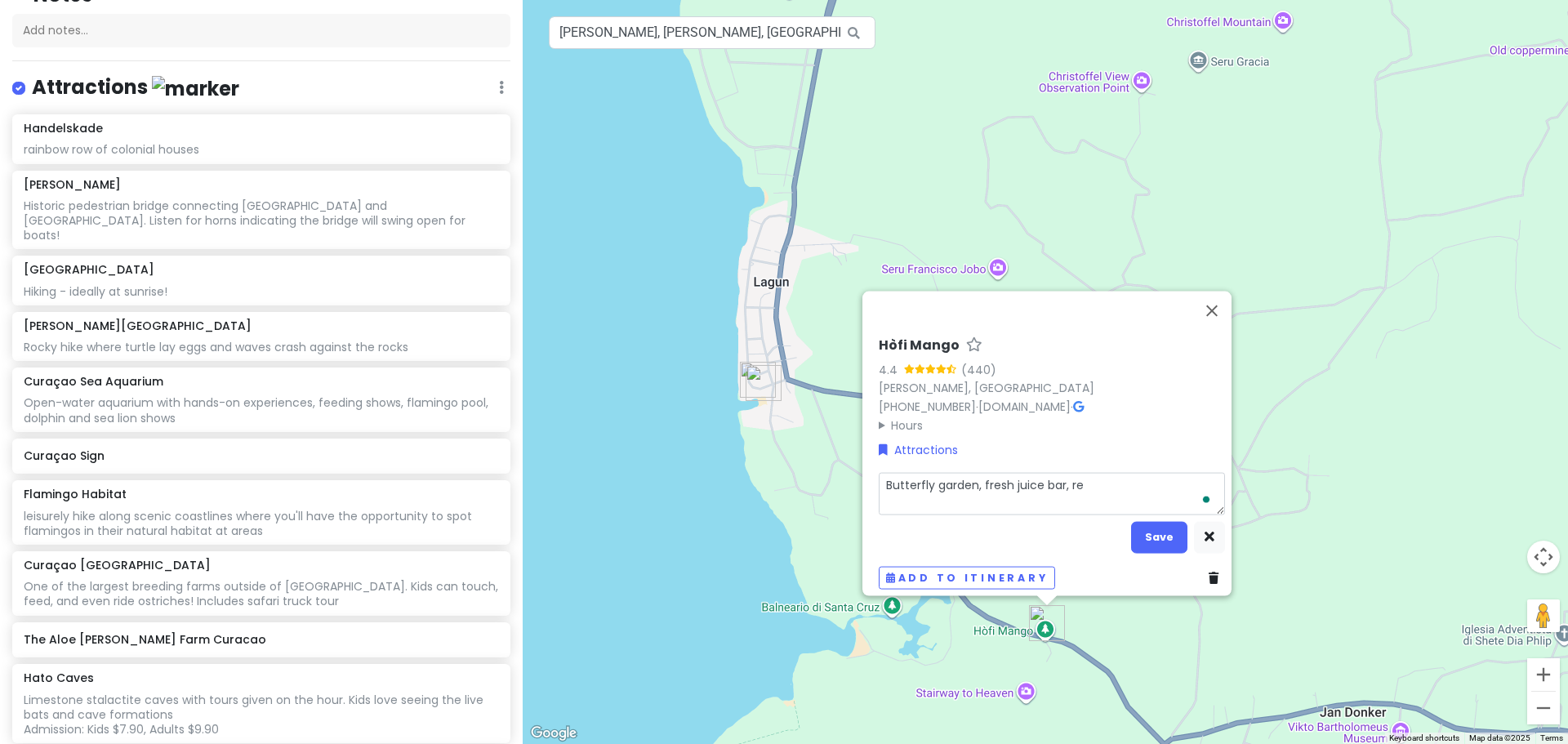
type textarea "x"
type textarea "Butterfly garden, fresh juice bar, res"
type textarea "x"
type textarea "Butterfly garden, fresh juice bar, rest"
type textarea "x"
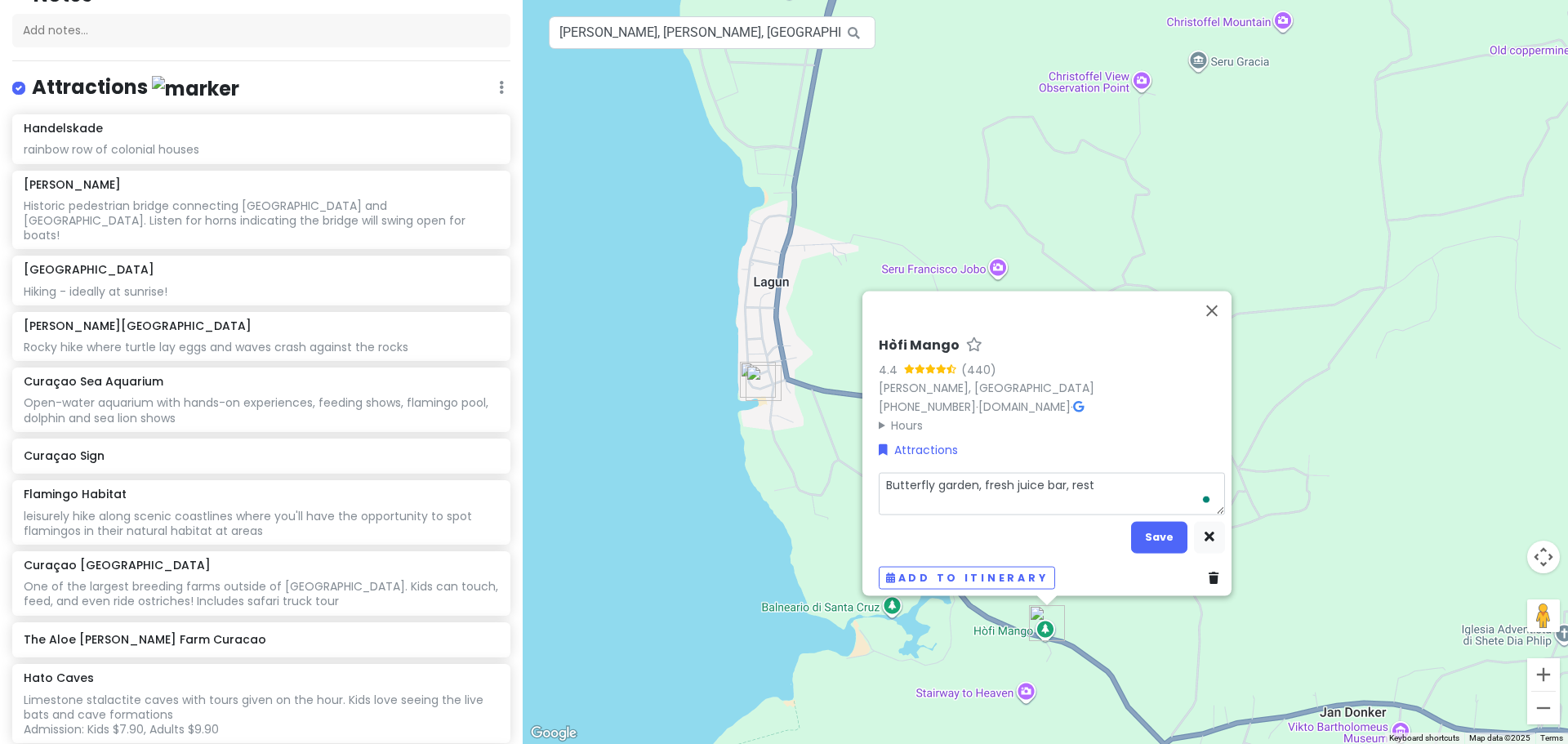
type textarea "Butterfly garden, fresh juice bar, resta"
type textarea "x"
type textarea "Butterfly garden, fresh juice bar, restau"
type textarea "x"
type textarea "Butterfly garden, fresh juice bar, restaur"
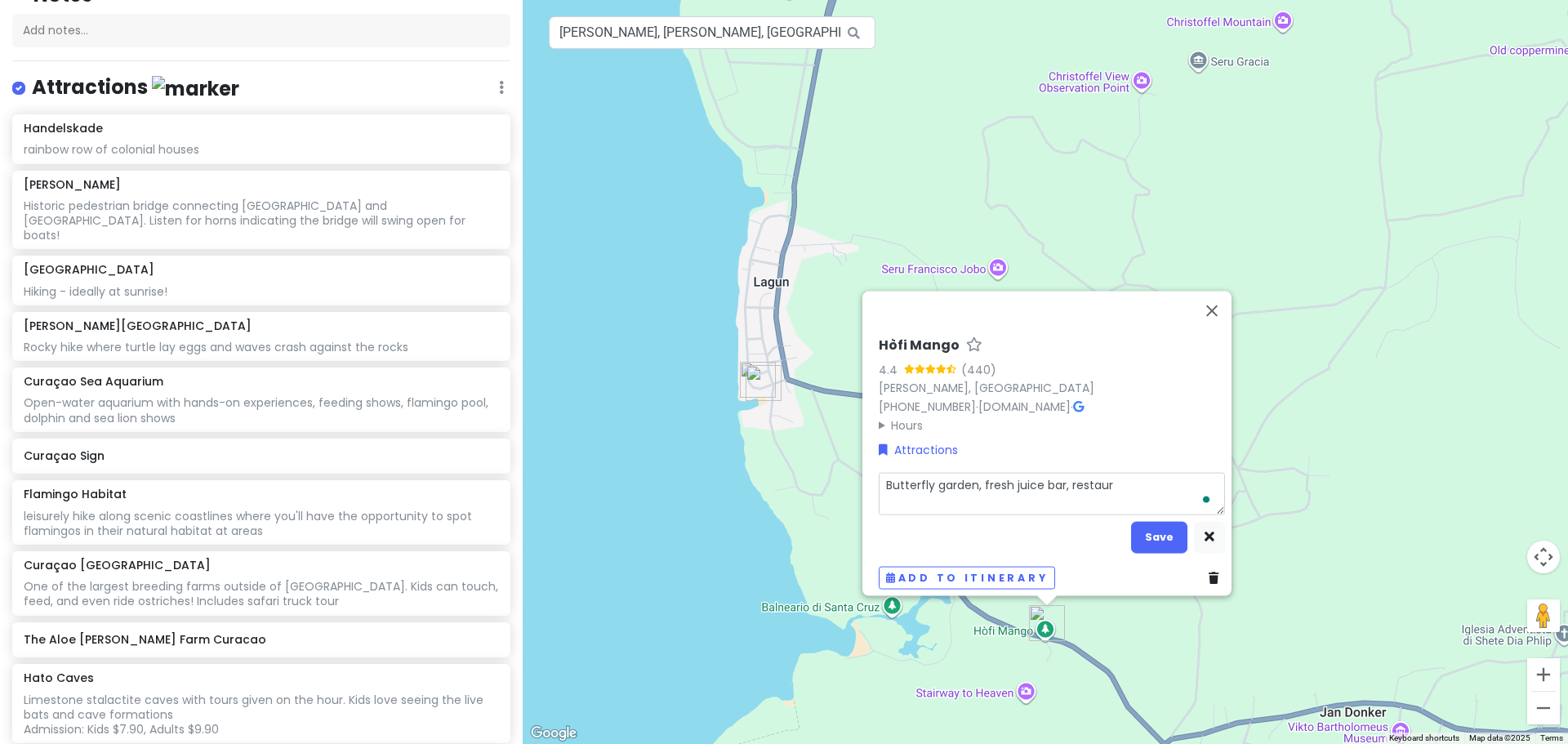
type textarea "x"
type textarea "Butterfly garden, fresh juice bar, restaura"
type textarea "x"
type textarea "Butterfly garden, fresh juice bar, restauran"
click at [1132, 530] on button "Save" at bounding box center [1159, 536] width 56 height 32
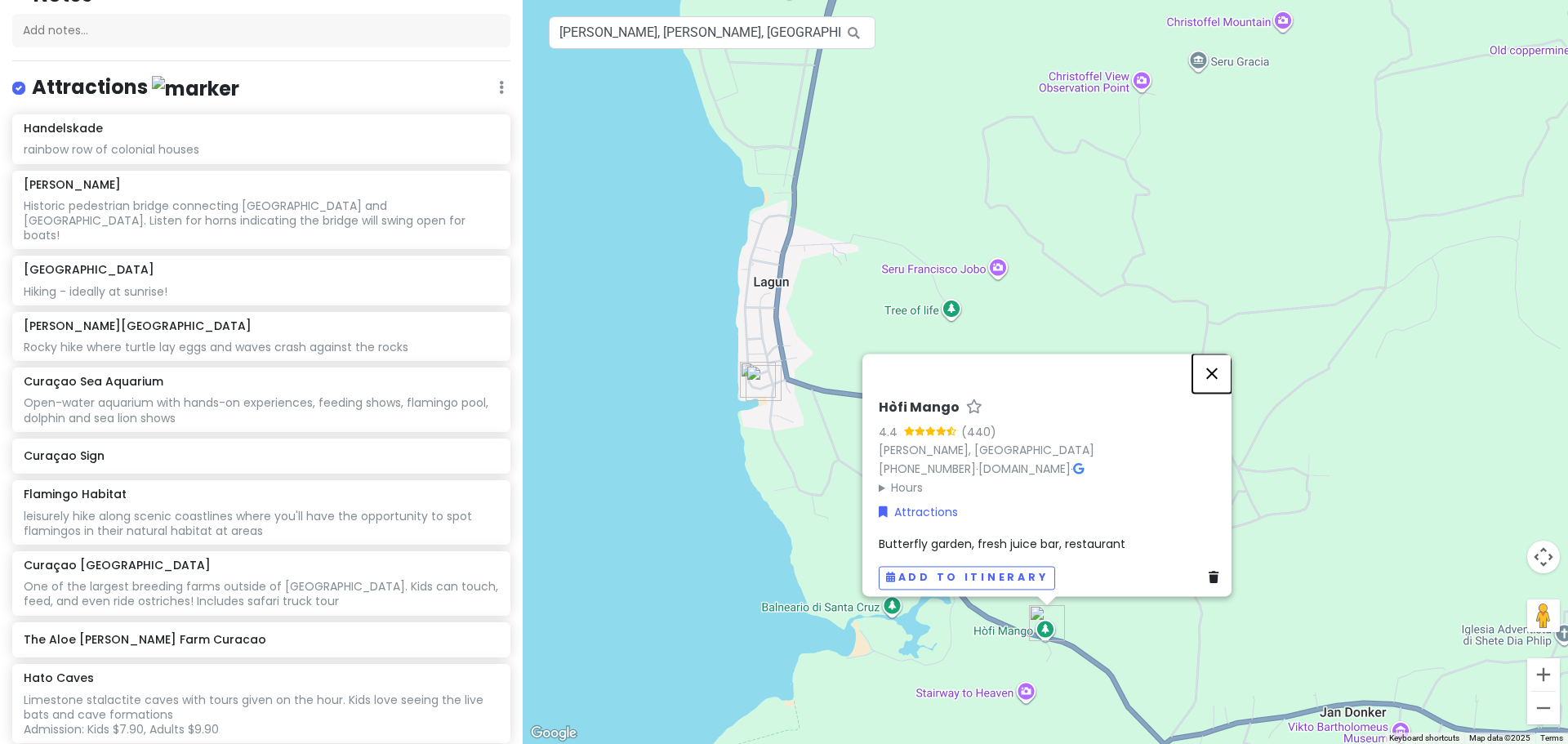
click at [1220, 361] on button "Close" at bounding box center [1212, 373] width 39 height 39
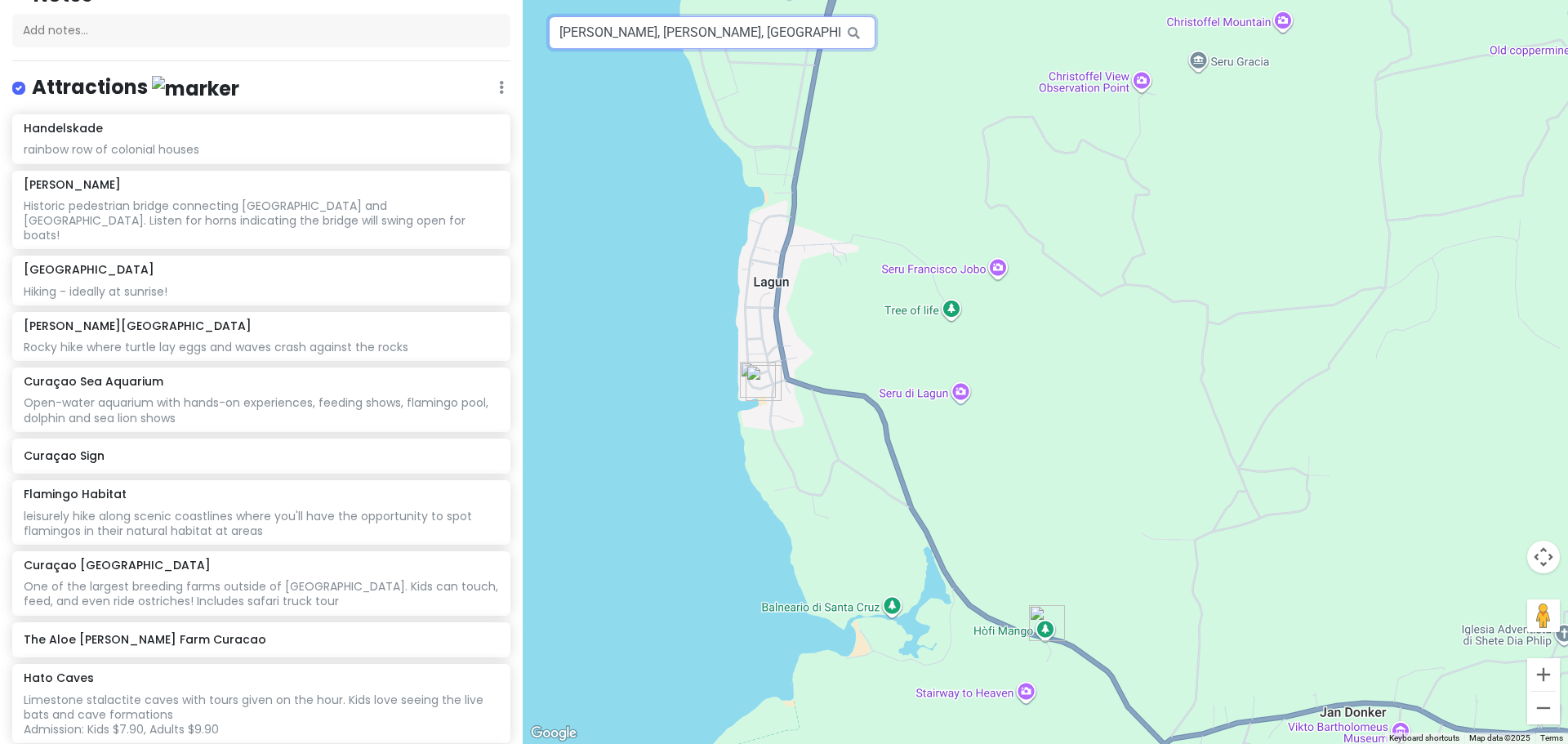
click at [626, 34] on input "Hòfi Mango, Hòfi Mango, Curaçao" at bounding box center [712, 33] width 327 height 33
click at [768, 30] on input "text" at bounding box center [712, 33] width 327 height 33
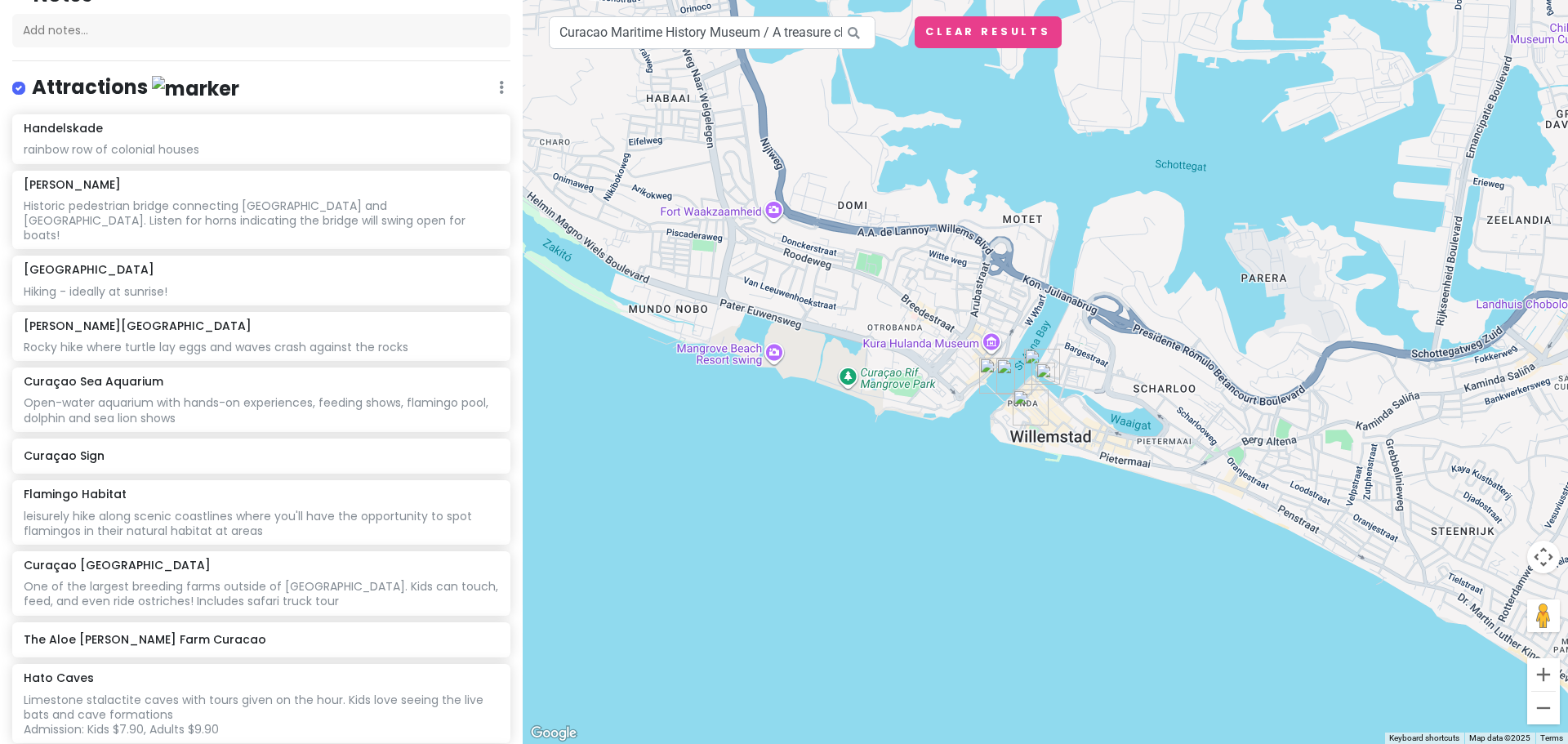
click at [1043, 375] on img at bounding box center [1045, 372] width 20 height 20
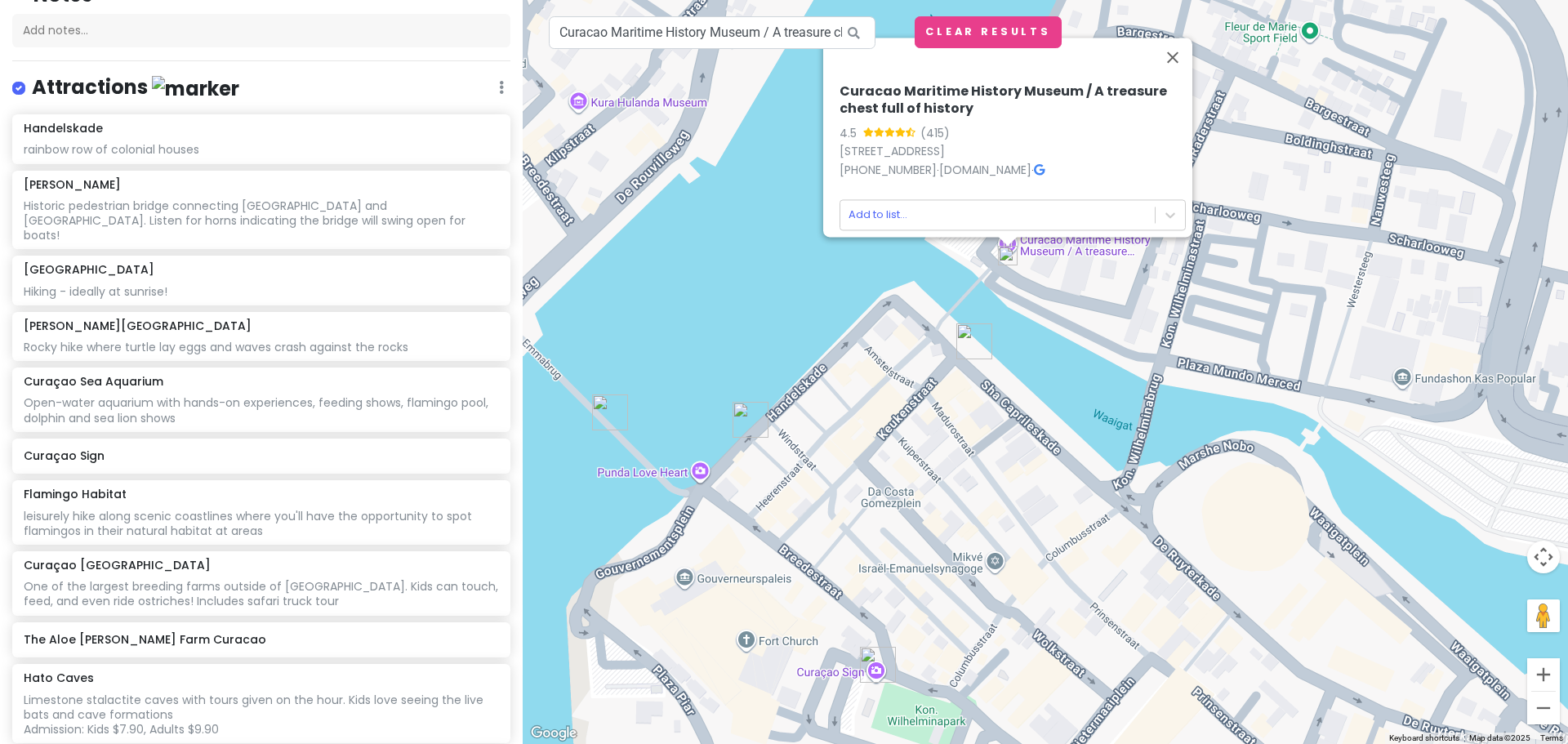
drag, startPoint x: 792, startPoint y: 335, endPoint x: 1133, endPoint y: 372, distance: 343.0
click at [1133, 372] on div "Curacao Maritime History Museum / A treasure chest full of history 4.5 (415) 1 …" at bounding box center [1045, 372] width 1046 height 744
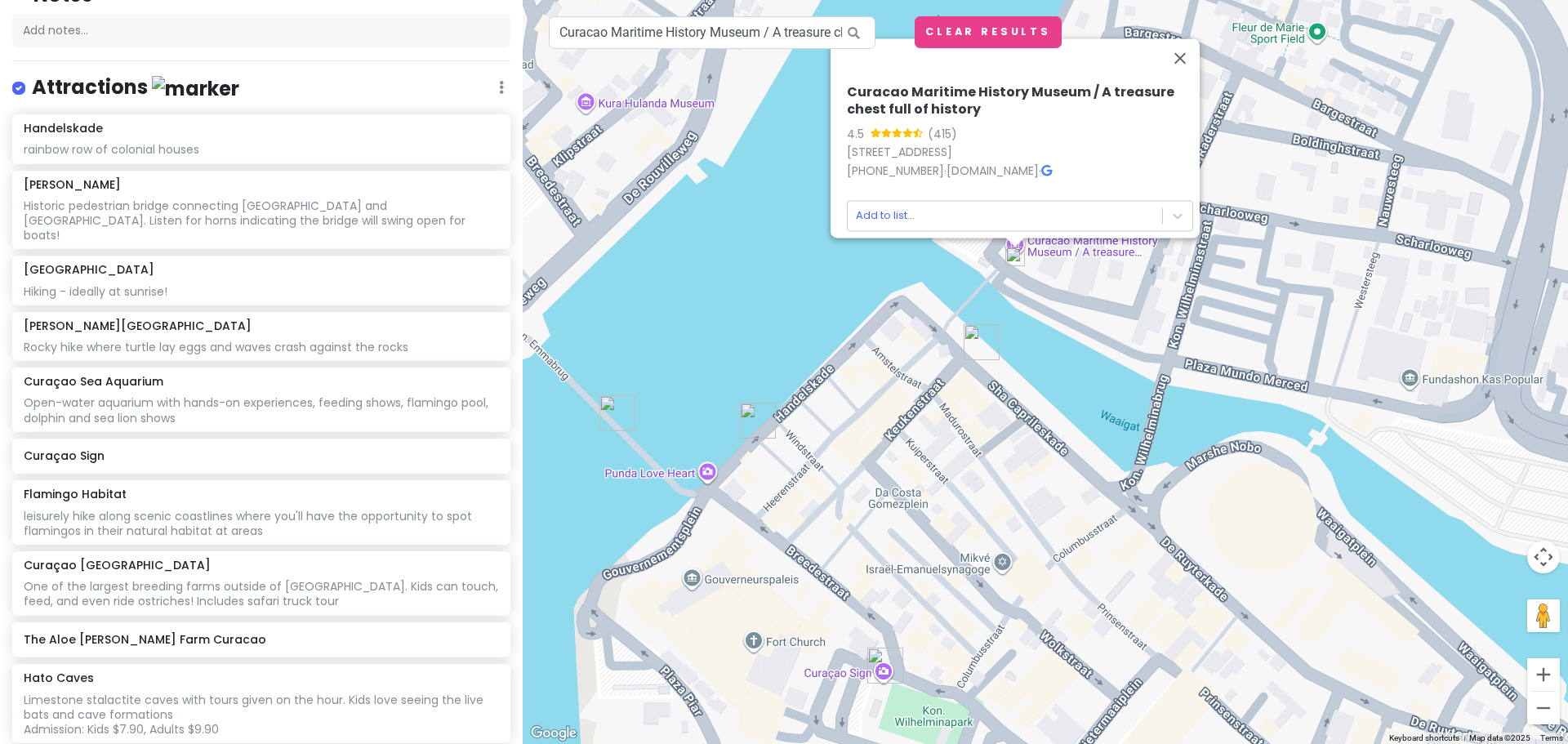
click at [970, 340] on img "Floating Market" at bounding box center [981, 342] width 36 height 36
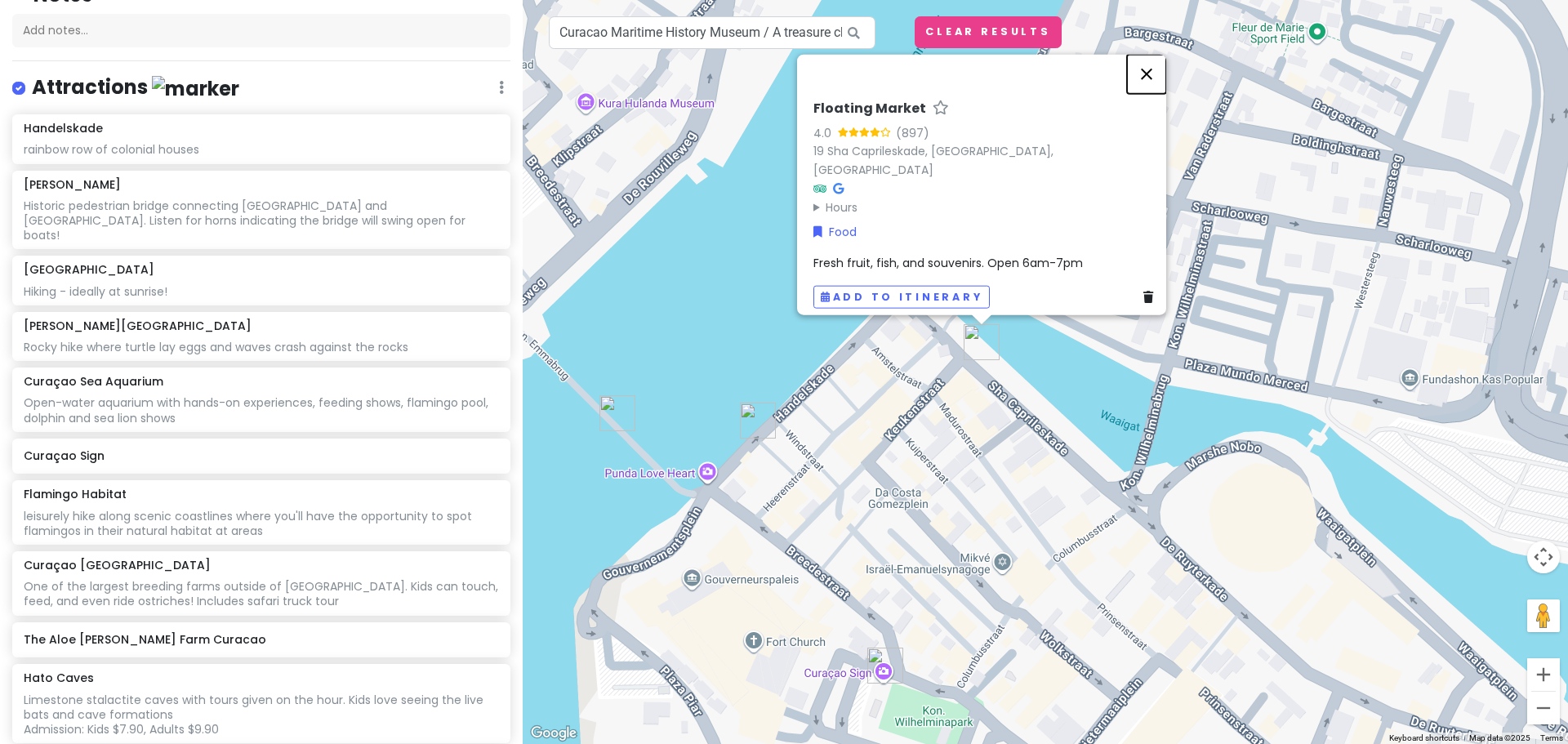
click at [1160, 83] on button "Close" at bounding box center [1146, 73] width 39 height 39
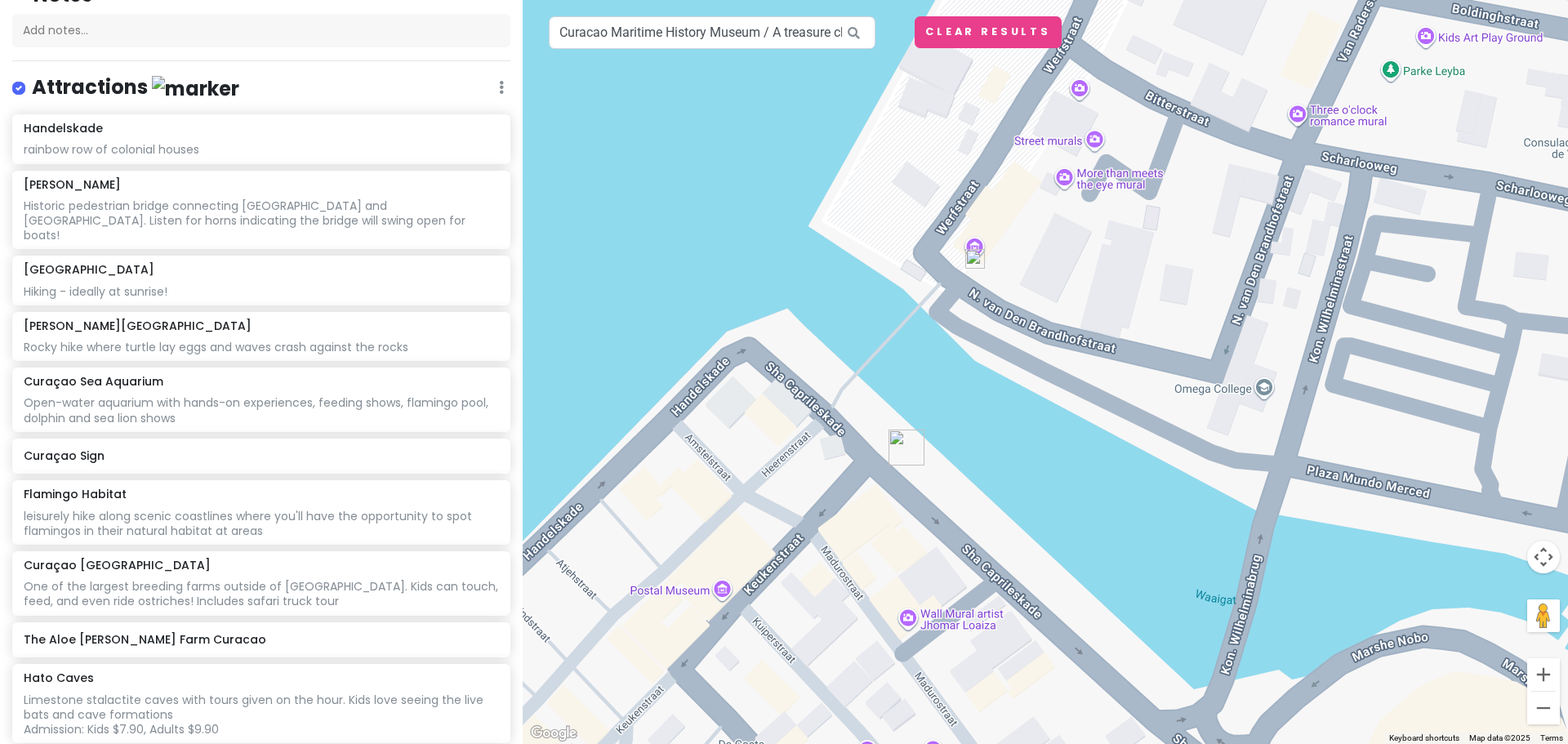
click at [975, 247] on div "To navigate, press the arrow keys." at bounding box center [1045, 372] width 1046 height 744
click at [977, 265] on img at bounding box center [975, 259] width 20 height 20
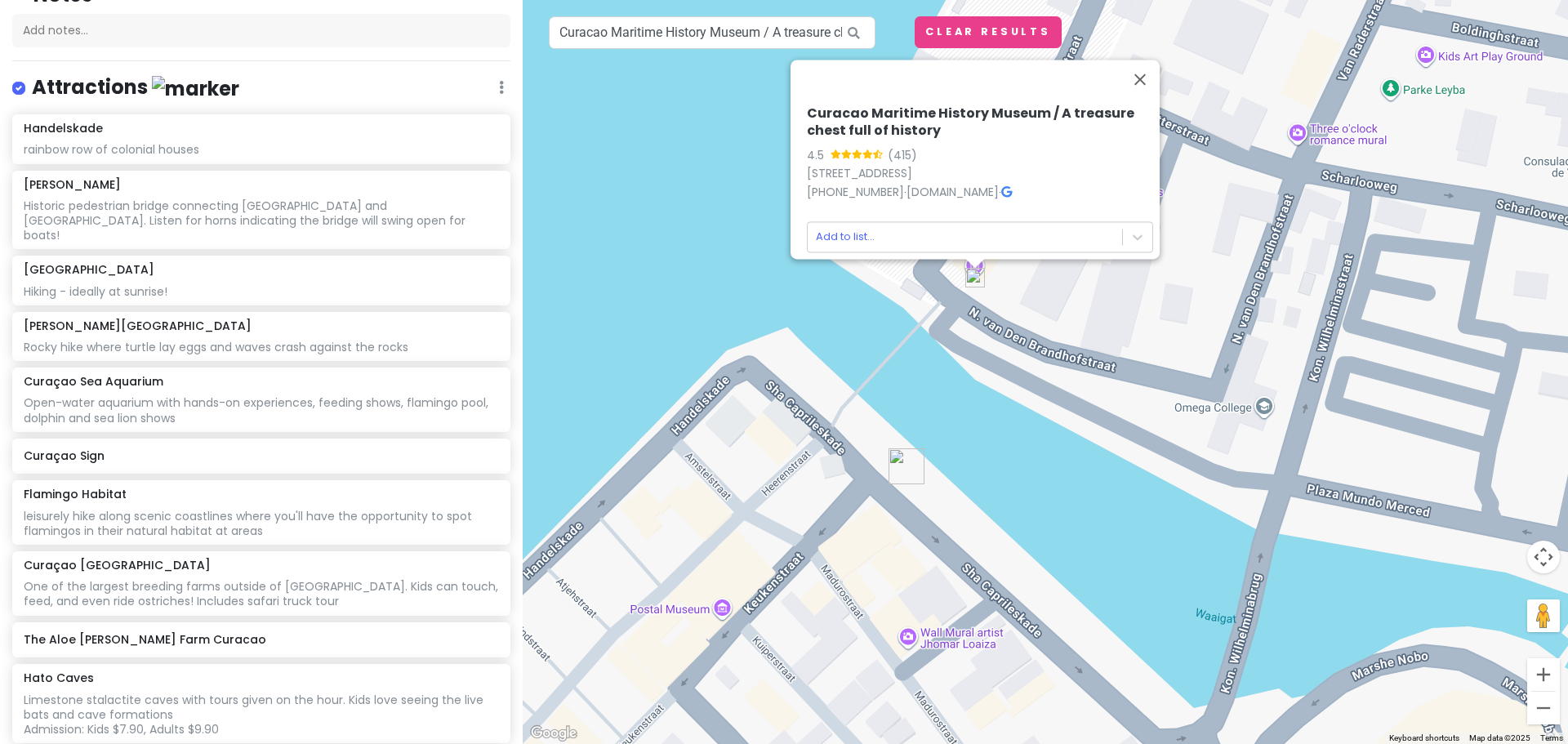
click at [1081, 297] on div "Curacao Maritime History Museum / A treasure chest full of history 4.5 (415) 1 …" at bounding box center [1045, 372] width 1046 height 744
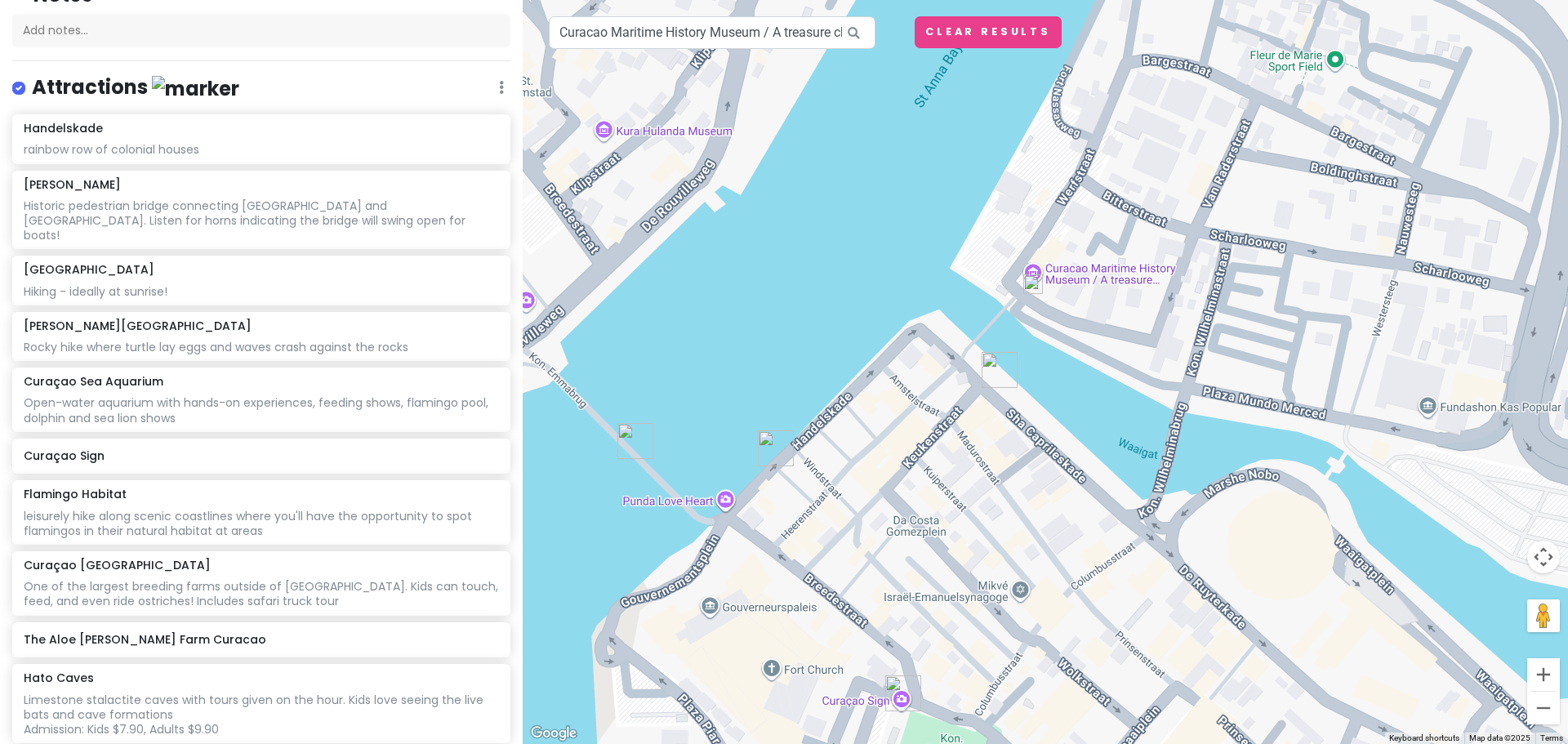
click at [1035, 287] on img at bounding box center [1033, 284] width 20 height 20
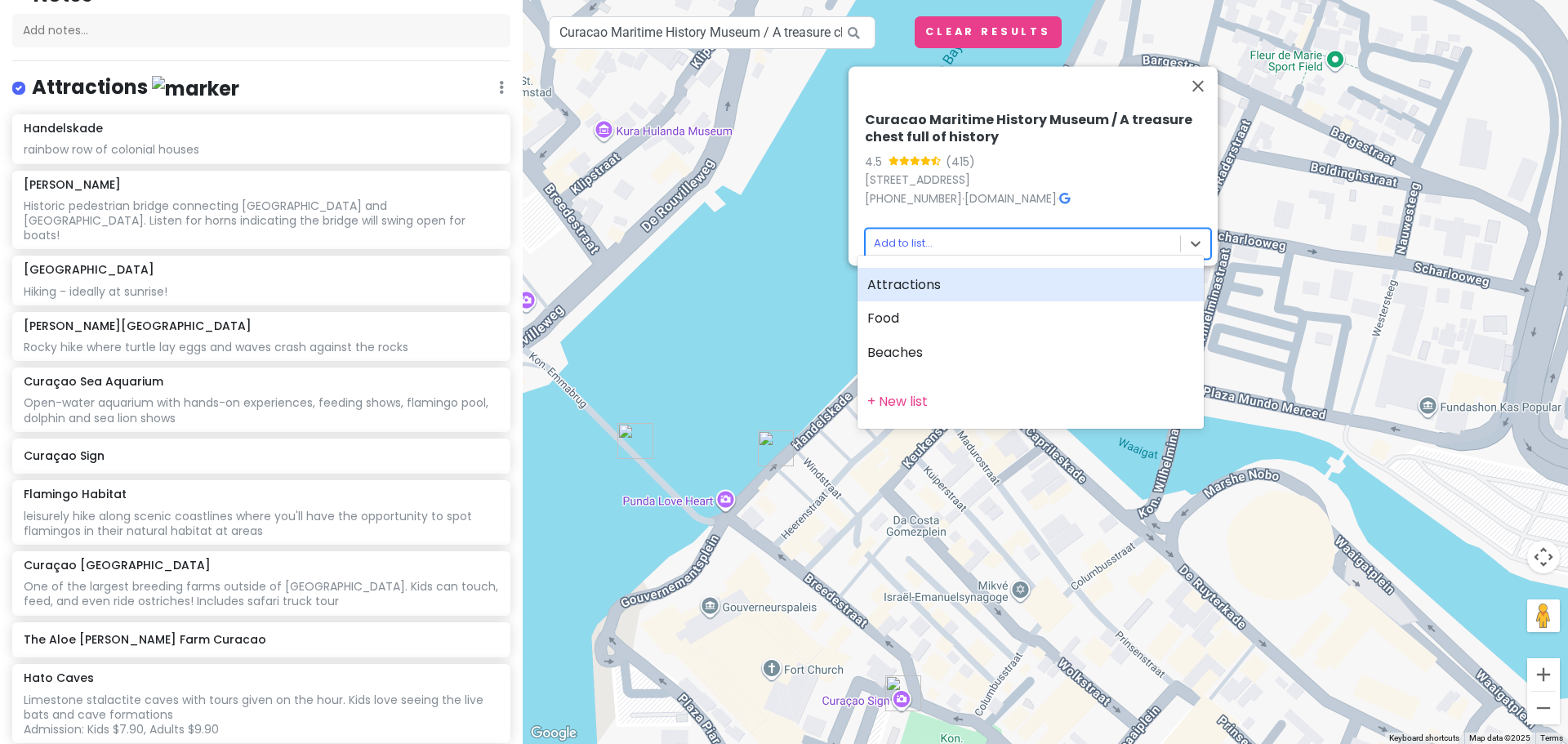
click at [1053, 246] on body "Curaçao 2026 Private Change Dates Make a Copy Delete Trip Go Pro ⚡️ Give Feedba…" at bounding box center [784, 372] width 1568 height 744
click at [1026, 289] on div "Attractions" at bounding box center [1031, 284] width 346 height 34
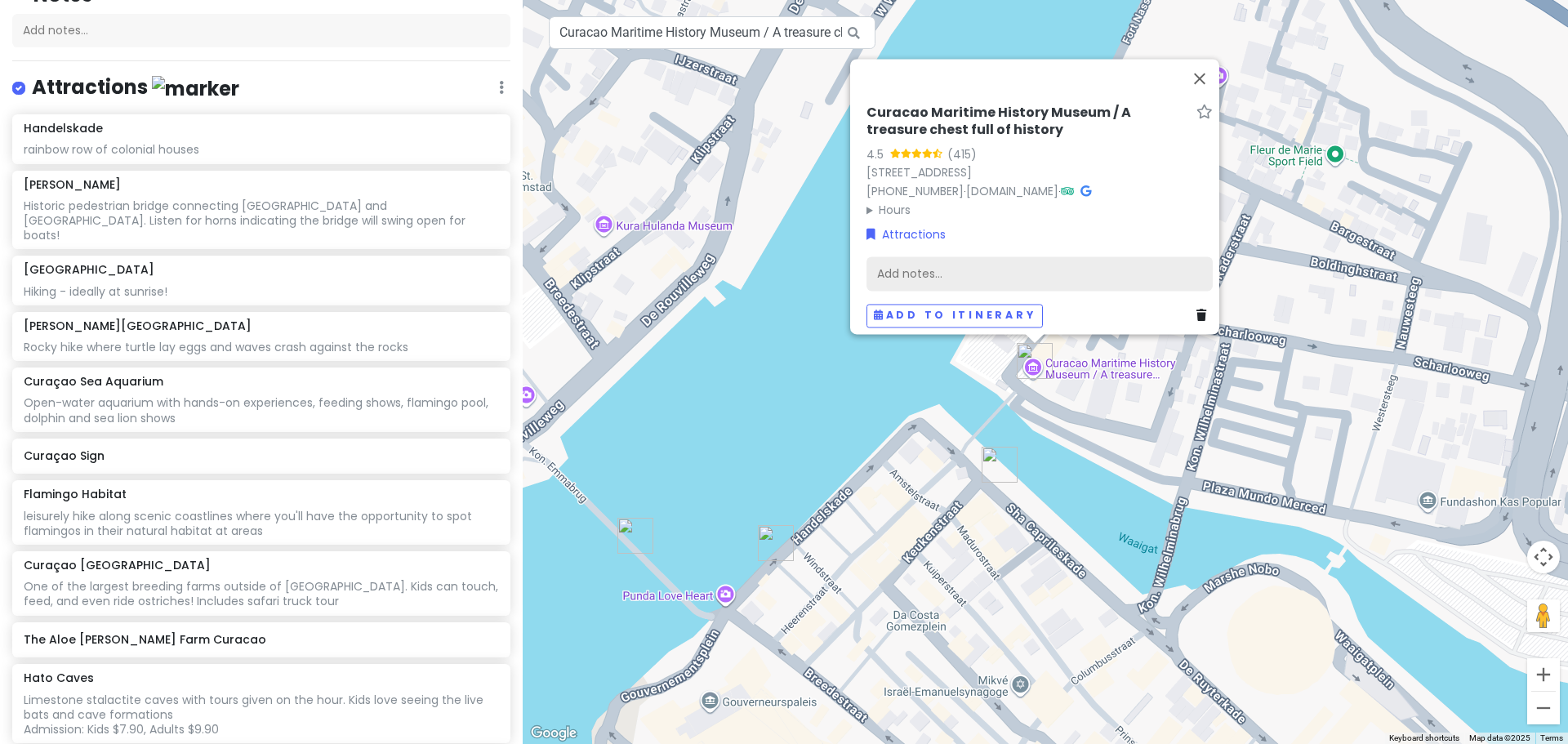
click at [980, 263] on div "Add notes..." at bounding box center [1040, 273] width 346 height 34
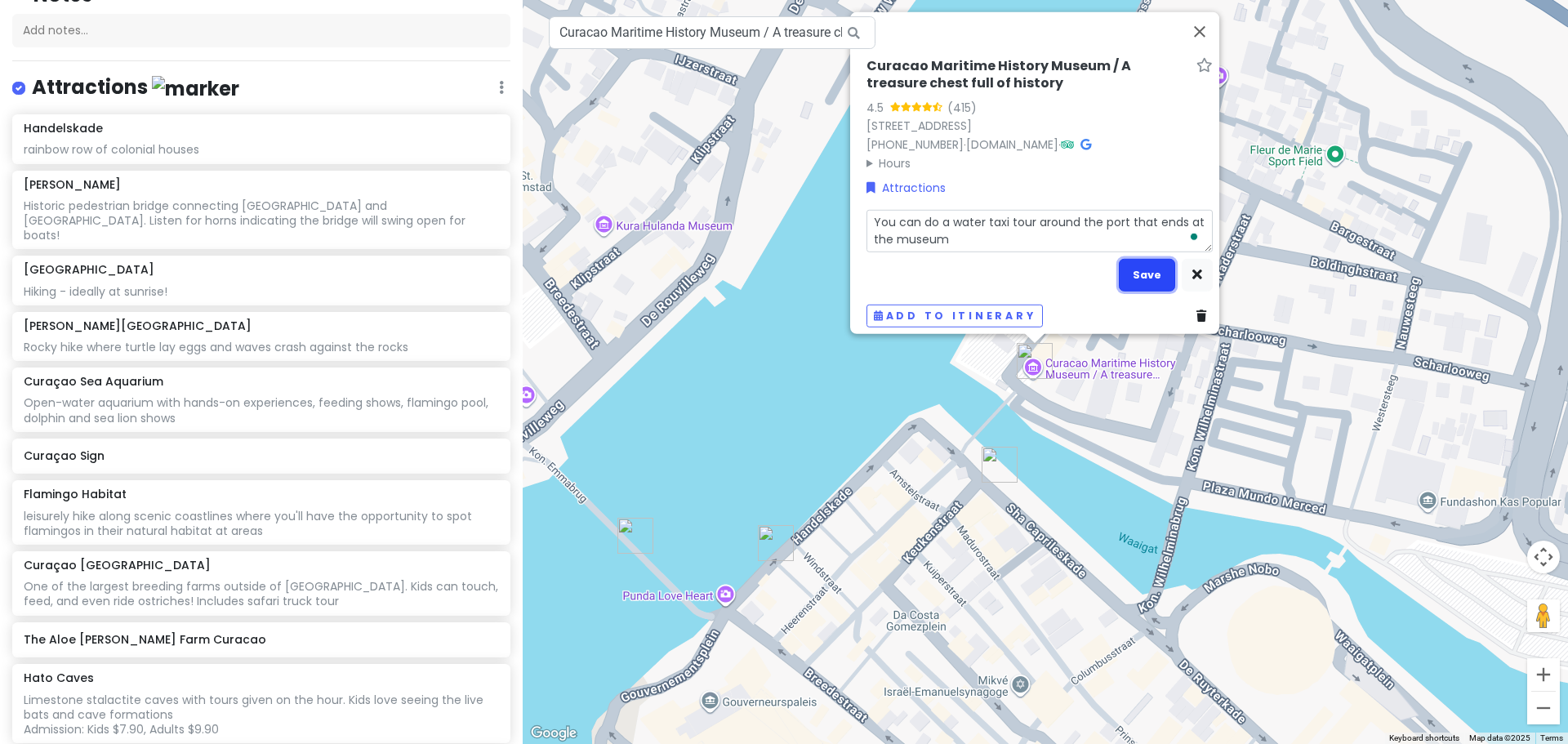
click at [1153, 262] on button "Save" at bounding box center [1146, 275] width 56 height 32
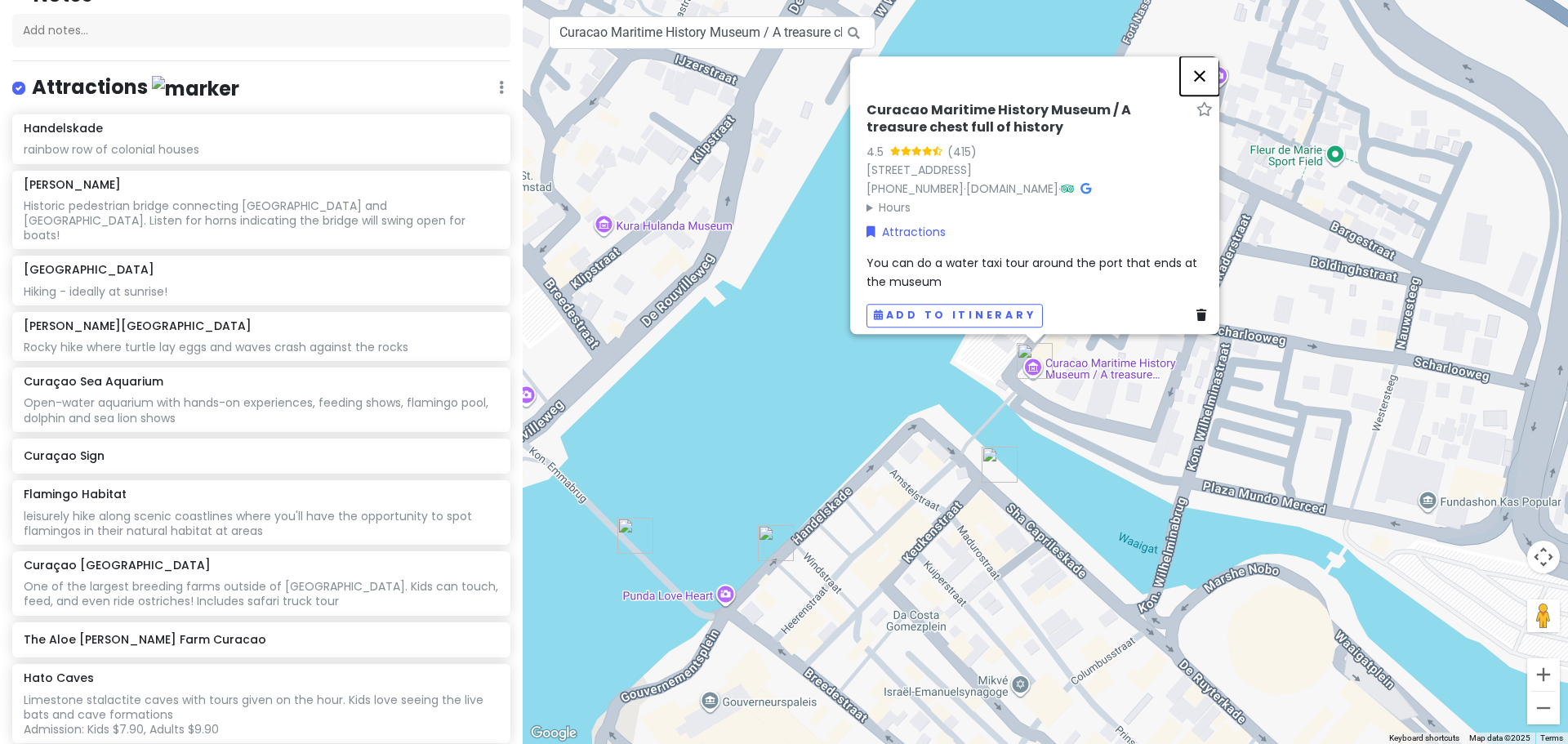
click at [1218, 64] on button "Close" at bounding box center [1199, 76] width 39 height 39
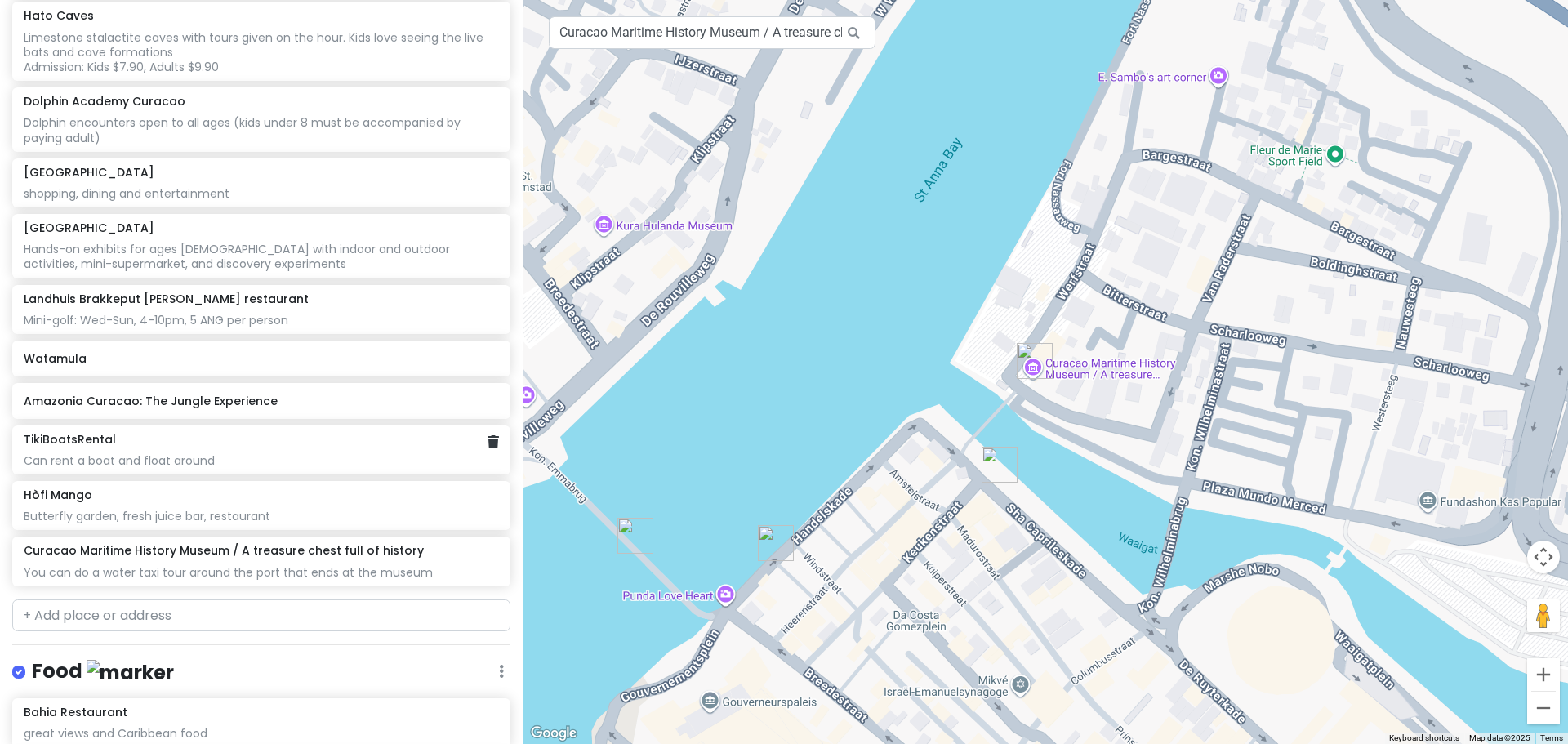
scroll to position [1151, 0]
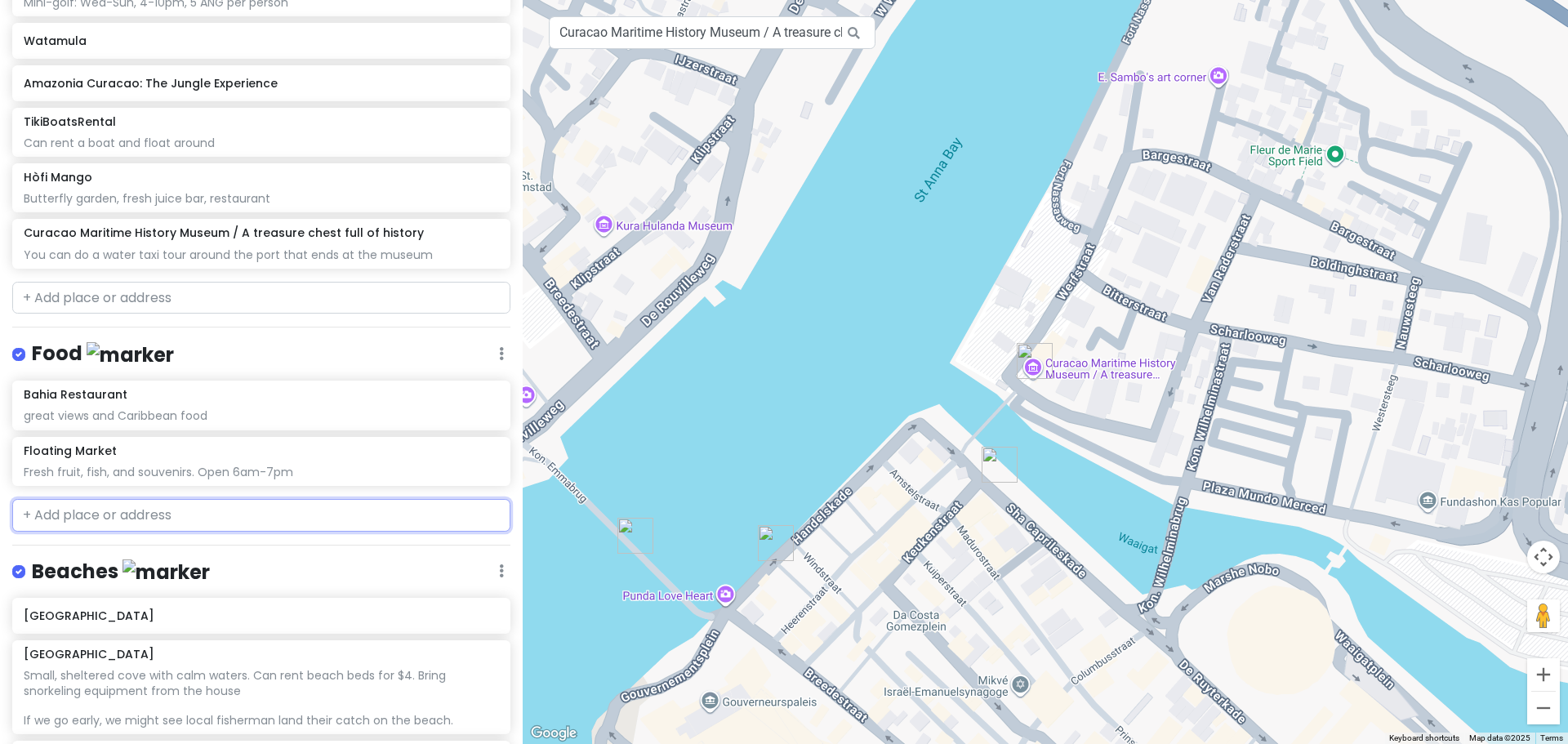
click at [123, 512] on input "text" at bounding box center [261, 515] width 498 height 33
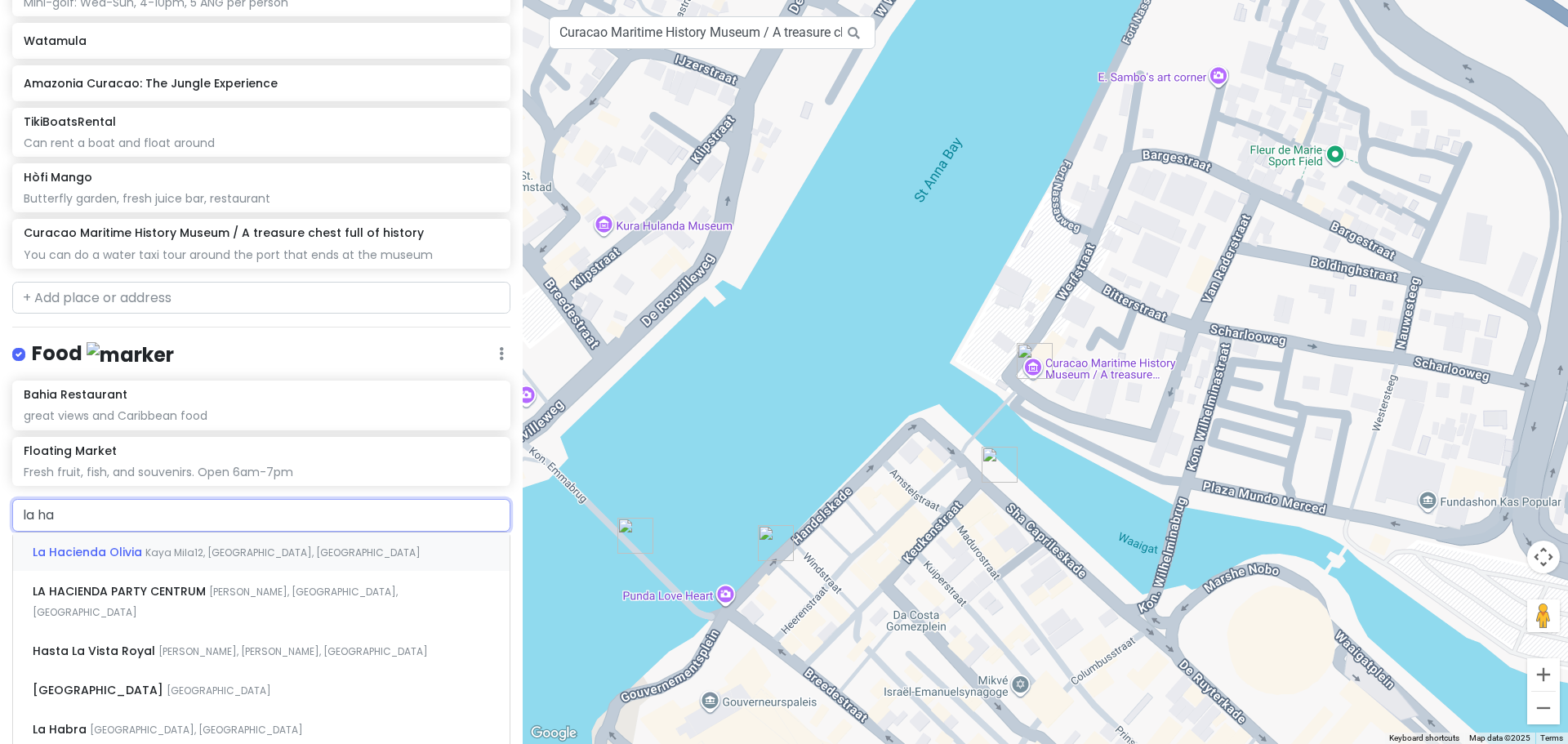
click at [139, 544] on span "La Hacienda Olivia" at bounding box center [90, 552] width 113 height 17
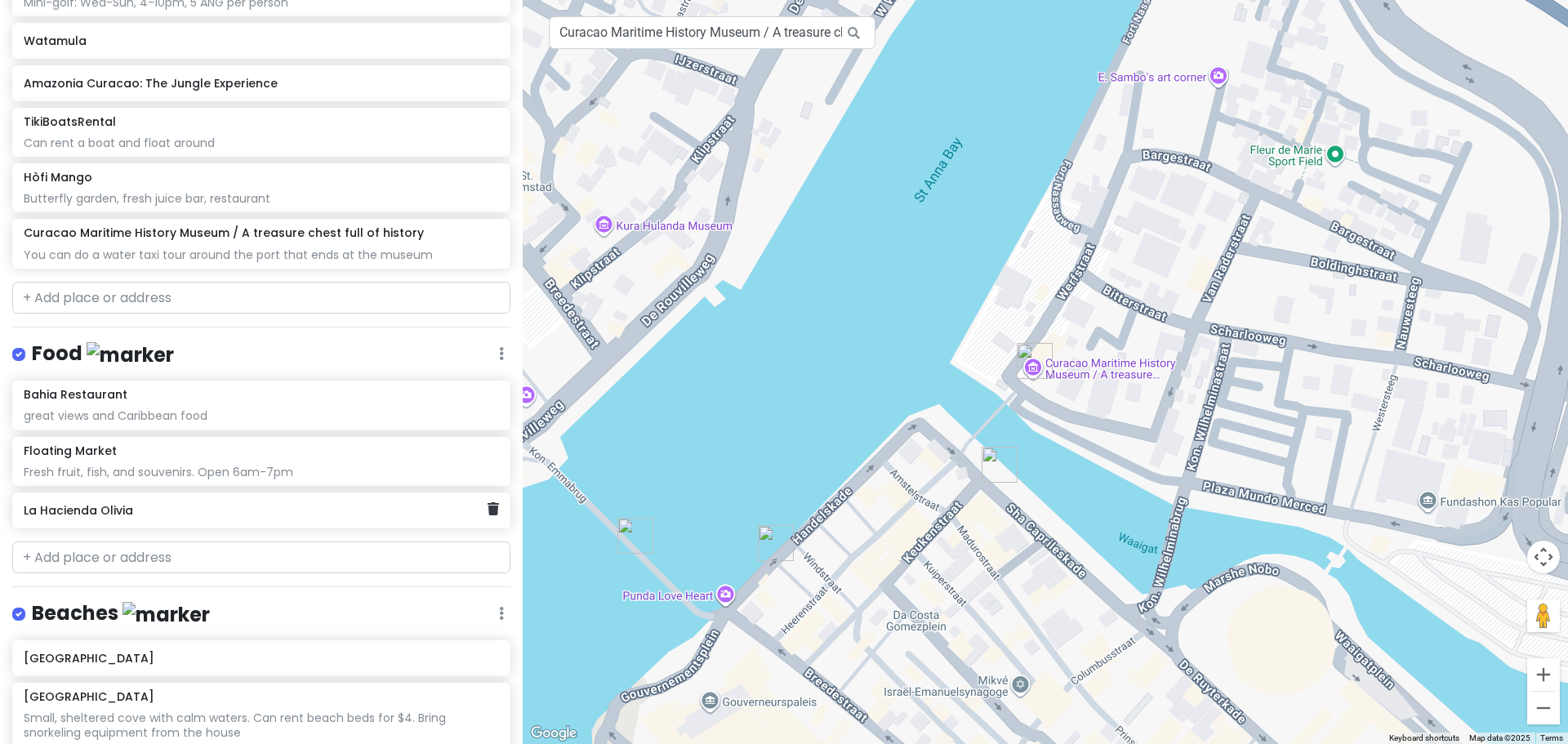
click at [165, 503] on h6 "La Hacienda Olivia" at bounding box center [255, 510] width 463 height 15
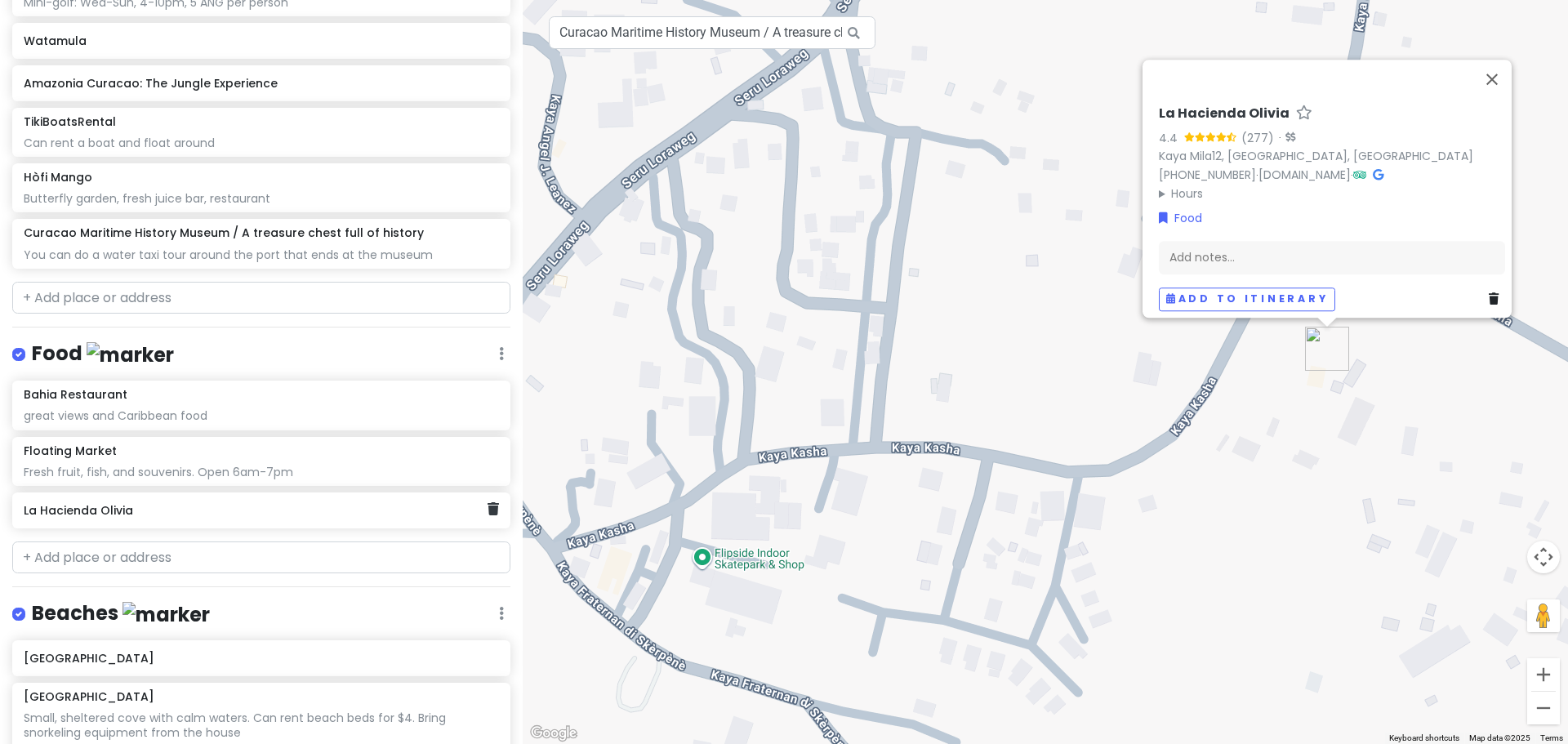
click at [144, 503] on h6 "La Hacienda Olivia" at bounding box center [255, 510] width 463 height 15
click at [1260, 256] on div "Add notes..." at bounding box center [1331, 263] width 346 height 34
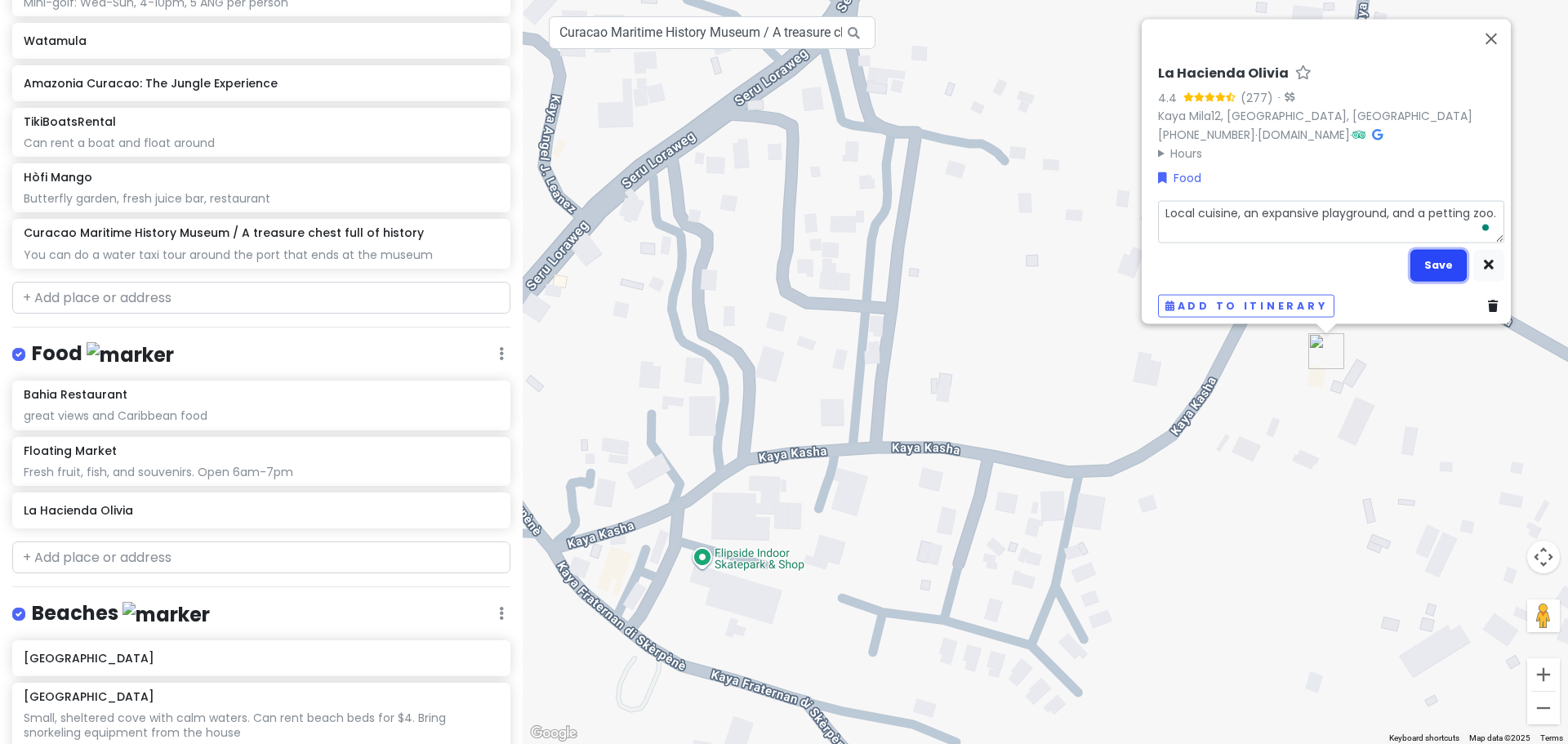
click at [1411, 252] on button "Save" at bounding box center [1438, 265] width 56 height 32
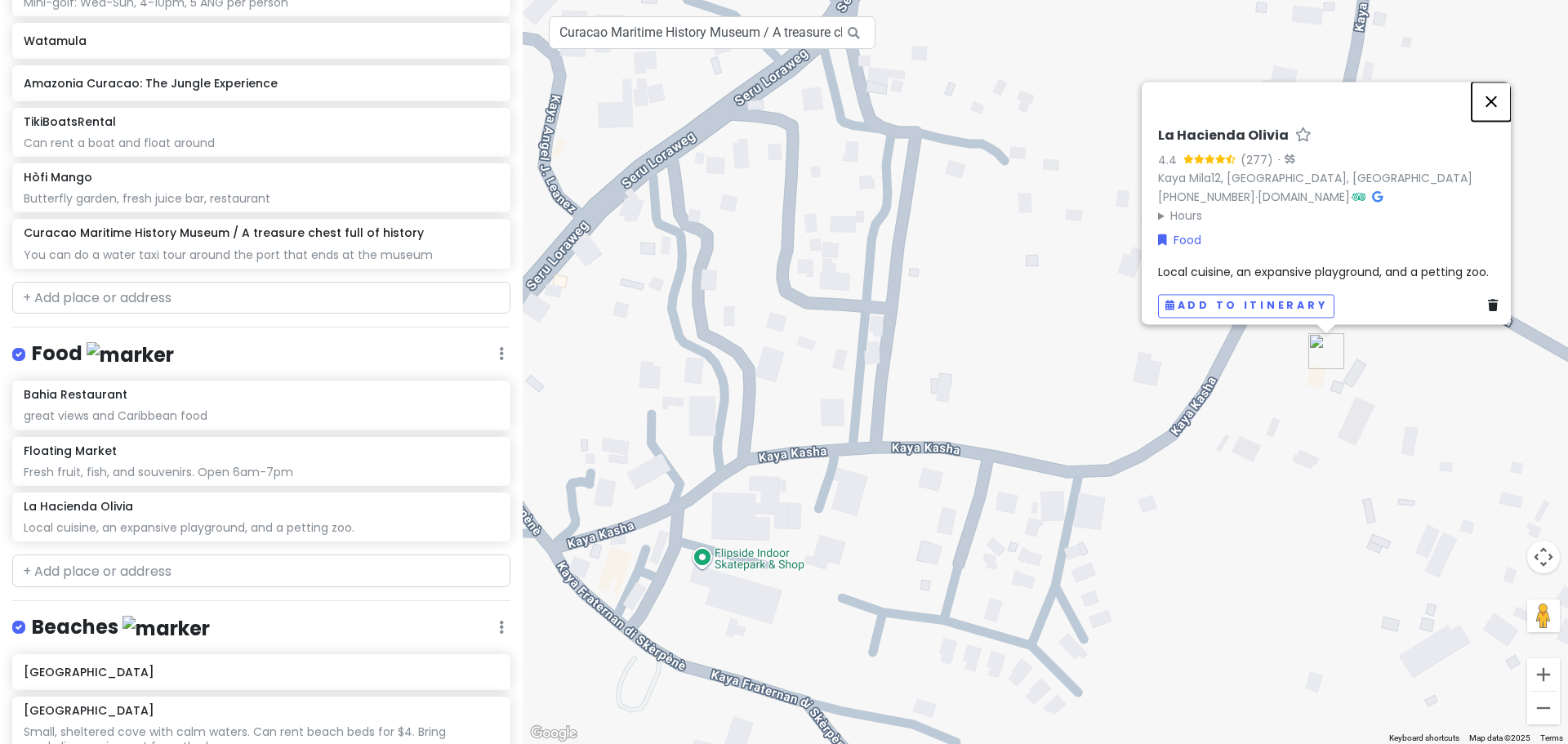
click at [1501, 97] on button "Close" at bounding box center [1491, 101] width 39 height 39
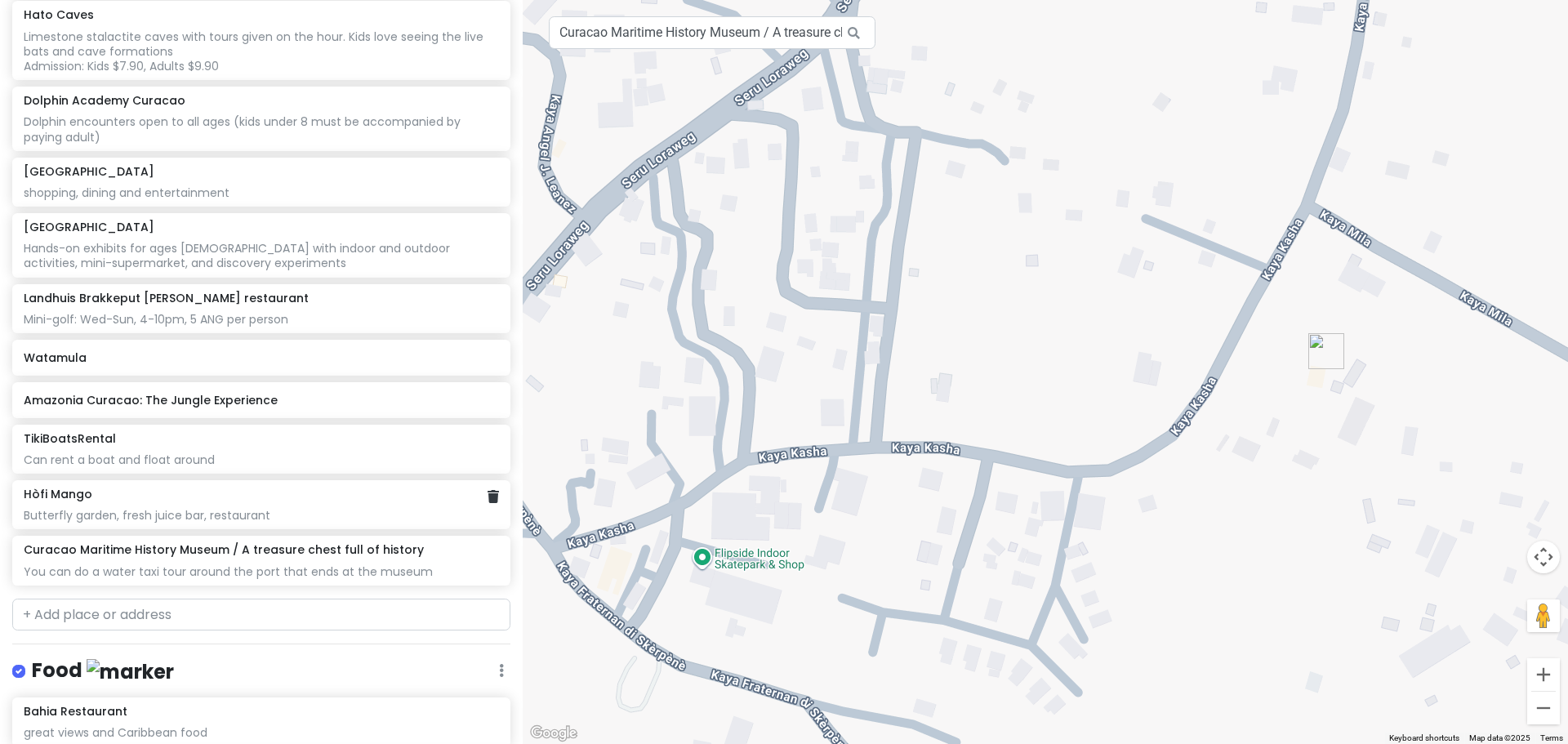
scroll to position [824, 0]
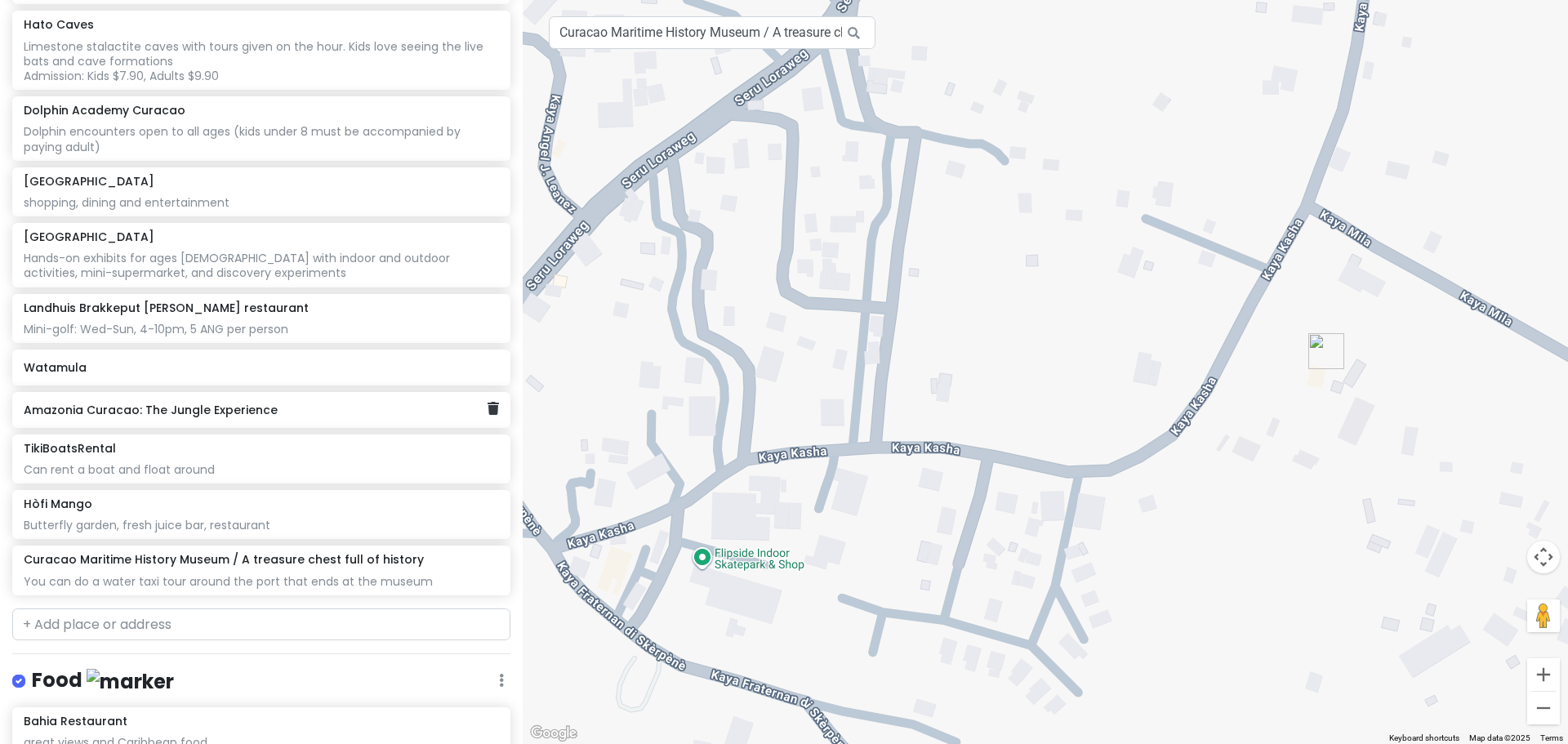
click at [254, 402] on h6 "Amazonia Curacao: The Jungle Experience" at bounding box center [255, 409] width 463 height 15
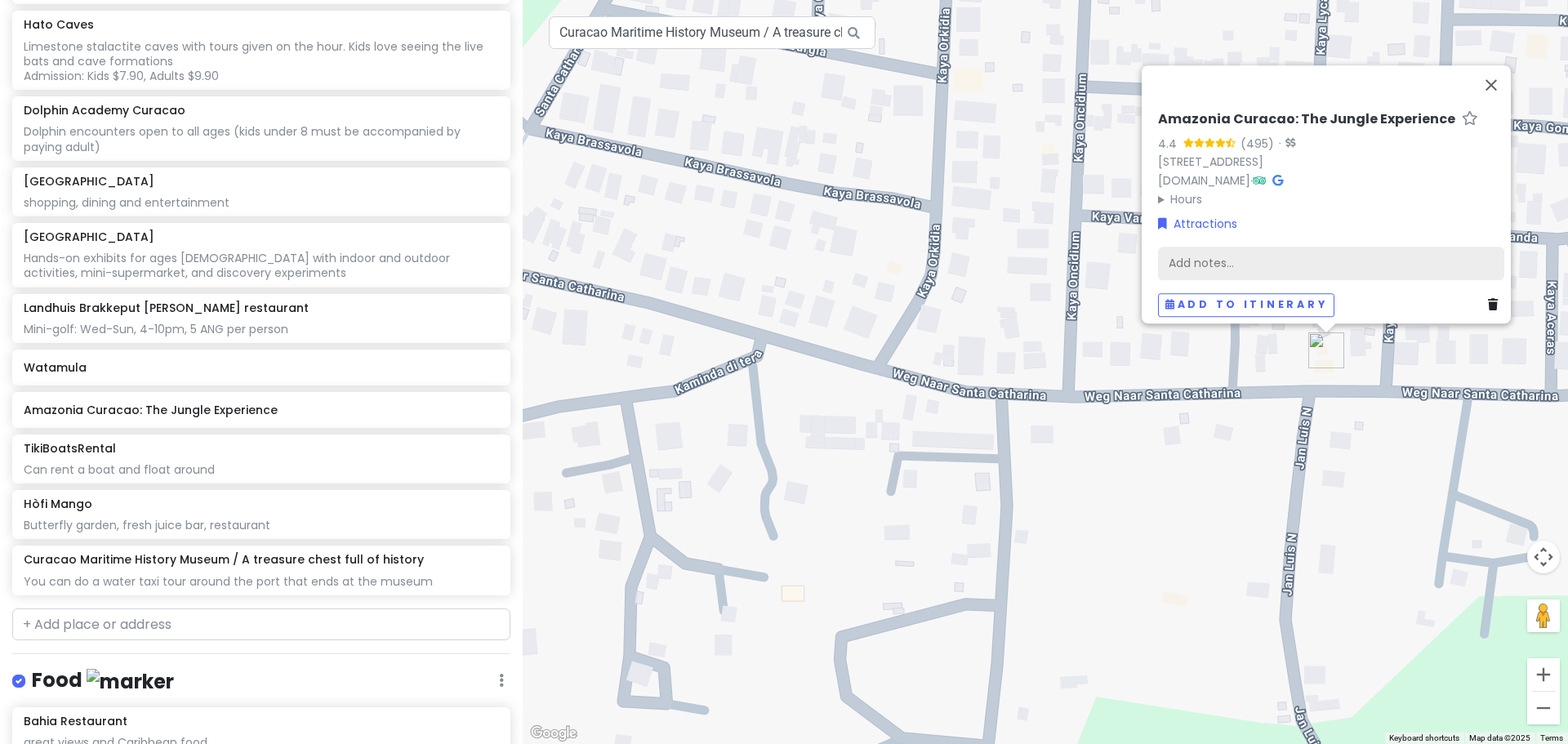
click at [1221, 246] on div "Add notes..." at bounding box center [1331, 262] width 346 height 34
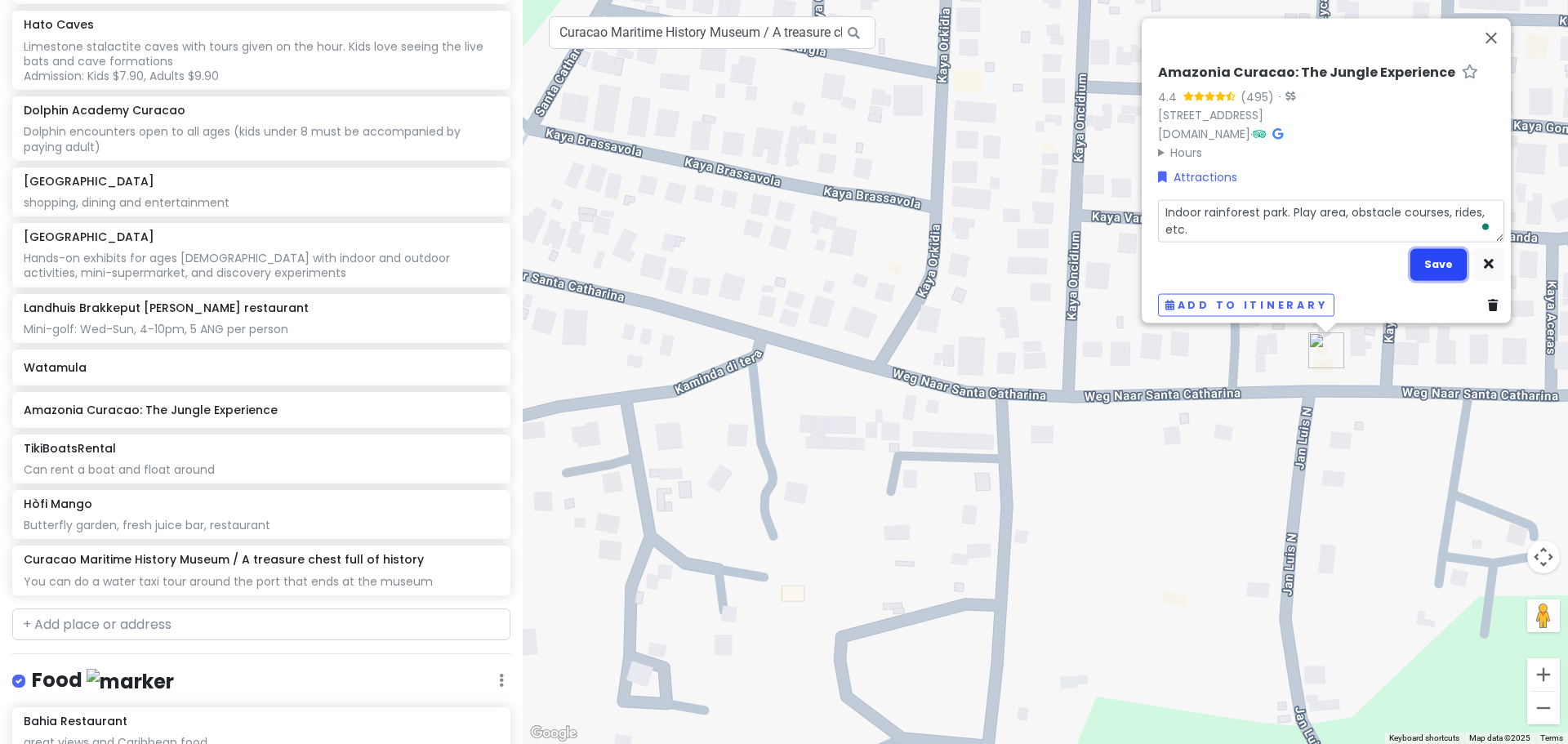
click at [1421, 256] on button "Save" at bounding box center [1438, 264] width 56 height 32
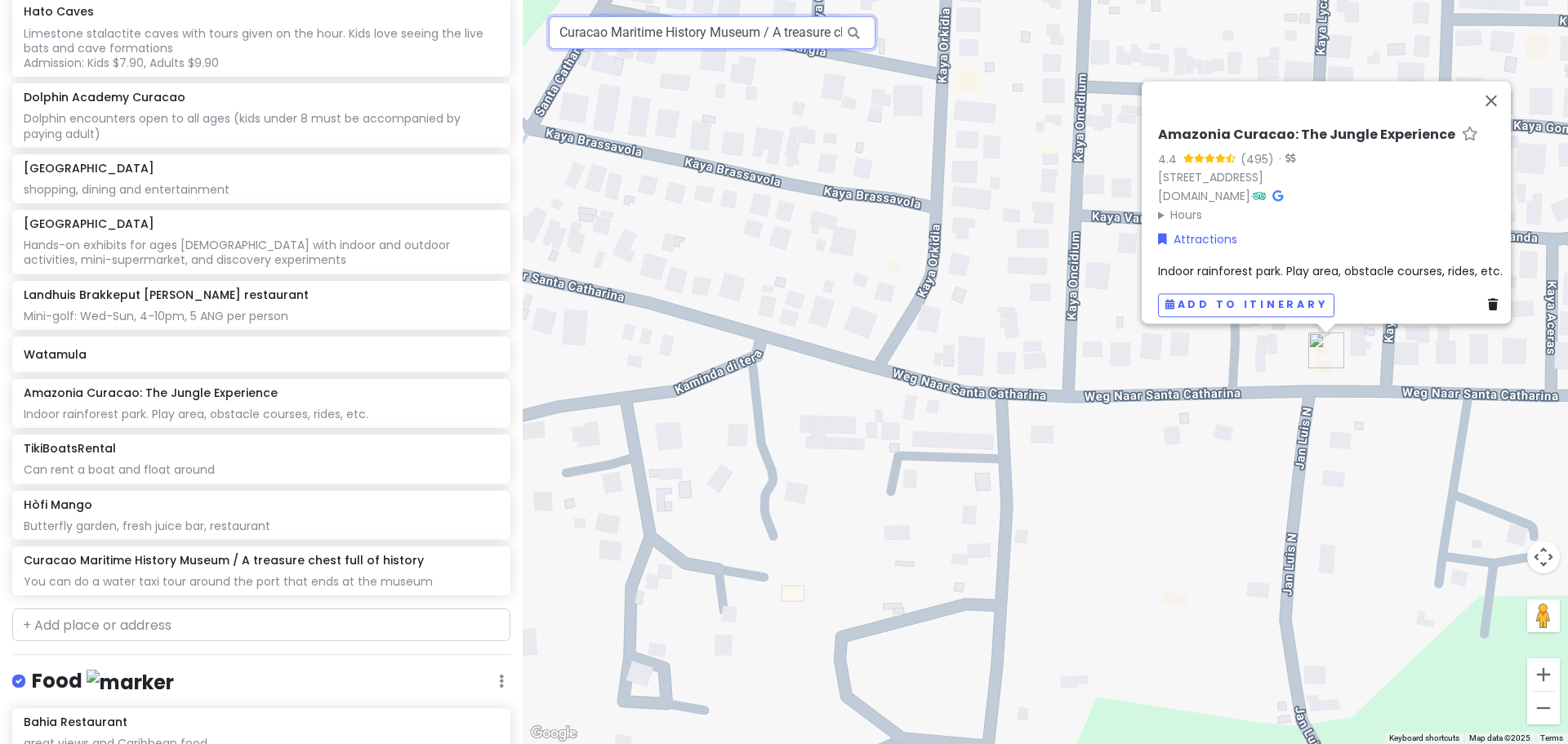
click at [613, 44] on input "Curacao Maritime History Museum / A treasure chest full of history, N. van Den …" at bounding box center [712, 33] width 327 height 33
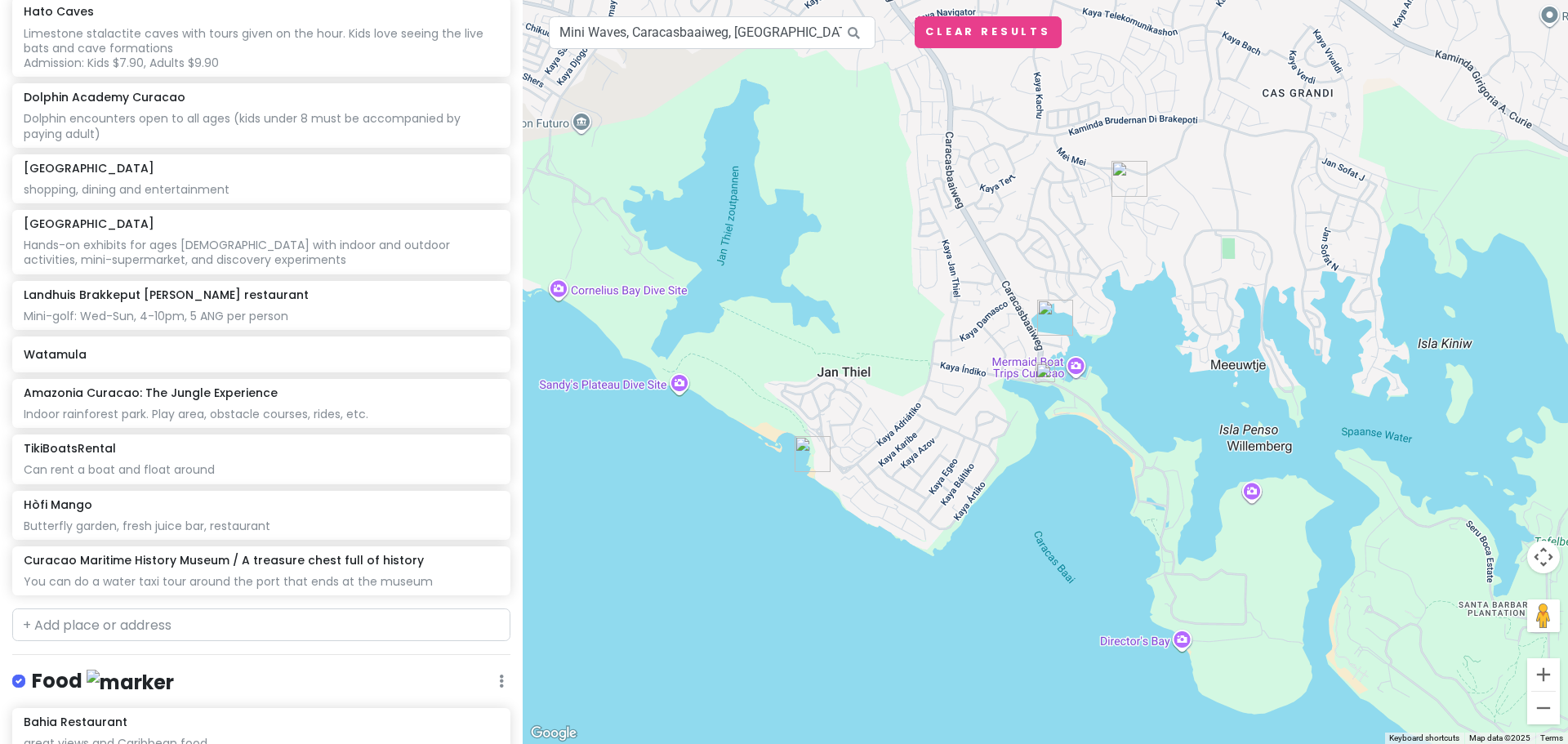
click at [1046, 364] on img at bounding box center [1045, 372] width 20 height 20
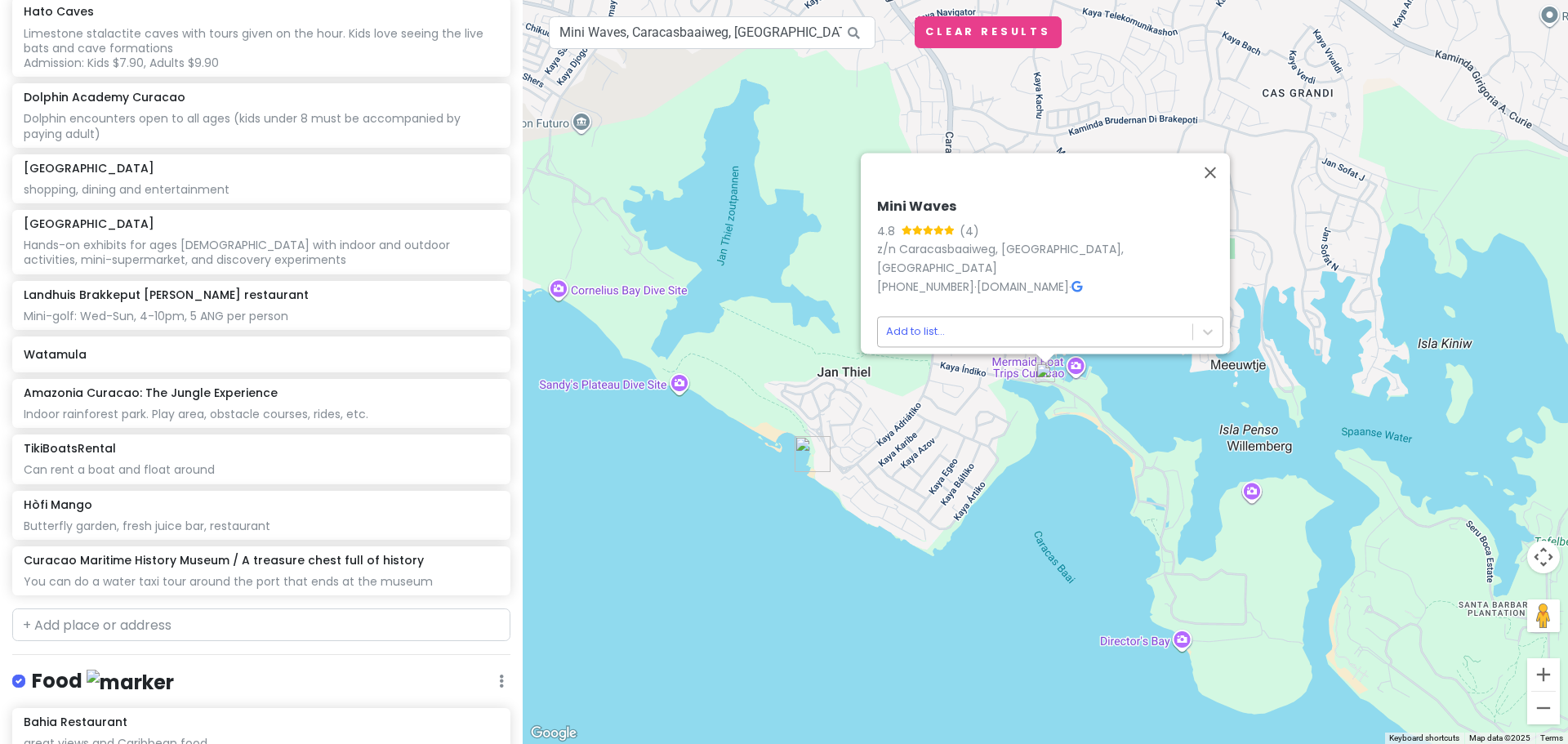
click at [1048, 326] on body "Curaçao 2026 Private Change Dates Make a Copy Delete Trip Go Pro ⚡️ Give Feedba…" at bounding box center [784, 372] width 1568 height 744
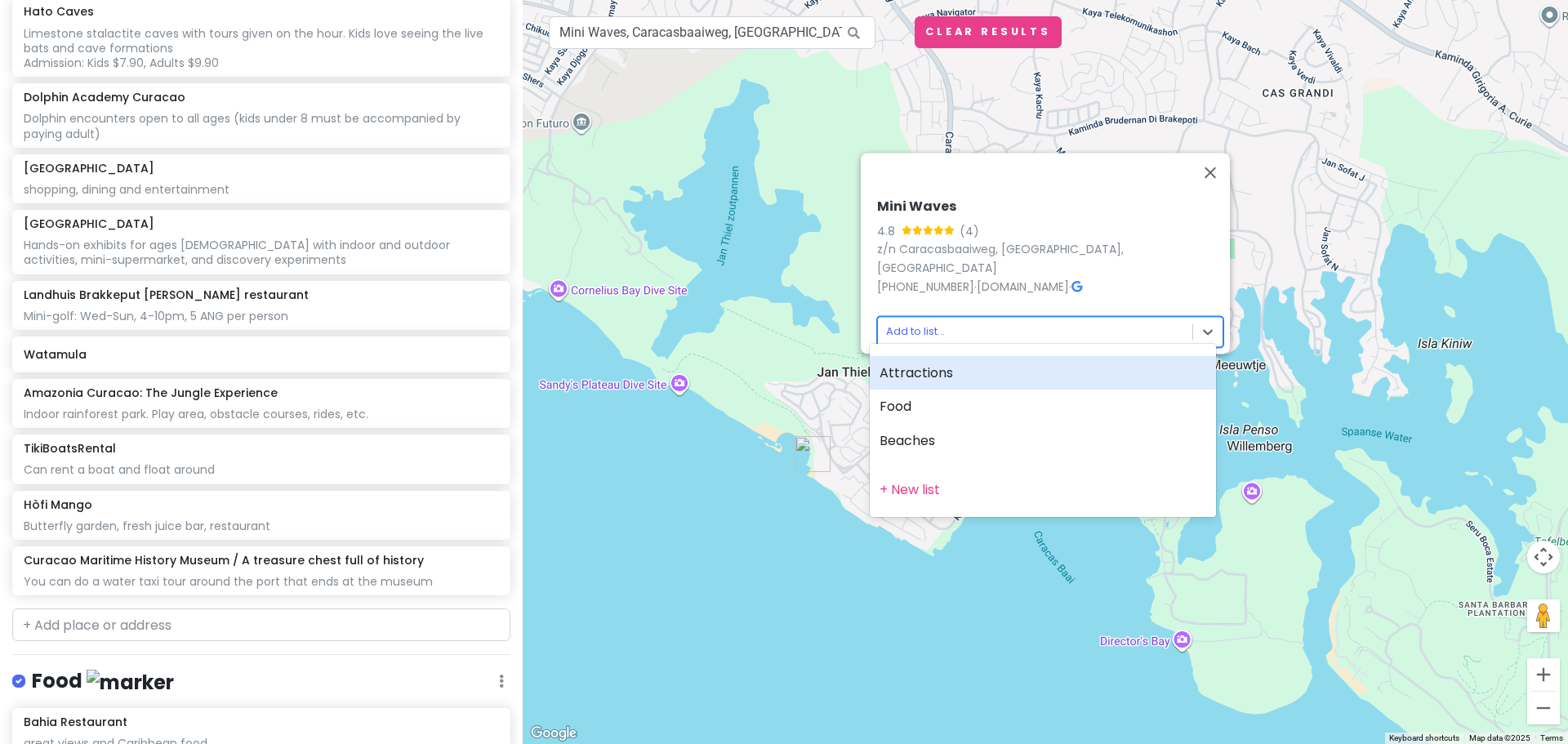
click at [999, 370] on div "Attractions" at bounding box center [1043, 373] width 346 height 34
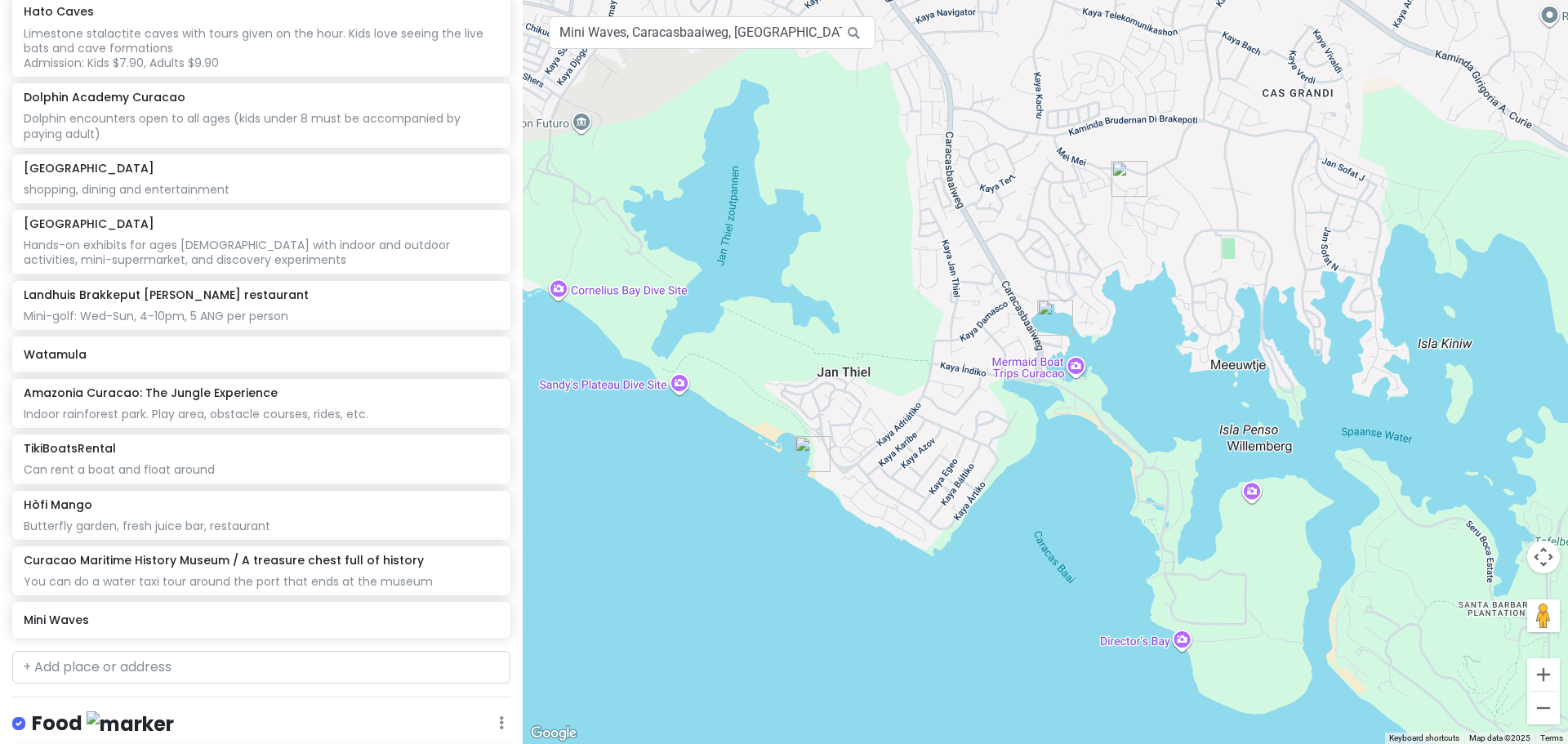
scroll to position [880, 0]
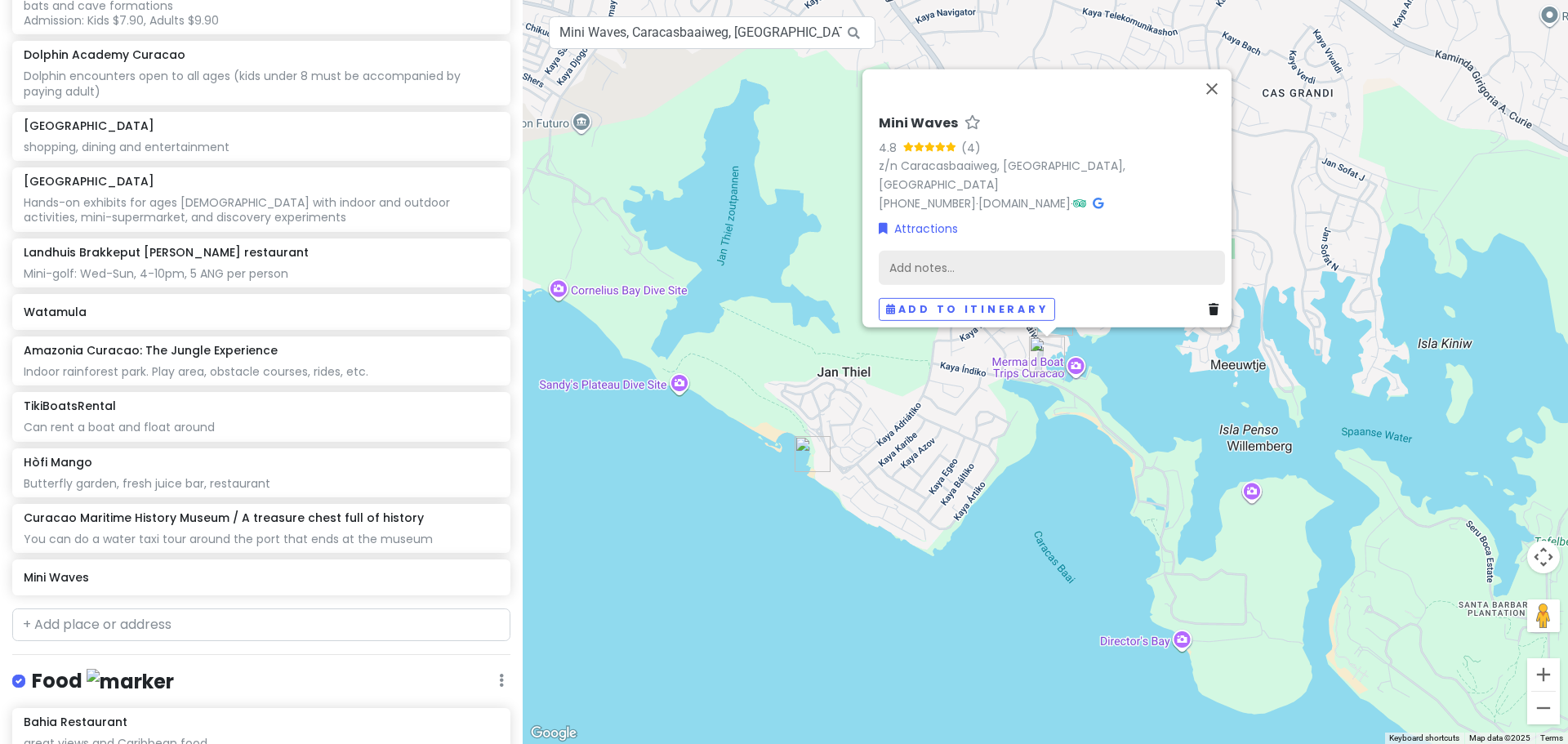
click at [1015, 257] on div "Add notes..." at bounding box center [1052, 267] width 346 height 34
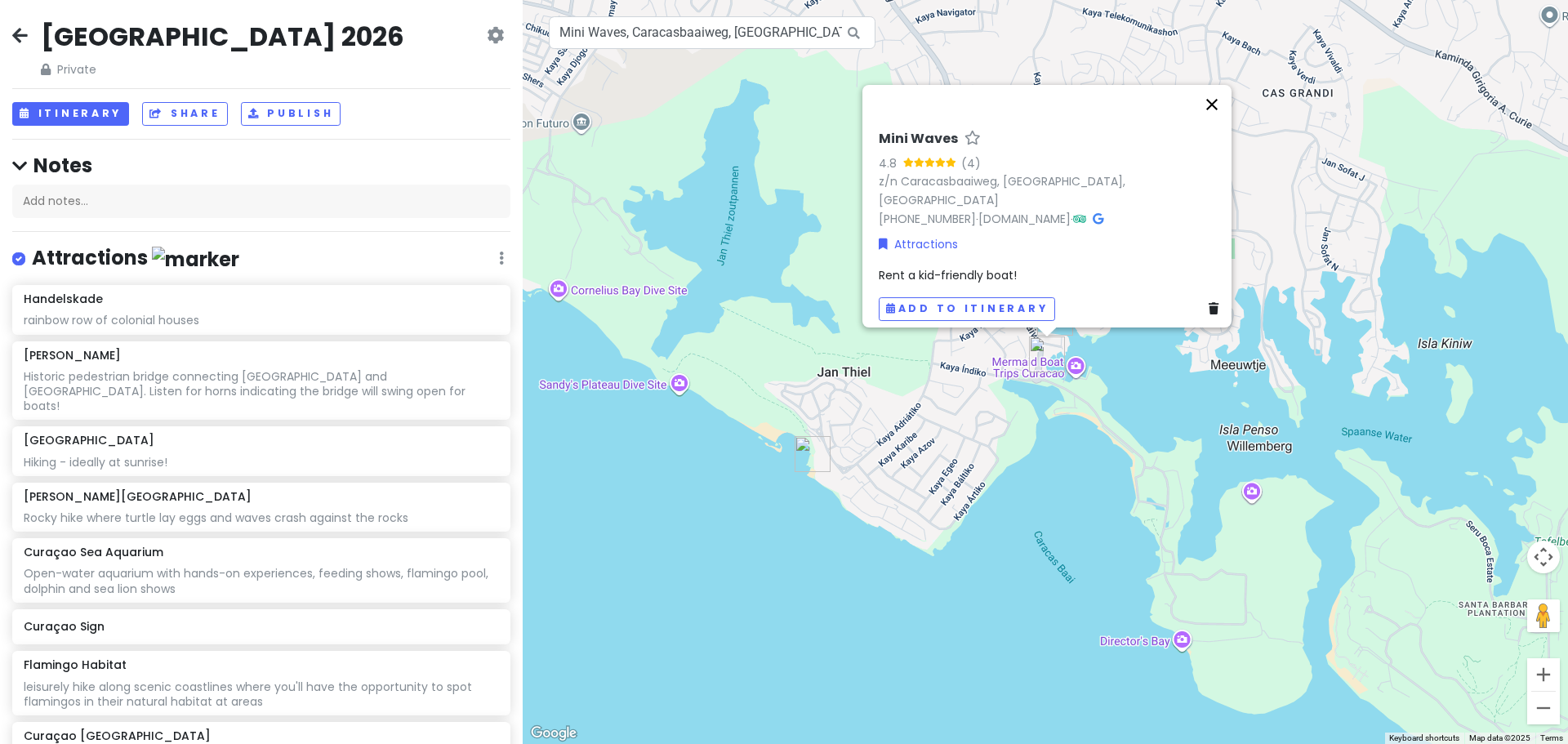
scroll to position [893, 0]
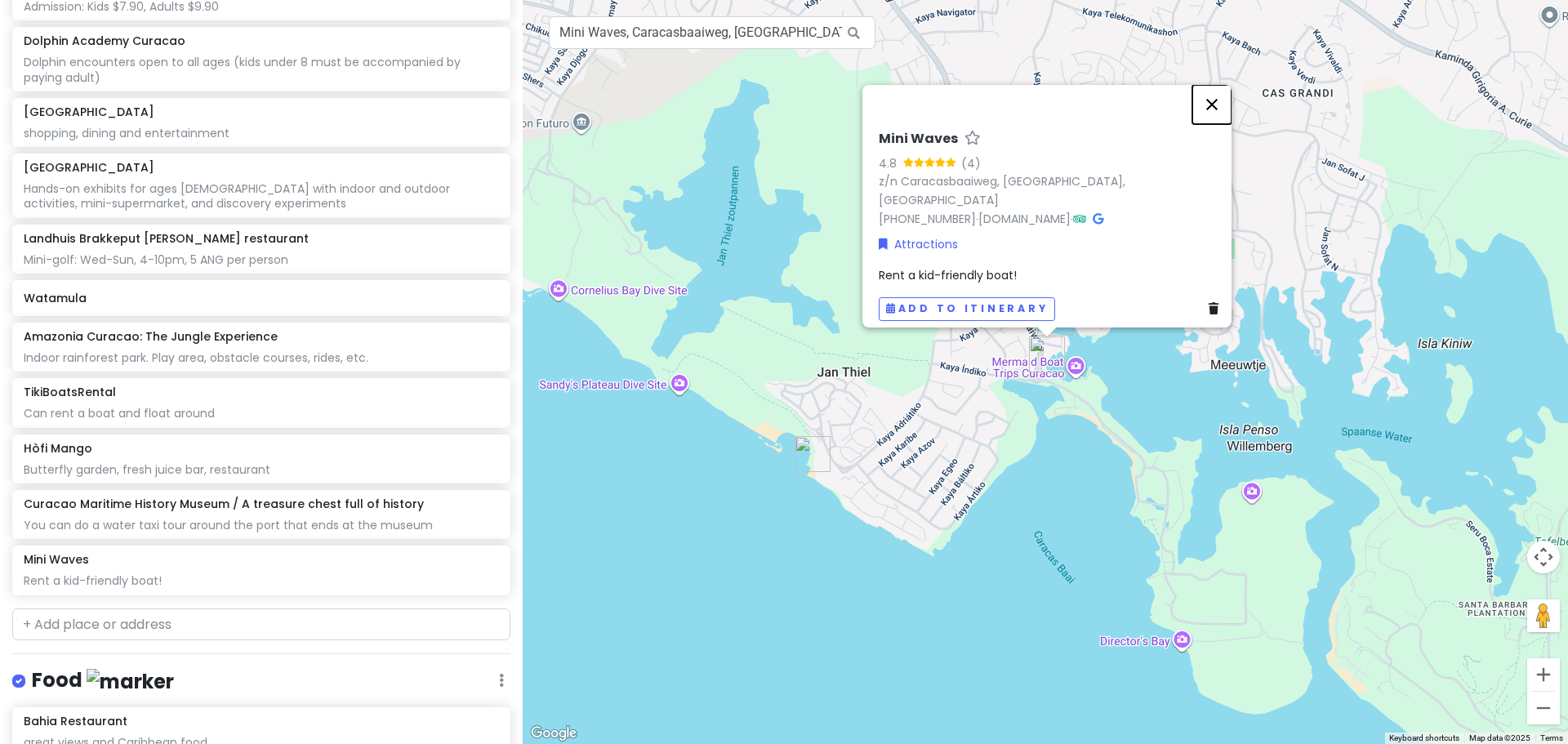
click at [1216, 120] on button "Close" at bounding box center [1212, 104] width 39 height 39
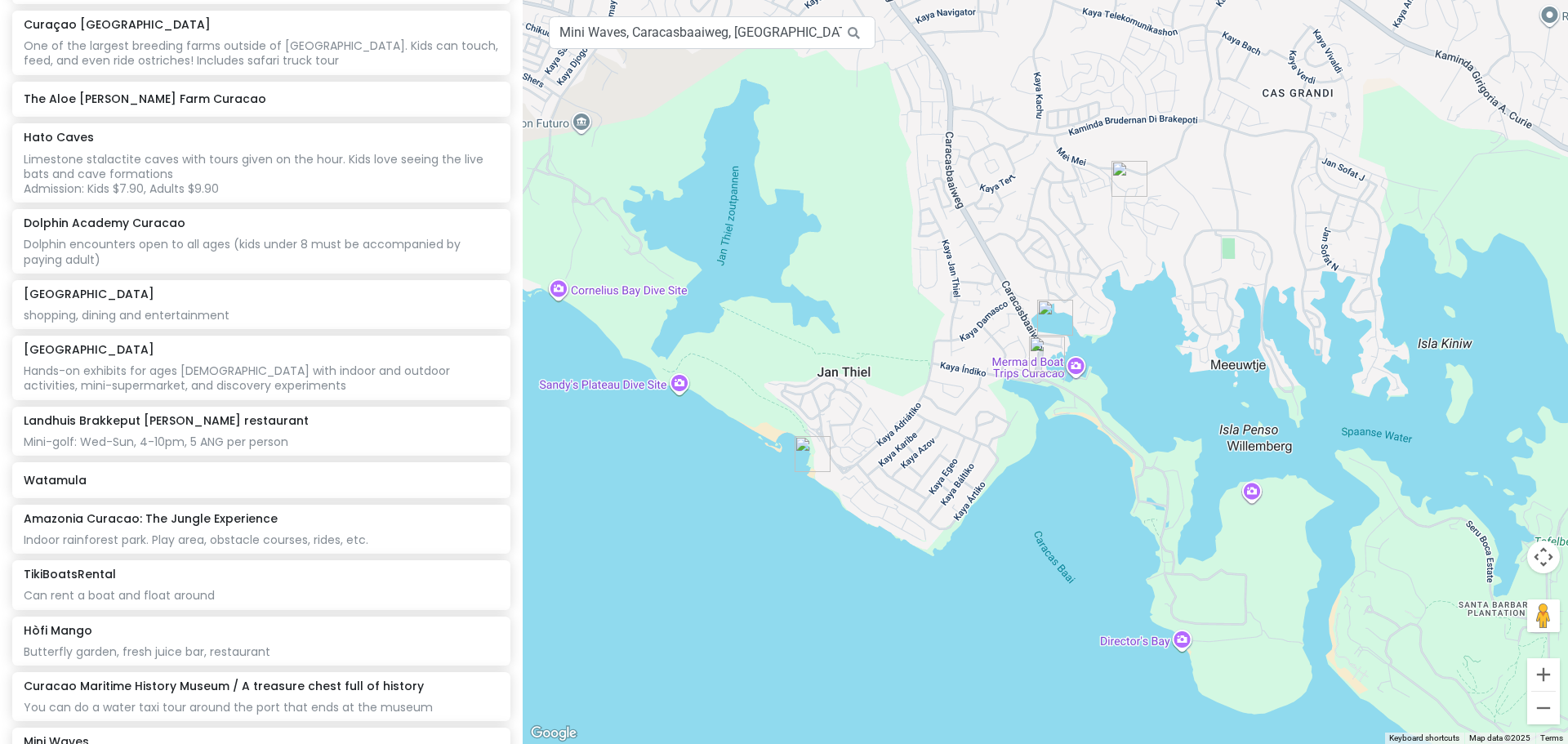
scroll to position [0, 0]
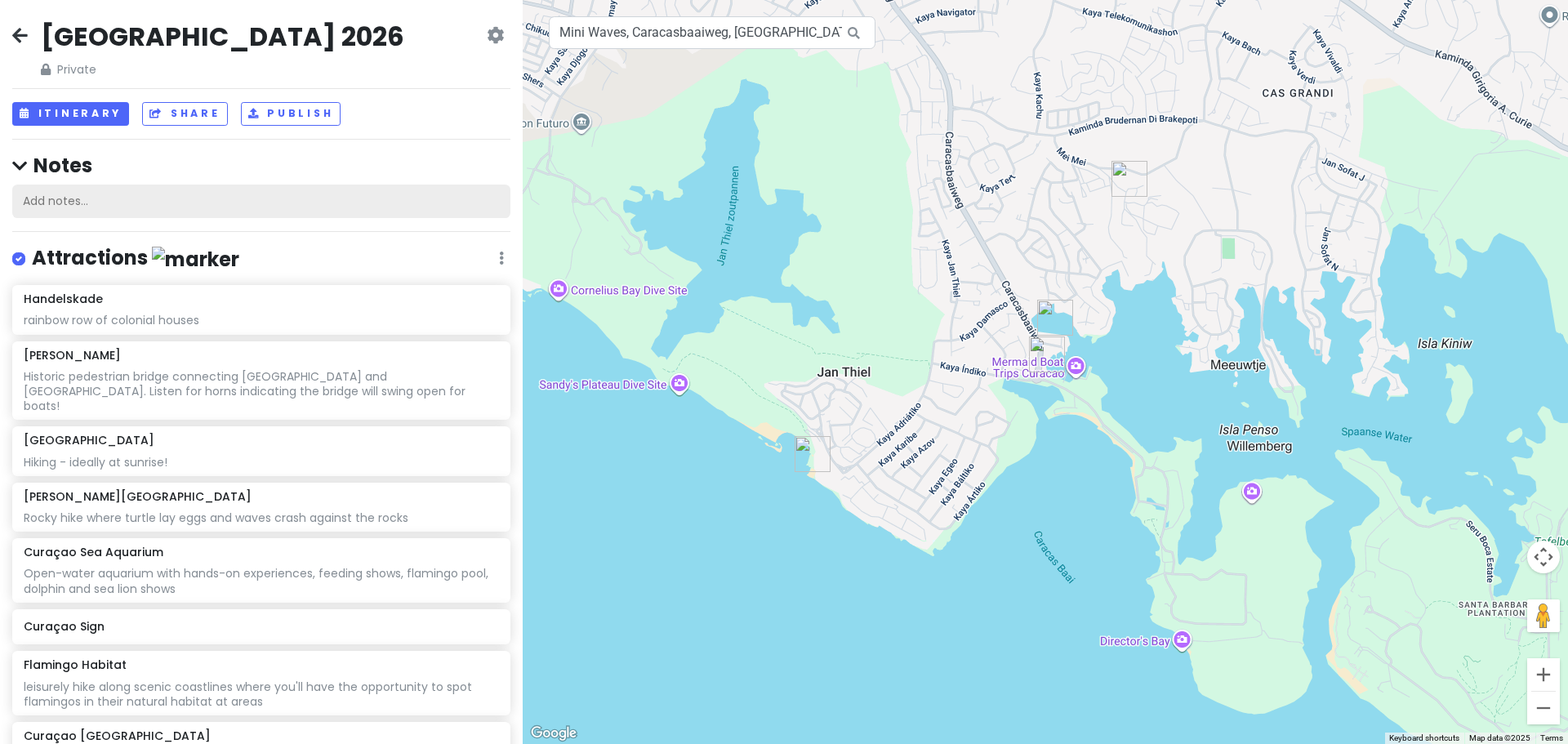
click at [197, 196] on div "Add notes..." at bounding box center [261, 201] width 498 height 34
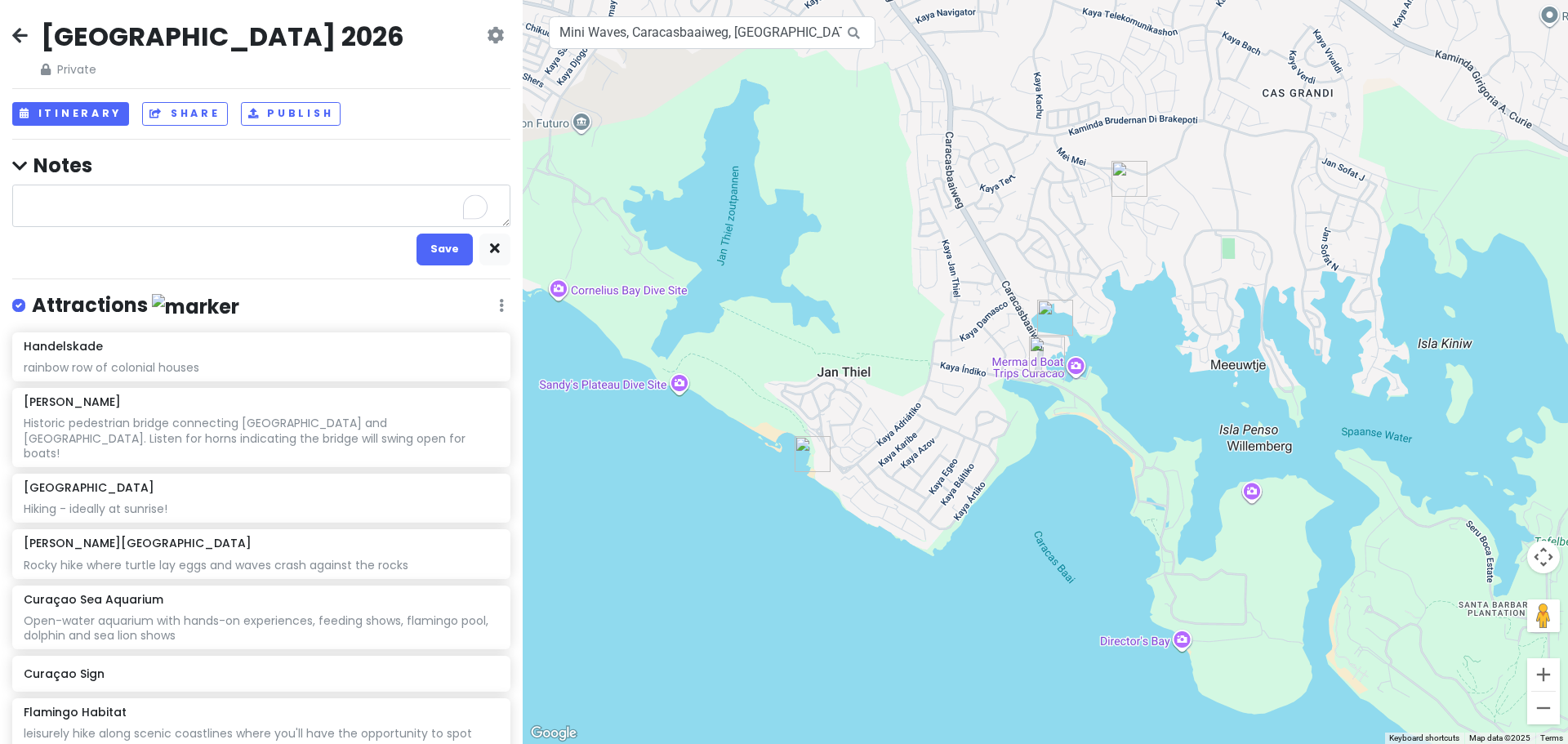
type textarea "x"
type textarea "D"
type textarea "x"
type textarea "D&"
type textarea "x"
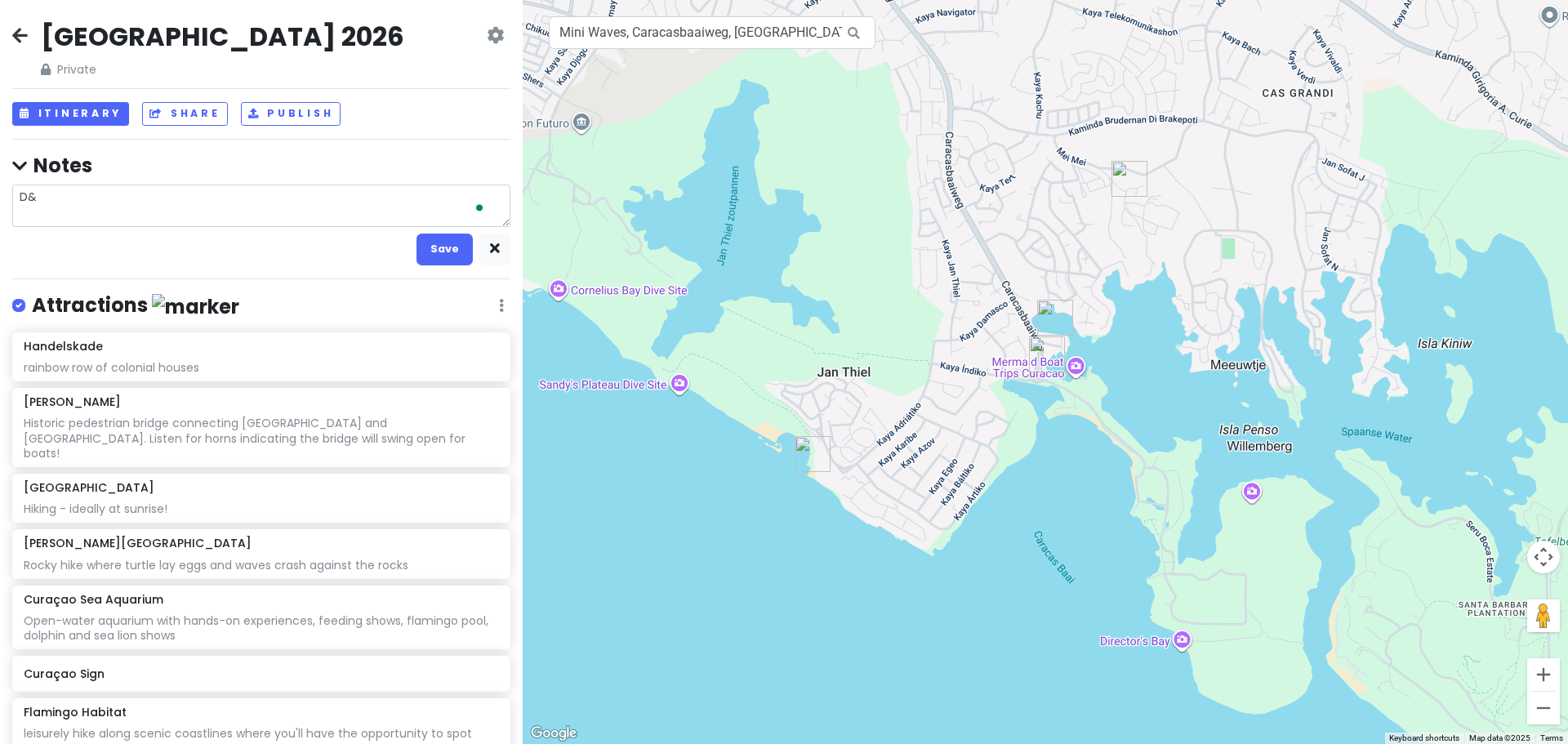
type textarea "D&D"
type textarea "x"
type textarea "D&D"
type textarea "x"
type textarea "D&D C"
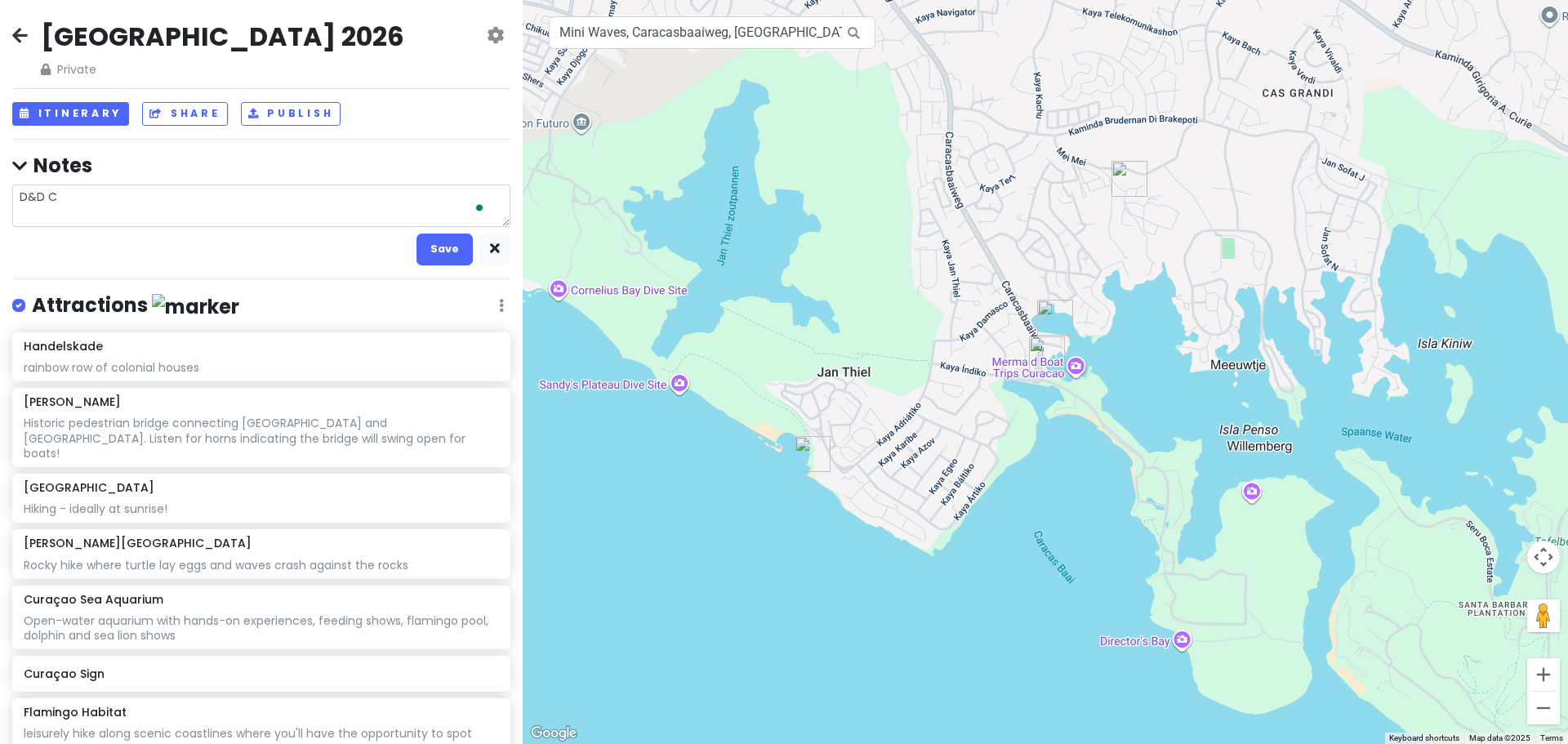
type textarea "x"
type textarea "D&D Ca"
type textarea "x"
type textarea "D&D Car"
type textarea "x"
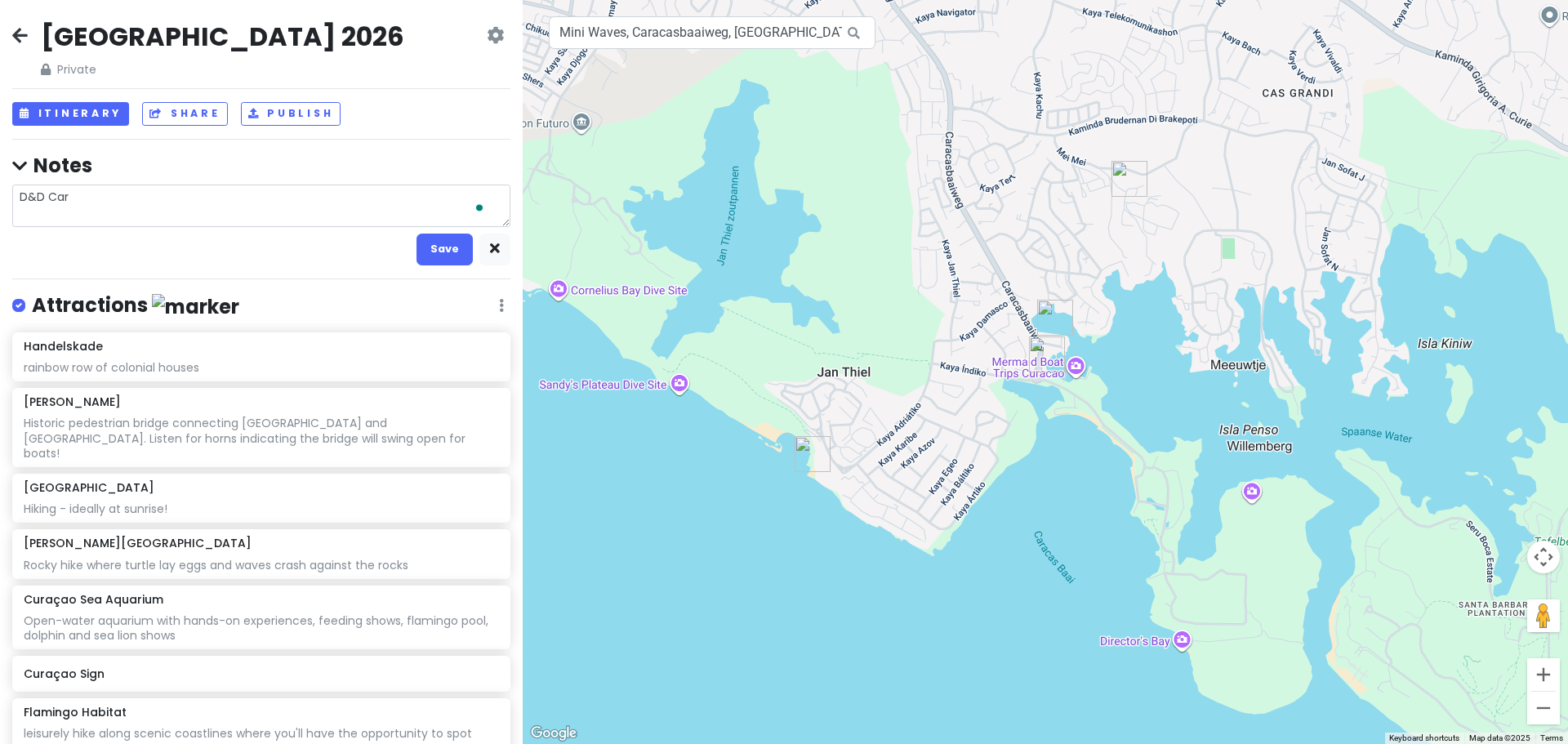
type textarea "D&D Car"
type textarea "x"
type textarea "D&D Car R"
type textarea "x"
type textarea "D&D Car Re"
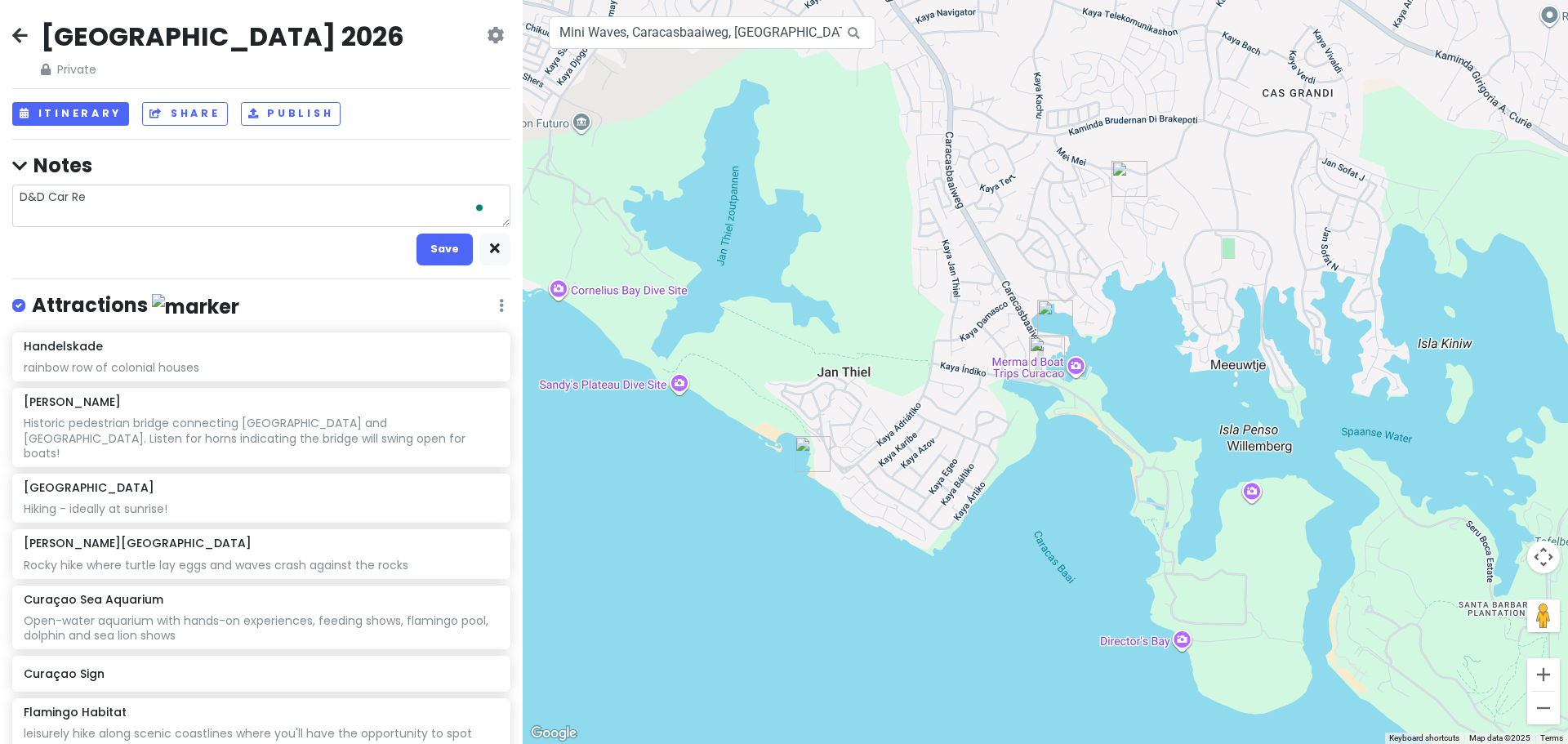
type textarea "x"
type textarea "D&D Car Ren"
type textarea "x"
type textarea "D&D Car Rent"
type textarea "x"
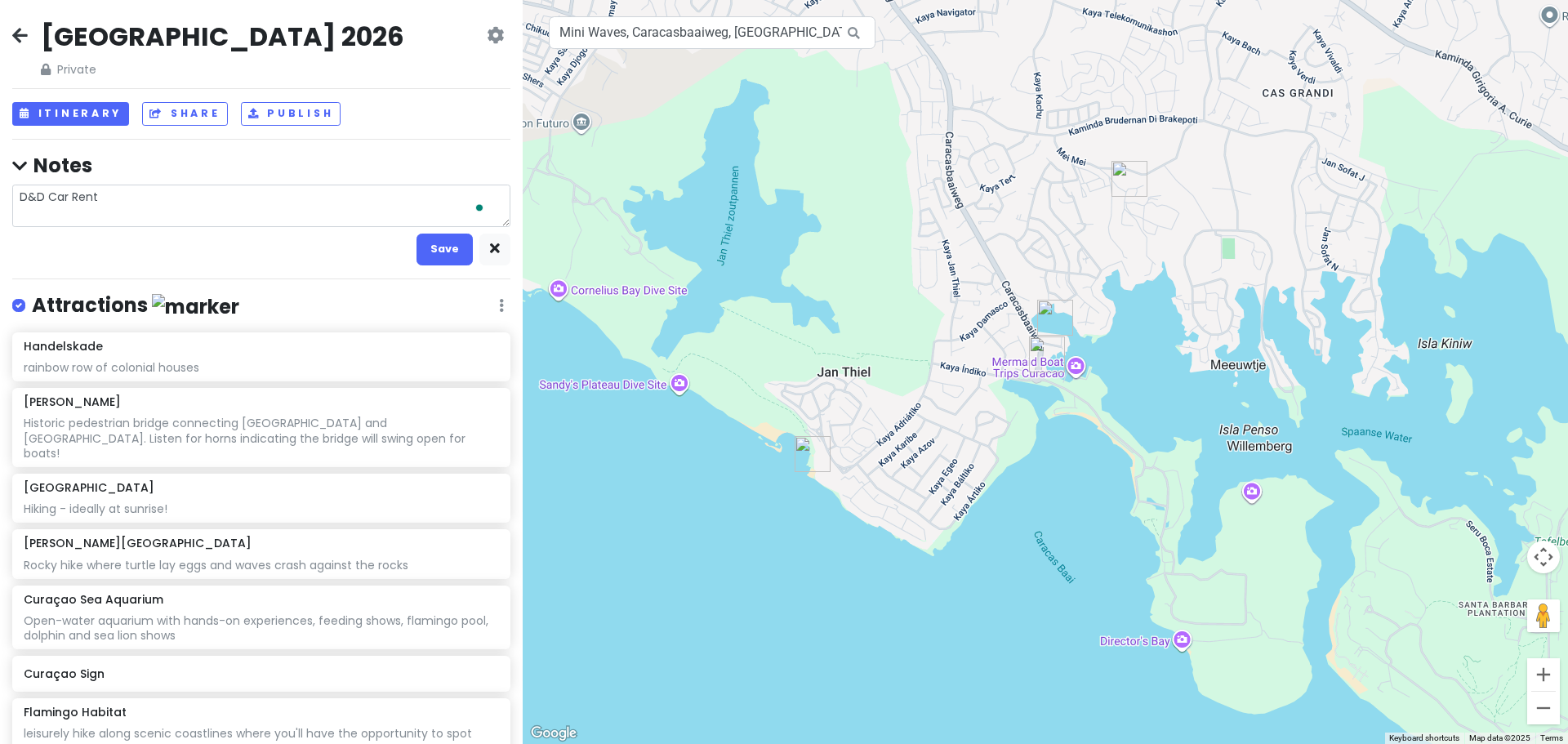
type textarea "D&D Car Renta"
type textarea "x"
type textarea "D&D Car Rental"
type textarea "x"
type textarea "D&D Car Rental"
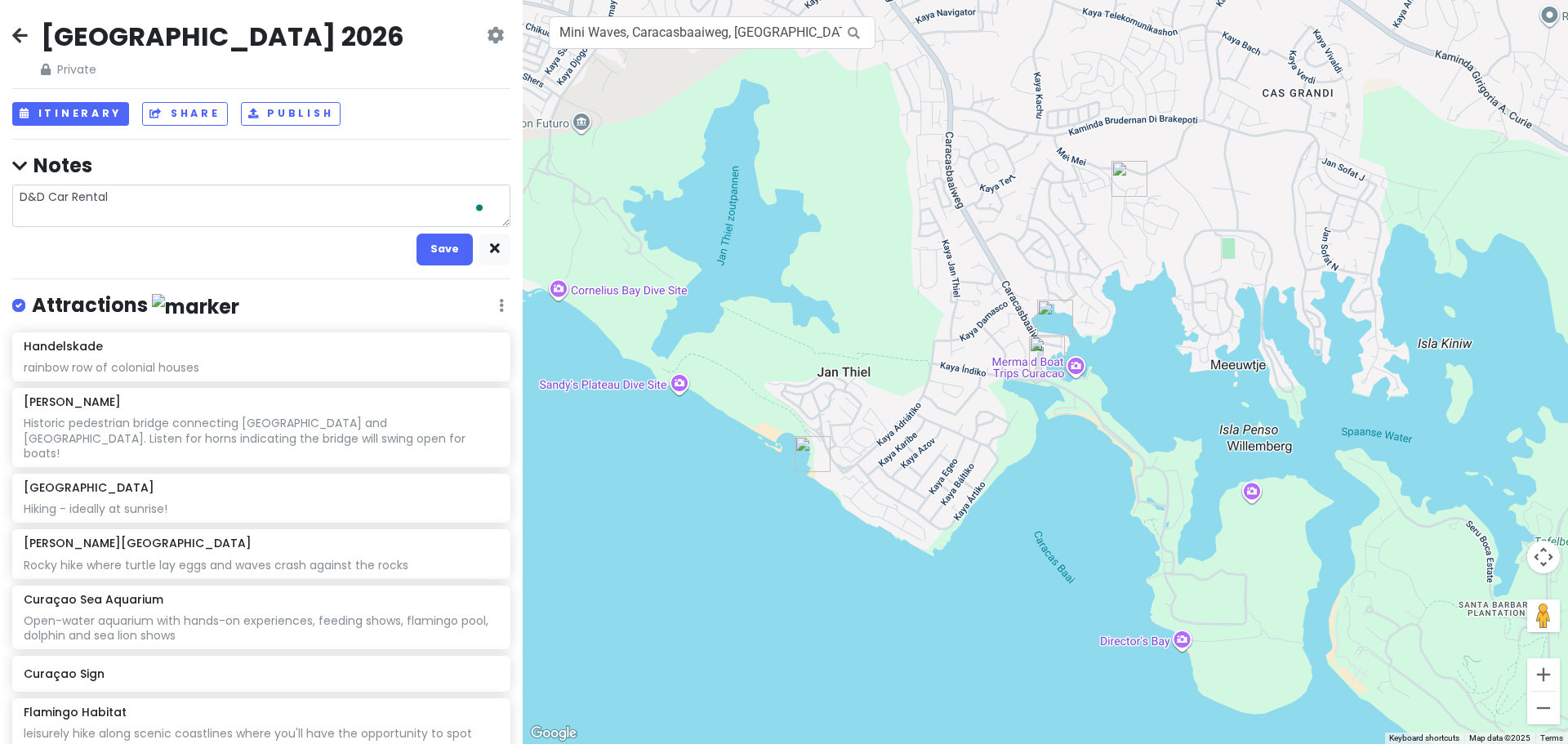
type textarea "x"
type textarea "D&D Car Rental i"
type textarea "x"
type textarea "D&D Car Rental is"
type textarea "x"
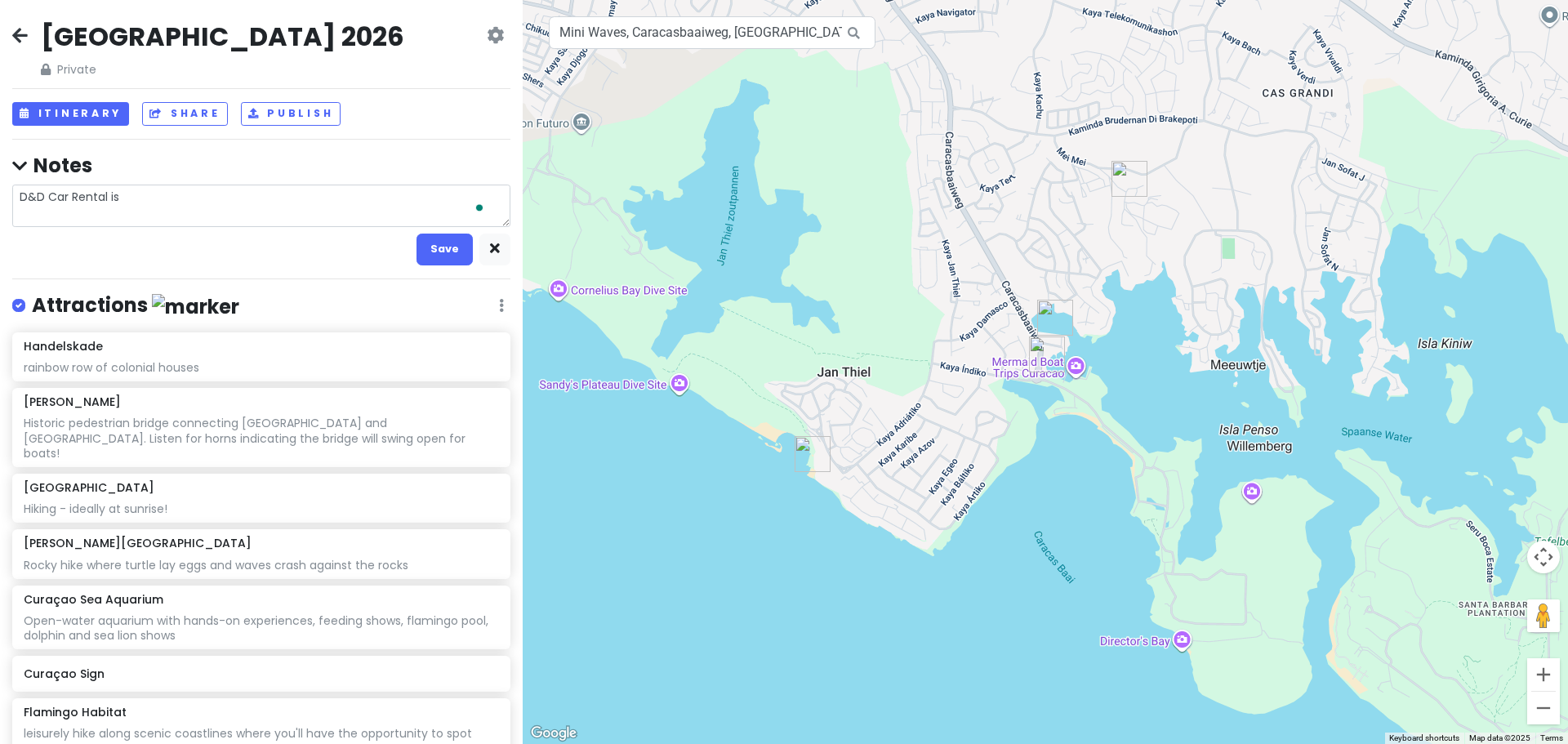
type textarea "D&D Car Rental is"
type textarea "x"
type textarea "D&D Car Rental is a"
type textarea "x"
type textarea "D&D Car Rental is a"
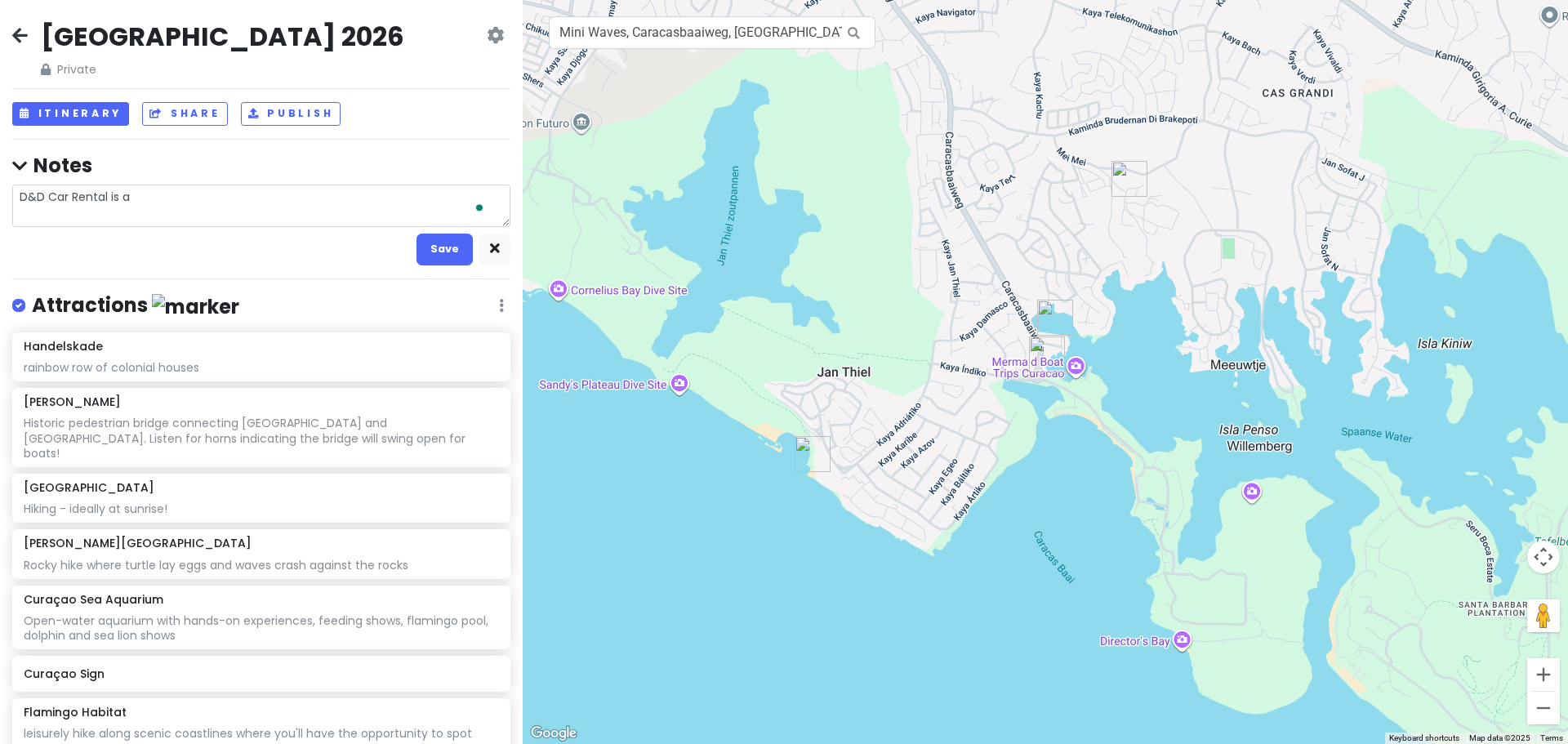
type textarea "x"
type textarea "D&D Car Rental is a g"
type textarea "x"
type textarea "D&D Car Rental is a go"
type textarea "x"
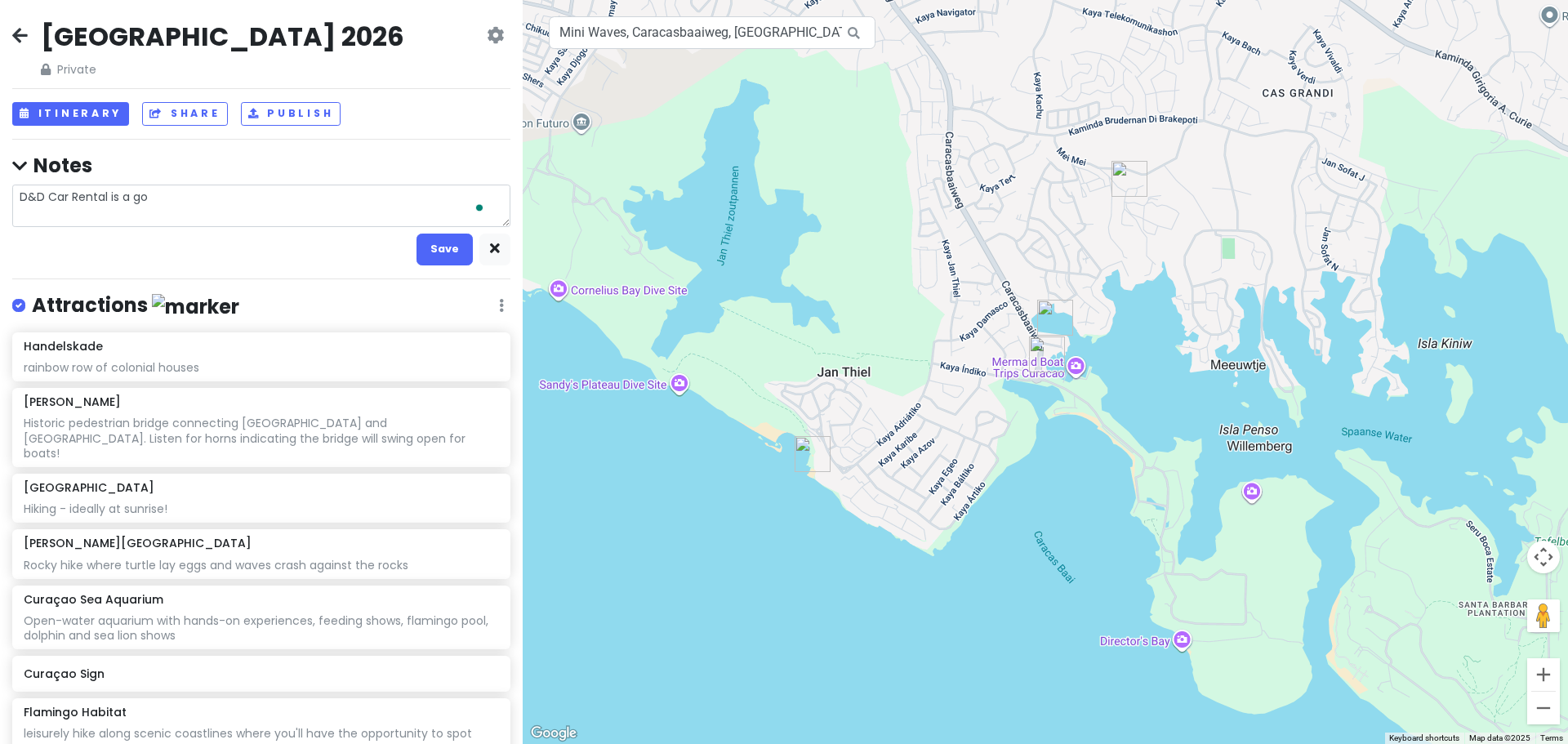
type textarea "D&D Car Rental is a goo"
type textarea "x"
type textarea "D&D Car Rental is a good"
type textarea "x"
type textarea "D&D Car Rental is a good"
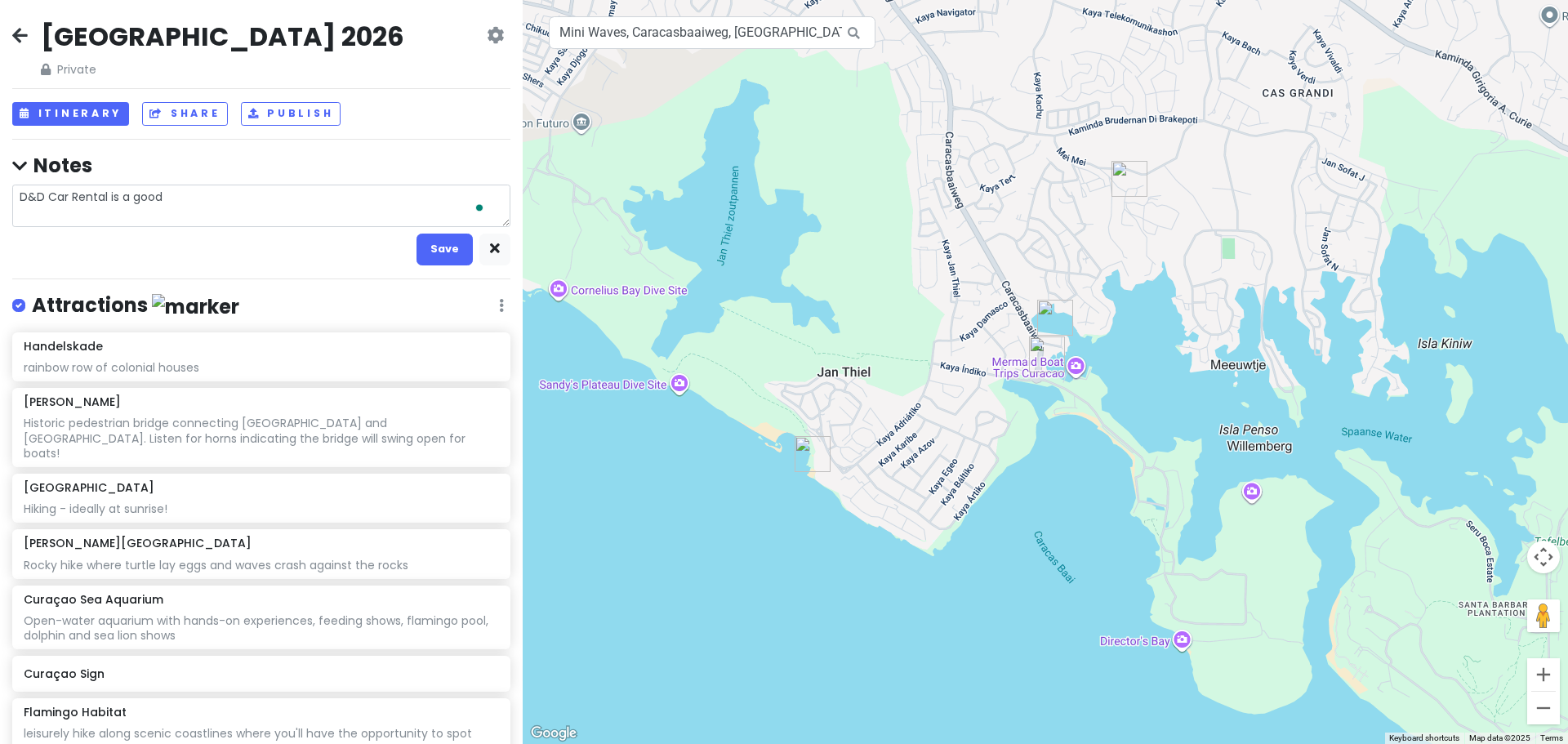
type textarea "x"
type textarea "D&D Car Rental is a good c"
type textarea "x"
type textarea "D&D Car Rental is a good ca"
type textarea "x"
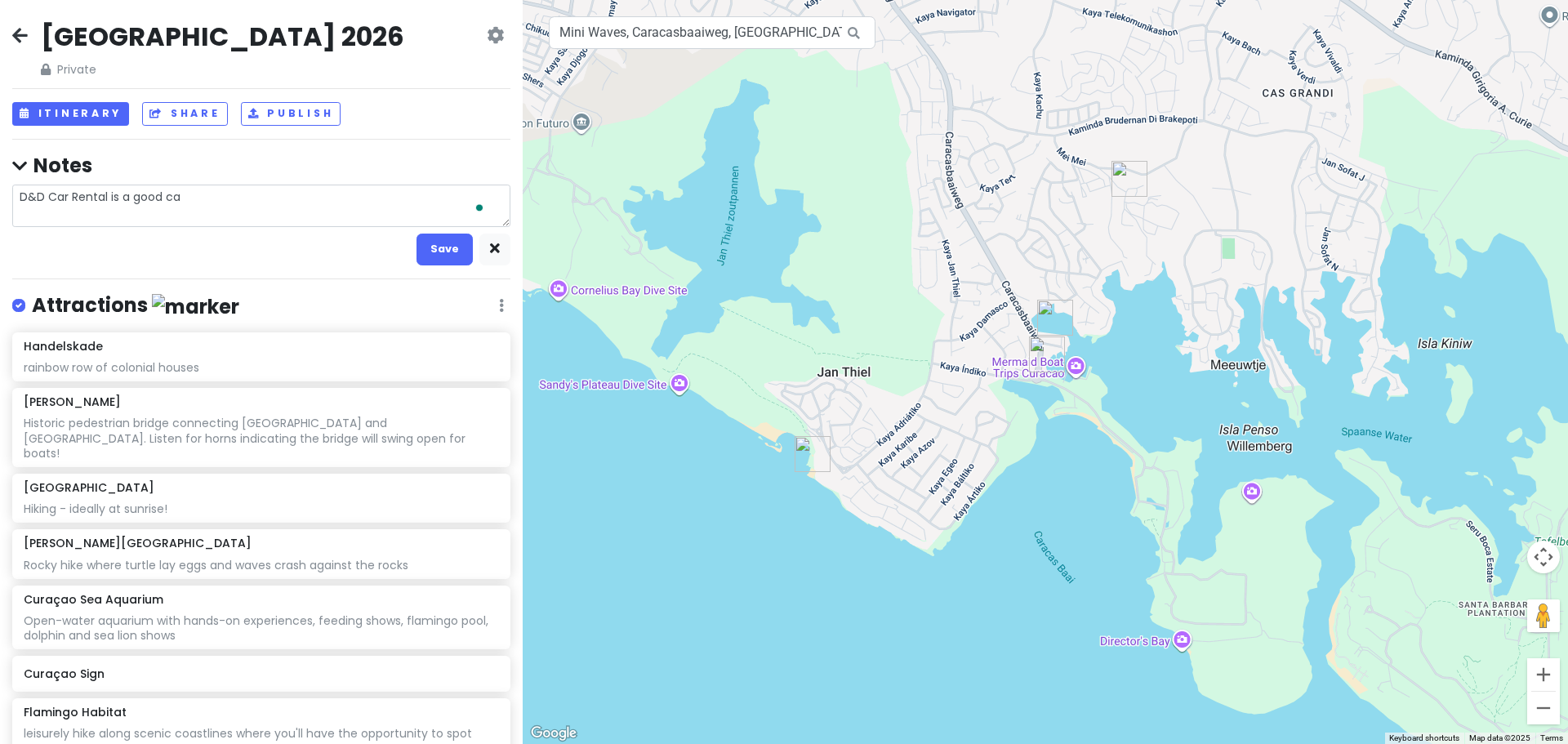
type textarea "D&D Car Rental is a good car"
type textarea "x"
type textarea "D&D Car Rental is a good car"
type textarea "x"
type textarea "D&D Car Rental is a good car r"
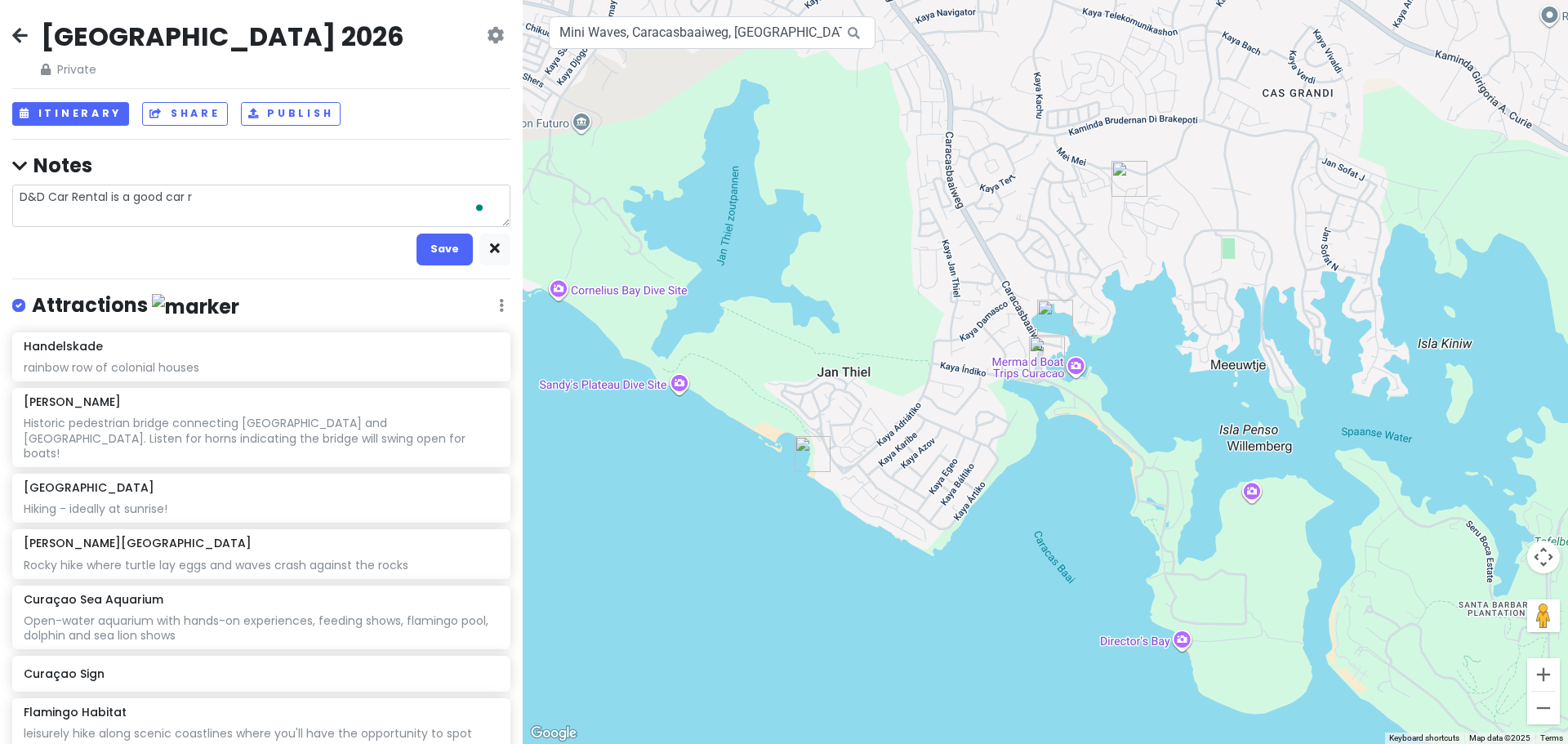
type textarea "x"
type textarea "D&D Car Rental is a good car re"
type textarea "x"
type textarea "D&D Car Rental is a good car ren"
type textarea "x"
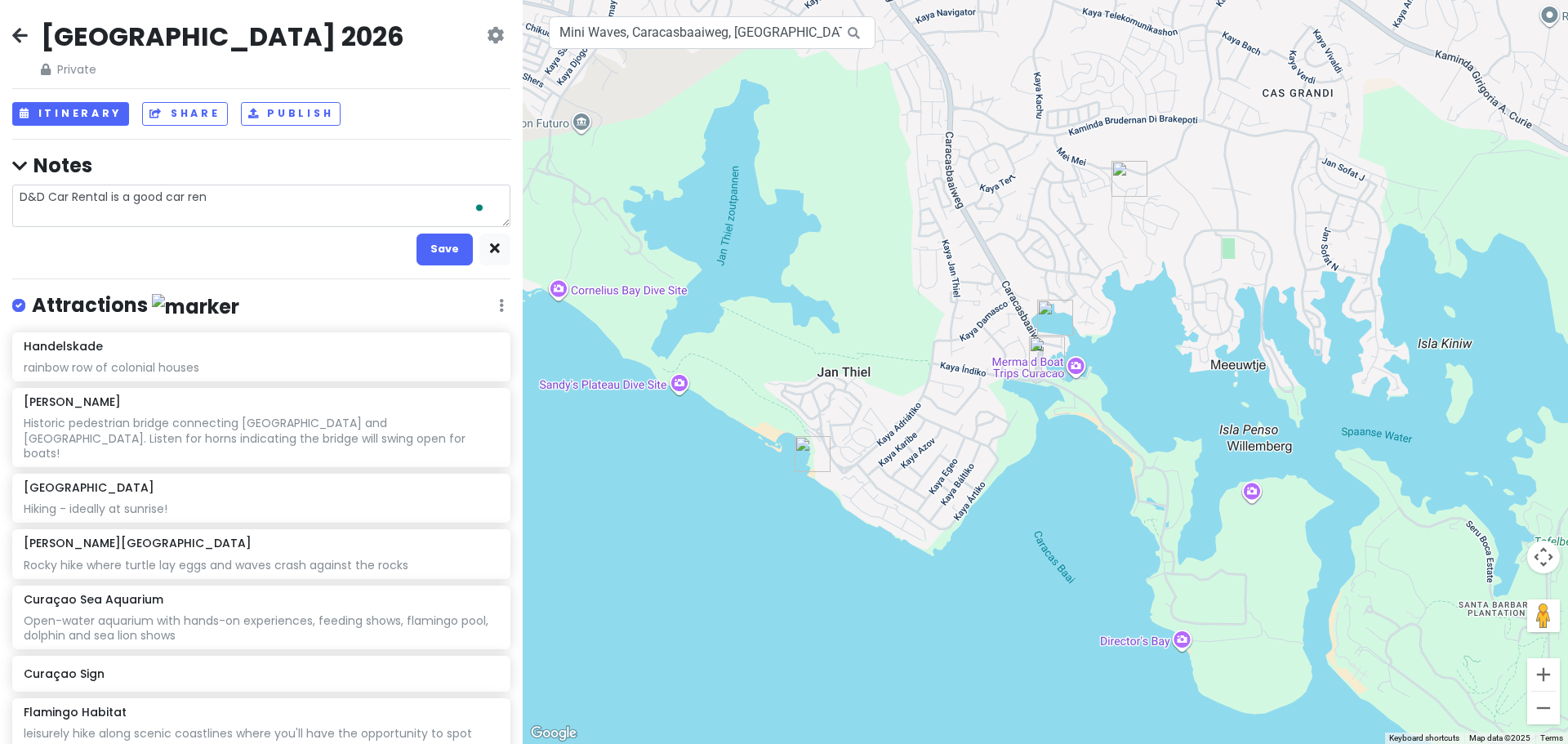
type textarea "D&D Car Rental is a good car rent"
type textarea "x"
type textarea "D&D Car Rental is a good car renta"
type textarea "x"
type textarea "D&D Car Rental is a good car rental"
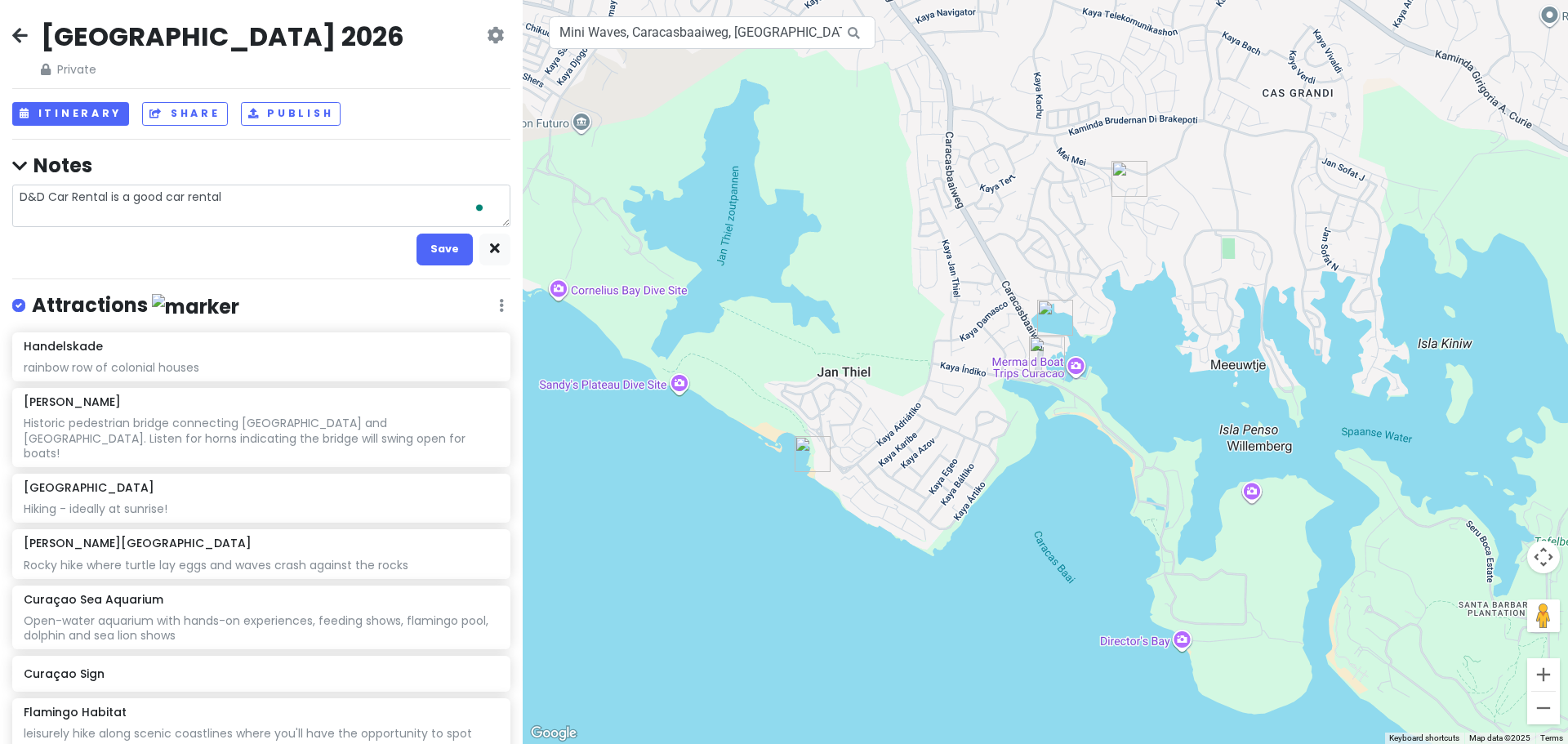
type textarea "x"
type textarea "D&D Car Rental is a good car rental"
type textarea "x"
type textarea "D&D Car Rental is a good car rental o"
type textarea "x"
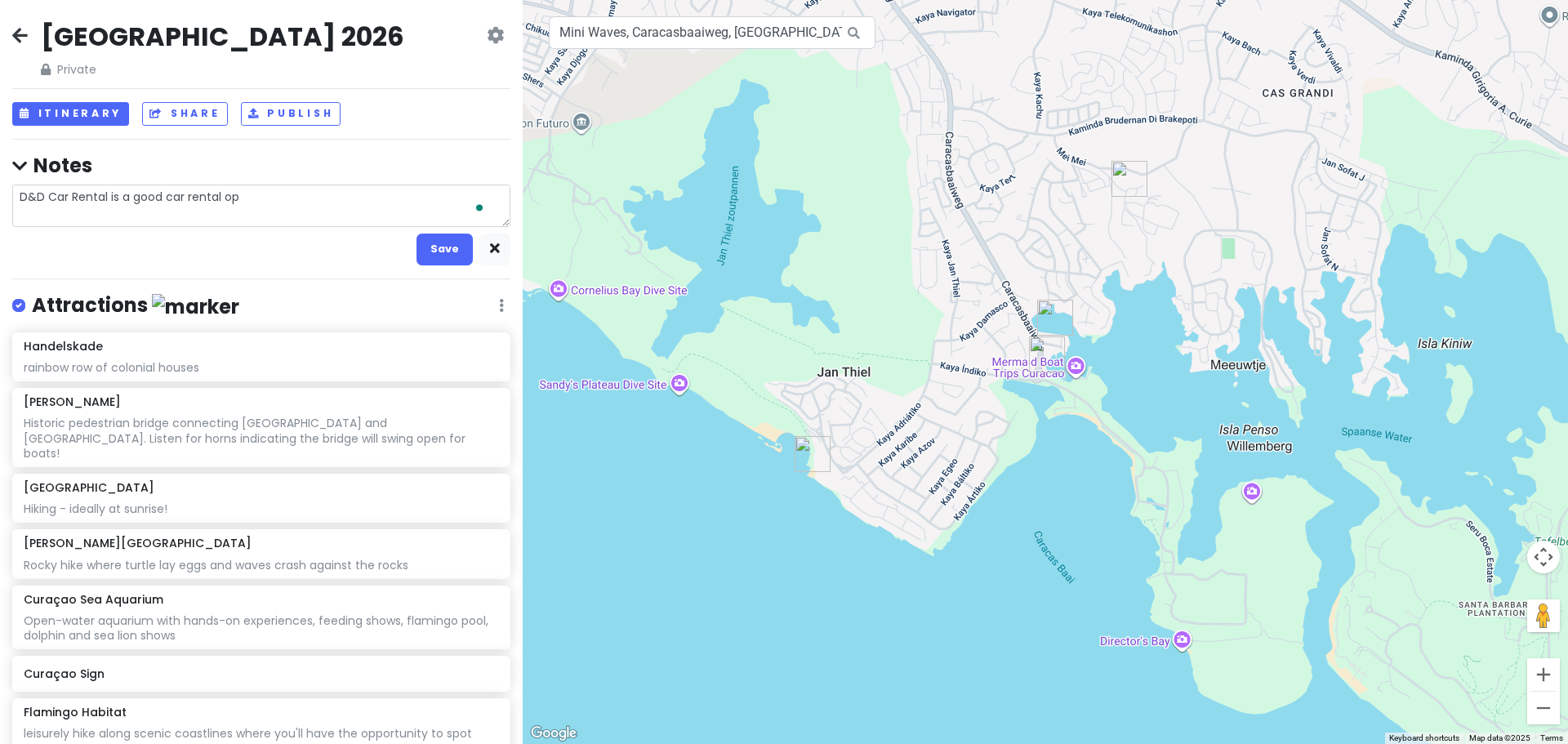
type textarea "D&D Car Rental is a good car rental opt"
type textarea "x"
type textarea "D&D Car Rental is a good car rental opti"
type textarea "x"
type textarea "D&D Car Rental is a good car rental optio"
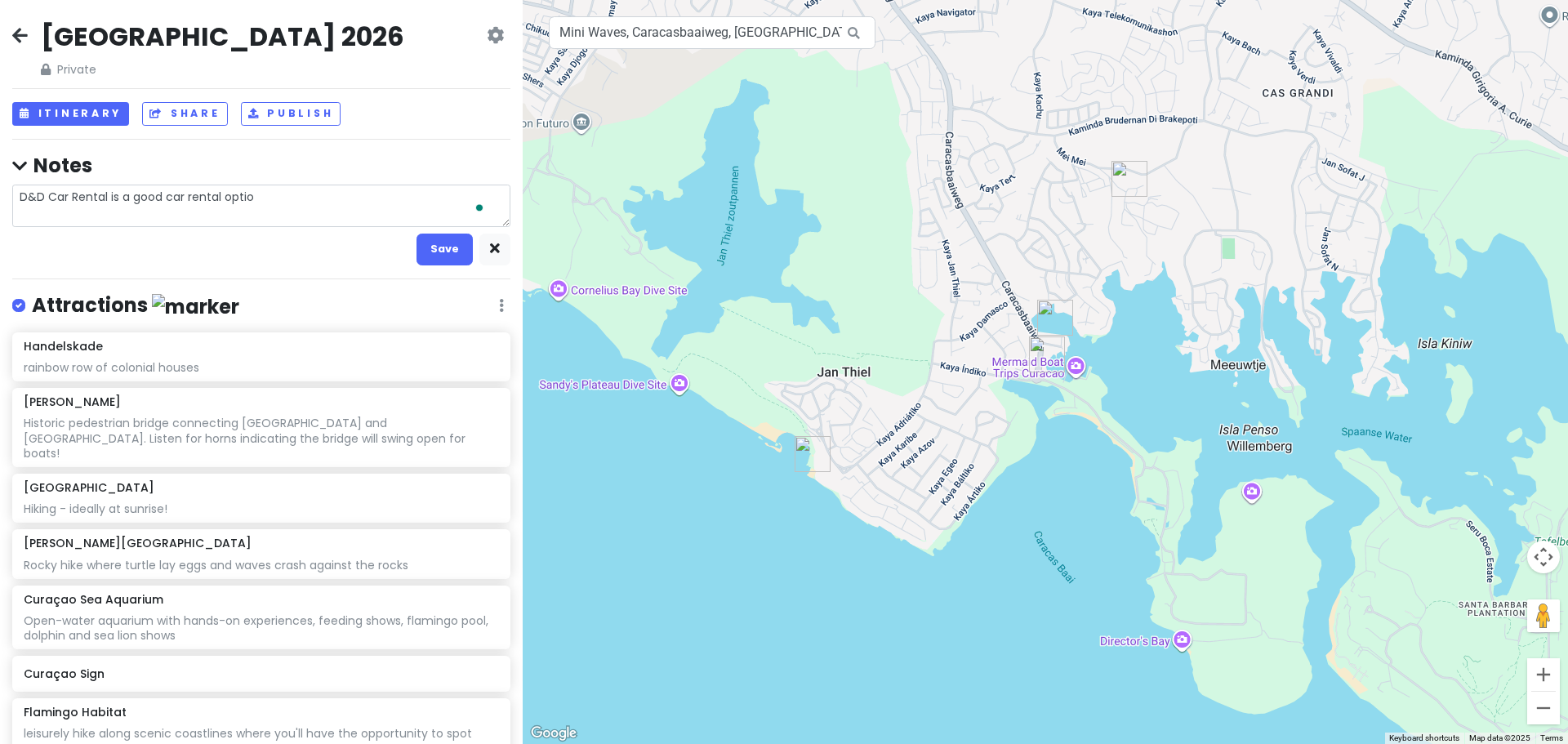
type textarea "x"
type textarea "D&D Car Rental is a good car rental option"
click at [434, 243] on button "Save" at bounding box center [444, 249] width 56 height 32
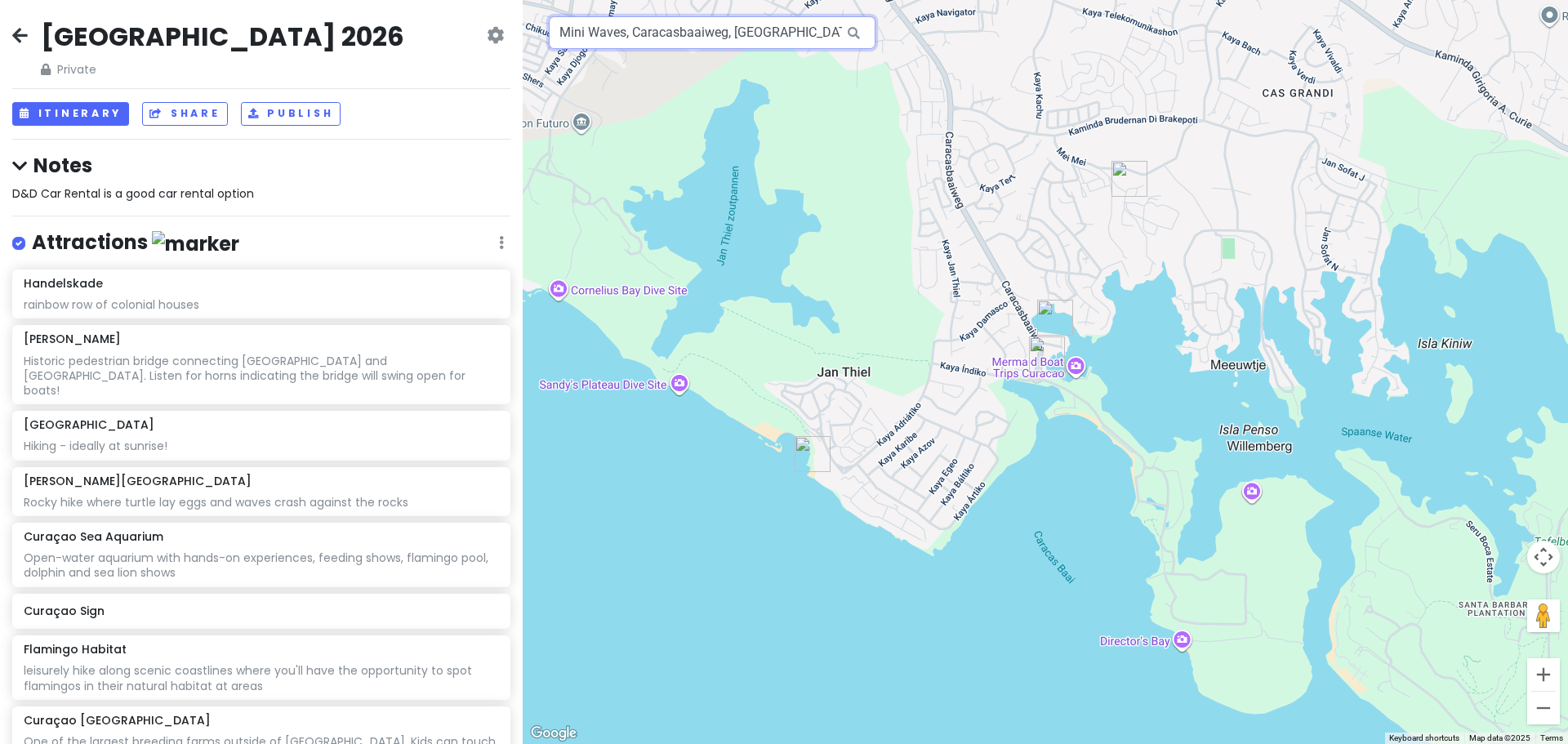
click at [695, 33] on input "Mini Waves, Caracasbaaiweg, Willemstad, Curaçao" at bounding box center [712, 33] width 327 height 33
click at [89, 116] on button "Itinerary" at bounding box center [70, 113] width 116 height 23
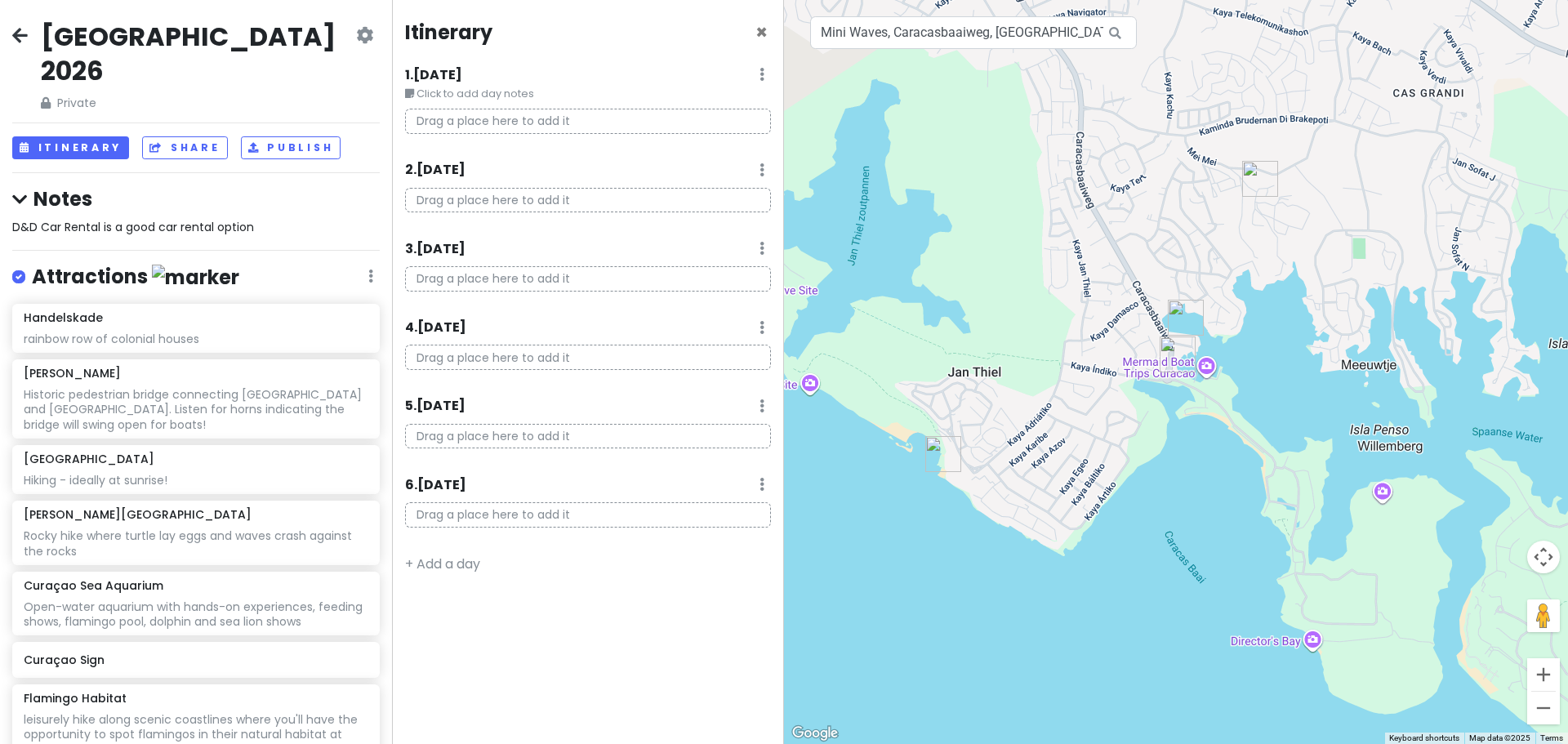
click at [476, 94] on small "Click to add day notes" at bounding box center [588, 94] width 366 height 17
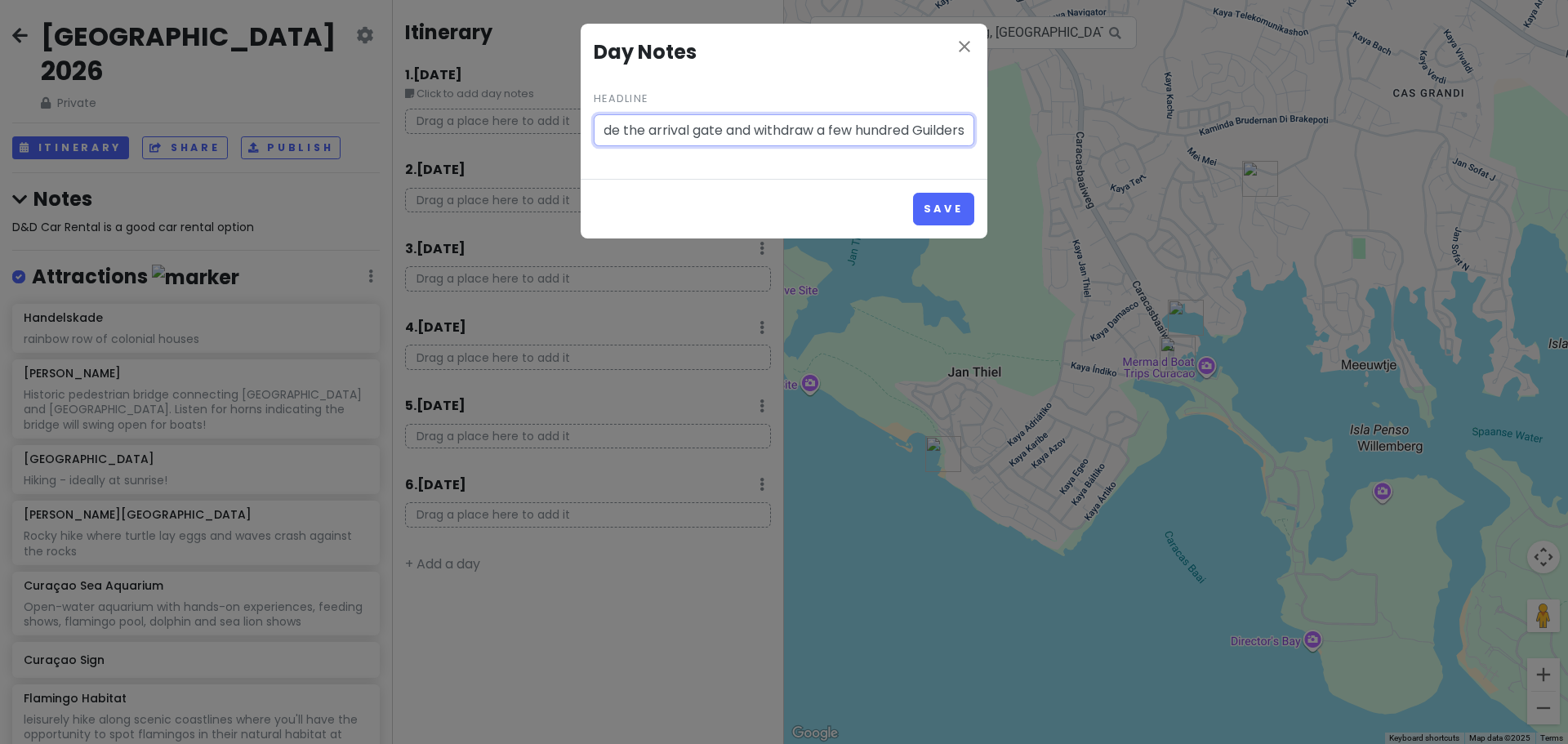
scroll to position [0, 250]
type input "Go to the ATM at the airport just outside the arrival gate and withdraw a few h…"
click at [942, 209] on button "Save" at bounding box center [944, 209] width 61 height 32
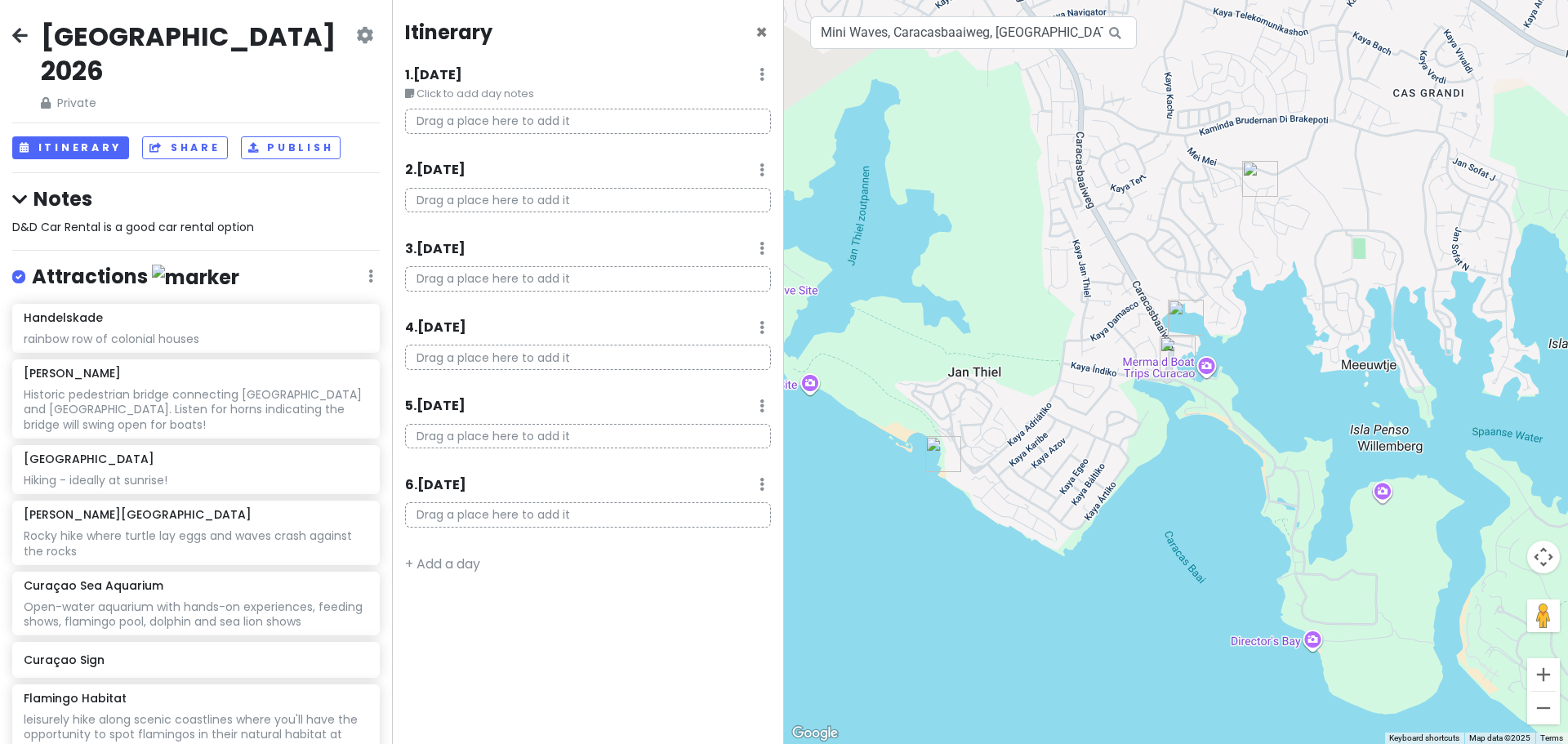
scroll to position [0, 0]
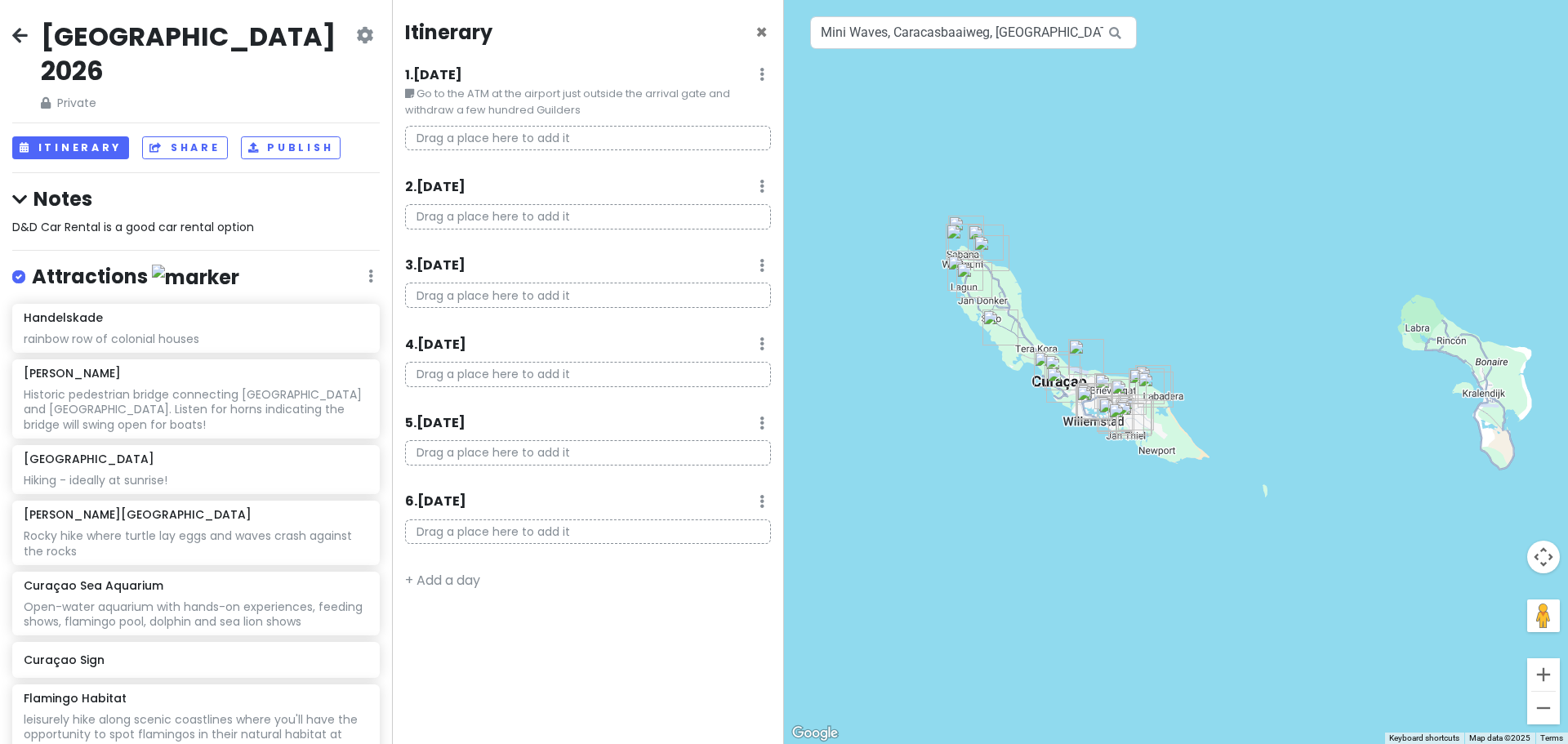
drag, startPoint x: 875, startPoint y: 304, endPoint x: 1004, endPoint y: 426, distance: 177.6
click at [1004, 426] on div at bounding box center [1176, 372] width 784 height 744
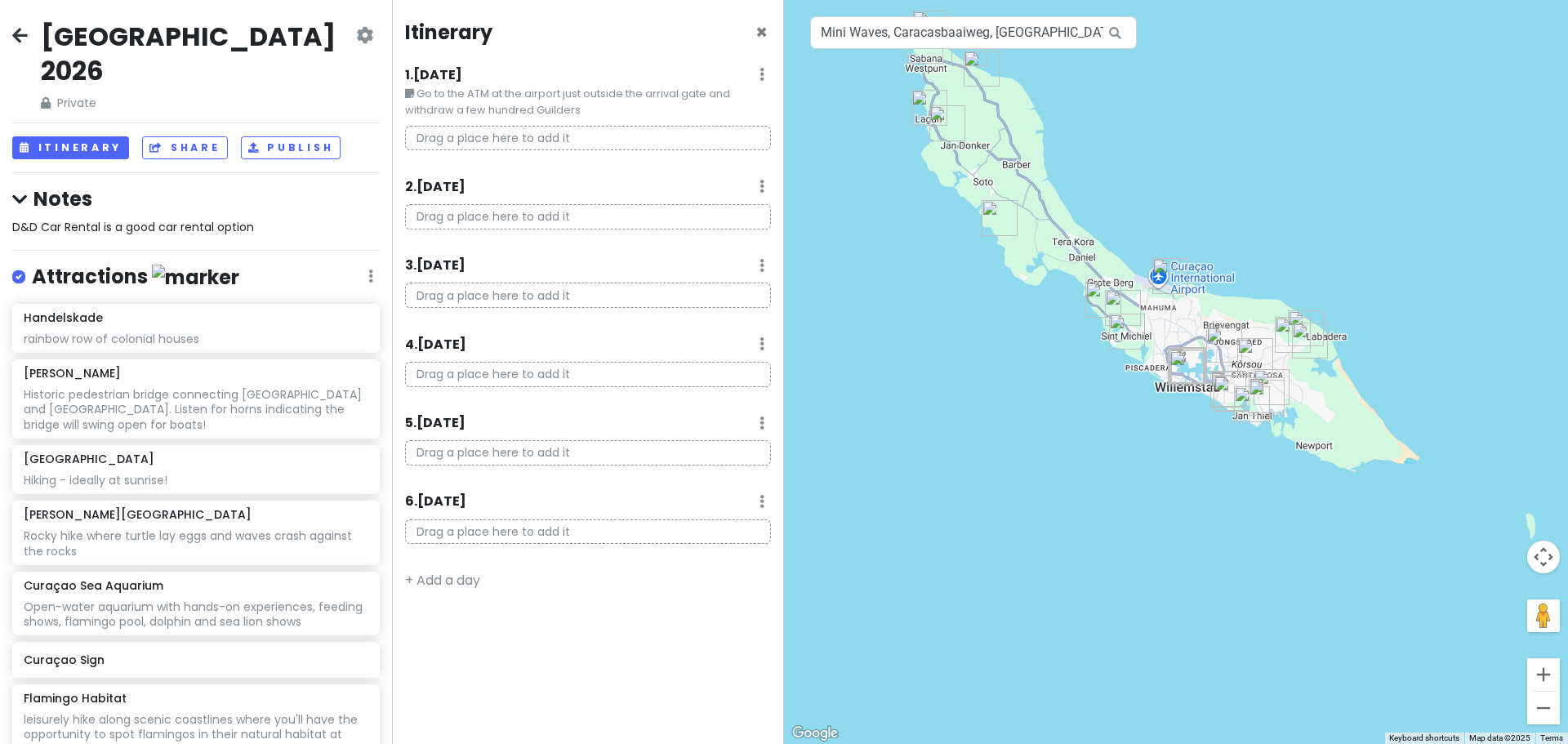
click at [1165, 277] on img "Hato Caves" at bounding box center [1170, 276] width 36 height 36
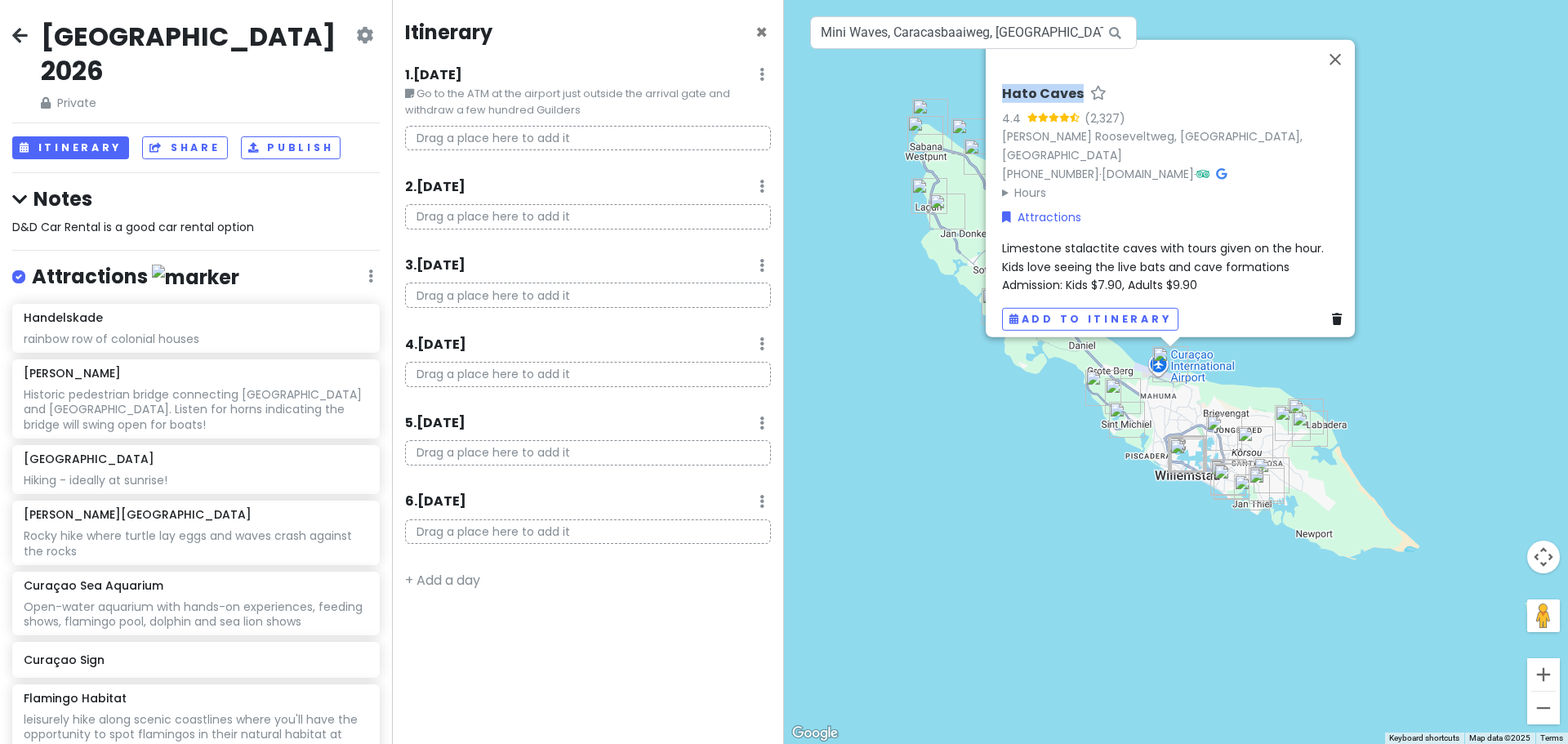
drag, startPoint x: 1213, startPoint y: 82, endPoint x: 1187, endPoint y: 115, distance: 42.0
click at [1187, 115] on div "Hato Caves 4.4 (2,327) Franklin D. Rooseveltweg, Willemstad, Curaçao +599 9 868…" at bounding box center [1170, 188] width 369 height 297
click at [1080, 307] on button "Add to itinerary" at bounding box center [1090, 318] width 176 height 23
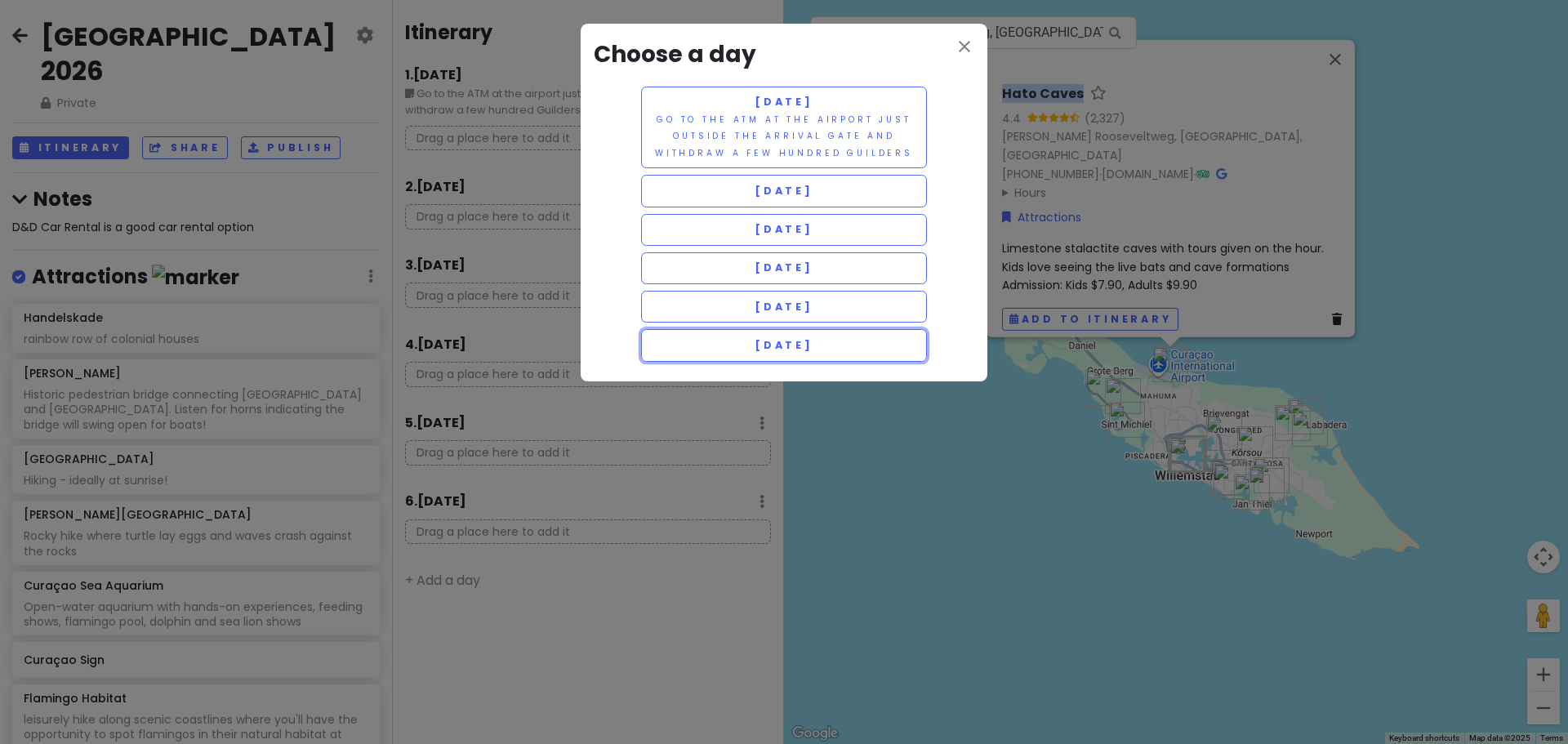
drag, startPoint x: 810, startPoint y: 341, endPoint x: 836, endPoint y: 355, distance: 29.5
click at [810, 342] on span "Saturday 5/30" at bounding box center [784, 345] width 59 height 14
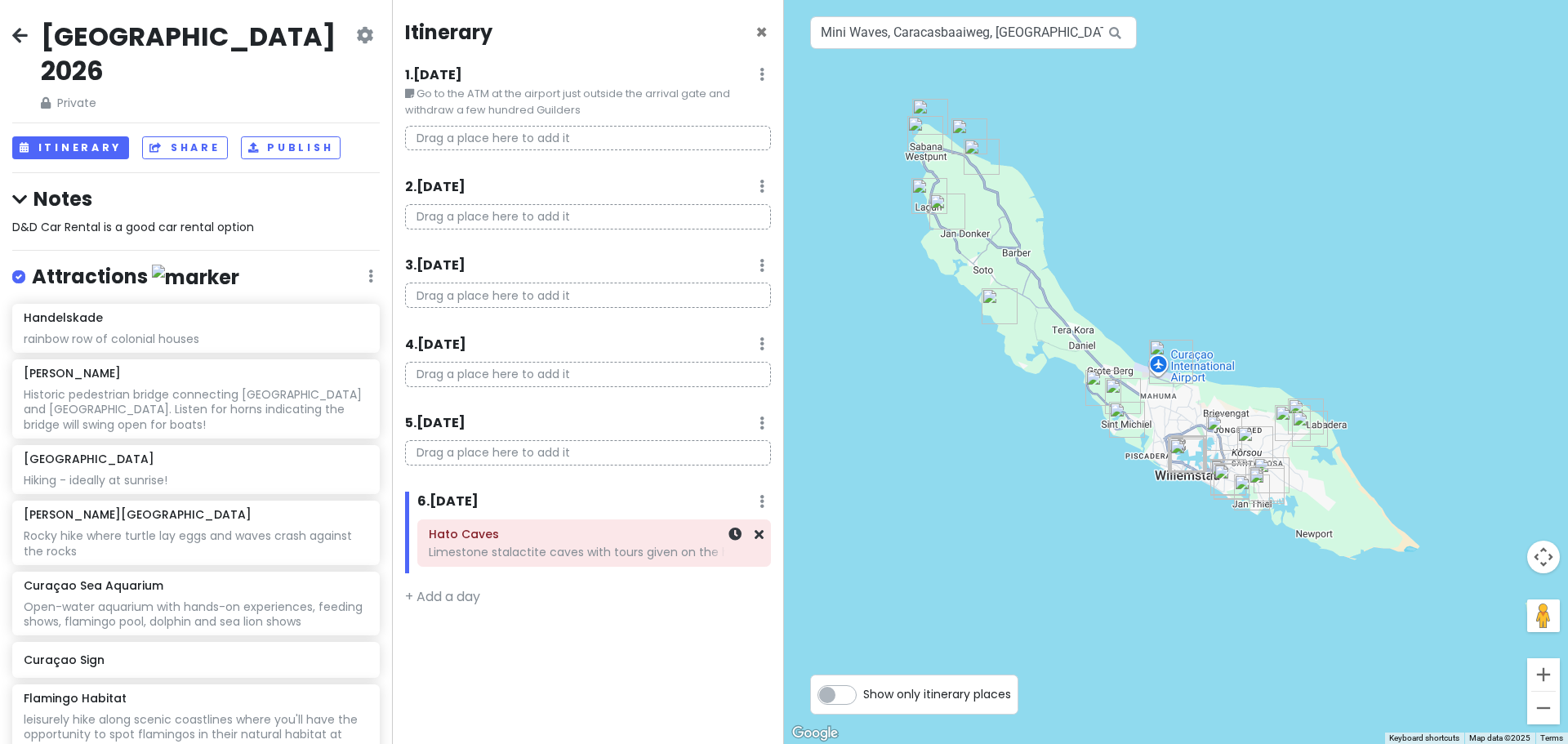
click at [508, 546] on div "Limestone stalactite caves with tours given on the hour" at bounding box center [594, 552] width 331 height 15
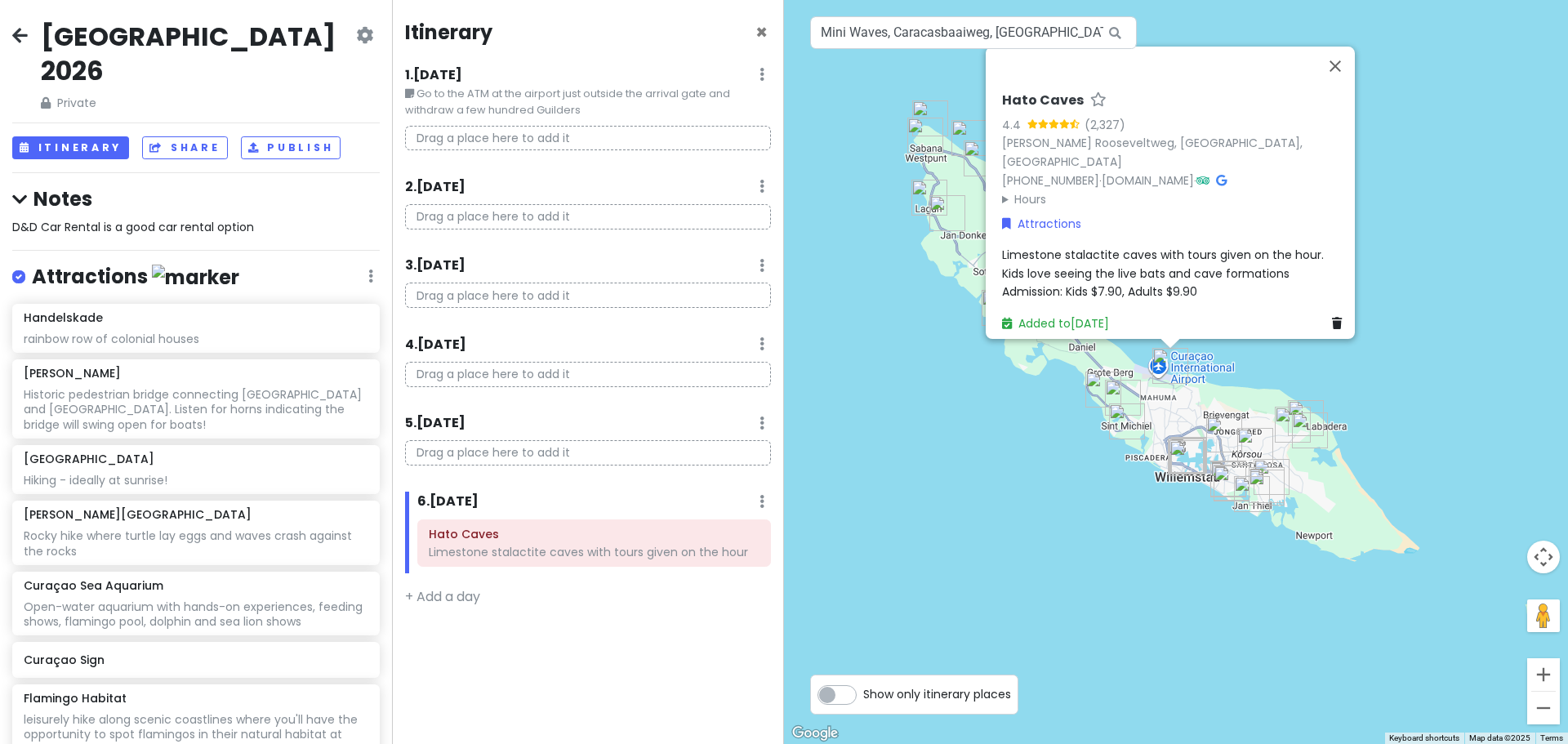
click at [1002, 189] on summary "Hours" at bounding box center [1175, 198] width 346 height 18
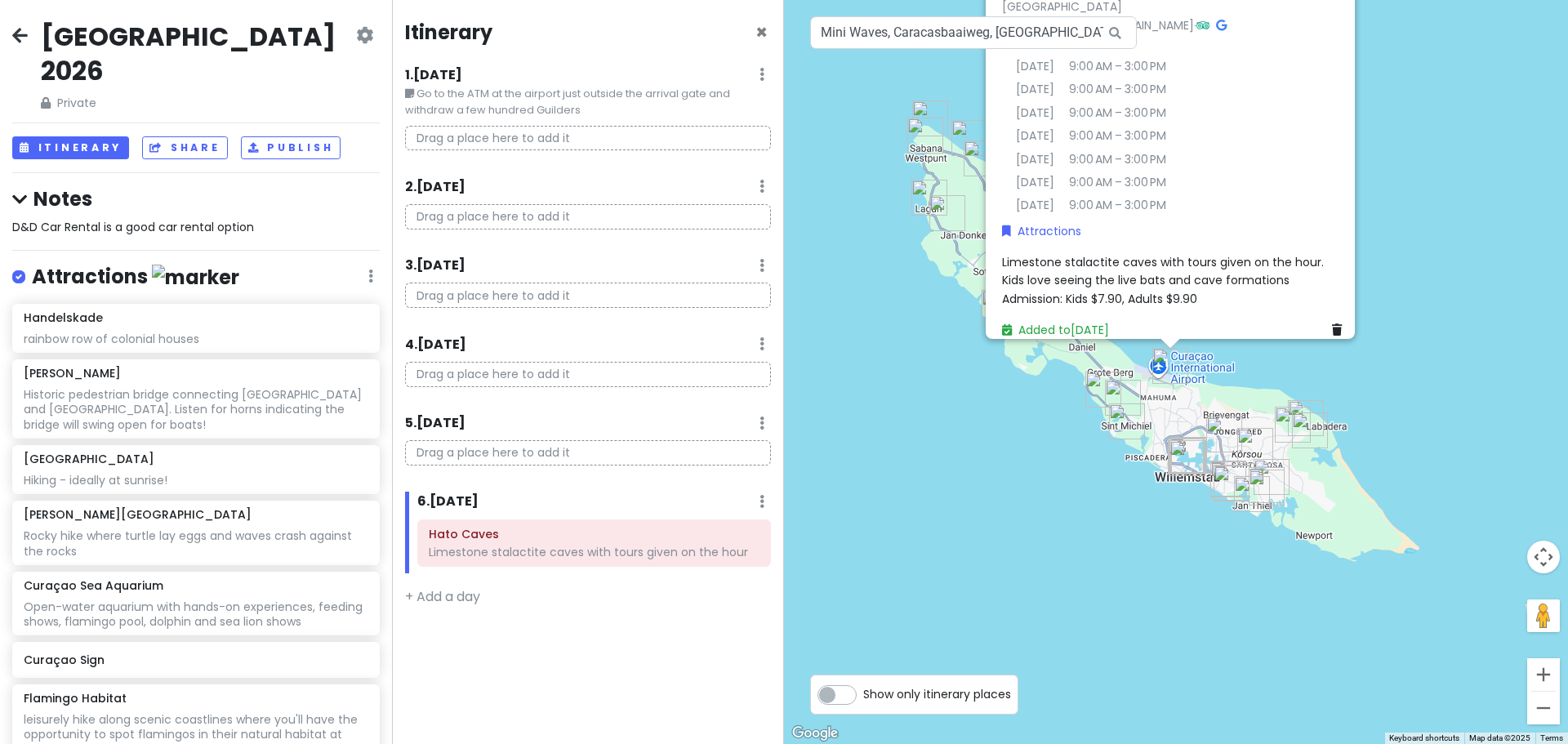
click at [938, 434] on div "Hato Caves 4.4 (2,327) Franklin D. Rooseveltweg, Willemstad, Curaçao +599 9 868…" at bounding box center [1176, 372] width 784 height 744
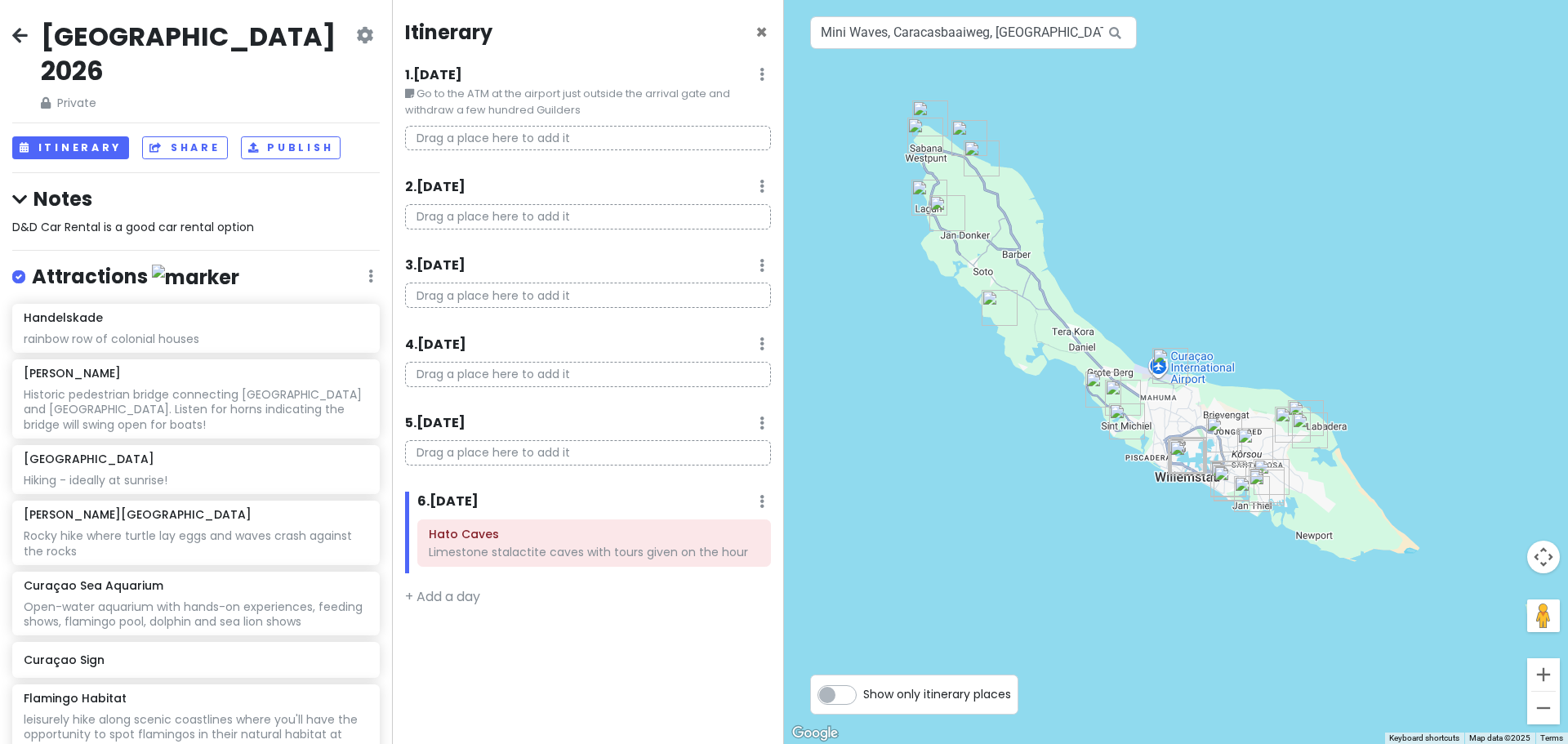
click at [879, 359] on div at bounding box center [1176, 372] width 784 height 744
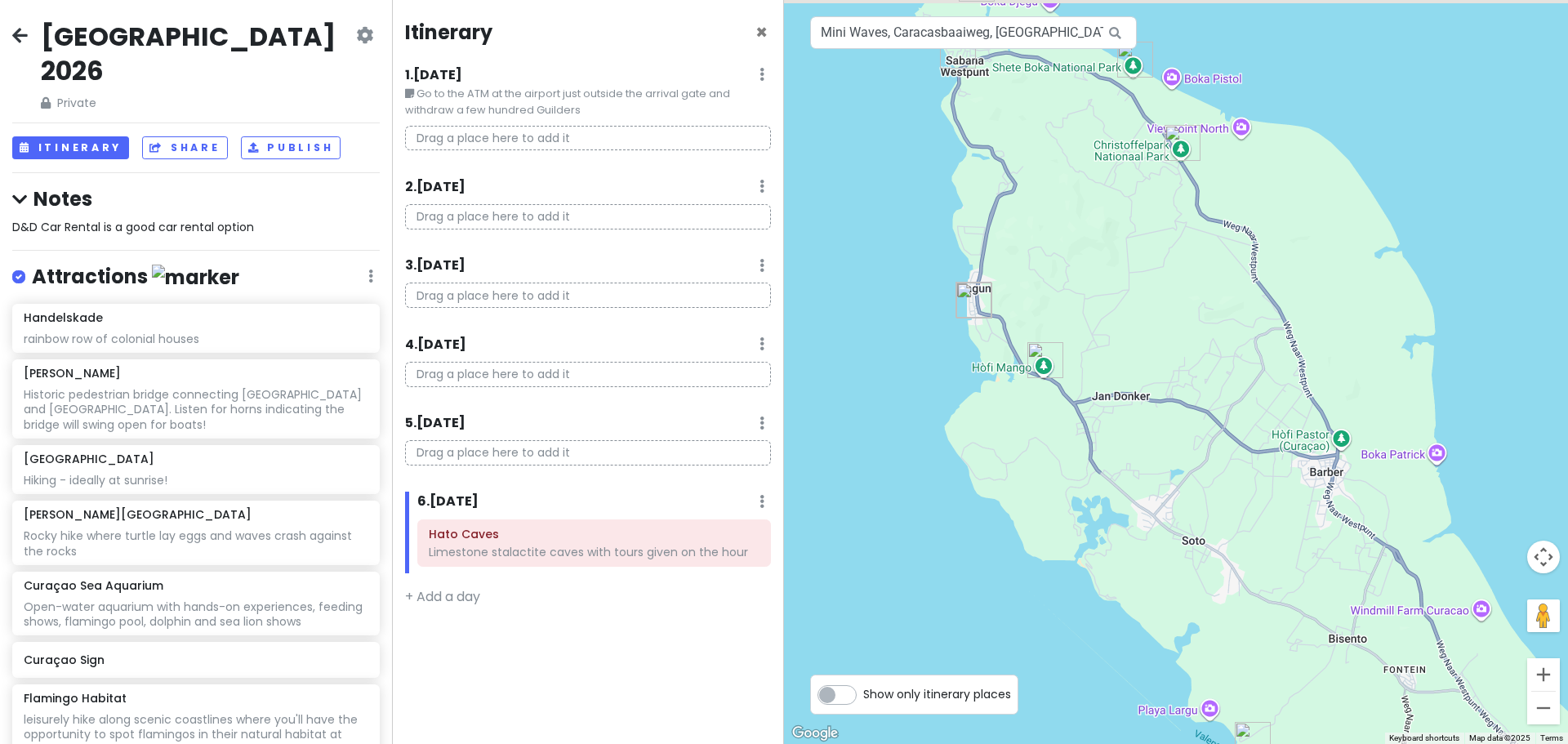
drag, startPoint x: 948, startPoint y: 348, endPoint x: 885, endPoint y: 559, distance: 220.2
click at [885, 559] on div at bounding box center [1176, 372] width 784 height 744
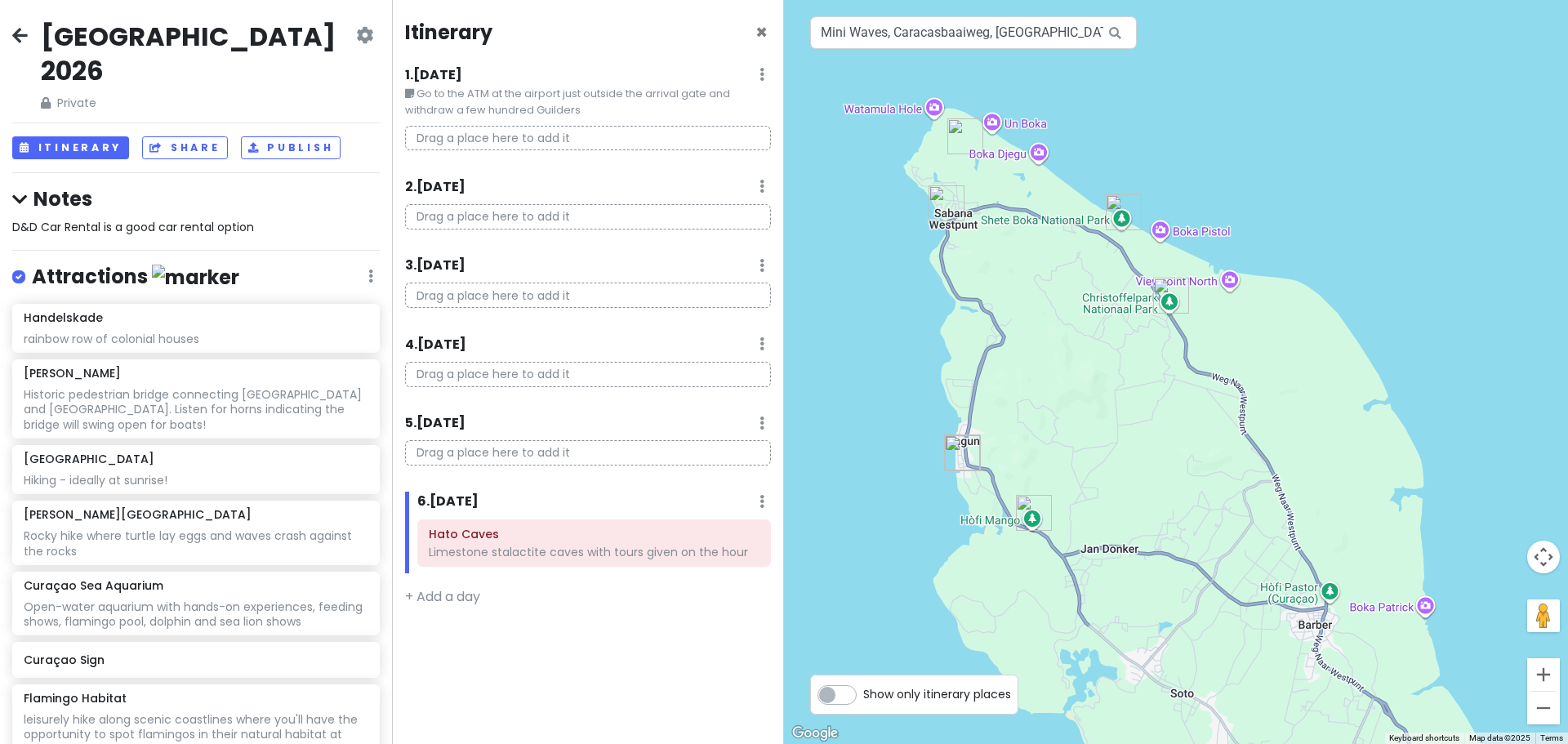
drag, startPoint x: 896, startPoint y: 177, endPoint x: 885, endPoint y: 327, distance: 150.4
click at [885, 327] on div at bounding box center [1176, 372] width 784 height 744
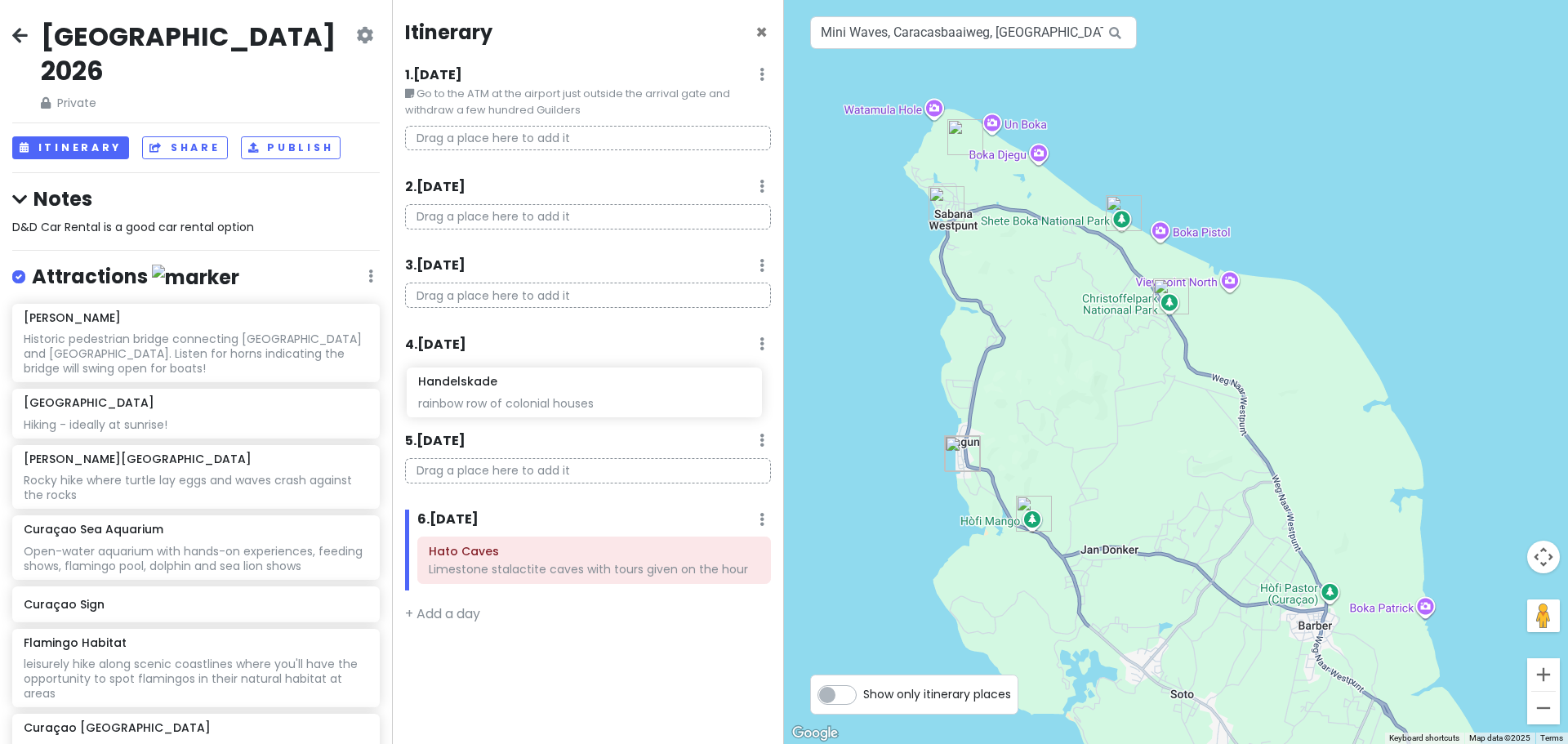
drag, startPoint x: 392, startPoint y: 340, endPoint x: 543, endPoint y: 389, distance: 158.8
click at [543, 389] on div "Curaçao 2026 Private Change Dates Make a Copy Delete Trip Go Pro ⚡️ Give Feedba…" at bounding box center [784, 372] width 1568 height 744
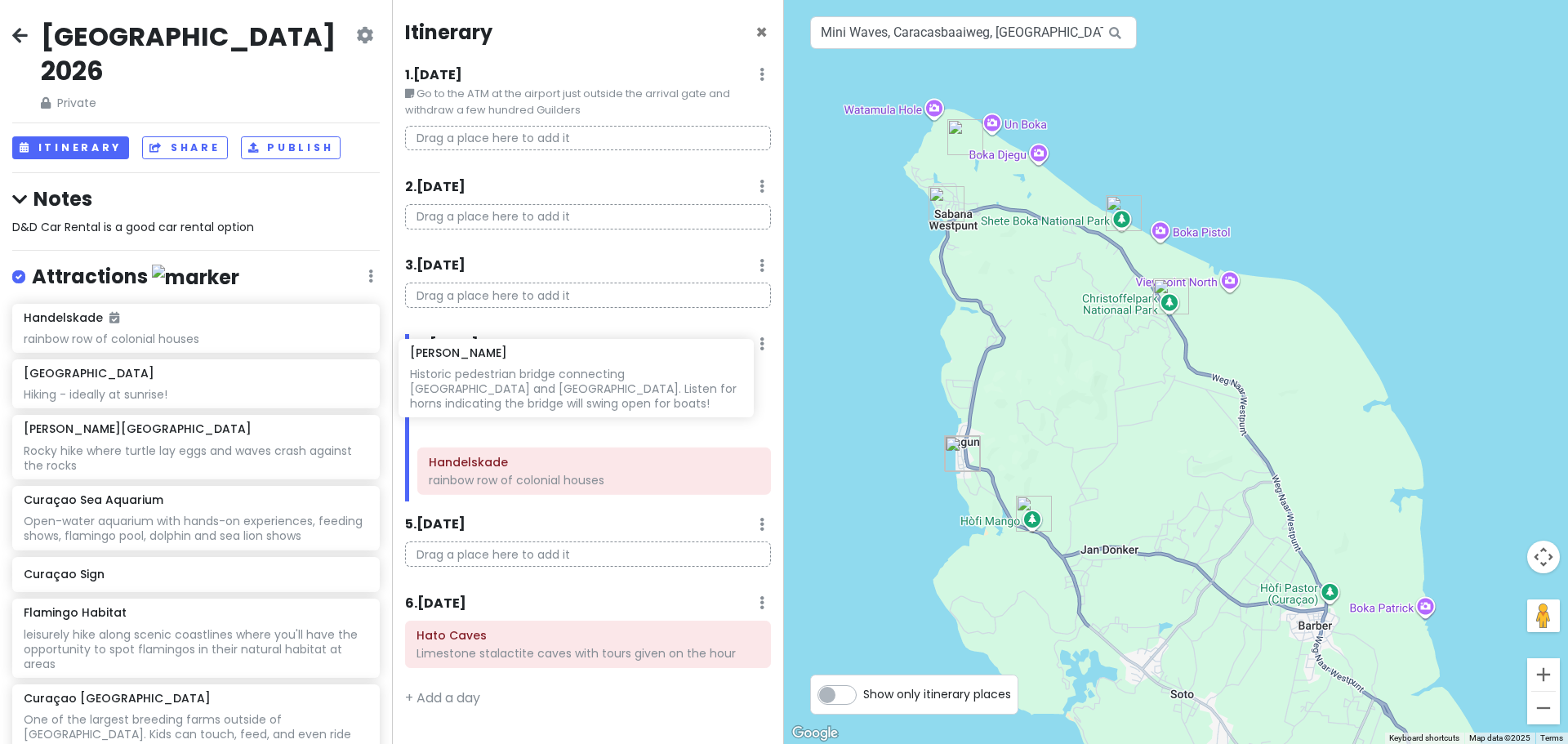
drag, startPoint x: 158, startPoint y: 361, endPoint x: 545, endPoint y: 375, distance: 387.3
click at [545, 375] on div "Curaçao 2026 Private Change Dates Make a Copy Delete Trip Go Pro ⚡️ Give Feedba…" at bounding box center [784, 372] width 1568 height 744
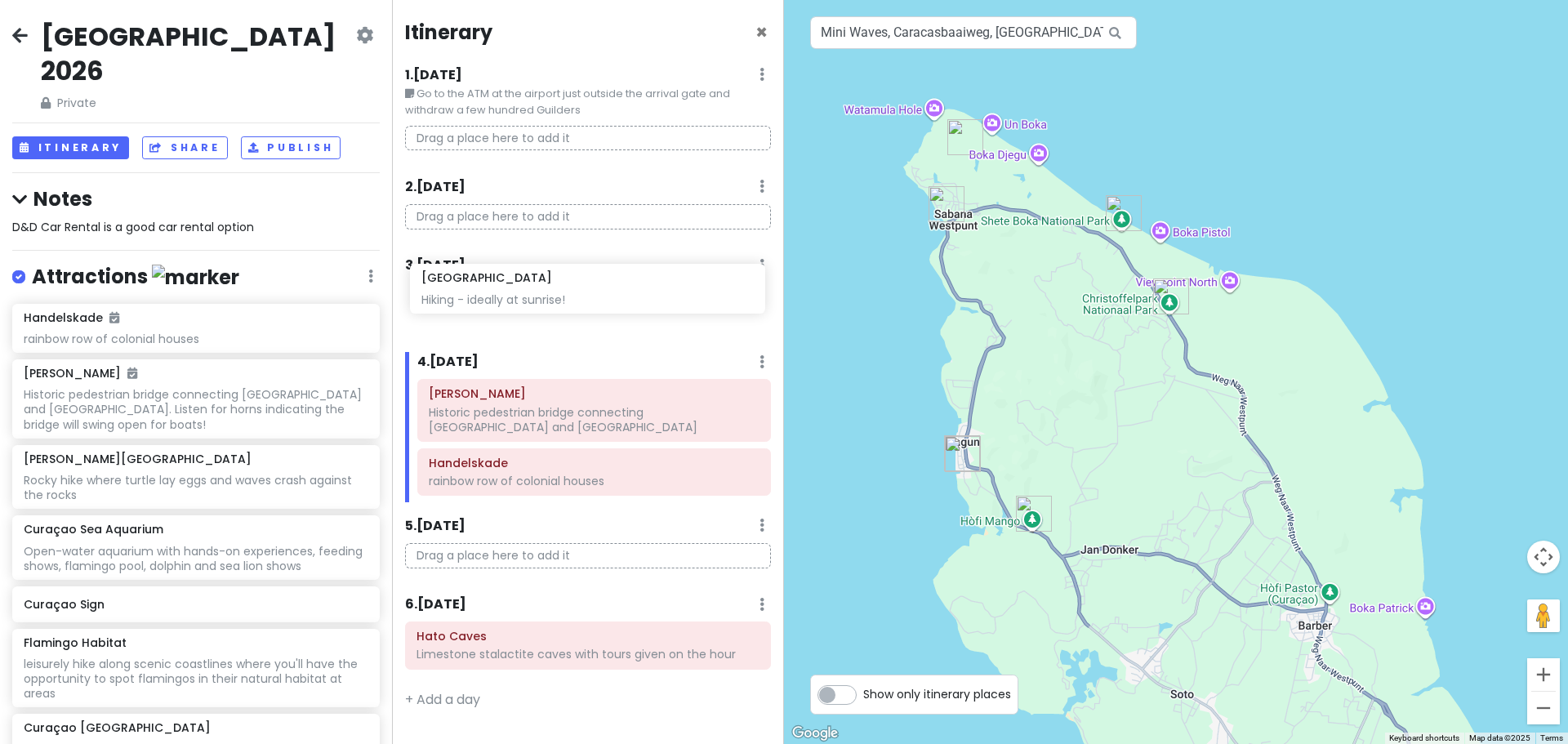
drag, startPoint x: 173, startPoint y: 429, endPoint x: 575, endPoint y: 290, distance: 425.4
click at [574, 289] on div "Curaçao 2026 Private Change Dates Make a Copy Delete Trip Go Pro ⚡️ Give Feedba…" at bounding box center [784, 372] width 1568 height 744
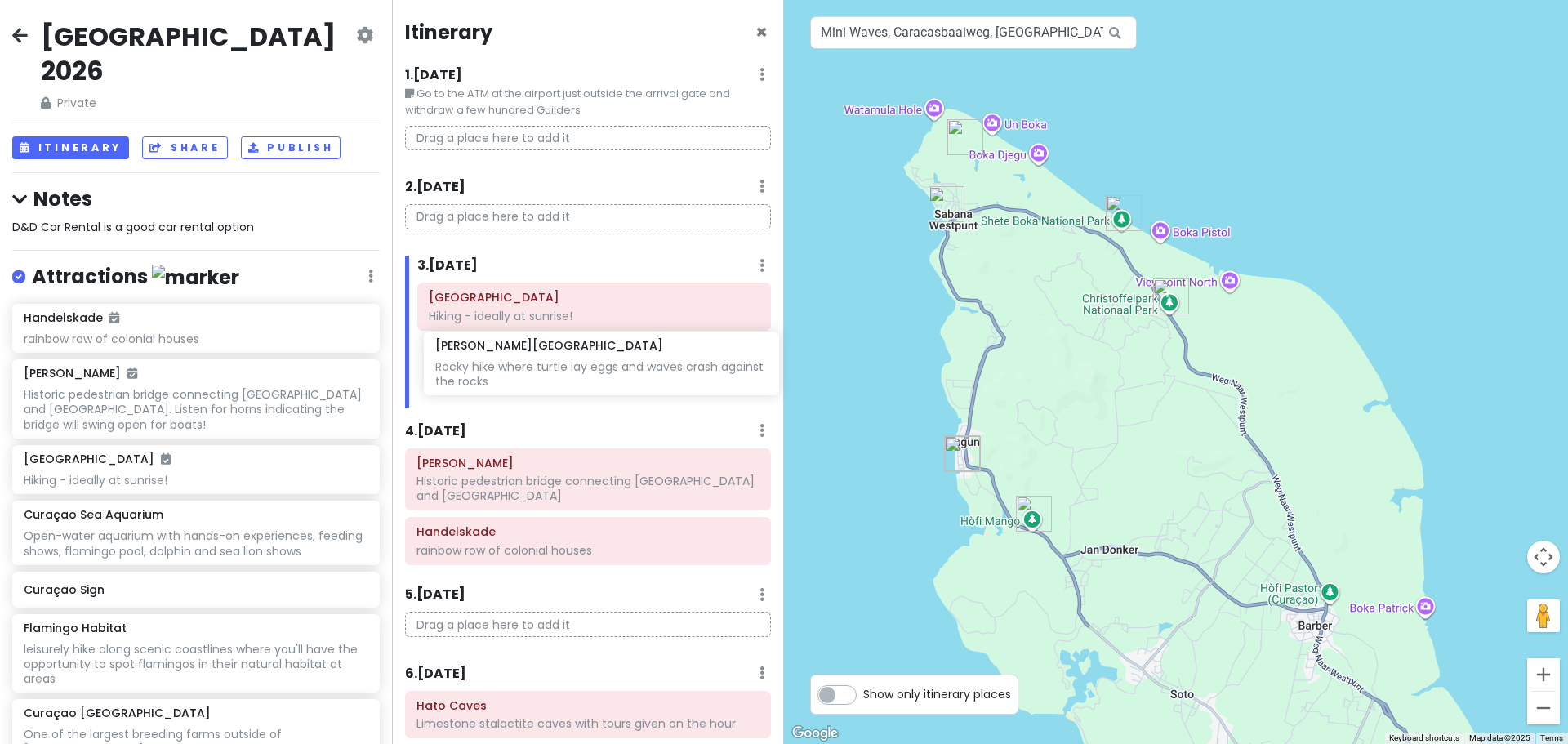
drag, startPoint x: 236, startPoint y: 497, endPoint x: 648, endPoint y: 363, distance: 433.2
click at [648, 363] on div "Curaçao 2026 Private Change Dates Make a Copy Delete Trip Go Pro ⚡️ Give Feedba…" at bounding box center [784, 372] width 1568 height 744
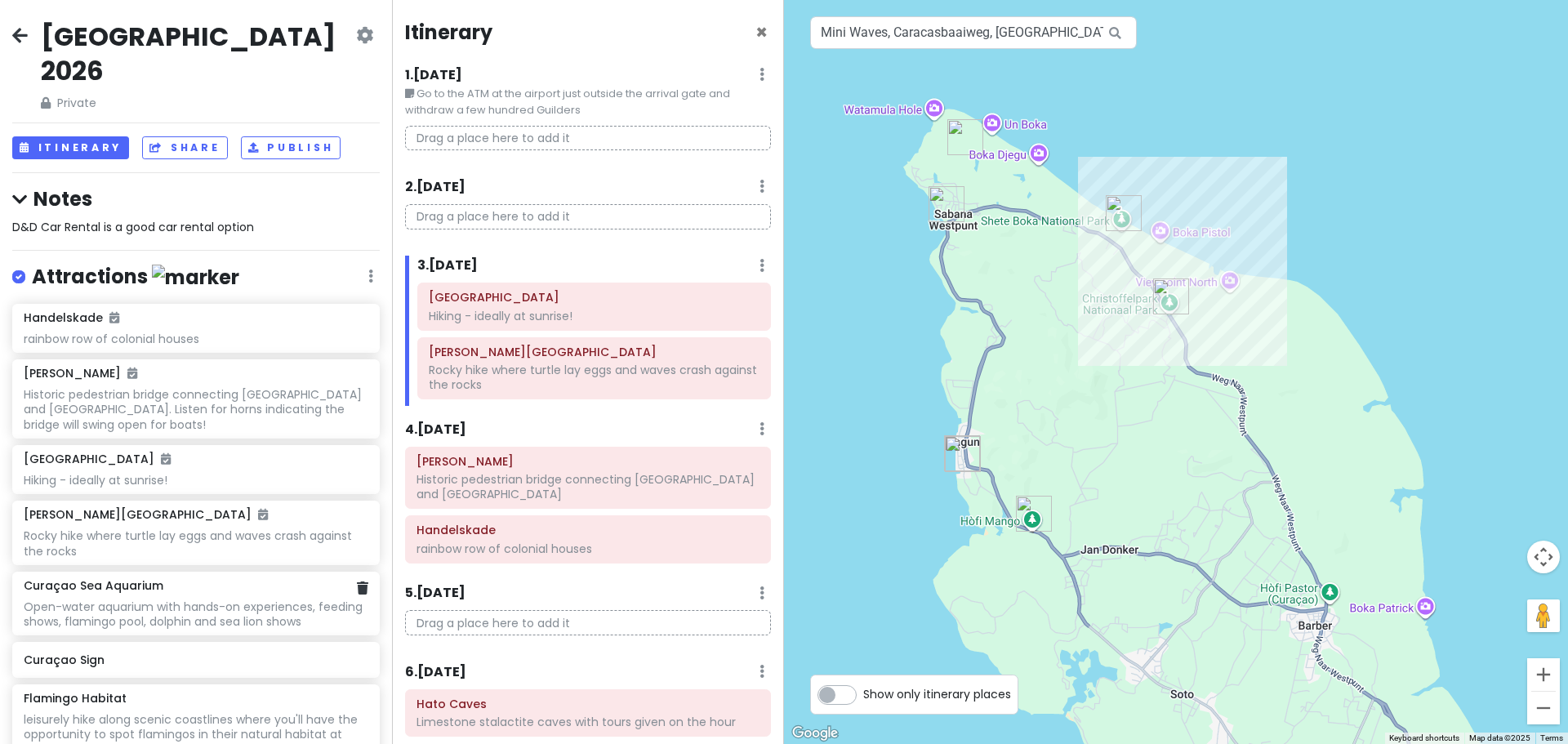
scroll to position [3, 0]
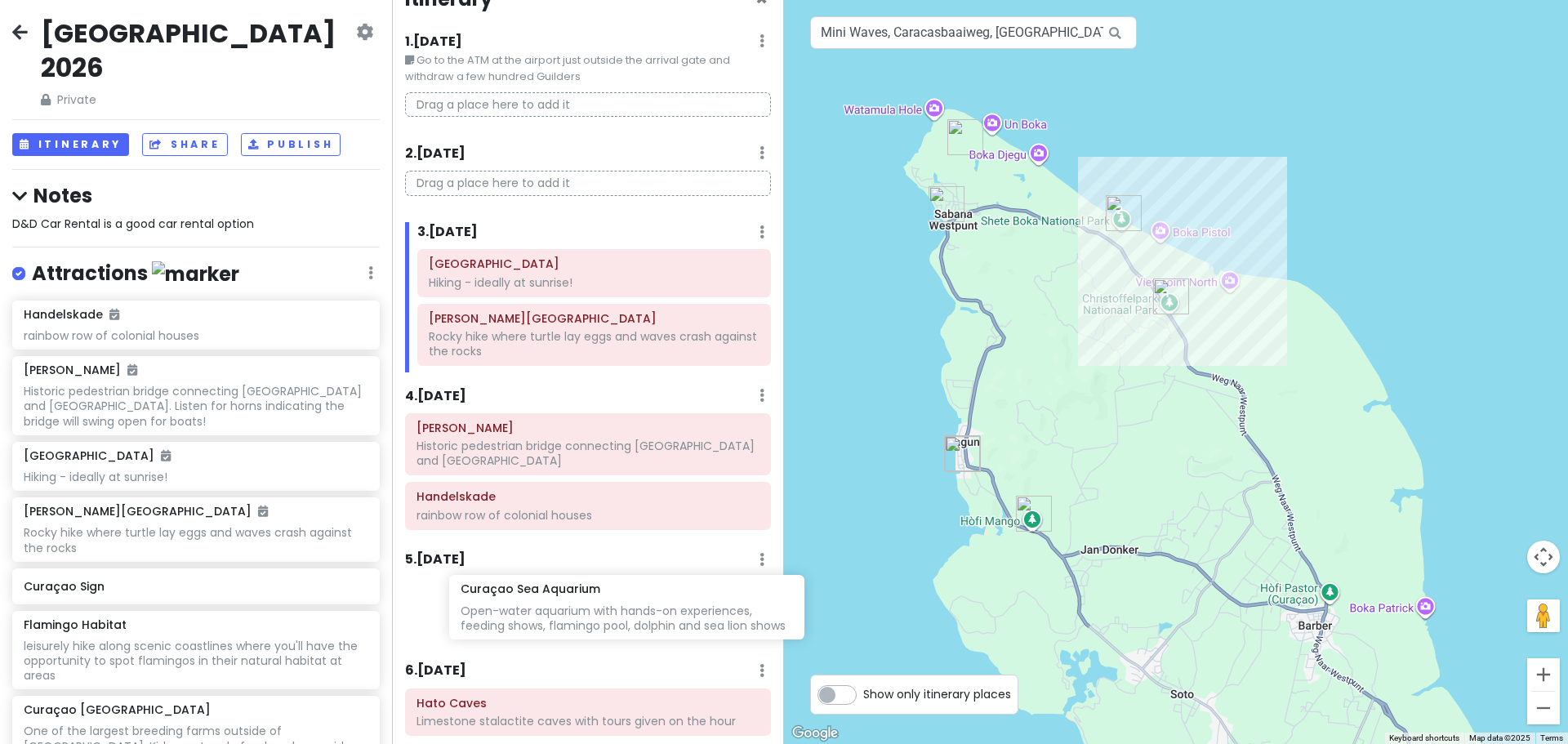
drag, startPoint x: 132, startPoint y: 571, endPoint x: 565, endPoint y: 609, distance: 434.7
click at [565, 610] on div "Curaçao 2026 Private Change Dates Make a Copy Delete Trip Go Pro ⚡️ Give Feedba…" at bounding box center [784, 372] width 1568 height 744
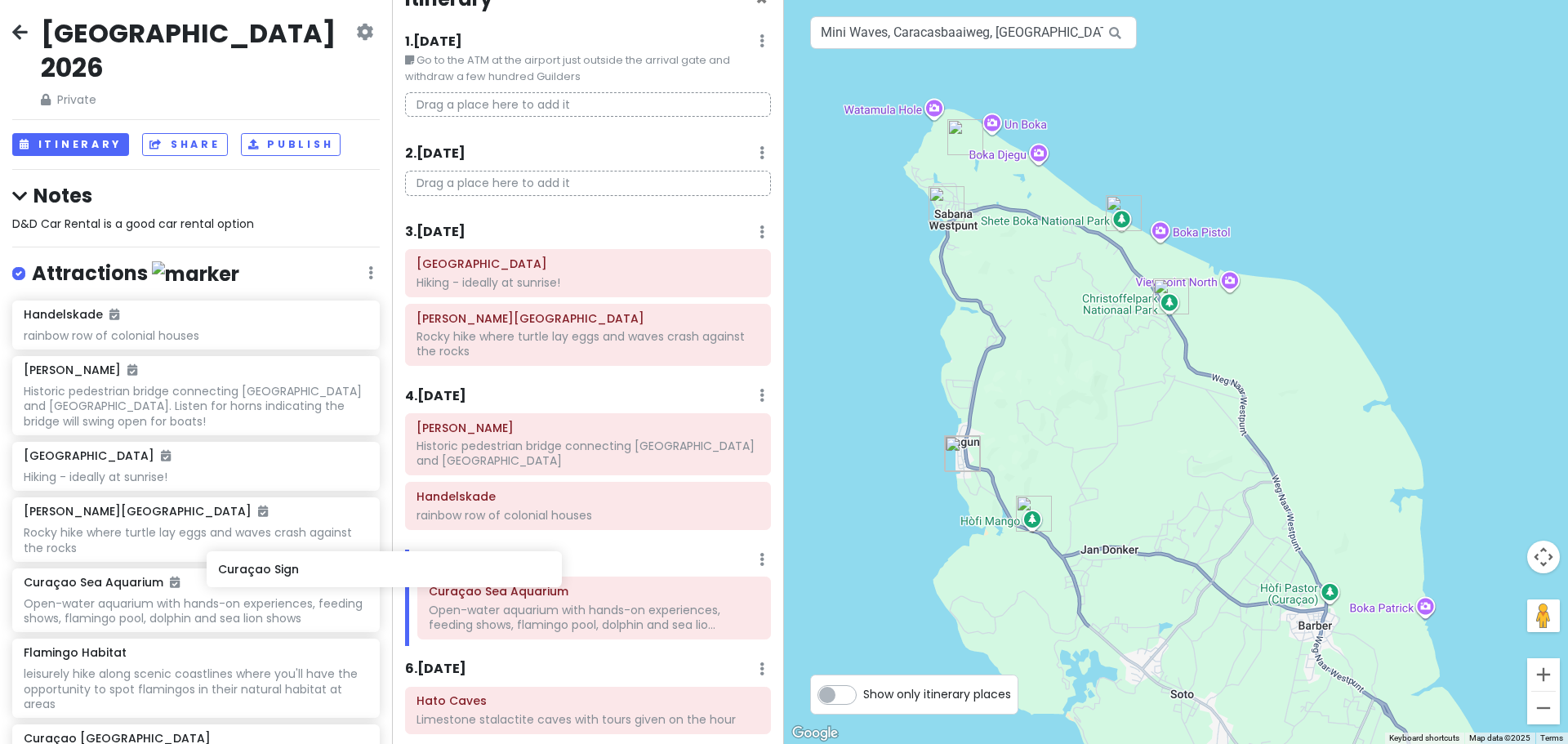
scroll to position [8, 0]
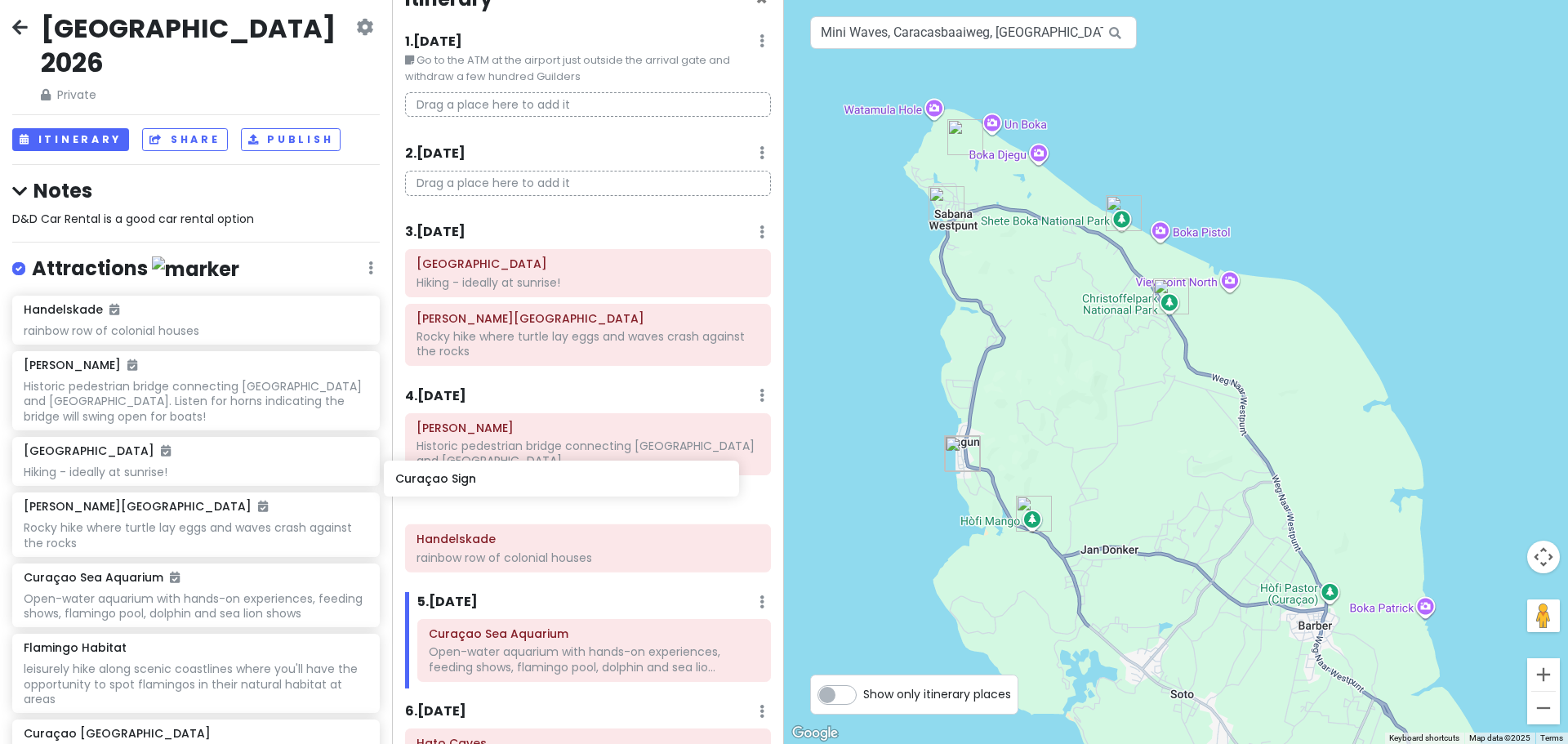
drag, startPoint x: 200, startPoint y: 619, endPoint x: 578, endPoint y: 474, distance: 404.9
click at [578, 474] on div "Curaçao 2026 Private Change Dates Make a Copy Delete Trip Go Pro ⚡️ Give Feedba…" at bounding box center [784, 372] width 1568 height 744
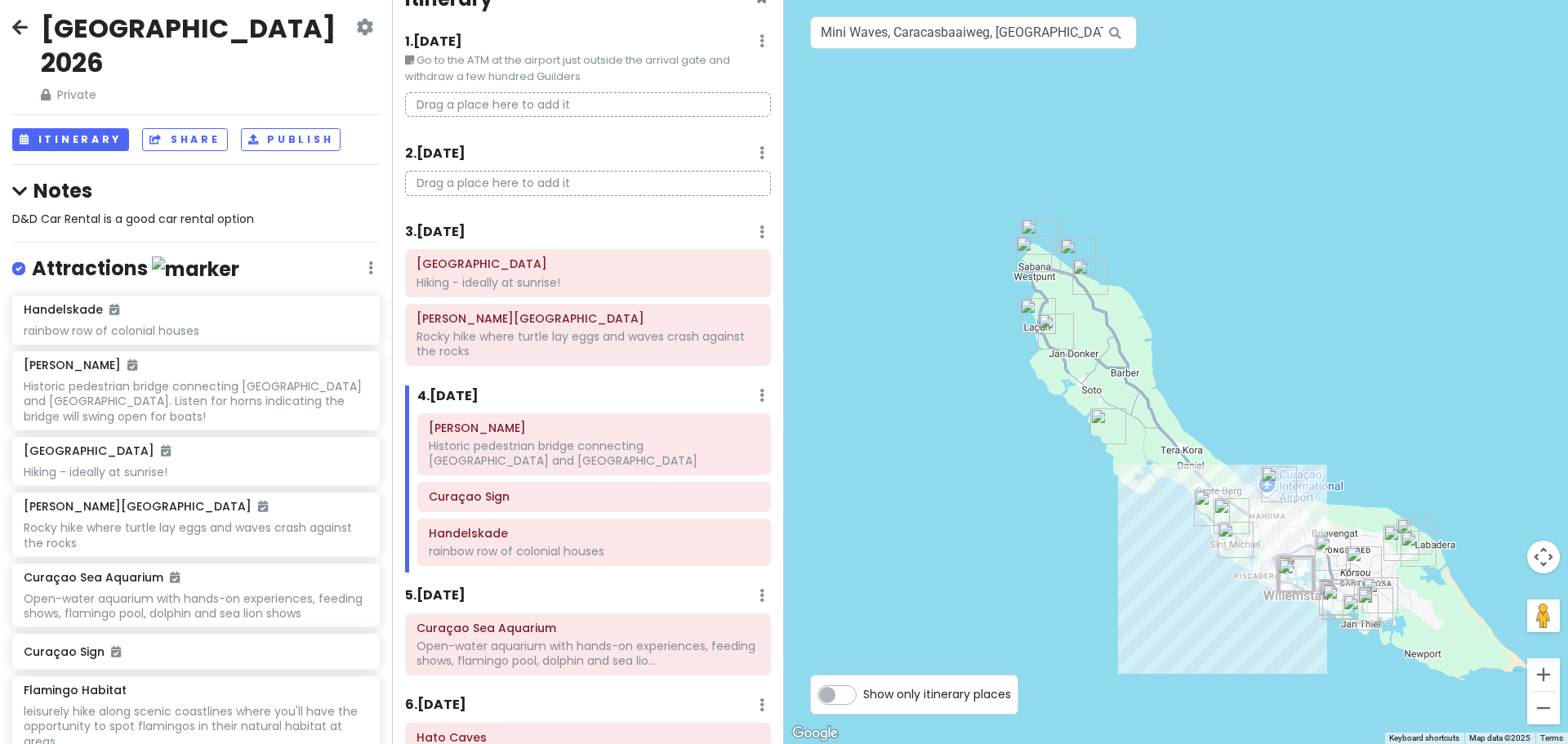
drag, startPoint x: 1063, startPoint y: 550, endPoint x: 953, endPoint y: 454, distance: 146.0
click at [953, 454] on div at bounding box center [1176, 372] width 784 height 744
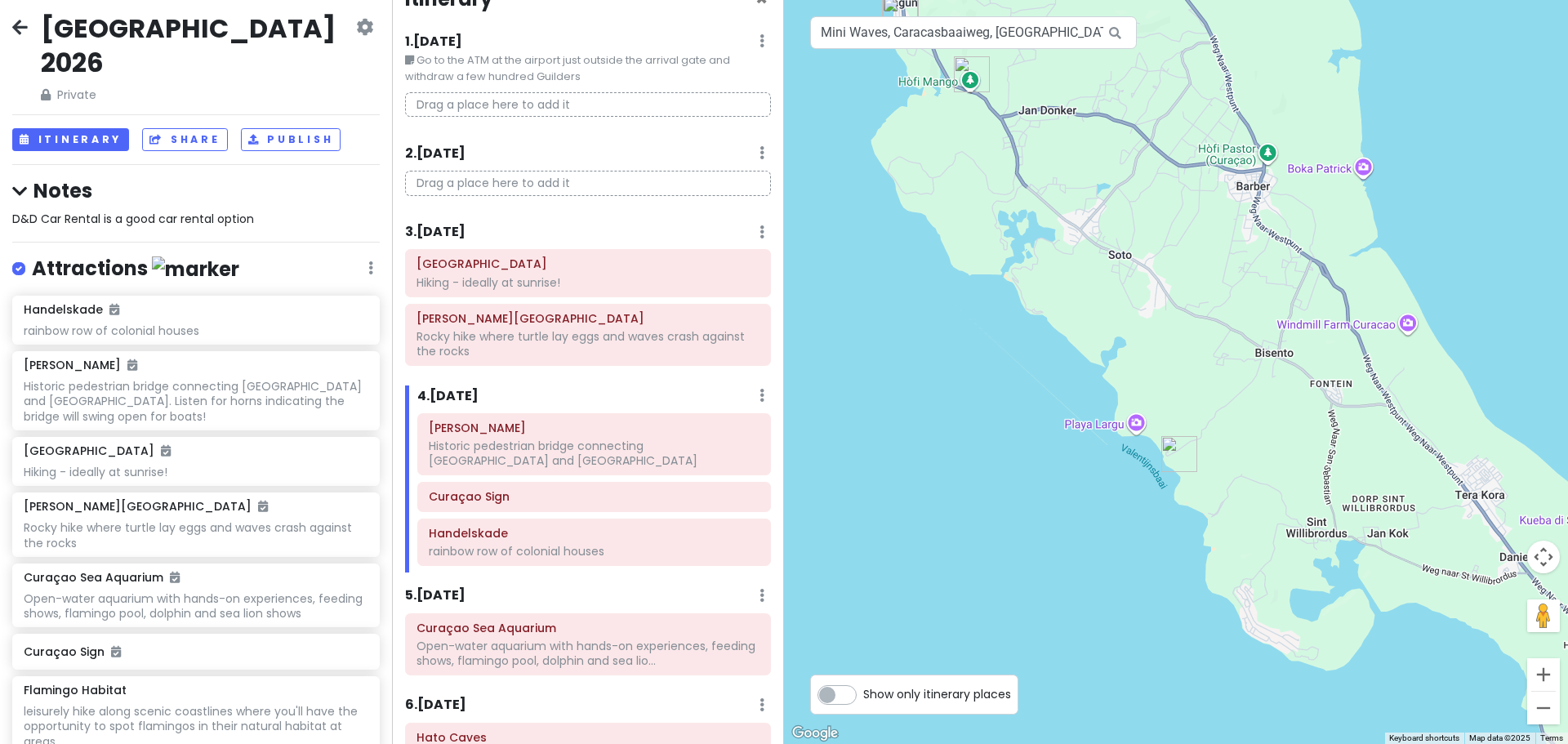
drag, startPoint x: 951, startPoint y: 393, endPoint x: 900, endPoint y: 454, distance: 79.5
click at [900, 454] on div at bounding box center [1176, 372] width 784 height 744
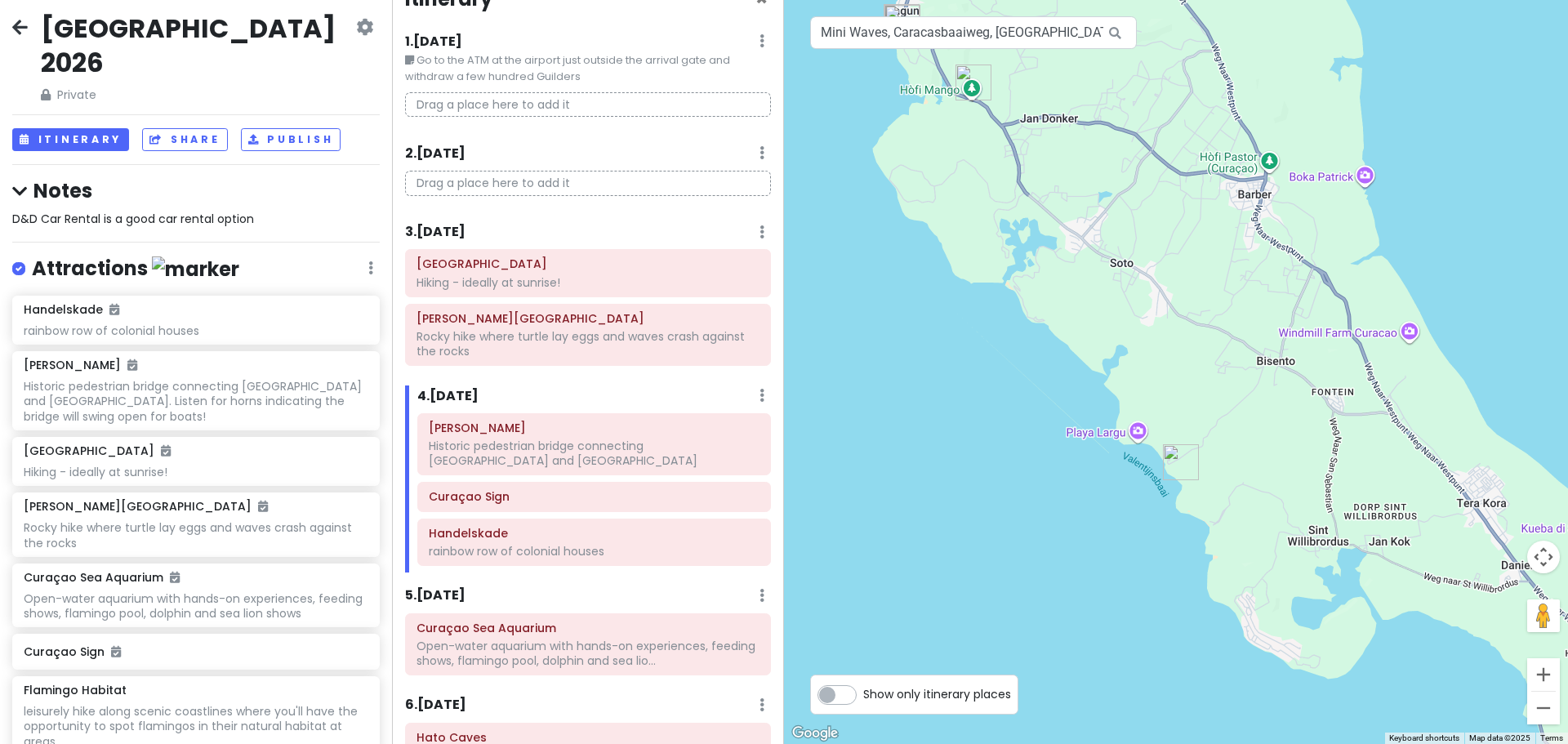
click at [1172, 462] on img "Cas Abao" at bounding box center [1180, 462] width 36 height 36
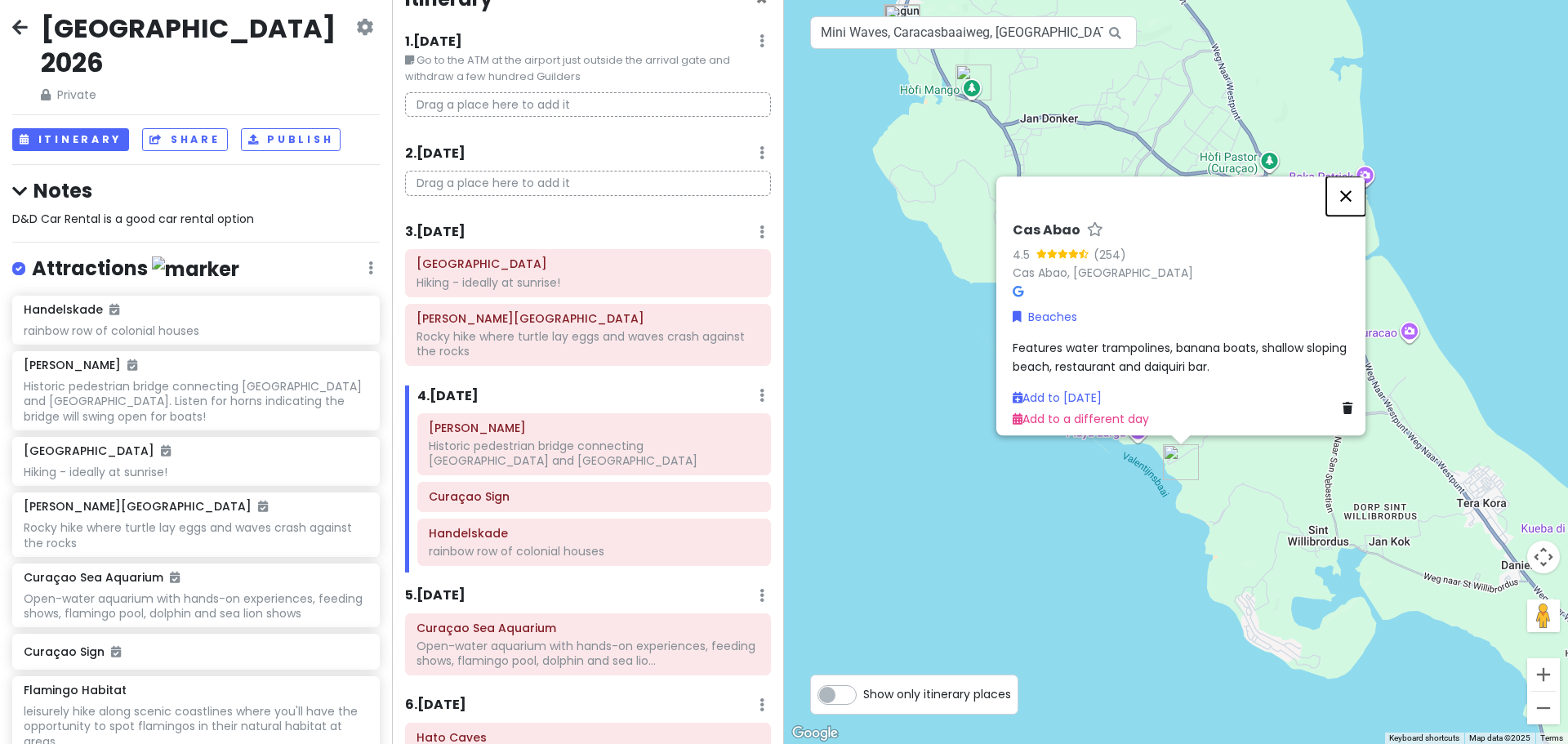
click at [1347, 185] on button "Close" at bounding box center [1345, 196] width 39 height 39
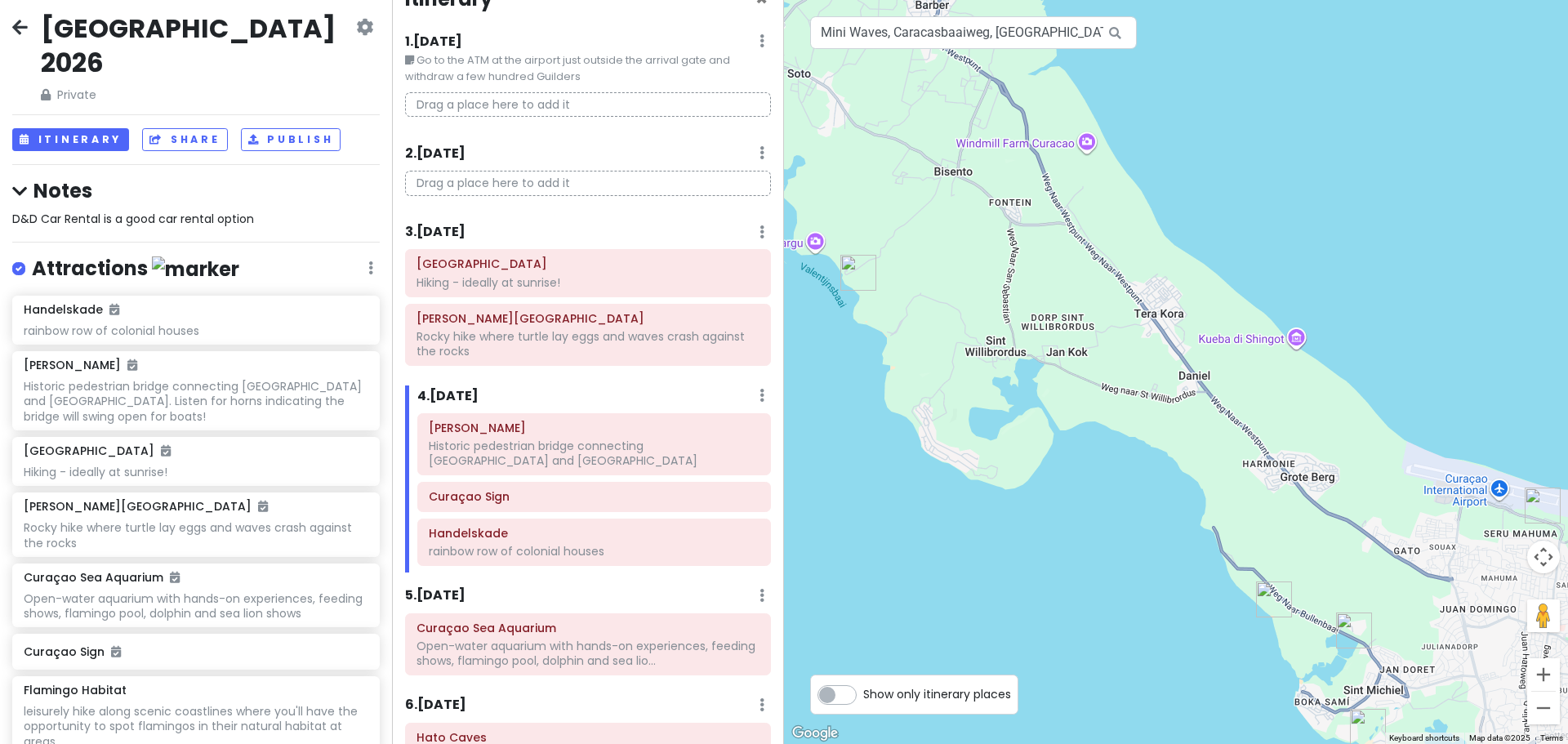
drag, startPoint x: 1103, startPoint y: 577, endPoint x: 765, endPoint y: 377, distance: 392.7
click at [765, 377] on div "Curaçao 2026 Private Change Dates Make a Copy Delete Trip Go Pro ⚡️ Give Feedba…" at bounding box center [784, 372] width 1568 height 744
click at [1270, 601] on img "Kokomo Beach" at bounding box center [1273, 599] width 36 height 36
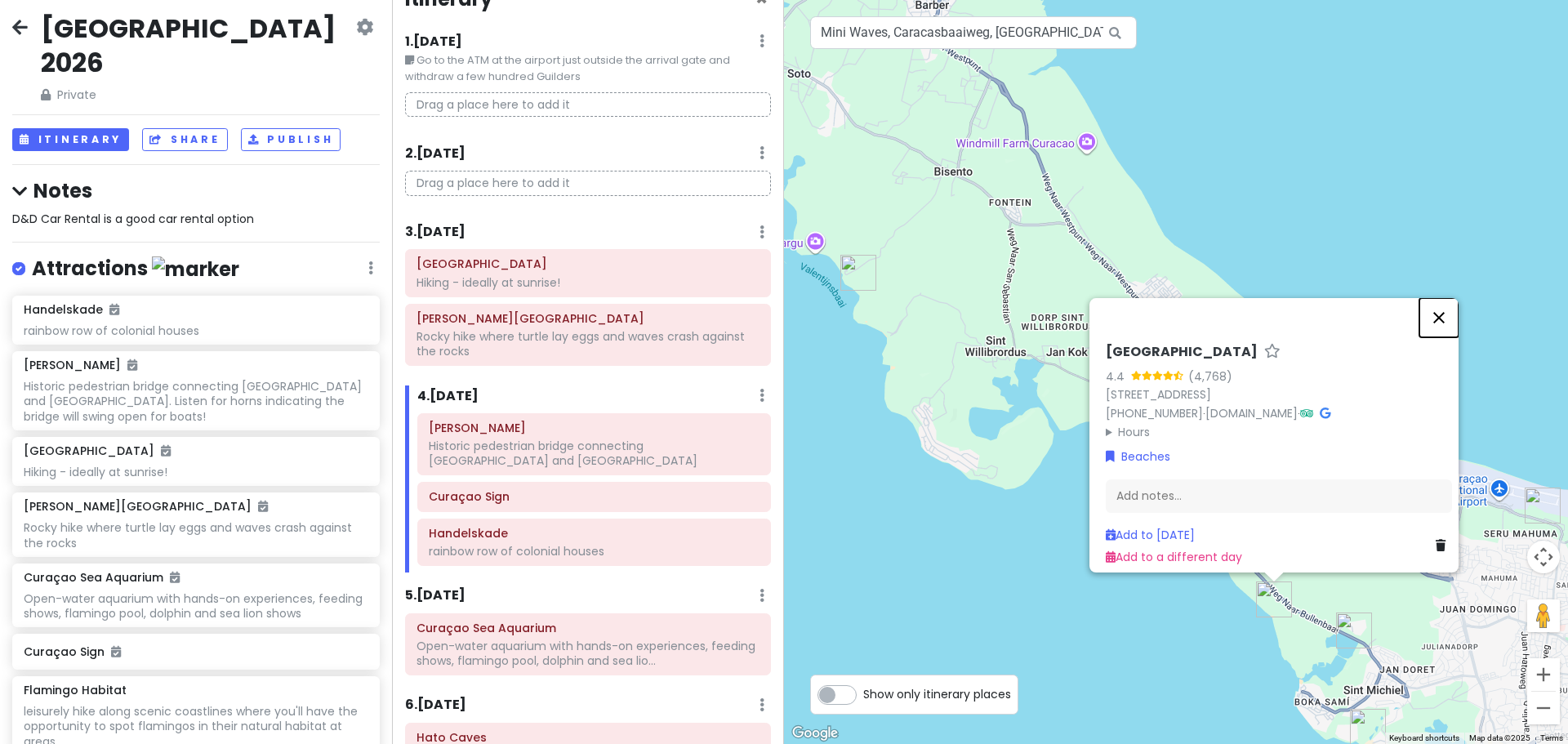
click at [1455, 301] on button "Close" at bounding box center [1438, 317] width 39 height 39
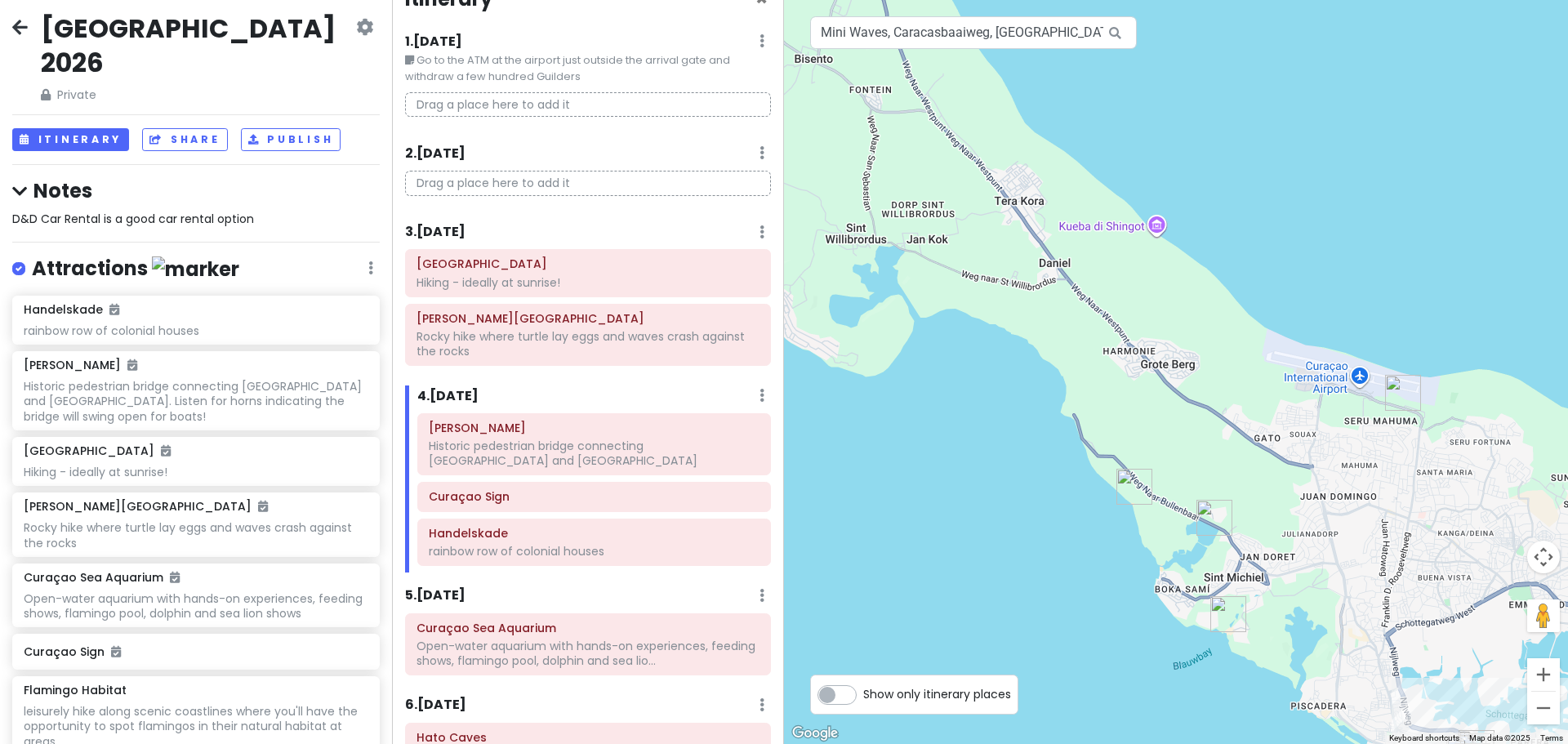
drag, startPoint x: 1470, startPoint y: 316, endPoint x: 1329, endPoint y: 202, distance: 181.3
click at [1329, 202] on div at bounding box center [1176, 372] width 784 height 744
click at [728, 428] on icon at bounding box center [734, 428] width 13 height 13
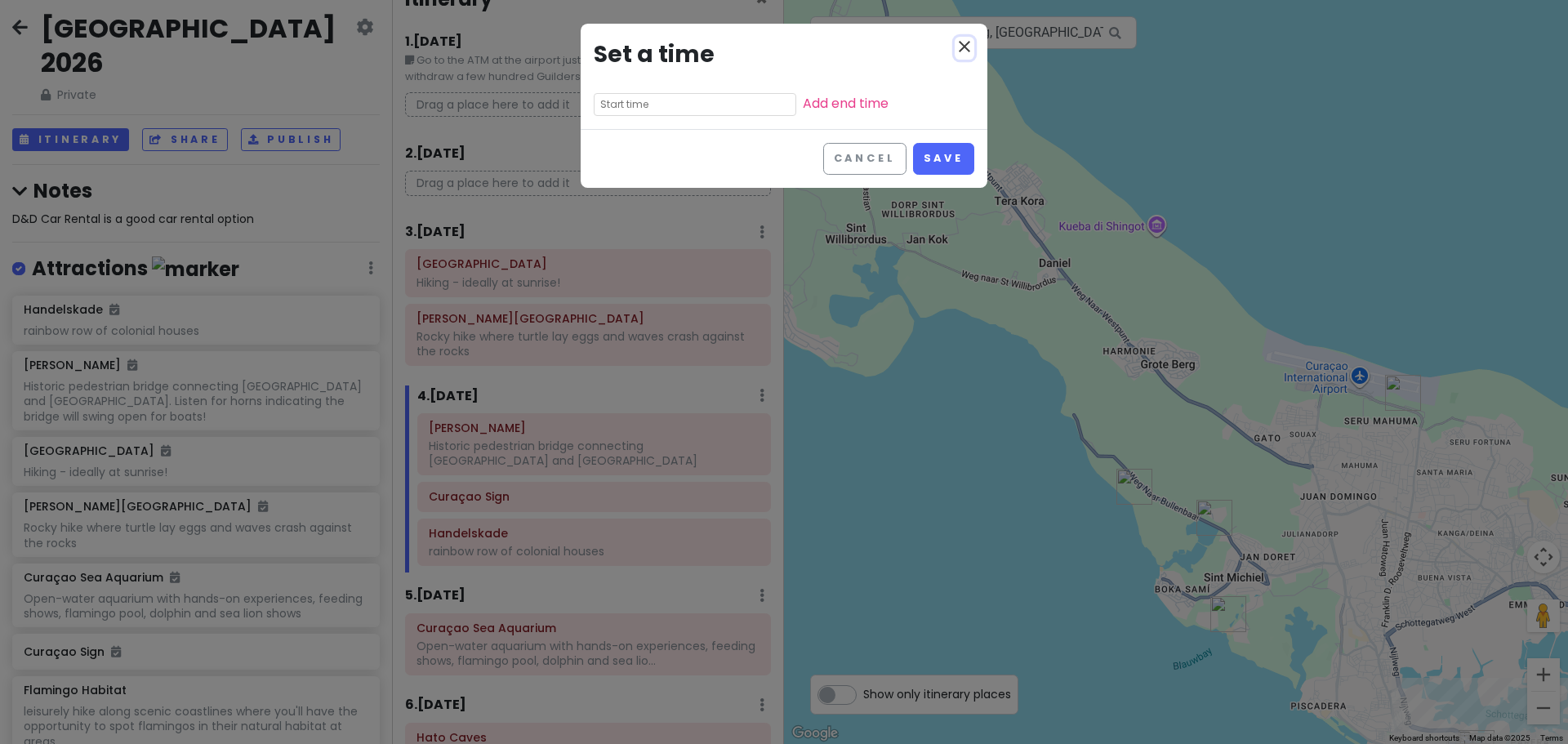
click at [970, 48] on icon "close" at bounding box center [964, 46] width 20 height 20
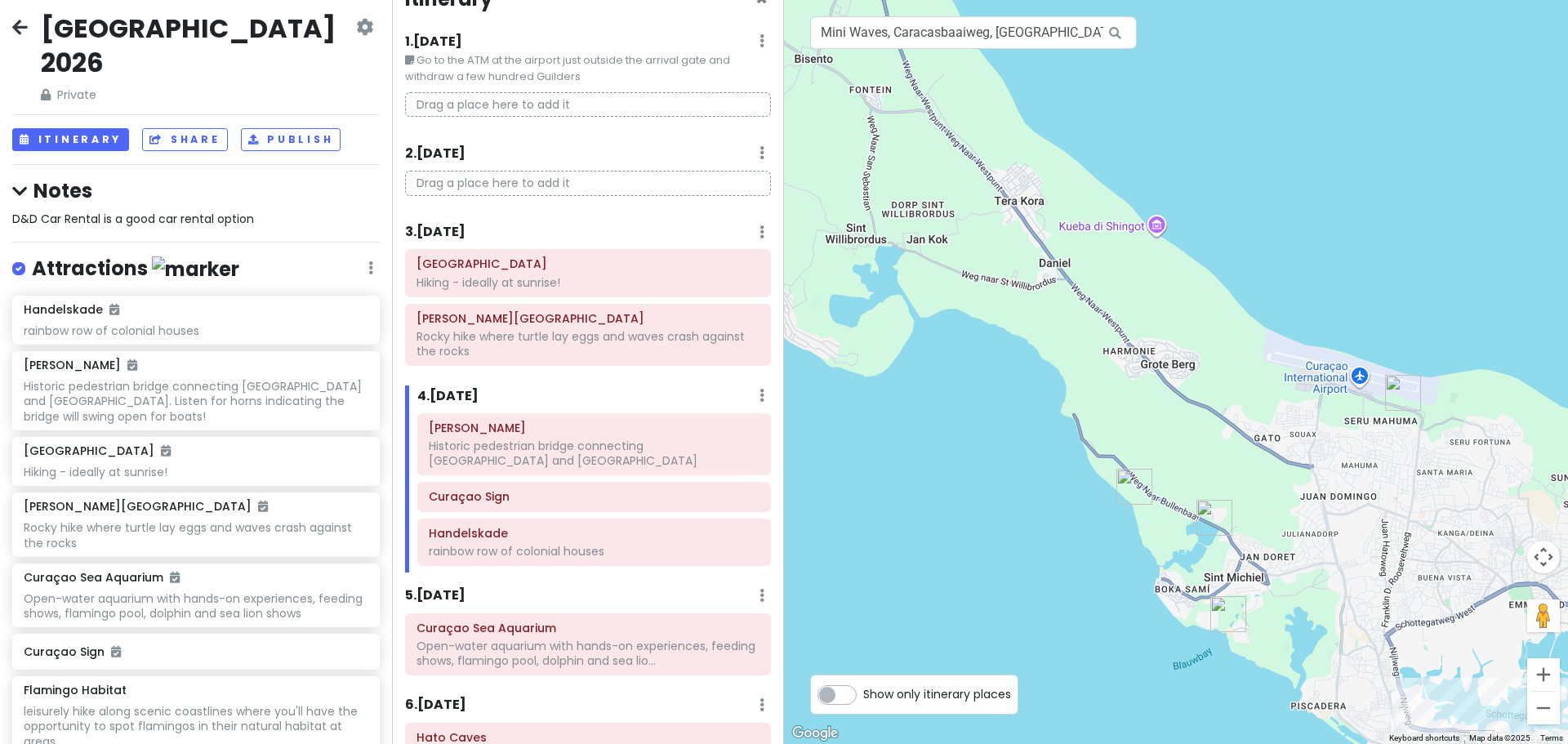
click at [758, 390] on div "4 . Thu 5/28 Add Day Notes Delete Day" at bounding box center [594, 400] width 354 height 28
click at [760, 392] on icon at bounding box center [762, 395] width 5 height 13
click at [737, 449] on link "Add Day Notes" at bounding box center [711, 444] width 134 height 39
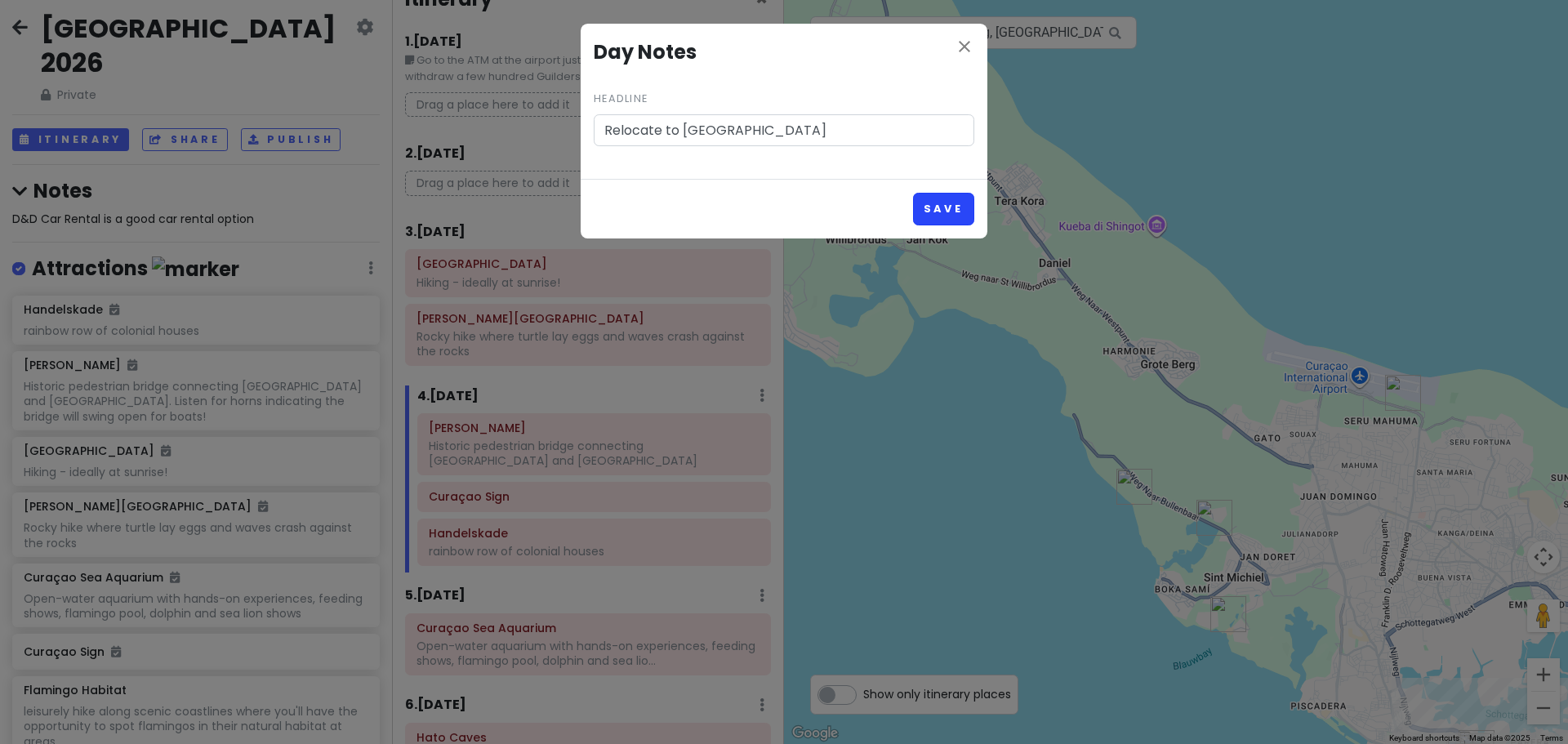
type input "Relocate to Wilemstaad"
click at [933, 206] on button "Save" at bounding box center [944, 209] width 61 height 32
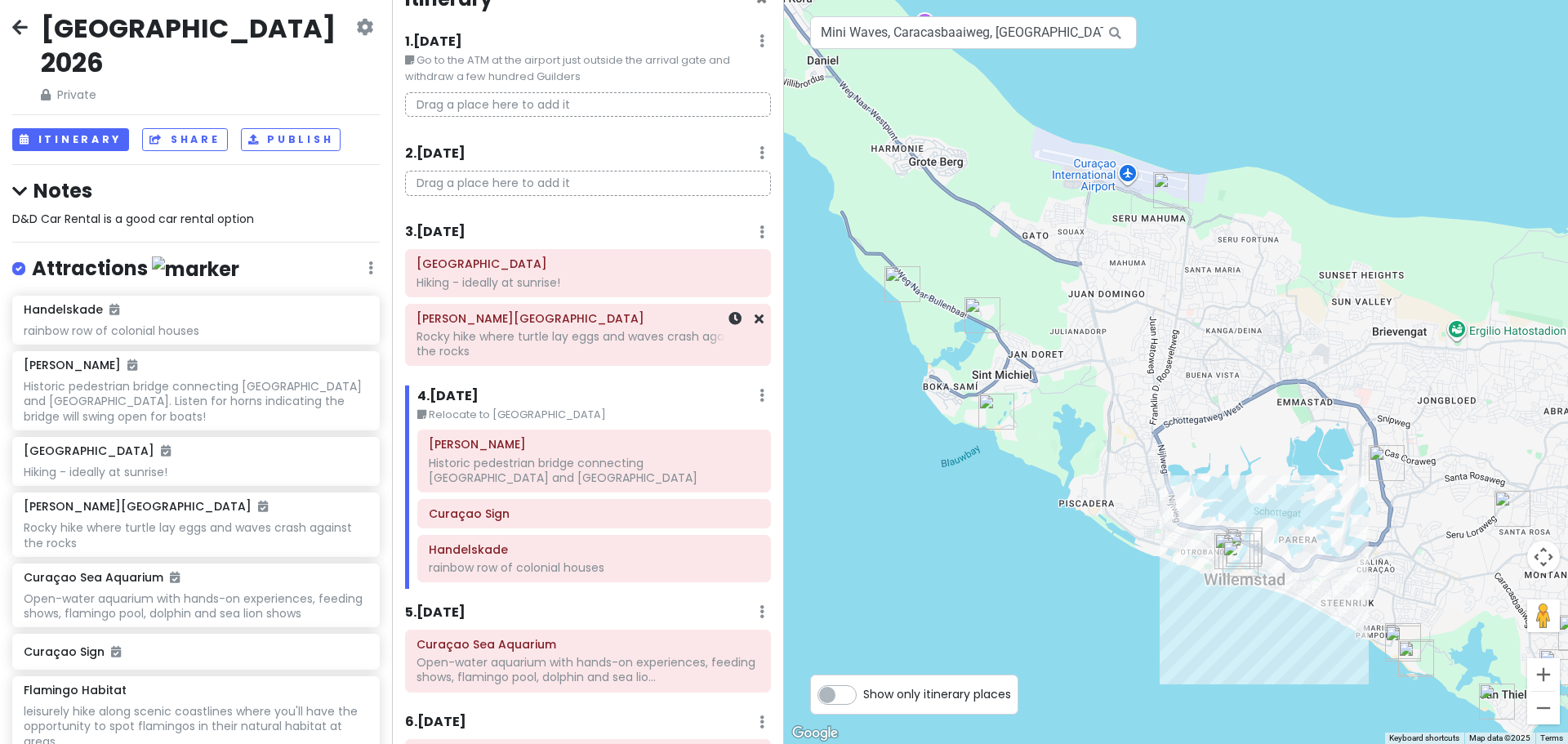
drag, startPoint x: 954, startPoint y: 514, endPoint x: 763, endPoint y: 337, distance: 260.4
click at [763, 337] on div "Curaçao 2026 Private Change Dates Make a Copy Delete Trip Go Pro ⚡️ Give Feedba…" at bounding box center [784, 372] width 1568 height 744
click at [508, 411] on small "Relocate to Wilemstaad" at bounding box center [594, 415] width 354 height 17
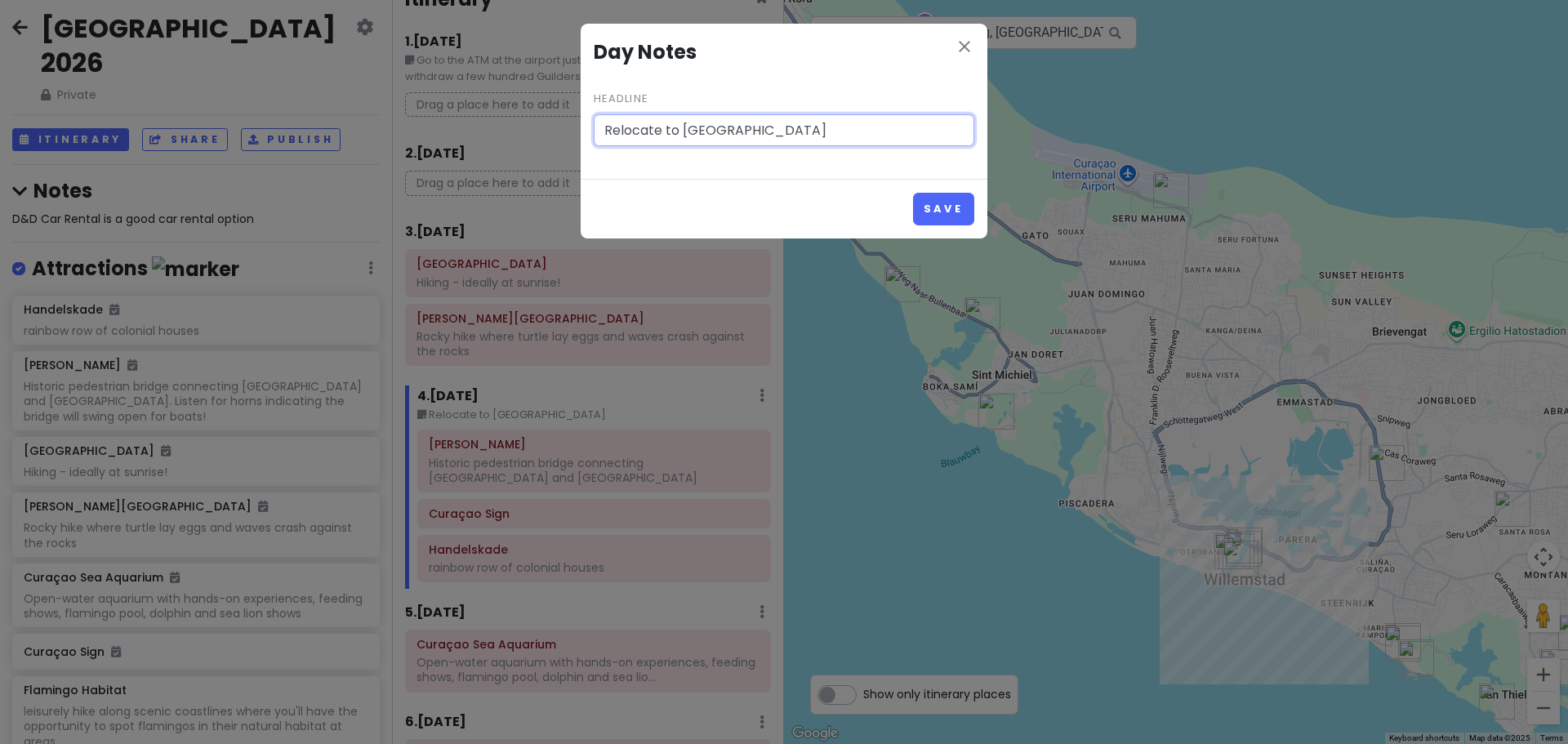
click at [703, 124] on input "Relocate to Wilemstaad" at bounding box center [784, 131] width 381 height 33
type input "Relocate to Willemstad"
click at [972, 209] on div "Save" at bounding box center [784, 209] width 407 height 59
click at [964, 209] on button "Save" at bounding box center [944, 209] width 61 height 32
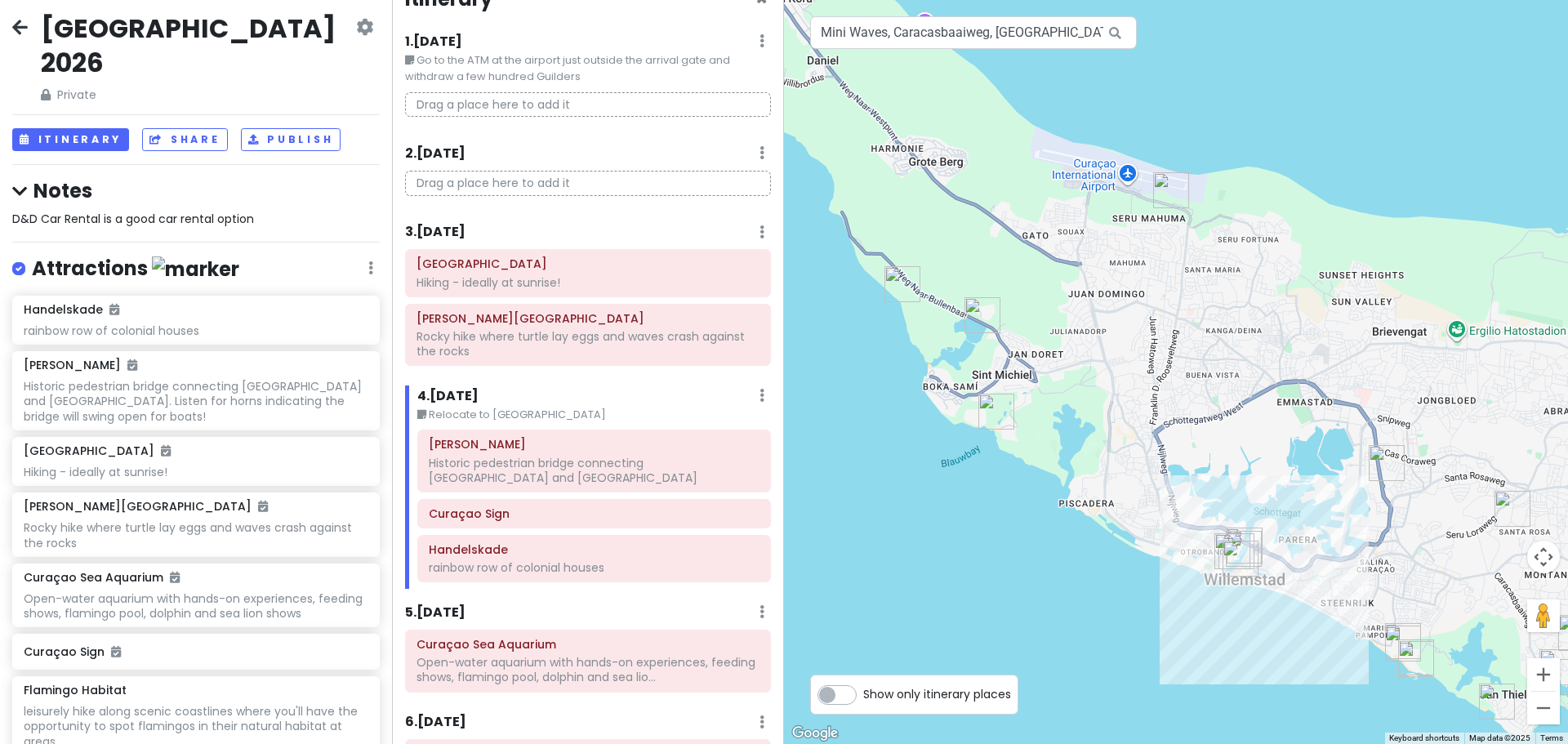
click at [895, 558] on div at bounding box center [1176, 372] width 784 height 744
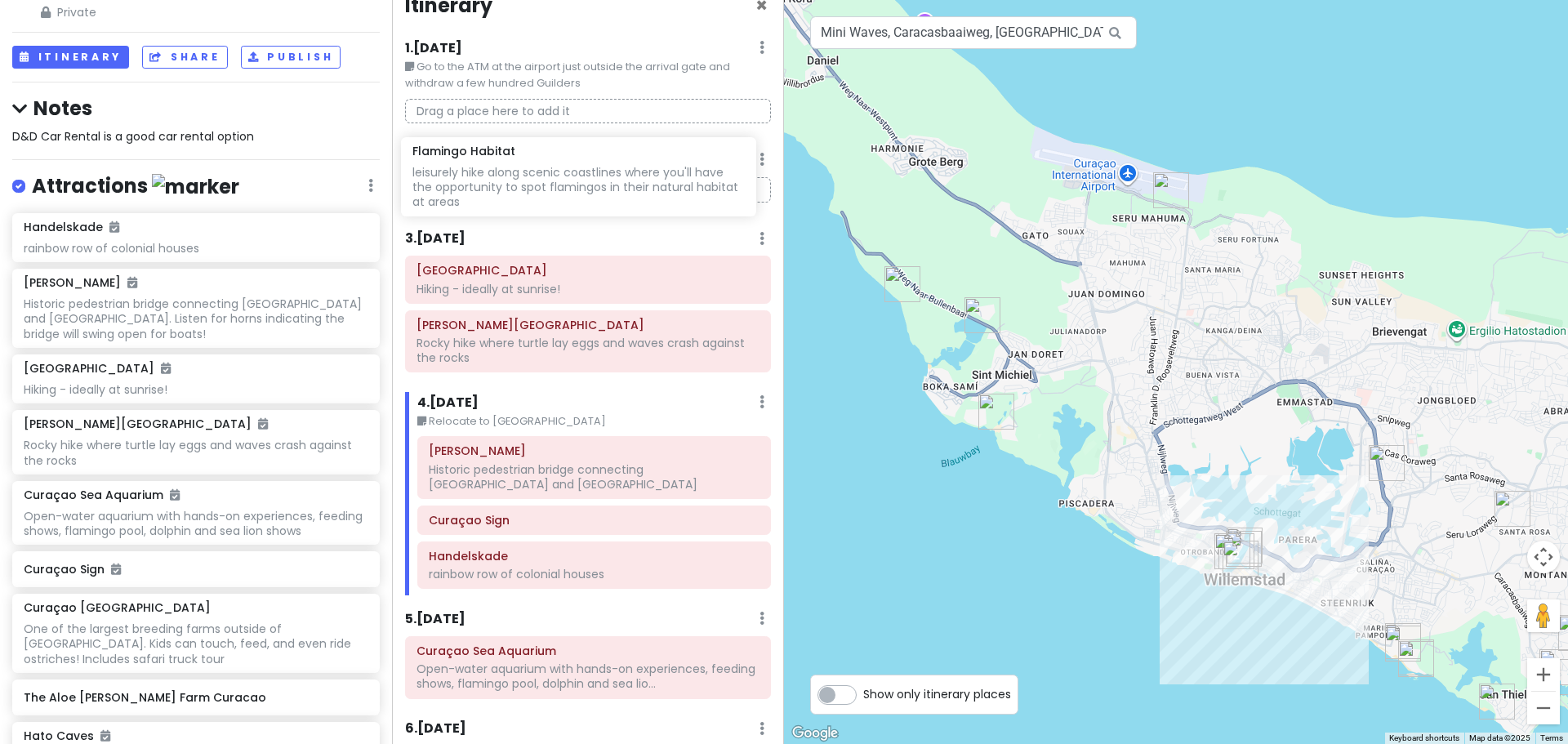
scroll to position [20, 0]
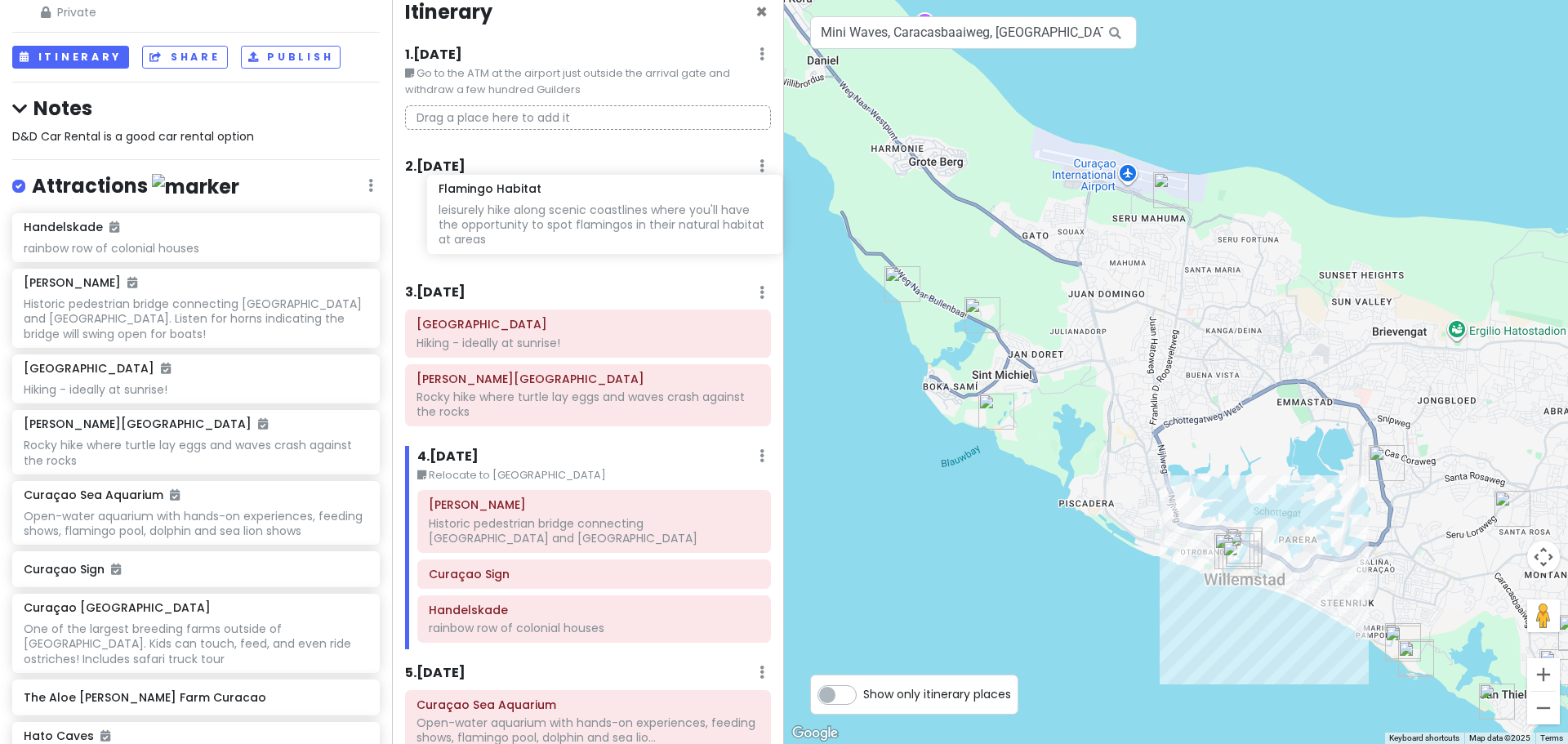
drag, startPoint x: 471, startPoint y: 357, endPoint x: 652, endPoint y: 216, distance: 229.4
click at [654, 216] on div "Curaçao 2026 Private Change Dates Make a Copy Delete Trip Go Pro ⚡️ Give Feedba…" at bounding box center [784, 372] width 1568 height 744
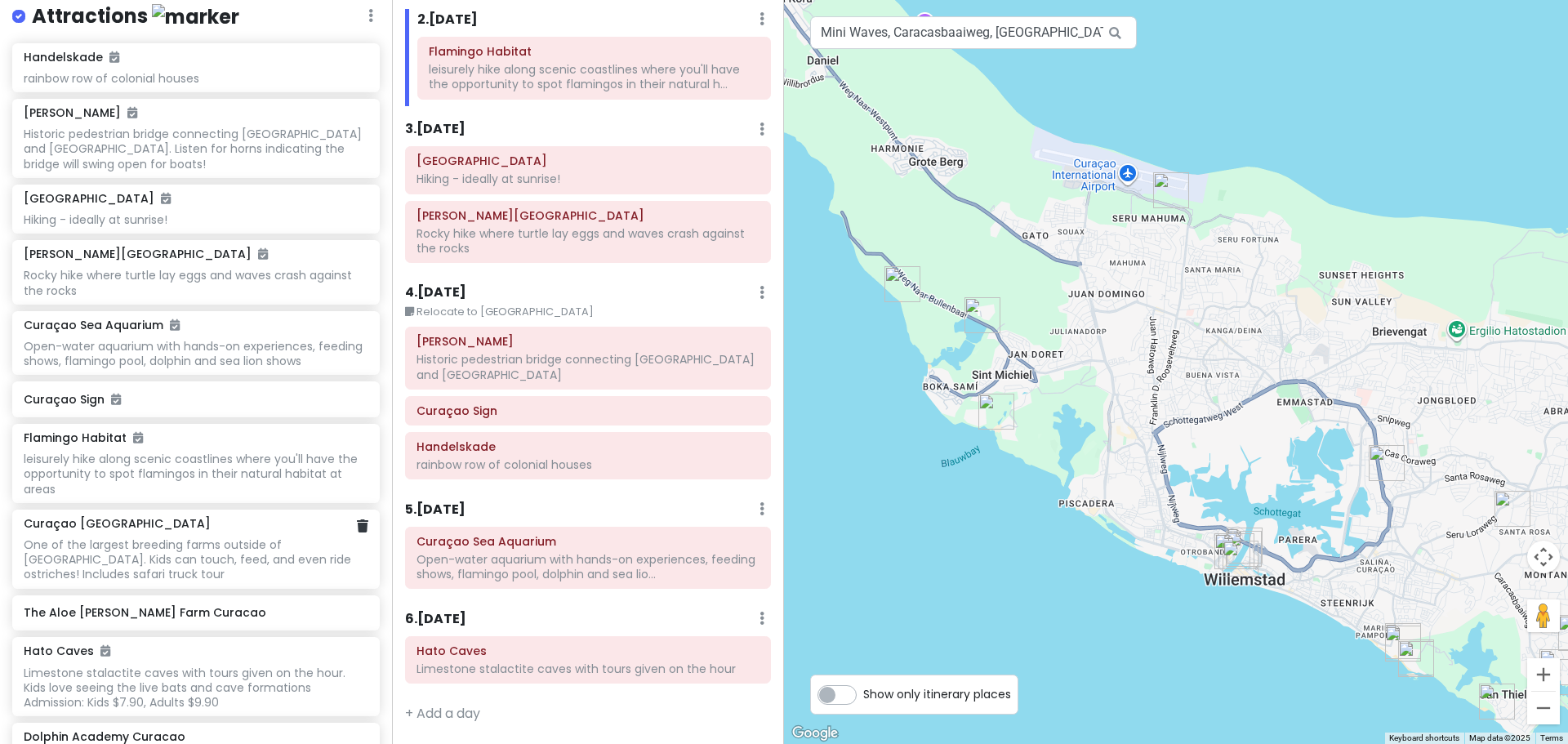
scroll to position [335, 0]
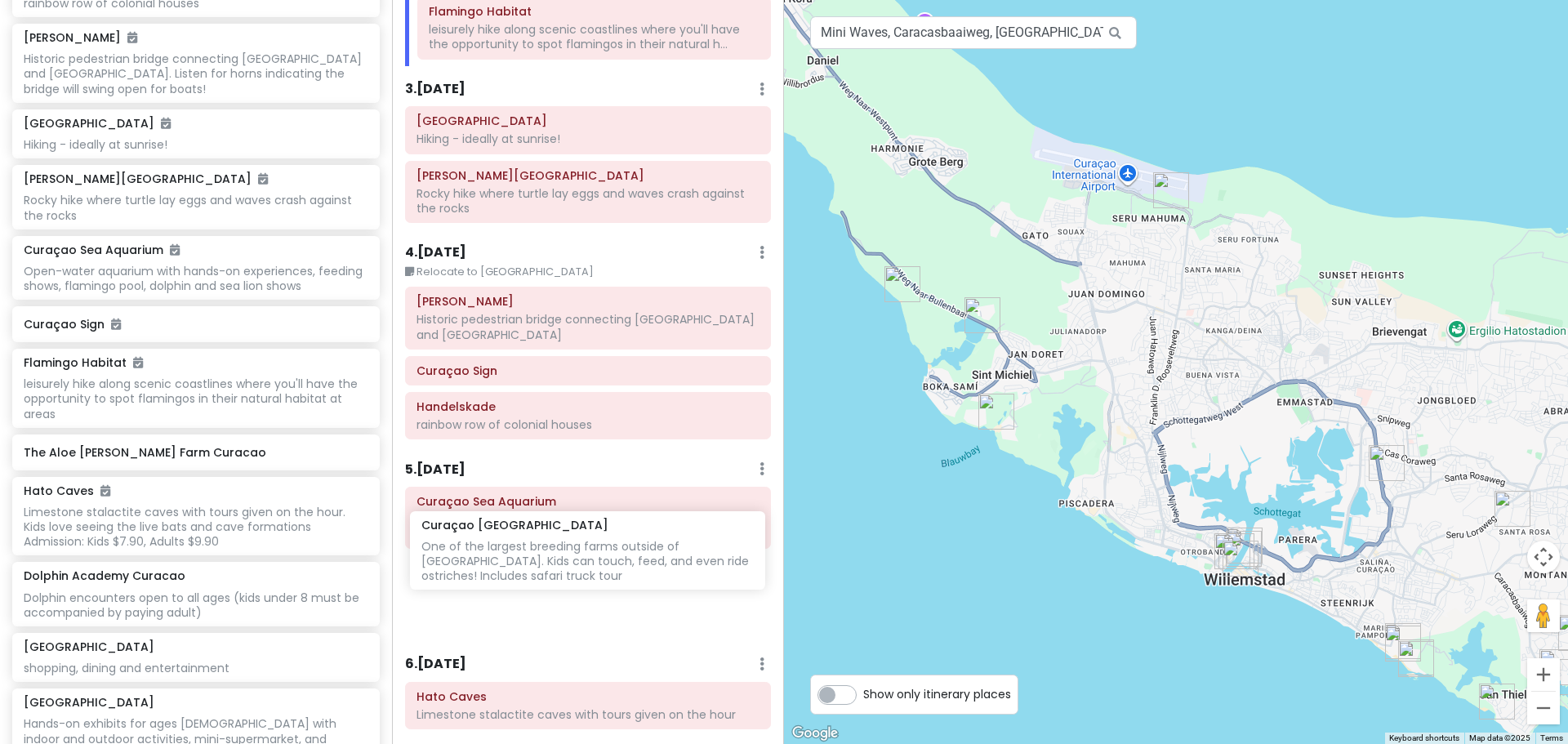
drag, startPoint x: 399, startPoint y: 548, endPoint x: 542, endPoint y: 546, distance: 143.0
click at [542, 546] on div "Curaçao 2026 Private Change Dates Make a Copy Delete Trip Go Pro ⚡️ Give Feedba…" at bounding box center [784, 372] width 1568 height 744
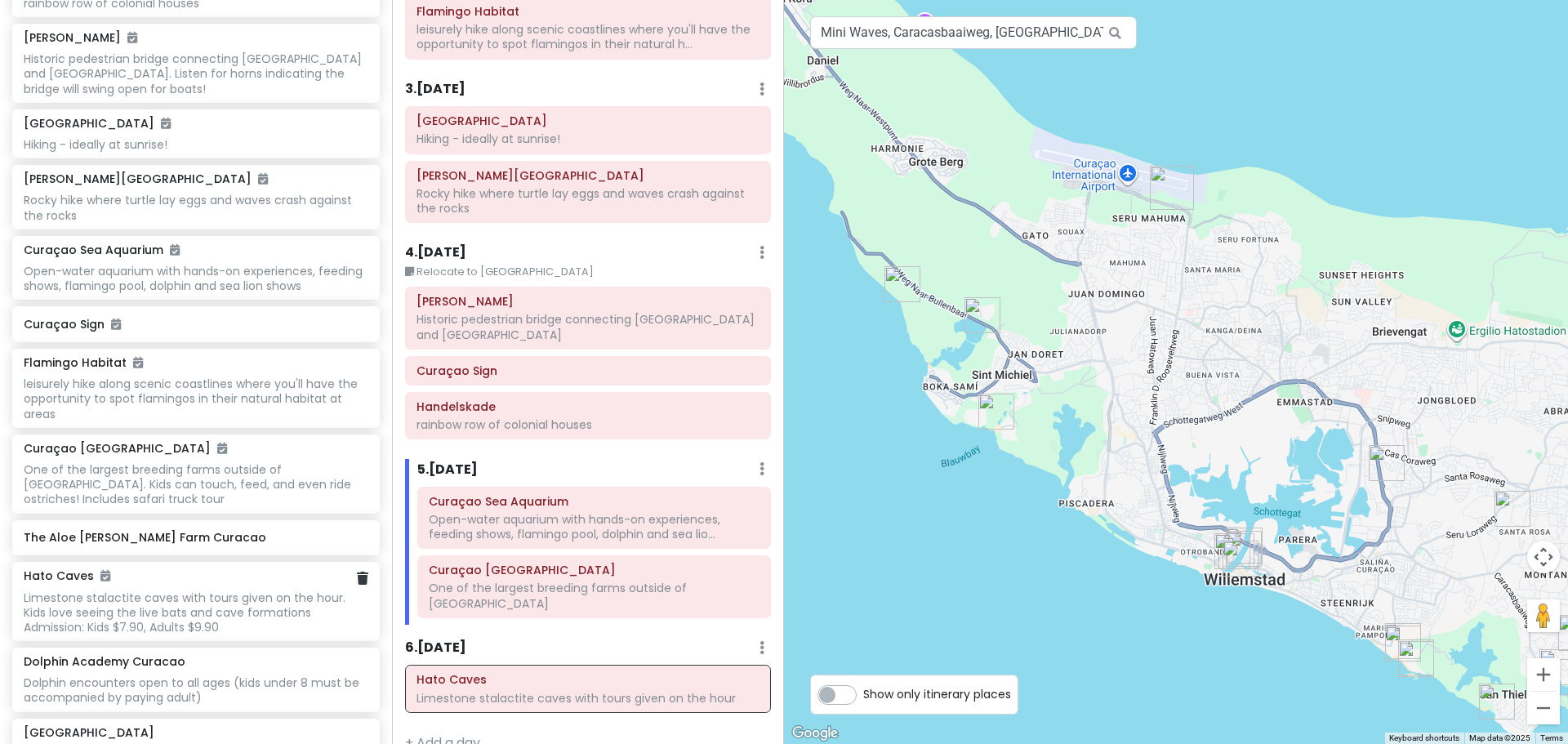
scroll to position [168, 0]
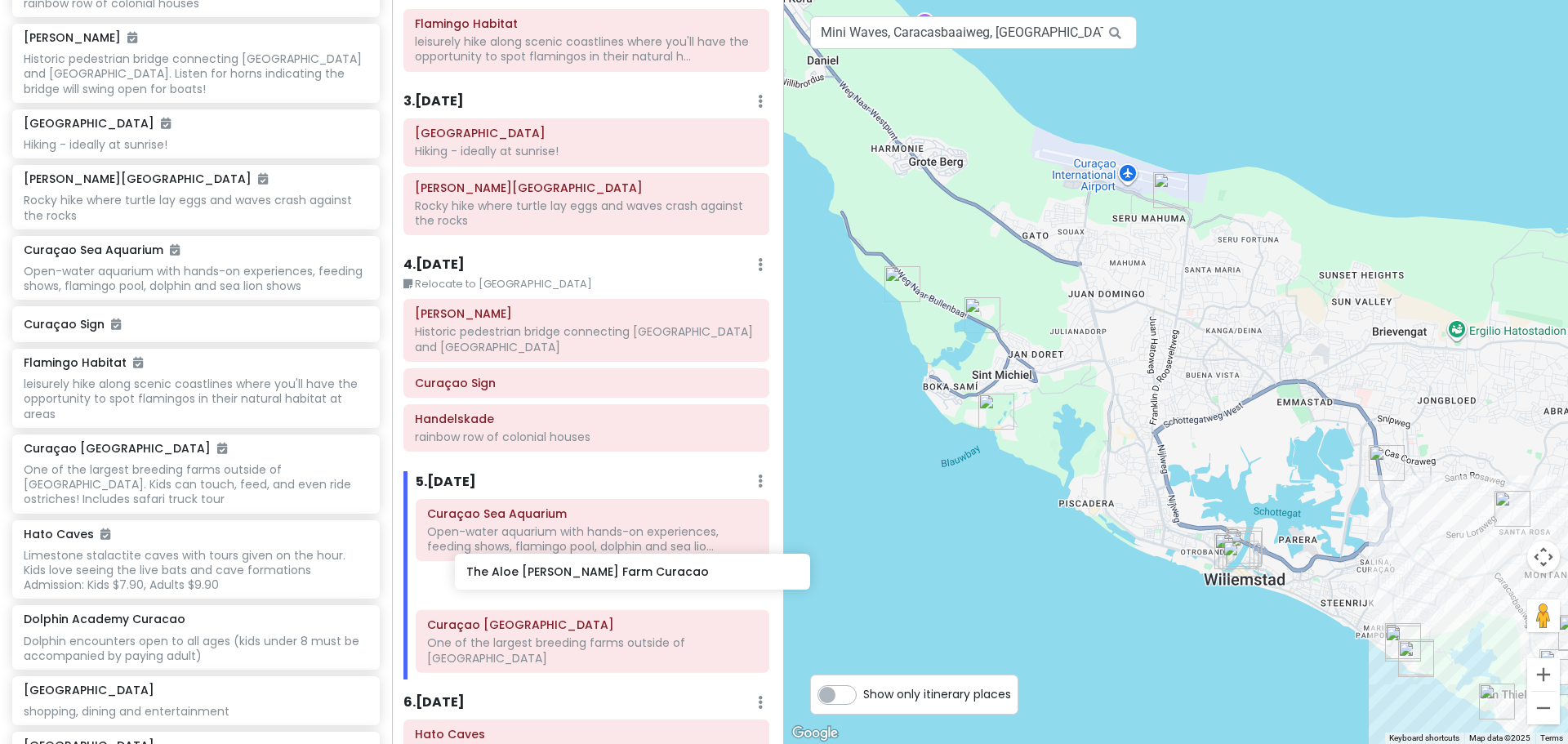
drag, startPoint x: 112, startPoint y: 499, endPoint x: 495, endPoint y: 574, distance: 390.3
click at [495, 574] on div "Curaçao 2026 Private Change Dates Make a Copy Delete Trip Go Pro ⚡️ Give Feedba…" at bounding box center [784, 372] width 1568 height 744
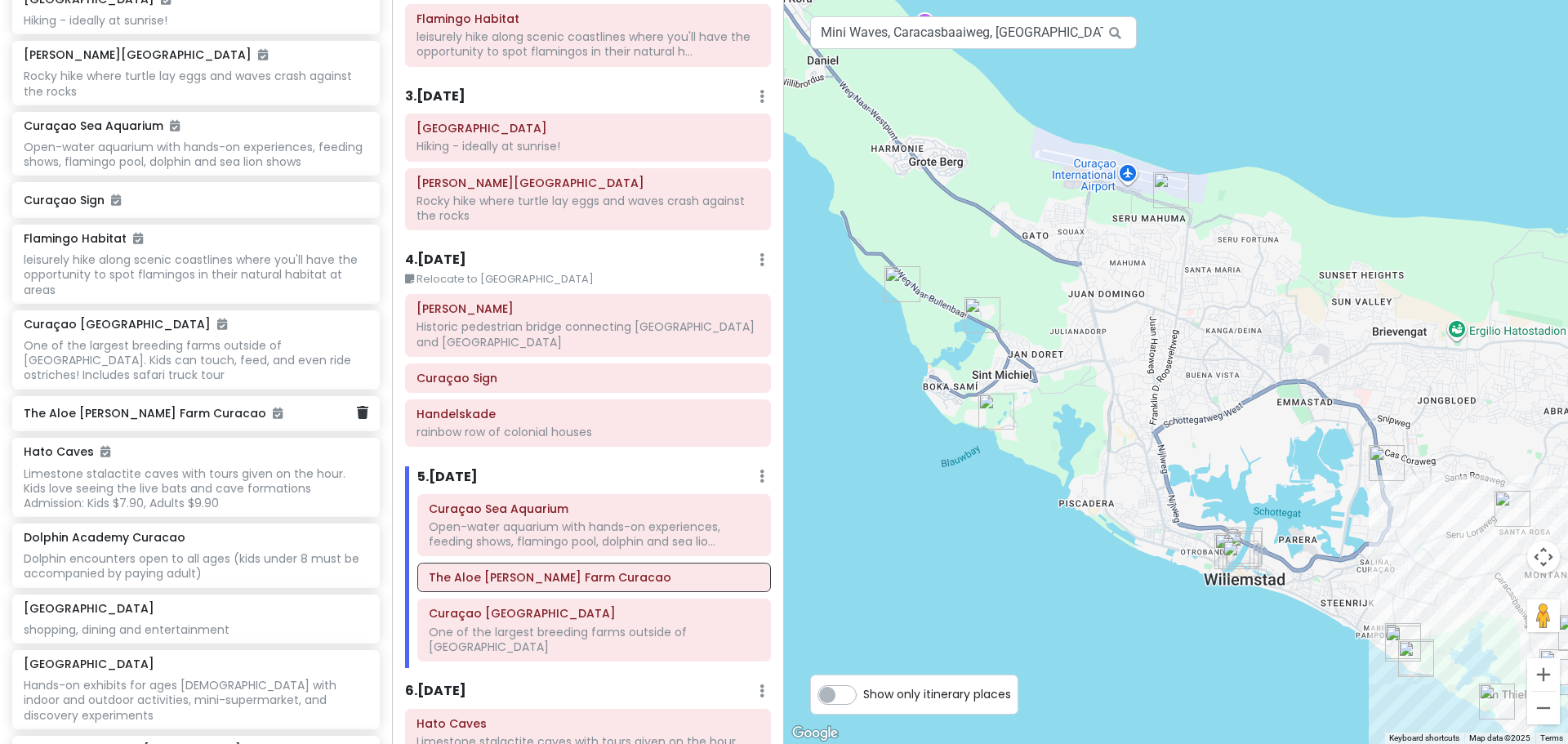
scroll to position [499, 0]
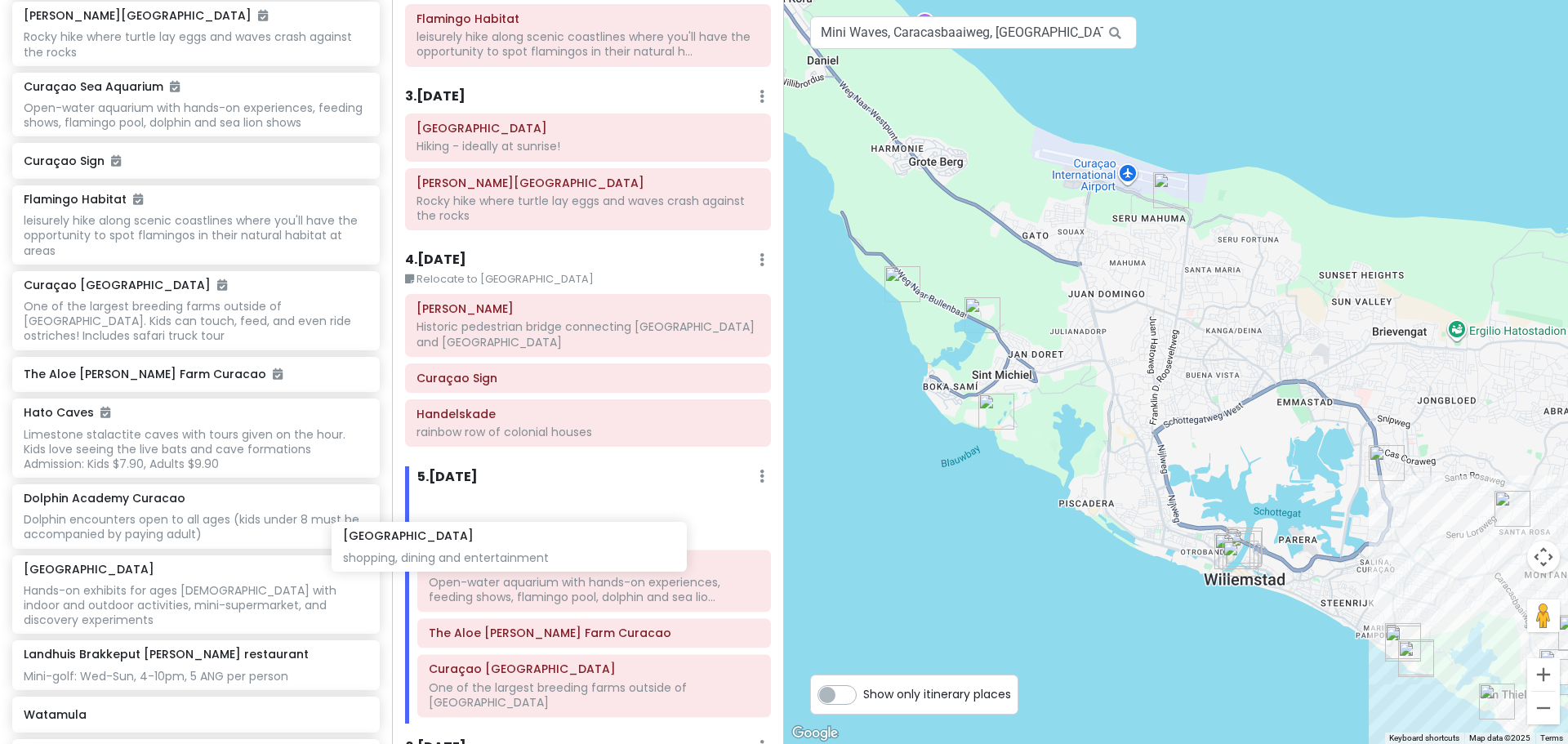
drag, startPoint x: 197, startPoint y: 553, endPoint x: 530, endPoint y: 555, distance: 333.0
click at [530, 555] on div "Curaçao 2026 Private Change Dates Make a Copy Delete Trip Go Pro ⚡️ Give Feedba…" at bounding box center [784, 372] width 1568 height 744
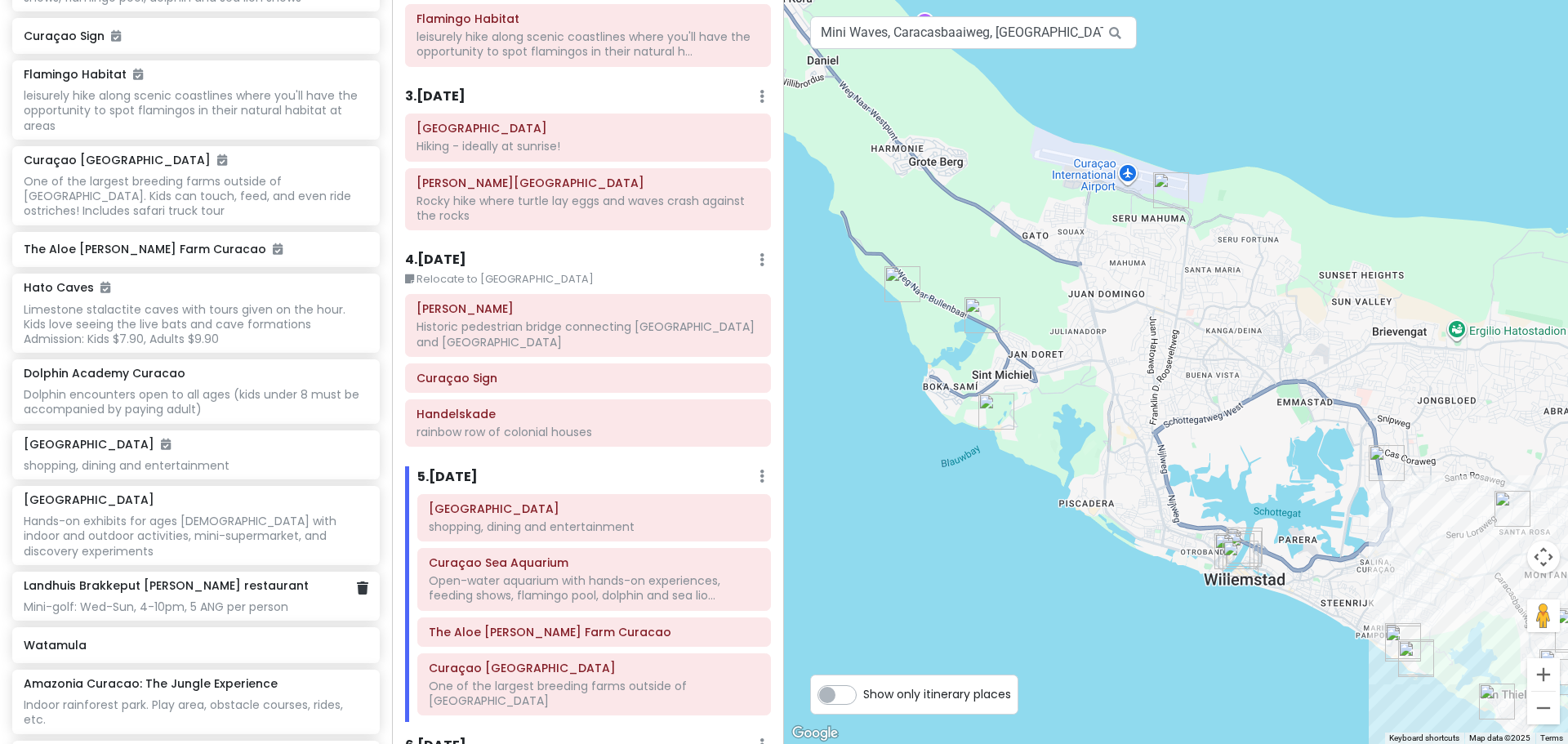
scroll to position [662, 0]
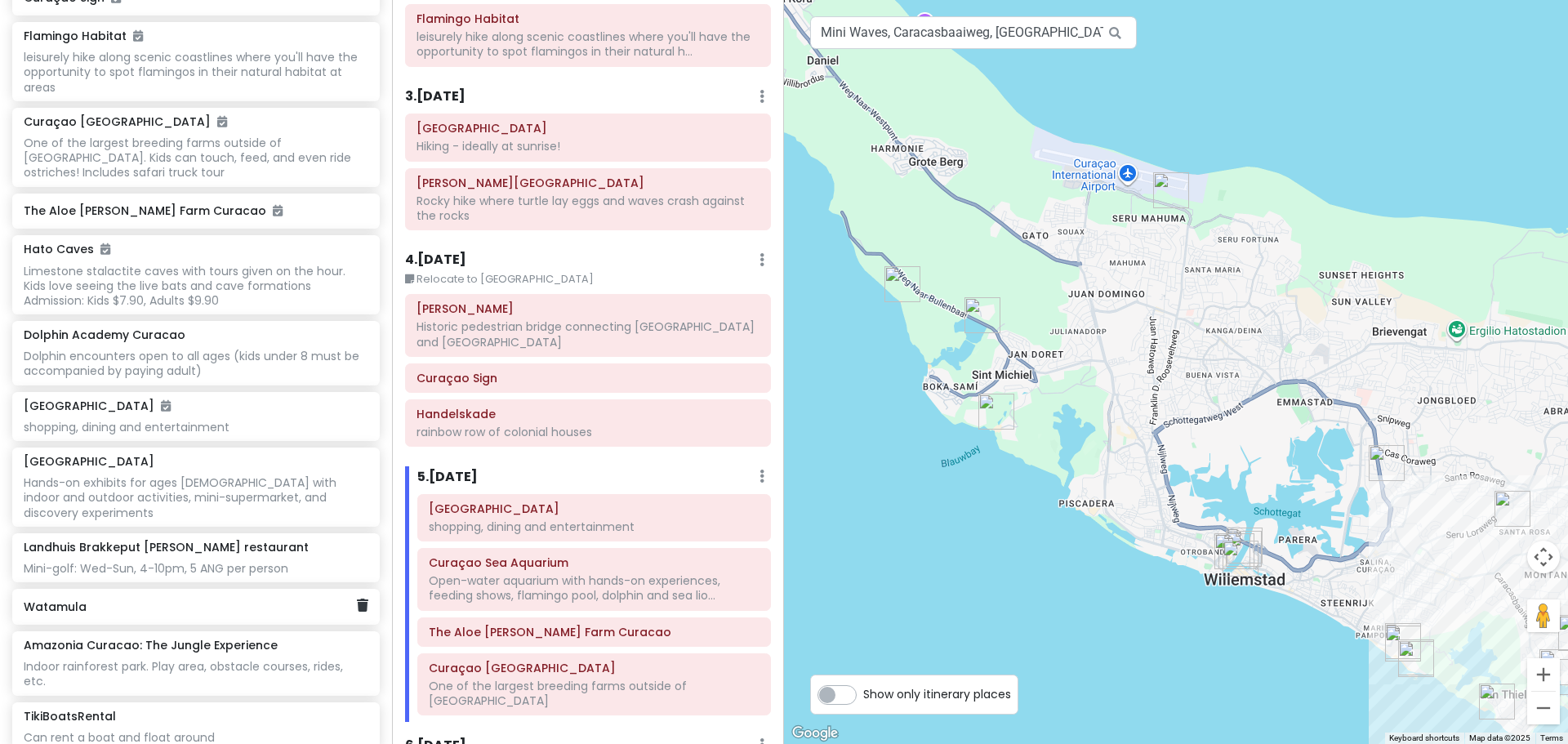
click at [190, 600] on h6 "Watamula" at bounding box center [189, 607] width 332 height 15
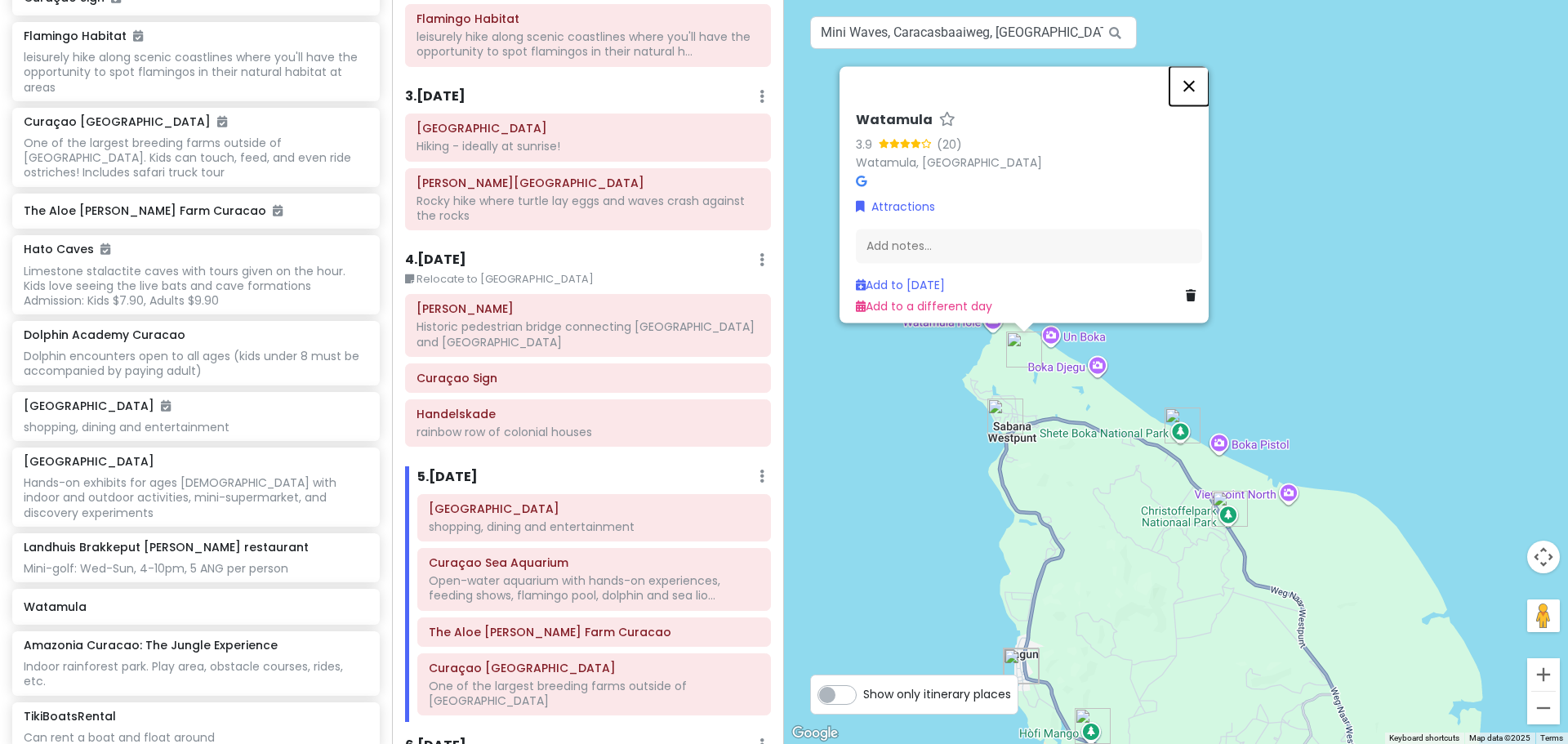
click at [1199, 76] on button "Close" at bounding box center [1189, 85] width 39 height 39
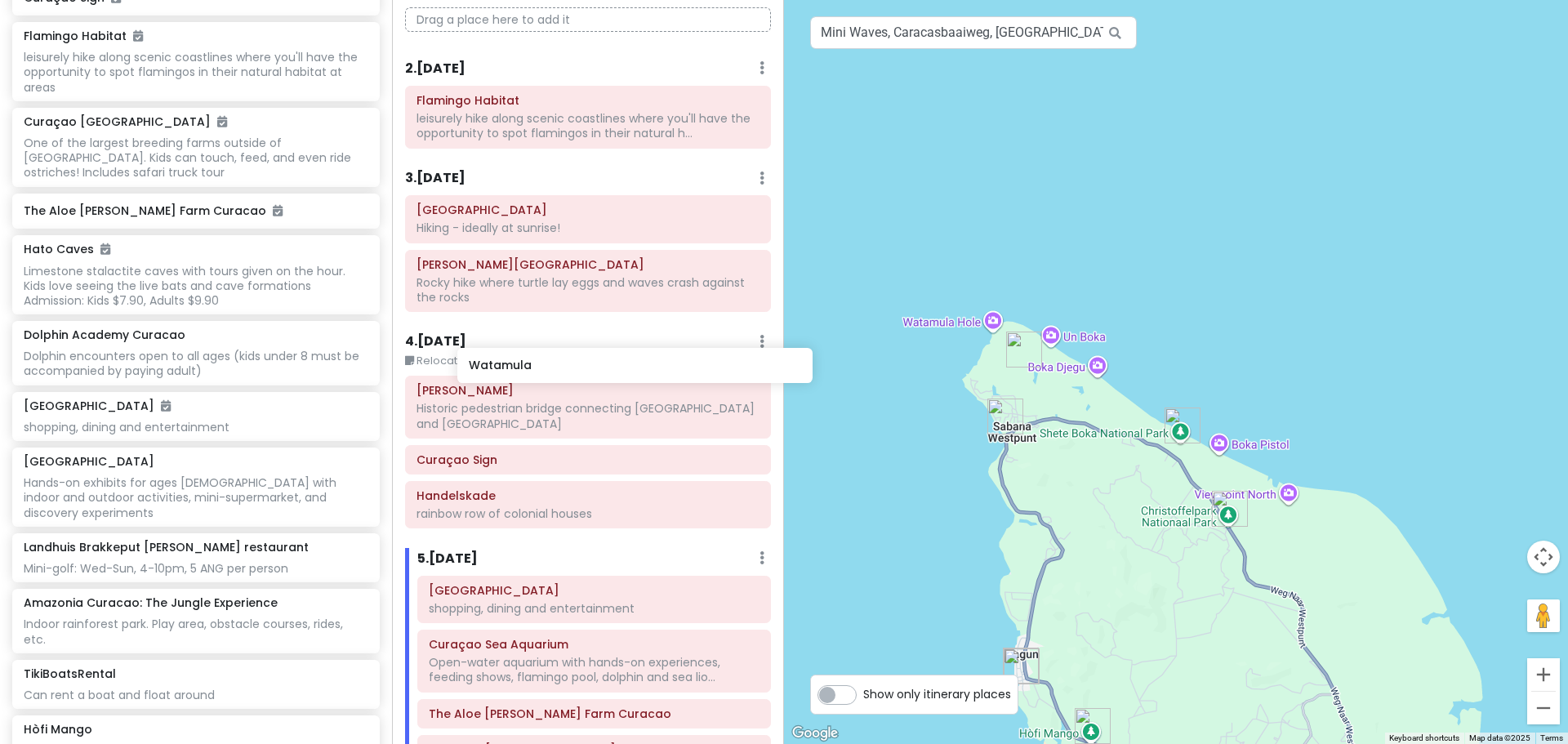
scroll to position [663, 0]
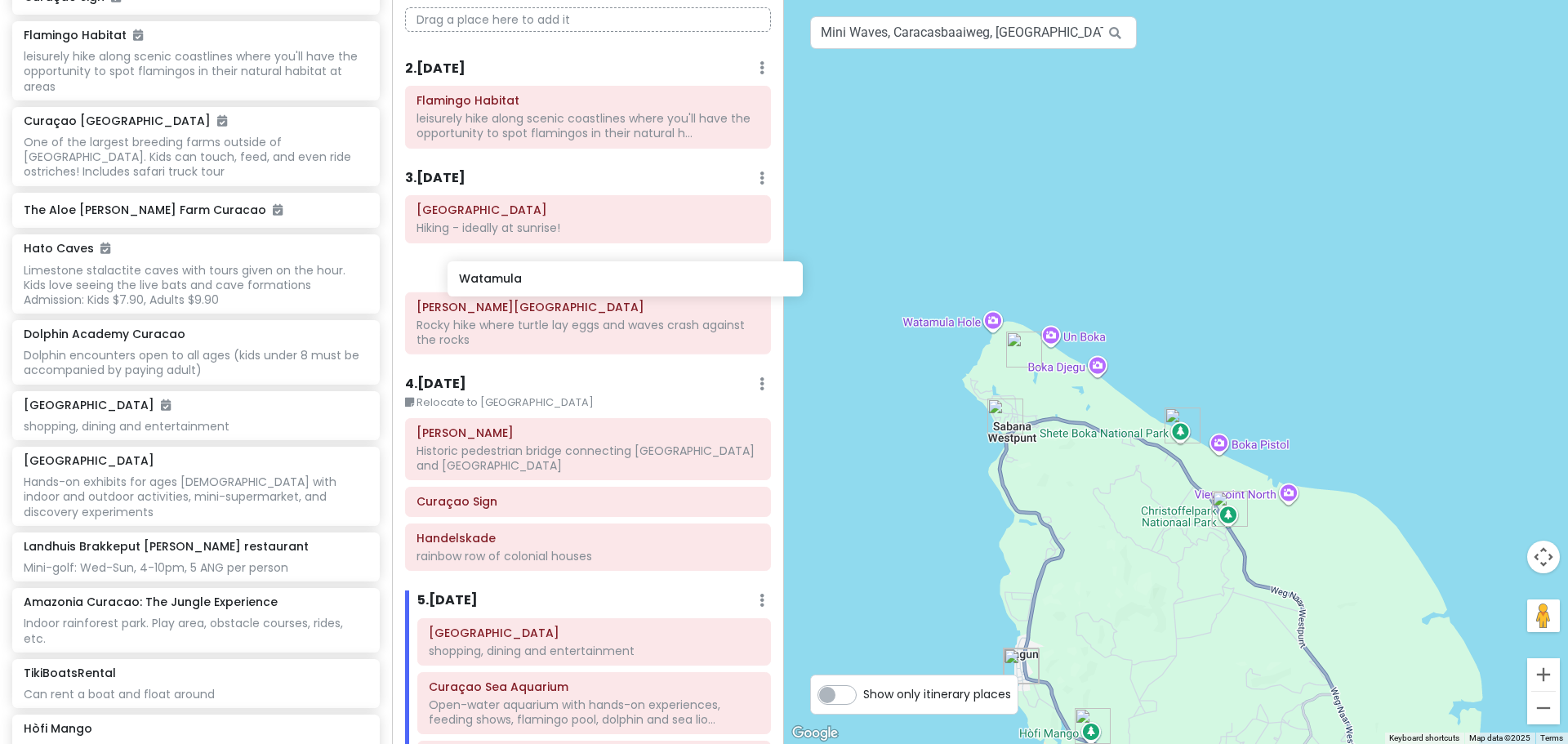
drag, startPoint x: 75, startPoint y: 566, endPoint x: 498, endPoint y: 294, distance: 502.9
click at [501, 289] on div "Curaçao 2026 Private Change Dates Make a Copy Delete Trip Go Pro ⚡️ Give Feedba…" at bounding box center [784, 372] width 1568 height 744
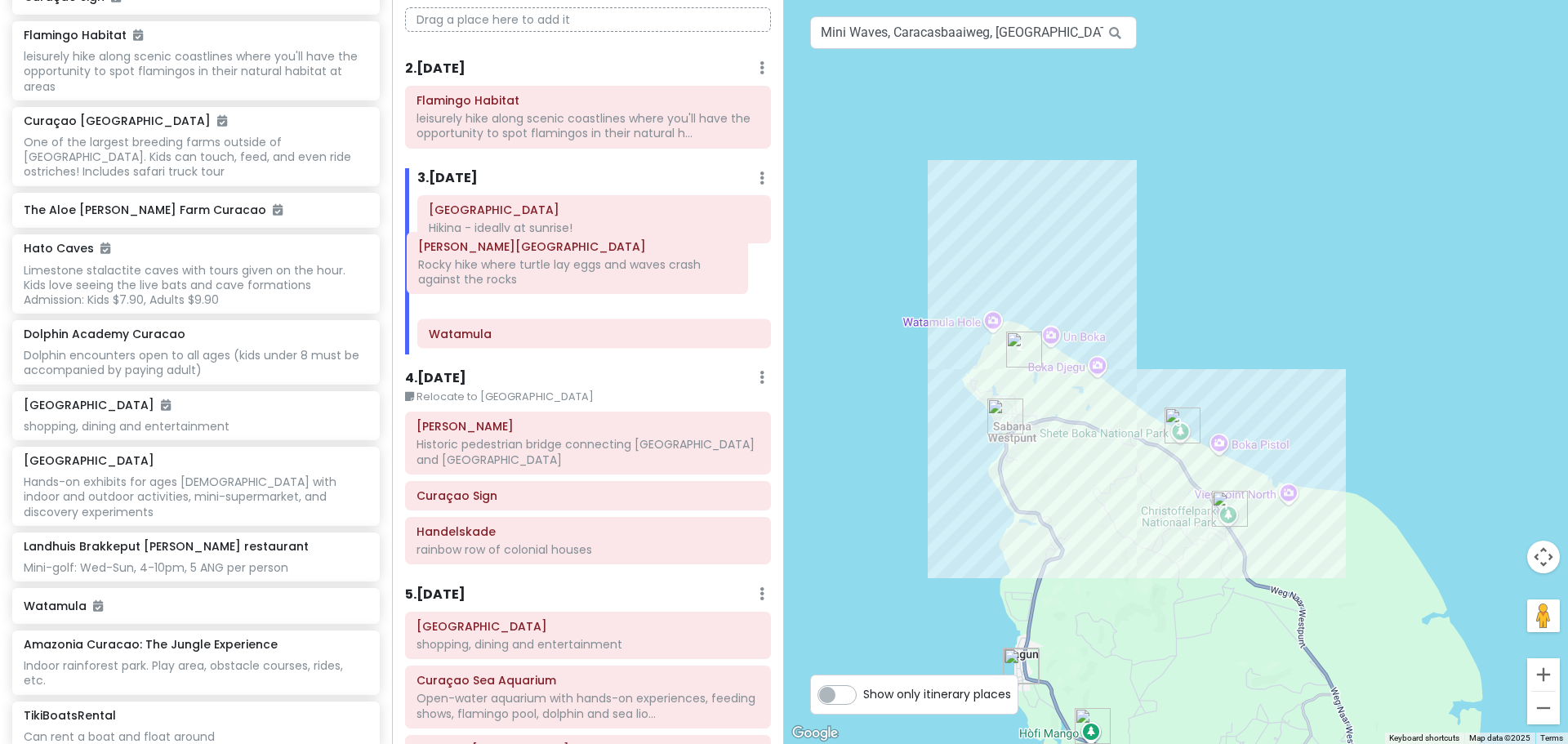
drag, startPoint x: 597, startPoint y: 296, endPoint x: 593, endPoint y: 267, distance: 29.3
click at [593, 267] on div "Christoffel National Park Hiking - ideally at sunrise! Watamula Shete Boka Nati…" at bounding box center [594, 275] width 378 height 159
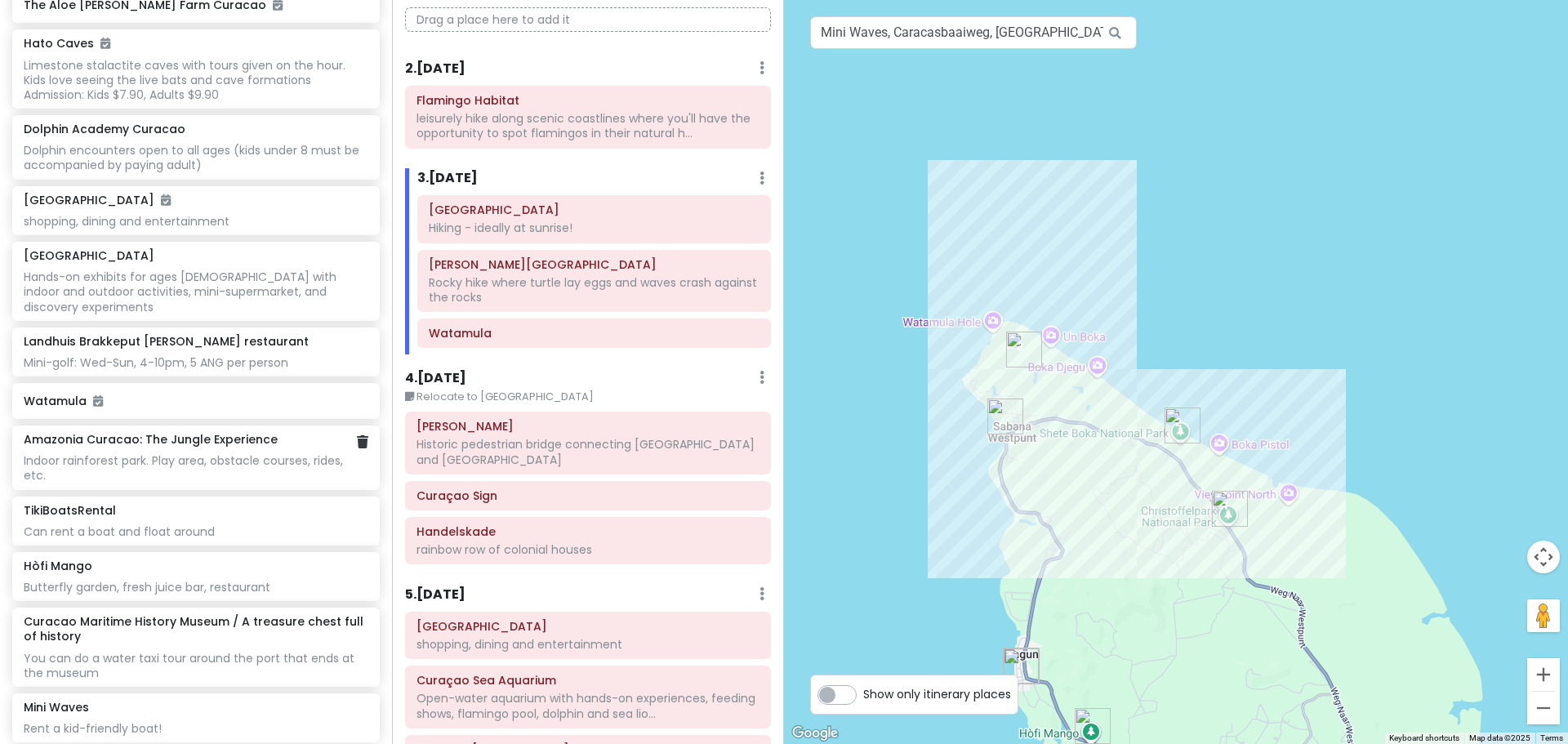
scroll to position [908, 0]
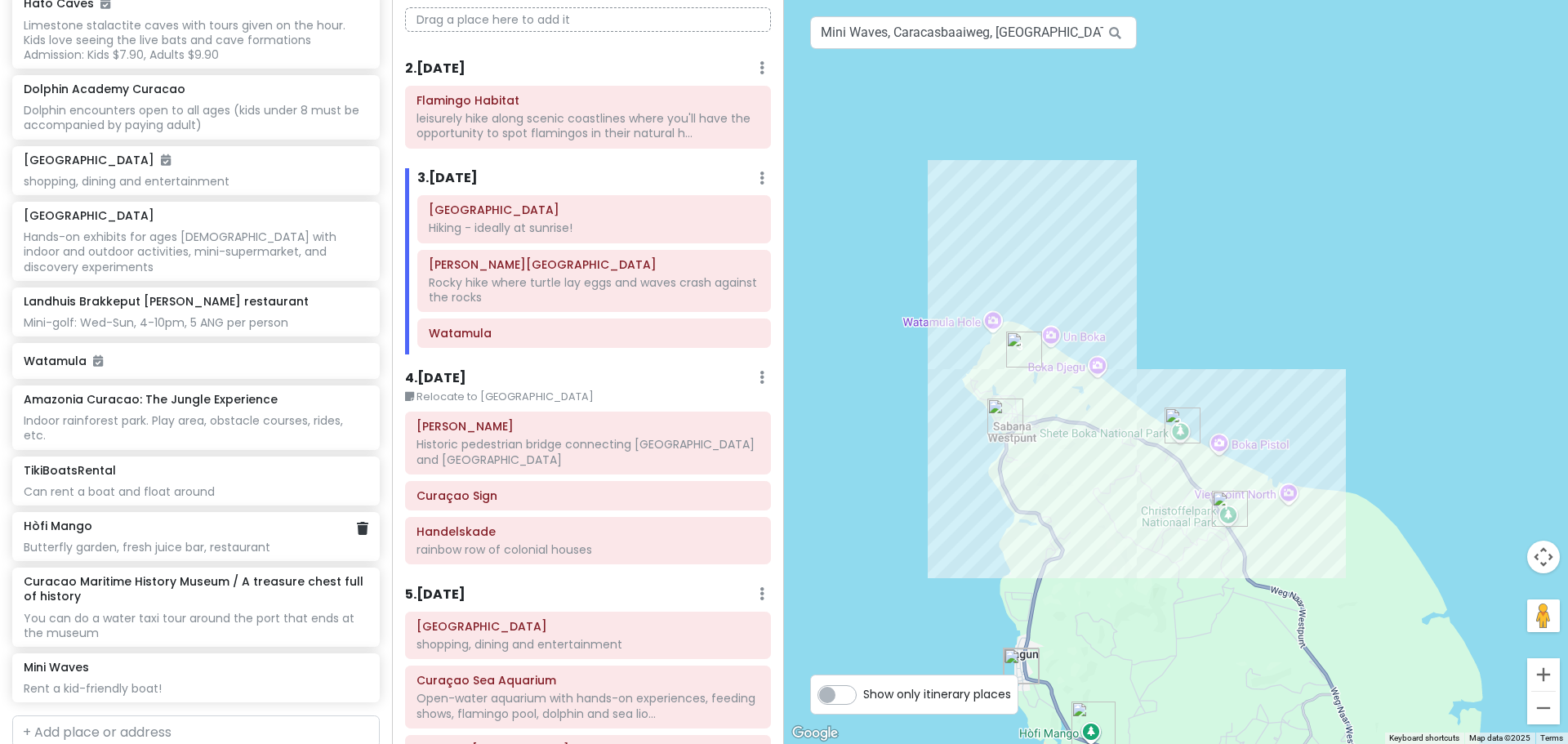
click at [169, 540] on div "Butterfly garden, fresh juice bar, restaurant" at bounding box center [196, 547] width 344 height 15
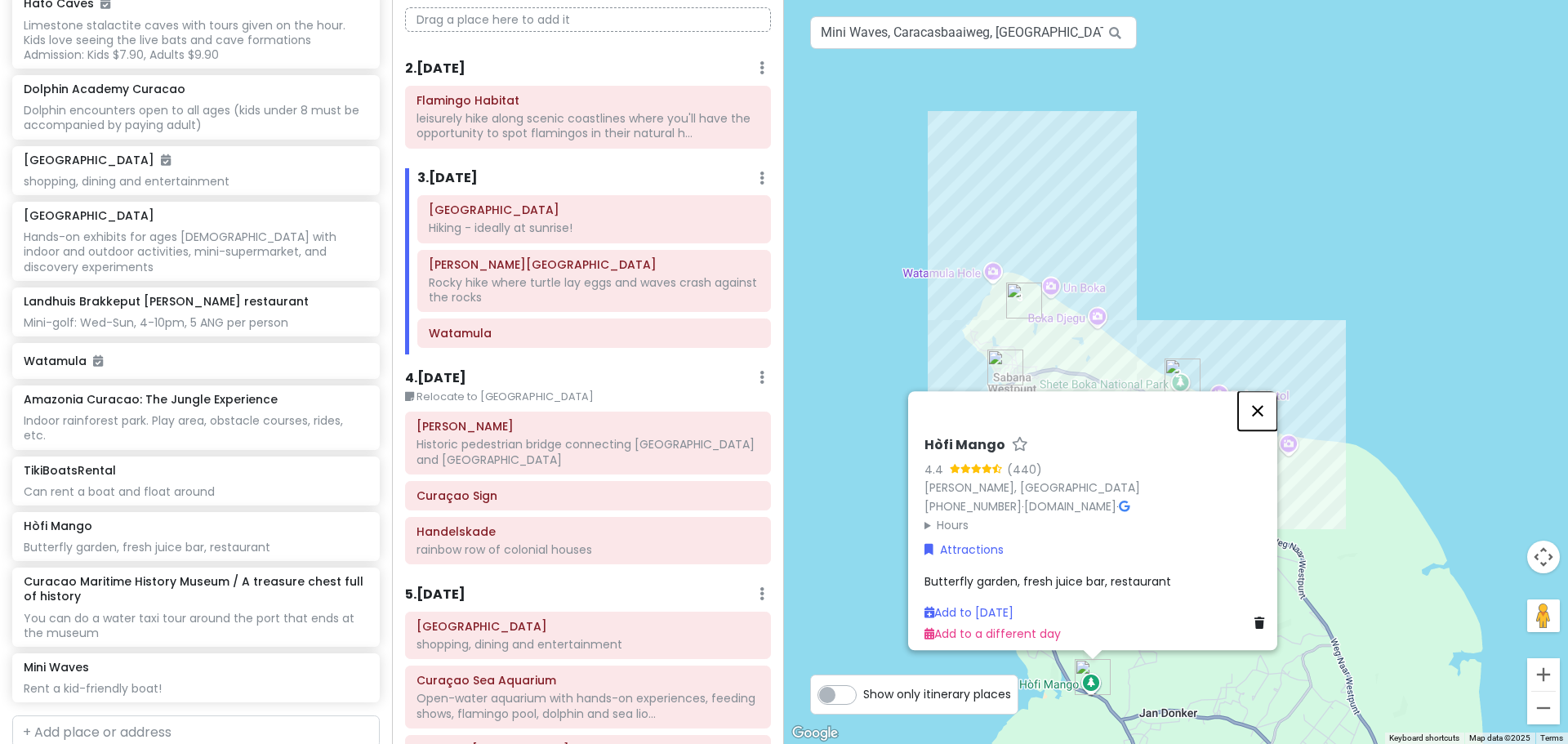
click at [1266, 402] on button "Close" at bounding box center [1257, 410] width 39 height 39
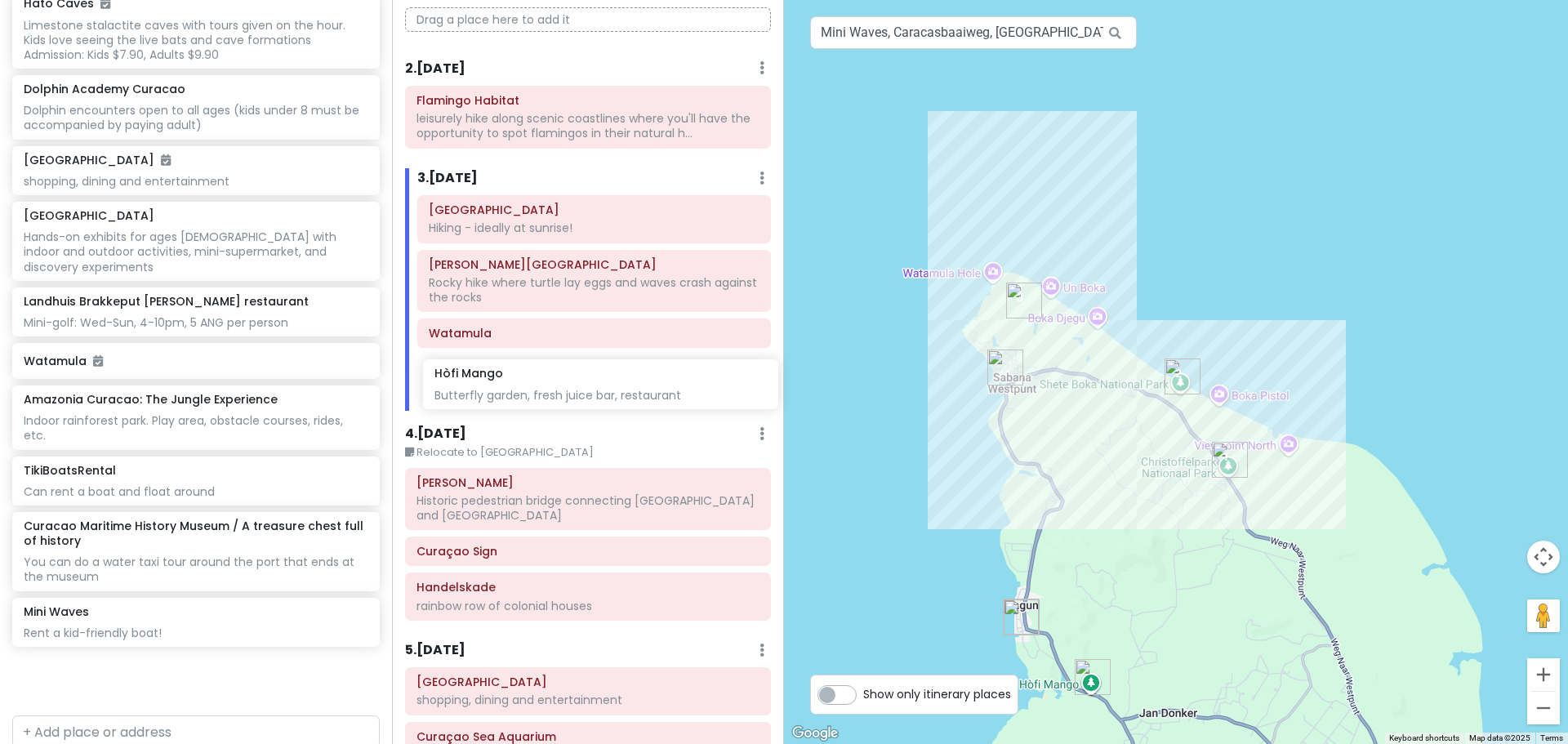
drag, startPoint x: 413, startPoint y: 438, endPoint x: 584, endPoint y: 386, distance: 178.7
click at [584, 386] on div "Curaçao 2026 Private Change Dates Make a Copy Delete Trip Go Pro ⚡️ Give Feedba…" at bounding box center [784, 372] width 1568 height 744
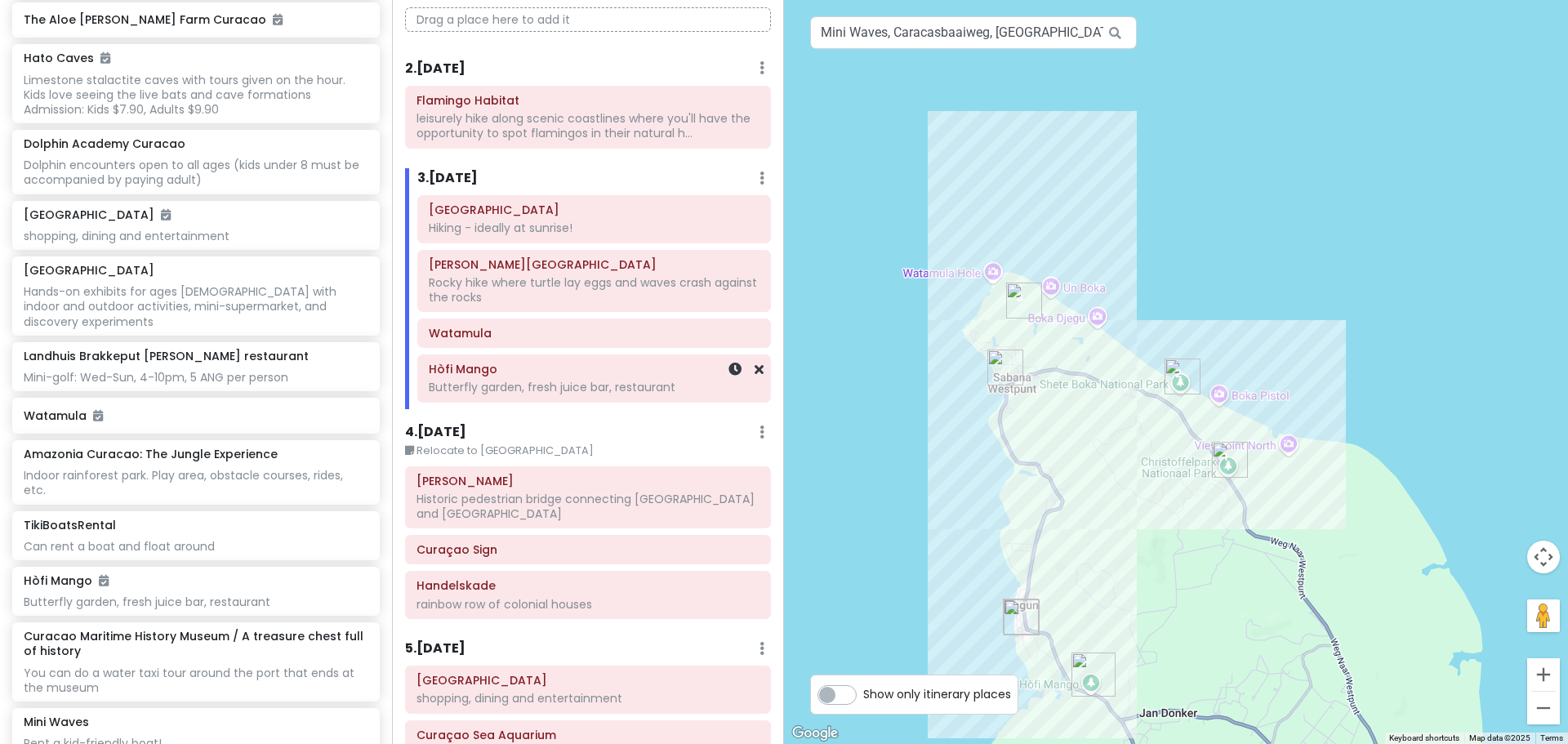
scroll to position [852, 0]
click at [999, 364] on img "Playa Grandi" at bounding box center [1005, 367] width 36 height 36
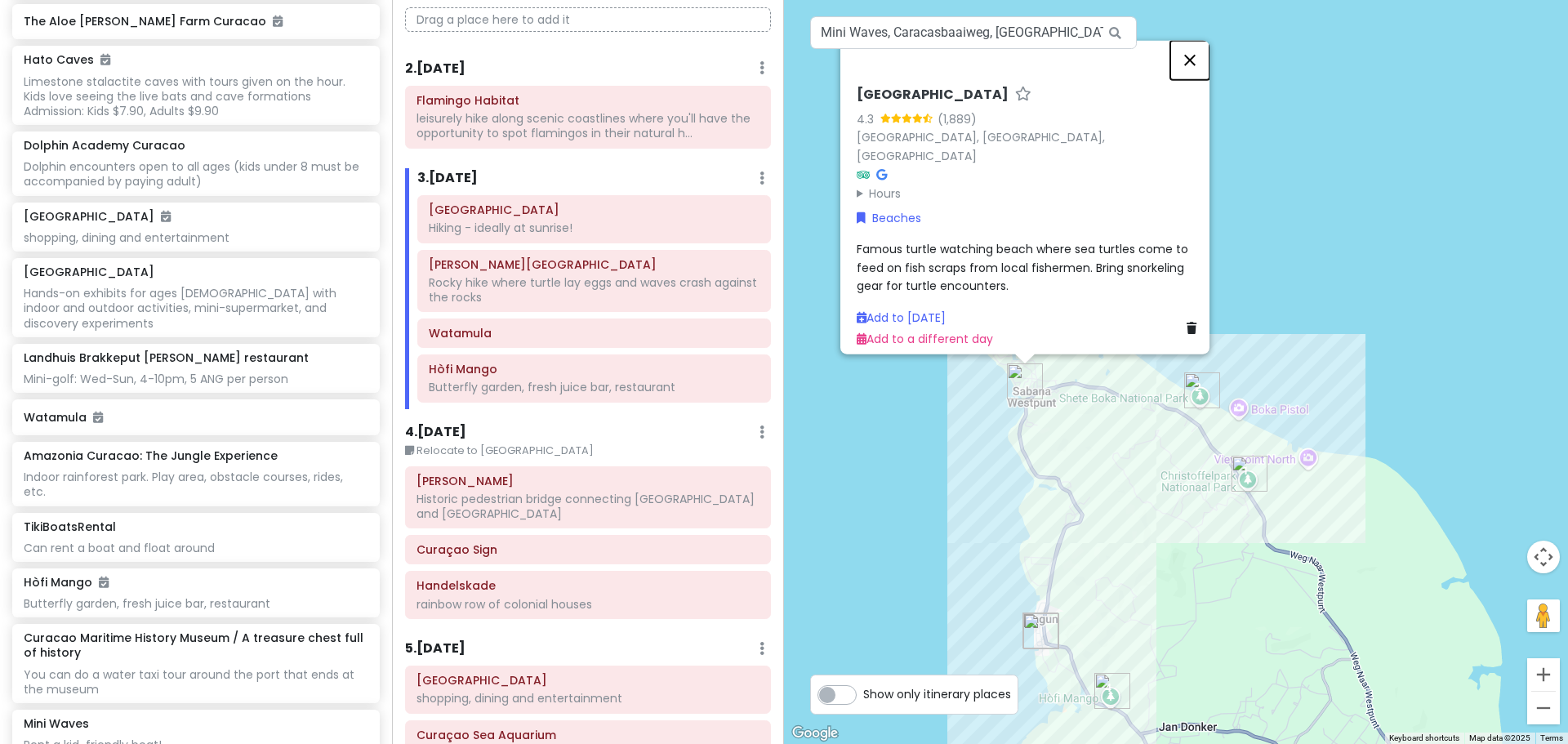
click at [1192, 75] on button "Close" at bounding box center [1189, 59] width 39 height 39
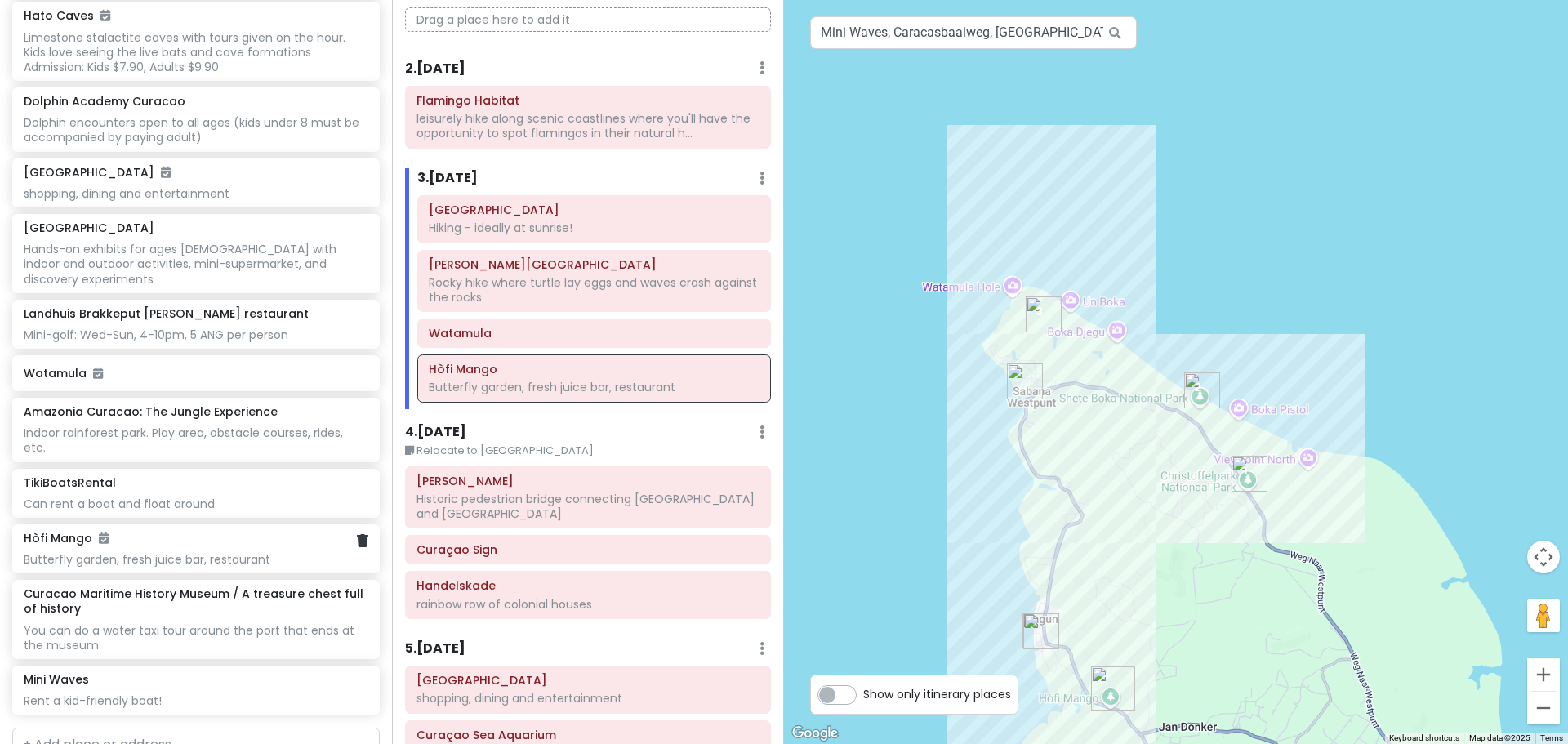
scroll to position [933, 0]
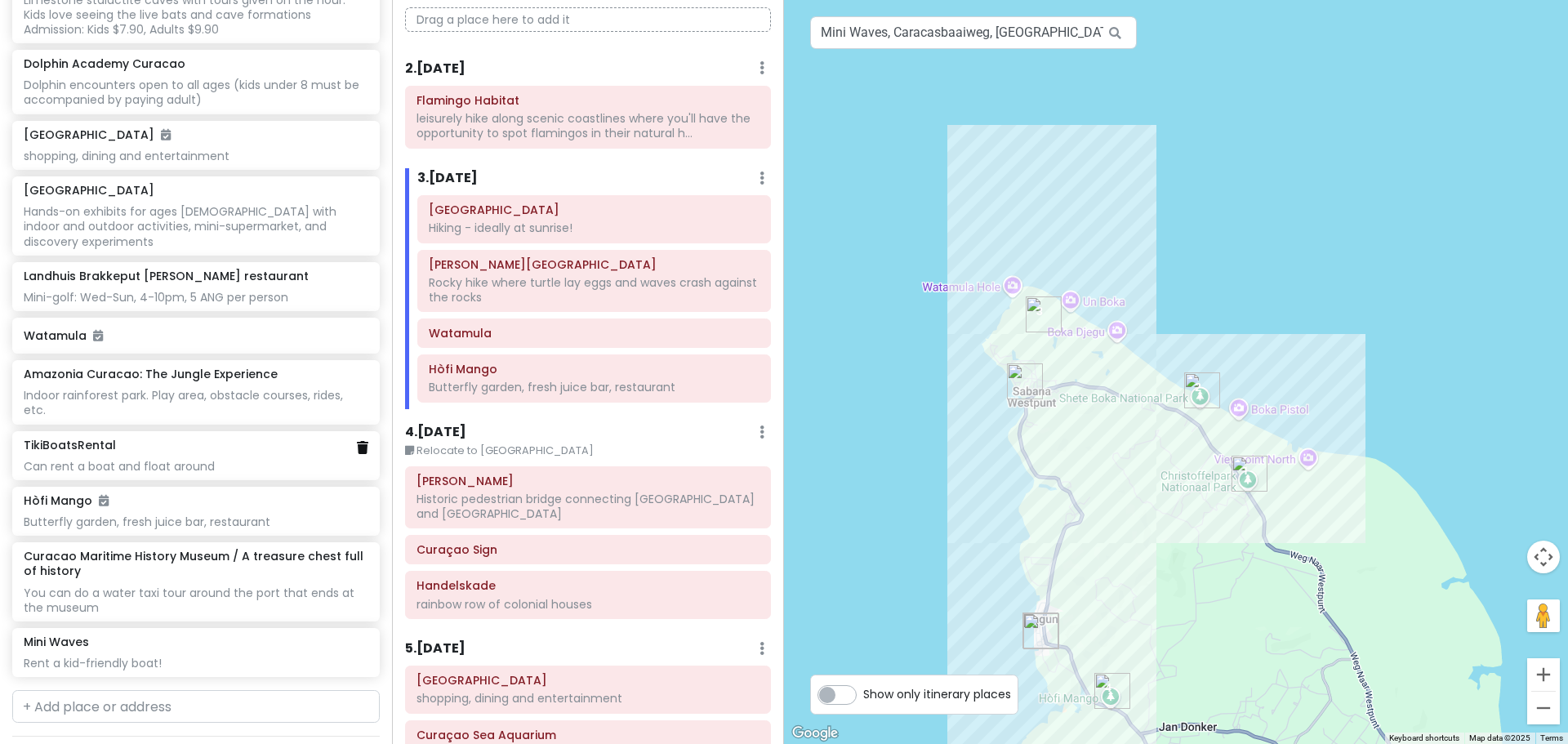
click at [357, 441] on icon at bounding box center [362, 447] width 11 height 13
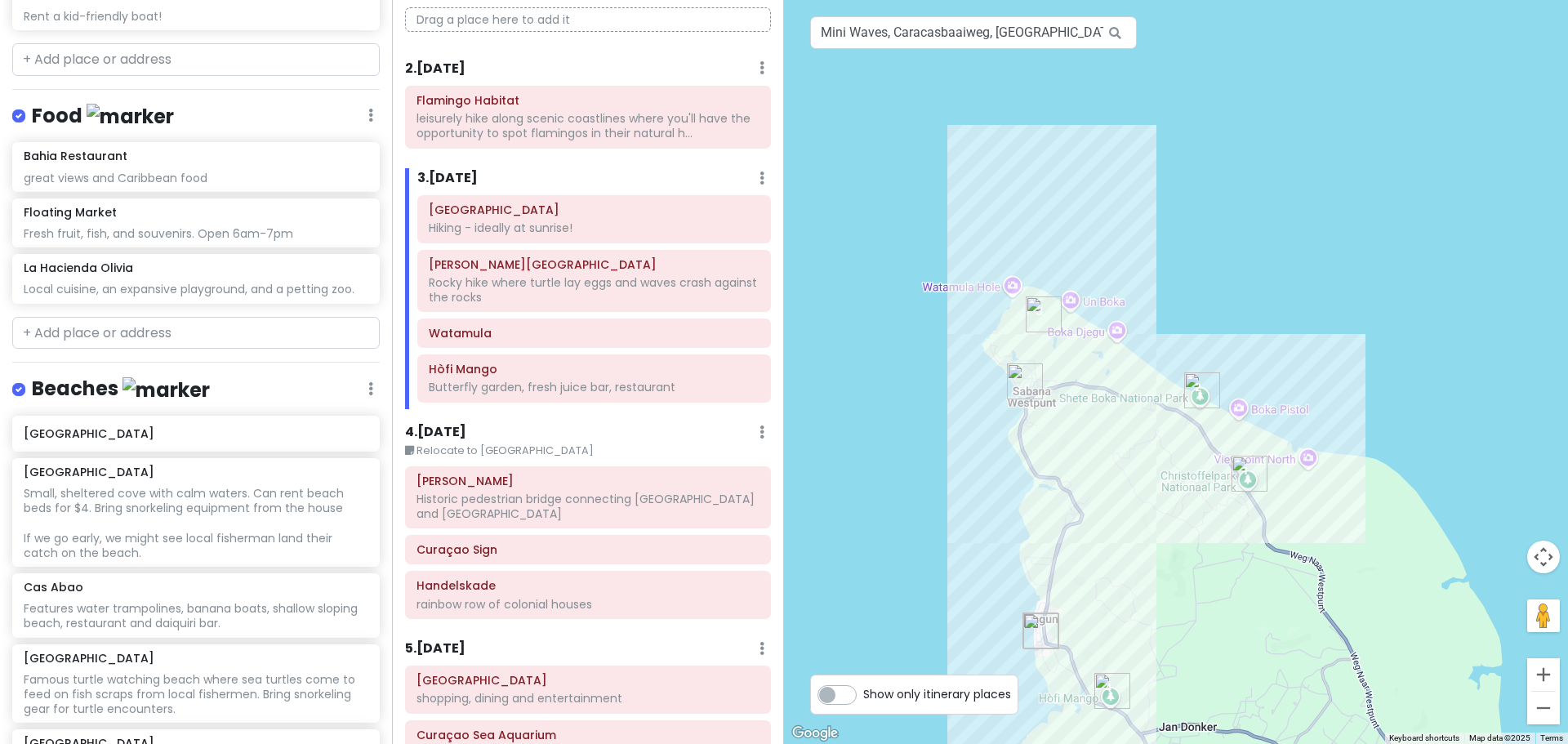
scroll to position [1613, 0]
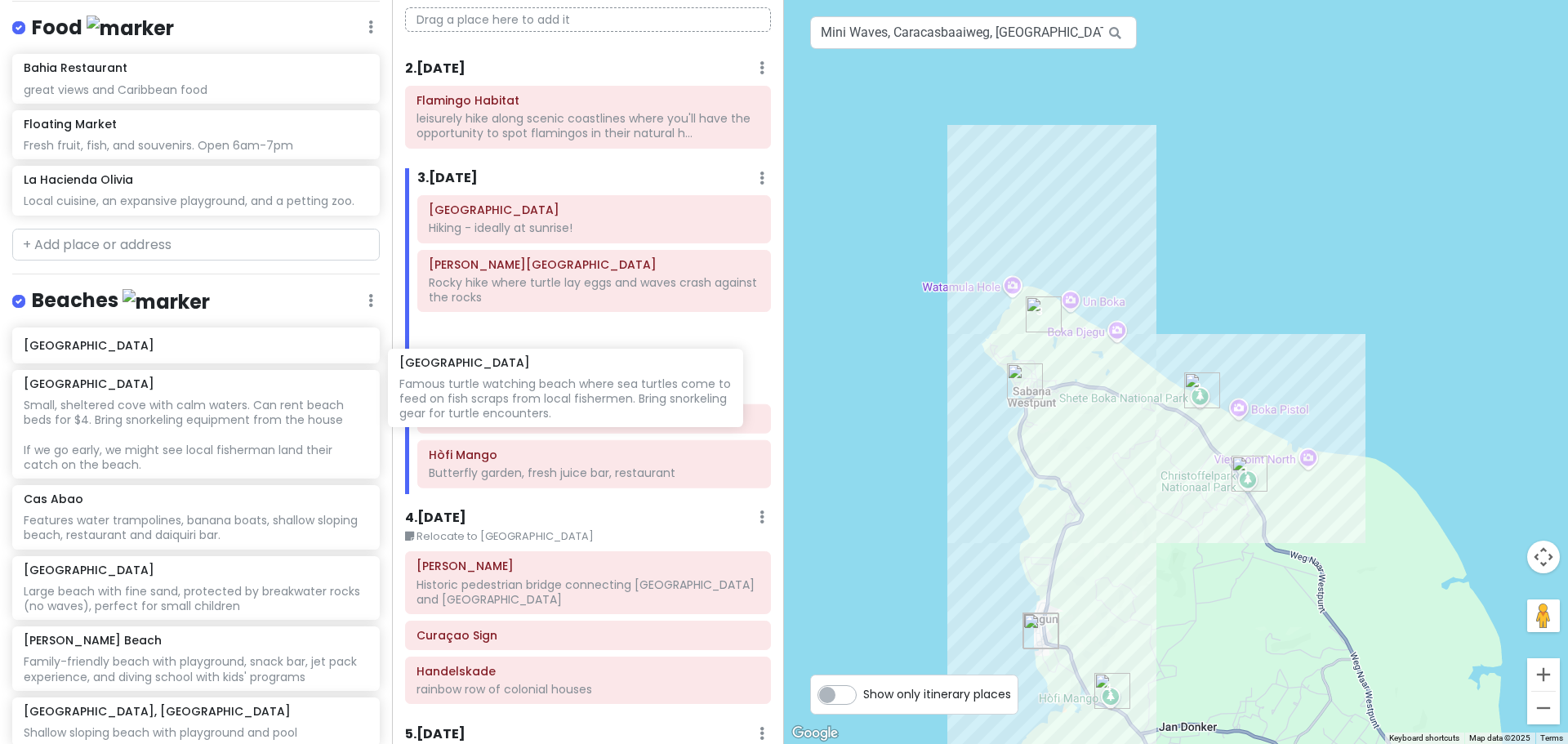
drag, startPoint x: 189, startPoint y: 535, endPoint x: 575, endPoint y: 386, distance: 413.8
click at [575, 386] on div "Curaçao 2026 Private Change Dates Make a Copy Delete Trip Go Pro ⚡️ Give Feedba…" at bounding box center [784, 372] width 1568 height 744
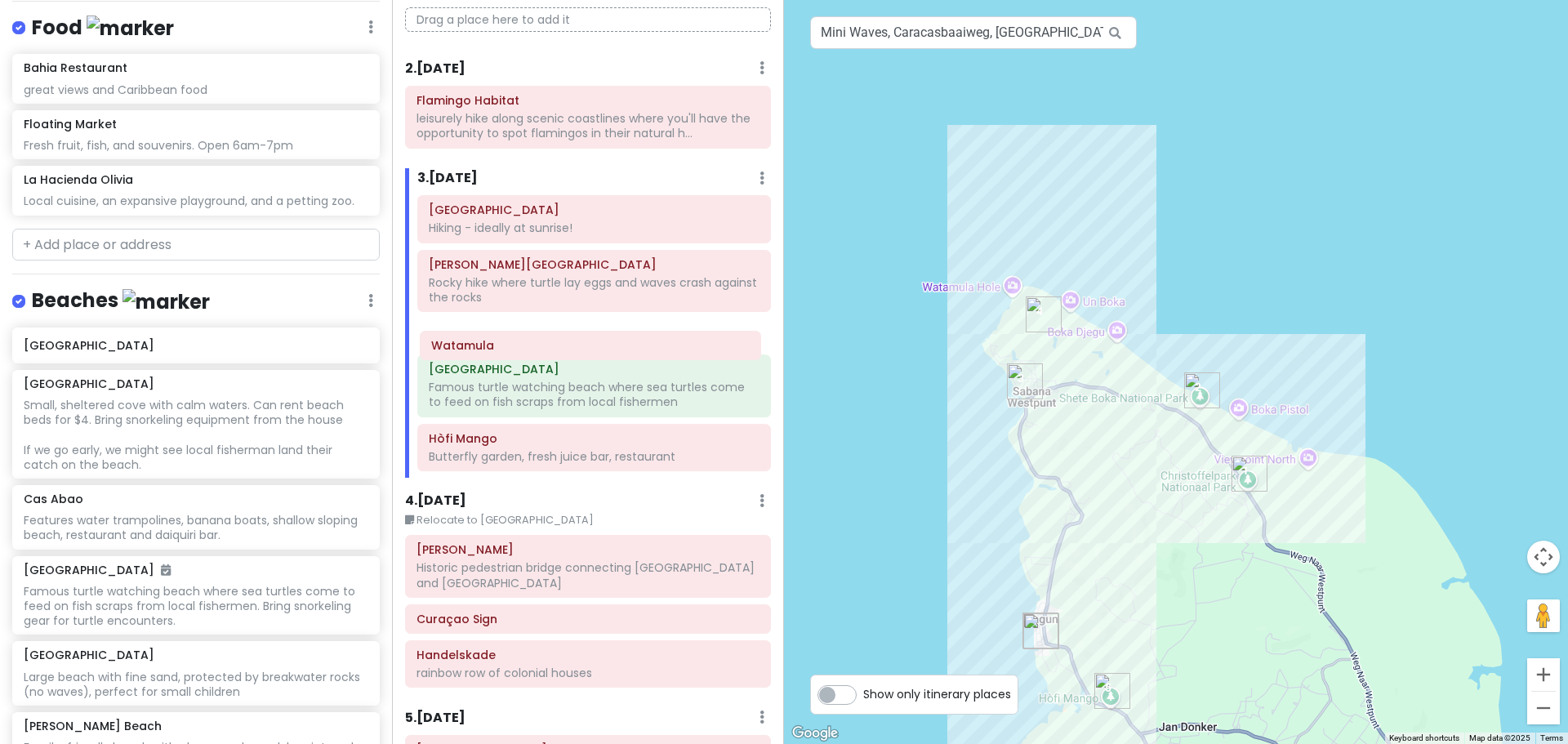
drag, startPoint x: 537, startPoint y: 409, endPoint x: 540, endPoint y: 352, distance: 57.1
click at [540, 352] on div "Christoffel National Park Hiking - ideally at sunrise! Shete Boka National Park…" at bounding box center [594, 336] width 378 height 282
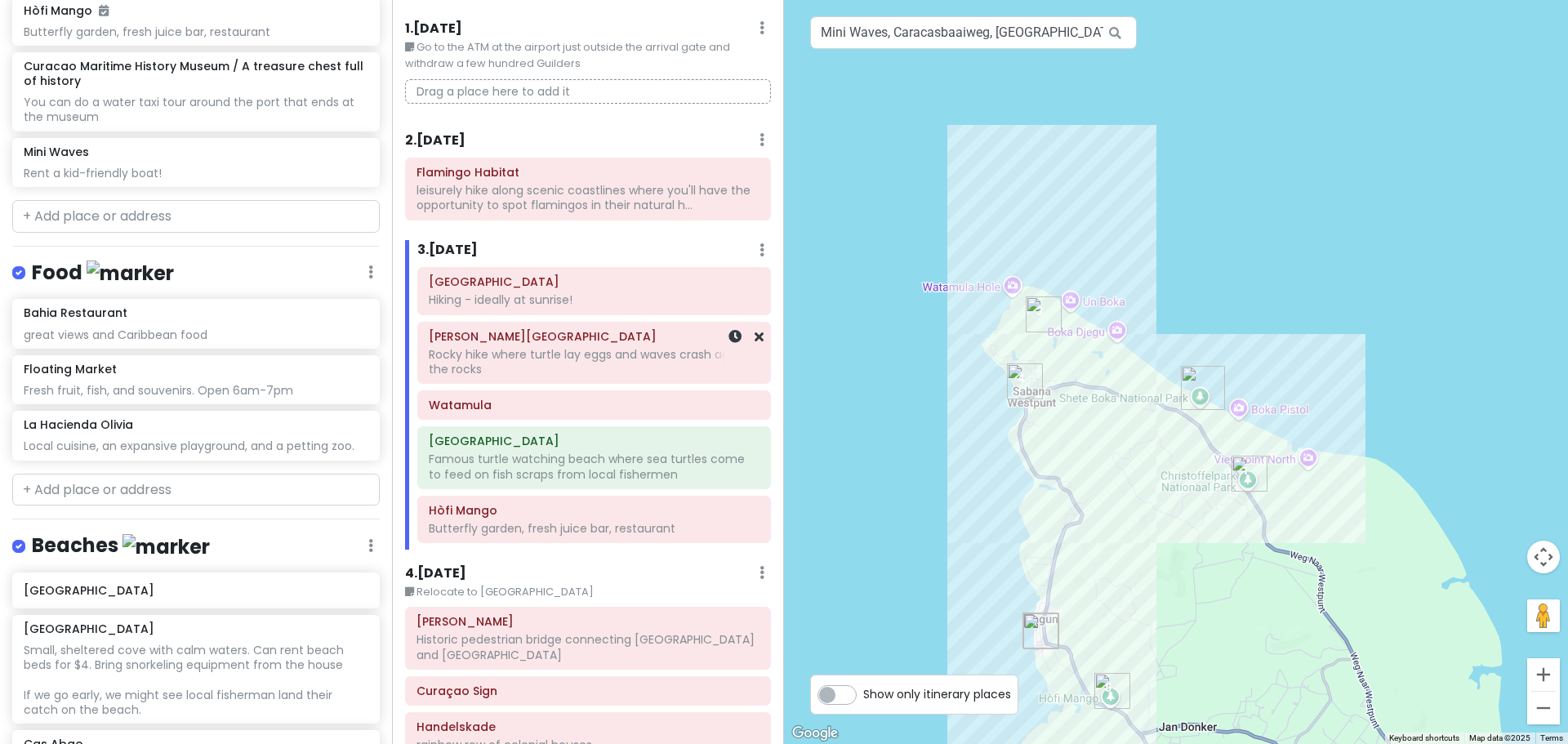
scroll to position [0, 0]
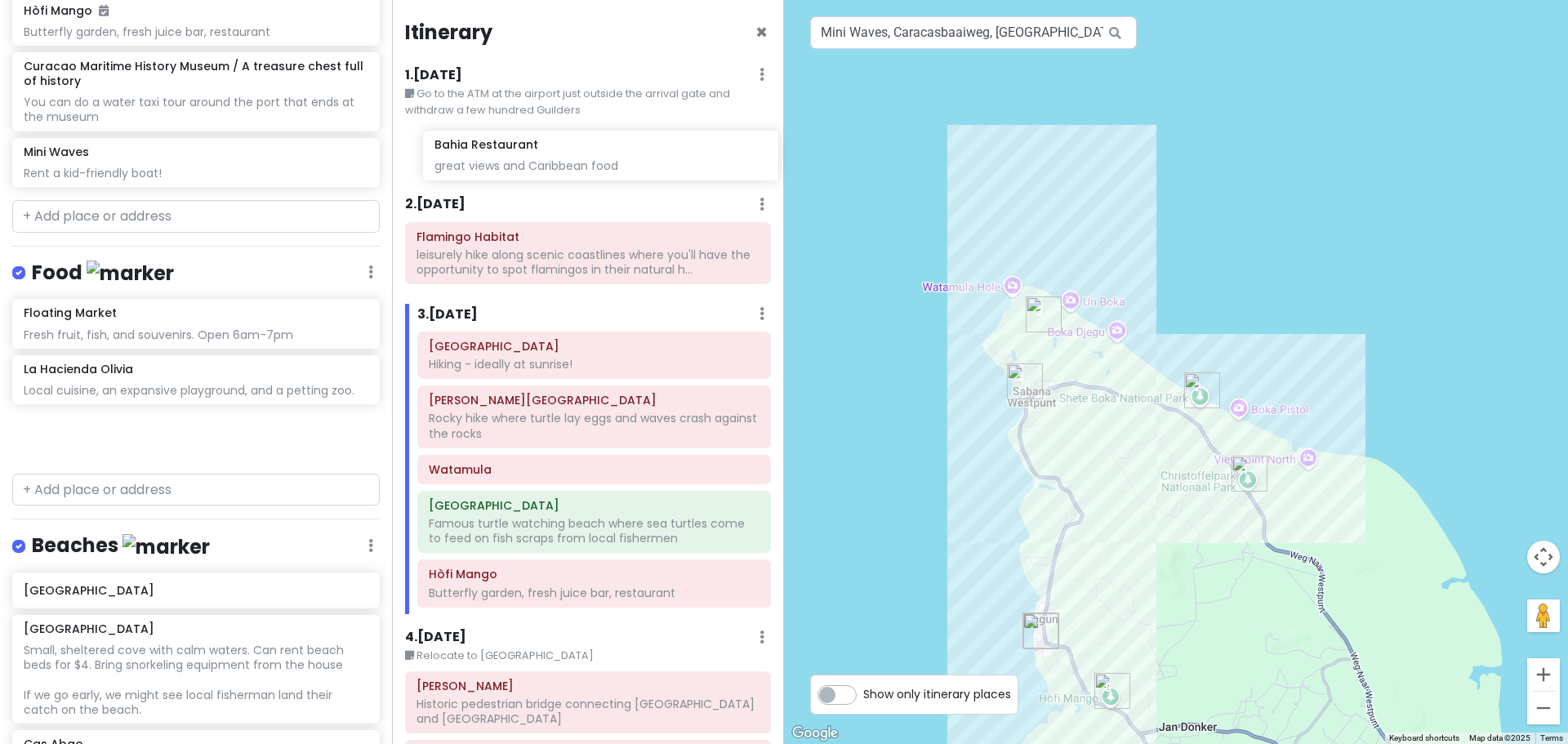
drag, startPoint x: 250, startPoint y: 273, endPoint x: 600, endPoint y: 159, distance: 368.1
click at [601, 159] on div "Curaçao 2026 Private Change Dates Make a Copy Delete Trip Go Pro ⚡️ Give Feedba…" at bounding box center [784, 372] width 1568 height 744
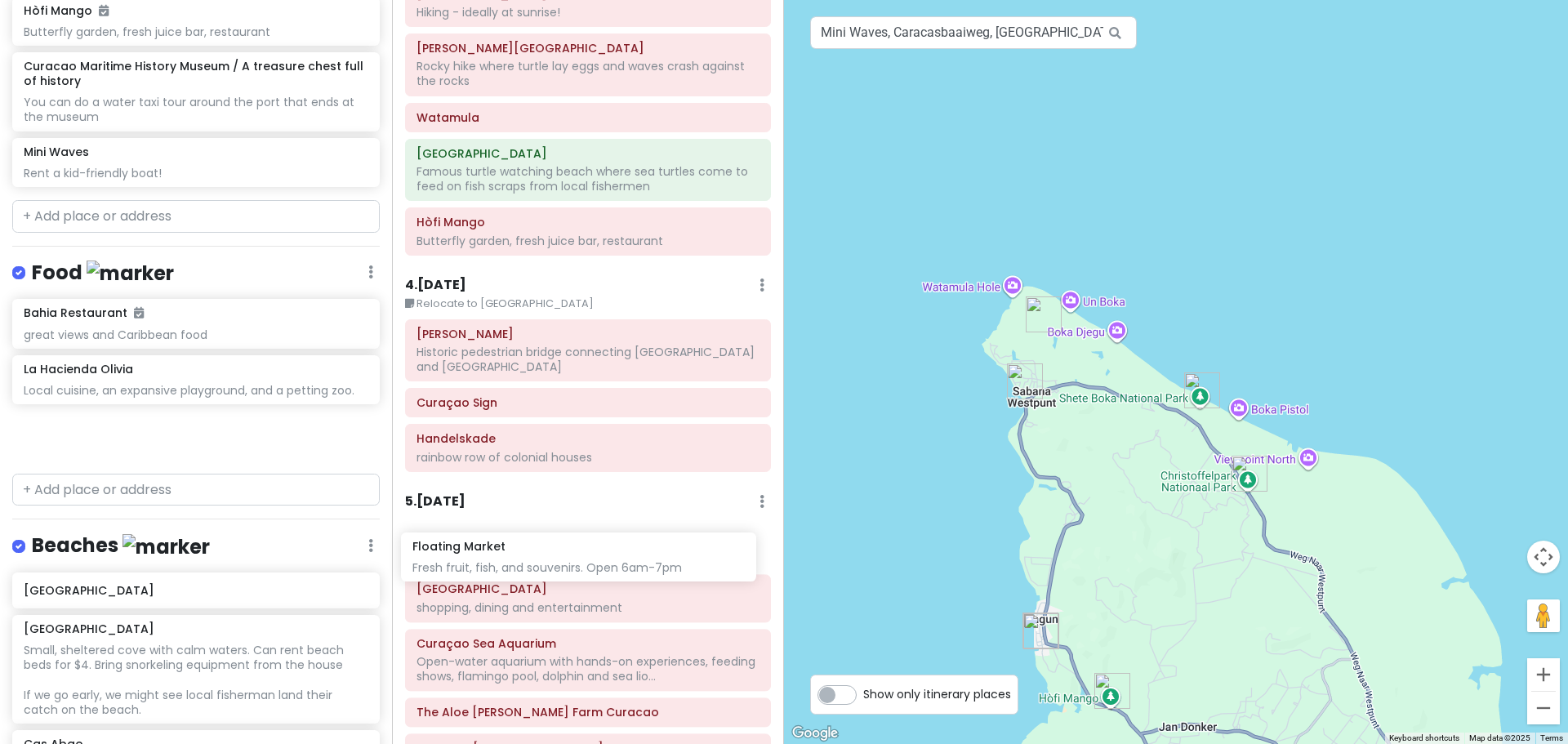
scroll to position [352, 0]
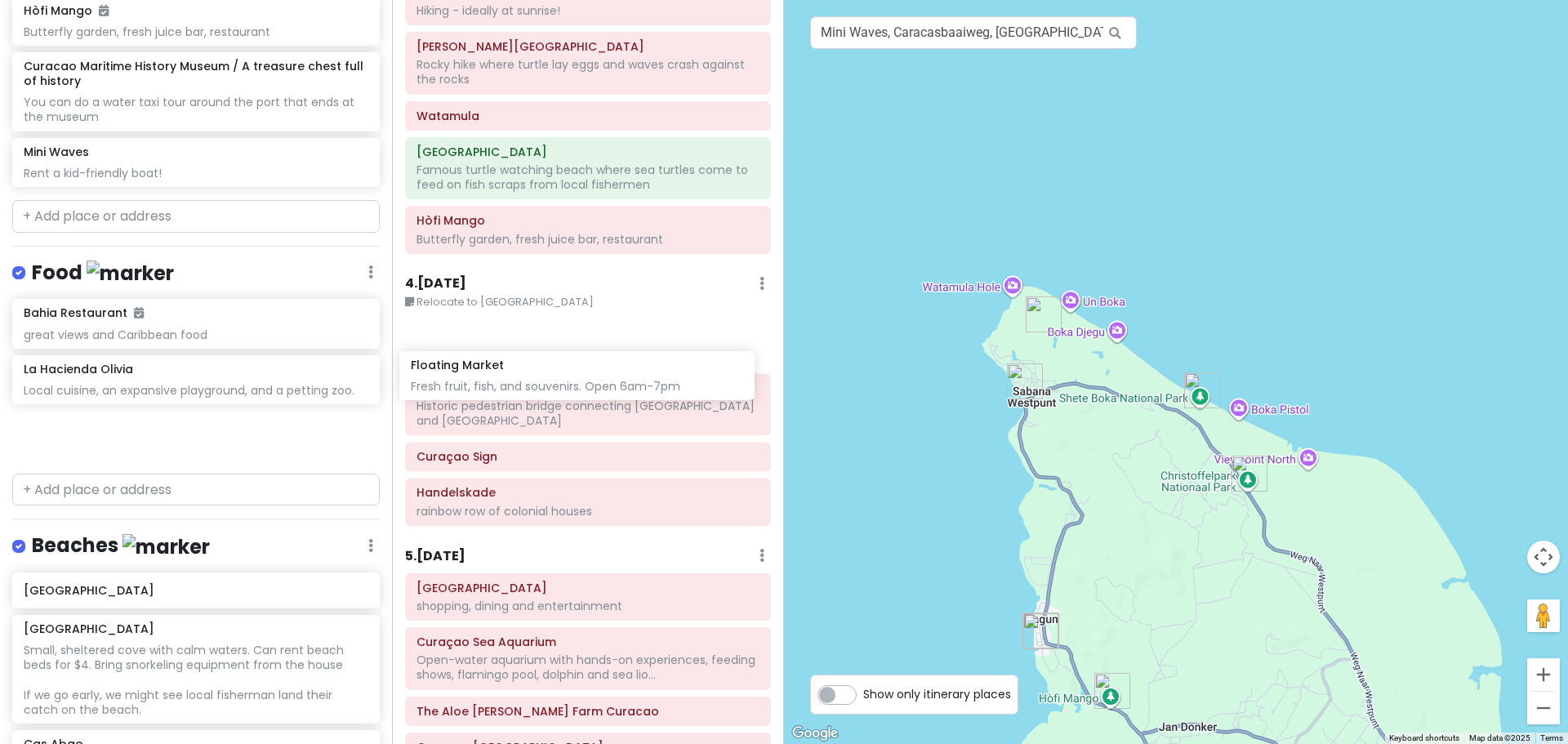
drag, startPoint x: 173, startPoint y: 332, endPoint x: 561, endPoint y: 380, distance: 391.0
click at [561, 380] on div "Curaçao 2026 Private Change Dates Make a Copy Delete Trip Go Pro ⚡️ Give Feedba…" at bounding box center [784, 372] width 1568 height 744
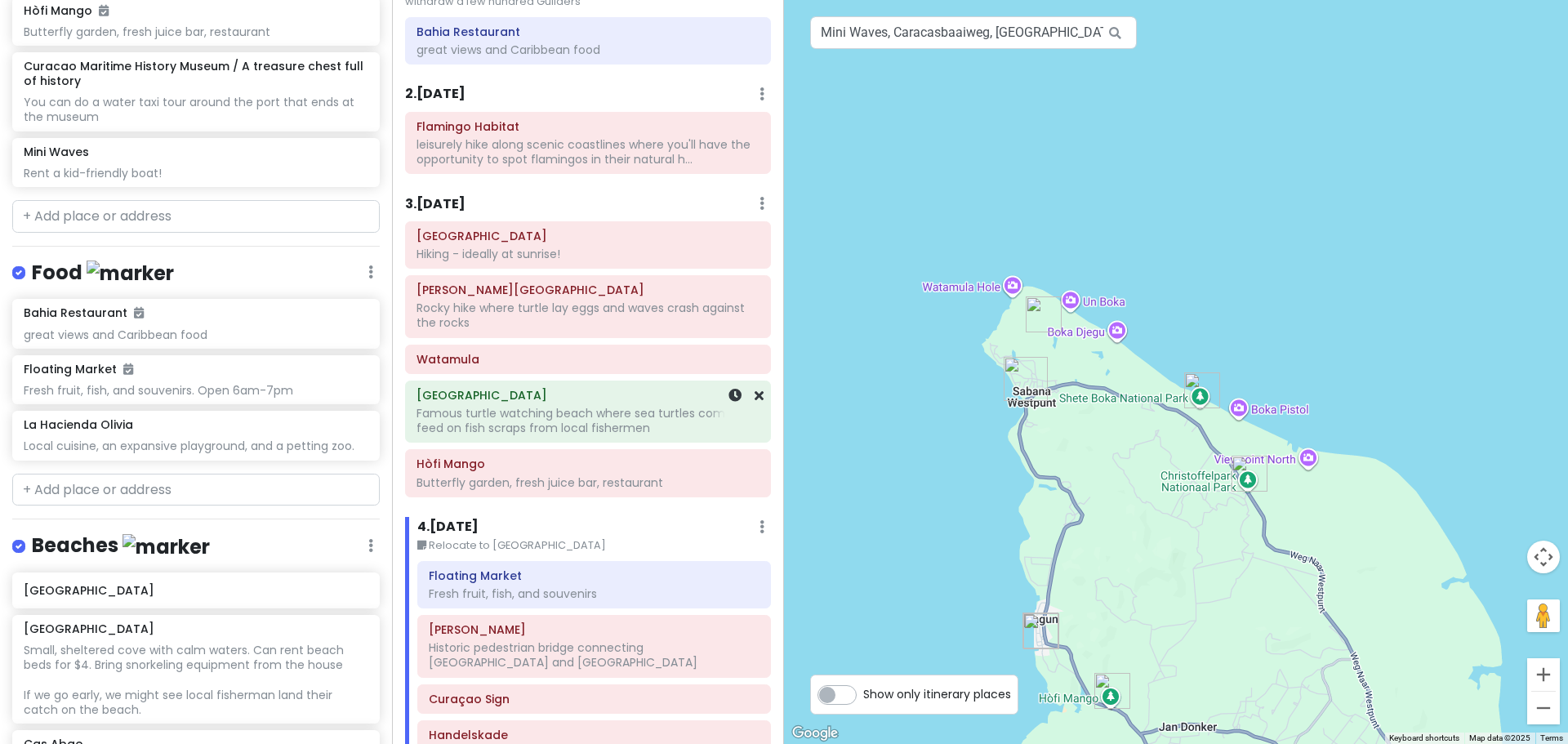
scroll to position [245, 0]
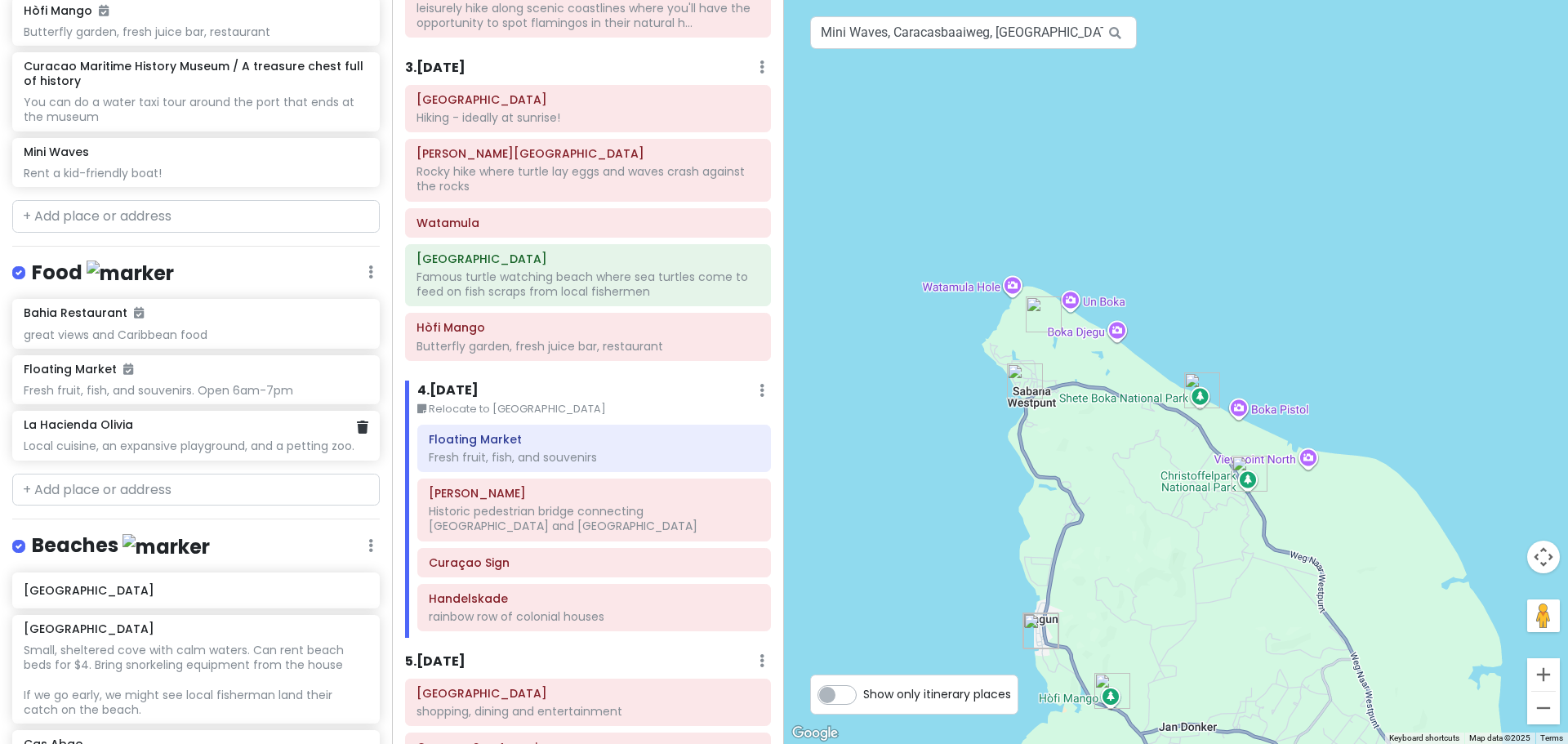
click at [174, 439] on div "Local cuisine, an expansive playground, and a petting zoo." at bounding box center [196, 446] width 344 height 15
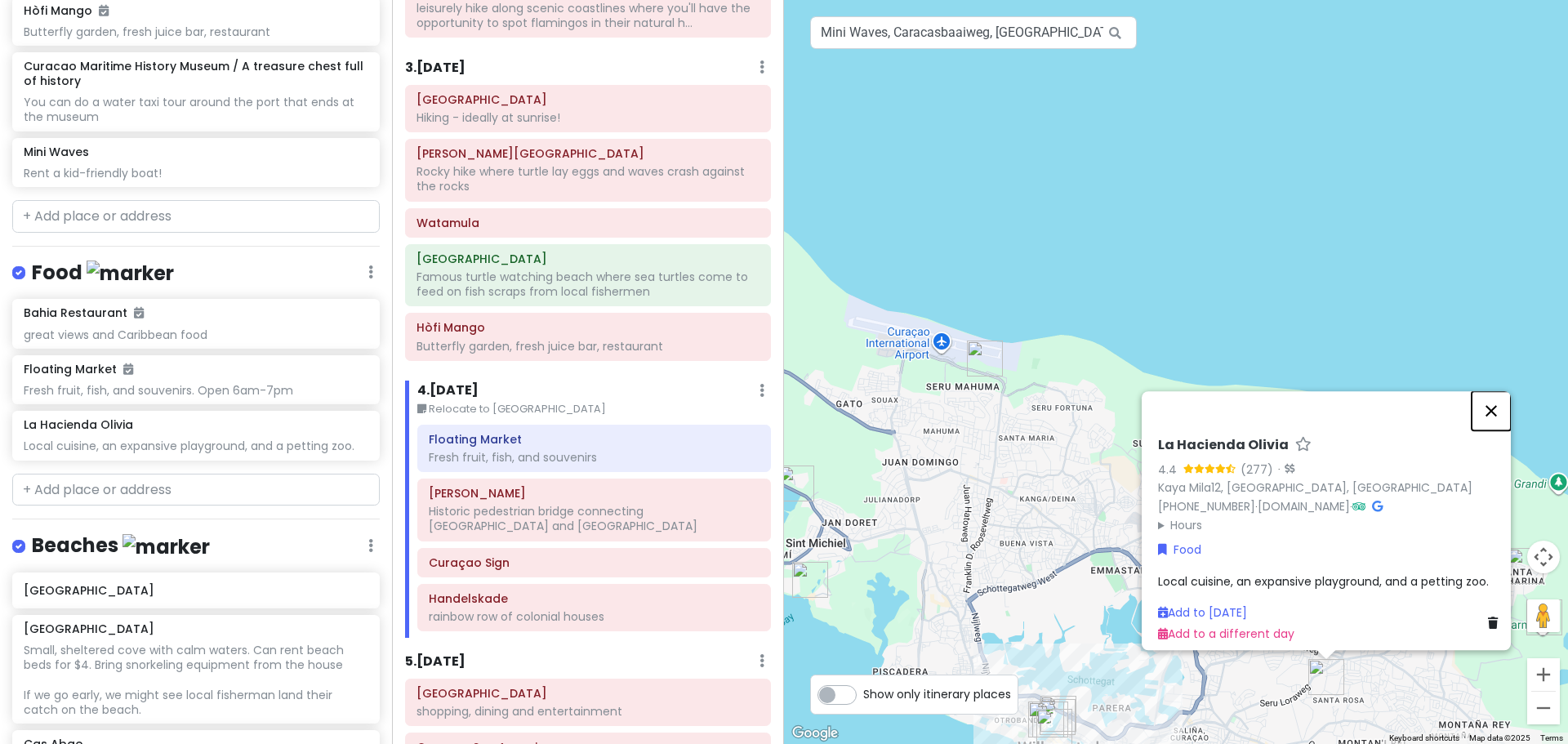
click at [1499, 392] on button "Close" at bounding box center [1491, 410] width 39 height 39
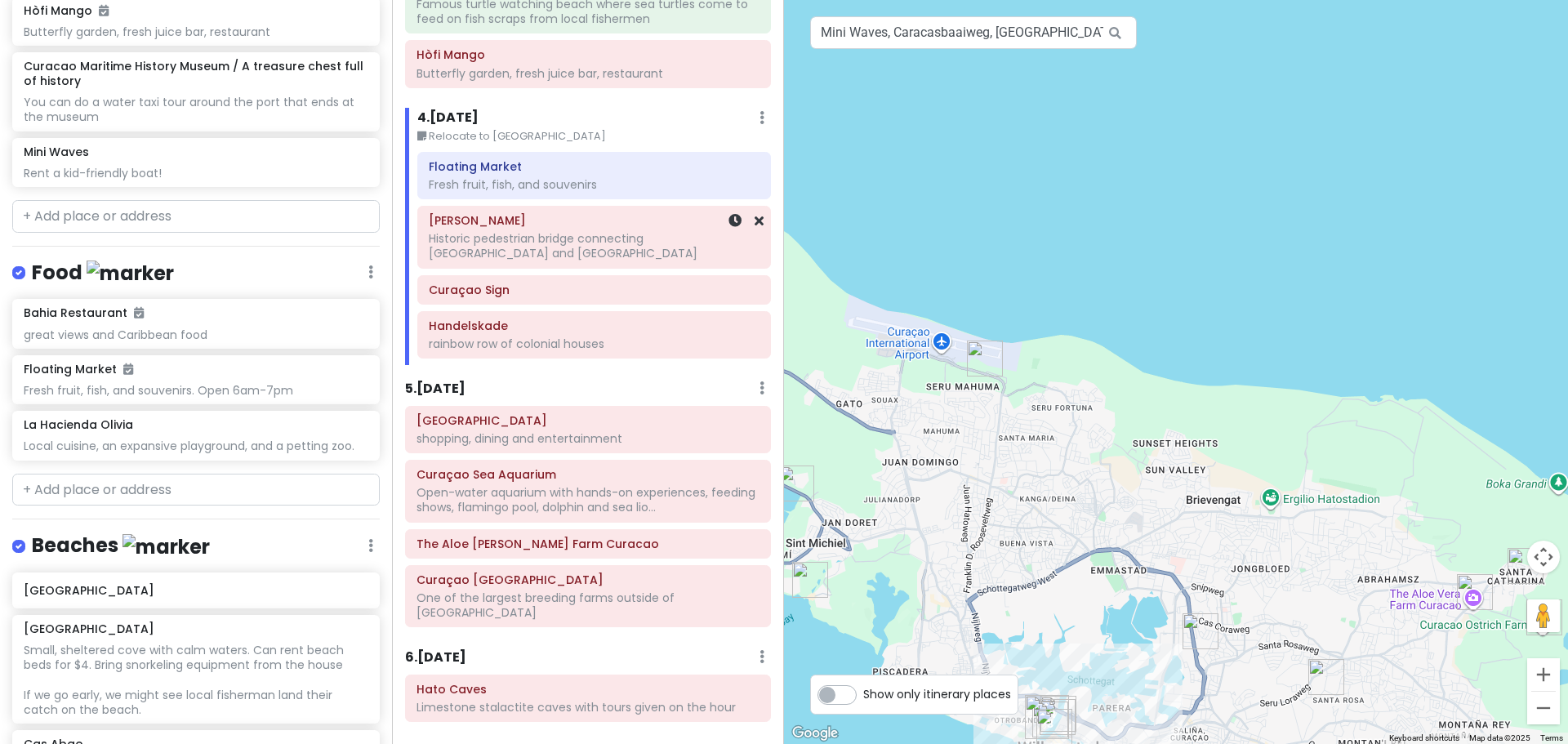
scroll to position [541, 0]
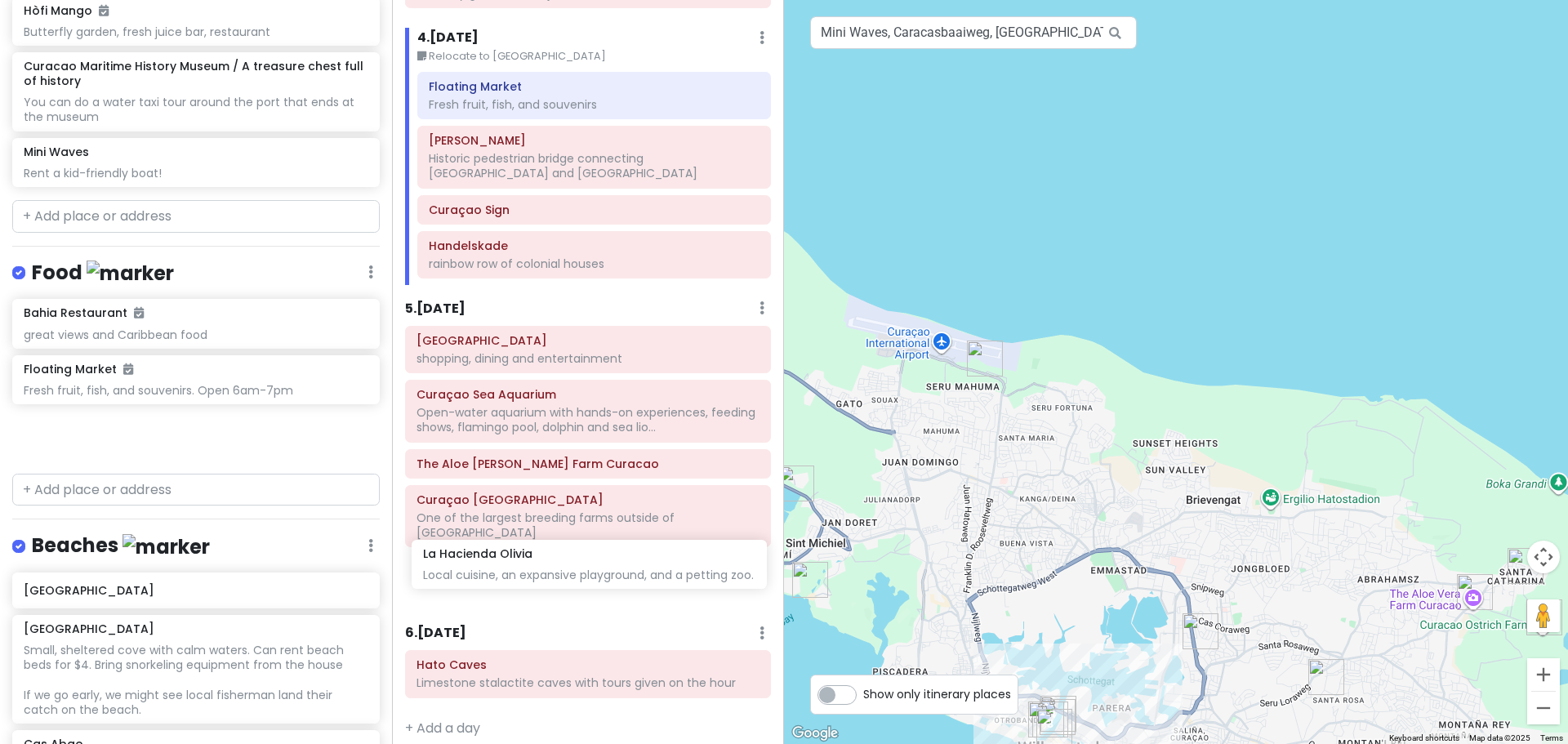
drag, startPoint x: 103, startPoint y: 394, endPoint x: 498, endPoint y: 561, distance: 428.9
click at [499, 568] on div "Curaçao 2026 Private Change Dates Make a Copy Delete Trip Go Pro ⚡️ Give Feedba…" at bounding box center [784, 372] width 1568 height 744
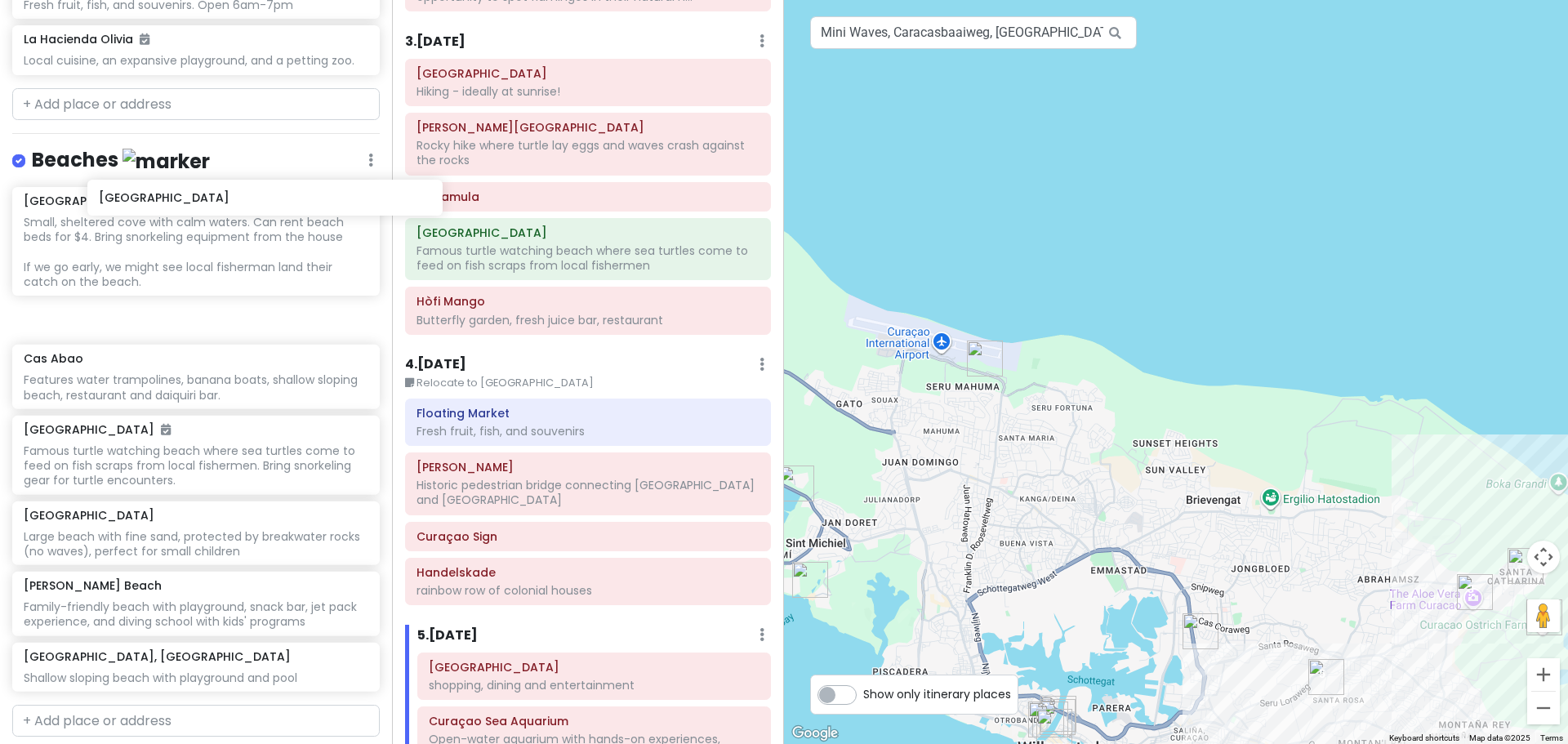
scroll to position [1751, 0]
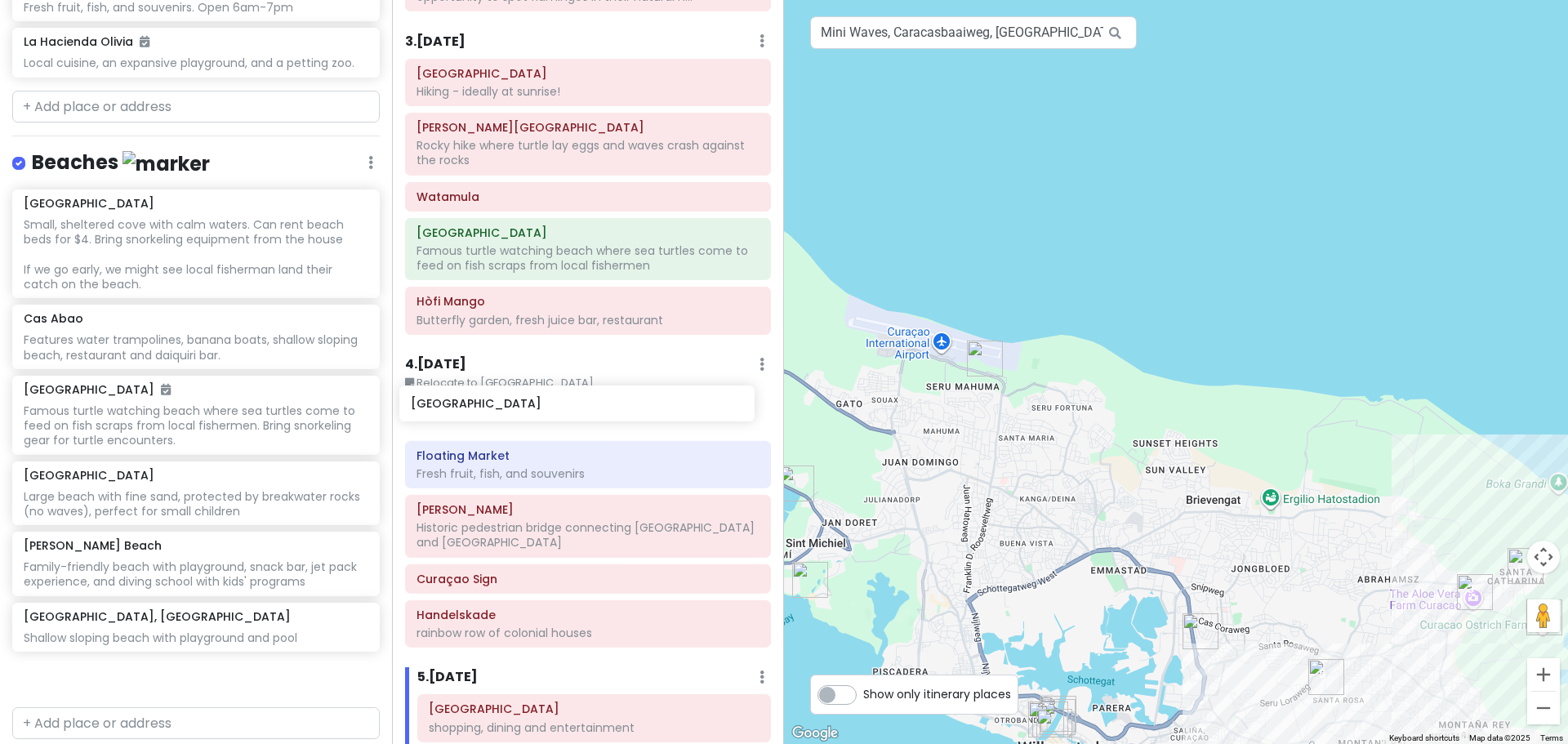
drag, startPoint x: 161, startPoint y: 150, endPoint x: 552, endPoint y: 405, distance: 466.8
click at [552, 405] on div "Curaçao 2026 Private Change Dates Make a Copy Delete Trip Go Pro ⚡️ Give Feedba…" at bounding box center [784, 372] width 1568 height 744
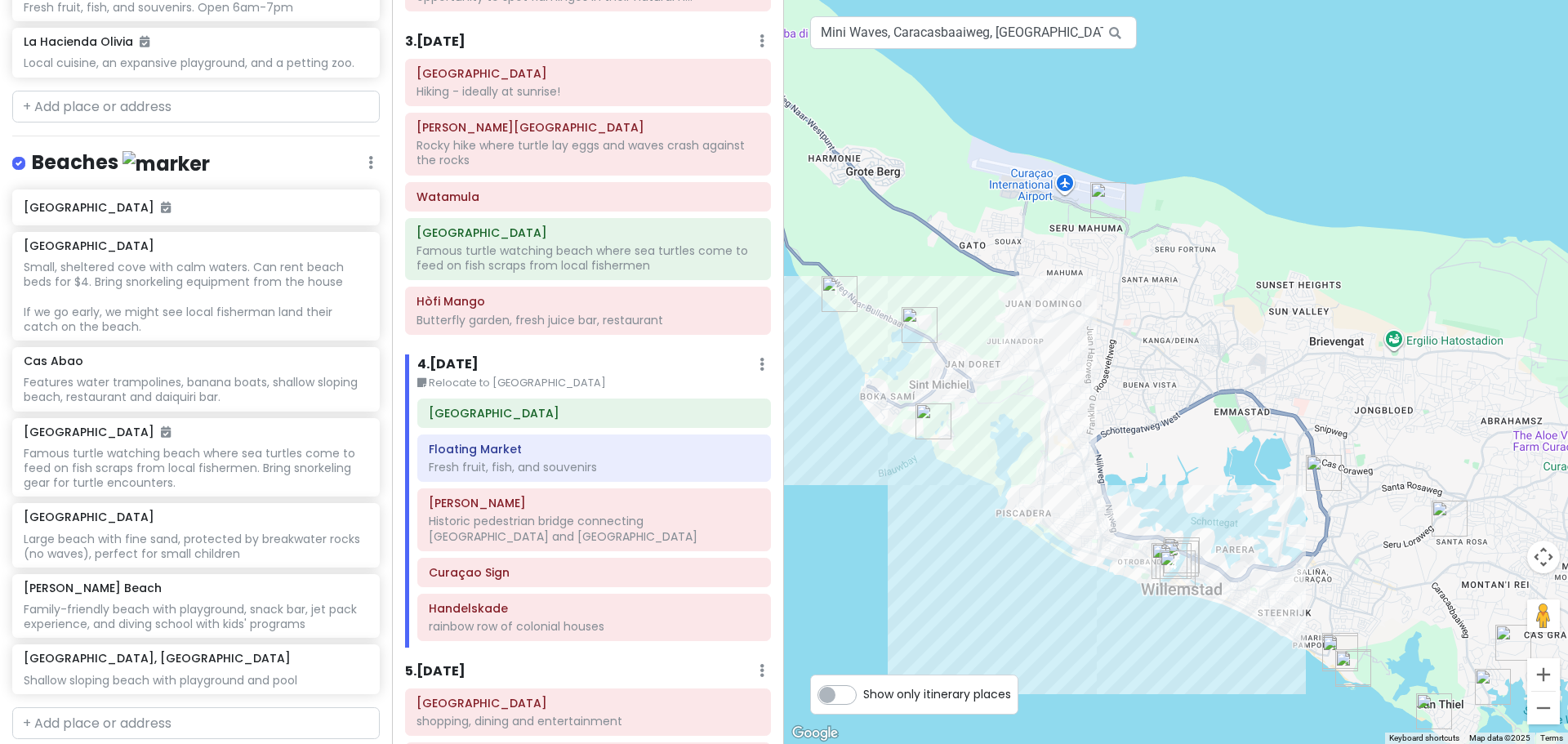
drag, startPoint x: 1036, startPoint y: 269, endPoint x: 1152, endPoint y: 117, distance: 191.2
click at [1152, 117] on div at bounding box center [1176, 372] width 784 height 744
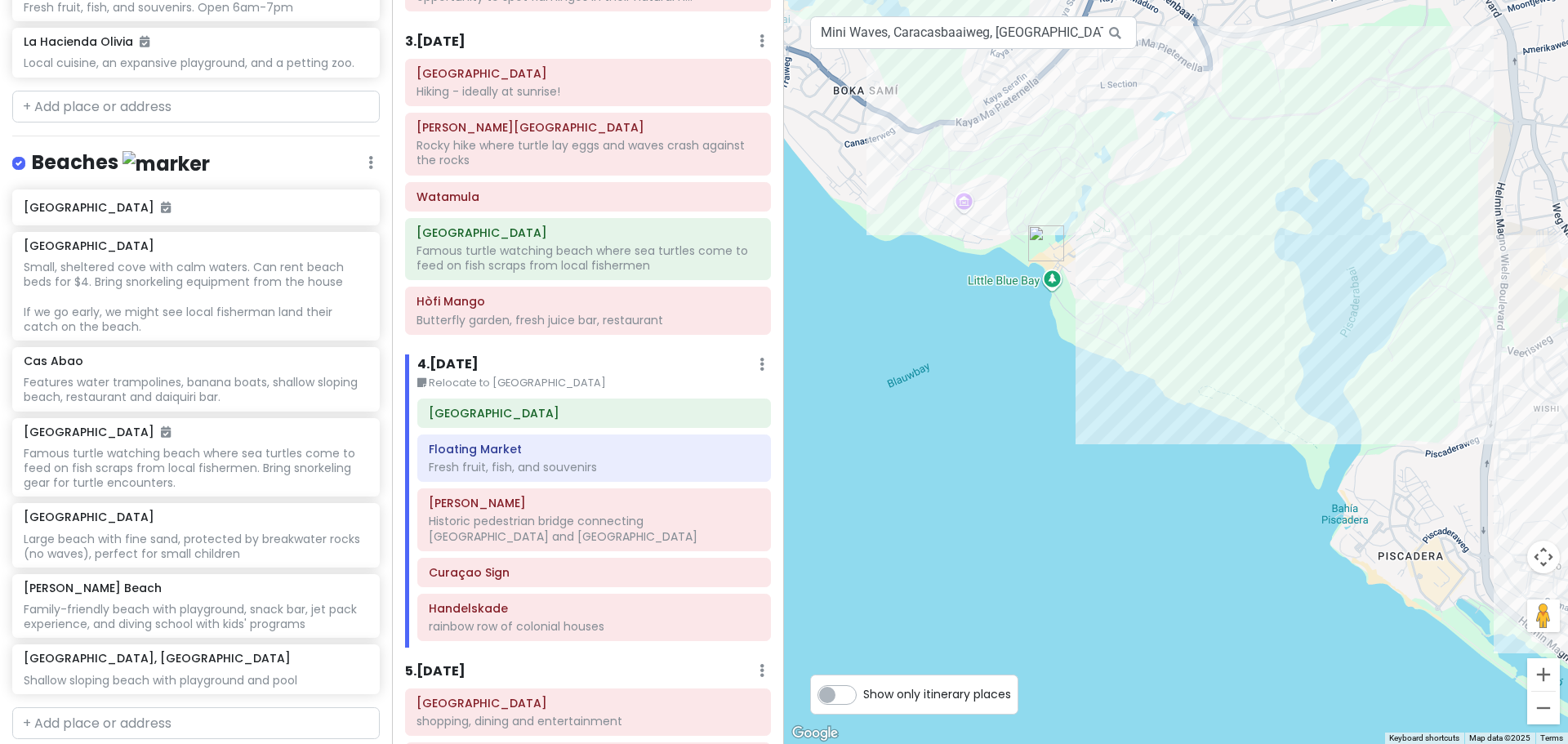
drag, startPoint x: 1021, startPoint y: 460, endPoint x: 1352, endPoint y: 696, distance: 406.5
click at [1352, 696] on div at bounding box center [1176, 372] width 784 height 744
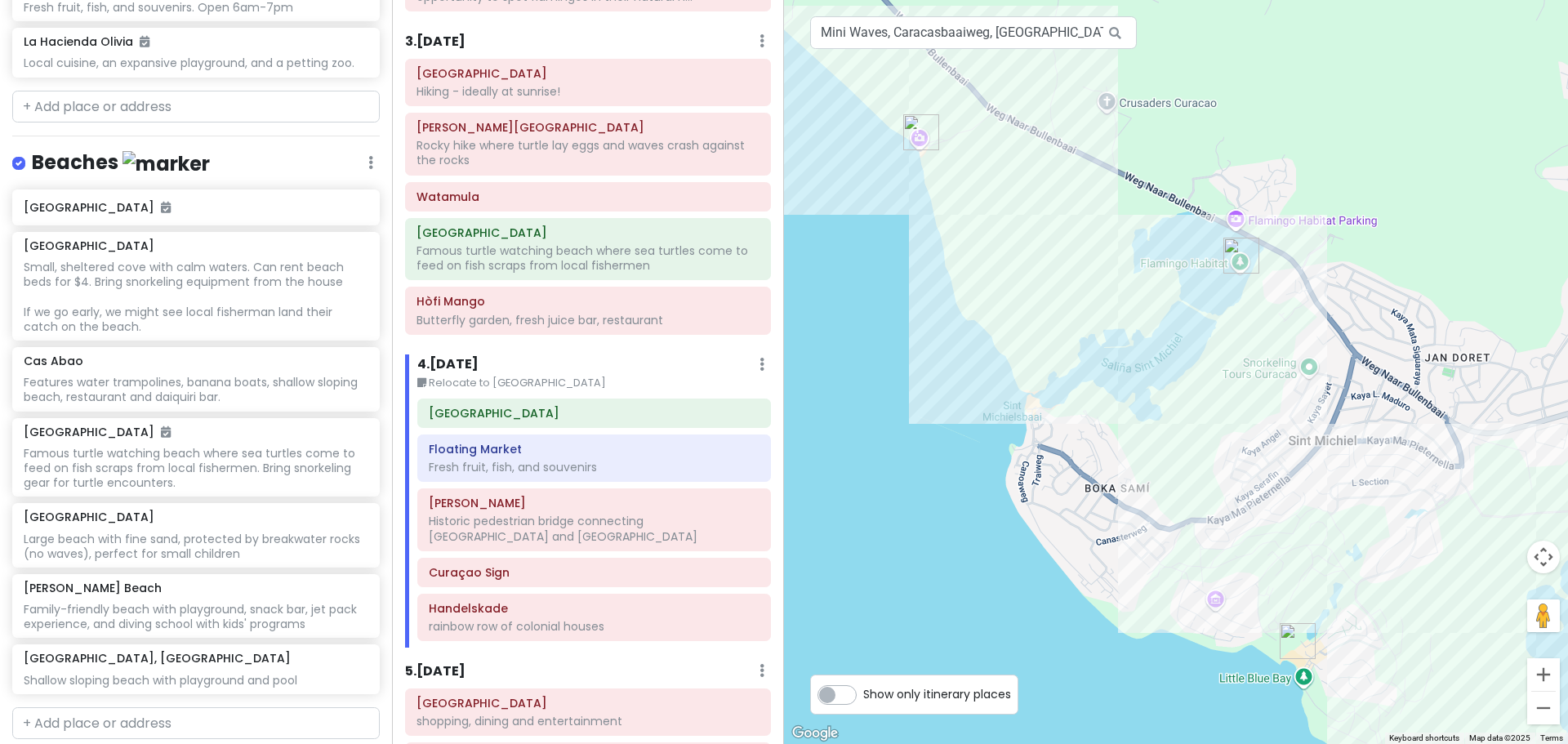
drag, startPoint x: 1039, startPoint y: 212, endPoint x: 906, endPoint y: 317, distance: 169.5
click at [887, 316] on div at bounding box center [1176, 372] width 784 height 744
click at [1240, 251] on img "Flamingo Habitat" at bounding box center [1239, 257] width 36 height 36
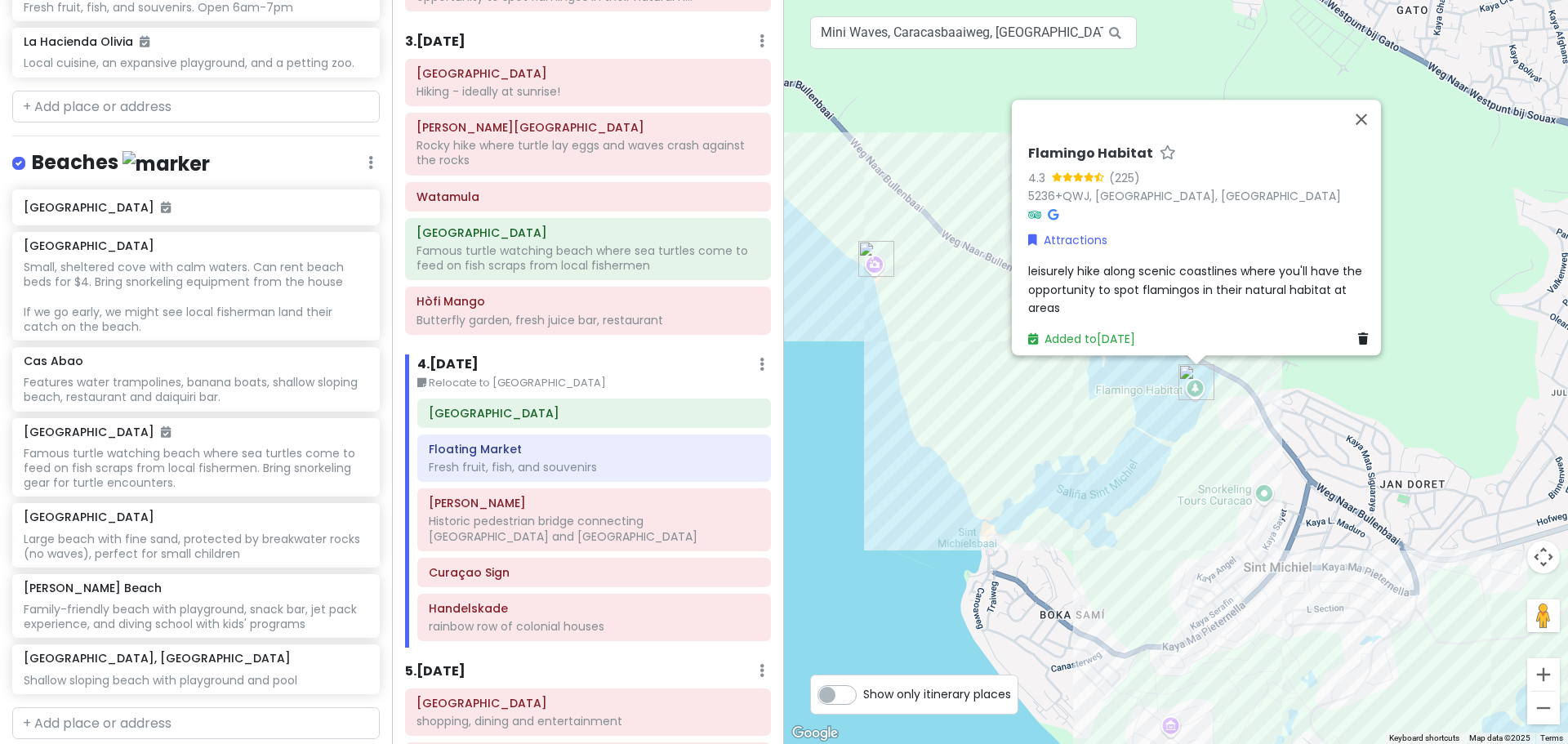
drag, startPoint x: 1471, startPoint y: 180, endPoint x: 1450, endPoint y: 203, distance: 31.1
click at [1450, 203] on div "Flamingo Habitat 4.3 (225) 5236+QWJ, Sint Michiel, Curaçao Attractions leisurel…" at bounding box center [1176, 372] width 784 height 744
click at [1373, 103] on button "Close" at bounding box center [1361, 119] width 39 height 39
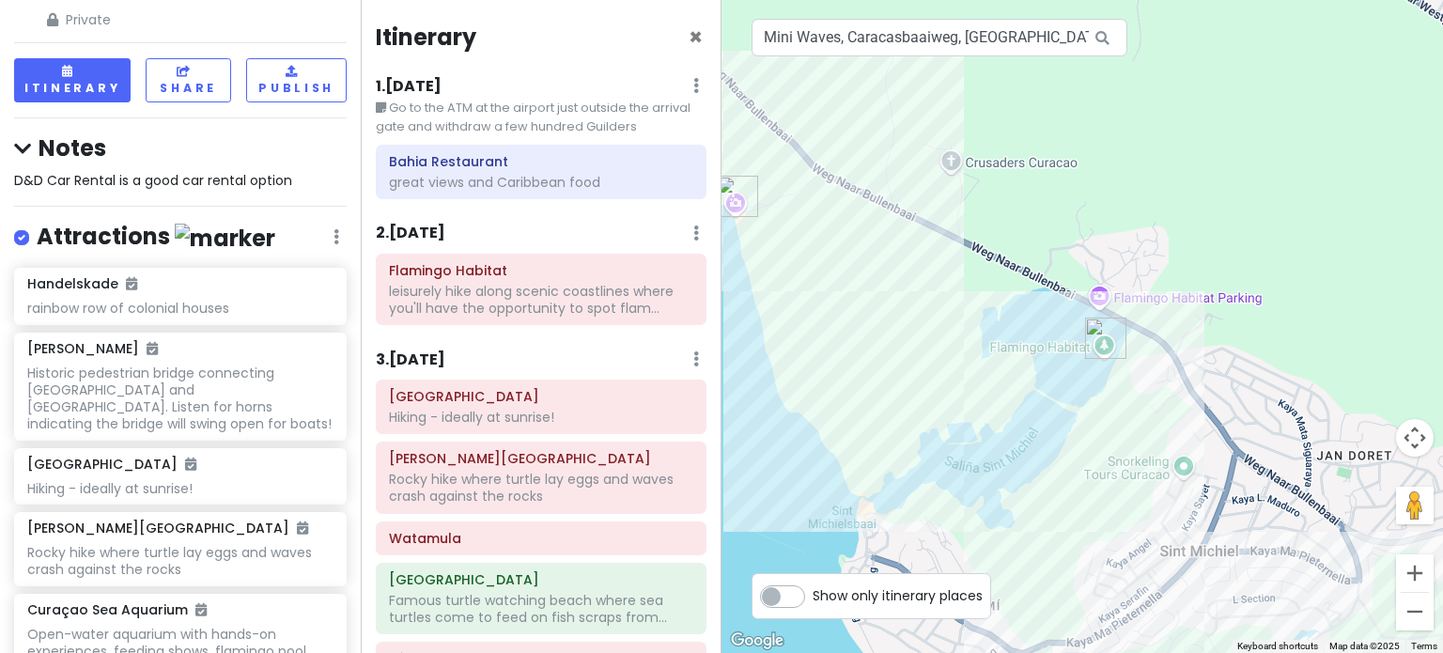
scroll to position [94, 0]
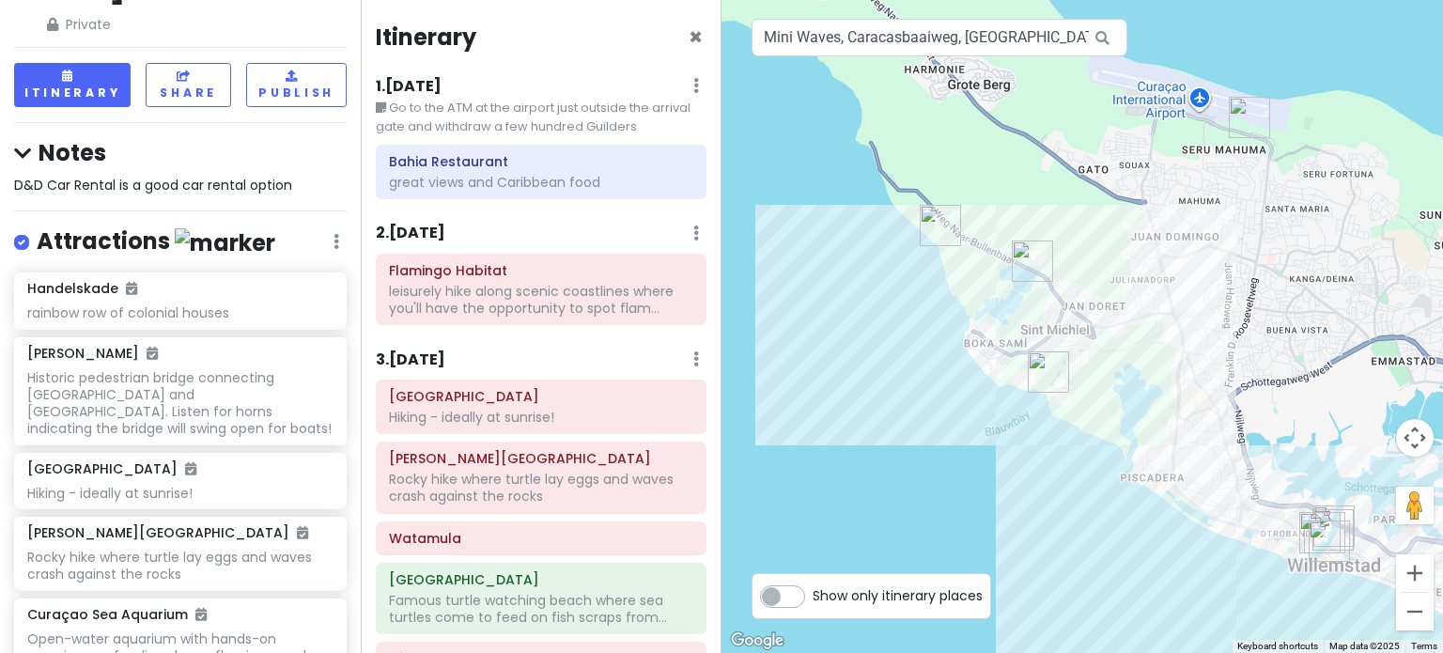
click at [1038, 368] on img "Blue Bay, Curaçao" at bounding box center [1048, 371] width 41 height 41
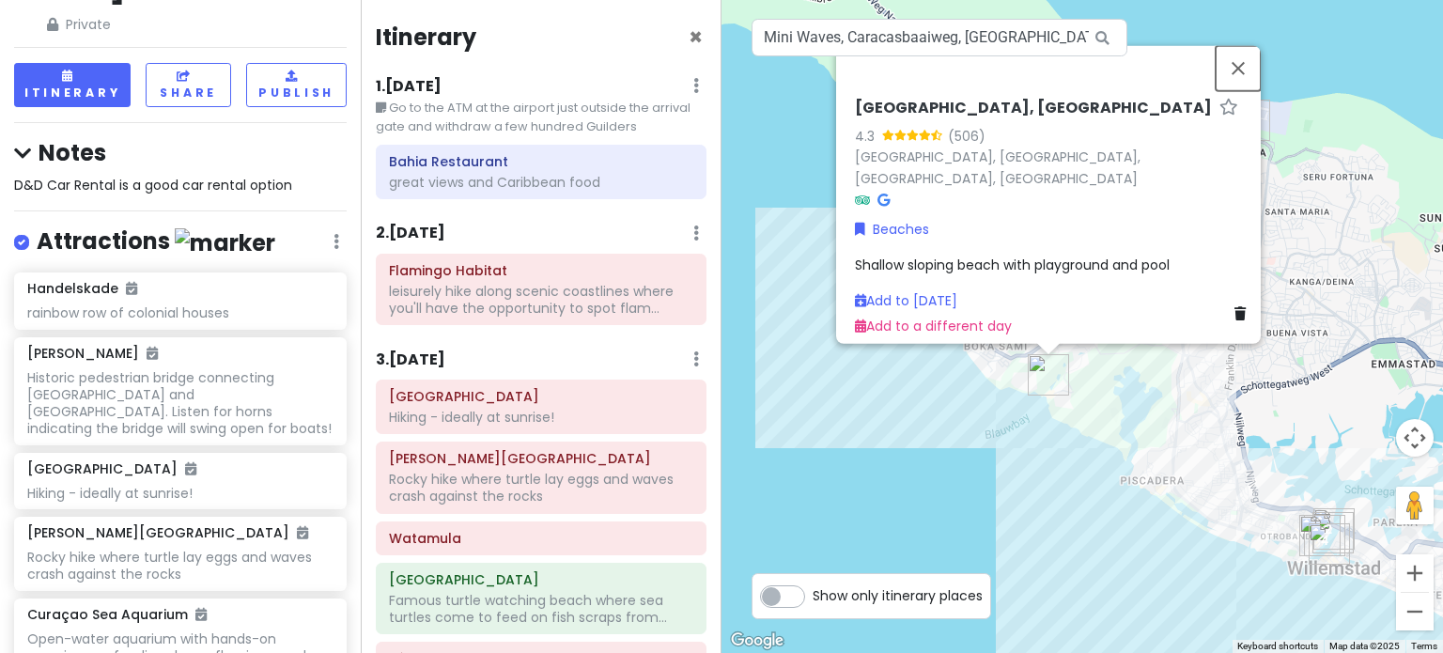
click at [1252, 75] on button "Close" at bounding box center [1238, 67] width 45 height 45
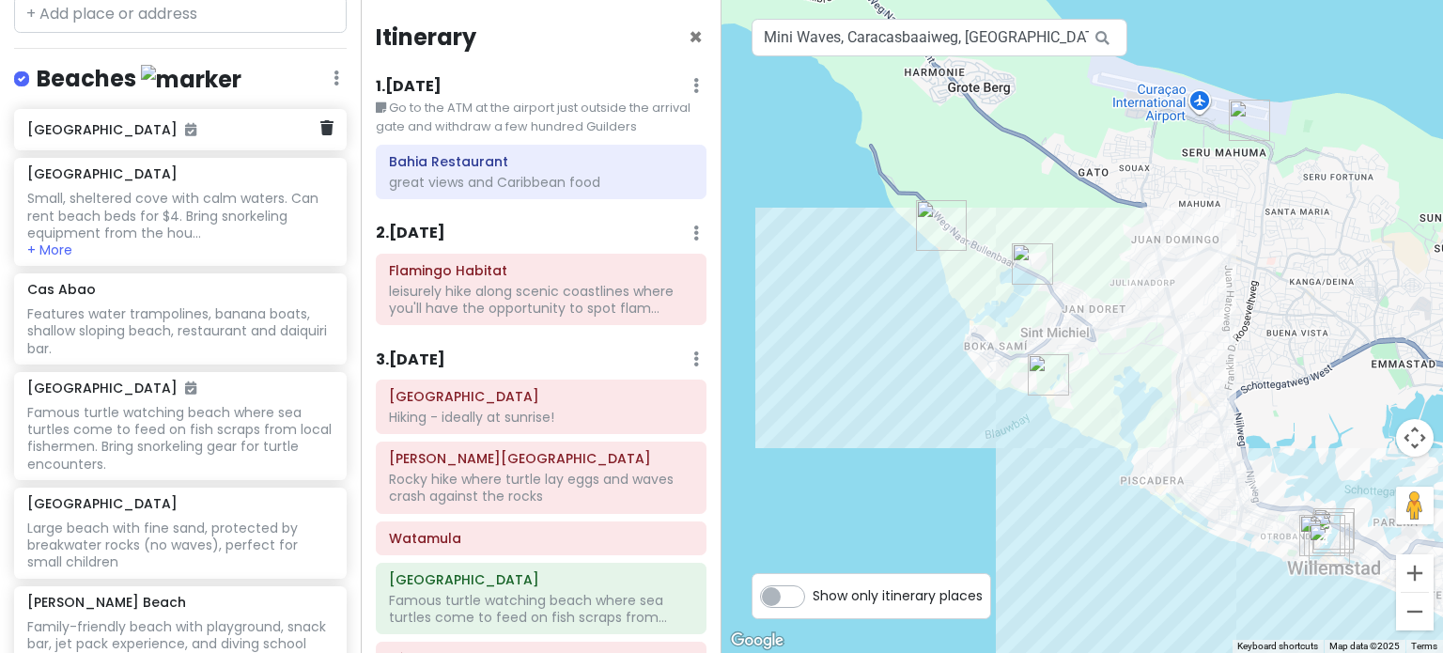
scroll to position [2443, 0]
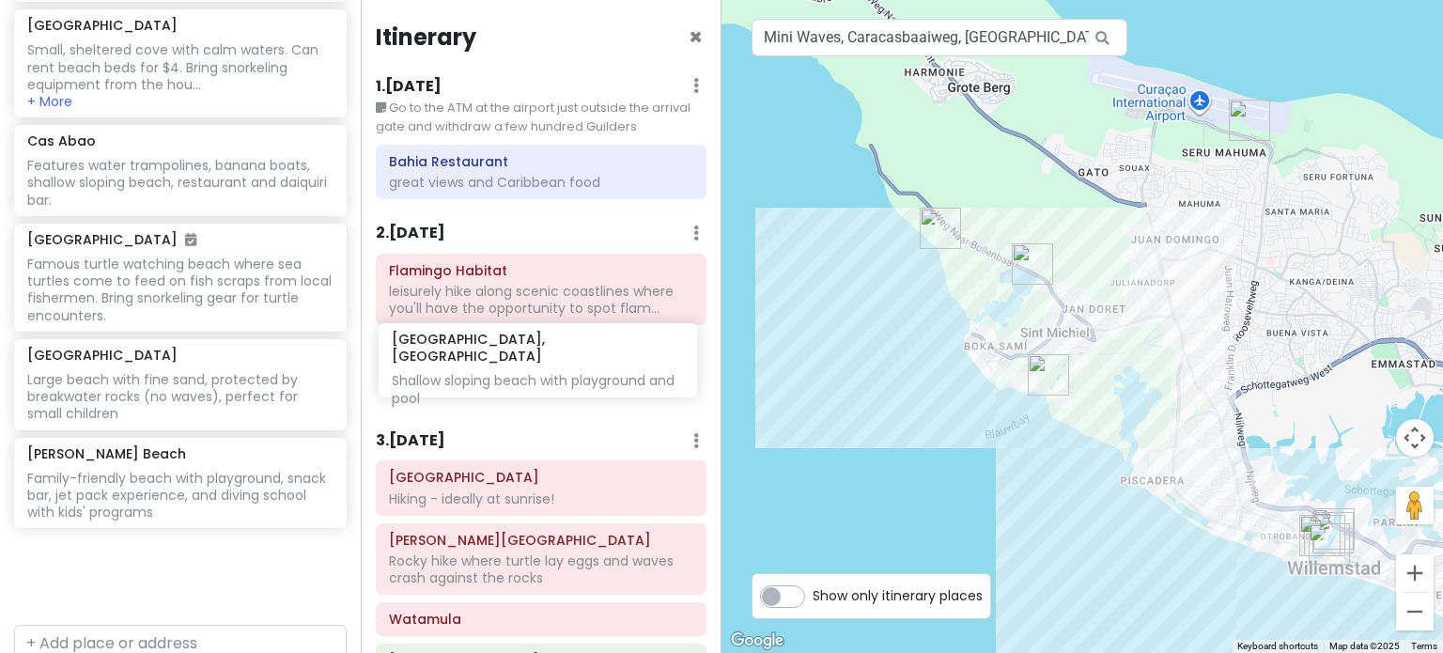
drag, startPoint x: 156, startPoint y: 490, endPoint x: 520, endPoint y: 355, distance: 387.7
click at [520, 355] on div "Curaçao 2026 Private Change Dates Make a Copy Delete Trip Go Pro ⚡️ Give Feedba…" at bounding box center [721, 326] width 1443 height 653
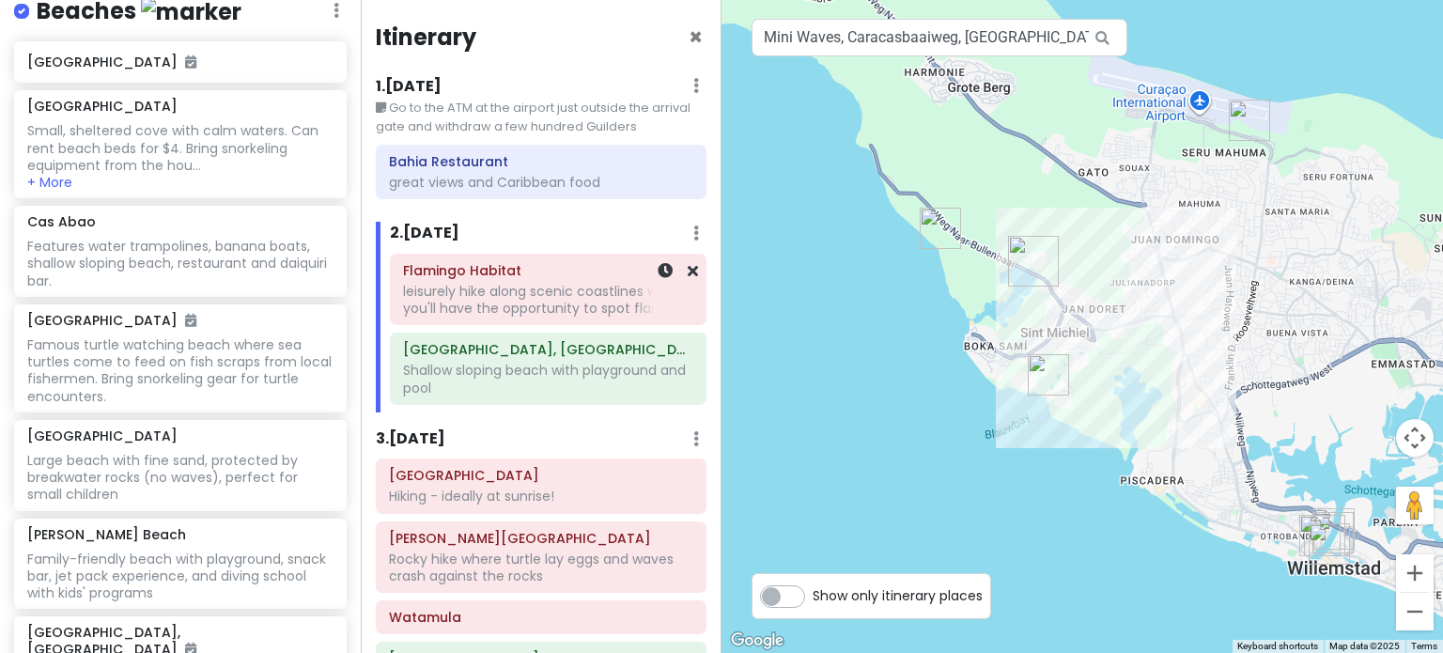
scroll to position [2361, 0]
click at [942, 222] on img "Kokomo Beach" at bounding box center [940, 228] width 41 height 41
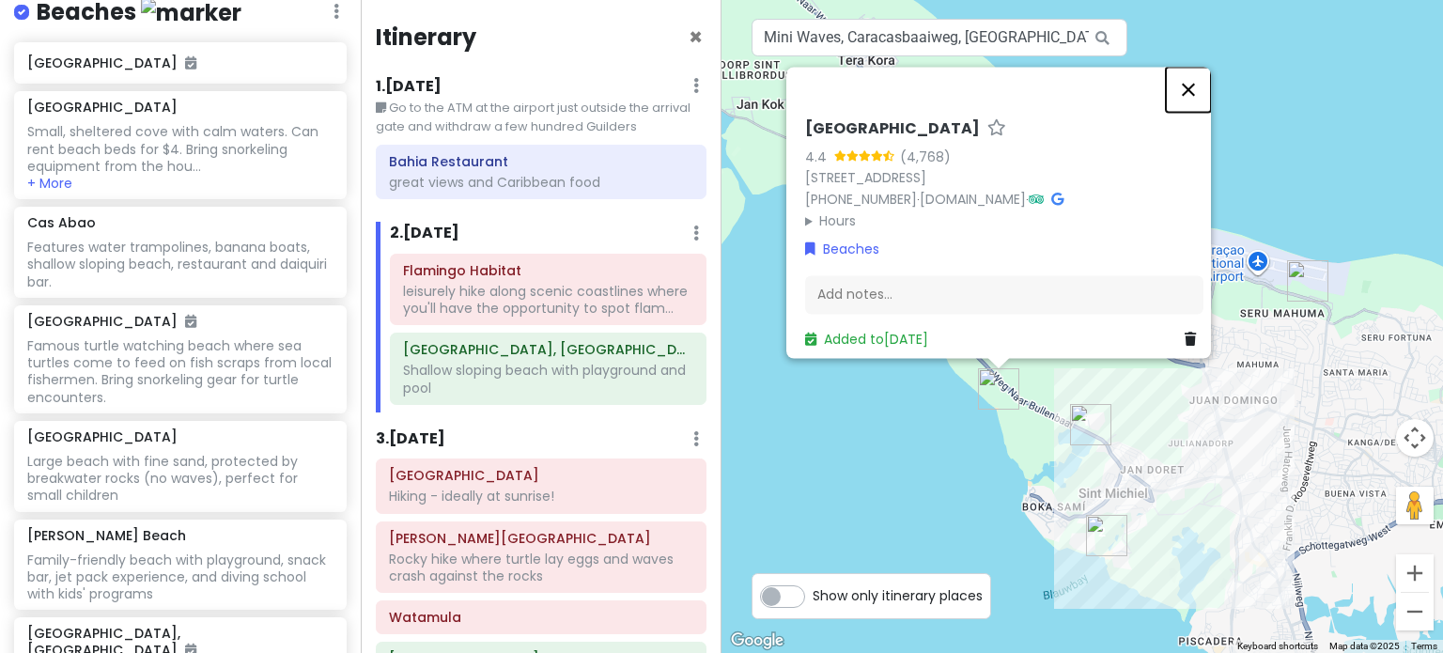
click at [1197, 82] on button "Close" at bounding box center [1188, 89] width 45 height 45
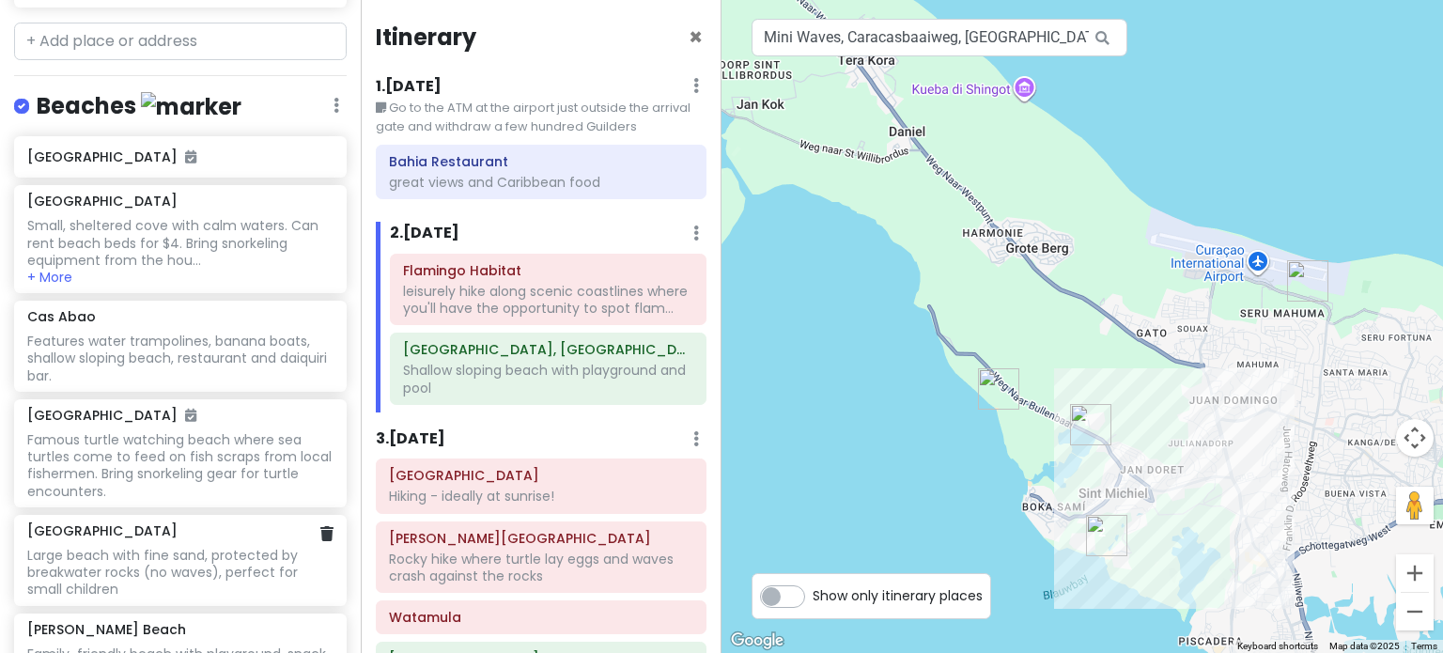
scroll to position [2173, 0]
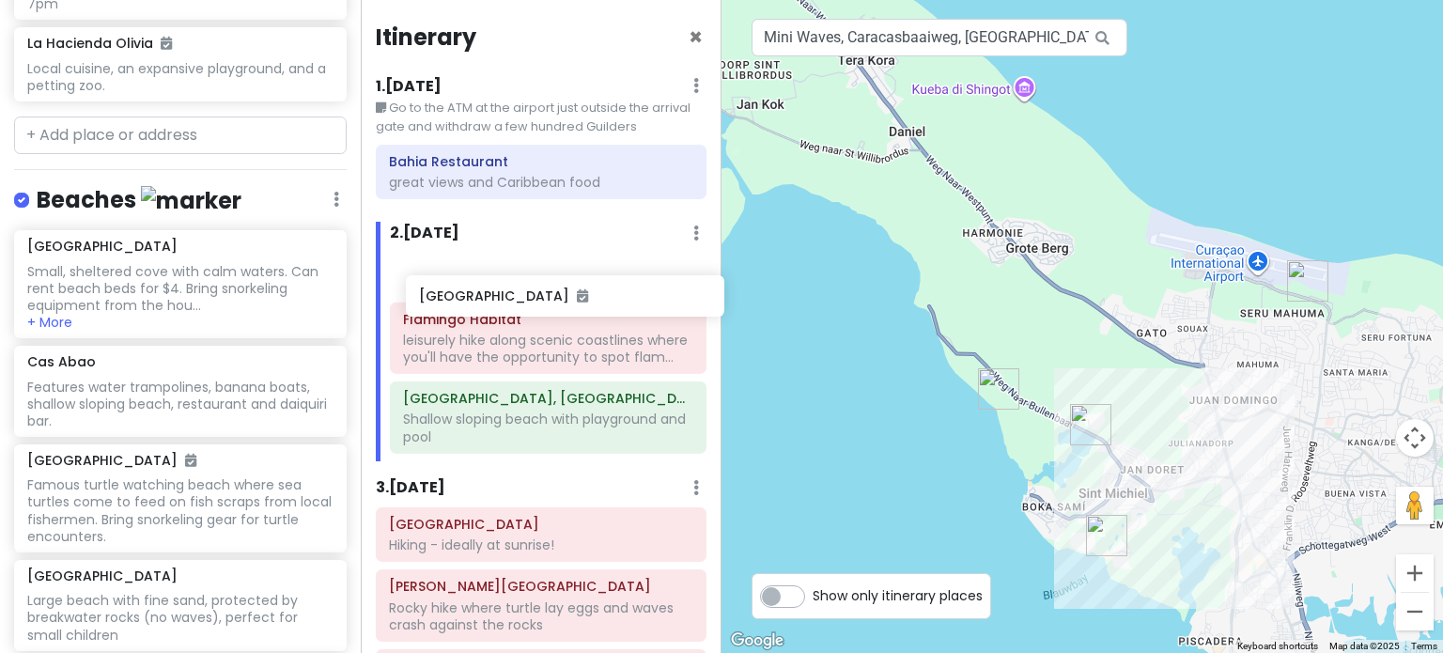
drag, startPoint x: 161, startPoint y: 176, endPoint x: 549, endPoint y: 296, distance: 406.3
click at [549, 296] on div "Curaçao 2026 Private Change Dates Make a Copy Delete Trip Go Pro ⚡️ Give Feedba…" at bounding box center [721, 326] width 1443 height 653
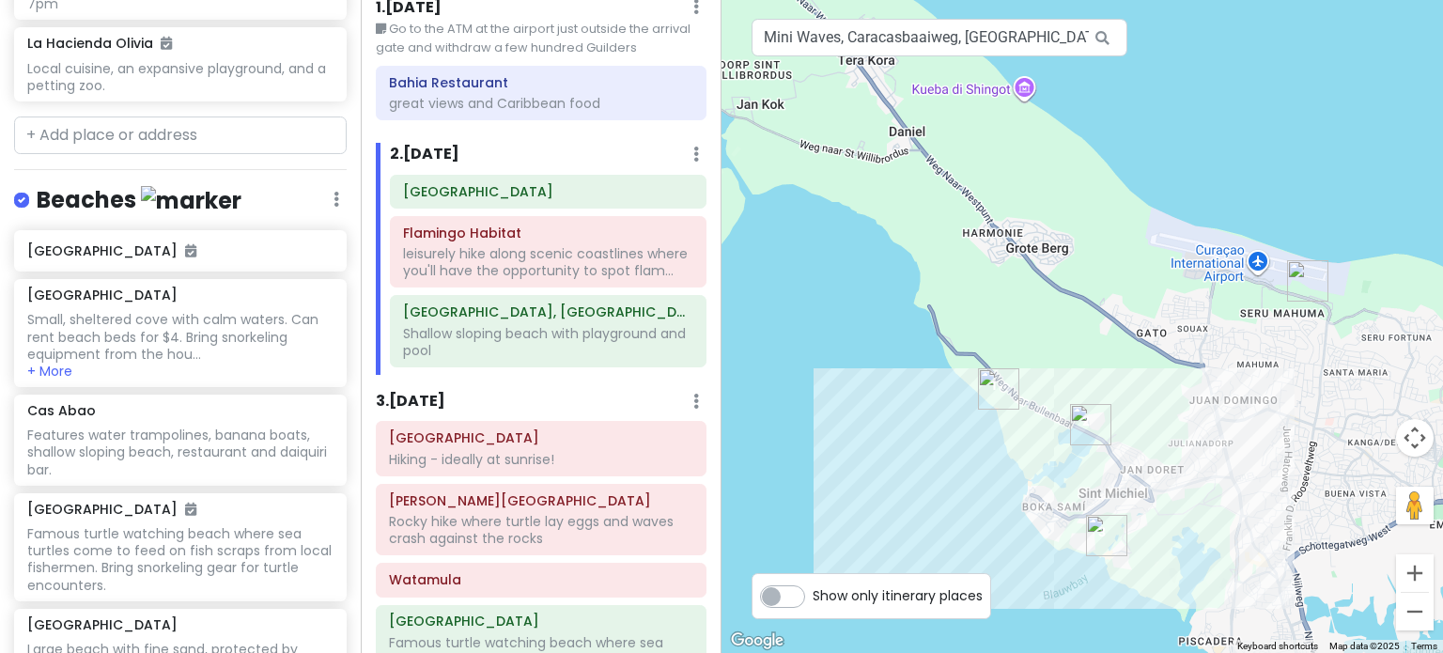
scroll to position [0, 0]
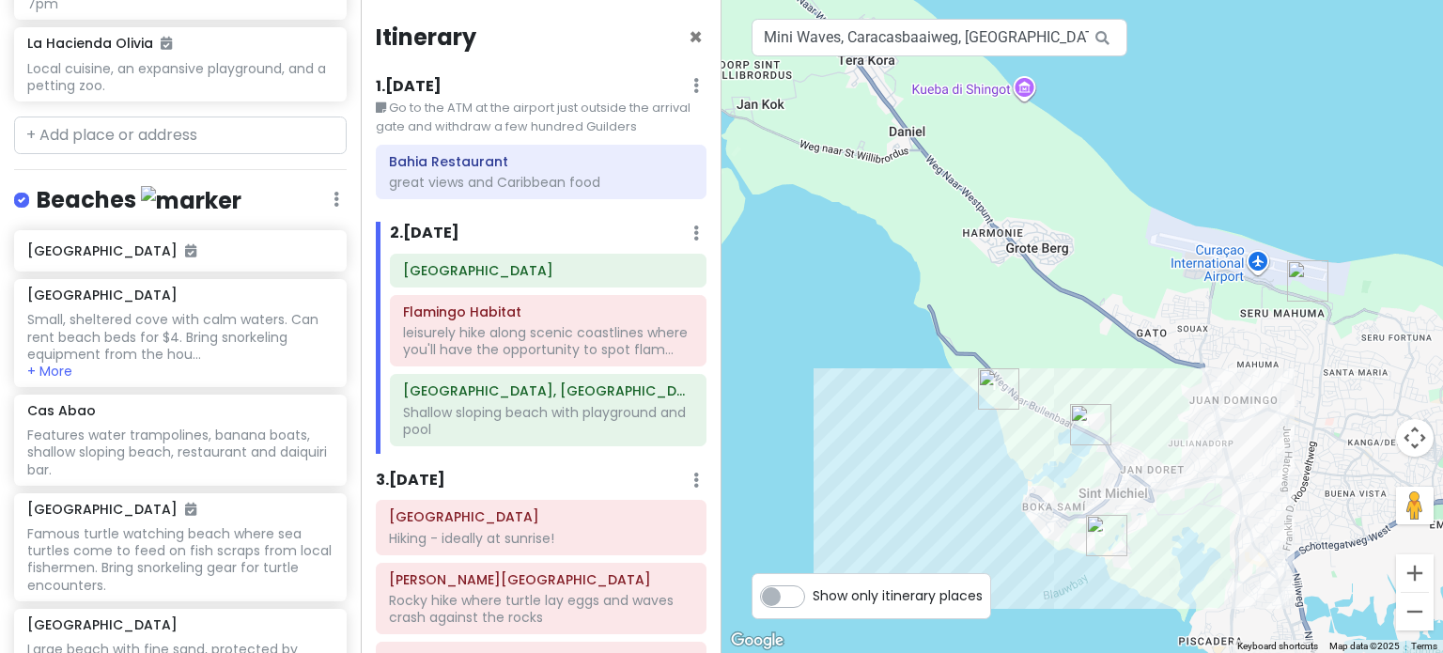
click at [1311, 281] on img "Hato Caves" at bounding box center [1307, 280] width 41 height 41
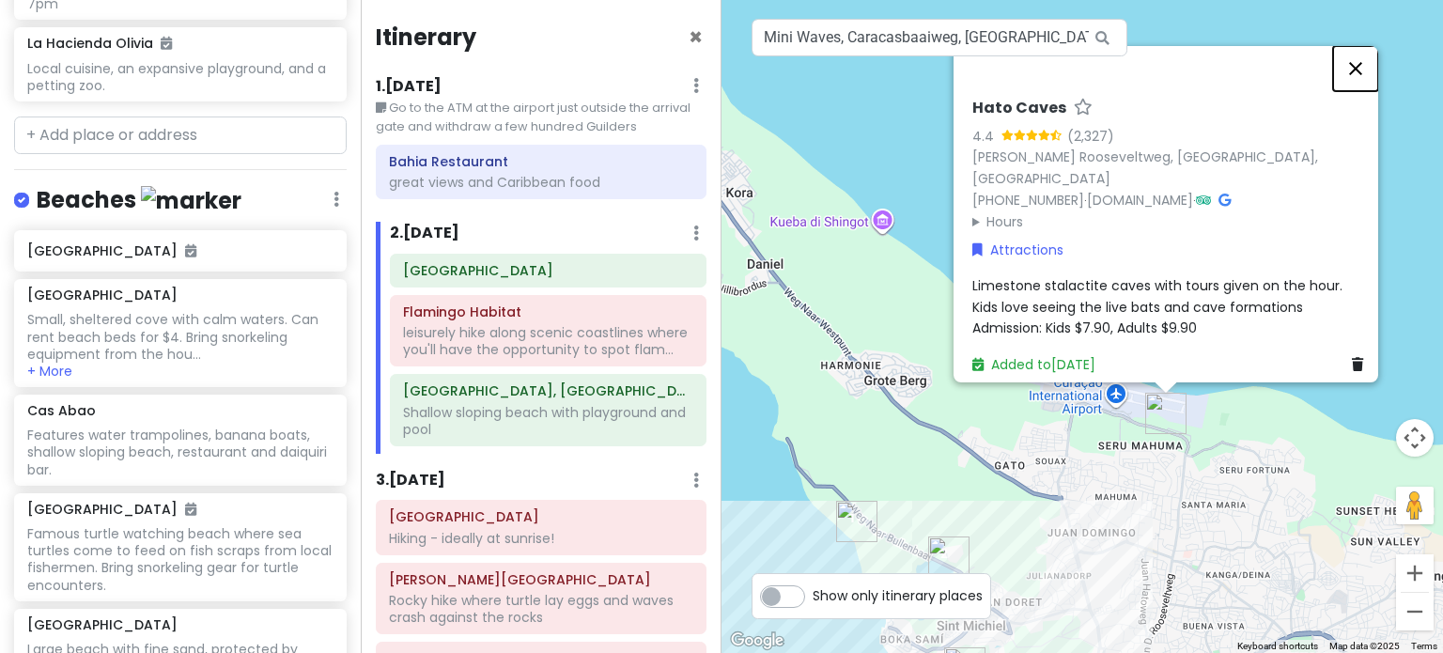
click at [1366, 72] on button "Close" at bounding box center [1355, 68] width 45 height 45
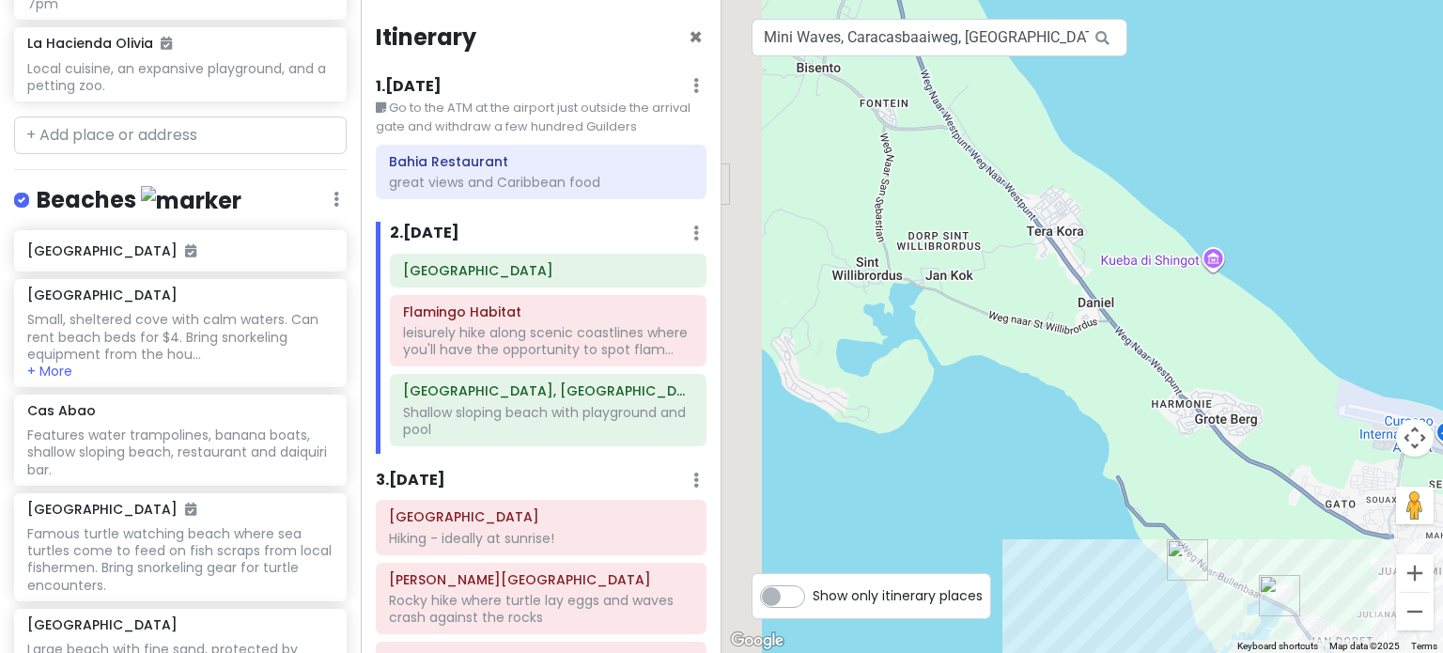
drag, startPoint x: 928, startPoint y: 145, endPoint x: 1273, endPoint y: 187, distance: 347.4
click at [1273, 187] on div at bounding box center [1083, 326] width 722 height 653
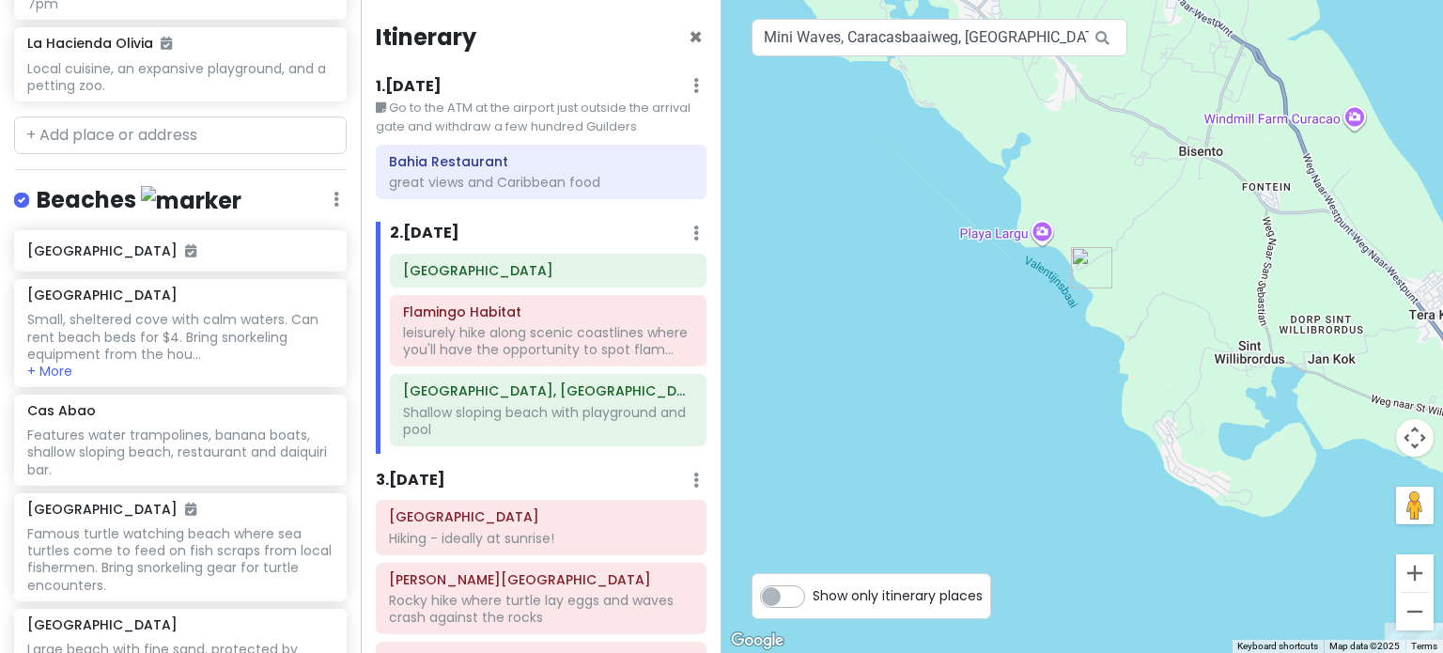
drag, startPoint x: 1301, startPoint y: 490, endPoint x: 1329, endPoint y: 498, distance: 28.5
click at [1329, 498] on div at bounding box center [1083, 326] width 722 height 653
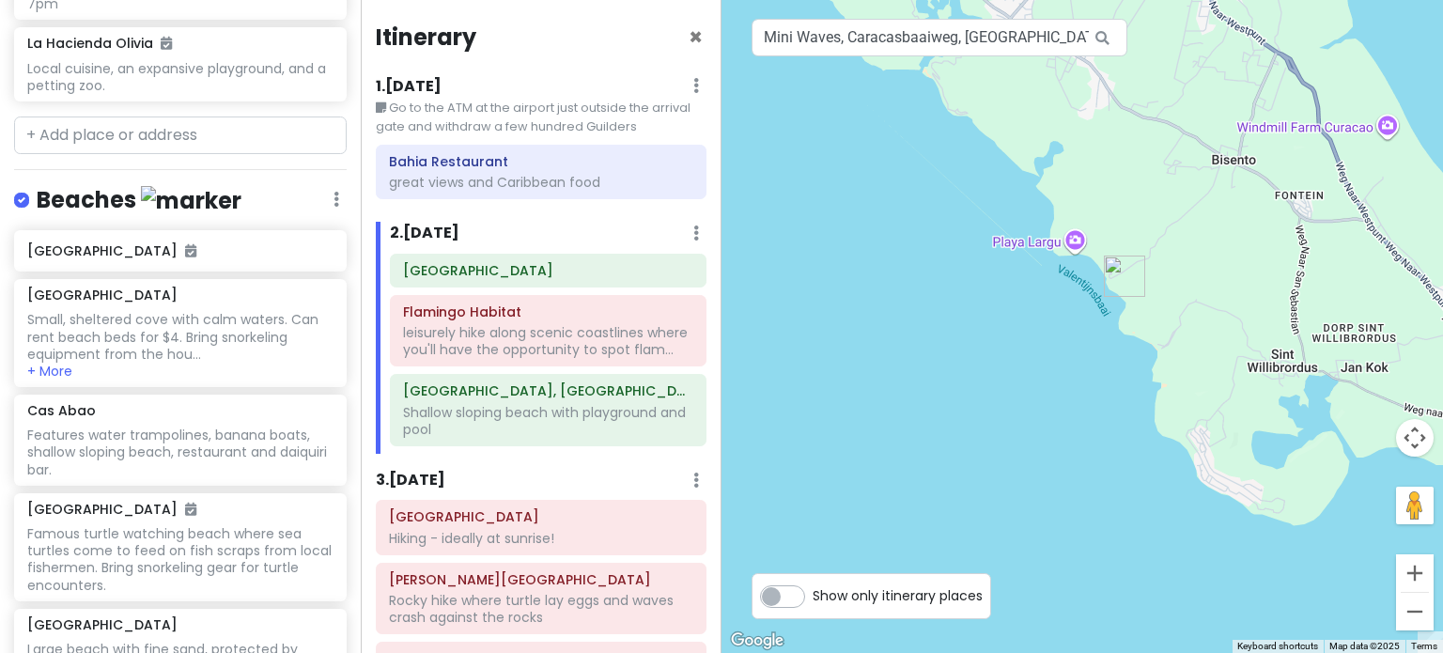
click at [1121, 270] on img "Cas Abao" at bounding box center [1124, 276] width 41 height 41
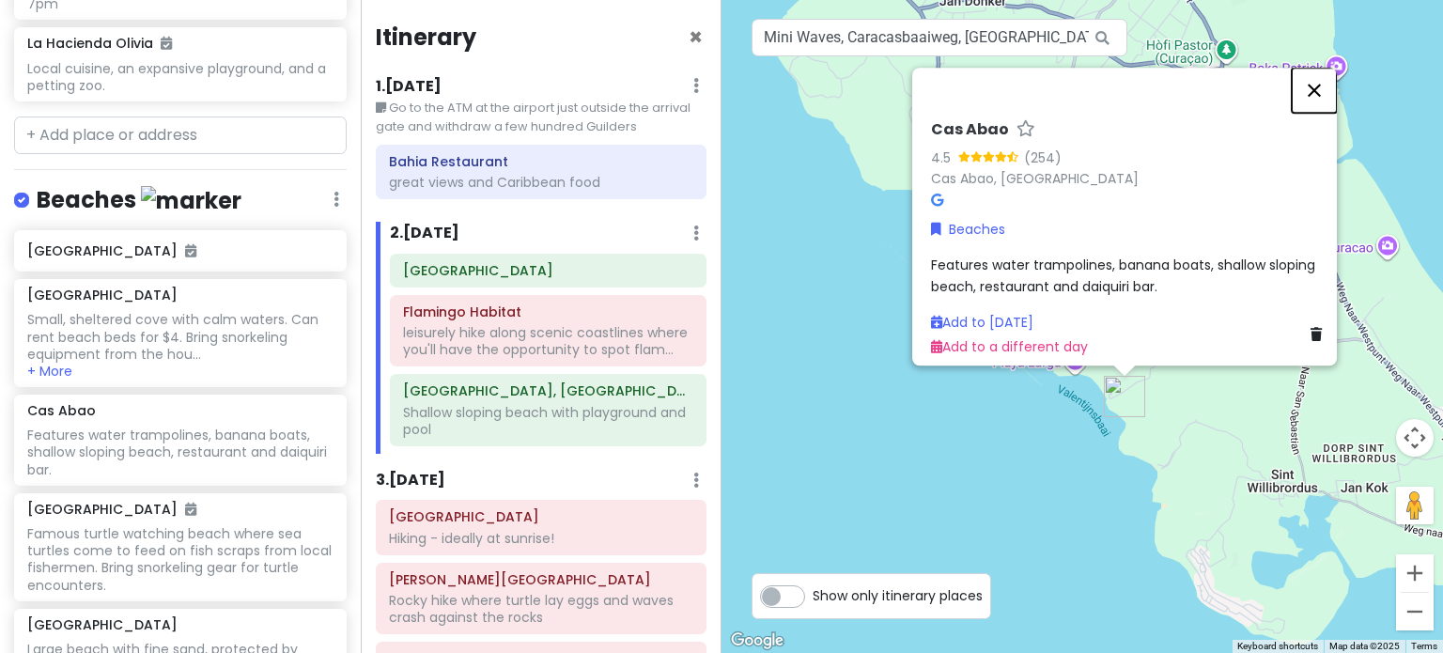
click at [1315, 78] on button "Close" at bounding box center [1314, 90] width 45 height 45
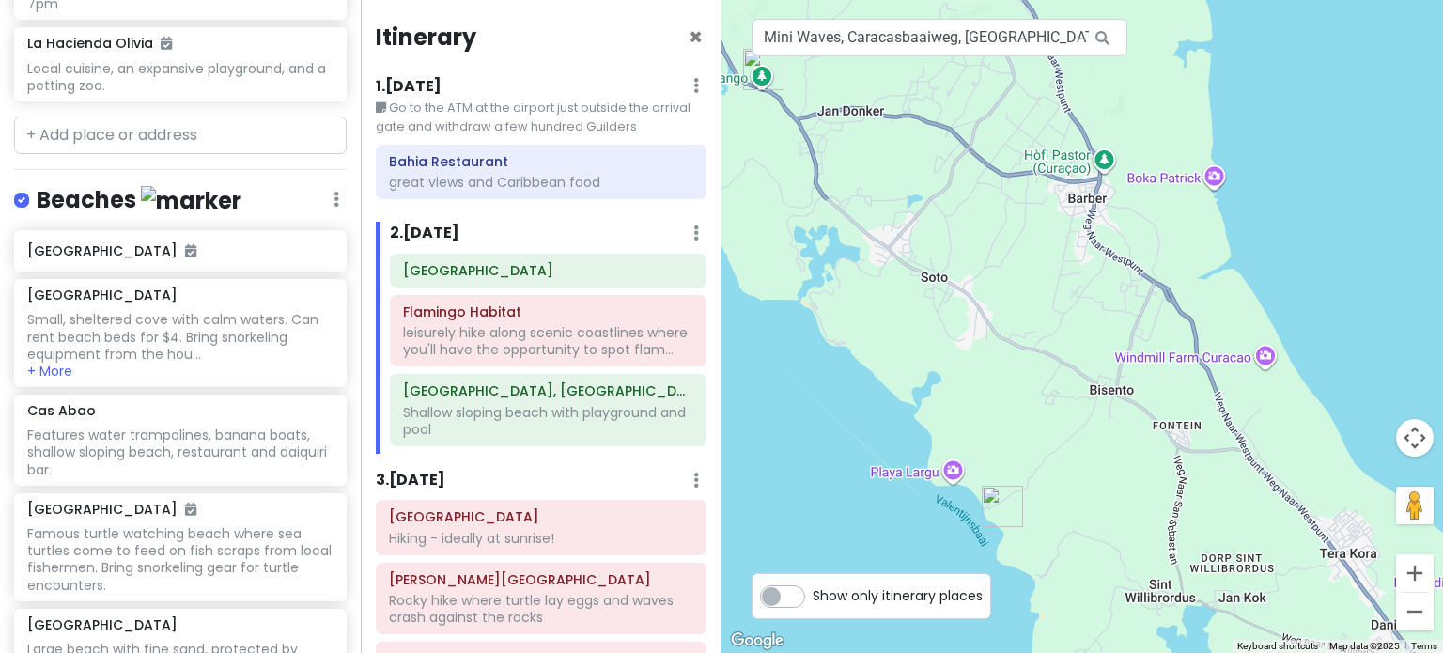
drag, startPoint x: 900, startPoint y: 330, endPoint x: 799, endPoint y: 401, distance: 124.1
click at [799, 401] on div at bounding box center [1083, 326] width 722 height 653
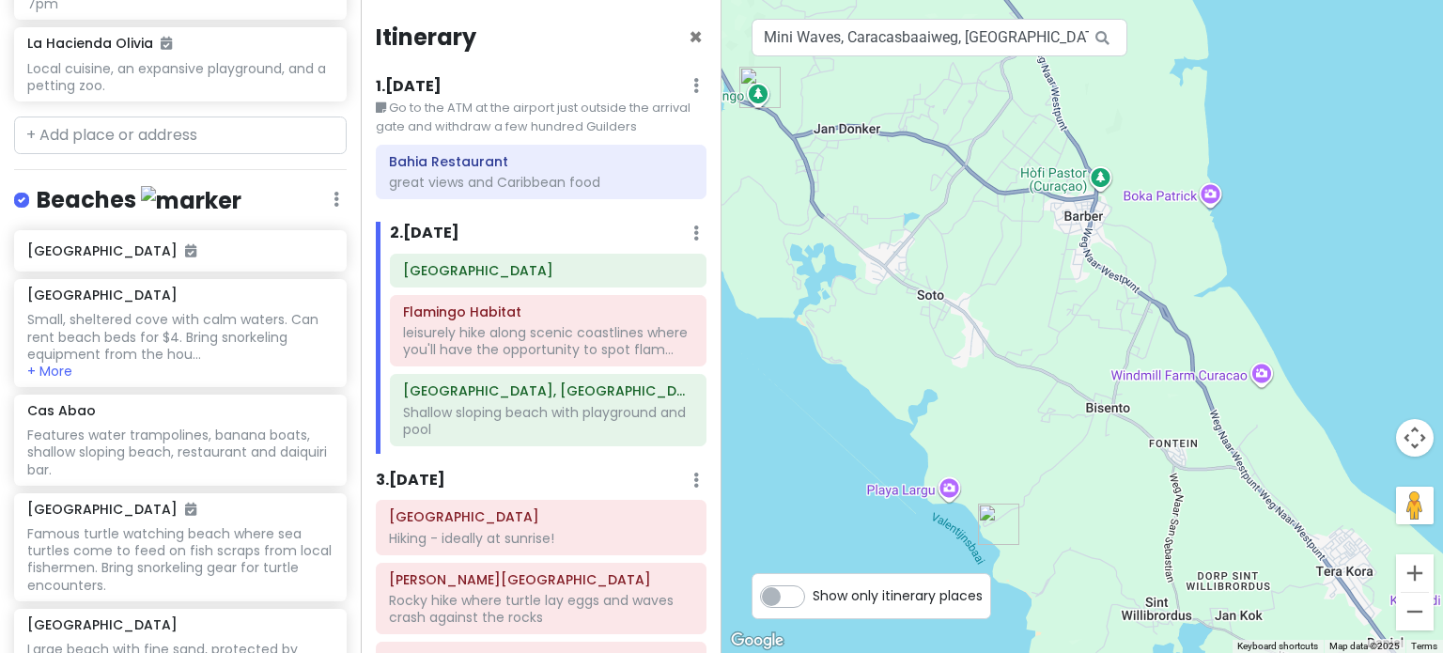
click at [1442, 224] on div at bounding box center [1083, 326] width 722 height 653
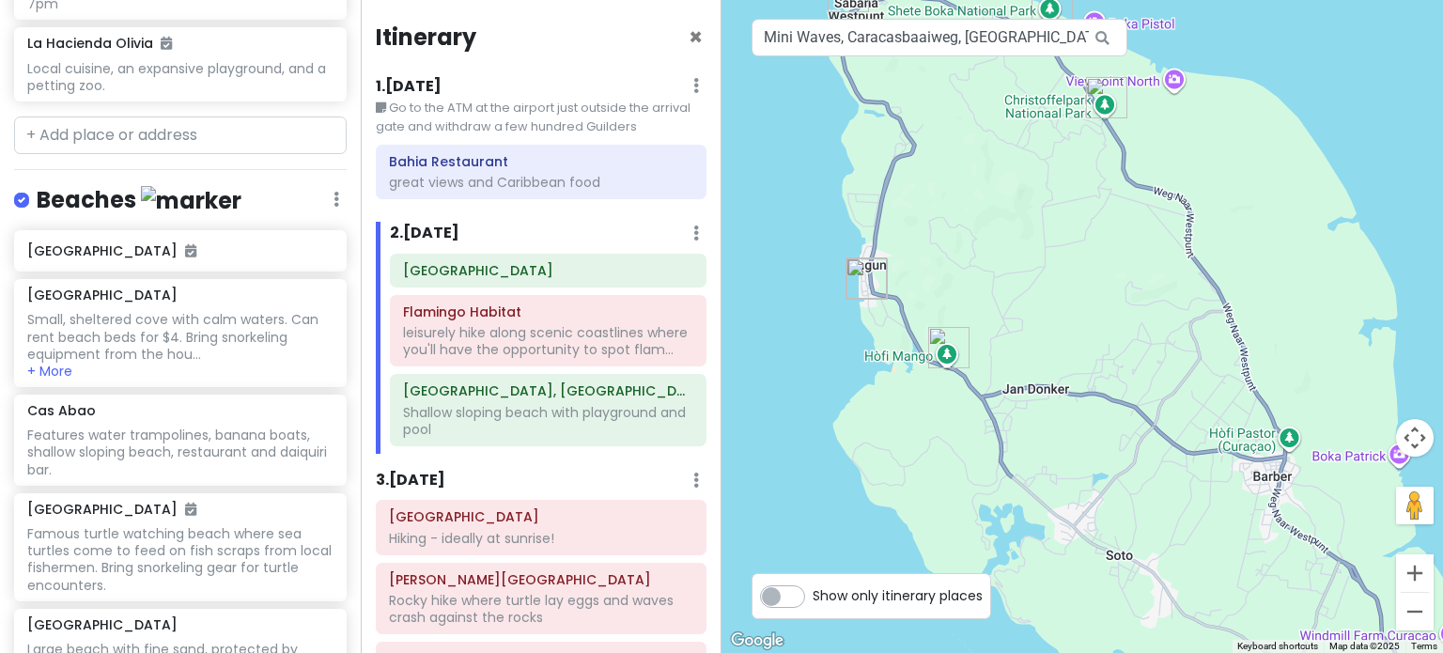
drag, startPoint x: 1327, startPoint y: 94, endPoint x: 1404, endPoint y: 339, distance: 257.1
click at [1404, 338] on div at bounding box center [1083, 326] width 722 height 653
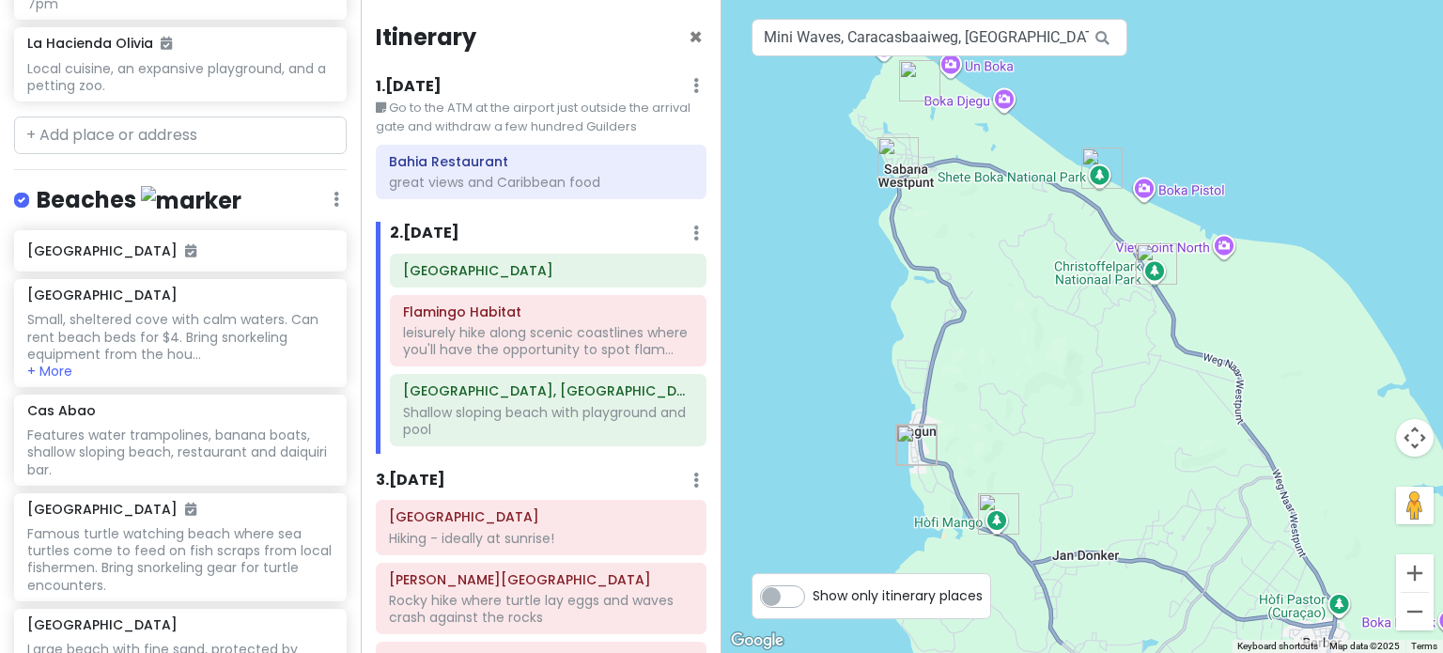
drag, startPoint x: 1255, startPoint y: 103, endPoint x: 1297, endPoint y: 177, distance: 84.1
click at [1297, 177] on div at bounding box center [1083, 326] width 722 height 653
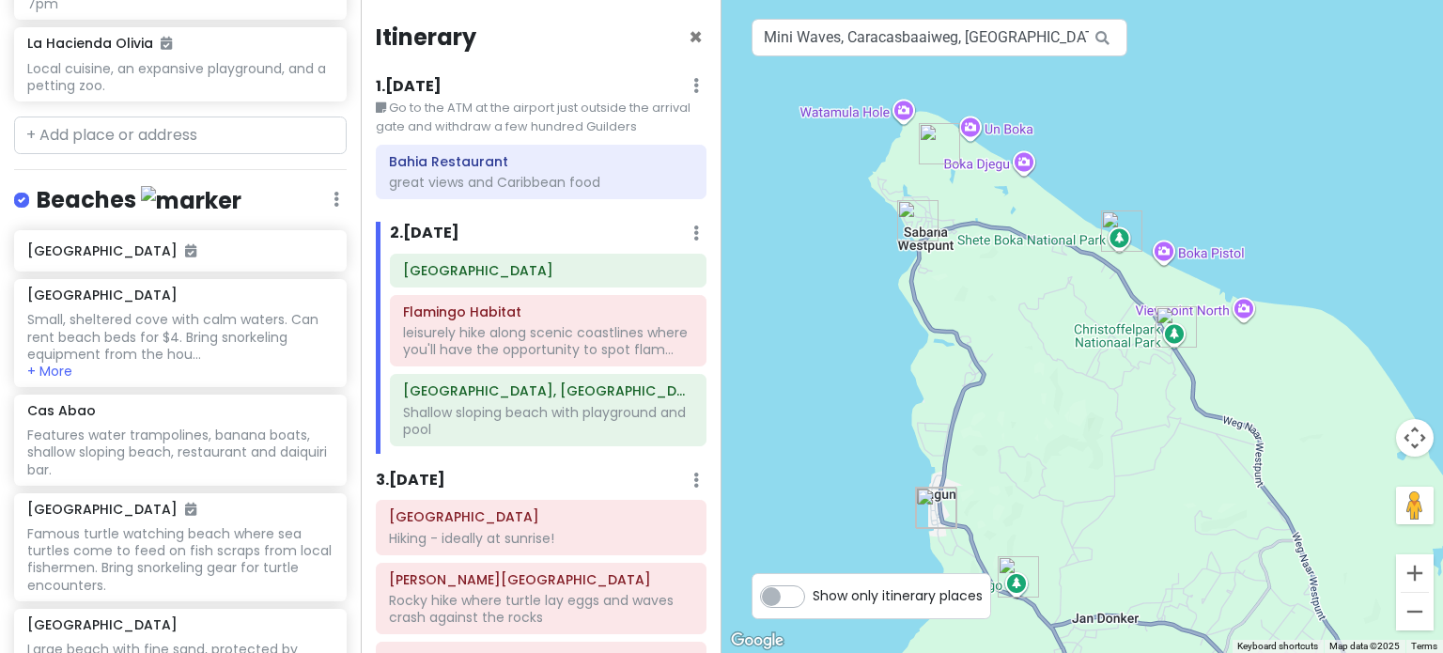
click at [1312, 252] on div at bounding box center [1083, 326] width 722 height 653
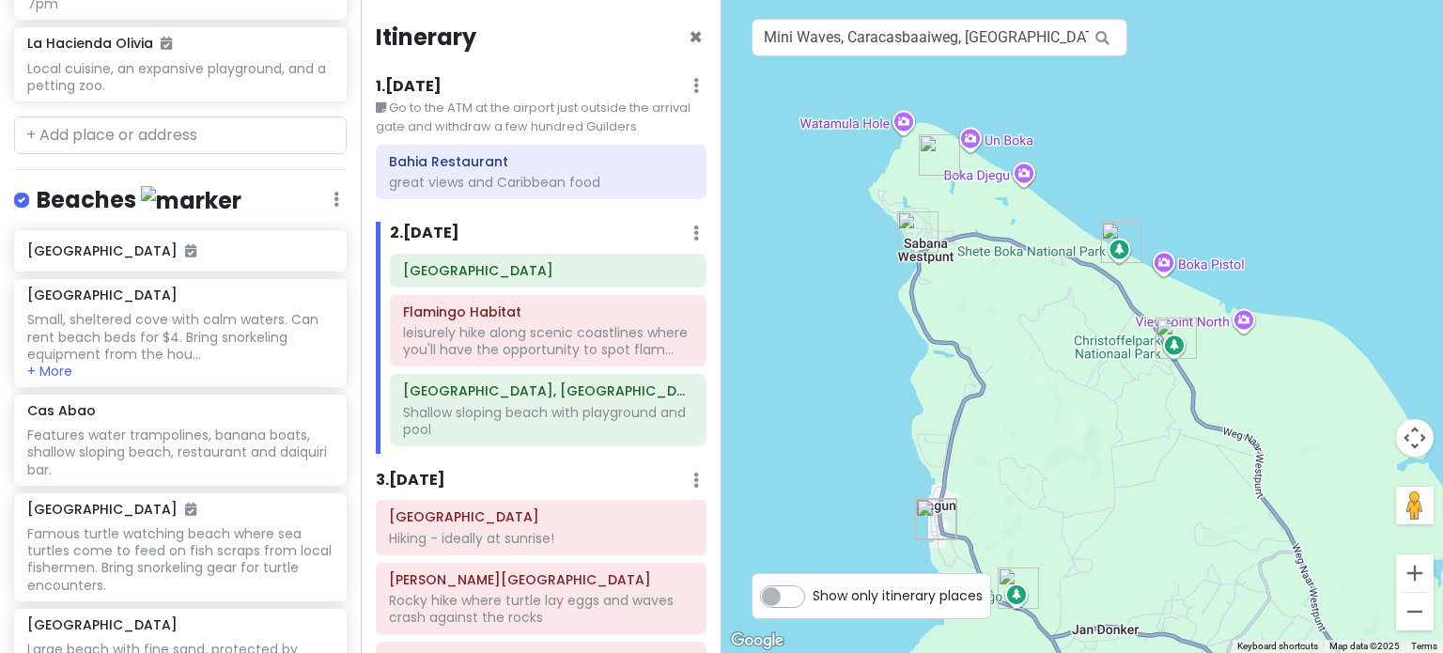
click at [913, 222] on img "Playa Grandi" at bounding box center [917, 231] width 41 height 41
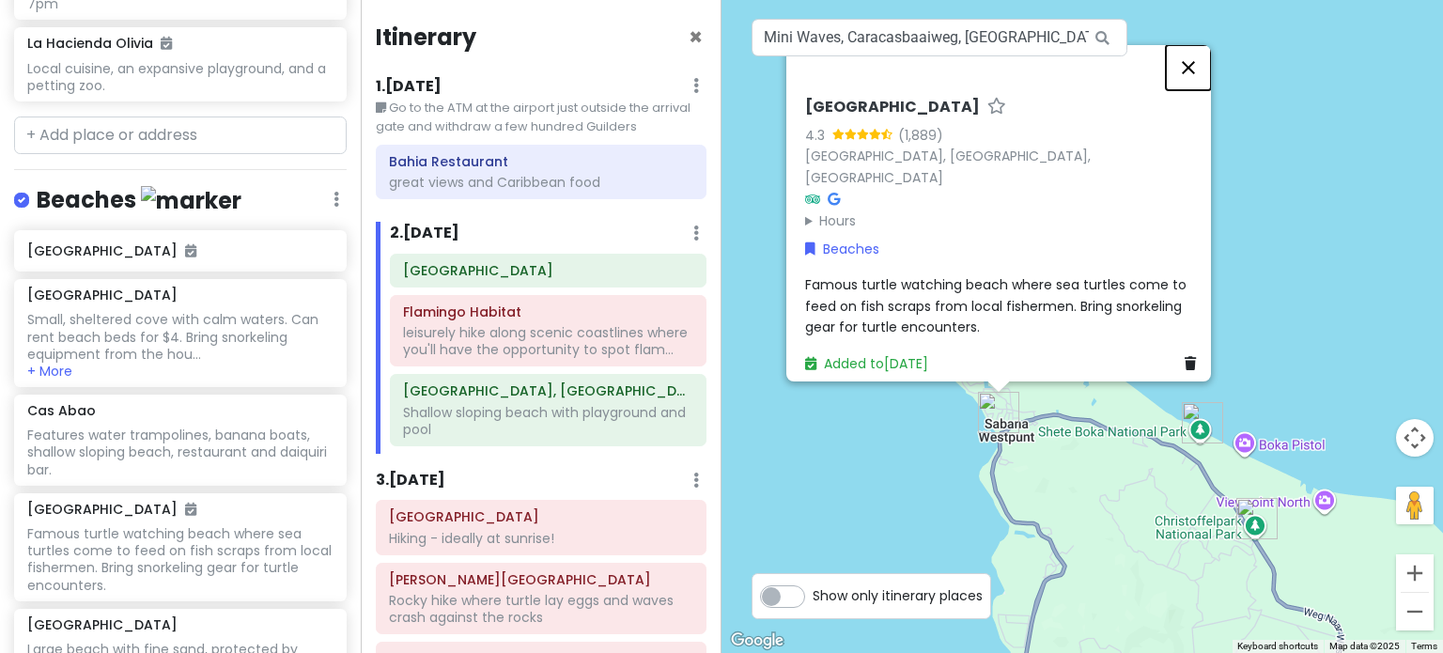
click at [1195, 84] on button "Close" at bounding box center [1188, 67] width 45 height 45
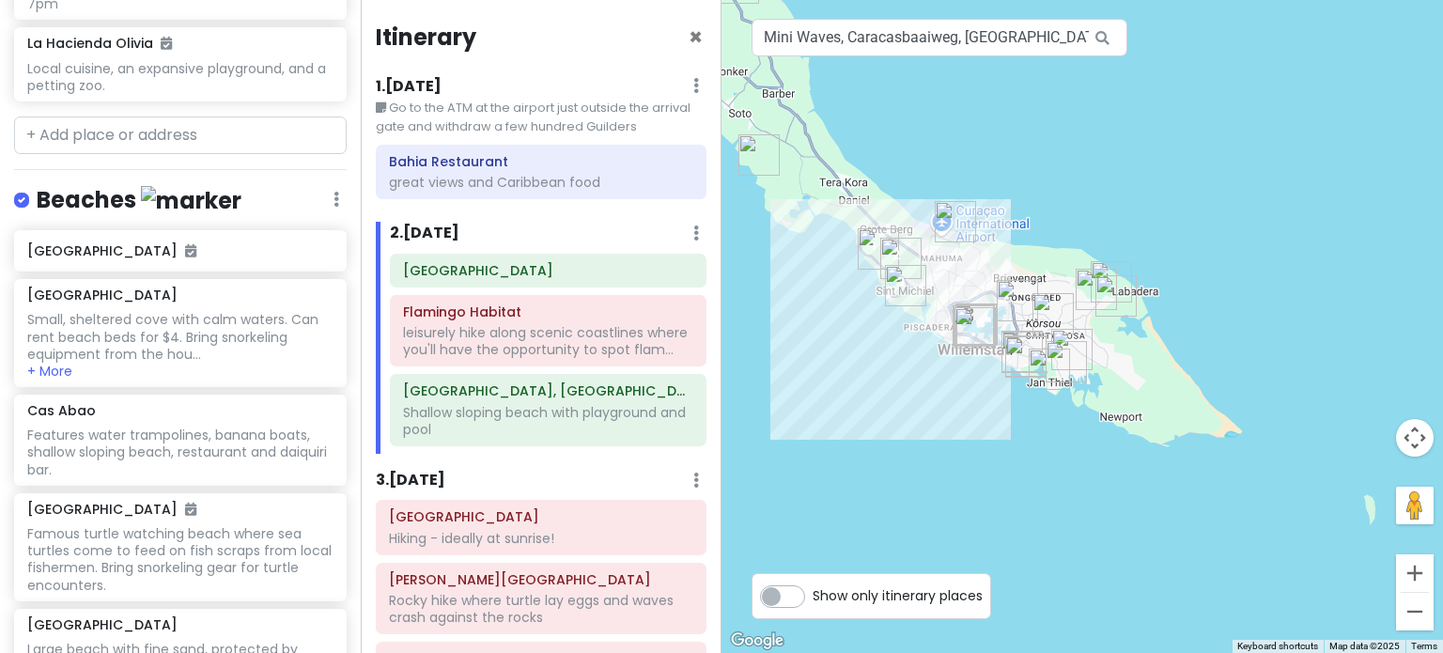
drag, startPoint x: 1319, startPoint y: 332, endPoint x: 882, endPoint y: 91, distance: 498.8
click at [882, 91] on div at bounding box center [1083, 326] width 722 height 653
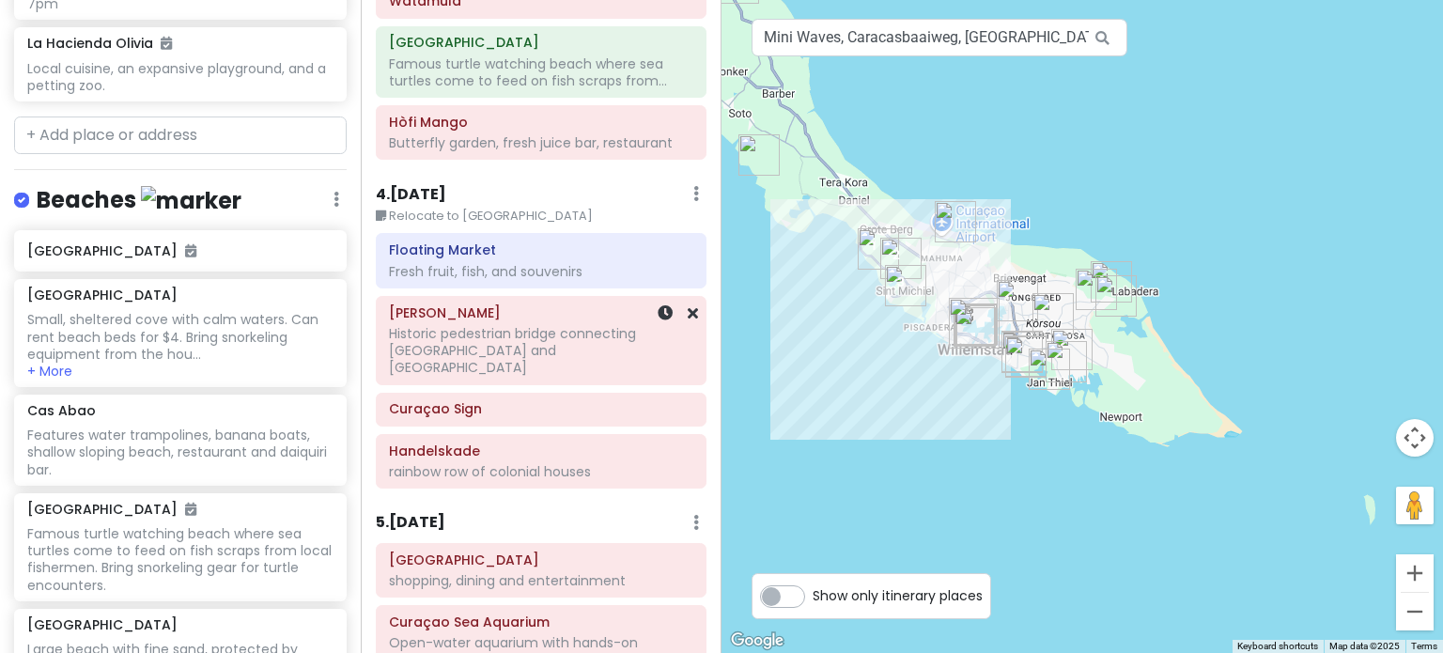
click at [560, 321] on h6 "[PERSON_NAME]" at bounding box center [541, 312] width 304 height 17
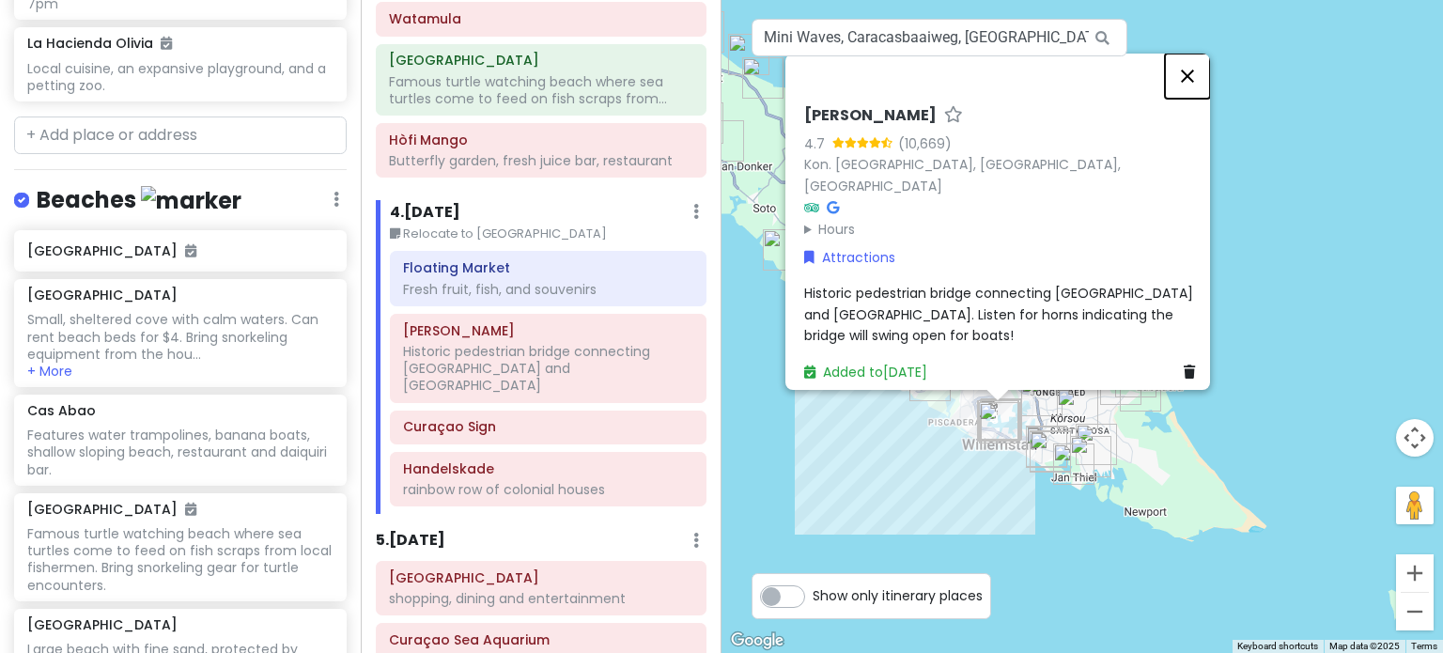
click at [1195, 93] on button "Close" at bounding box center [1187, 76] width 45 height 45
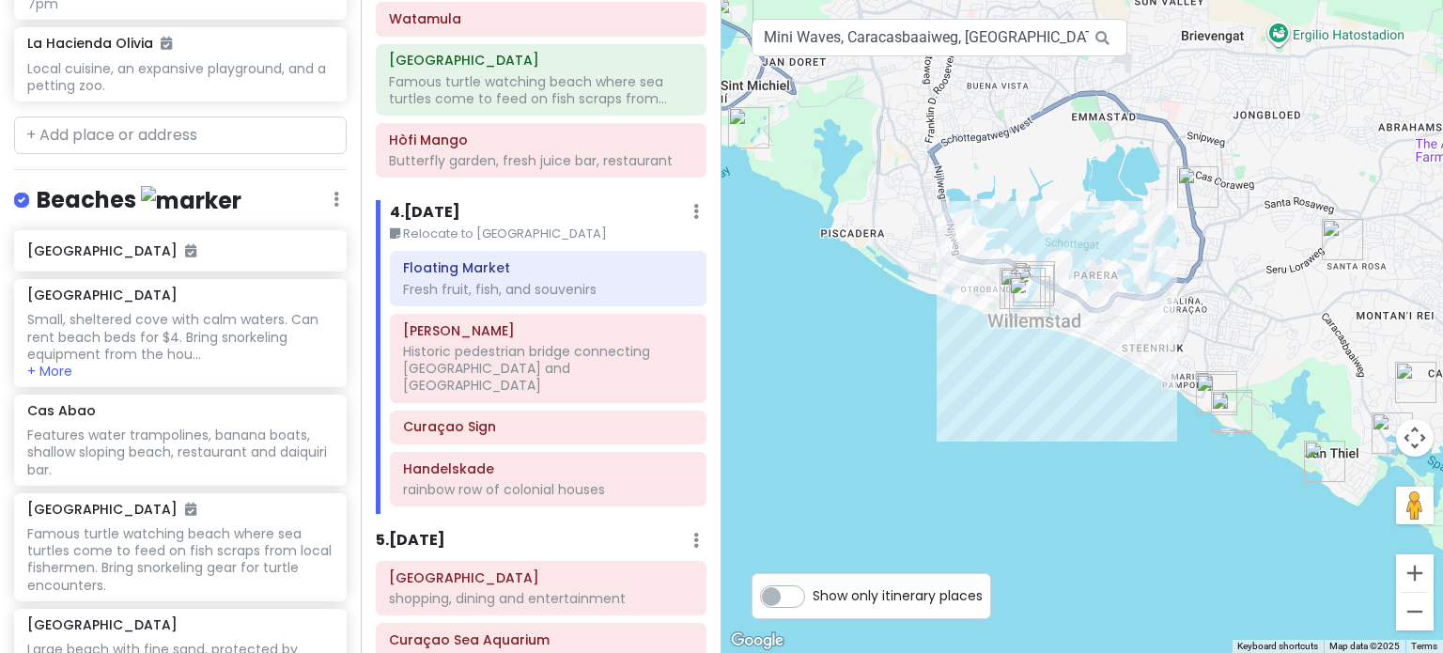
click at [1199, 185] on img "Children's Museum Curaçao" at bounding box center [1197, 186] width 41 height 41
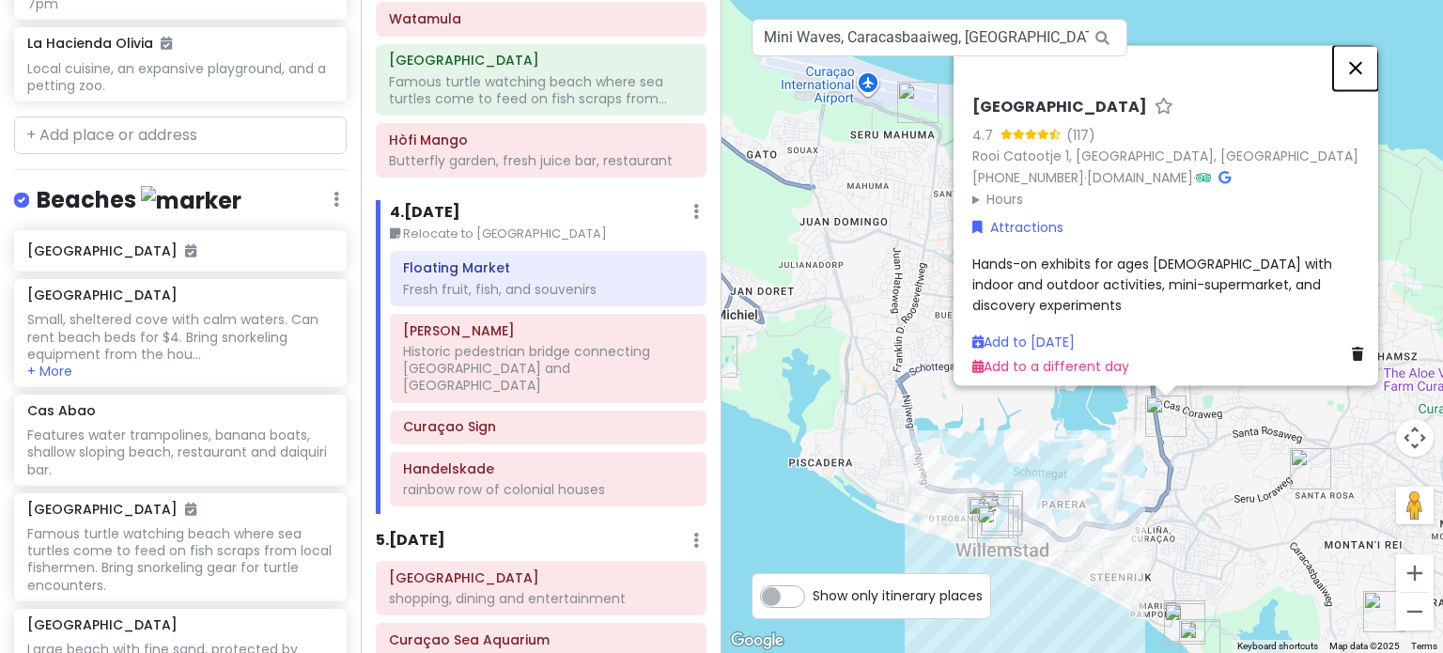
click at [1368, 75] on button "Close" at bounding box center [1355, 67] width 45 height 45
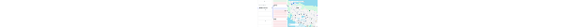
scroll to position [677, 0]
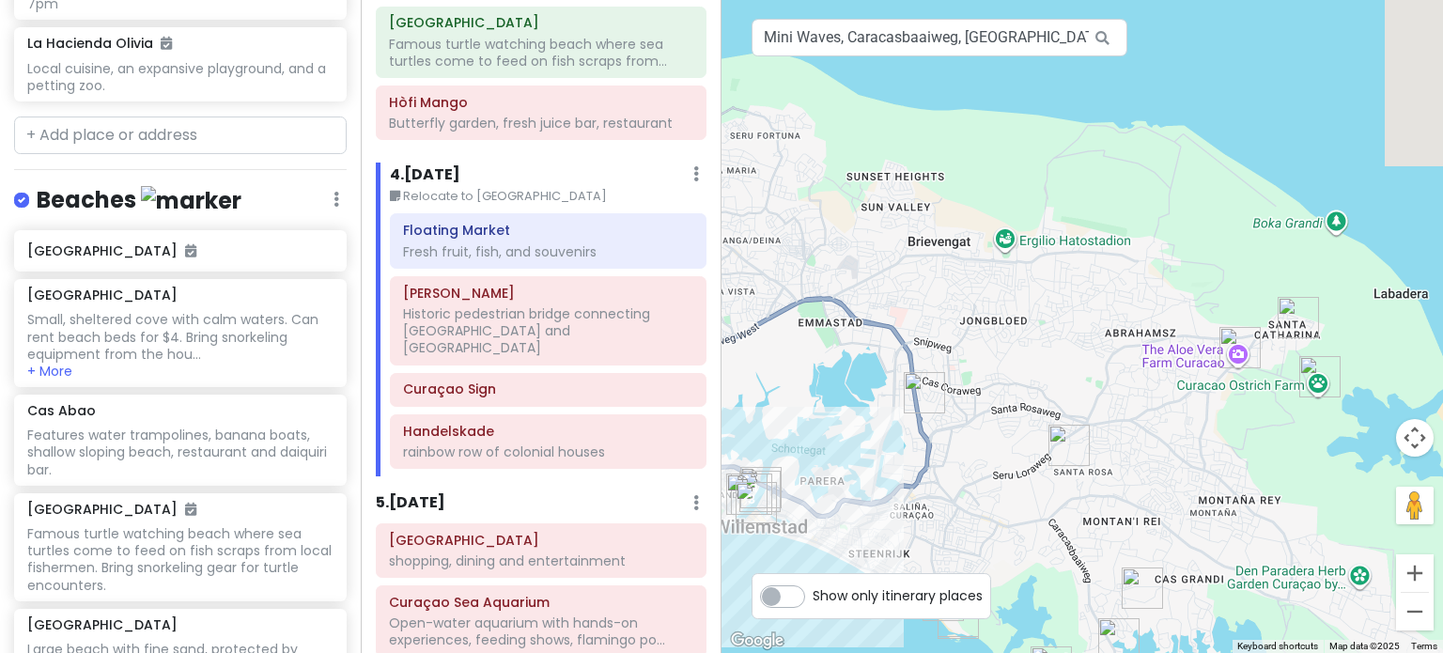
drag, startPoint x: 1224, startPoint y: 87, endPoint x: 1015, endPoint y: 63, distance: 211.0
click at [1015, 63] on div at bounding box center [1083, 326] width 722 height 653
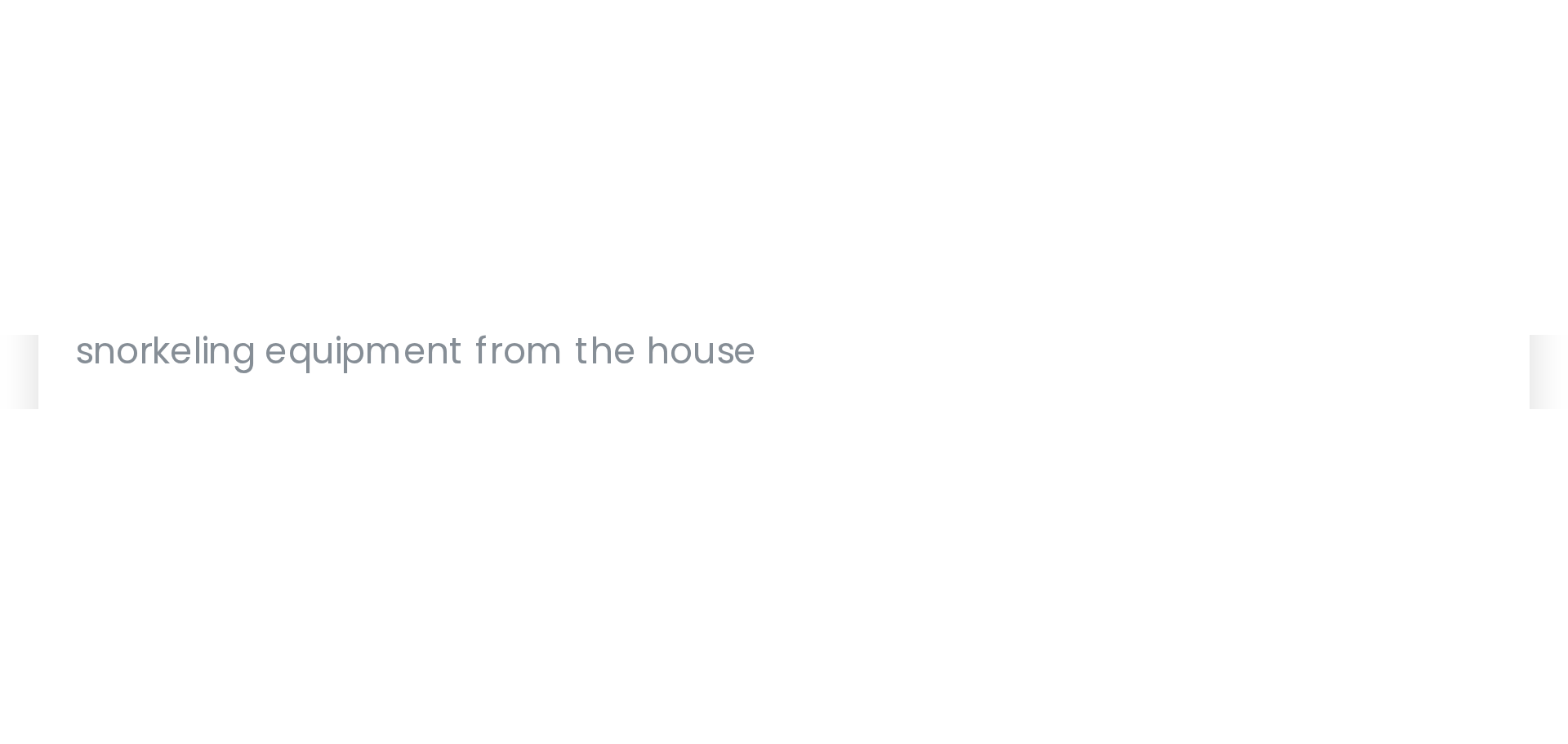
scroll to position [1752, 0]
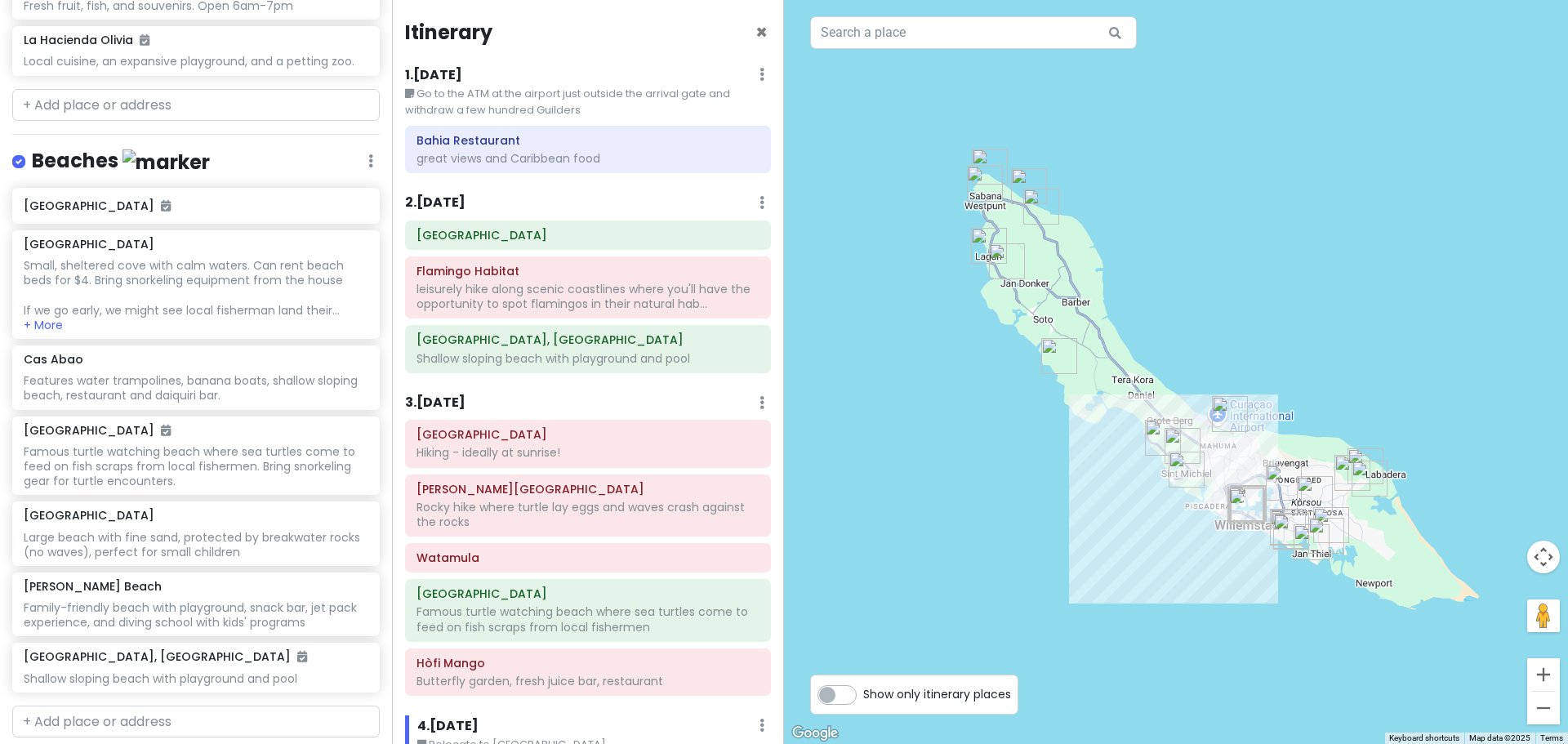
click at [1388, 367] on div at bounding box center [1176, 372] width 784 height 744
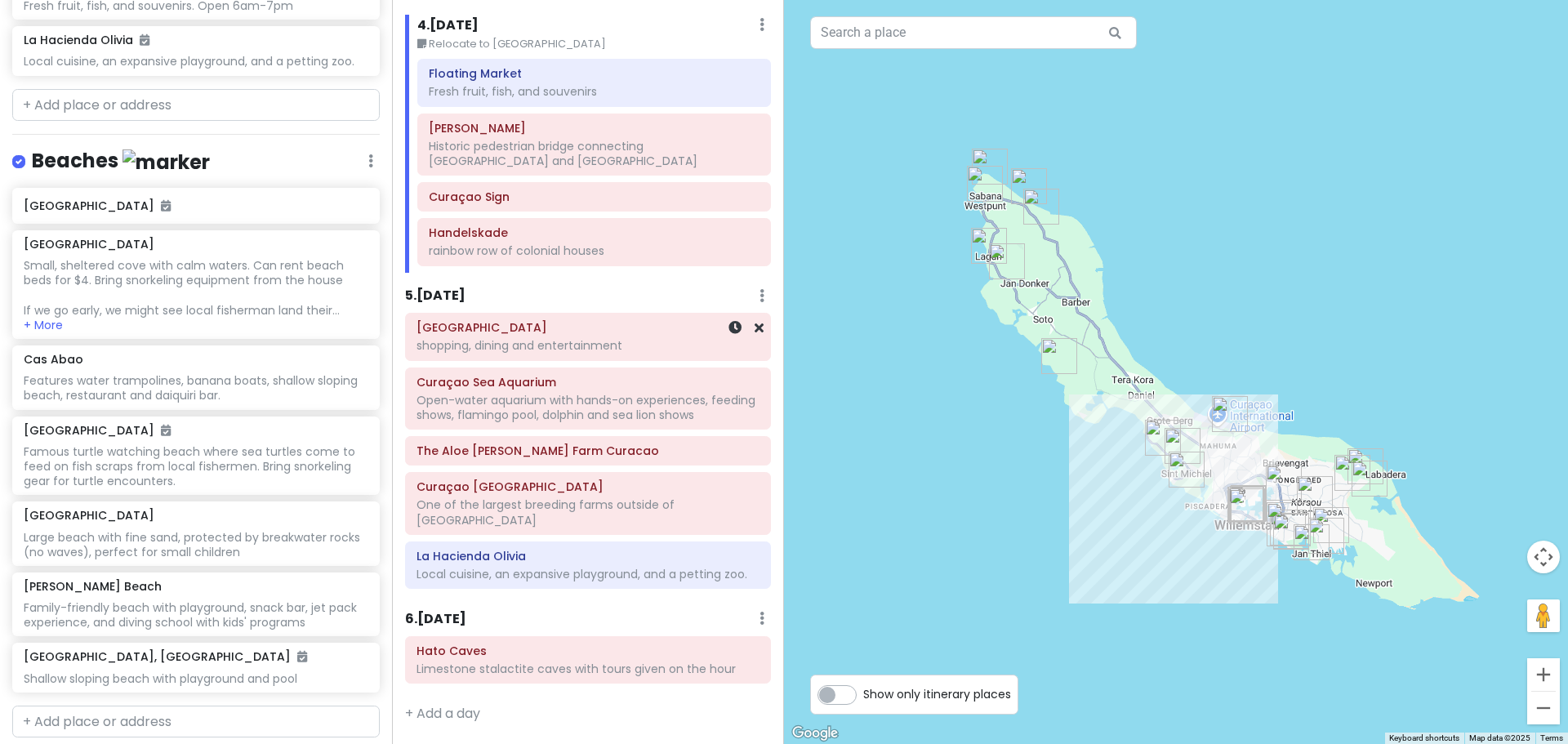
scroll to position [0, 0]
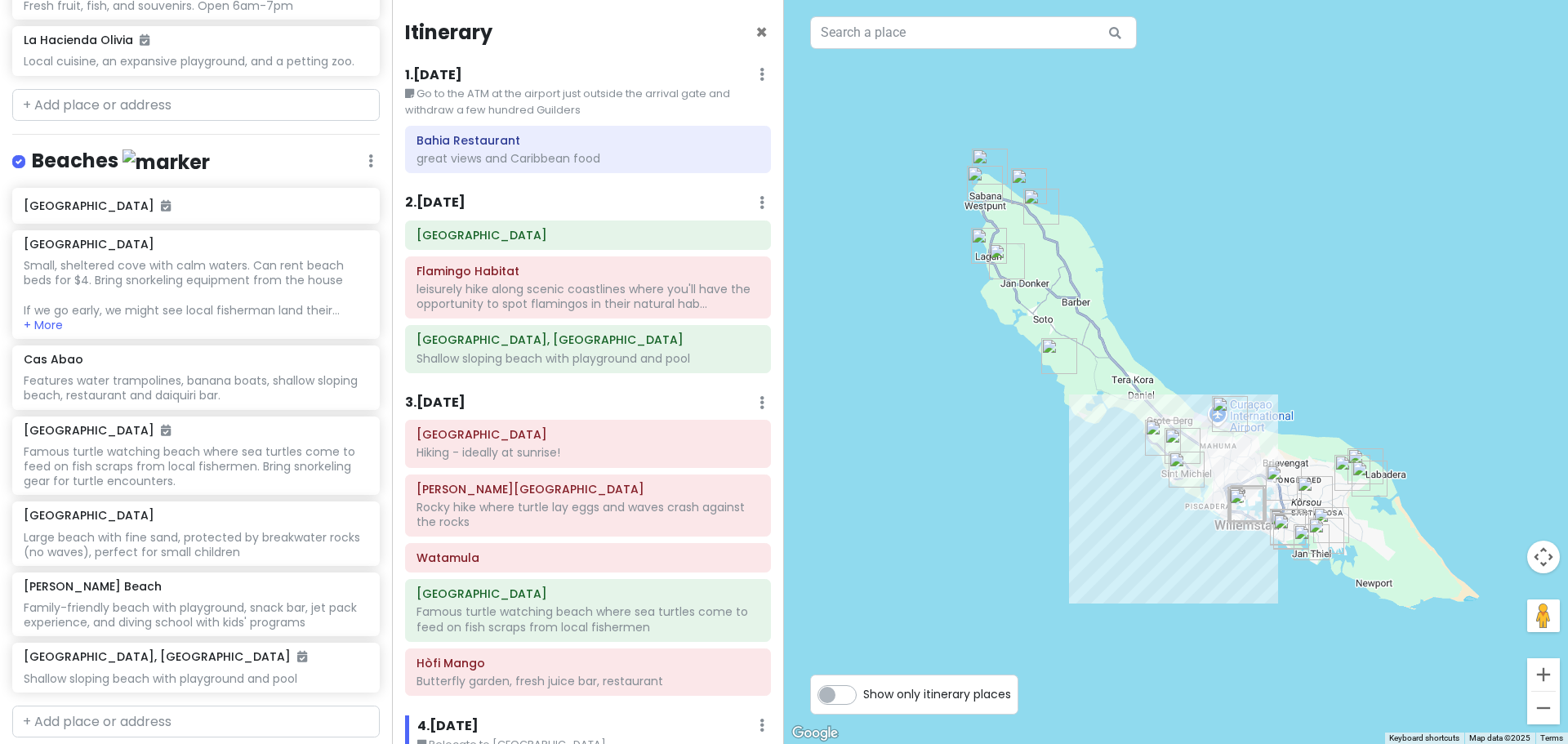
click at [1231, 209] on div at bounding box center [1176, 372] width 784 height 744
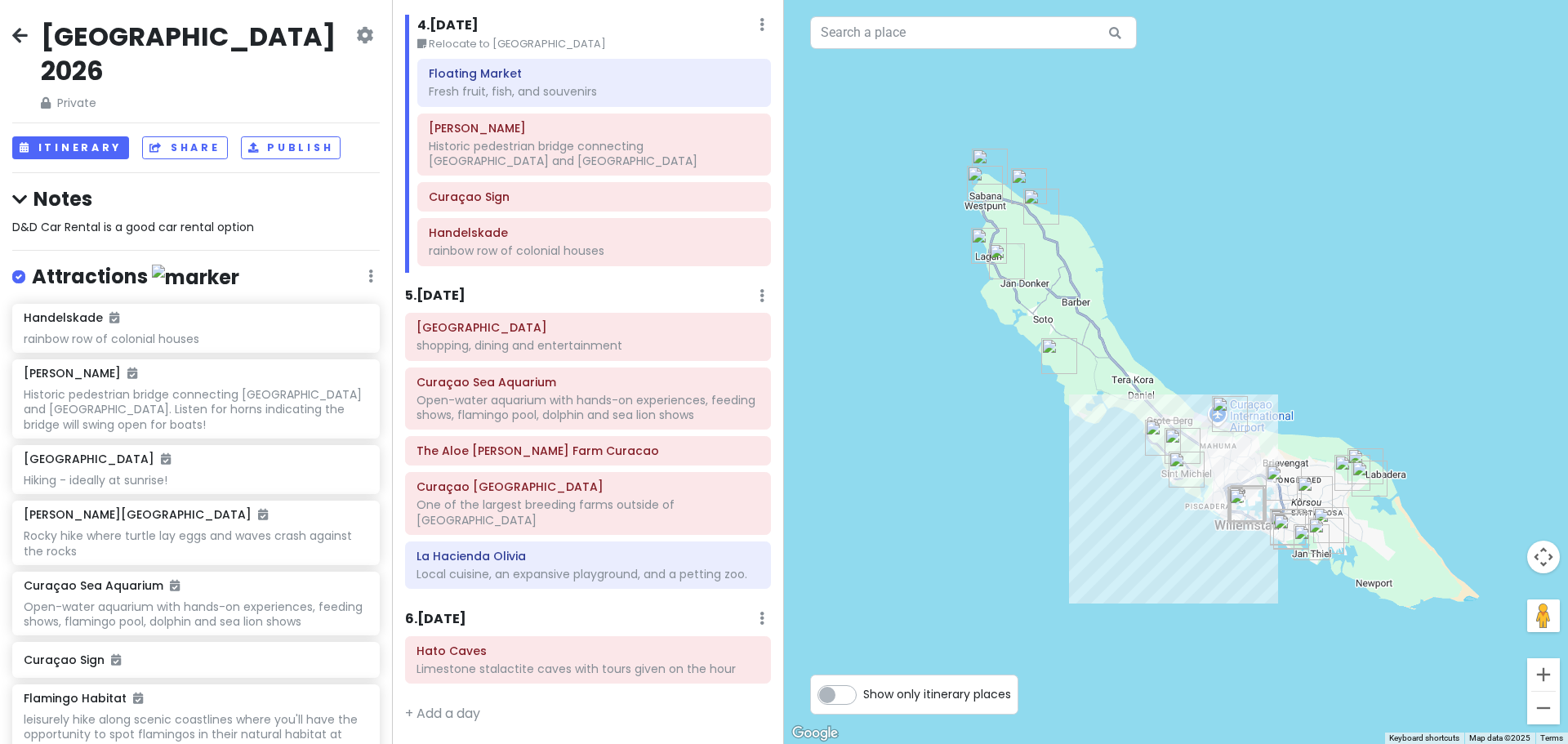
click at [355, 264] on div "Attractions Edit Reorder Delete List" at bounding box center [196, 281] width 368 height 34
click at [369, 269] on icon at bounding box center [371, 276] width 5 height 13
click at [336, 305] on link "Edit" at bounding box center [322, 324] width 130 height 39
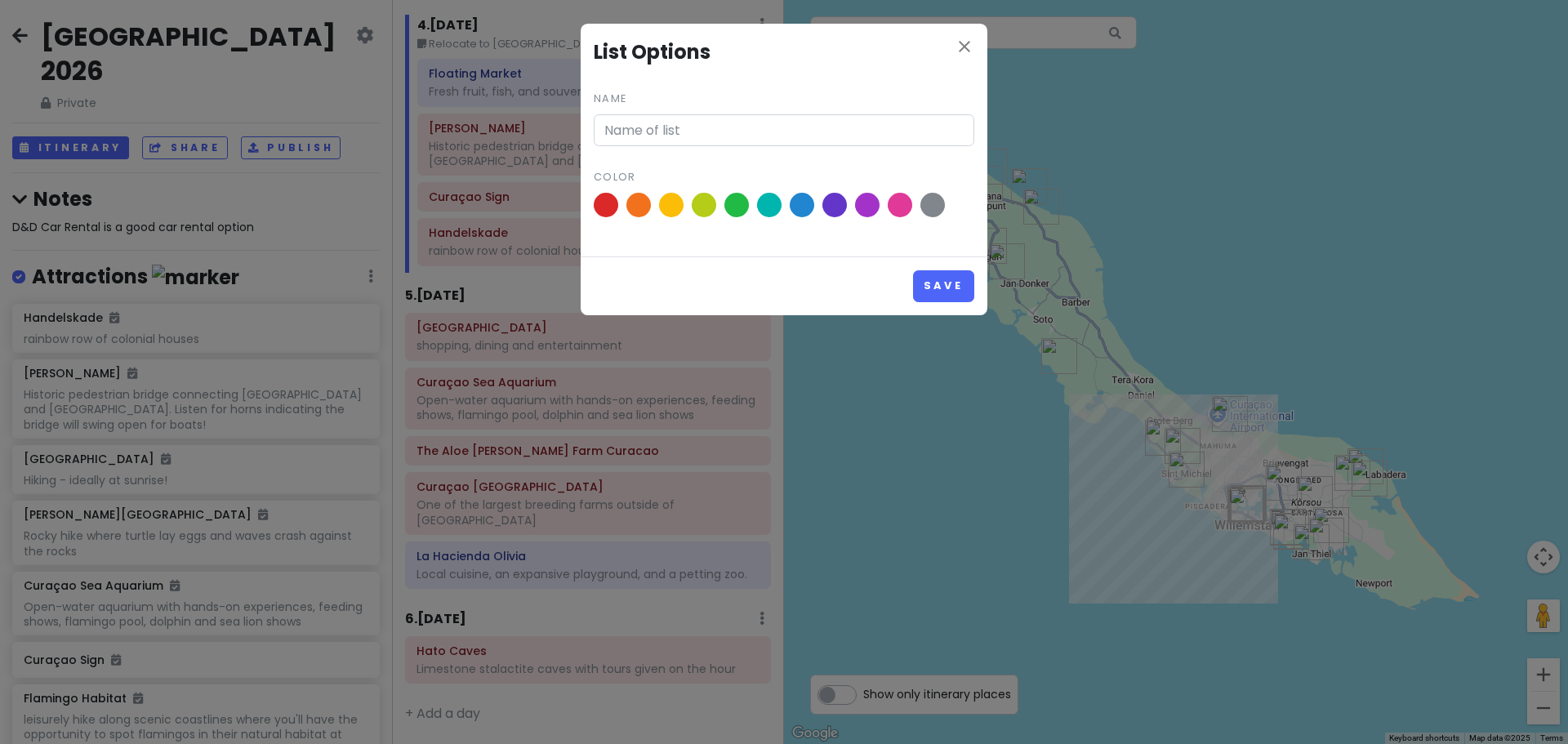
type input "Attractions"
click at [805, 203] on span at bounding box center [802, 205] width 29 height 29
click at [0, 0] on input "radio" at bounding box center [0, 0] width 0 height 0
click at [938, 282] on button "Save" at bounding box center [944, 286] width 61 height 32
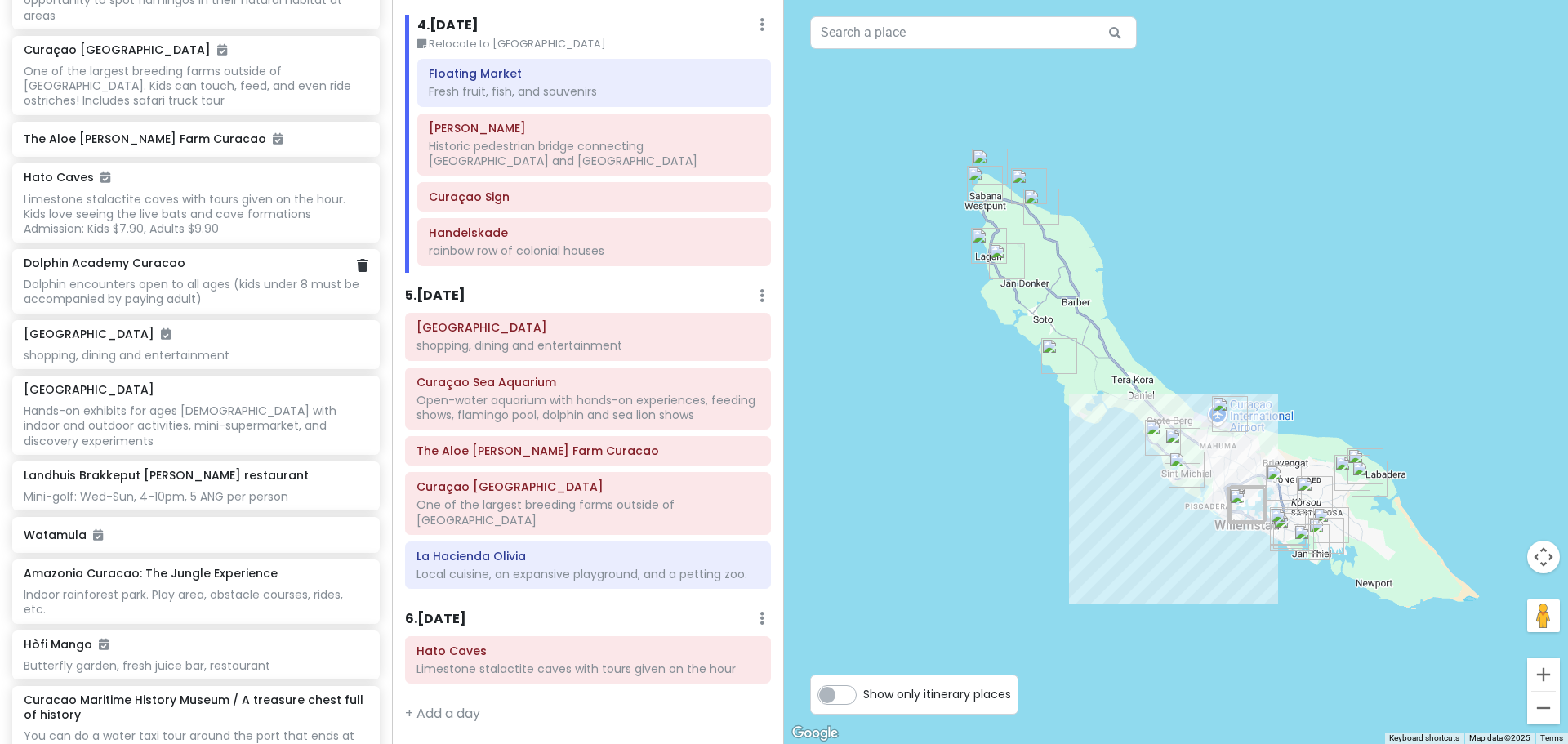
scroll to position [735, 0]
click at [647, 567] on div "Local cuisine, an expansive playground, and a petting zoo." at bounding box center [588, 574] width 343 height 15
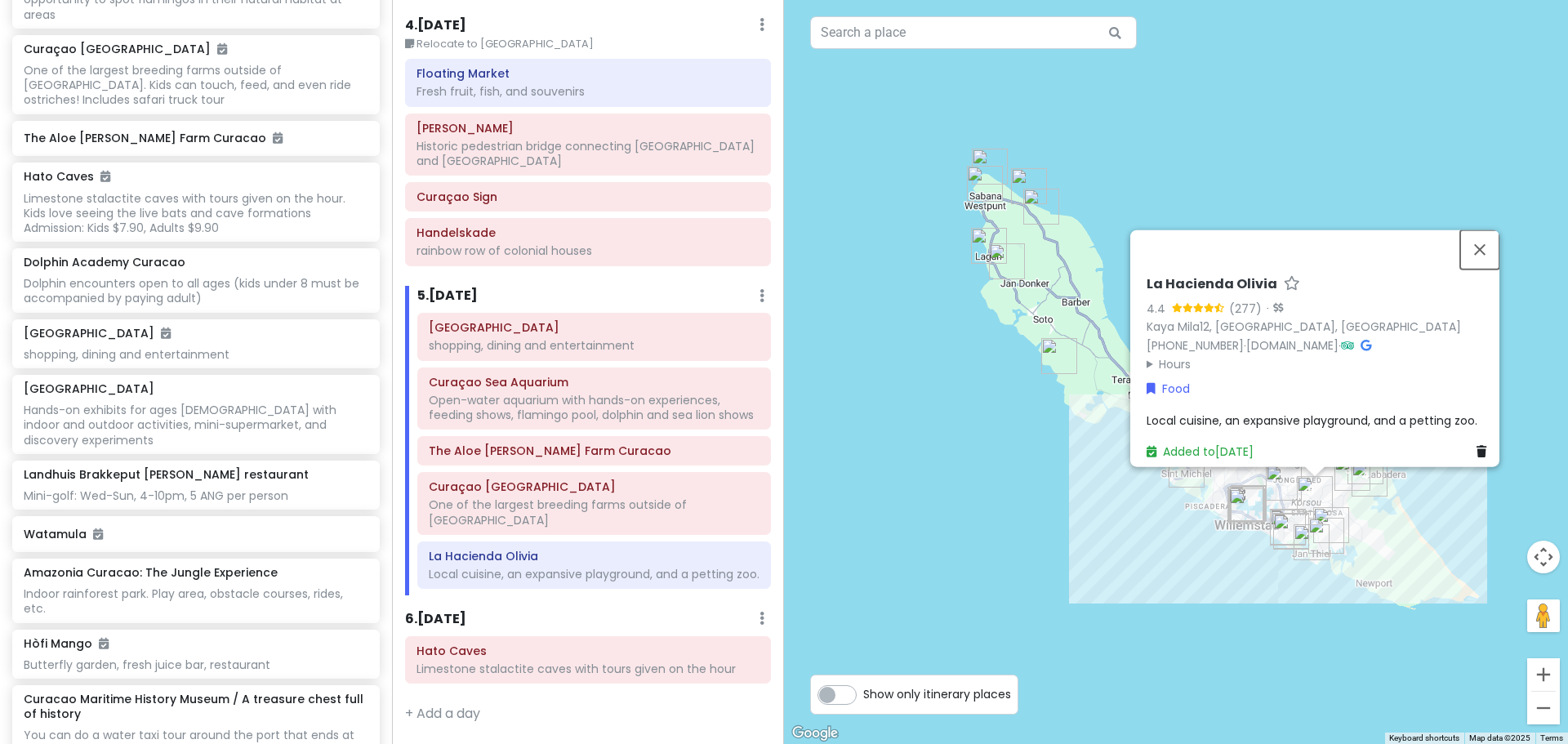
drag, startPoint x: 1496, startPoint y: 233, endPoint x: 1296, endPoint y: 298, distance: 210.3
click at [1496, 233] on button "Close" at bounding box center [1479, 249] width 39 height 39
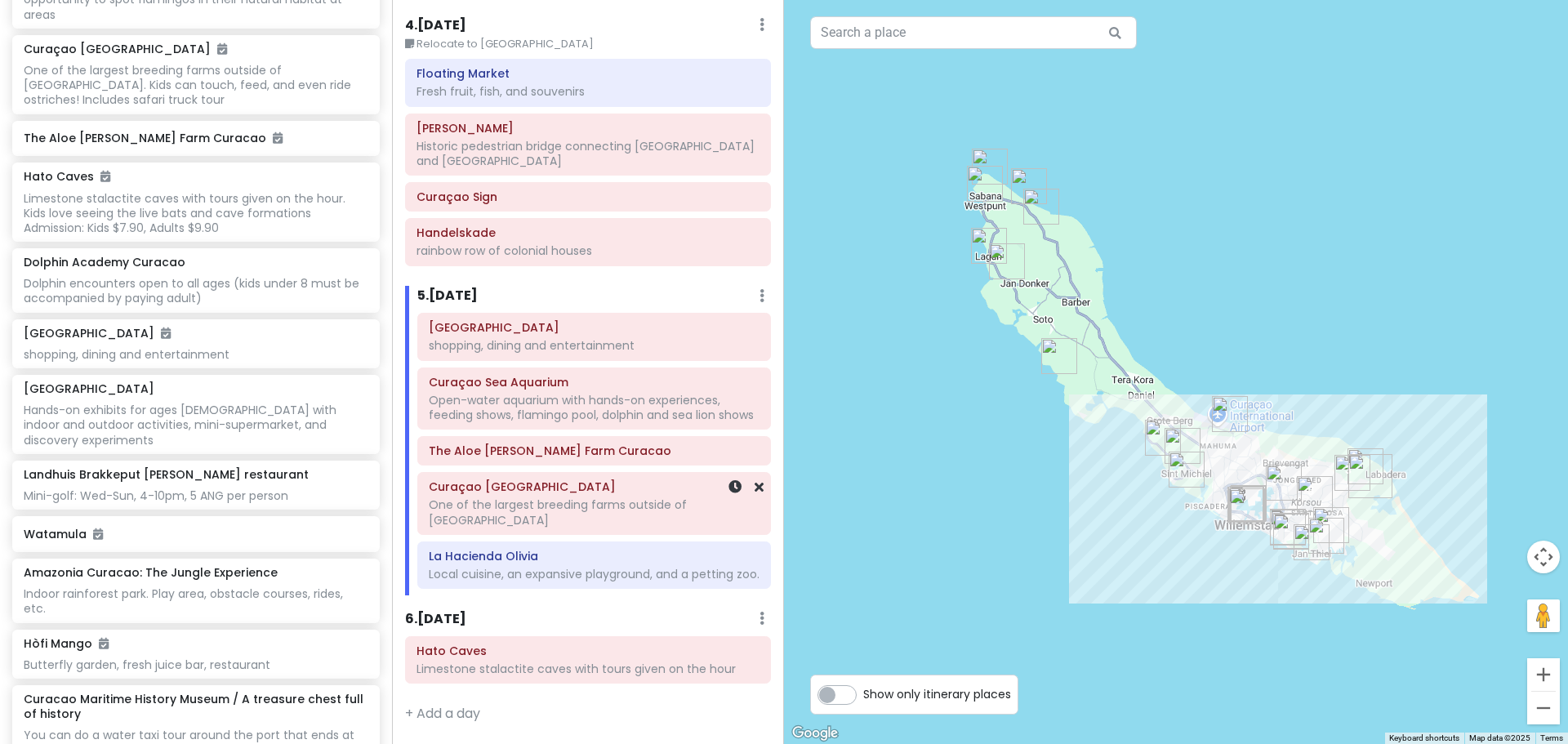
click at [536, 510] on div "Curaçao Ostrich Farm One of the largest breeding farms outside of Africa" at bounding box center [594, 503] width 331 height 56
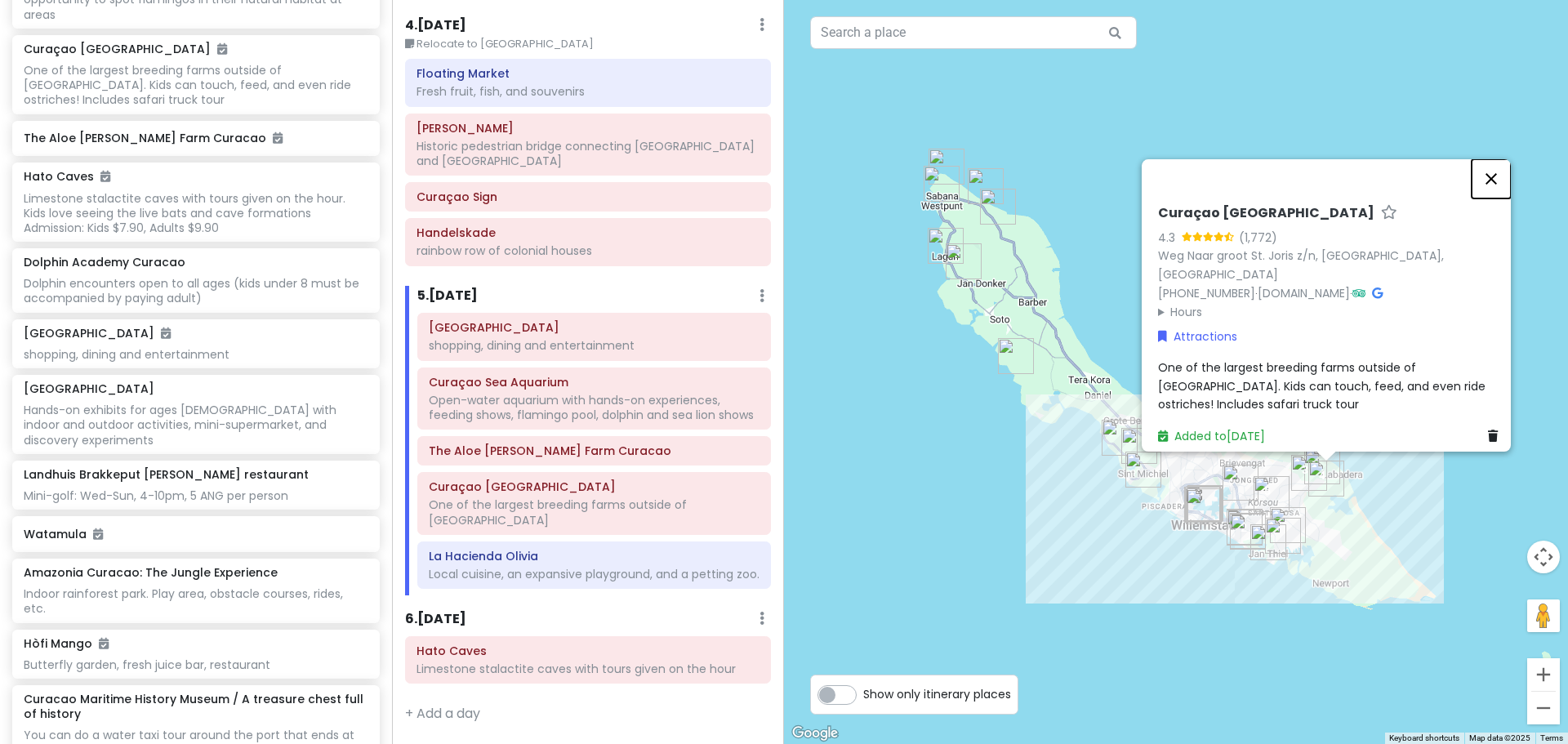
click at [1502, 182] on button "Close" at bounding box center [1491, 178] width 39 height 39
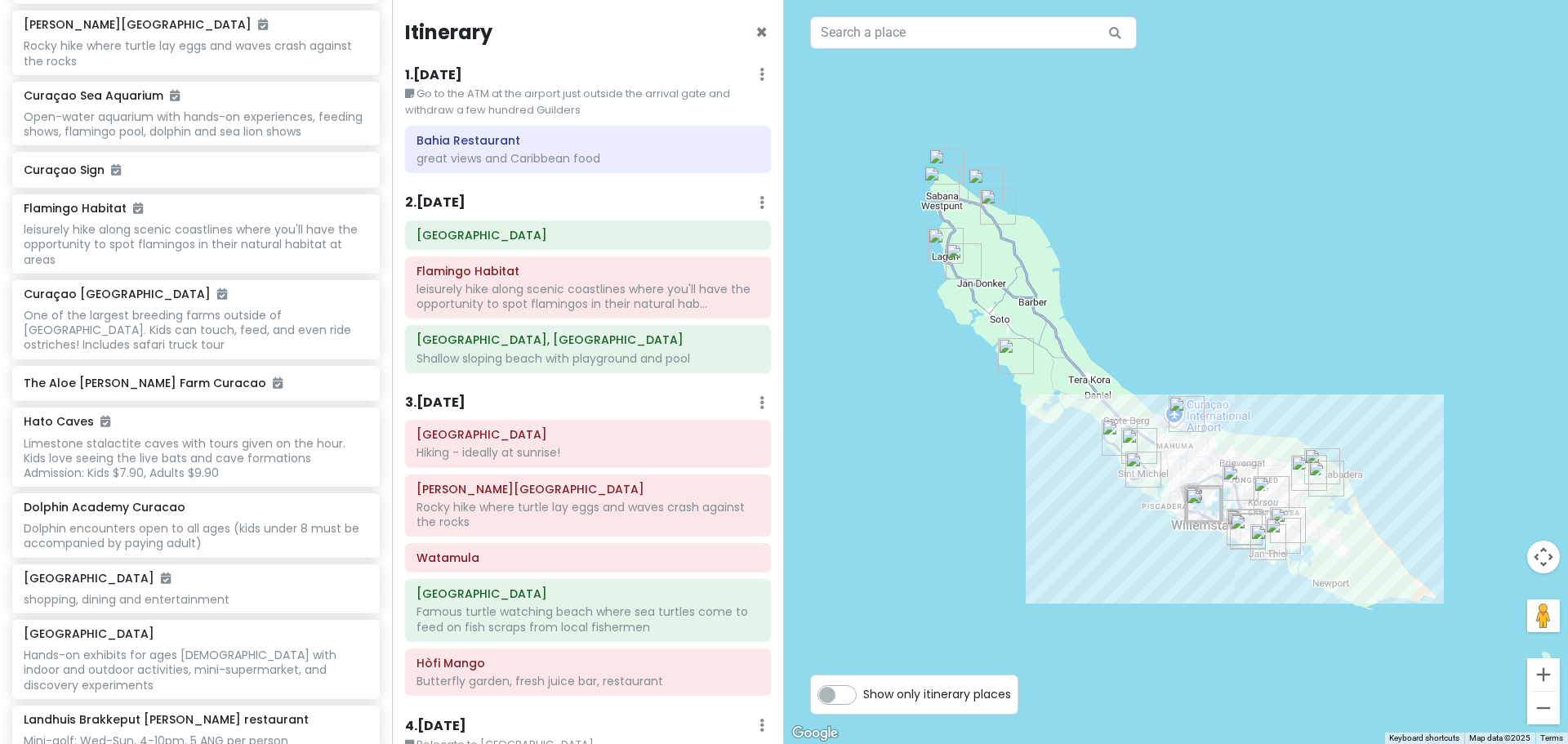
scroll to position [0, 0]
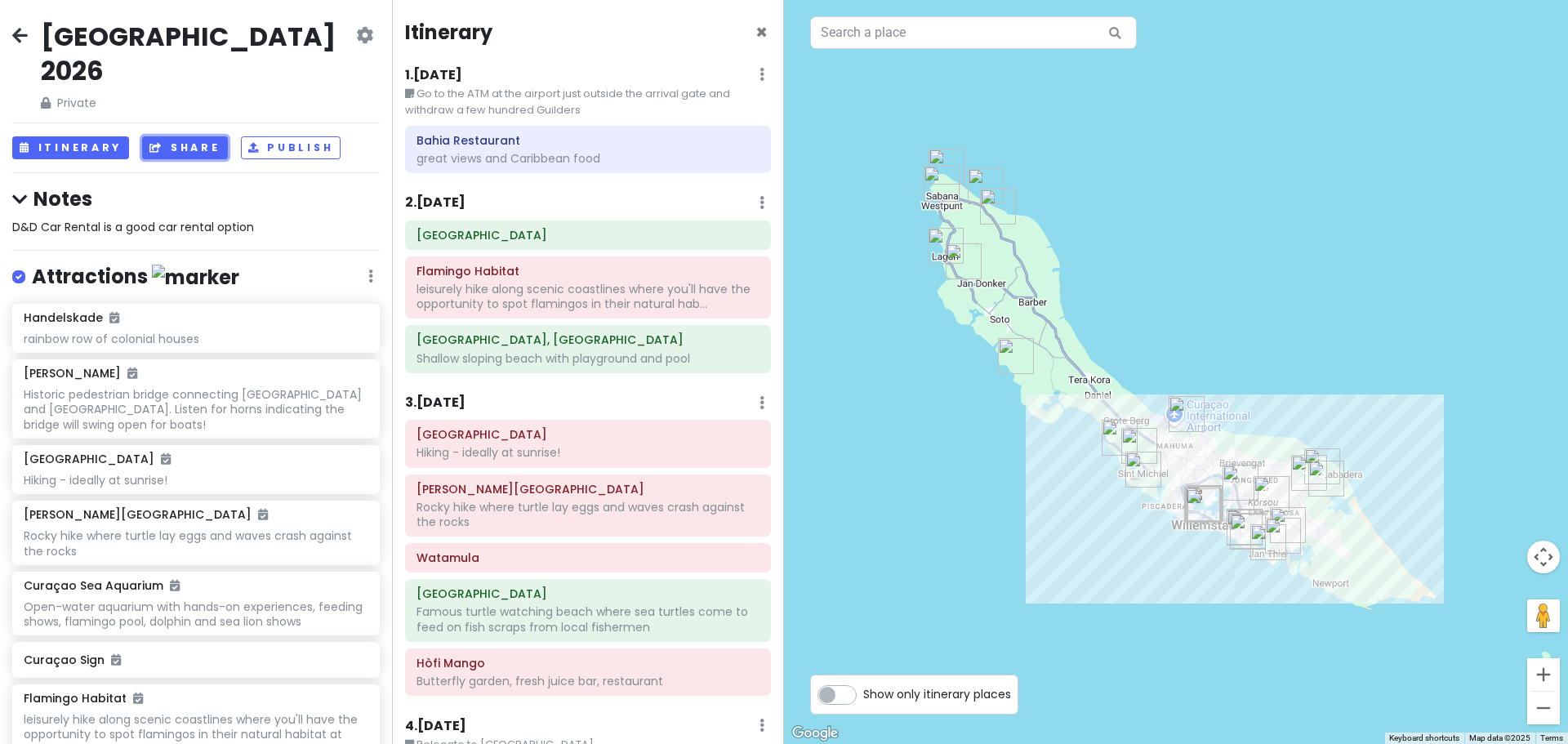
click at [176, 136] on button "Share" at bounding box center [184, 148] width 85 height 23
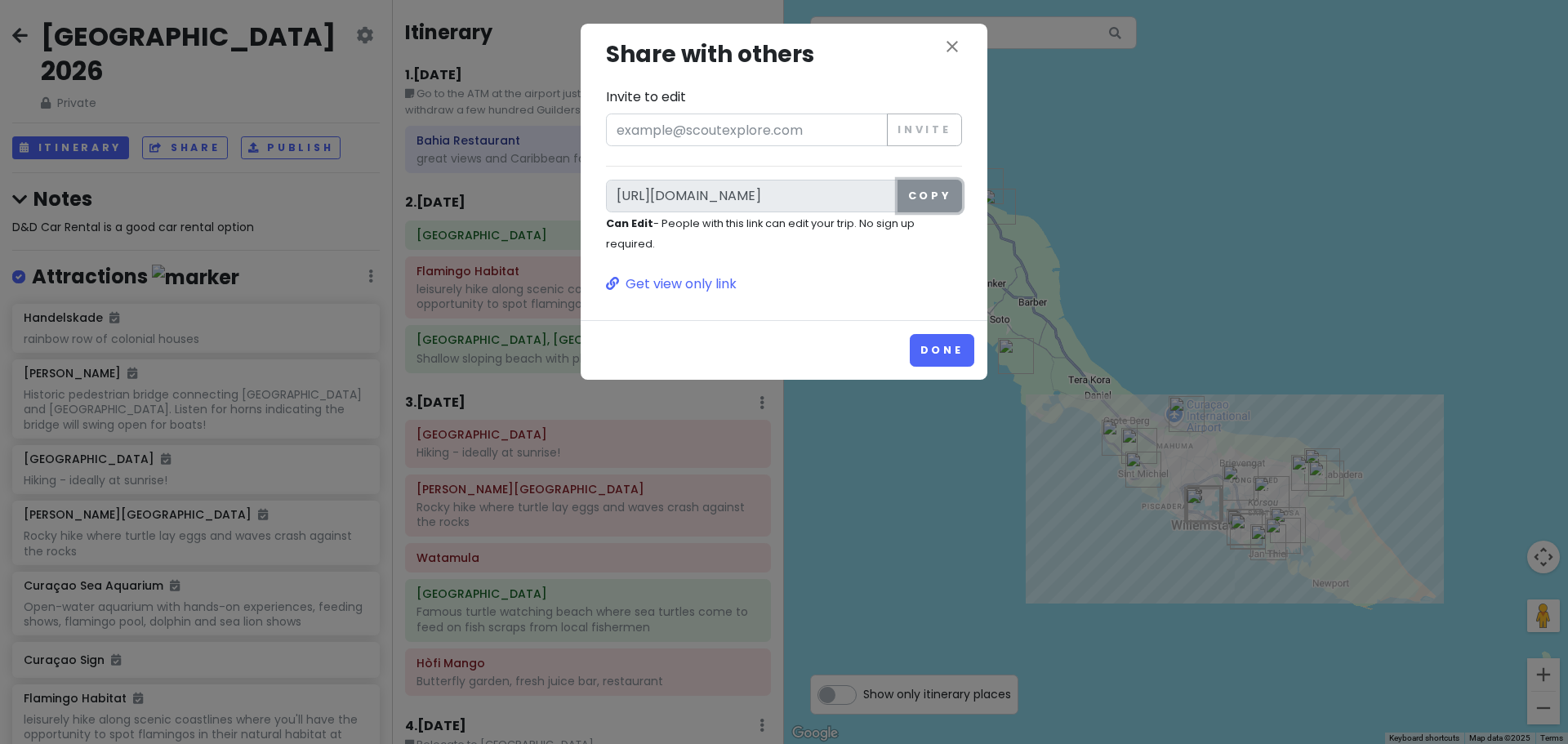
click at [934, 189] on button "Copy" at bounding box center [930, 196] width 64 height 33
click at [953, 355] on button "Done" at bounding box center [942, 349] width 64 height 32
